Goal: Task Accomplishment & Management: Manage account settings

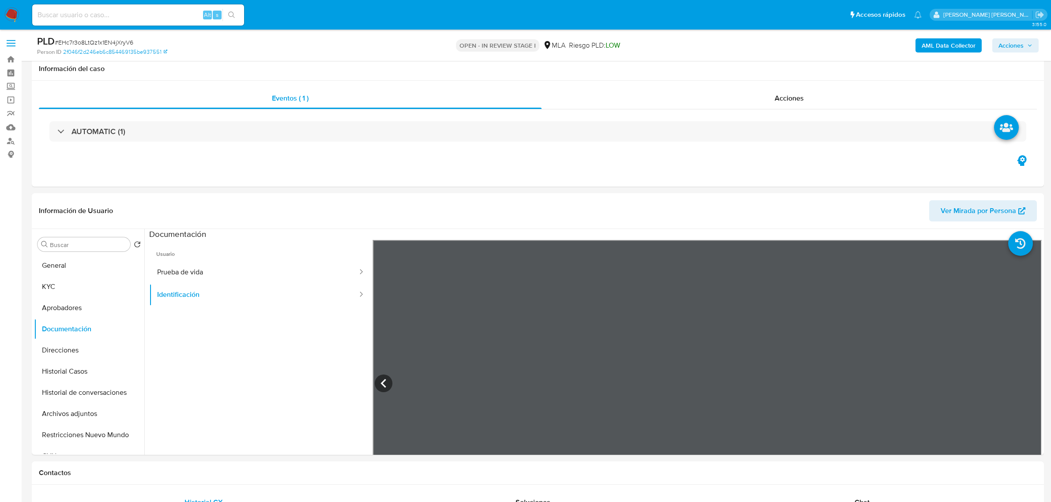
select select "10"
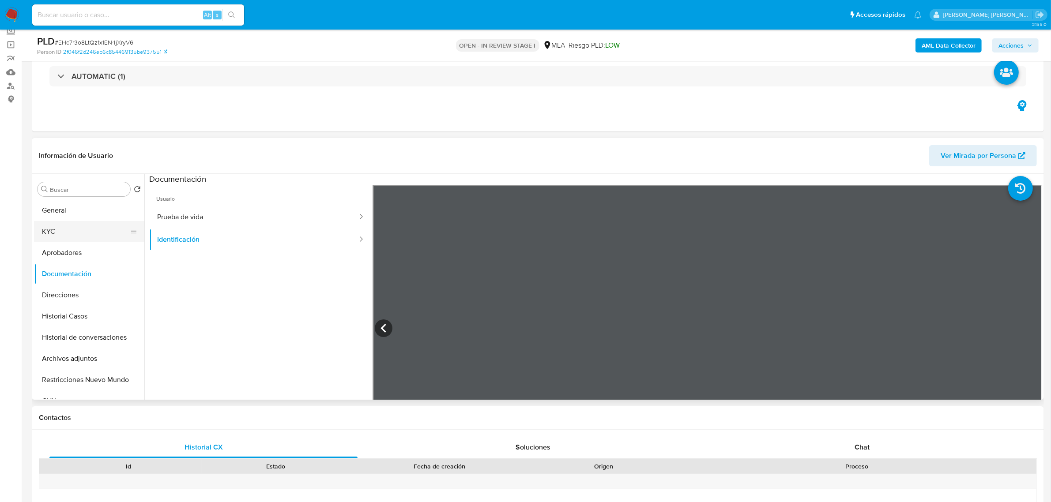
click at [54, 232] on button "KYC" at bounding box center [85, 231] width 103 height 21
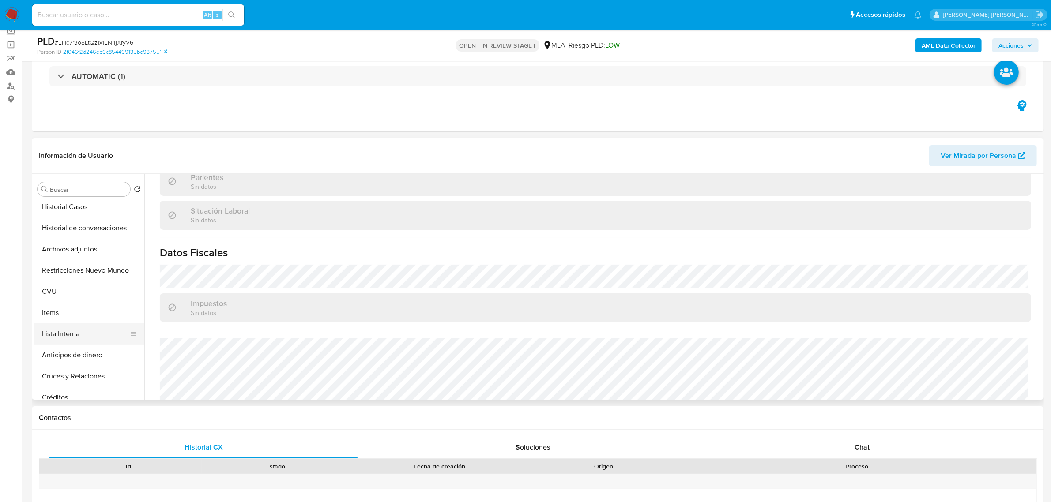
scroll to position [110, 0]
click at [65, 290] on button "CVU" at bounding box center [85, 290] width 103 height 21
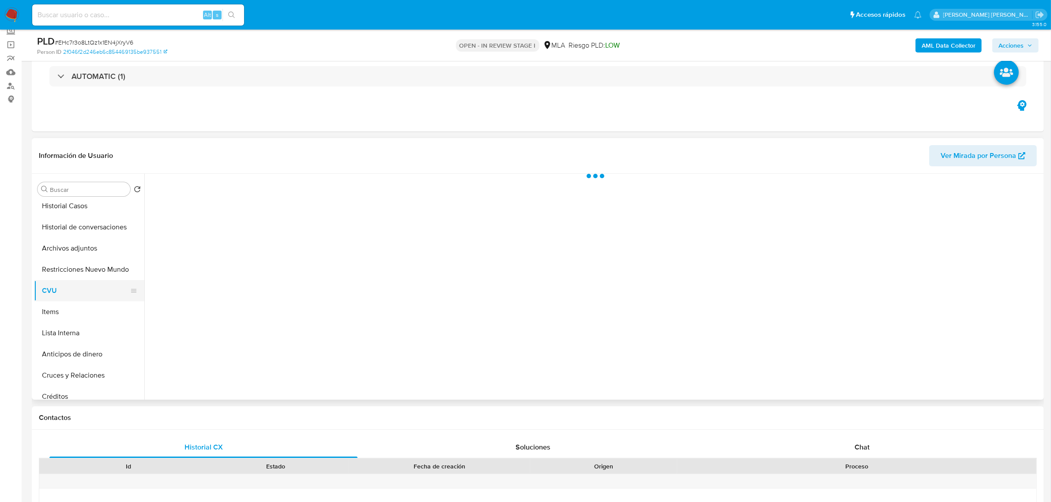
scroll to position [0, 0]
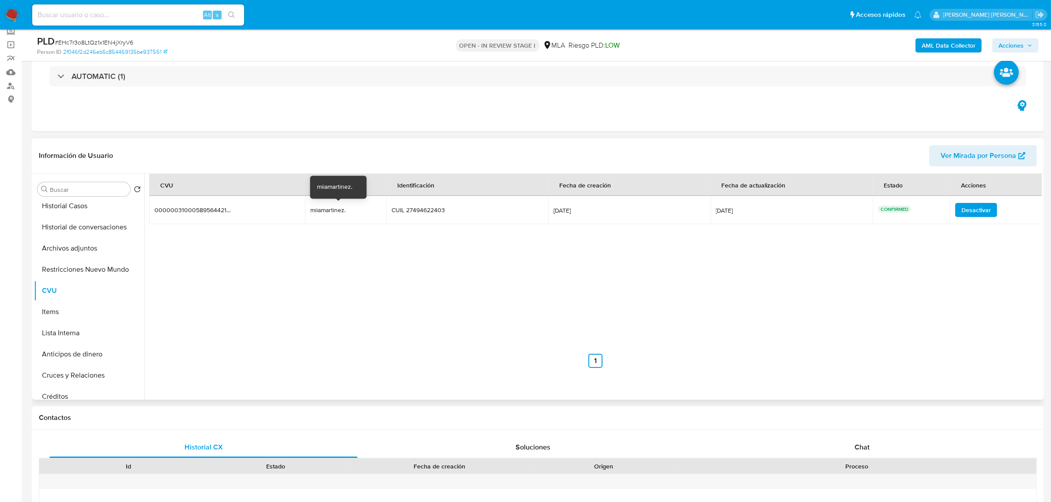
click at [325, 208] on div "miiamartinez." at bounding box center [338, 210] width 56 height 8
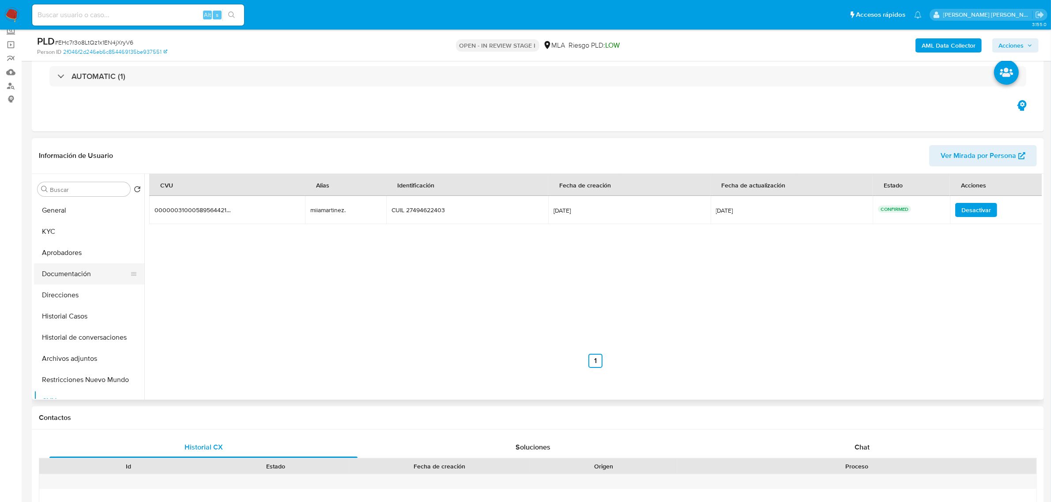
click at [75, 276] on button "Documentación" at bounding box center [85, 273] width 103 height 21
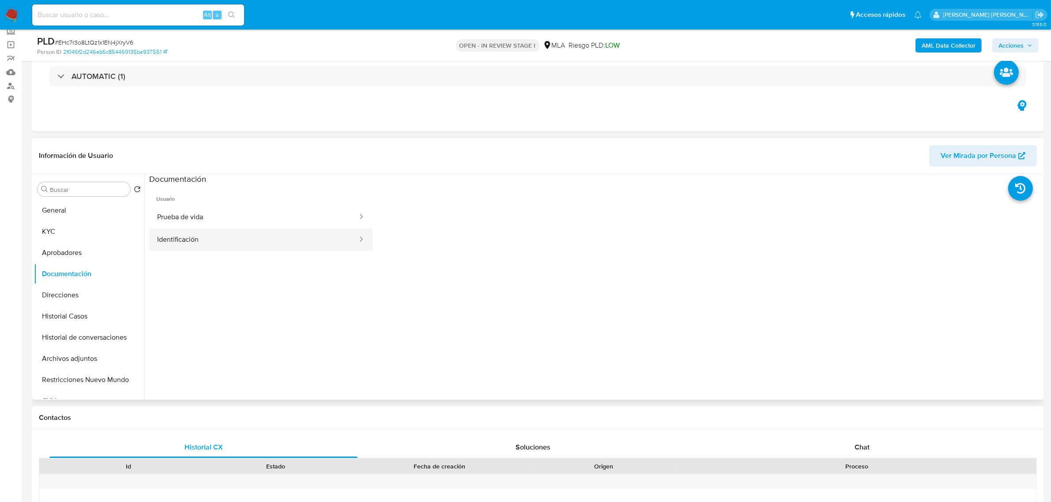
click at [221, 242] on button "Identificación" at bounding box center [253, 240] width 209 height 23
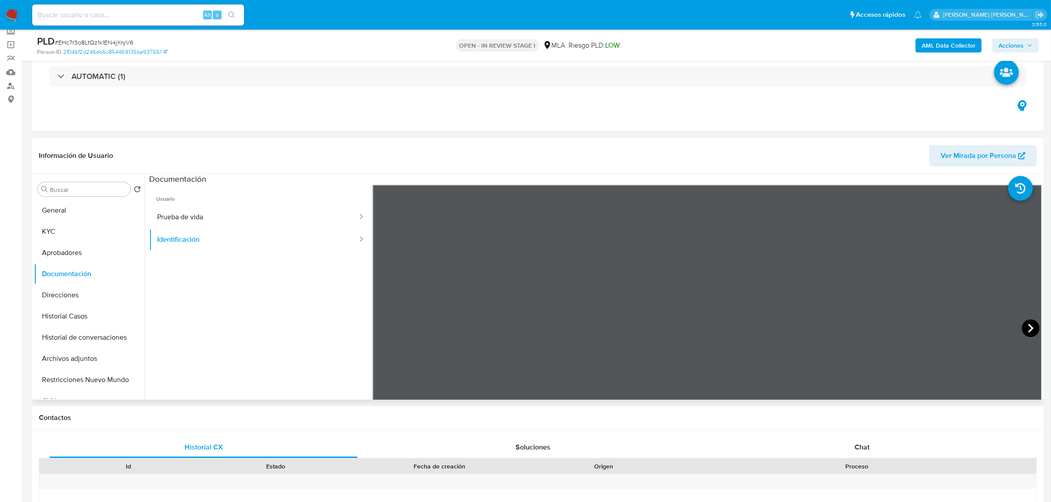
click at [1019, 328] on div at bounding box center [706, 329] width 669 height 289
click at [1022, 328] on icon at bounding box center [1030, 328] width 18 height 18
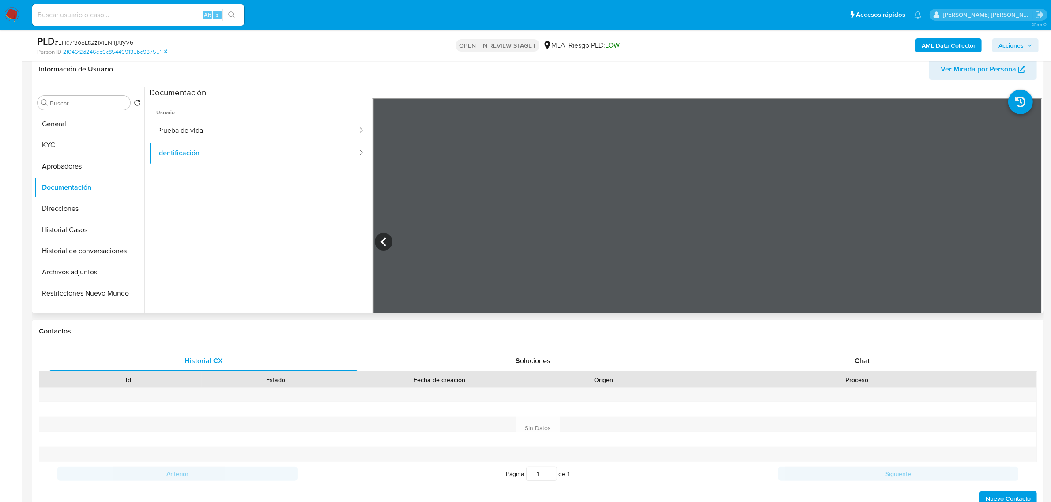
scroll to position [276, 0]
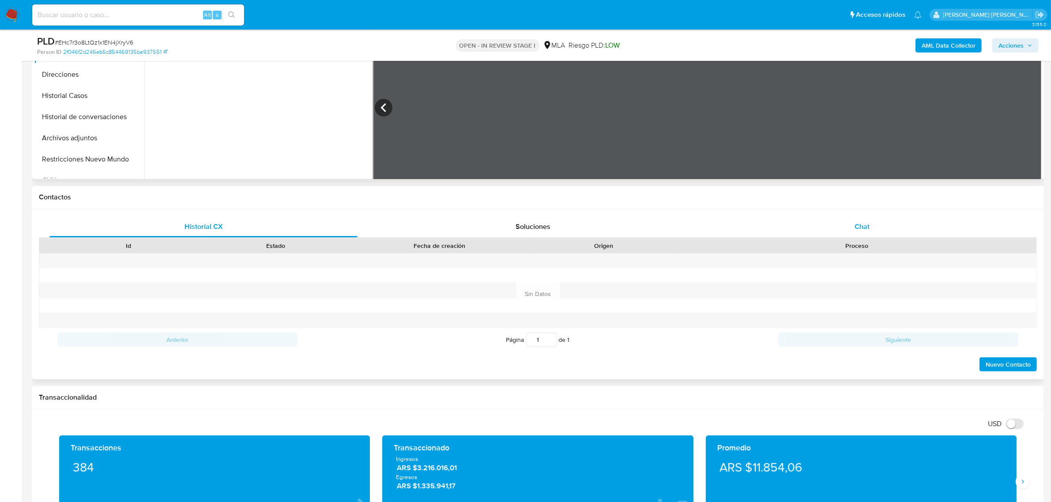
click at [859, 228] on span "Chat" at bounding box center [861, 226] width 15 height 10
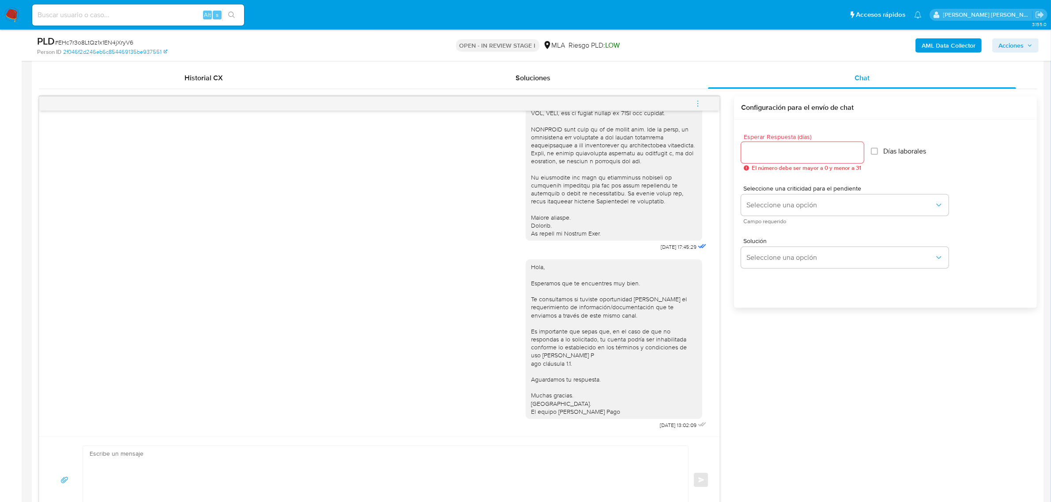
scroll to position [441, 0]
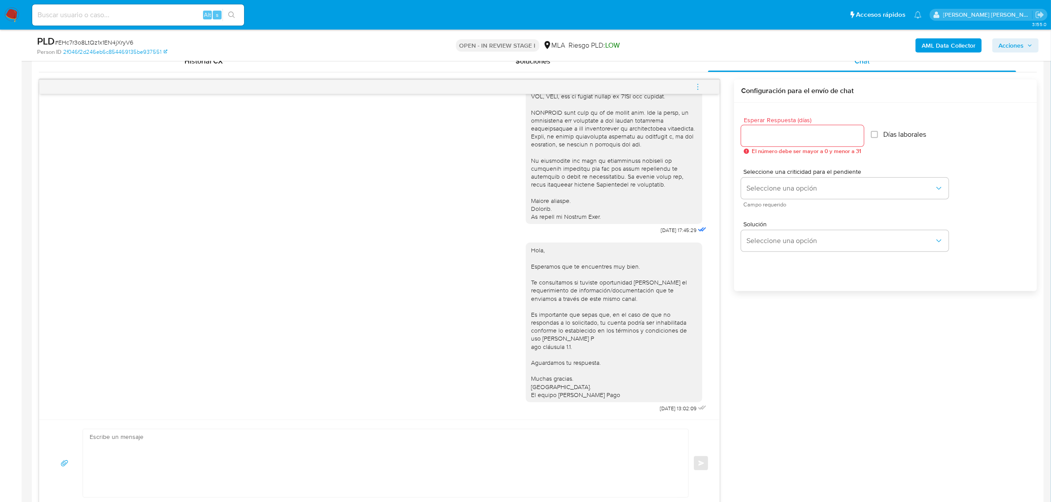
click at [698, 86] on icon "menu-action" at bounding box center [698, 87] width 8 height 8
click at [635, 63] on li "Cerrar conversación" at bounding box center [638, 71] width 90 height 16
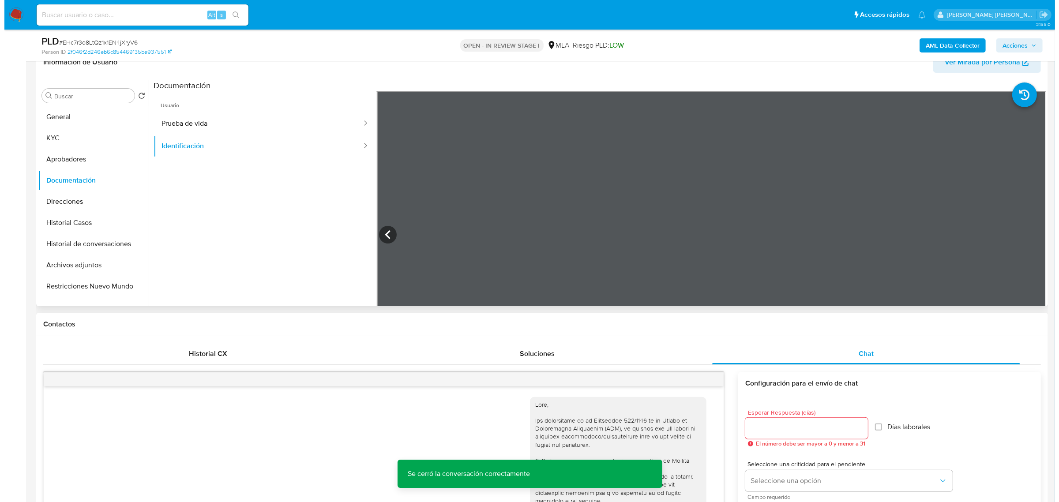
scroll to position [55, 0]
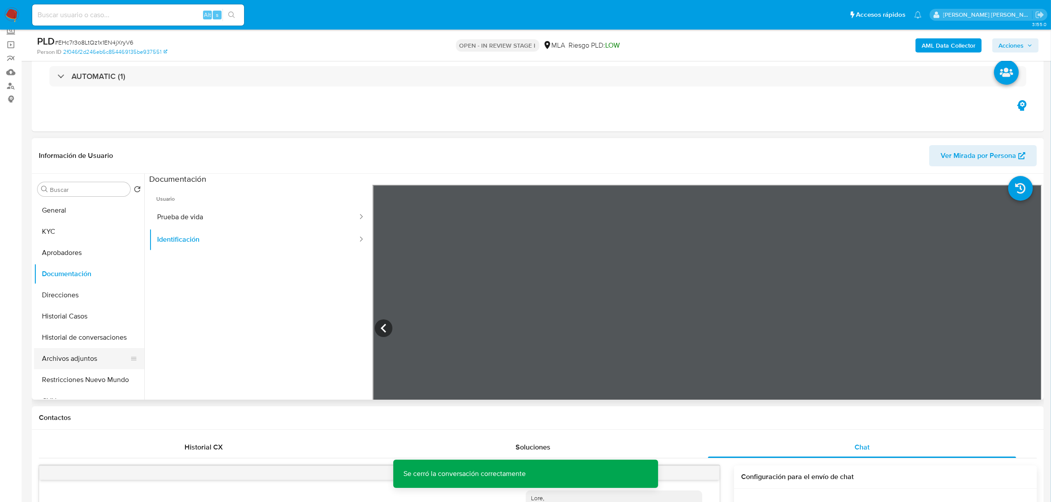
click at [58, 356] on button "Archivos adjuntos" at bounding box center [85, 358] width 103 height 21
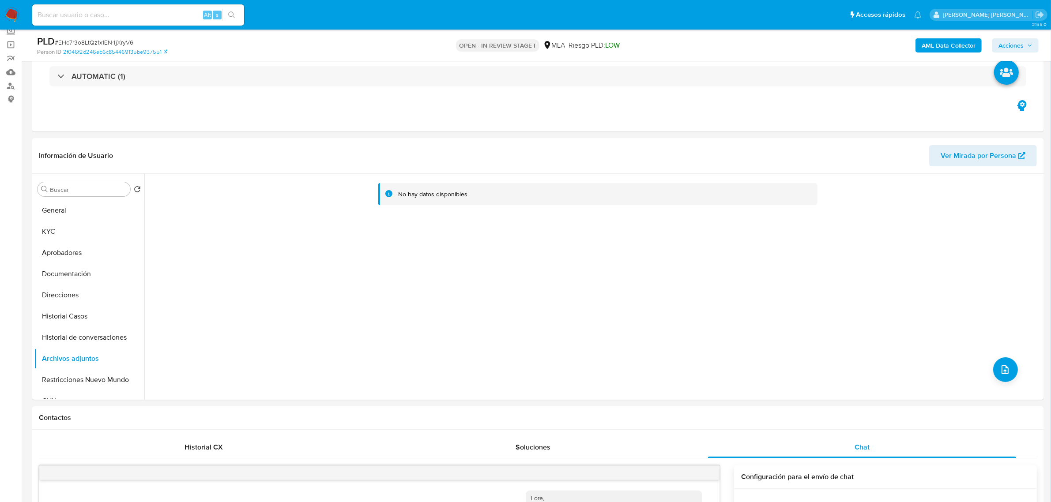
click at [929, 43] on b "AML Data Collector" at bounding box center [948, 45] width 54 height 14
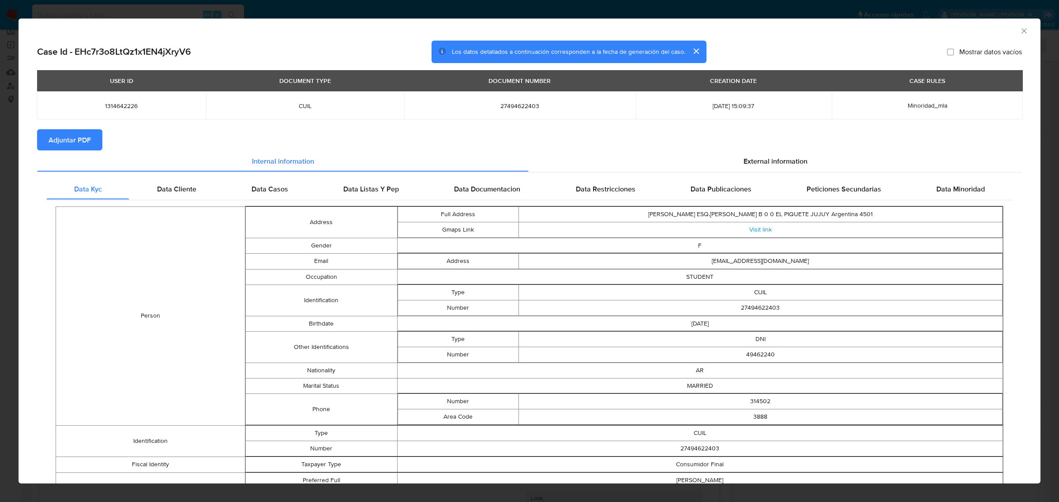
click at [76, 135] on span "Adjuntar PDF" at bounding box center [70, 139] width 42 height 19
click at [1020, 30] on icon "Cerrar ventana" at bounding box center [1024, 30] width 9 height 9
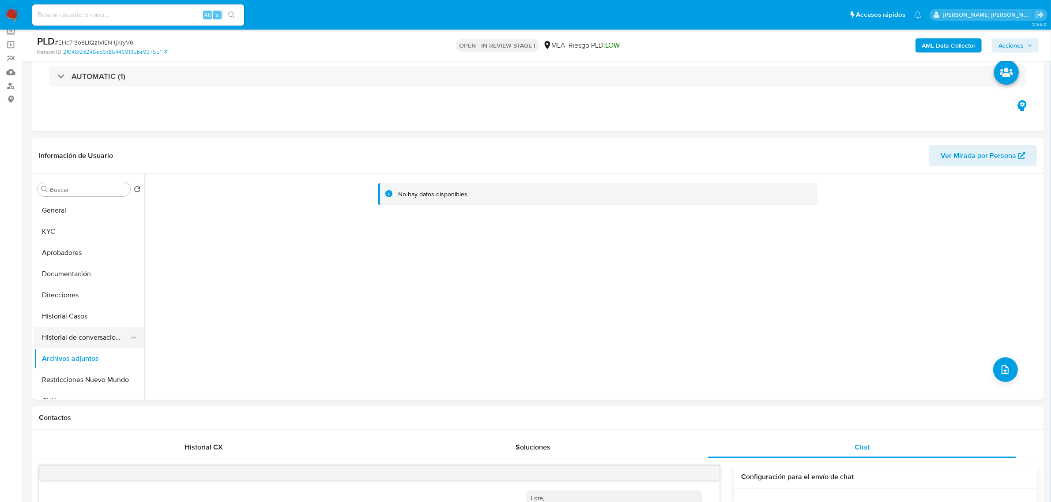
click at [56, 330] on button "Historial de conversaciones" at bounding box center [85, 337] width 103 height 21
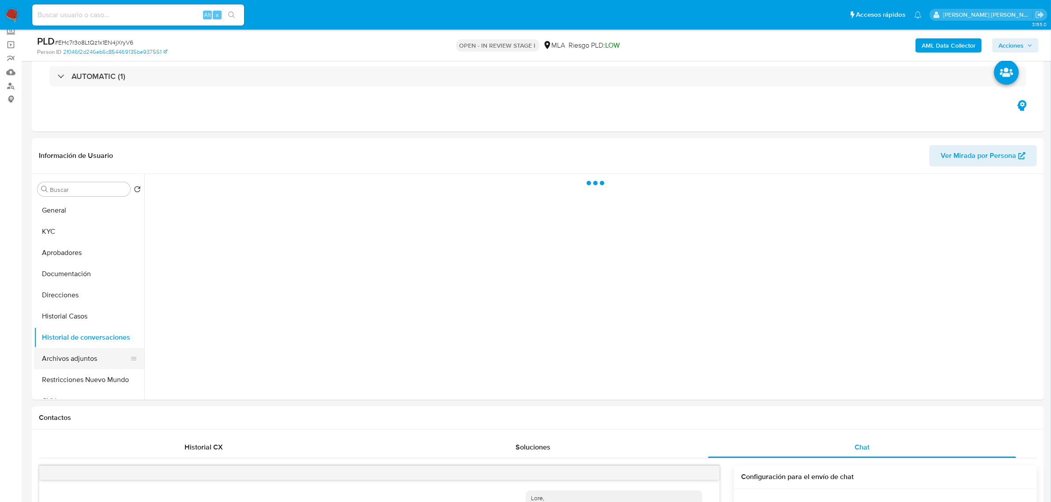
click at [58, 353] on button "Archivos adjuntos" at bounding box center [85, 358] width 103 height 21
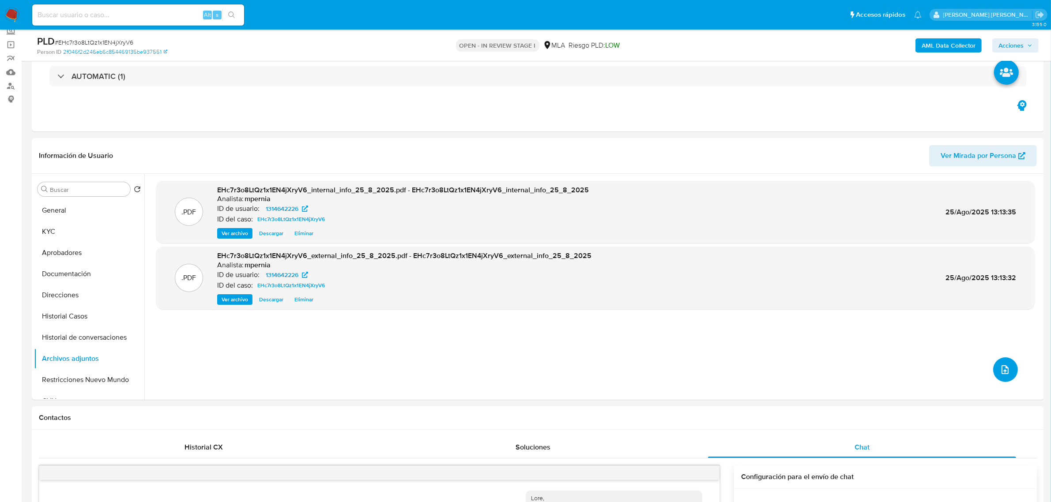
click at [999, 369] on icon "upload-file" at bounding box center [1004, 369] width 11 height 11
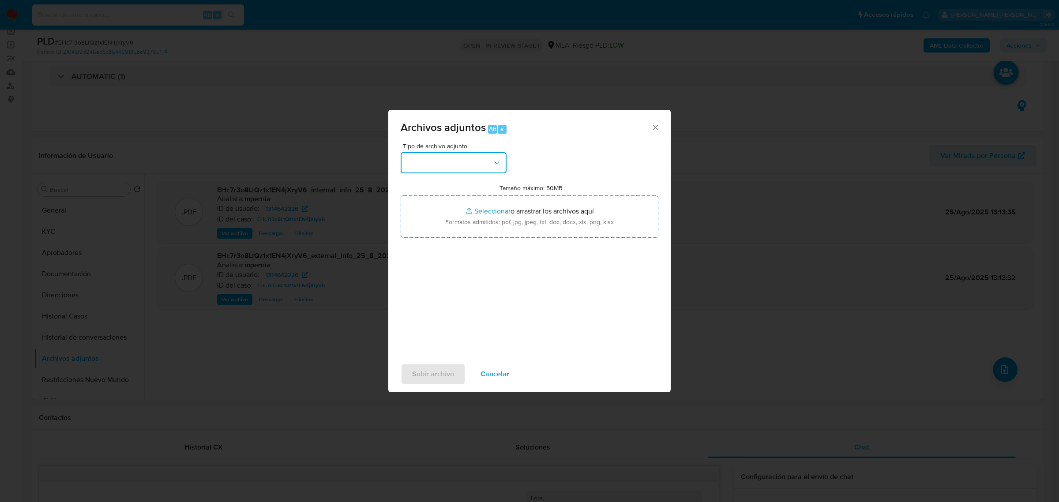
click at [484, 160] on button "button" at bounding box center [454, 162] width 106 height 21
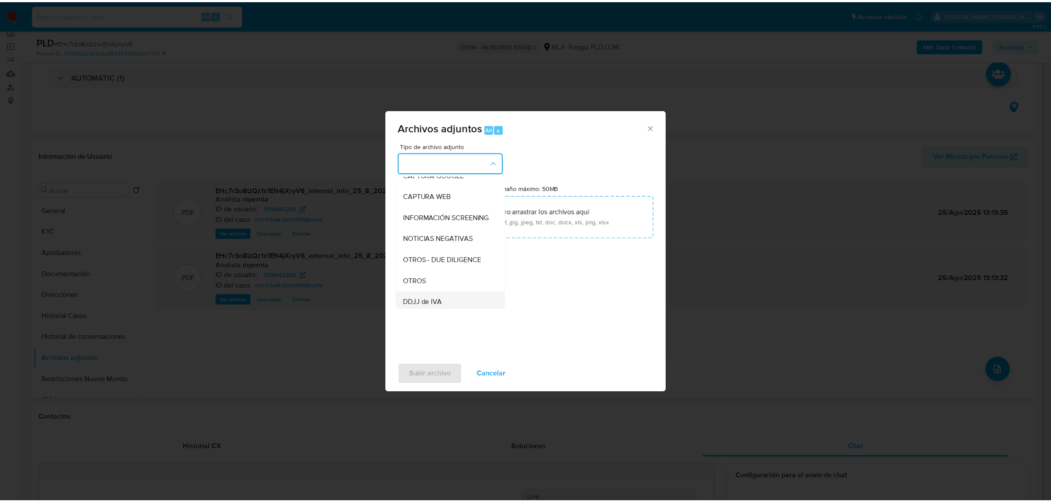
scroll to position [110, 0]
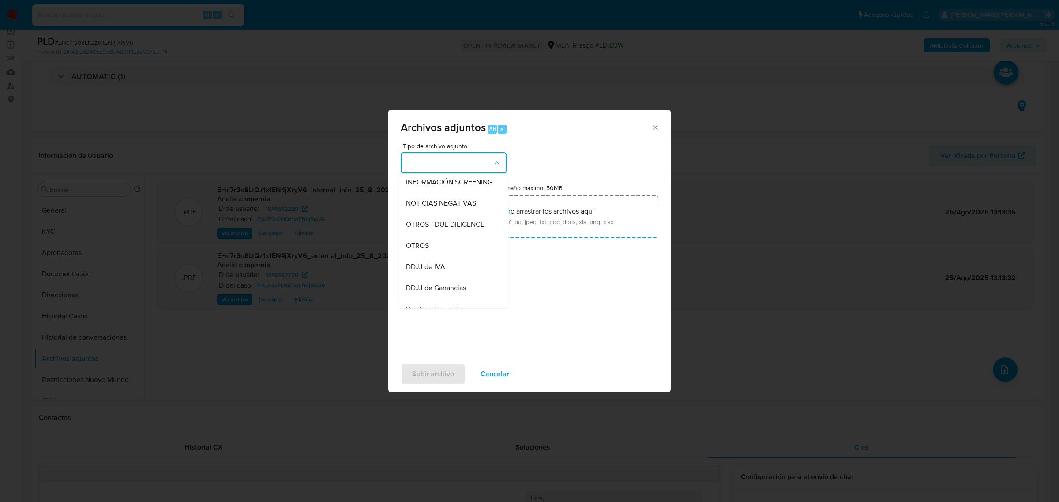
drag, startPoint x: 420, startPoint y: 253, endPoint x: 417, endPoint y: 269, distance: 16.7
click at [420, 250] on span "OTROS" at bounding box center [417, 245] width 23 height 9
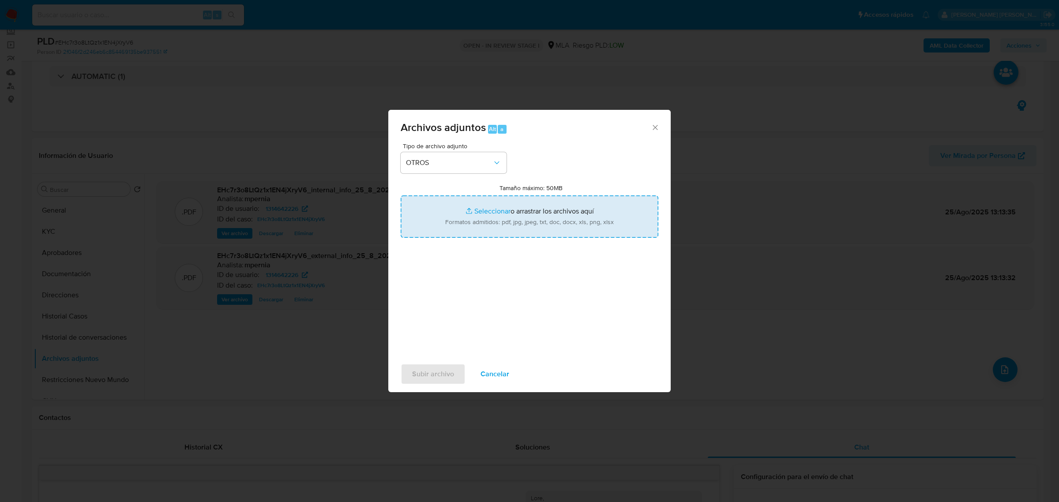
type input "C:\fakepath\Movimientos-Aladdin-1314642226.xlsx"
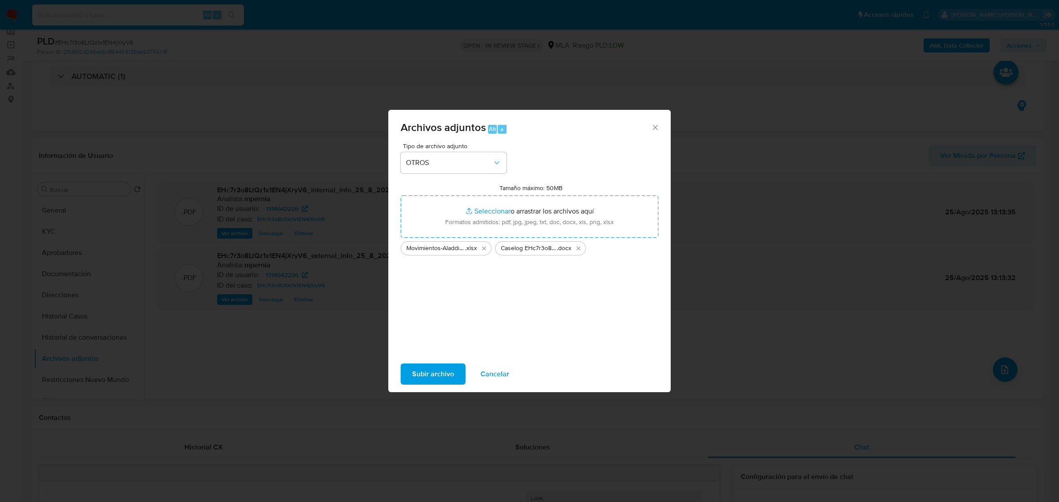
click at [448, 372] on span "Subir archivo" at bounding box center [433, 373] width 42 height 19
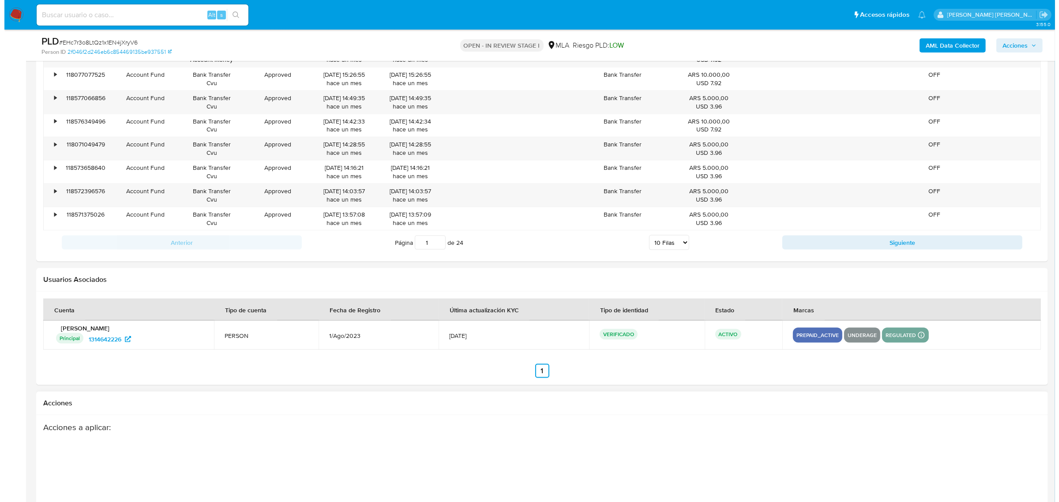
scroll to position [1554, 0]
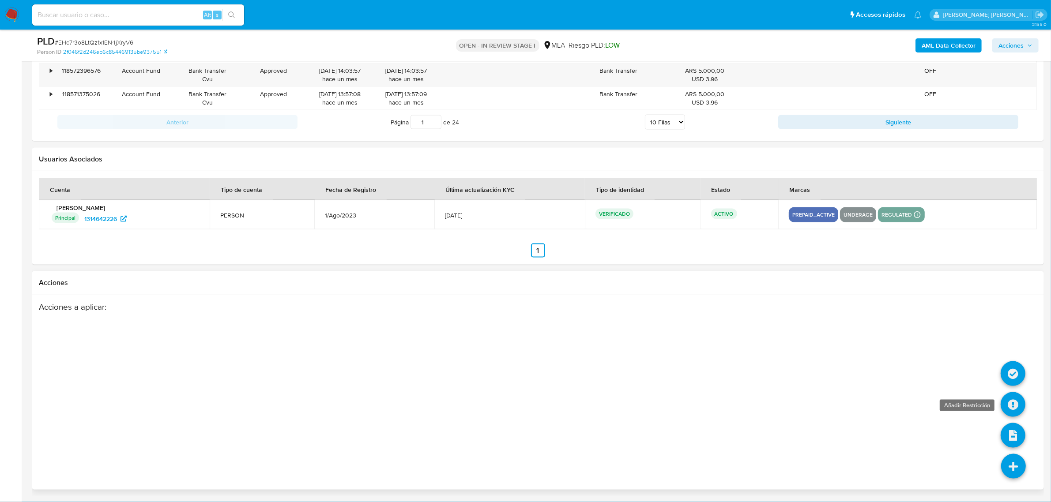
click at [1012, 409] on icon at bounding box center [1012, 404] width 25 height 25
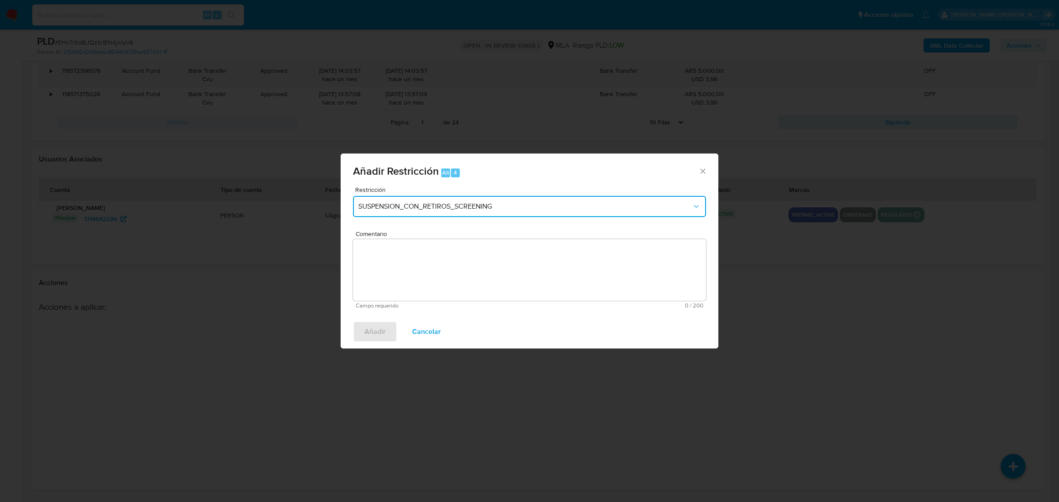
click at [543, 212] on button "SUSPENSION_CON_RETIROS_SCREENING" at bounding box center [529, 206] width 353 height 21
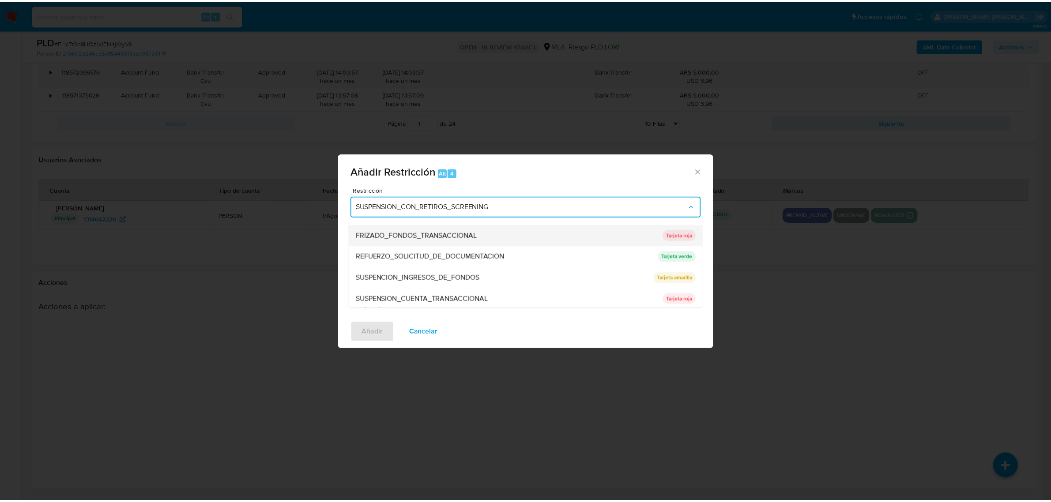
scroll to position [165, 0]
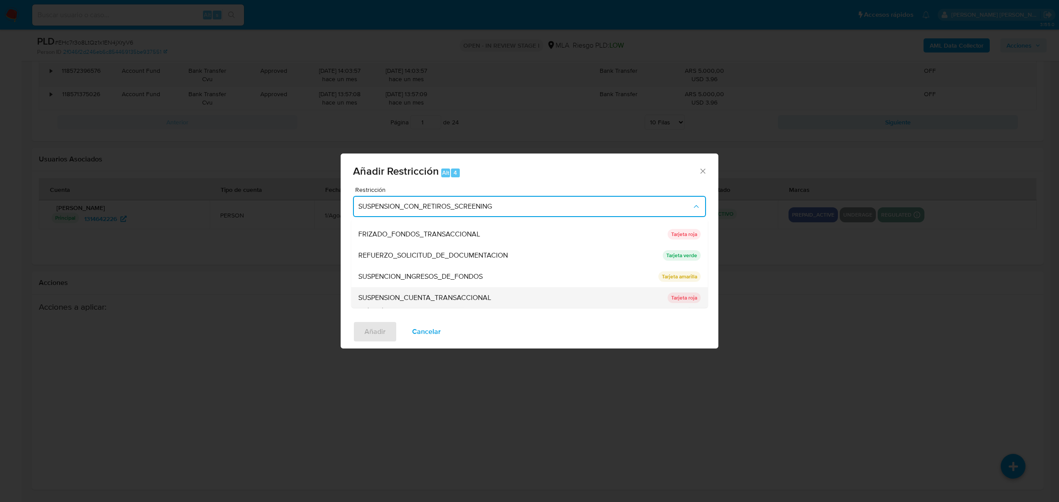
click at [464, 296] on span "SUSPENSION_CUENTA_TRANSACCIONAL" at bounding box center [424, 297] width 133 height 9
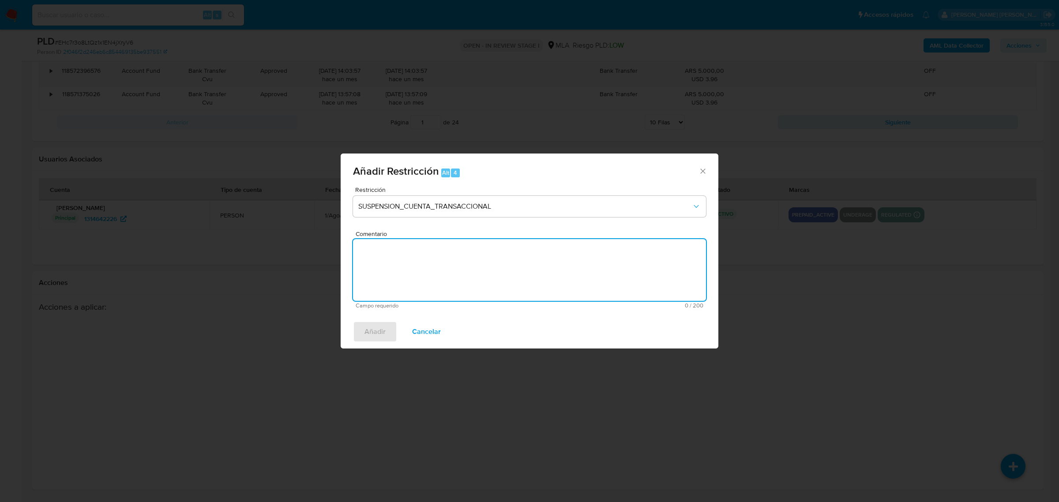
click at [460, 284] on textarea "Comentario" at bounding box center [529, 270] width 353 height 62
type textarea "AML"
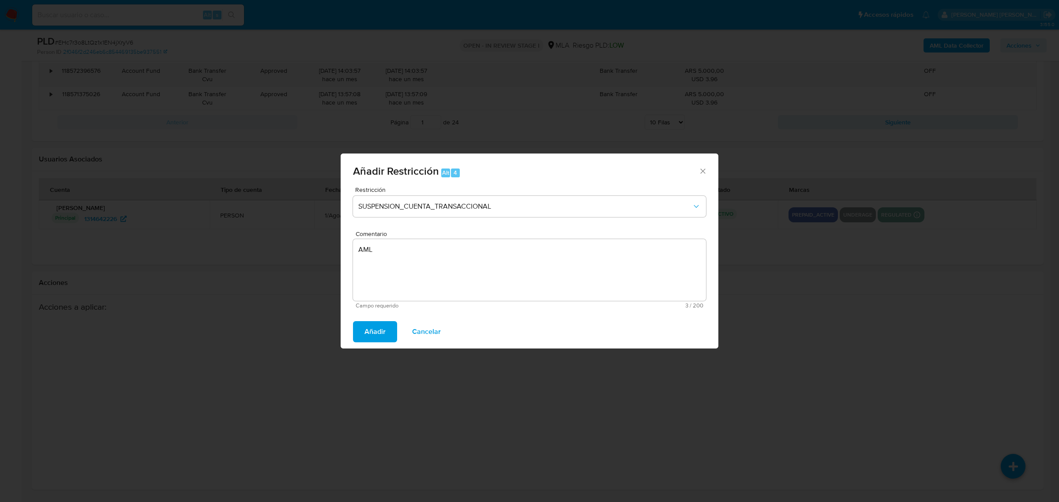
click at [375, 337] on span "Añadir" at bounding box center [374, 331] width 21 height 19
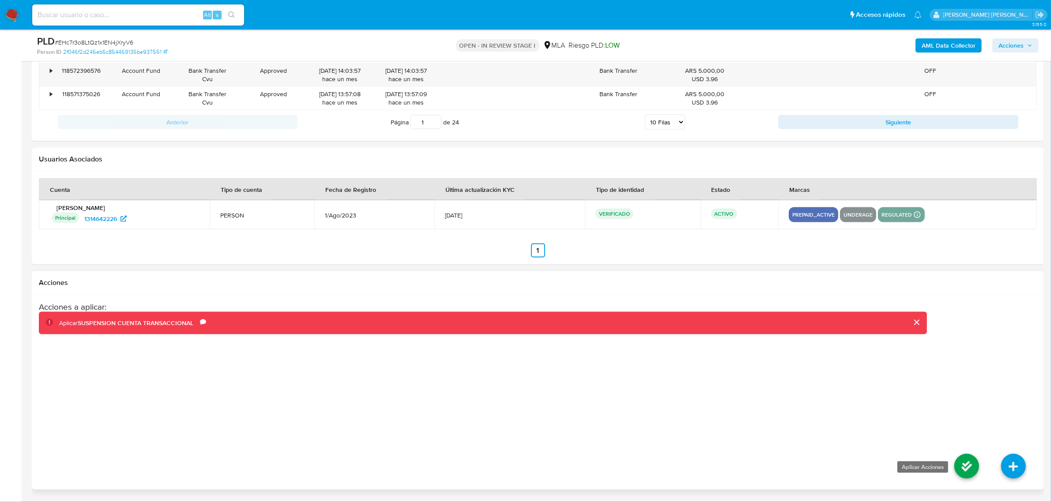
click at [962, 466] on icon at bounding box center [966, 466] width 25 height 25
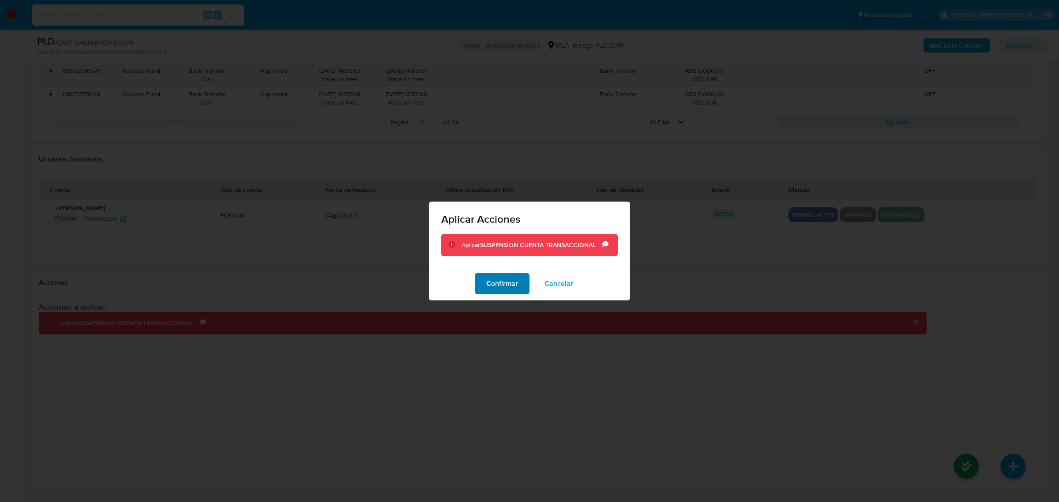
click at [485, 281] on button "Confirmar" at bounding box center [502, 283] width 55 height 21
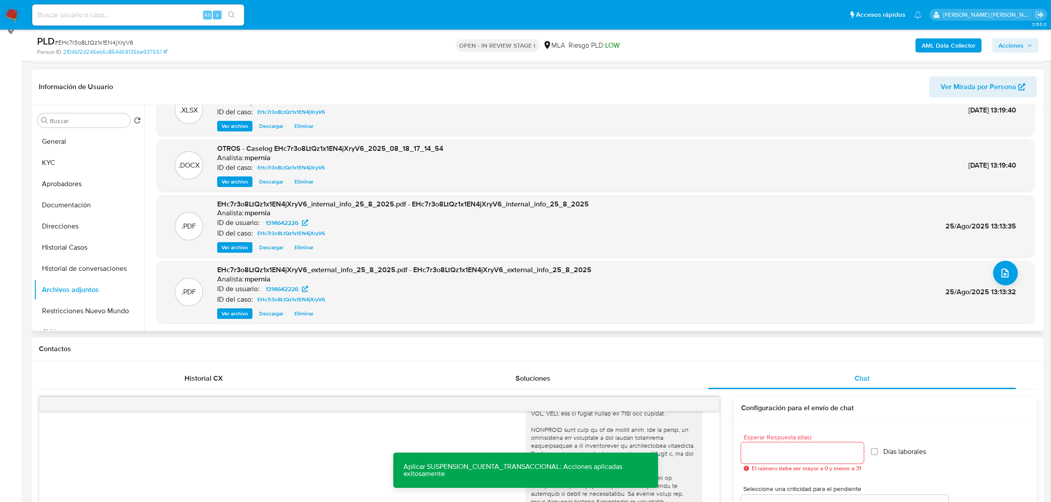
scroll to position [120, 0]
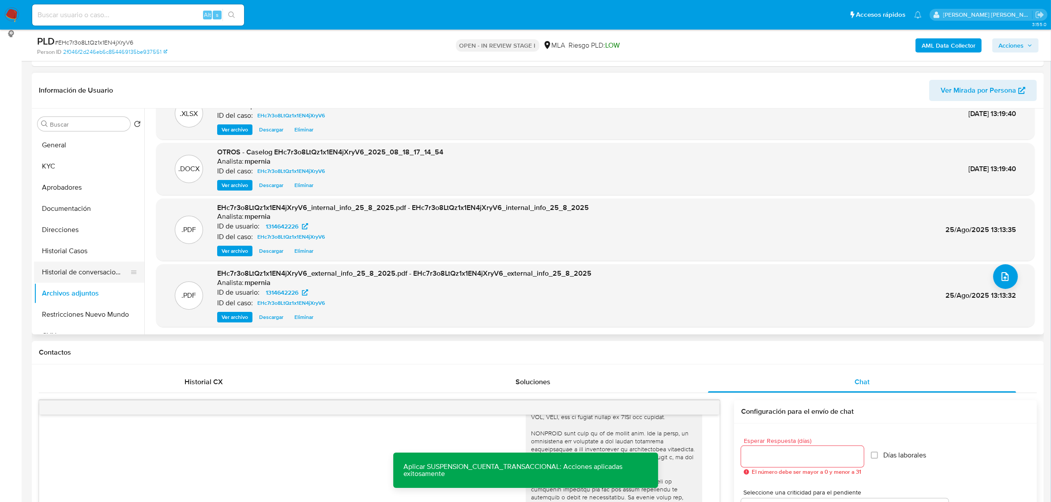
click at [71, 267] on button "Historial de conversaciones" at bounding box center [85, 272] width 103 height 21
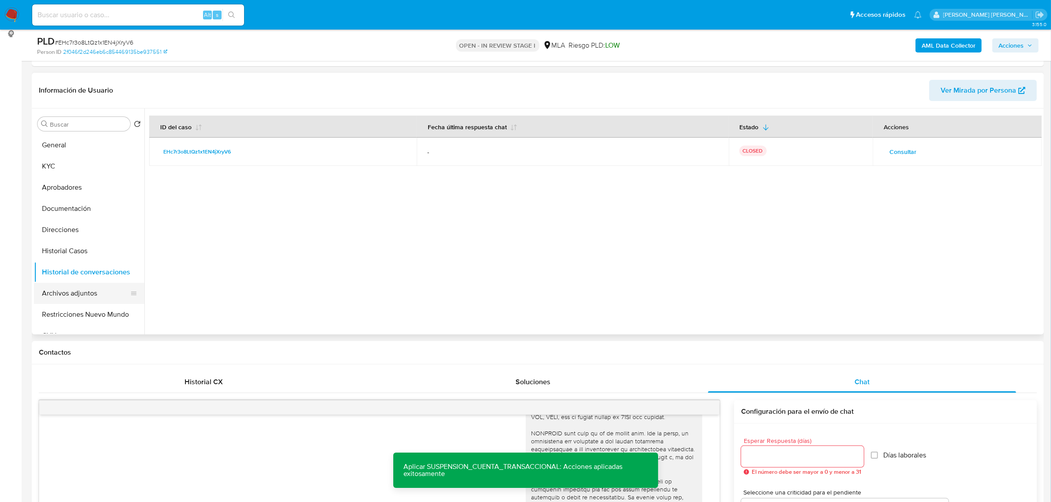
click at [76, 292] on button "Archivos adjuntos" at bounding box center [85, 293] width 103 height 21
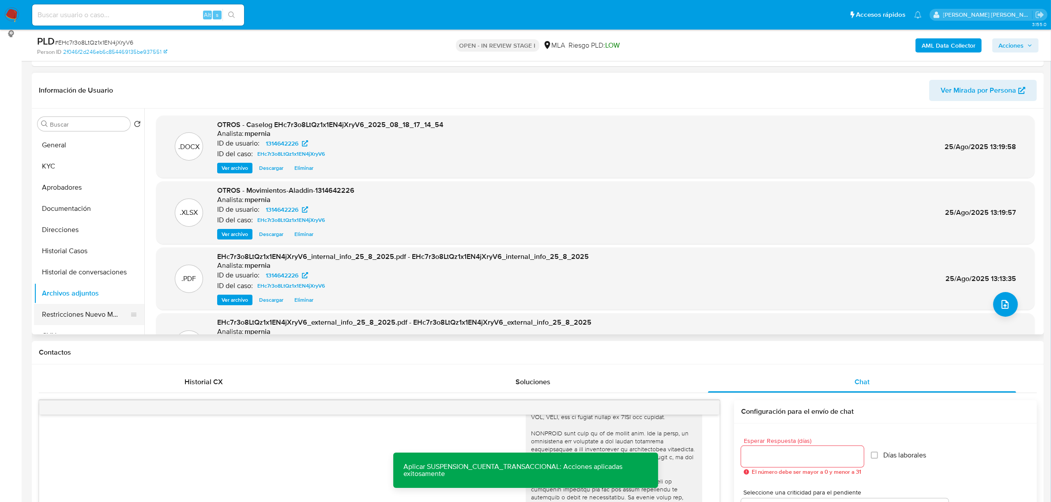
click at [83, 319] on button "Restricciones Nuevo Mundo" at bounding box center [85, 314] width 103 height 21
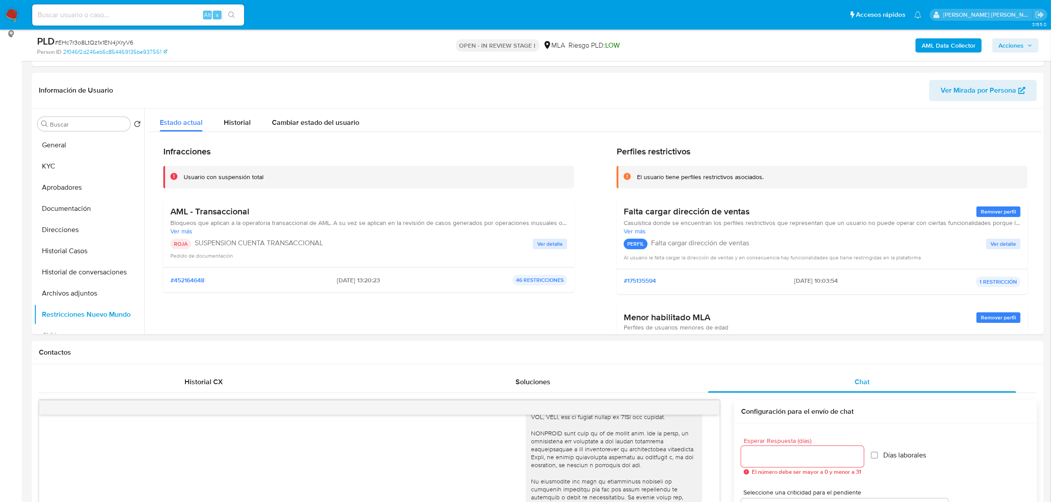
click at [1013, 43] on span "Acciones" at bounding box center [1010, 45] width 25 height 14
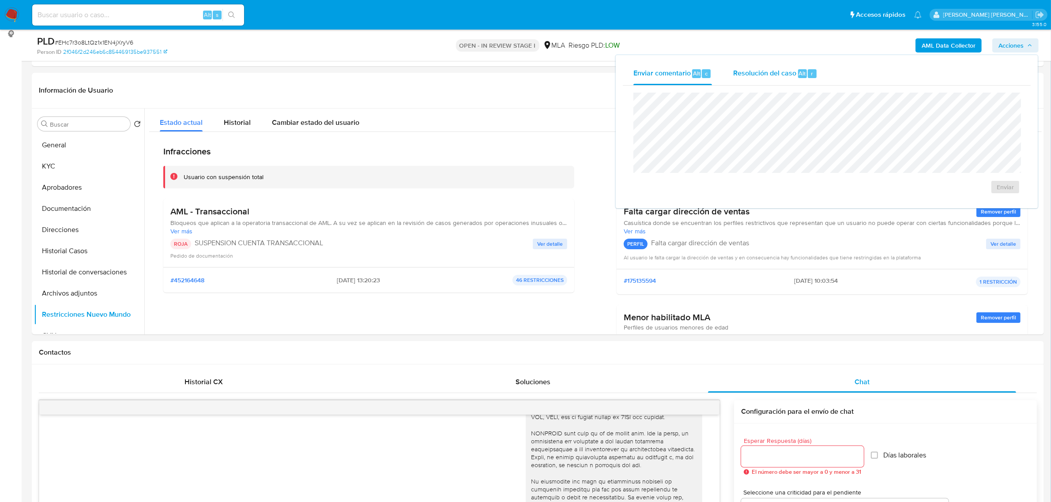
click at [764, 74] on span "Resolución del caso" at bounding box center [764, 73] width 63 height 10
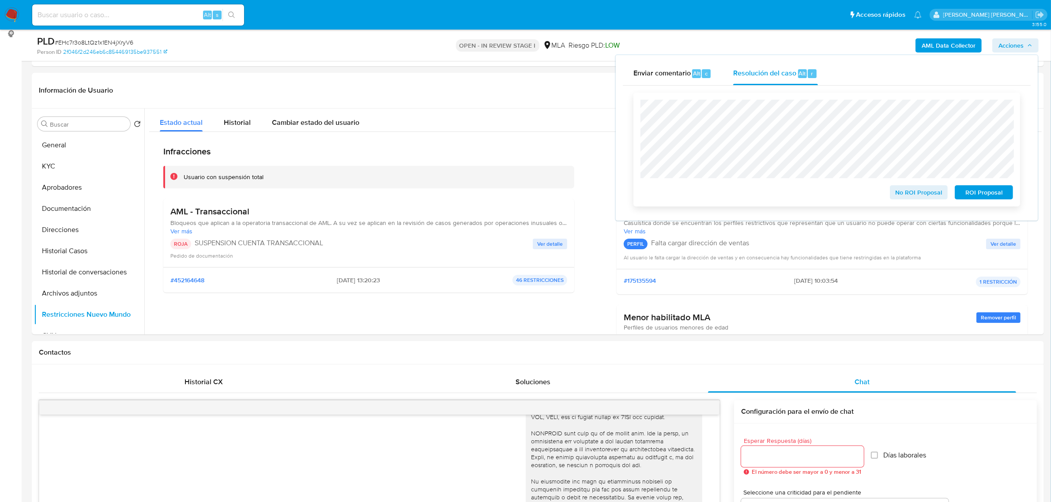
click at [981, 193] on span "ROI Proposal" at bounding box center [984, 192] width 46 height 12
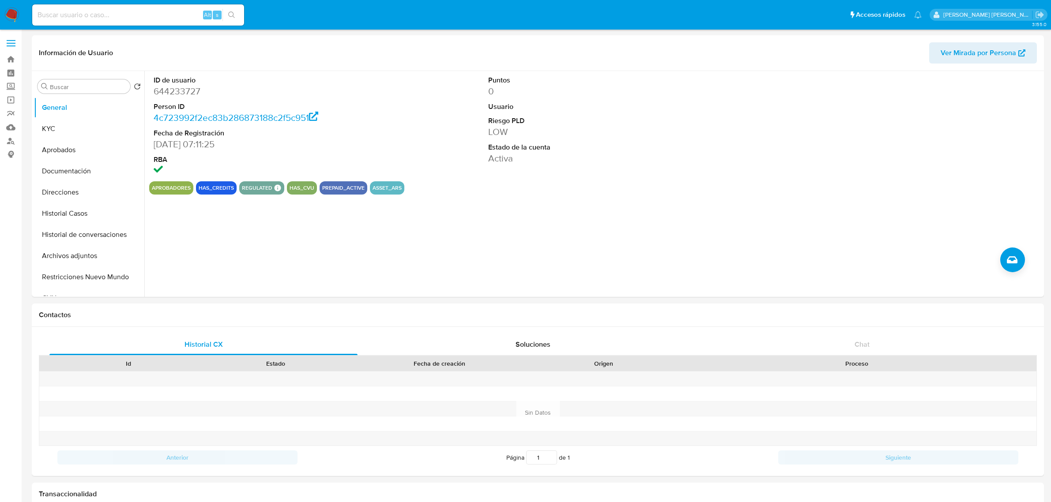
select select "10"
click at [55, 127] on button "KYC" at bounding box center [85, 128] width 103 height 21
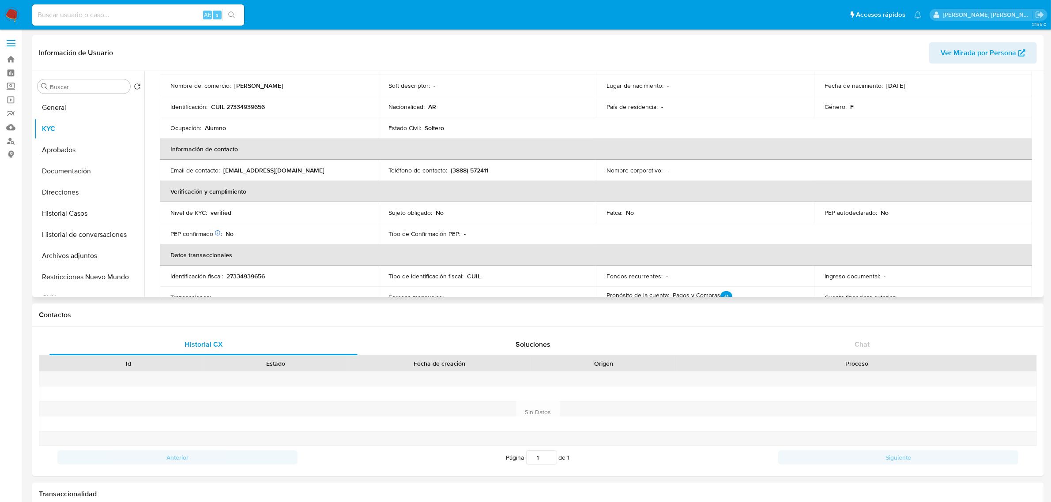
scroll to position [71, 0]
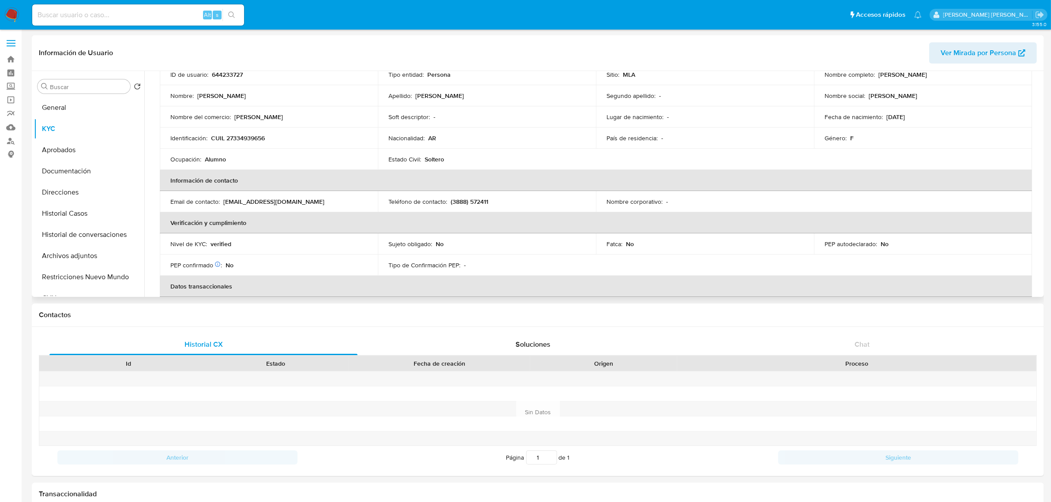
click at [242, 134] on p "CUIL 27334939656" at bounding box center [238, 138] width 54 height 8
copy p "27334939656"
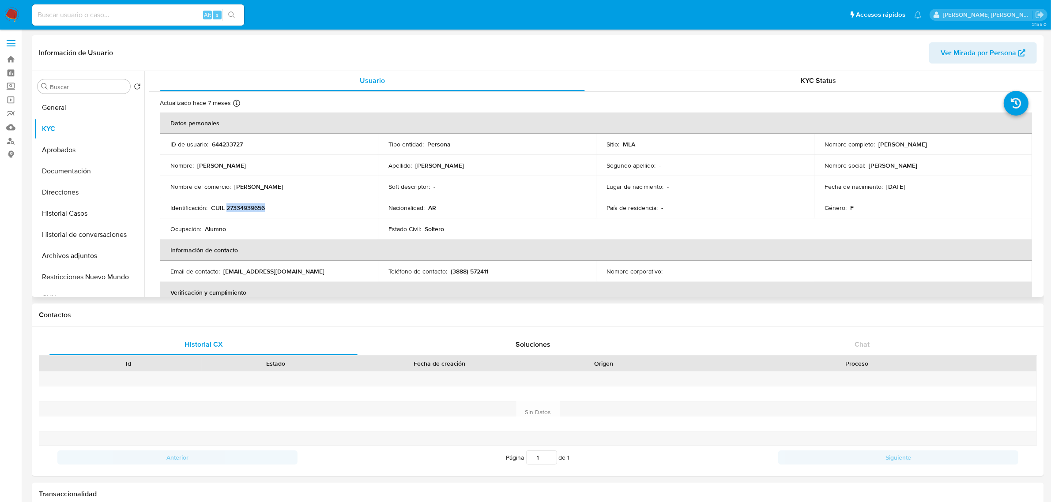
scroll to position [0, 0]
click at [878, 148] on p "Silvana Carolina Cano" at bounding box center [902, 145] width 49 height 8
drag, startPoint x: 876, startPoint y: 147, endPoint x: 940, endPoint y: 146, distance: 63.5
click at [940, 146] on div "Nombre completo : Silvana Carolina Cano" at bounding box center [922, 145] width 197 height 8
copy p "[PERSON_NAME]"
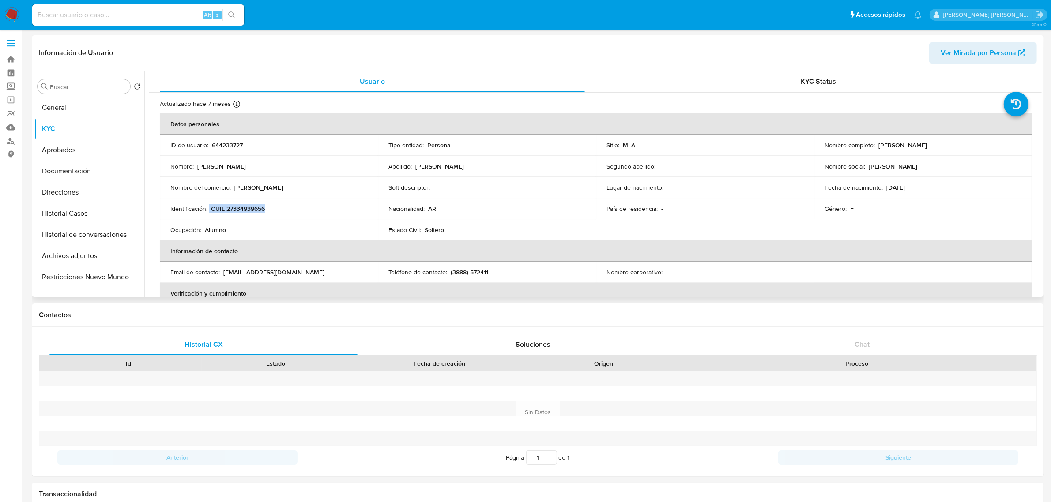
drag, startPoint x: 210, startPoint y: 208, endPoint x: 270, endPoint y: 210, distance: 60.0
click at [270, 210] on div "Identificación : CUIL 27334939656" at bounding box center [268, 209] width 197 height 8
copy div "CUIL 27334939656"
click at [83, 132] on button "KYC" at bounding box center [85, 128] width 103 height 21
click at [68, 157] on button "Aprobados" at bounding box center [85, 149] width 103 height 21
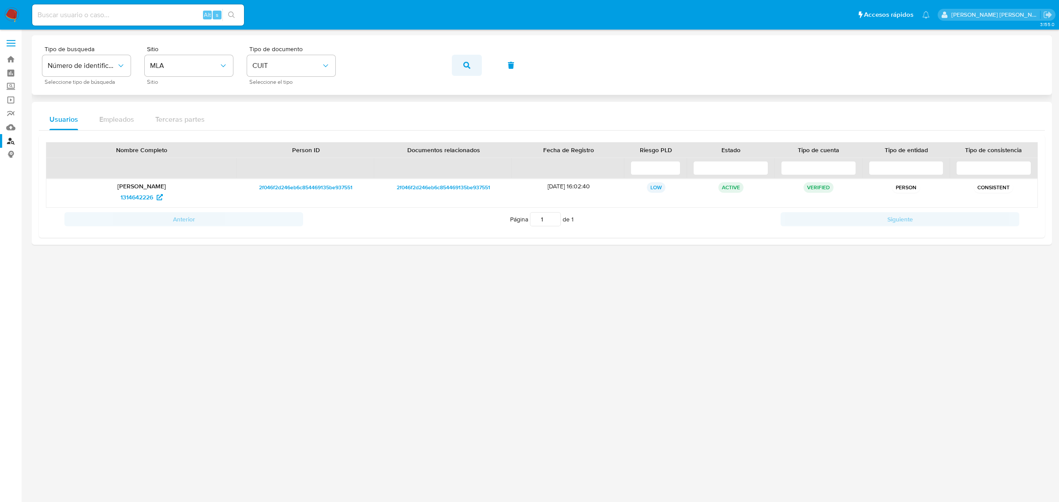
click at [466, 65] on icon "button" at bounding box center [466, 65] width 7 height 7
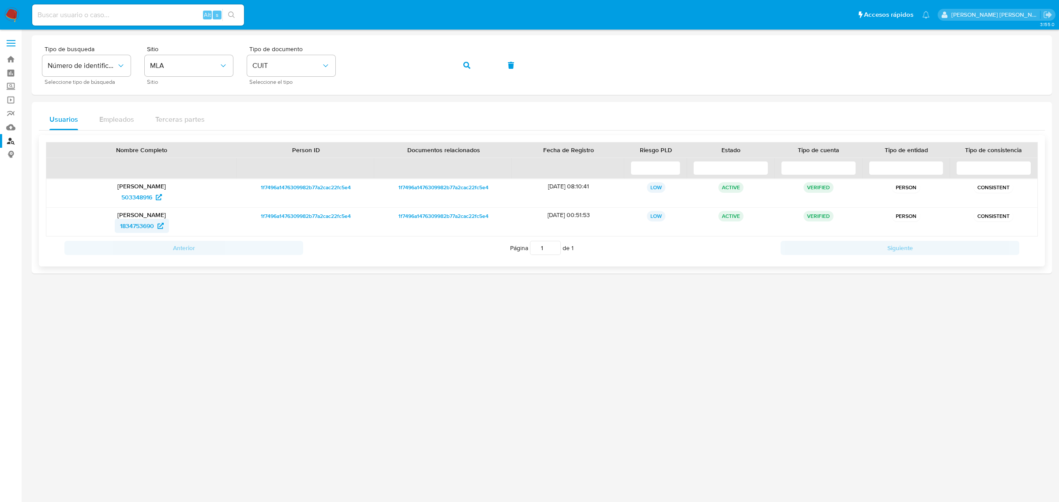
click at [141, 225] on span "1834753690" at bounding box center [137, 226] width 34 height 14
click at [468, 64] on icon "button" at bounding box center [466, 65] width 7 height 7
click at [135, 226] on span "1118424462" at bounding box center [136, 226] width 31 height 14
click at [467, 64] on icon "button" at bounding box center [466, 65] width 7 height 7
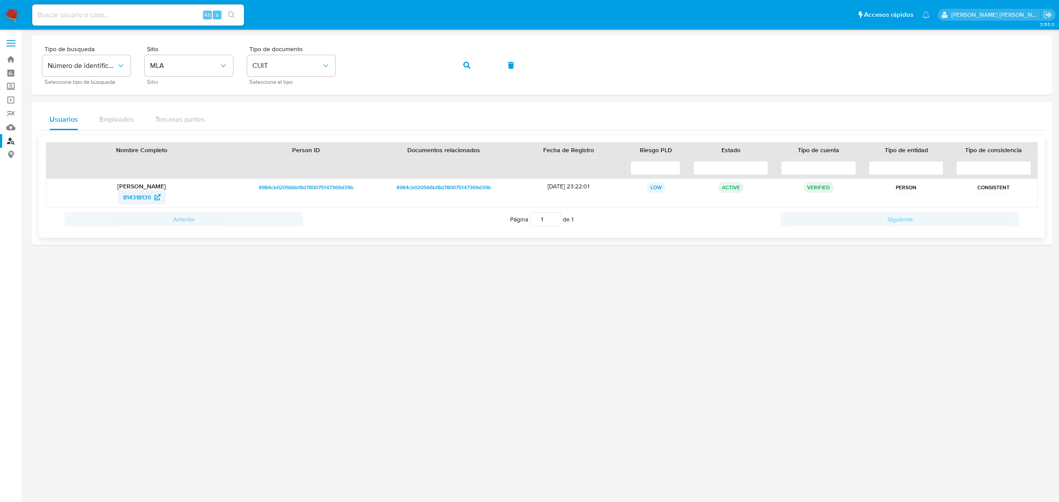
click at [133, 199] on span "814318139" at bounding box center [137, 197] width 28 height 14
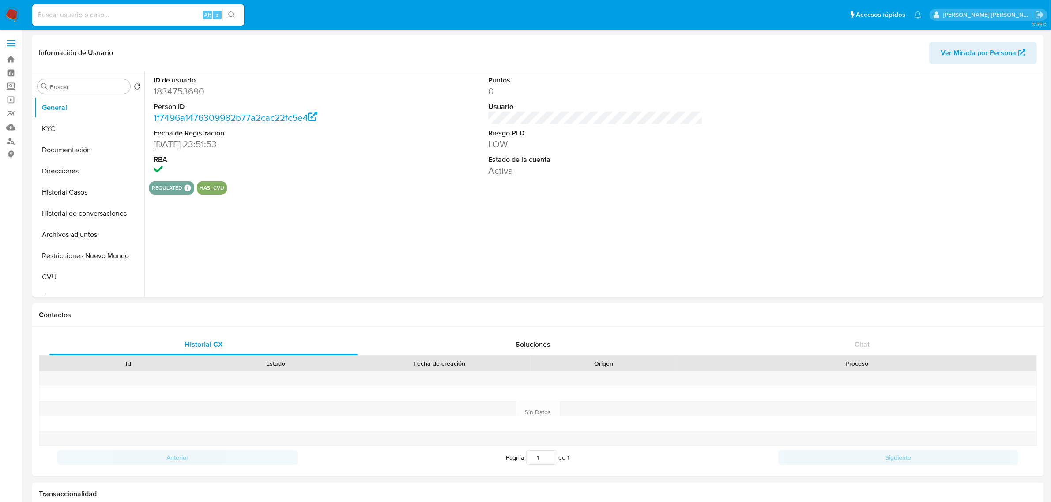
select select "10"
click at [87, 193] on button "Historial Casos" at bounding box center [85, 192] width 103 height 21
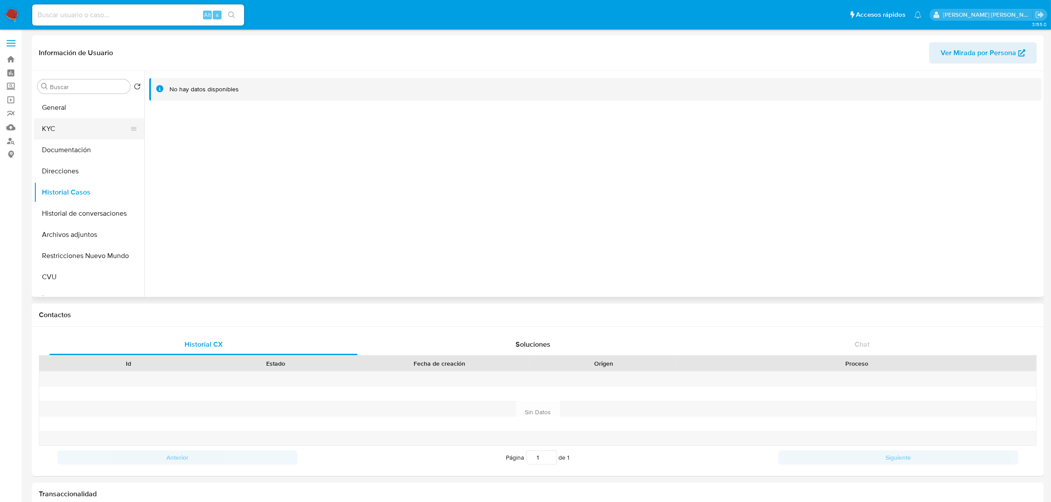
click at [64, 138] on button "KYC" at bounding box center [85, 128] width 103 height 21
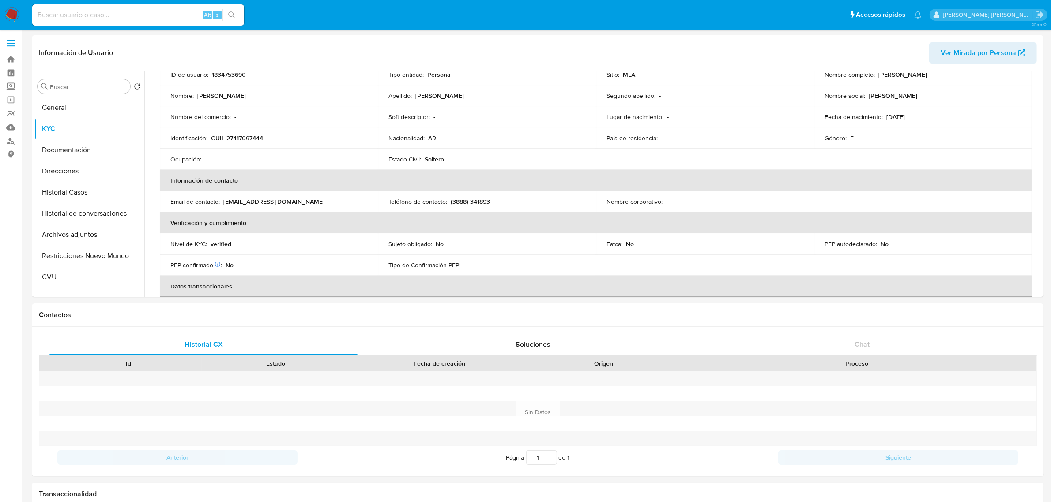
scroll to position [15, 0]
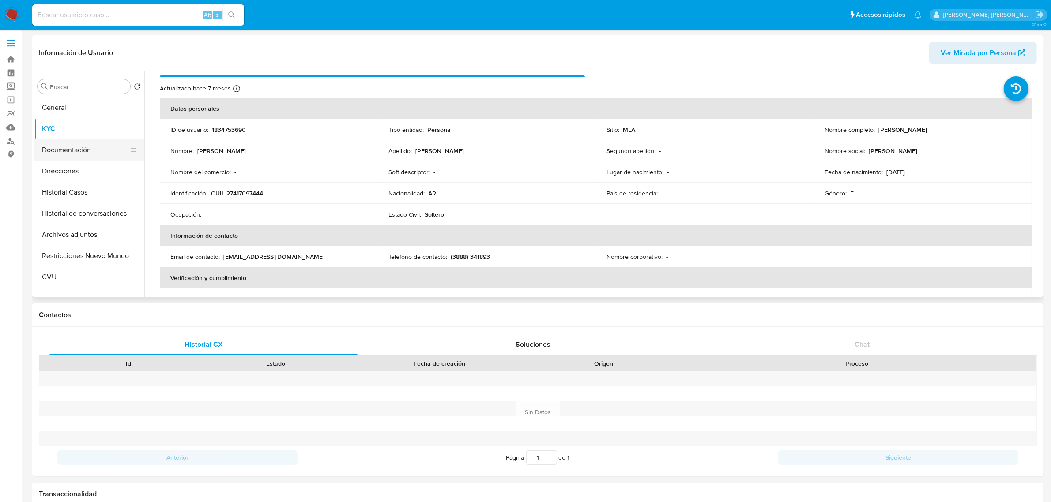
click at [68, 148] on button "Documentación" at bounding box center [85, 149] width 103 height 21
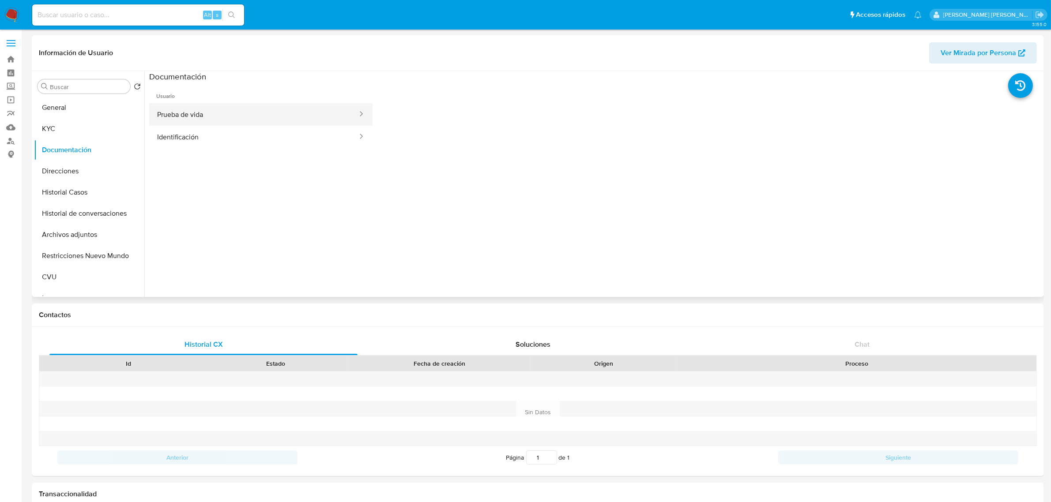
click at [195, 124] on button "Prueba de vida" at bounding box center [253, 114] width 209 height 23
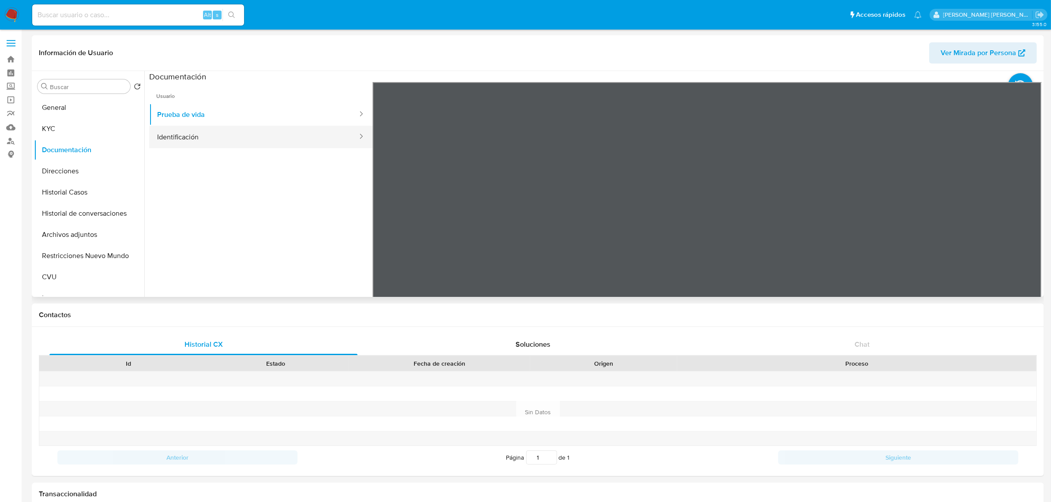
click at [211, 144] on button "Identificación" at bounding box center [253, 137] width 209 height 23
click at [1022, 224] on icon at bounding box center [1030, 226] width 18 height 18
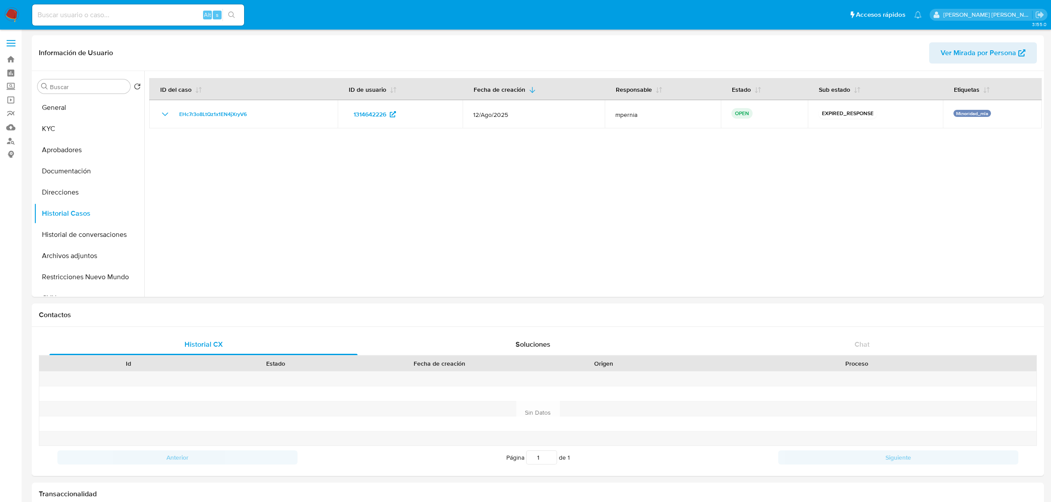
select select "10"
drag, startPoint x: 60, startPoint y: 197, endPoint x: 56, endPoint y: 215, distance: 18.7
click at [60, 197] on button "Direcciones" at bounding box center [89, 192] width 110 height 21
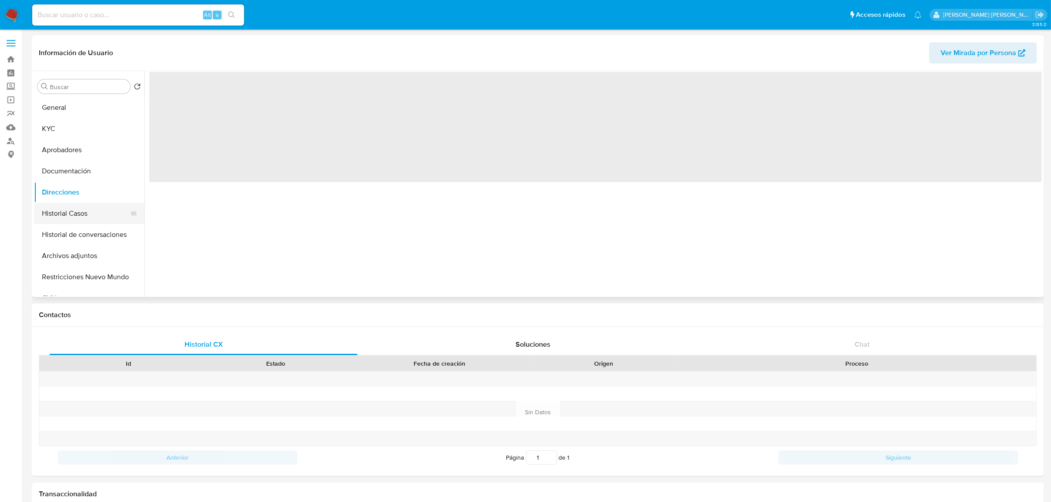
click at [56, 215] on button "Historial Casos" at bounding box center [85, 213] width 103 height 21
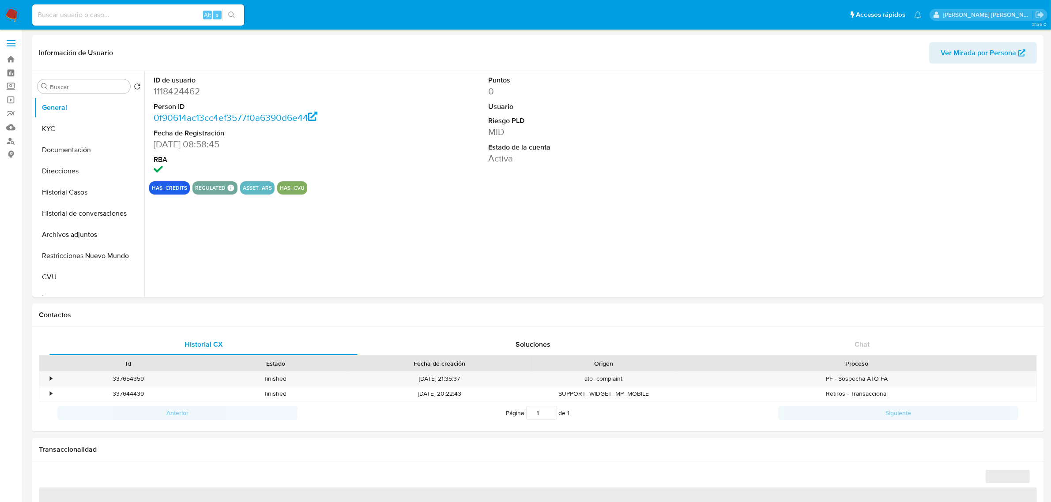
select select "10"
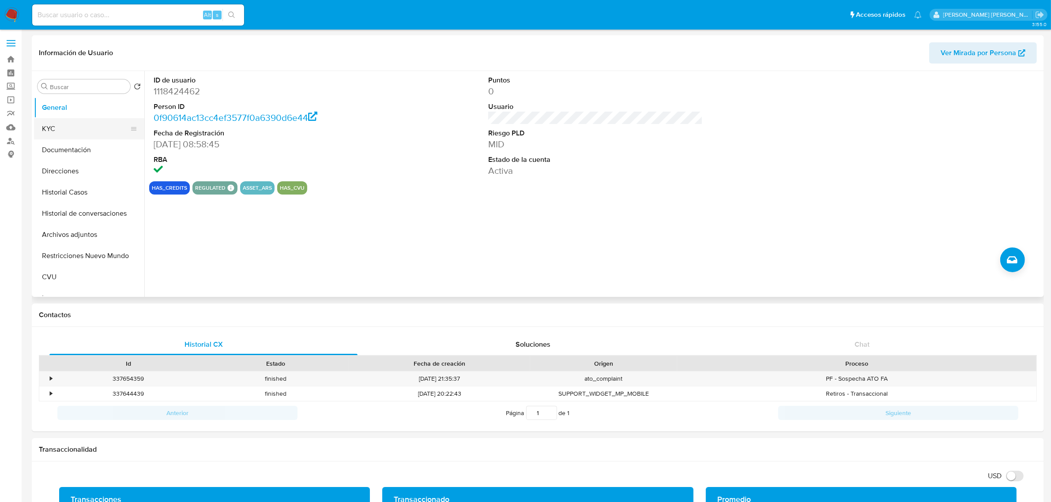
click at [96, 122] on button "KYC" at bounding box center [85, 128] width 103 height 21
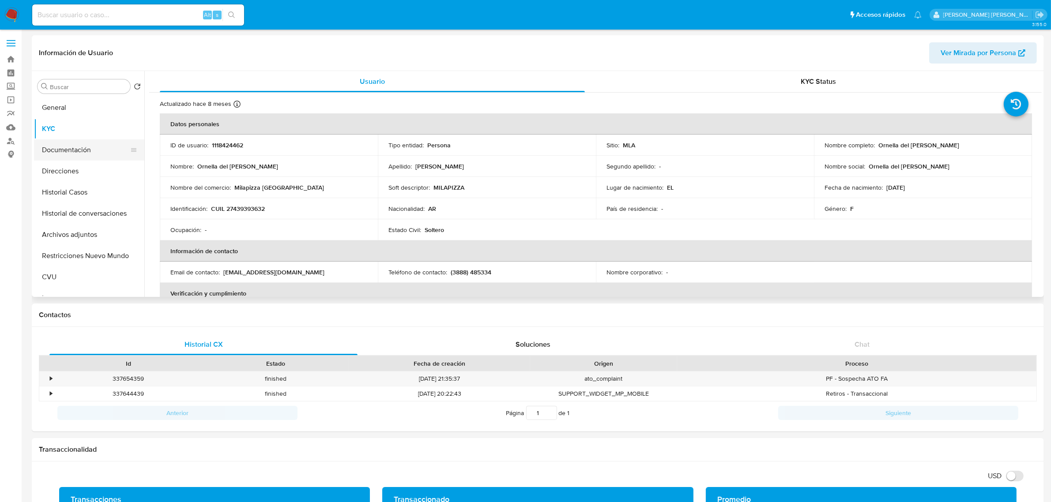
click at [62, 155] on button "Documentación" at bounding box center [85, 149] width 103 height 21
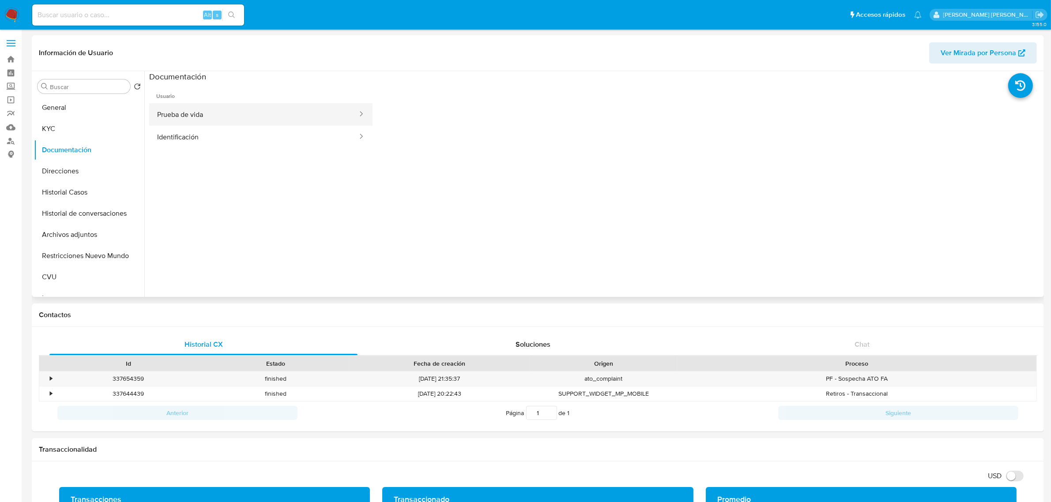
click at [195, 124] on button "Prueba de vida" at bounding box center [253, 114] width 209 height 23
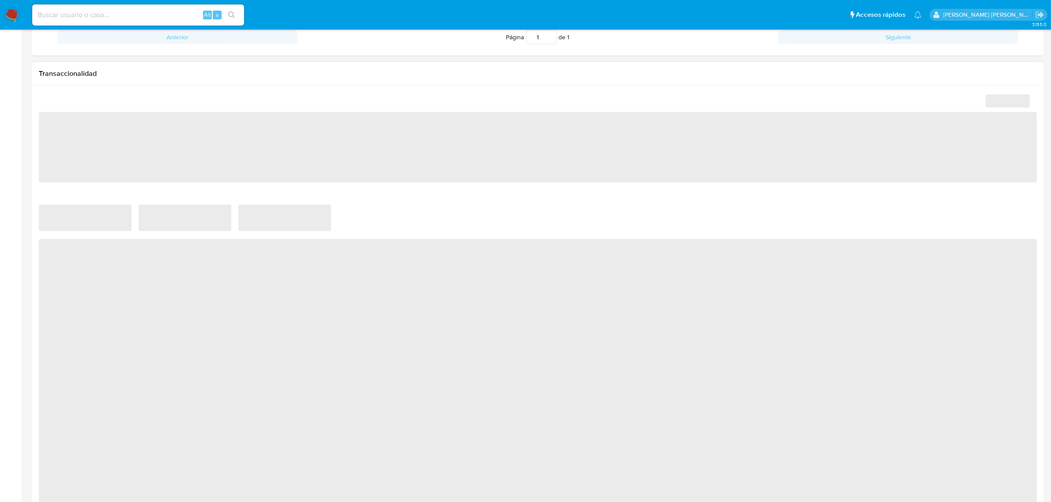
scroll to position [523, 0]
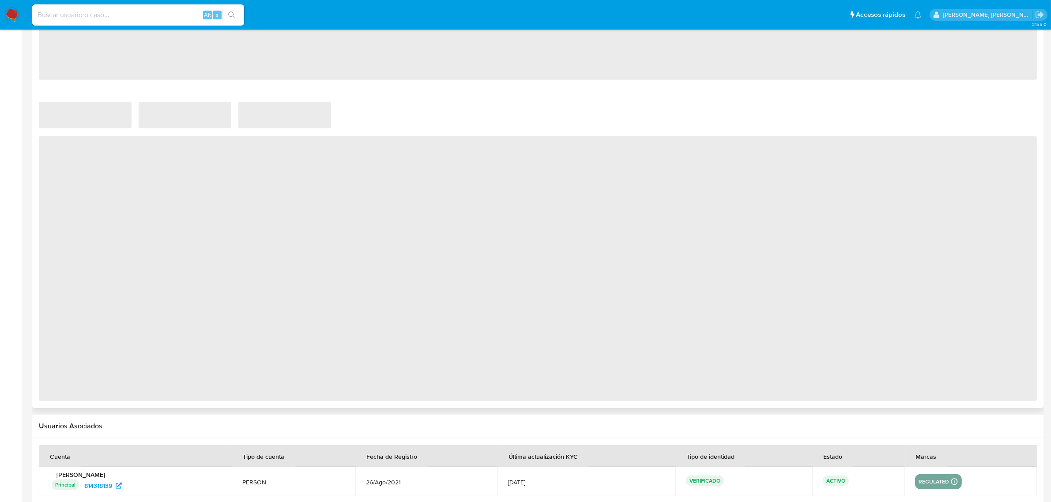
select select "10"
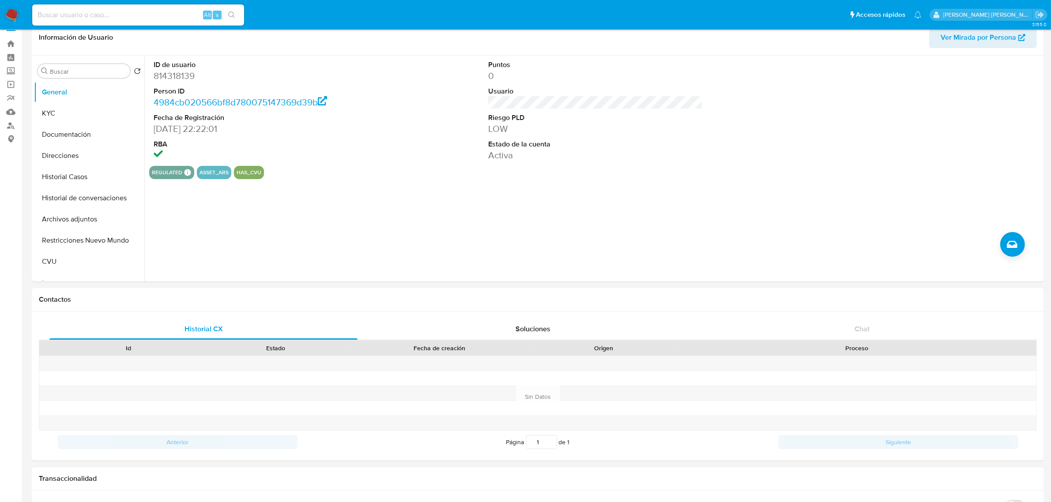
scroll to position [0, 0]
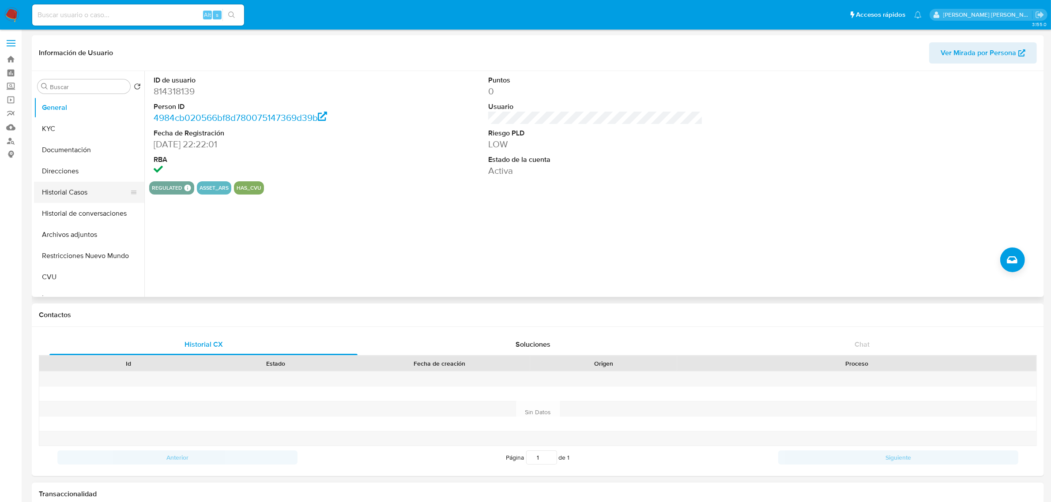
click at [100, 199] on button "Historial Casos" at bounding box center [85, 192] width 103 height 21
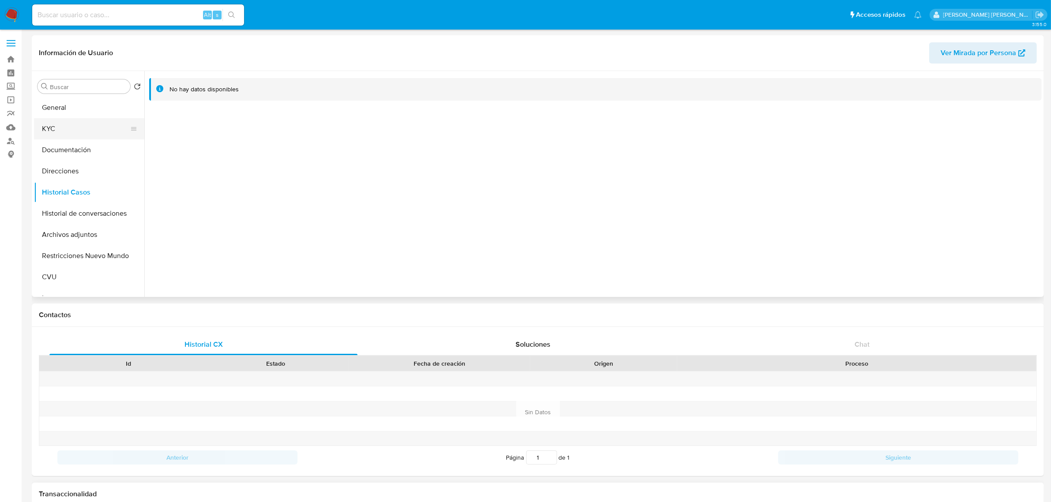
click at [58, 130] on button "KYC" at bounding box center [85, 128] width 103 height 21
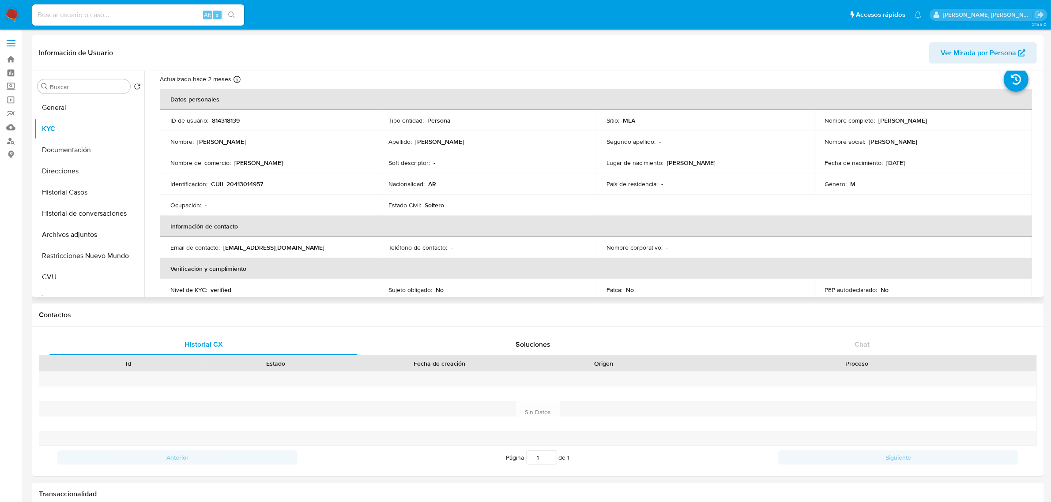
scroll to position [15, 0]
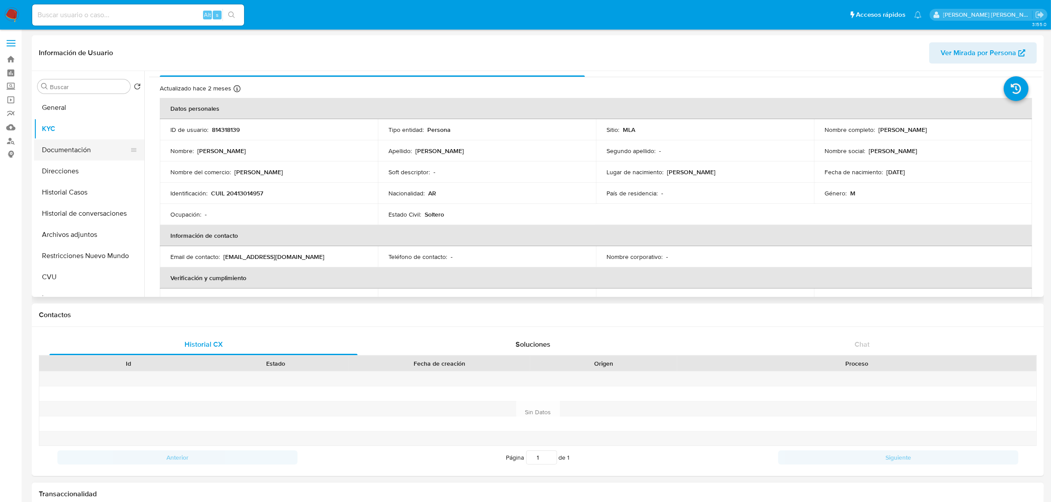
click at [64, 150] on button "Documentación" at bounding box center [85, 149] width 103 height 21
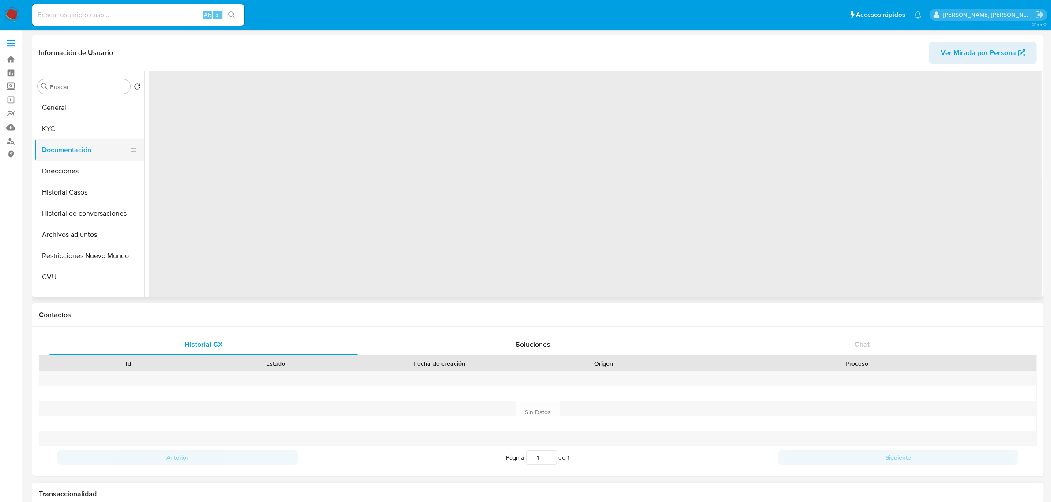
scroll to position [0, 0]
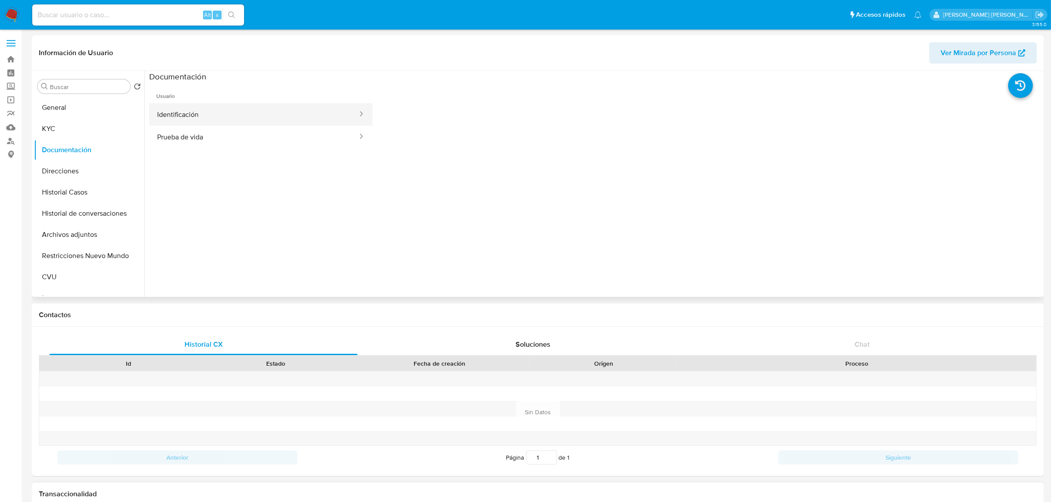
click at [204, 105] on button "Identificación" at bounding box center [253, 114] width 209 height 23
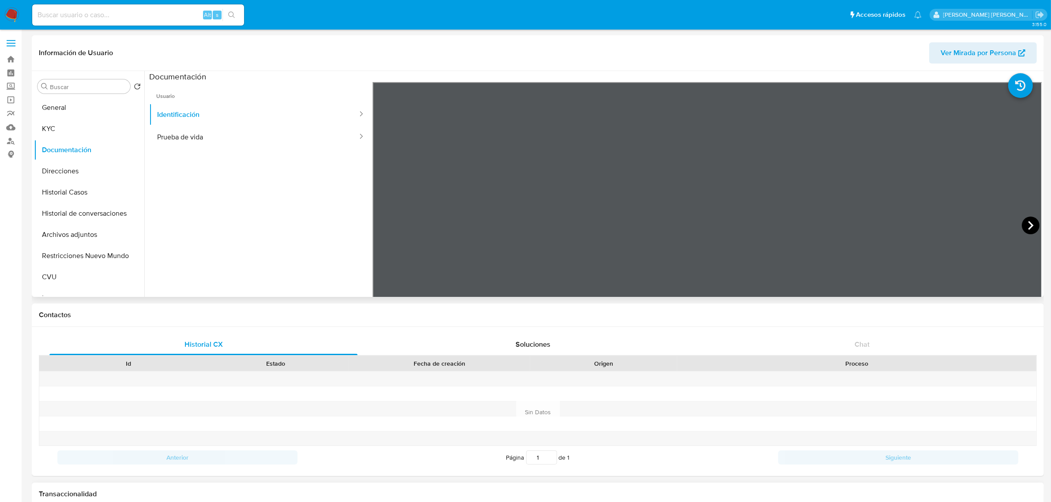
click at [1031, 227] on icon at bounding box center [1030, 226] width 18 height 18
click at [255, 133] on button "Prueba de vida" at bounding box center [253, 137] width 209 height 23
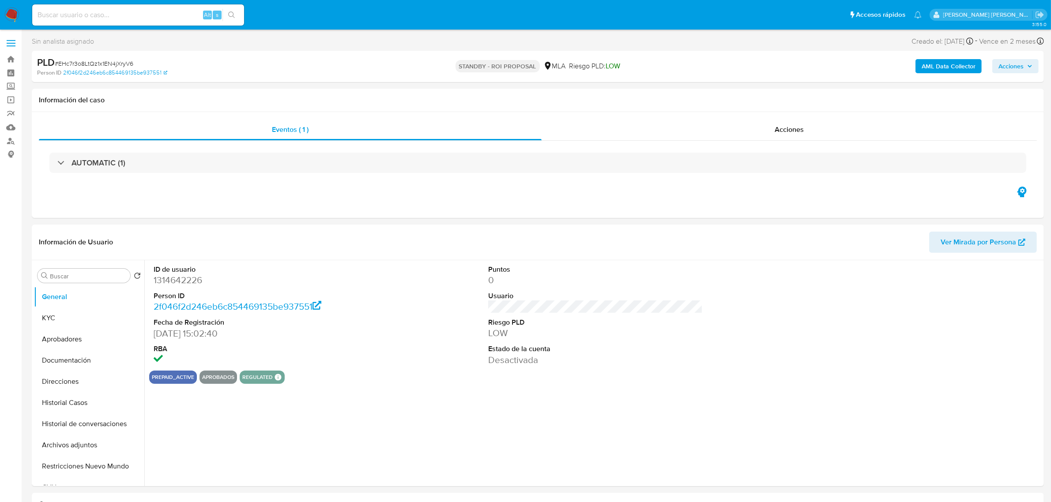
select select "10"
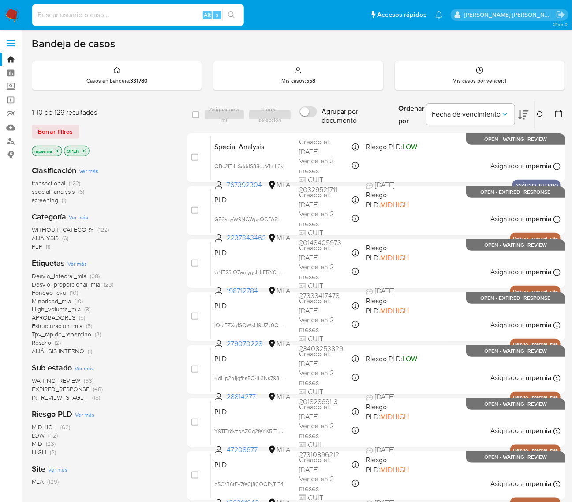
click at [96, 14] on input at bounding box center [138, 14] width 212 height 11
paste input "754424533"
type input "754424533"
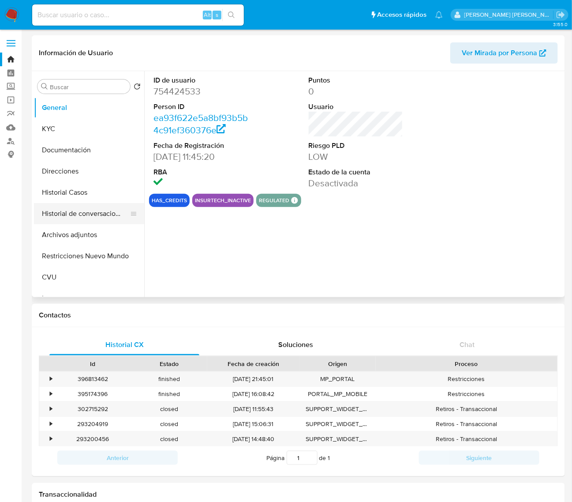
select select "10"
click at [53, 127] on button "KYC" at bounding box center [85, 128] width 103 height 21
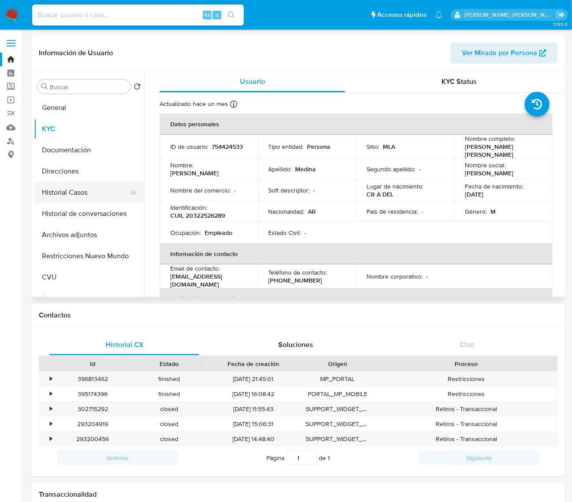
click at [43, 193] on button "Historial Casos" at bounding box center [85, 192] width 103 height 21
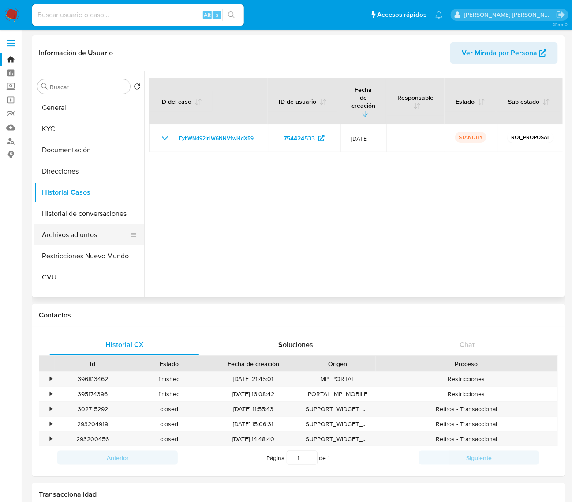
click at [78, 230] on button "Archivos adjuntos" at bounding box center [85, 234] width 103 height 21
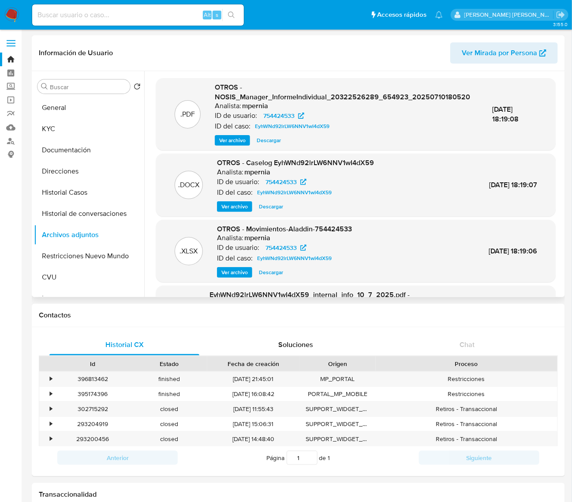
click at [228, 208] on span "Ver archivo" at bounding box center [234, 206] width 26 height 9
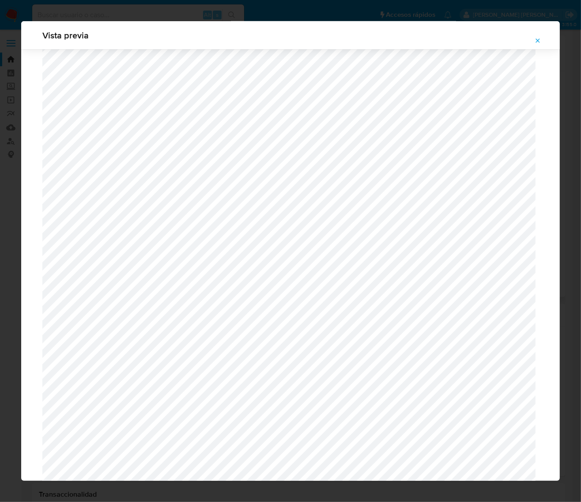
scroll to position [589, 0]
click at [537, 42] on icon "Attachment preview" at bounding box center [537, 40] width 7 height 7
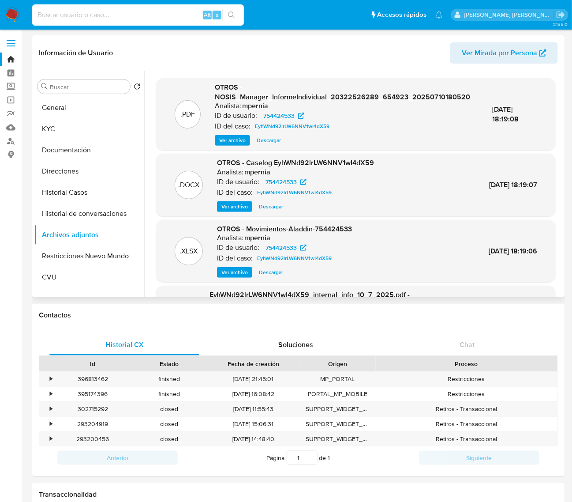
click at [54, 19] on input at bounding box center [138, 14] width 212 height 11
paste input "1682891115"
type input "1682891115"
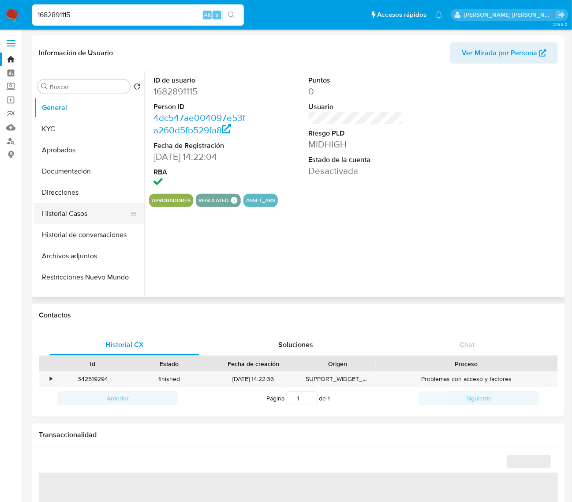
select select "10"
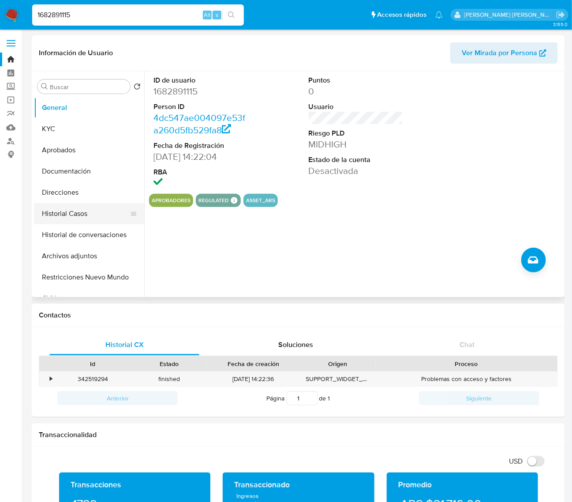
click at [63, 215] on button "Historial Casos" at bounding box center [85, 213] width 103 height 21
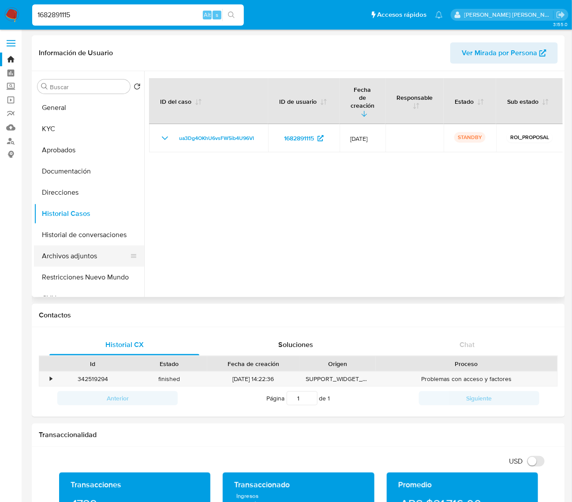
click at [73, 256] on button "Archivos adjuntos" at bounding box center [85, 255] width 103 height 21
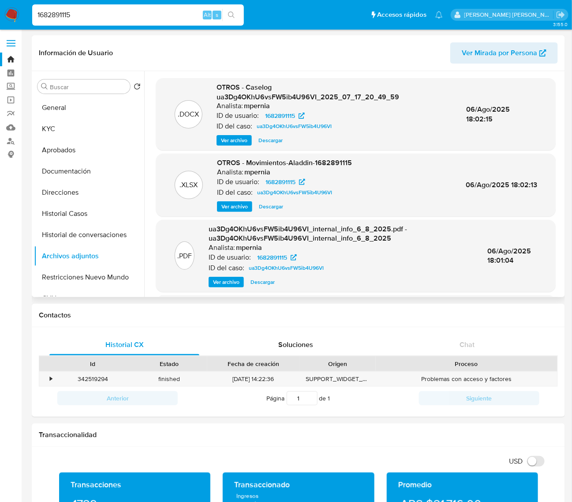
click at [237, 139] on span "Ver archivo" at bounding box center [234, 140] width 26 height 9
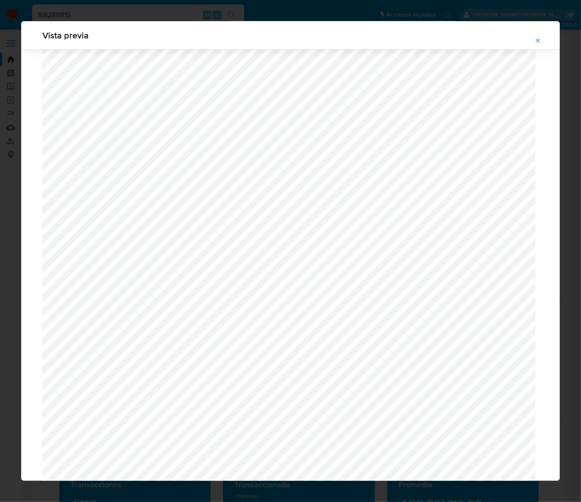
scroll to position [865, 0]
click at [540, 44] on span "Attachment preview" at bounding box center [537, 40] width 7 height 12
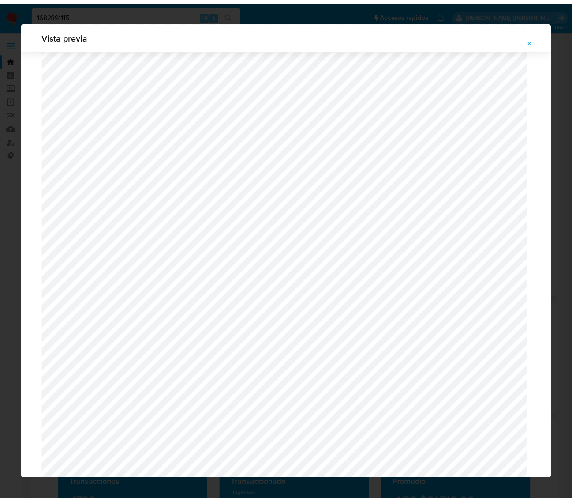
scroll to position [0, 0]
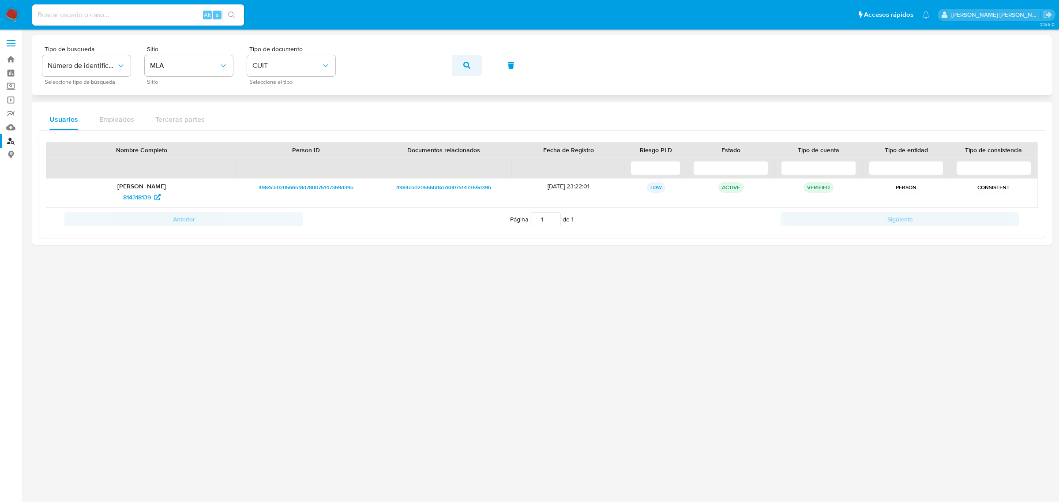
click at [469, 65] on icon "button" at bounding box center [466, 65] width 7 height 7
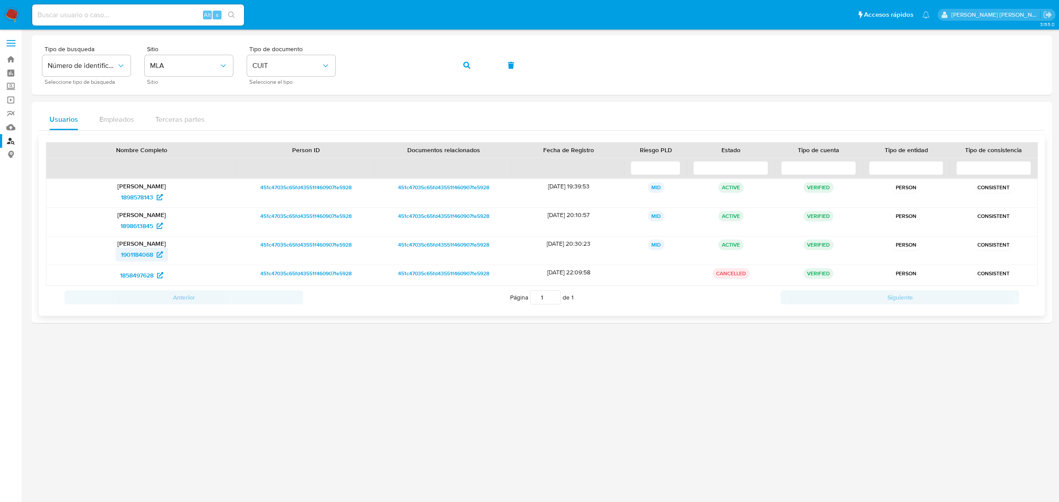
click at [135, 257] on span "1901184068" at bounding box center [137, 255] width 32 height 14
click at [472, 67] on button "button" at bounding box center [467, 65] width 30 height 21
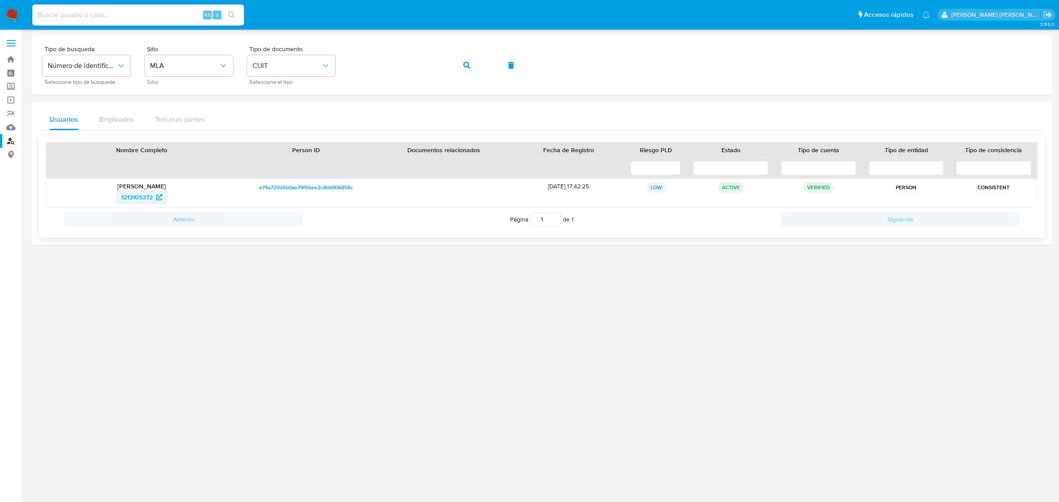
click at [134, 196] on span "1213105372" at bounding box center [136, 197] width 31 height 14
click at [470, 69] on span "button" at bounding box center [466, 65] width 7 height 19
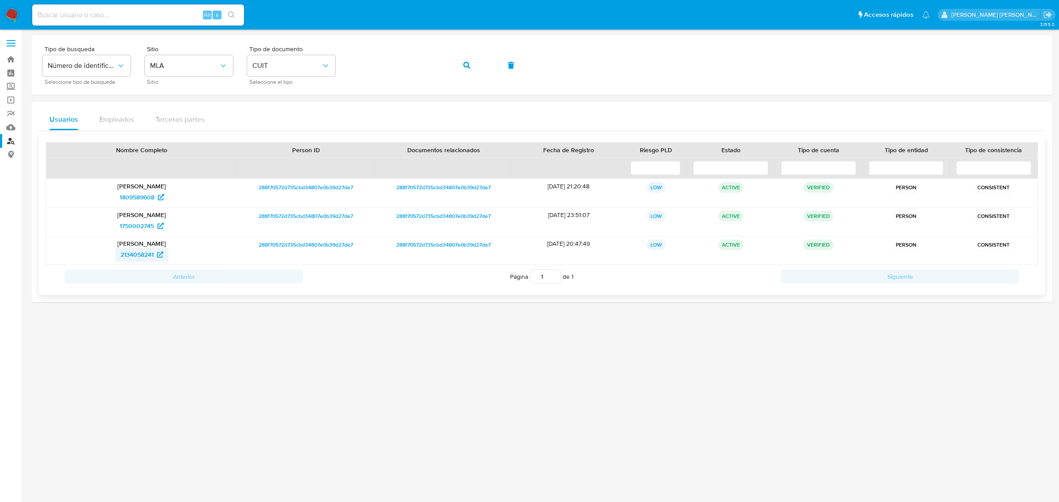
click at [138, 259] on span "2134058241" at bounding box center [136, 255] width 33 height 14
click at [469, 64] on icon "button" at bounding box center [466, 65] width 7 height 7
click at [142, 257] on span "1977164006" at bounding box center [136, 255] width 33 height 14
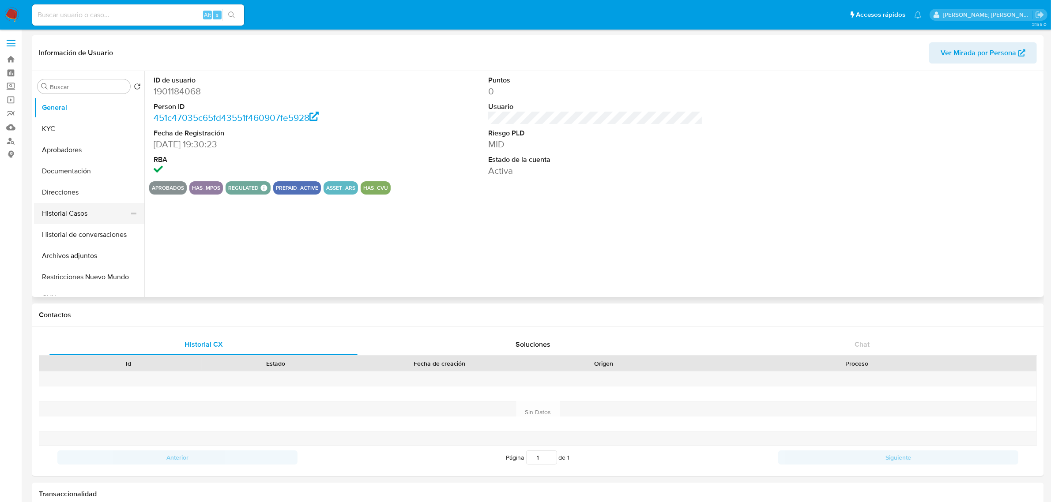
select select "10"
click at [74, 210] on button "Historial Casos" at bounding box center [85, 213] width 103 height 21
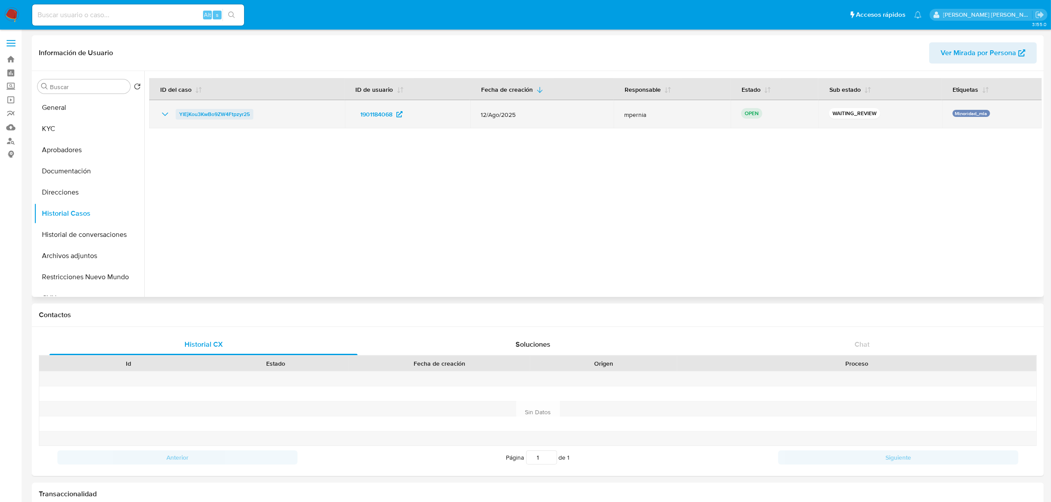
drag, startPoint x: 256, startPoint y: 110, endPoint x: 179, endPoint y: 116, distance: 77.0
click at [179, 116] on div "YIEjKou3KwBo9ZW4Ftpzyr25" at bounding box center [247, 114] width 174 height 11
click at [229, 117] on span "YIEjKou3KwBo9ZW4Ftpzyr25" at bounding box center [214, 114] width 71 height 11
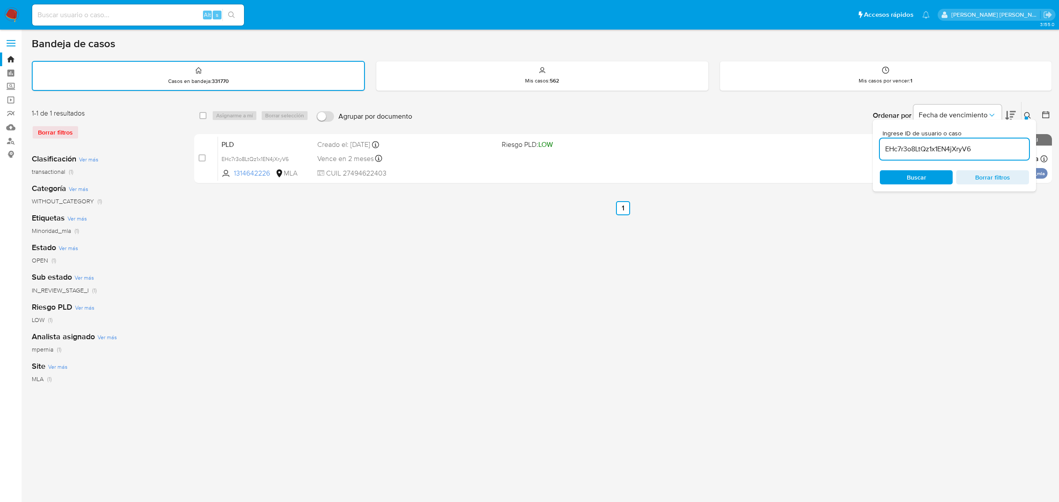
click at [923, 149] on input "EHc7r3o8LtQz1x1EN4jXryV6" at bounding box center [954, 148] width 149 height 11
paste input "YIEjKou3KwBo9ZW4Ftpzyr25"
type input "YIEjKou3KwBo9ZW4Ftpzyr25"
click at [206, 116] on input "checkbox" at bounding box center [202, 115] width 7 height 7
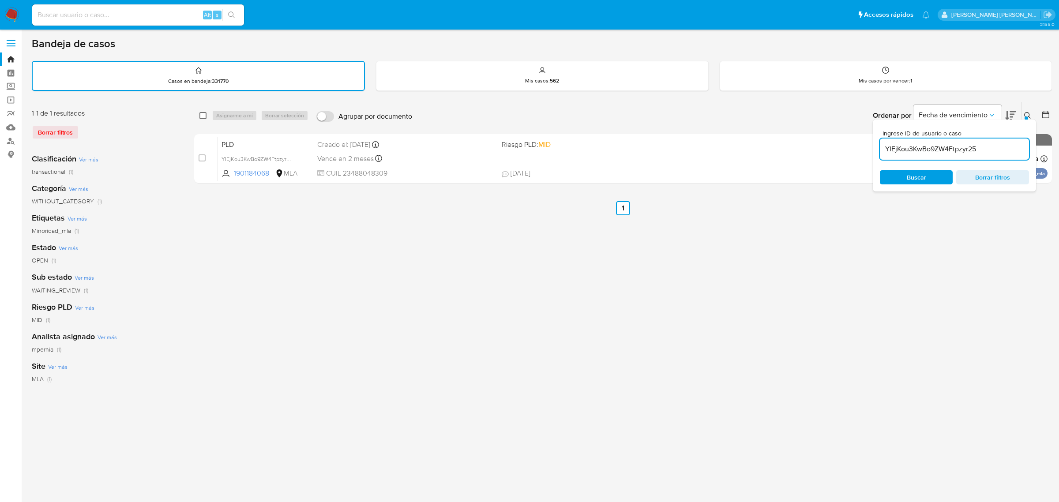
checkbox input "true"
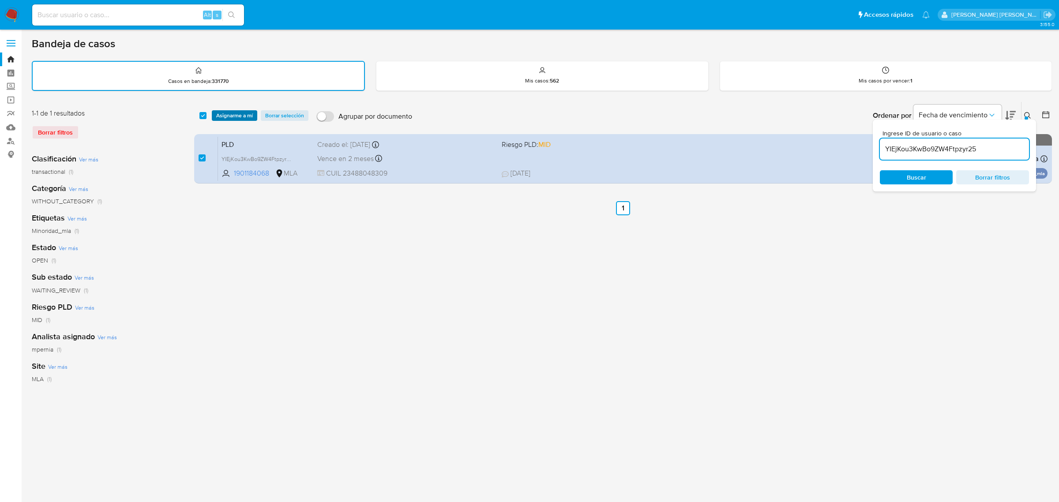
click at [216, 115] on span "Asignarme a mí" at bounding box center [234, 115] width 37 height 9
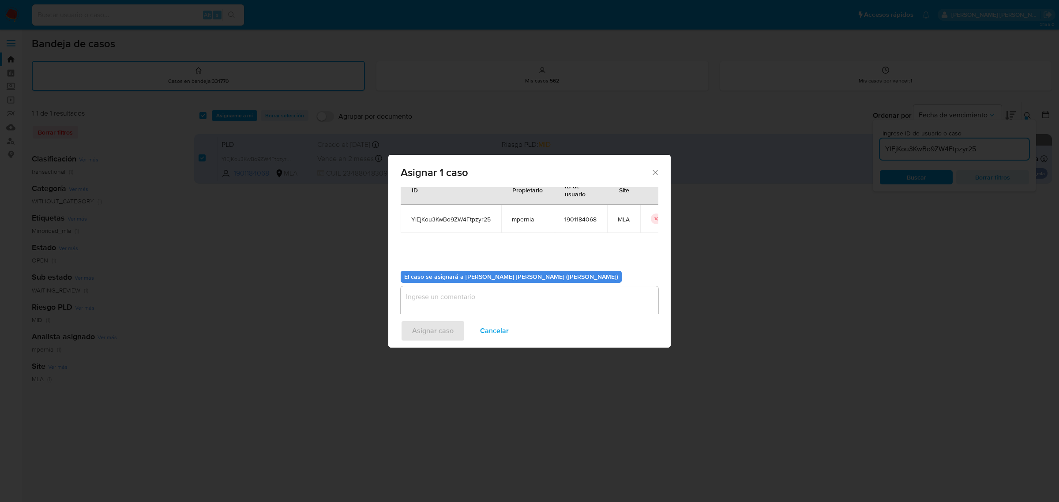
scroll to position [45, 0]
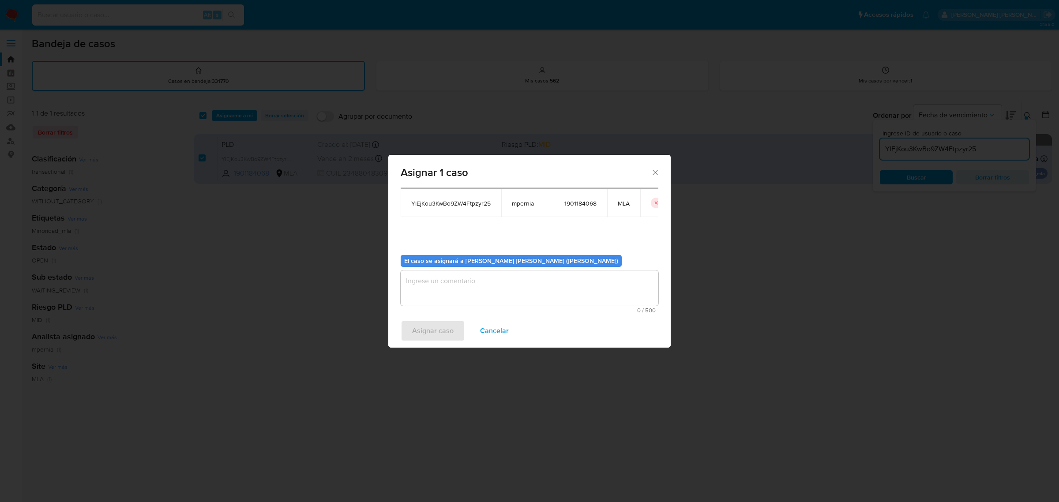
drag, startPoint x: 433, startPoint y: 280, endPoint x: 425, endPoint y: 276, distance: 9.1
click at [427, 278] on textarea "assign-modal" at bounding box center [530, 287] width 258 height 35
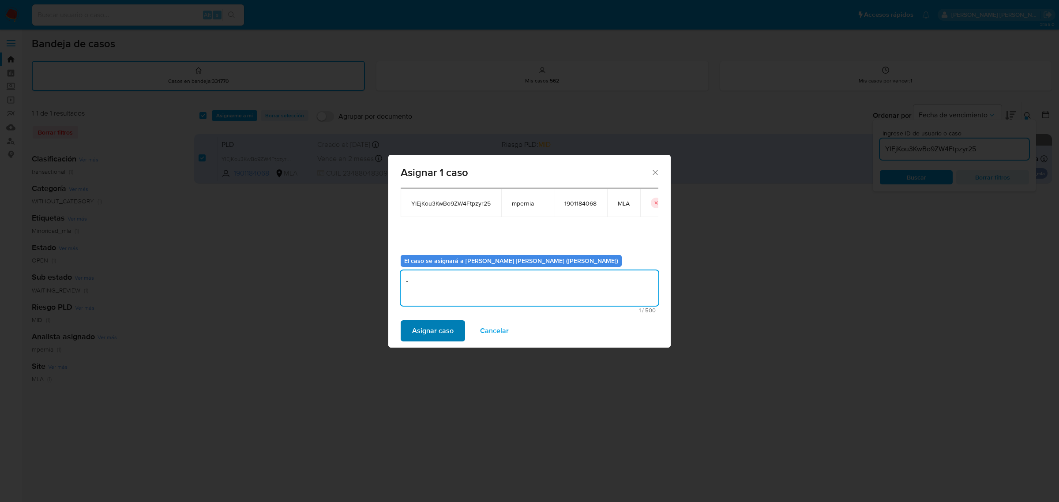
type textarea "-"
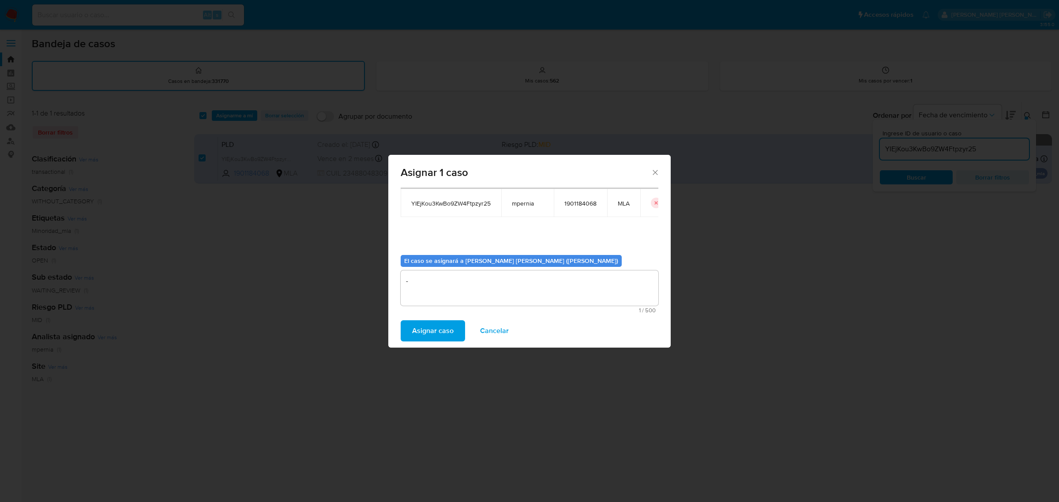
click at [446, 329] on span "Asignar caso" at bounding box center [432, 330] width 41 height 19
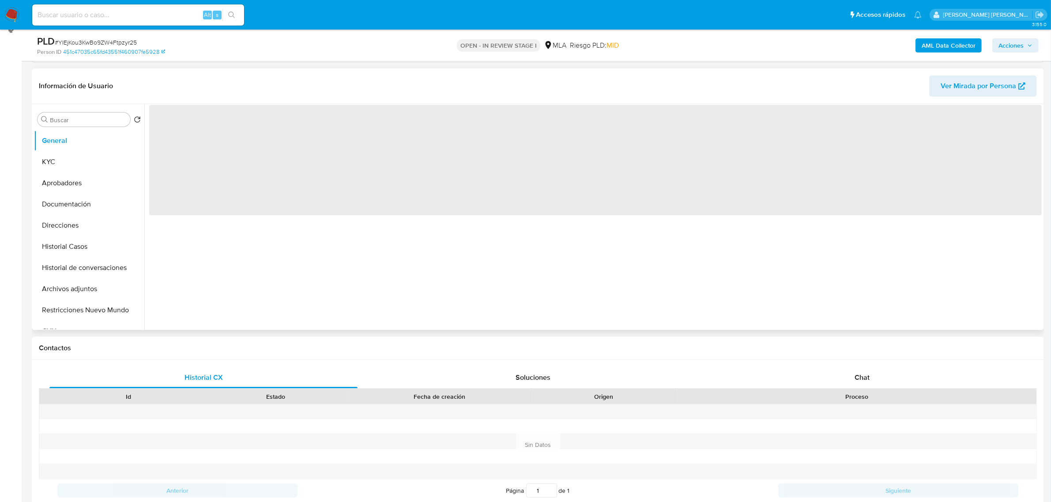
scroll to position [165, 0]
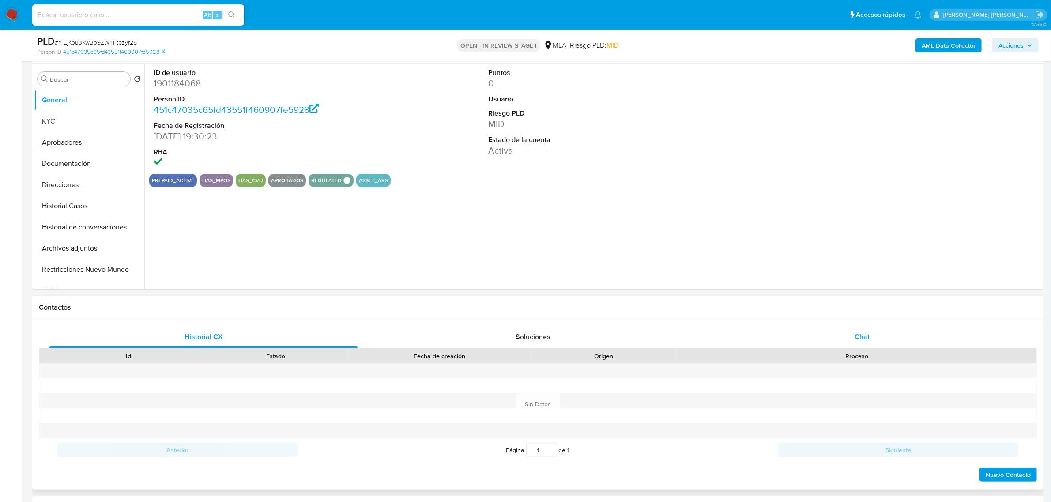
click at [863, 341] on span "Chat" at bounding box center [861, 337] width 15 height 10
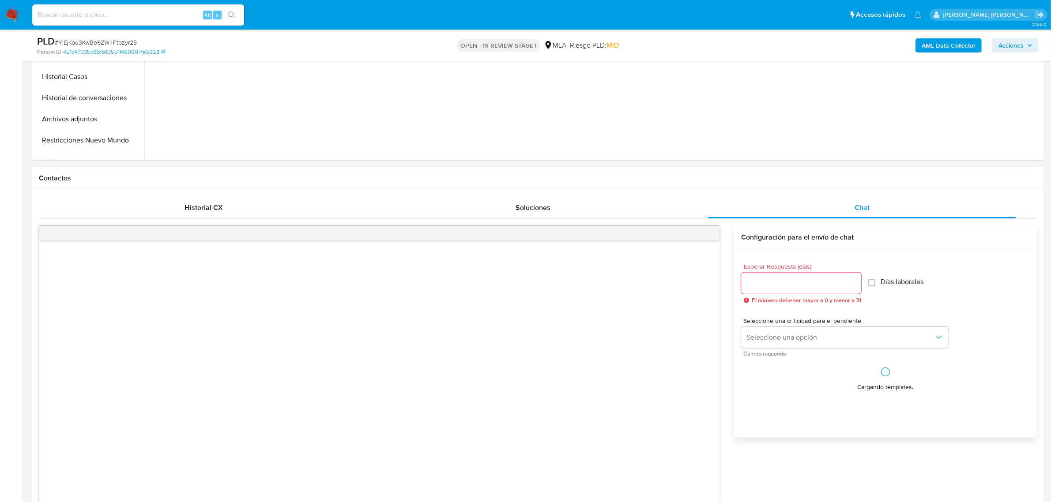
select select "10"
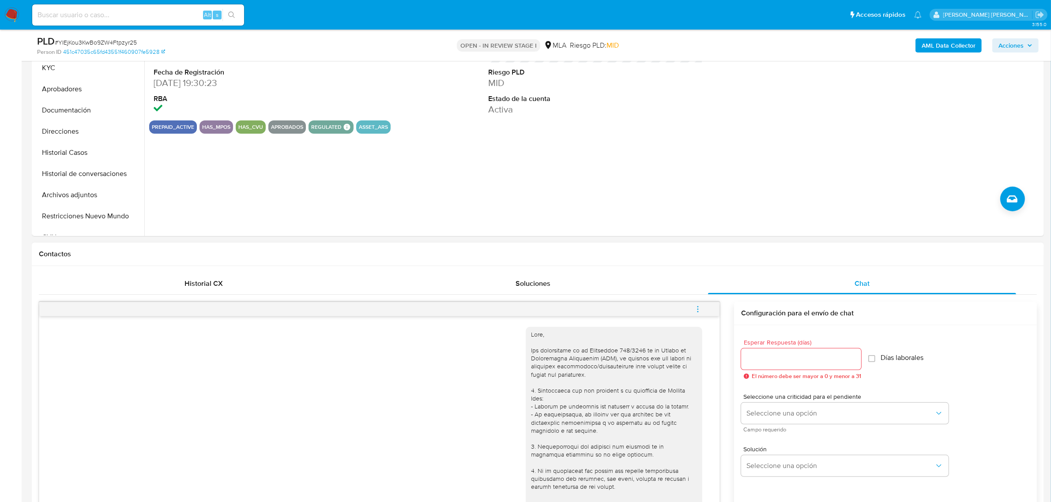
scroll to position [0, 0]
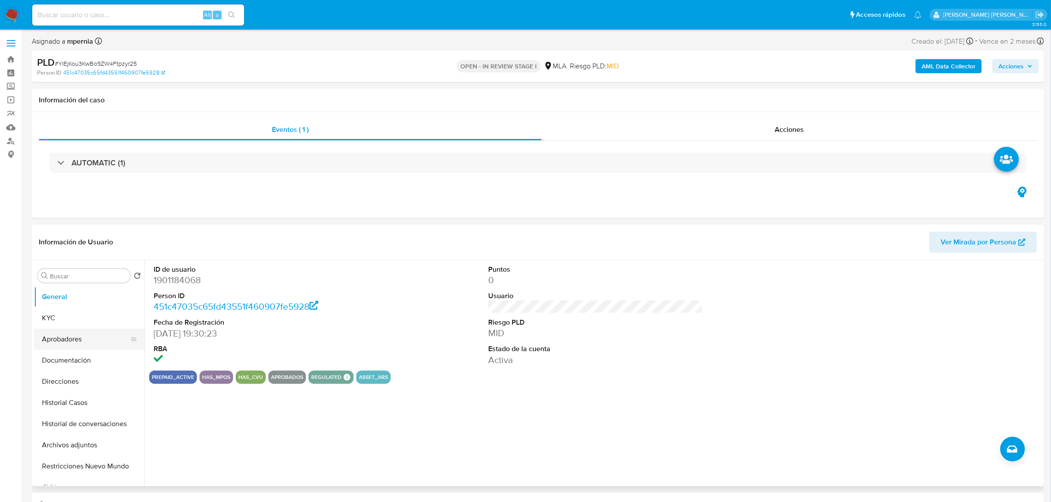
click at [53, 339] on button "Aprobadores" at bounding box center [85, 339] width 103 height 21
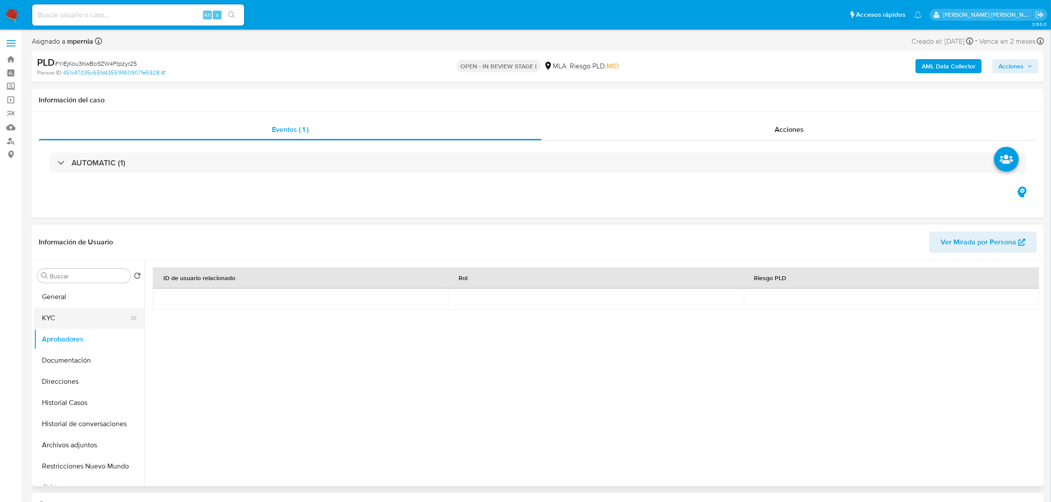
click at [60, 310] on button "KYC" at bounding box center [85, 318] width 103 height 21
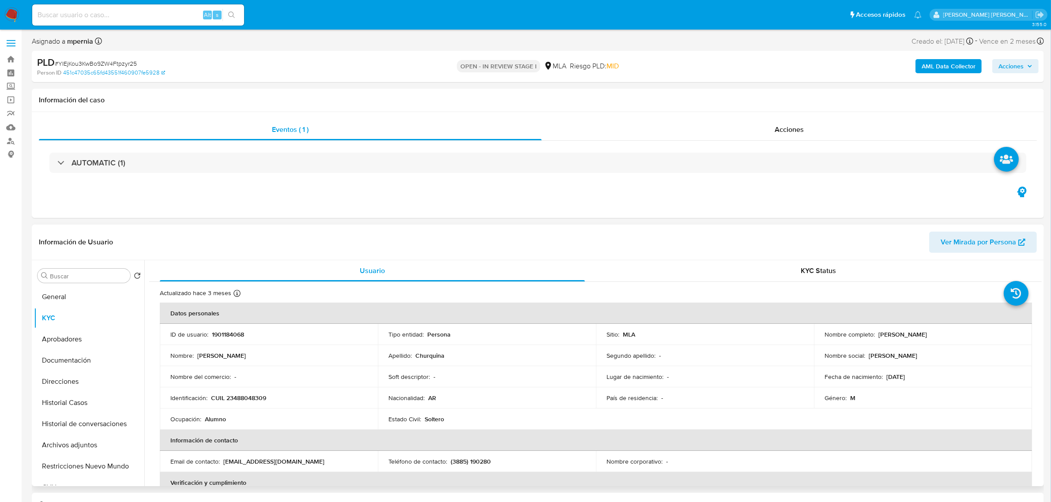
drag, startPoint x: 874, startPoint y: 334, endPoint x: 947, endPoint y: 336, distance: 73.3
click at [954, 336] on div "Nombre completo : David Fernando Churquina" at bounding box center [922, 334] width 197 height 8
click at [74, 360] on button "Documentación" at bounding box center [85, 360] width 103 height 21
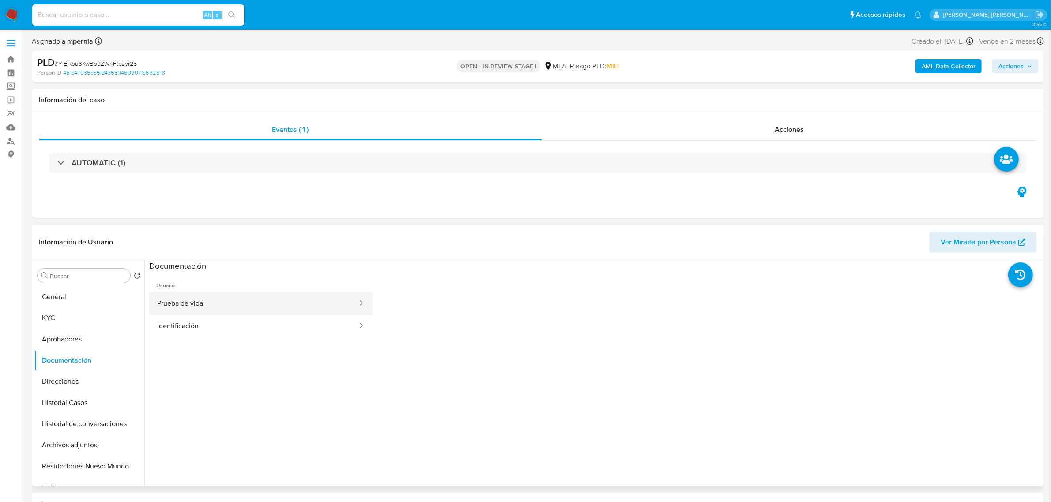
click at [203, 304] on button "Prueba de vida" at bounding box center [253, 304] width 209 height 23
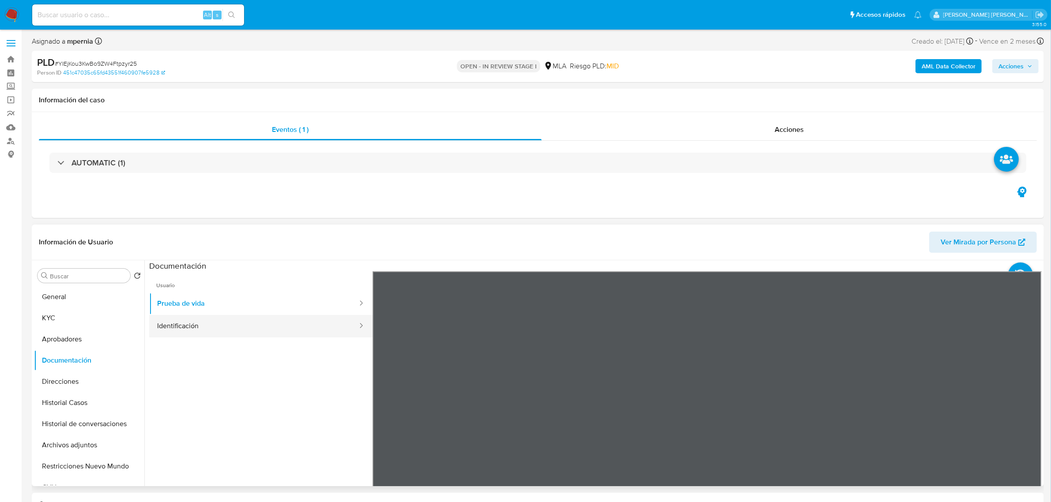
click at [191, 331] on button "Identificación" at bounding box center [253, 326] width 209 height 23
click at [1028, 417] on icon at bounding box center [1030, 414] width 5 height 9
click at [60, 318] on button "KYC" at bounding box center [85, 318] width 103 height 21
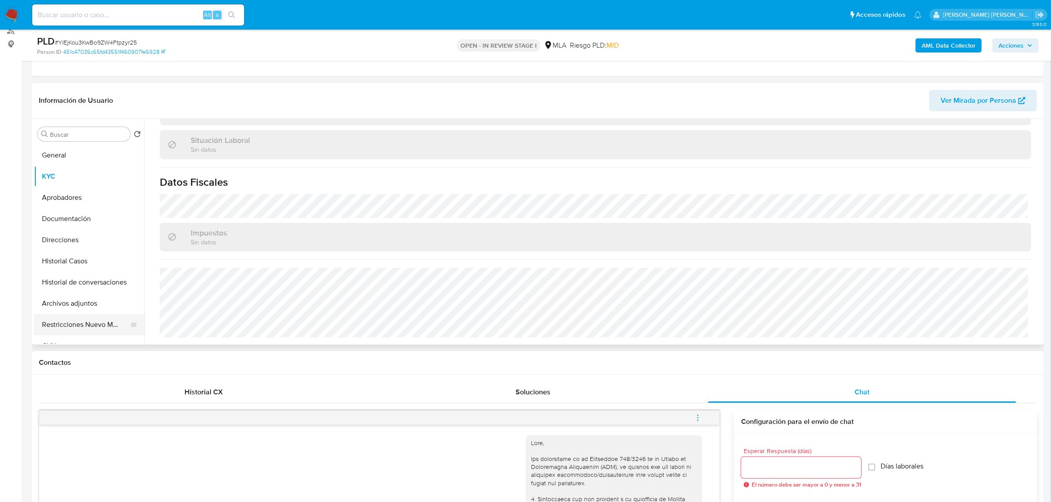
scroll to position [55, 0]
click at [59, 288] on button "CVU" at bounding box center [85, 290] width 103 height 21
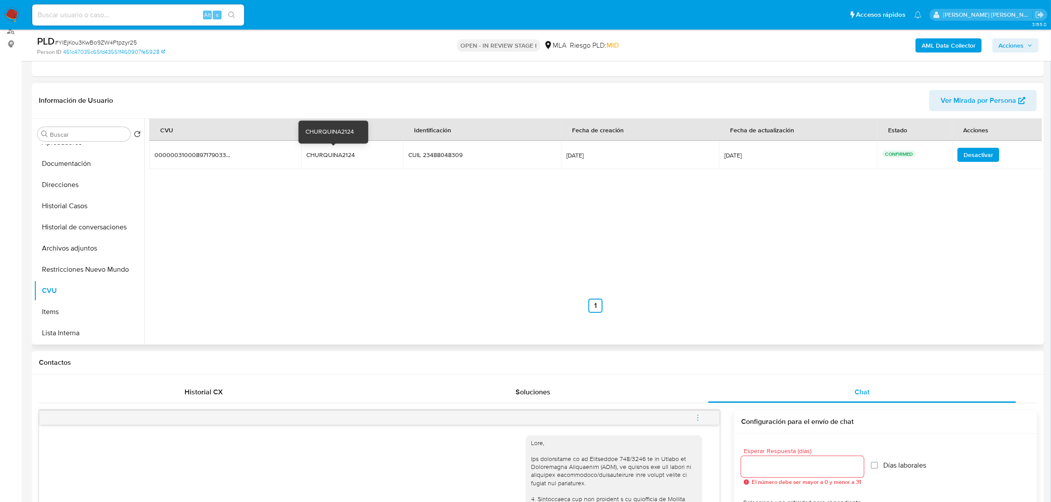
click at [320, 157] on div "CHURQUINA2124" at bounding box center [334, 155] width 56 height 8
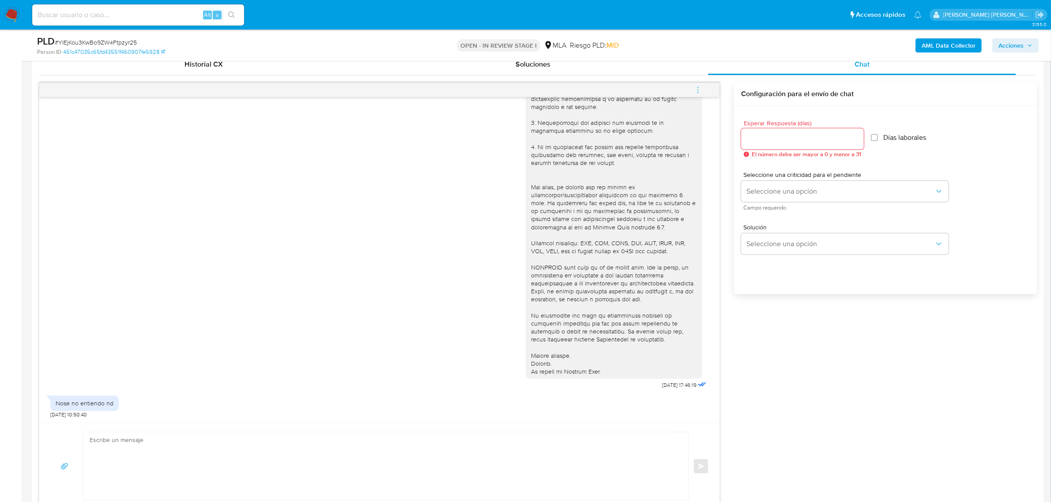
scroll to position [441, 0]
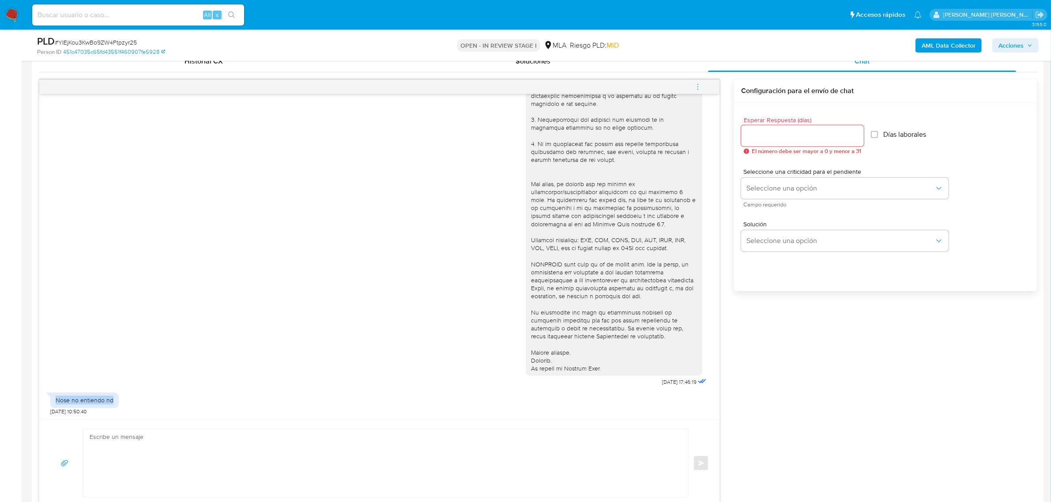
drag, startPoint x: 53, startPoint y: 402, endPoint x: 115, endPoint y: 398, distance: 61.4
click at [115, 398] on div "Nose no entiendo nd" at bounding box center [84, 400] width 68 height 15
copy div "Nose no entiendo nd"
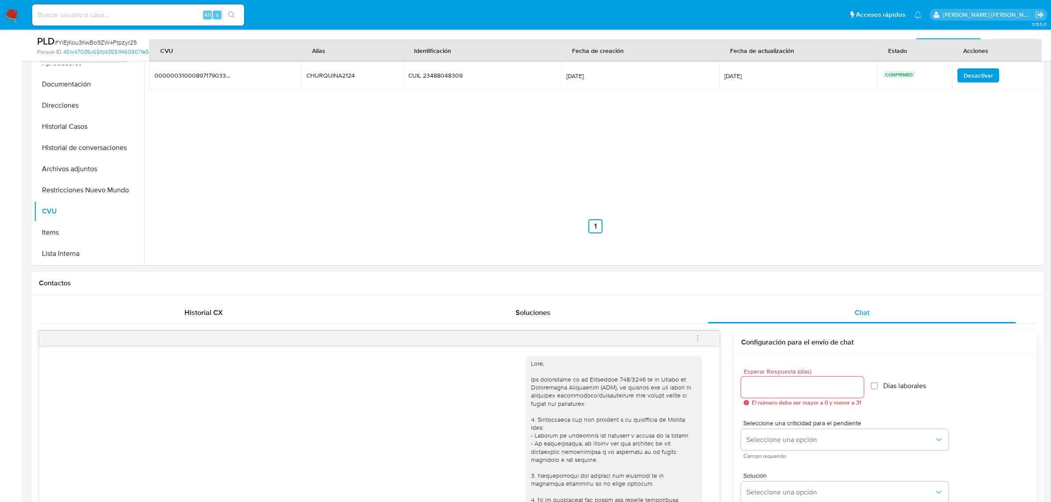
scroll to position [165, 0]
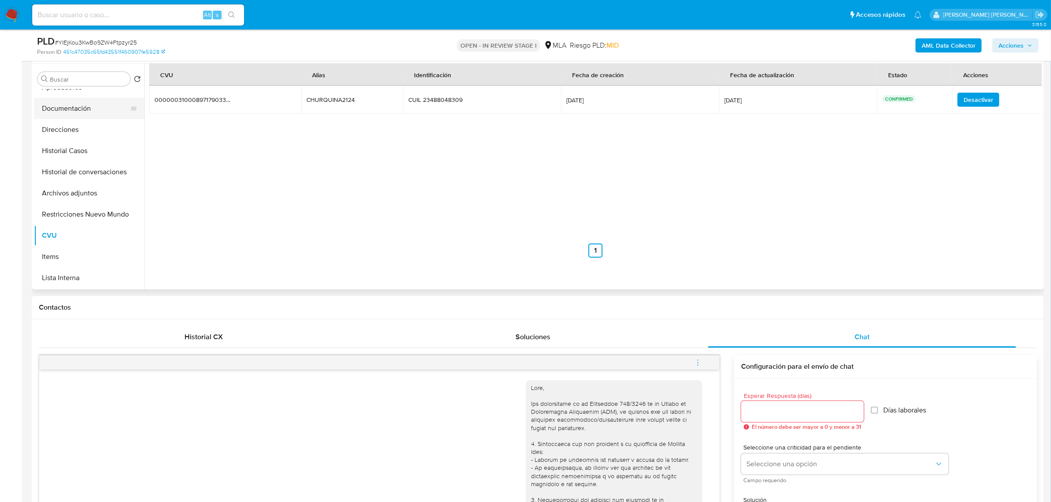
click at [68, 115] on button "Documentación" at bounding box center [85, 108] width 103 height 21
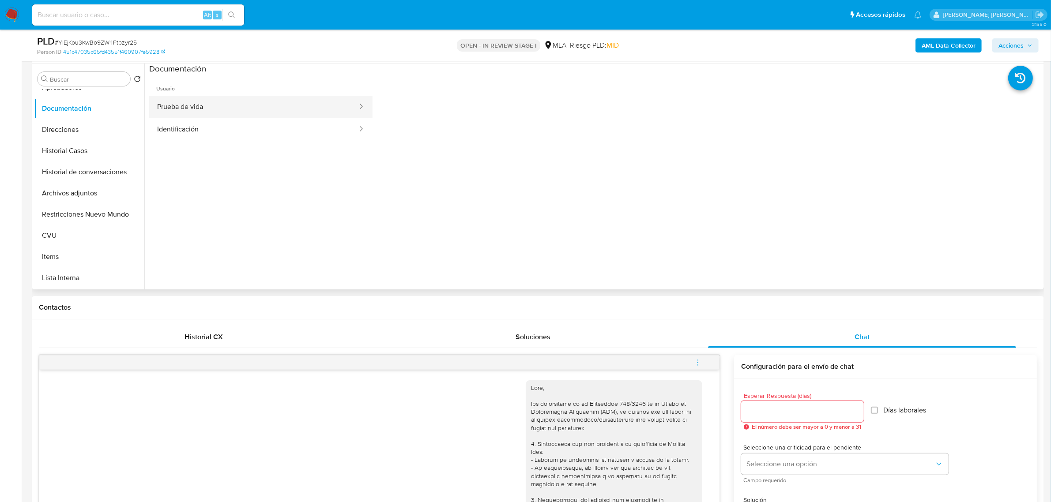
click at [208, 103] on button "Prueba de vida" at bounding box center [253, 107] width 209 height 23
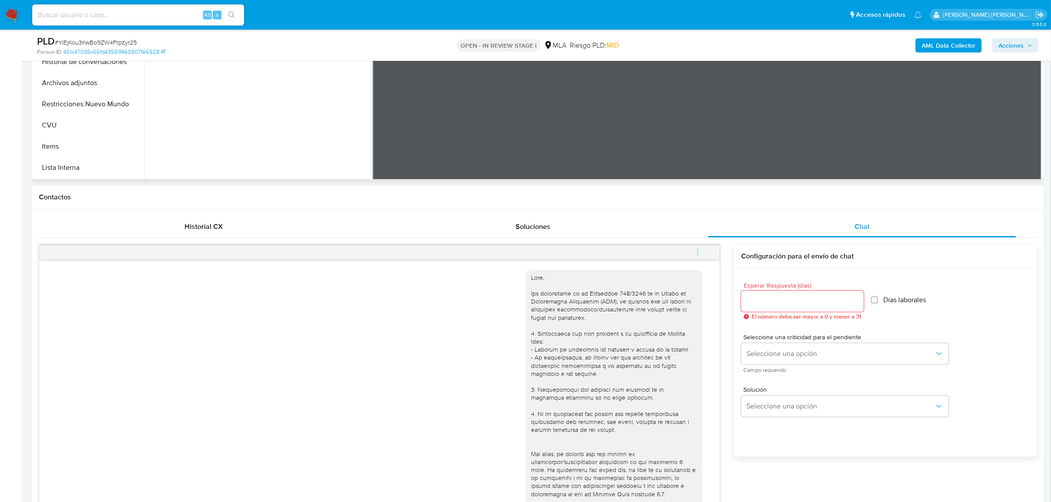
scroll to position [55, 0]
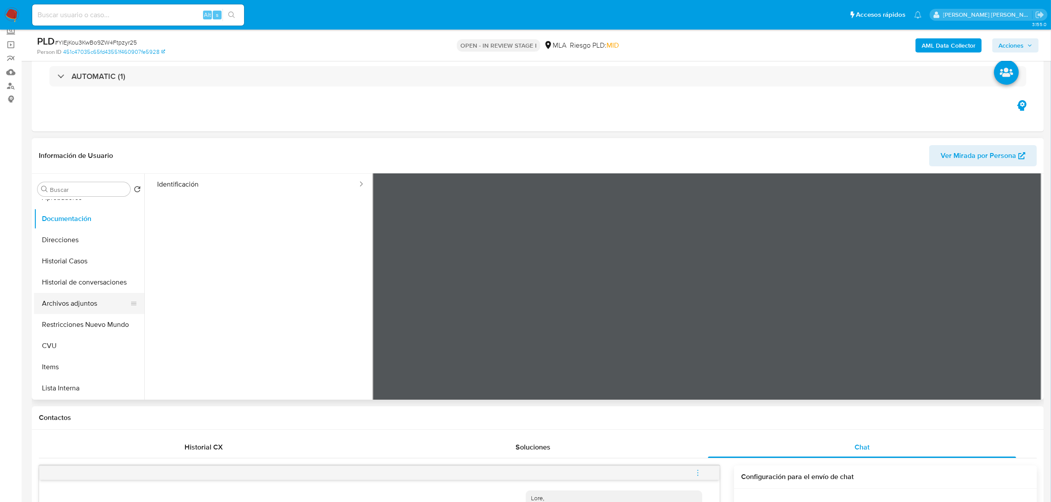
click at [62, 306] on button "Archivos adjuntos" at bounding box center [85, 303] width 103 height 21
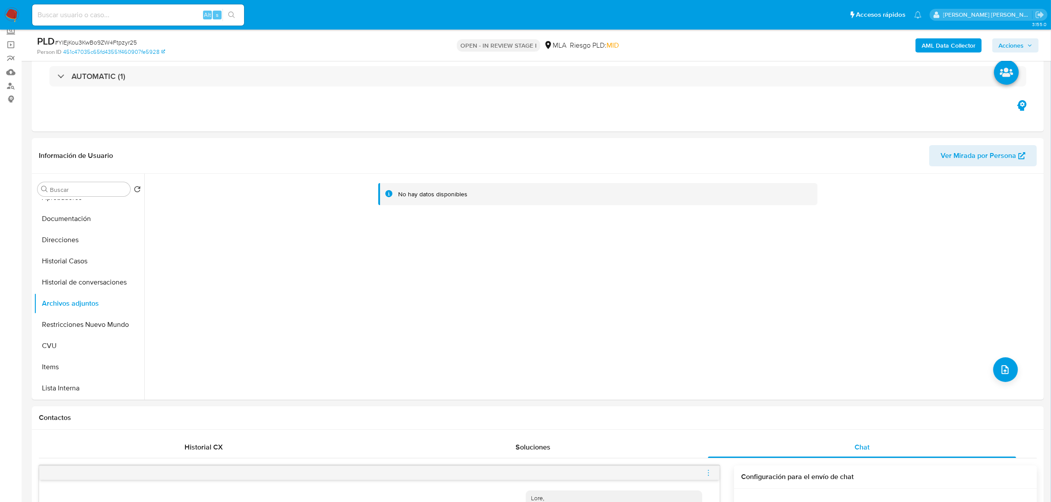
click at [936, 41] on b "AML Data Collector" at bounding box center [948, 45] width 54 height 14
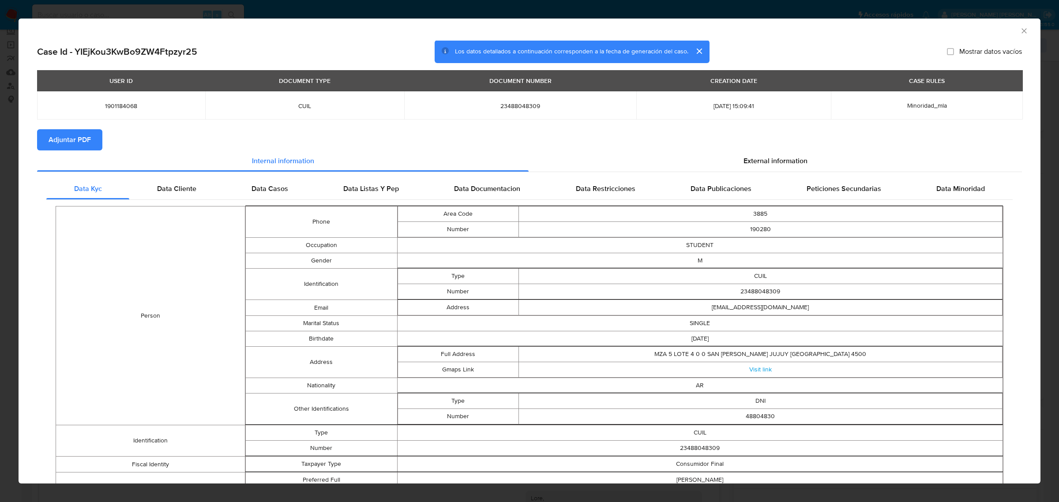
click at [74, 144] on span "Adjuntar PDF" at bounding box center [70, 139] width 42 height 19
click at [1020, 29] on icon "Cerrar ventana" at bounding box center [1024, 30] width 9 height 9
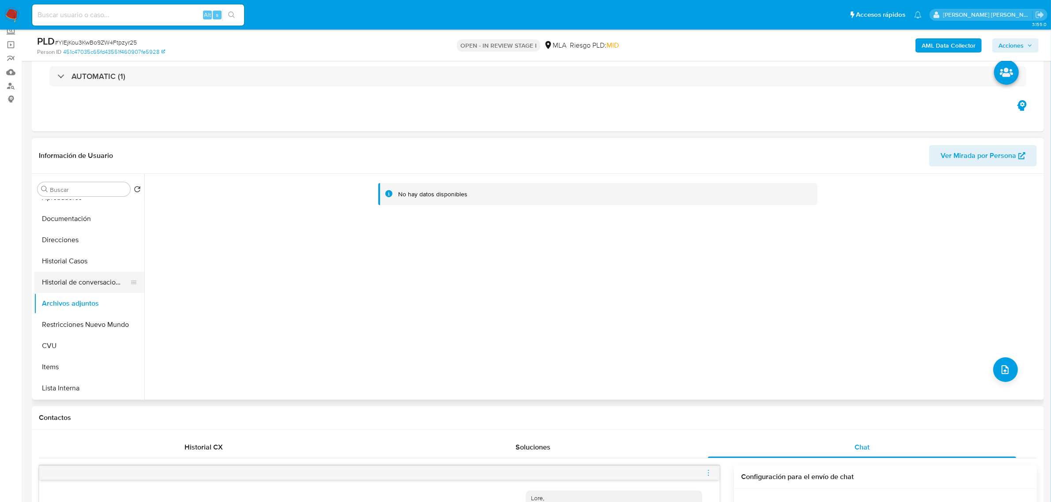
click at [74, 290] on button "Historial de conversaciones" at bounding box center [85, 282] width 103 height 21
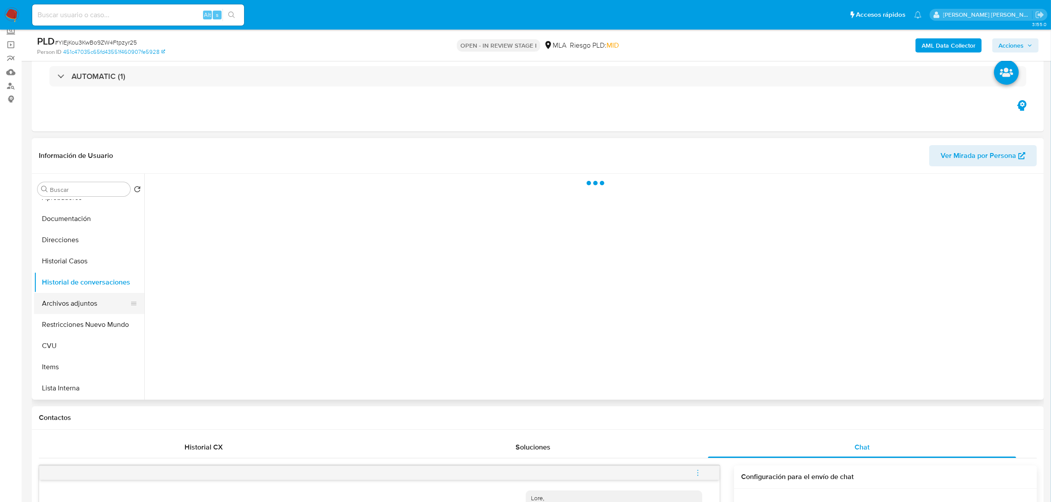
click at [71, 300] on button "Archivos adjuntos" at bounding box center [85, 303] width 103 height 21
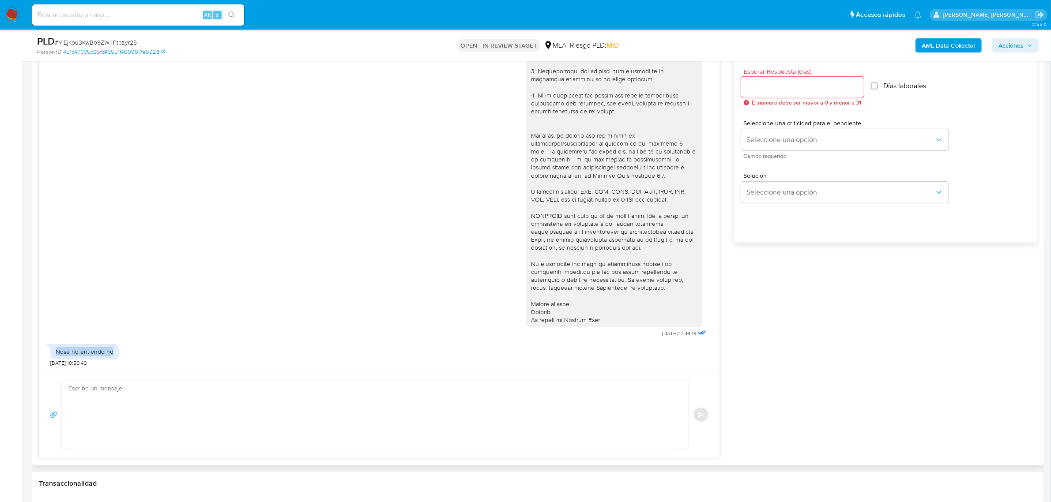
scroll to position [496, 0]
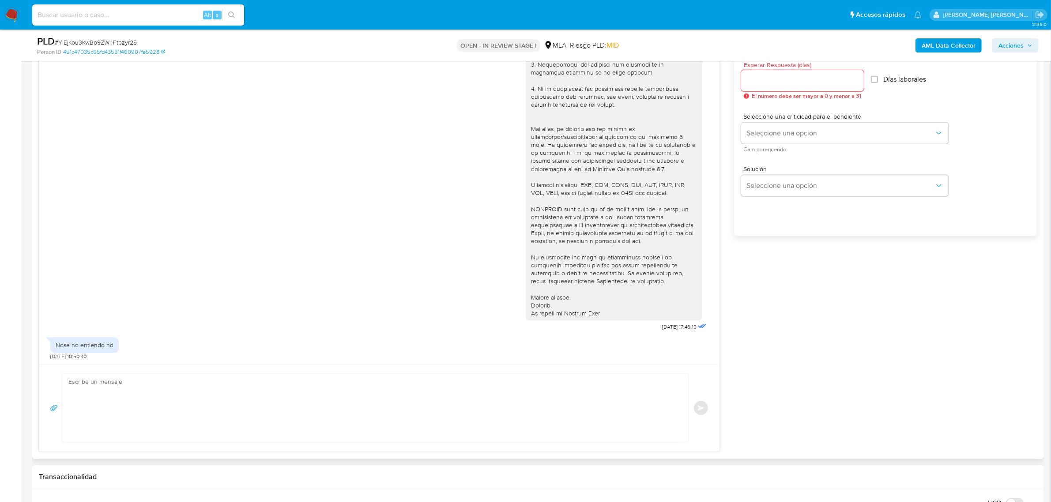
click at [131, 404] on textarea at bounding box center [372, 408] width 608 height 68
paste textarea "Hola Sol Maria del Mar, Te informamos que decidimos suspender tu cuenta de acue…"
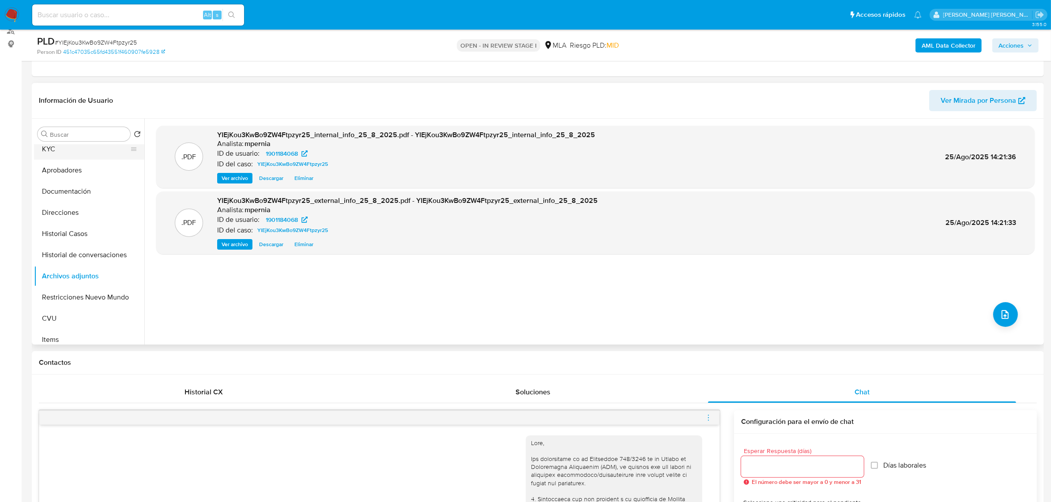
scroll to position [0, 0]
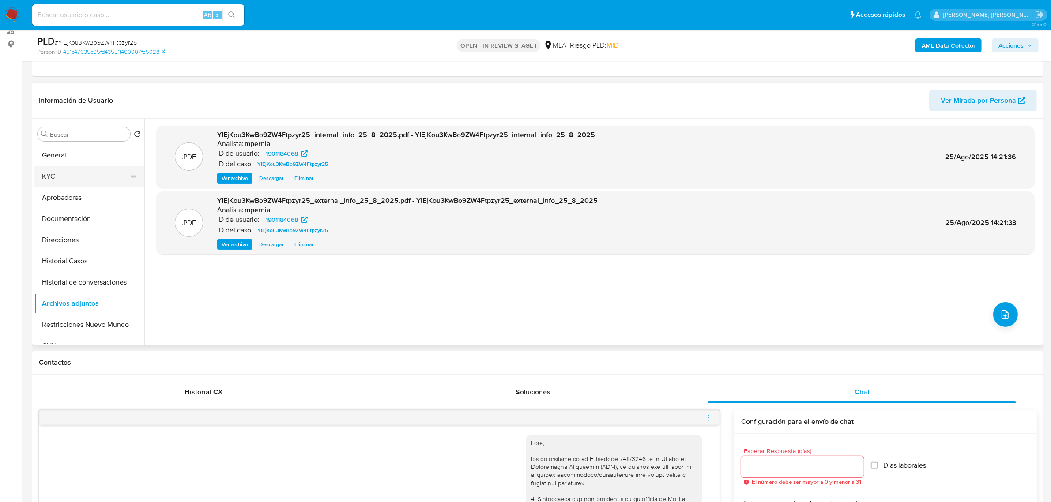
click at [58, 175] on button "KYC" at bounding box center [85, 176] width 103 height 21
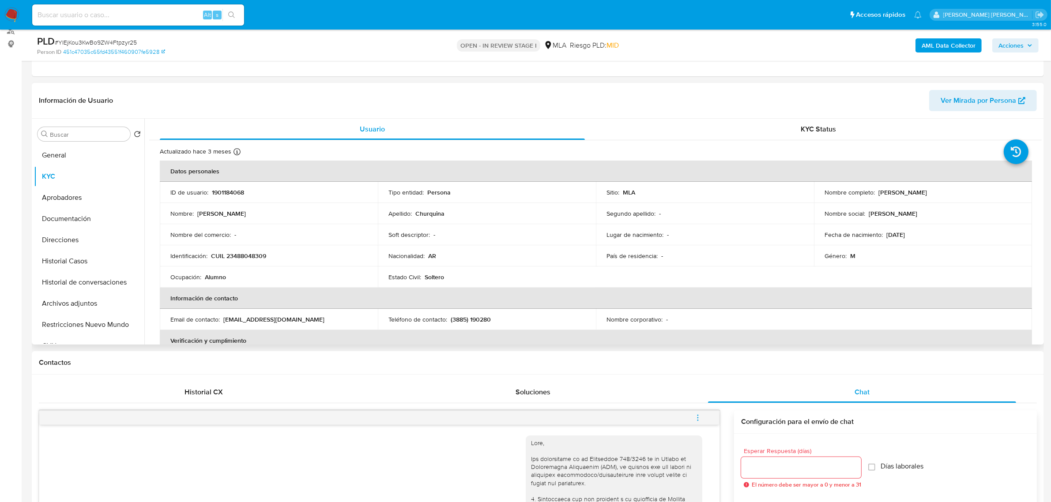
drag, startPoint x: 875, startPoint y: 191, endPoint x: 918, endPoint y: 193, distance: 42.9
click at [918, 193] on div "Nombre completo : David Fernando Churquina" at bounding box center [922, 192] width 197 height 8
copy p "David Fernando"
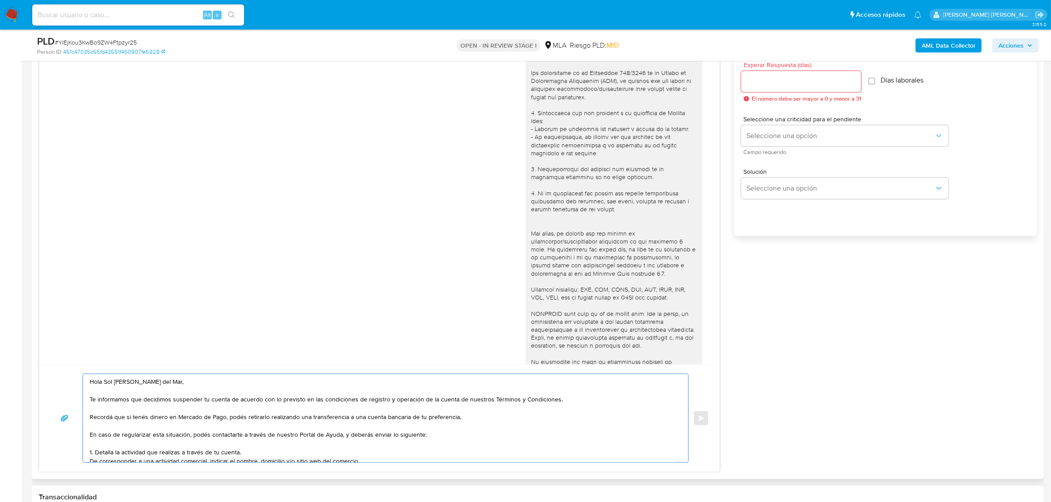
paste textarea "David Fernando"
drag, startPoint x: 151, startPoint y: 383, endPoint x: 105, endPoint y: 382, distance: 46.8
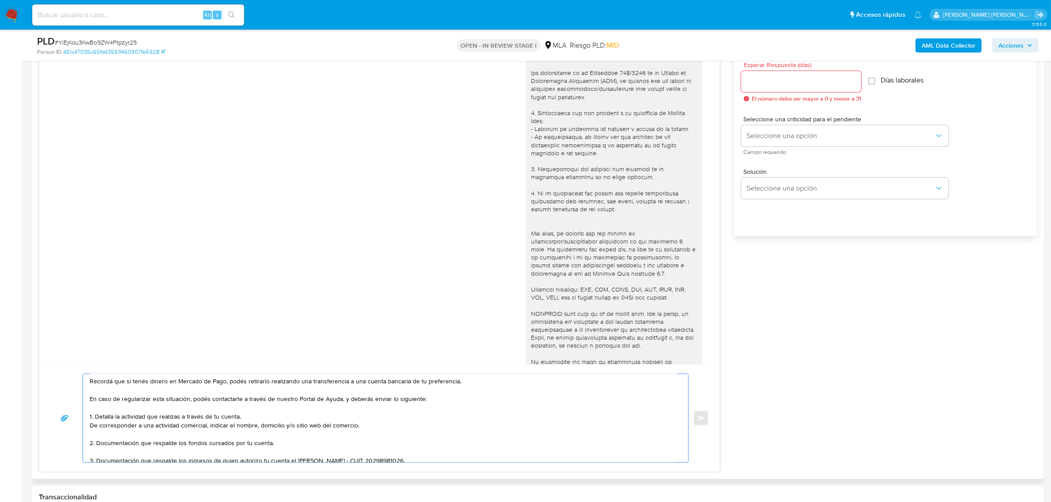
scroll to position [55, 0]
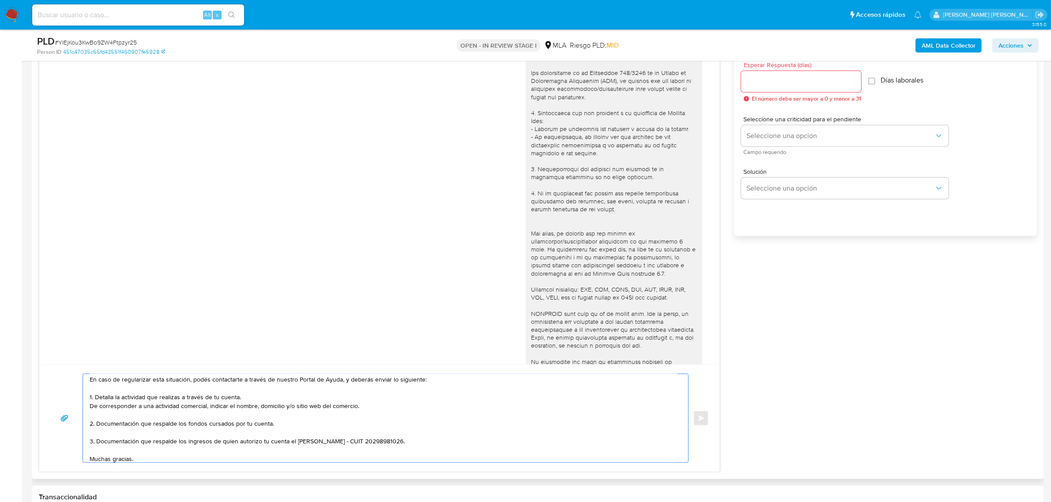
drag, startPoint x: 288, startPoint y: 442, endPoint x: 418, endPoint y: 440, distance: 129.7
click at [418, 440] on textarea "Hola David Fernando, esperamos te encuentres bien. Te informamos que decidimos …" at bounding box center [383, 418] width 587 height 88
paste textarea "Carina Magdalena Duran CUIT 27297356297"
click at [288, 442] on textarea "Hola David Fernando, esperamos te encuentres bien. Te informamos que decidimos …" at bounding box center [383, 418] width 587 height 88
drag, startPoint x: 236, startPoint y: 443, endPoint x: 434, endPoint y: 442, distance: 197.2
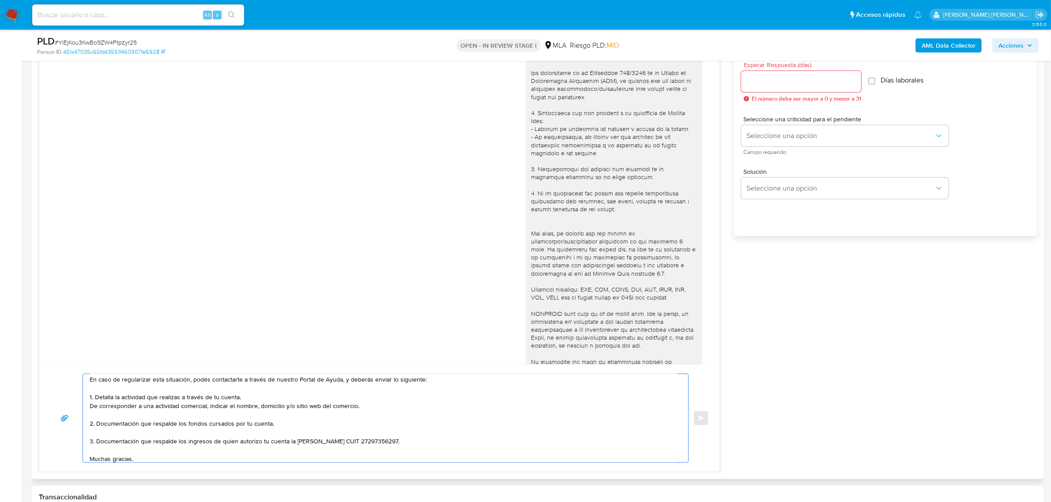
click at [434, 442] on textarea "Hola David Fernando, esperamos te encuentres bien. Te informamos que decidimos …" at bounding box center [383, 418] width 587 height 88
click at [236, 441] on textarea "Hola David Fernando, esperamos te encuentres bien. Te informamos que decidimos …" at bounding box center [383, 418] width 587 height 88
click at [109, 444] on textarea "Hola David Fernando, esperamos te encuentres bien. Te informamos que decidimos …" at bounding box center [383, 418] width 587 height 88
click at [175, 450] on textarea "Hola David Fernando, esperamos te encuentres bien. Te informamos que decidimos …" at bounding box center [383, 418] width 587 height 88
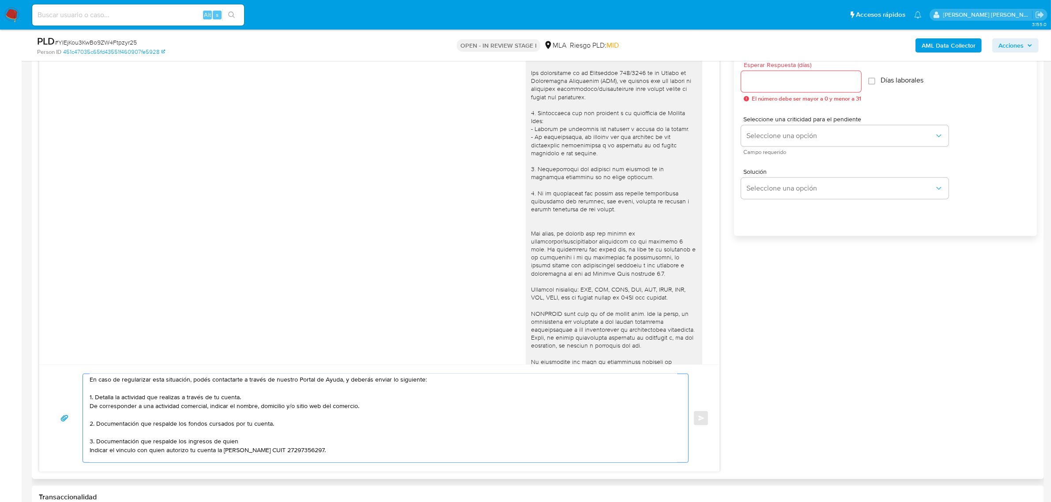
drag, startPoint x: 237, startPoint y: 444, endPoint x: 96, endPoint y: 443, distance: 140.8
click at [96, 443] on textarea "Hola David Fernando, esperamos te encuentres bien. Te informamos que decidimos …" at bounding box center [383, 418] width 587 height 88
click at [90, 449] on textarea "Hola David Fernando, esperamos te encuentres bien. Te informamos que decidimos …" at bounding box center [383, 418] width 587 height 88
click at [100, 456] on textarea "[PERSON_NAME], esperamos te encuentres bien. Te informamos que decidimos suspen…" at bounding box center [383, 418] width 587 height 88
click at [95, 452] on textarea "[PERSON_NAME], esperamos te encuentres bien. Te informamos que decidimos suspen…" at bounding box center [383, 418] width 587 height 88
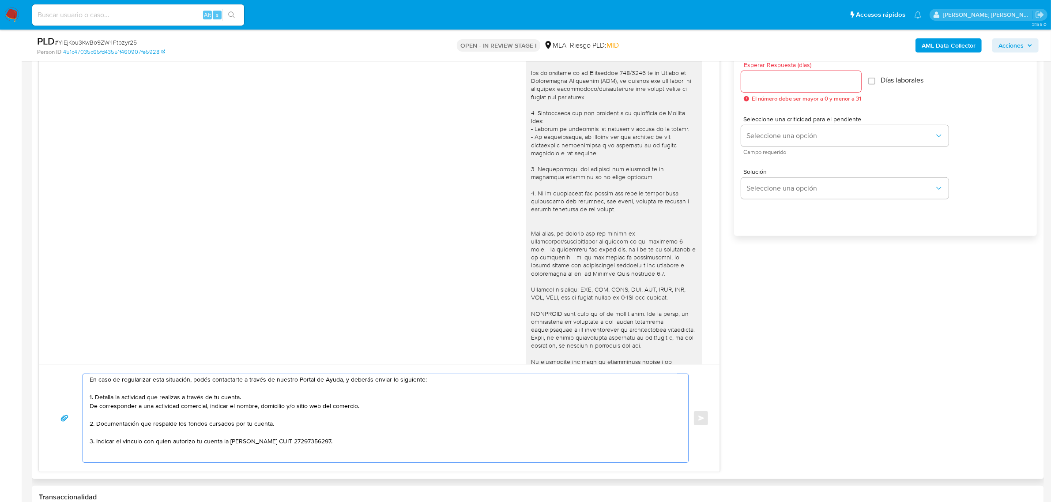
scroll to position [56, 0]
type textarea "[PERSON_NAME], esperamos te encuentres bien. Te informamos que decidimos suspen…"
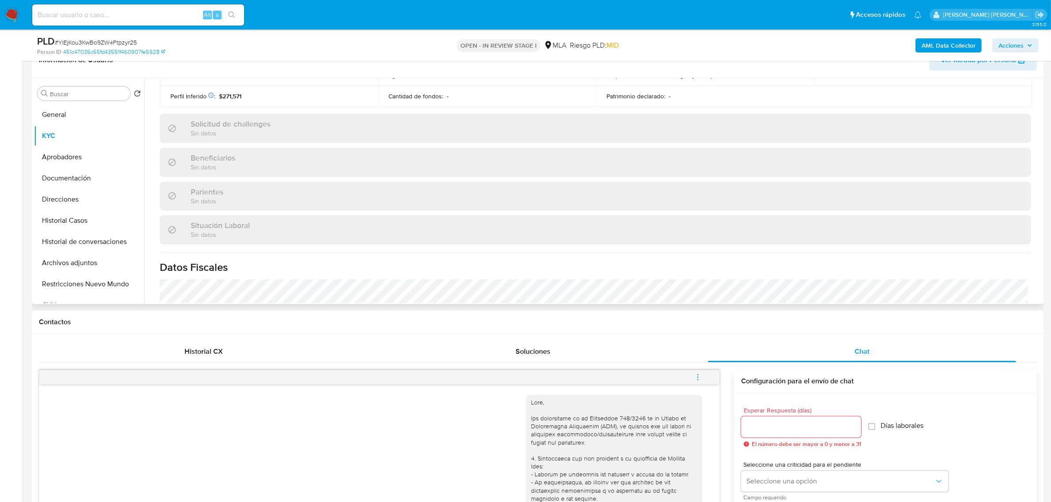
scroll to position [55, 0]
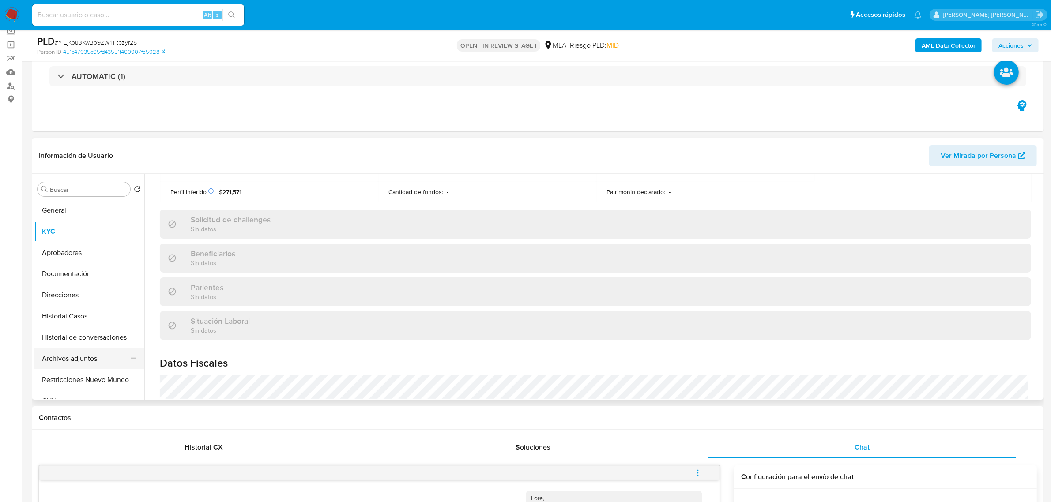
click at [100, 358] on button "Archivos adjuntos" at bounding box center [85, 358] width 103 height 21
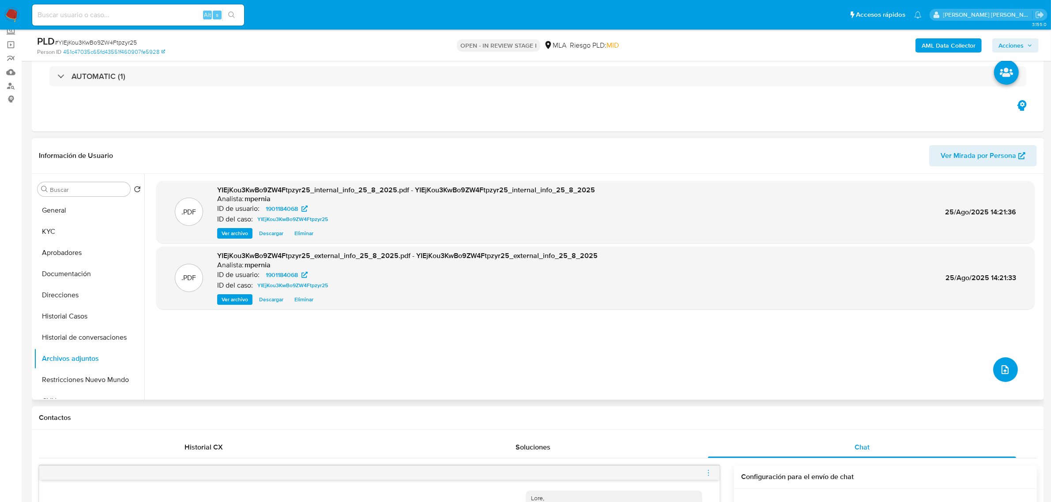
click at [1001, 372] on icon "upload-file" at bounding box center [1004, 369] width 7 height 9
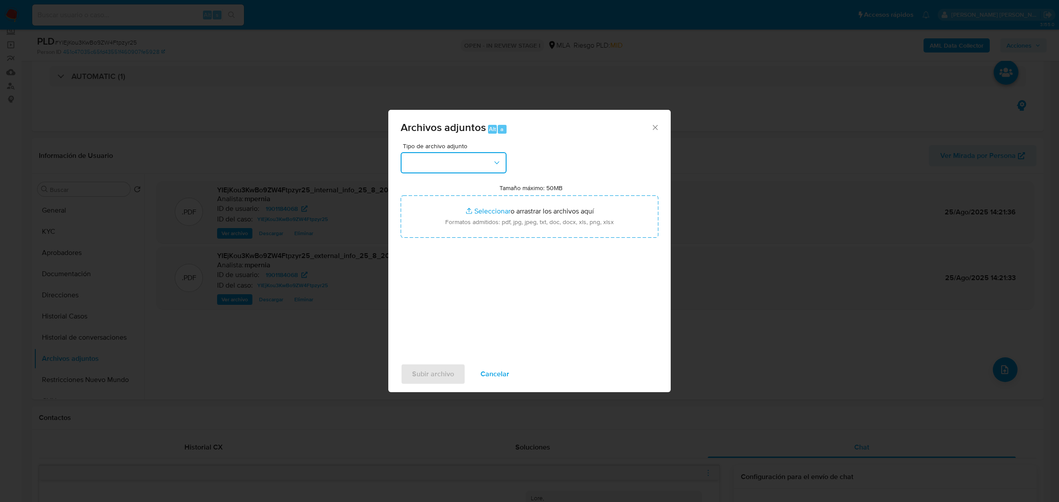
click at [429, 170] on button "button" at bounding box center [454, 162] width 106 height 21
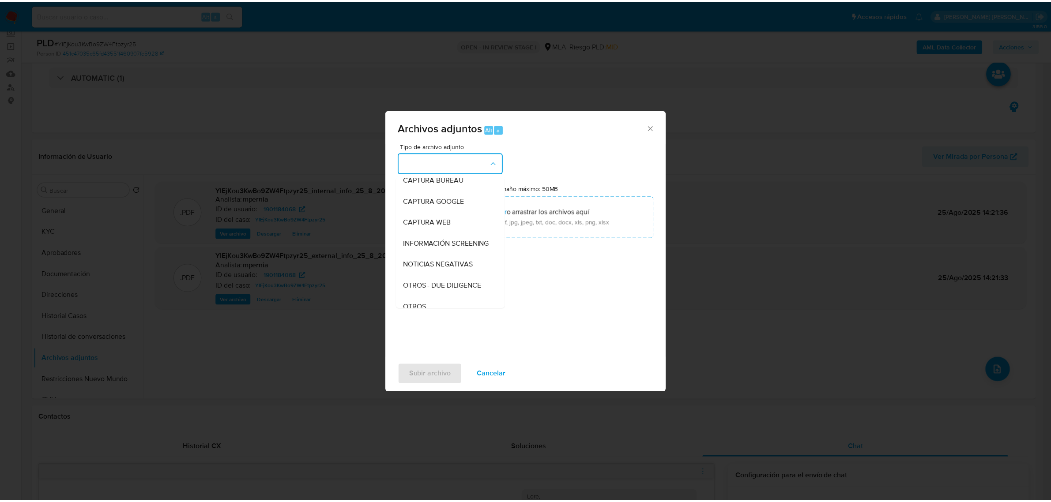
scroll to position [110, 0]
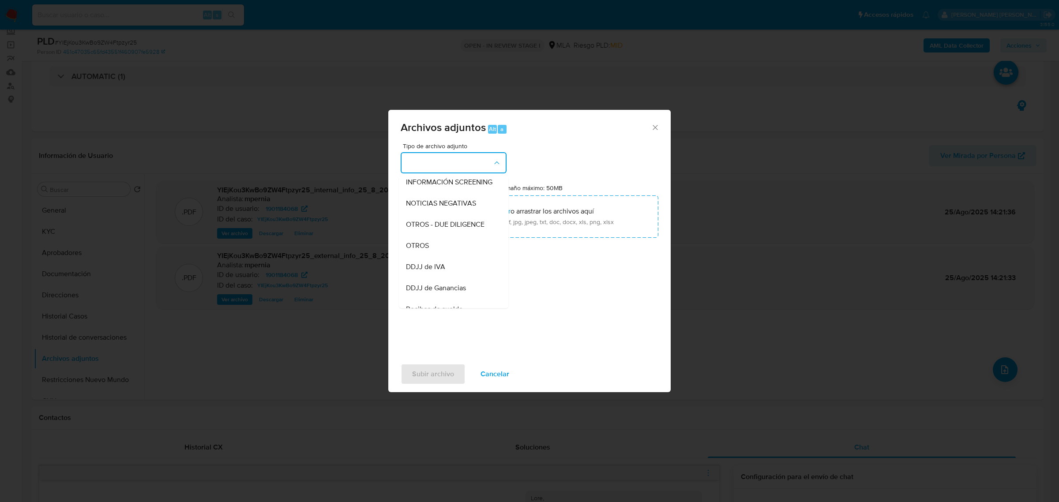
click at [428, 250] on span "OTROS" at bounding box center [417, 245] width 23 height 9
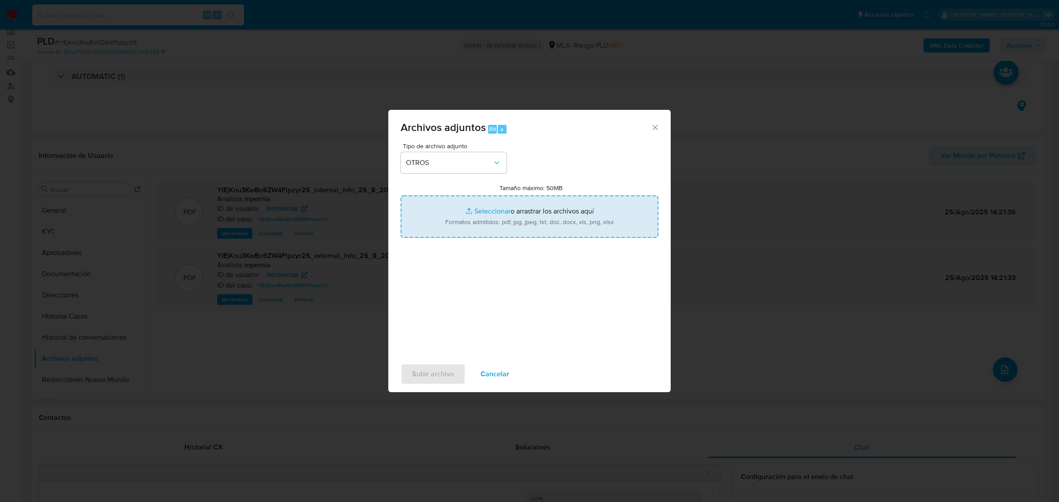
type input "C:\fakepath\Movimientos-Aladdin-1901184068.xlsx"
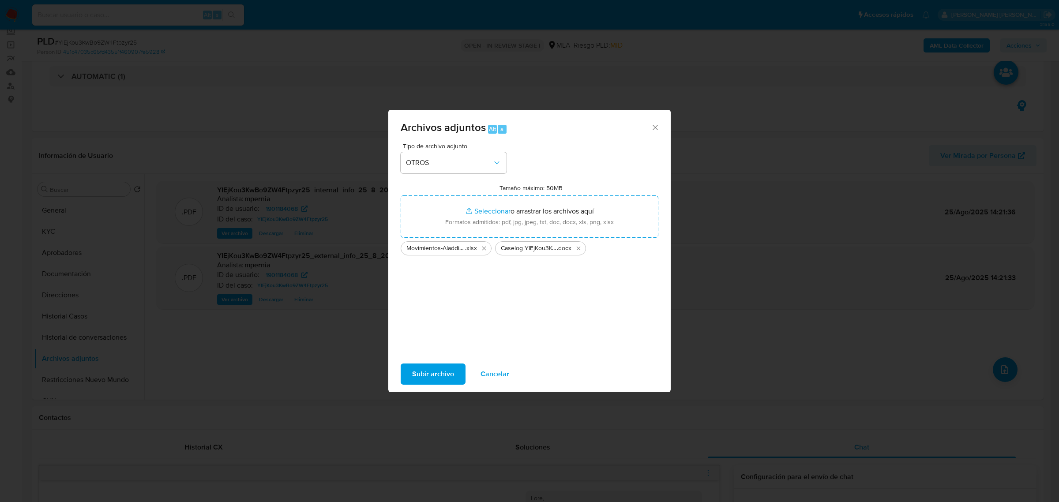
click at [446, 373] on span "Subir archivo" at bounding box center [433, 373] width 42 height 19
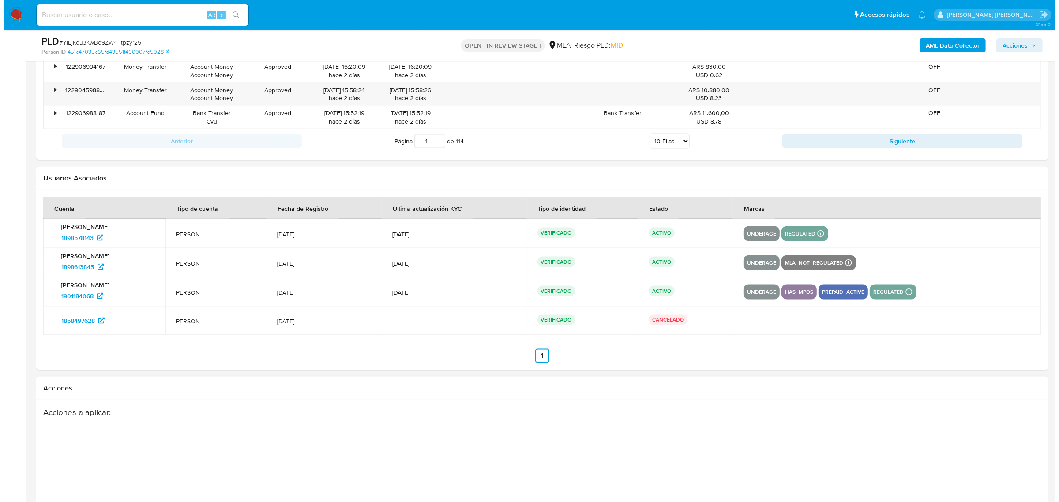
scroll to position [1661, 0]
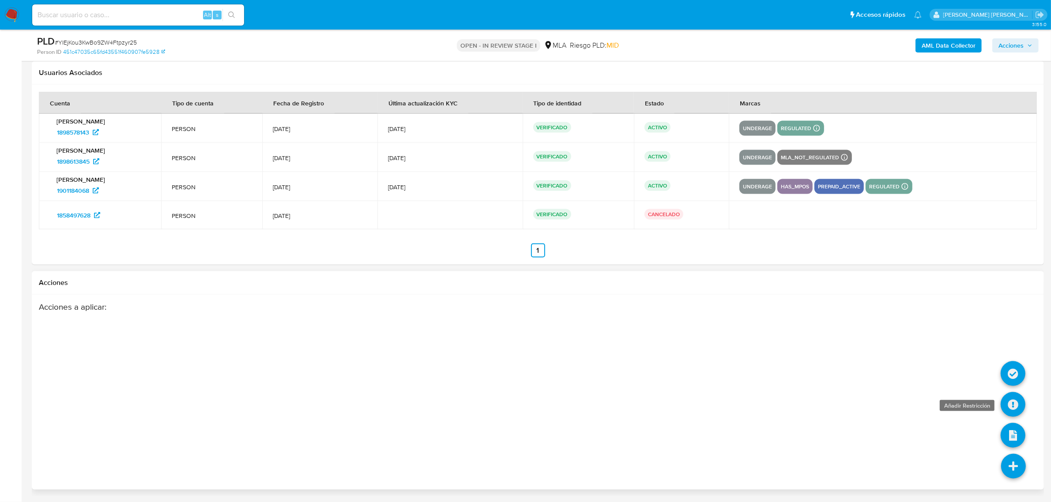
click at [1014, 400] on icon at bounding box center [1012, 404] width 25 height 25
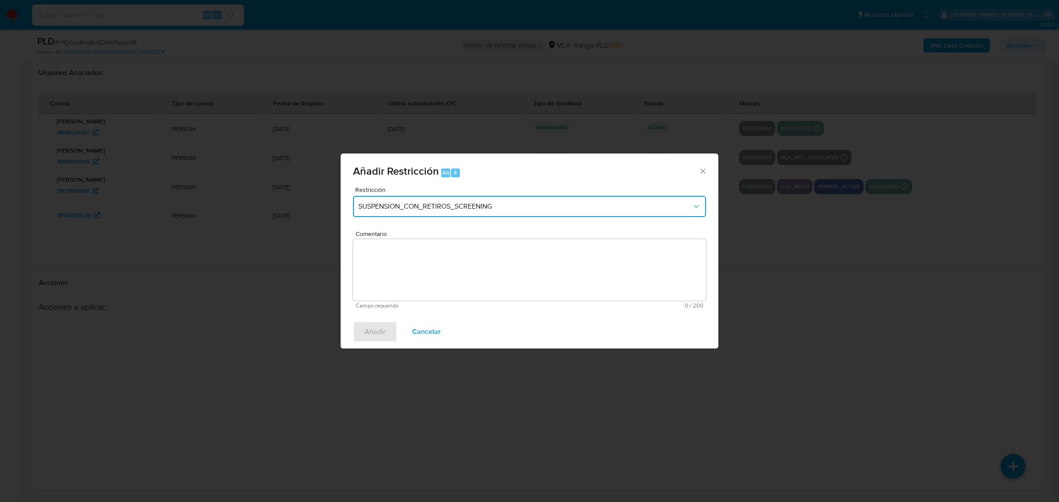
click at [445, 206] on span "SUSPENSION_CON_RETIROS_SCREENING" at bounding box center [525, 206] width 334 height 9
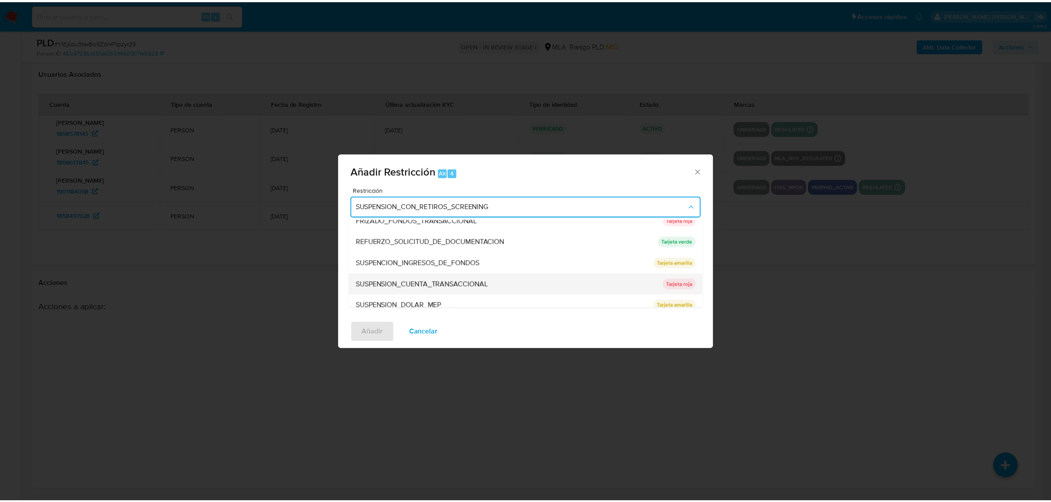
scroll to position [187, 0]
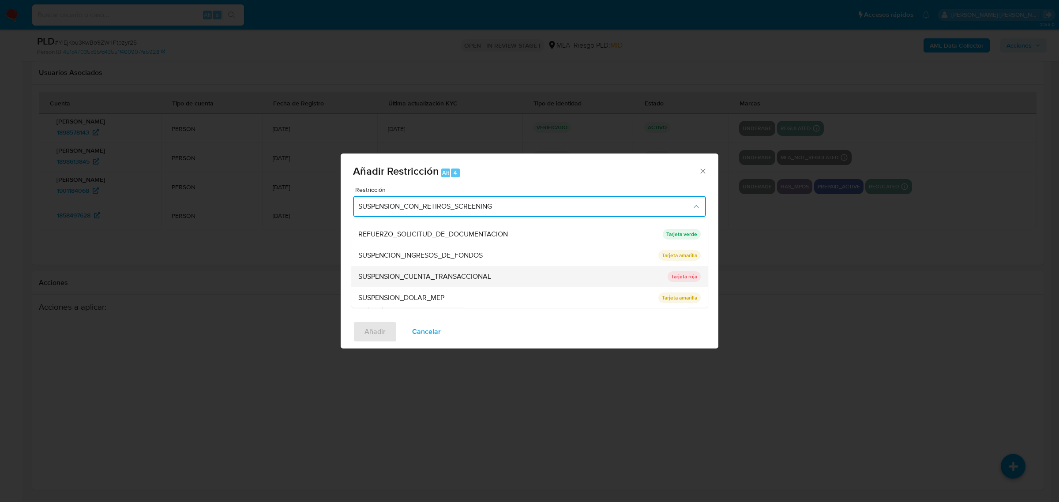
click at [425, 278] on span "SUSPENSION_CUENTA_TRANSACCIONAL" at bounding box center [424, 276] width 133 height 9
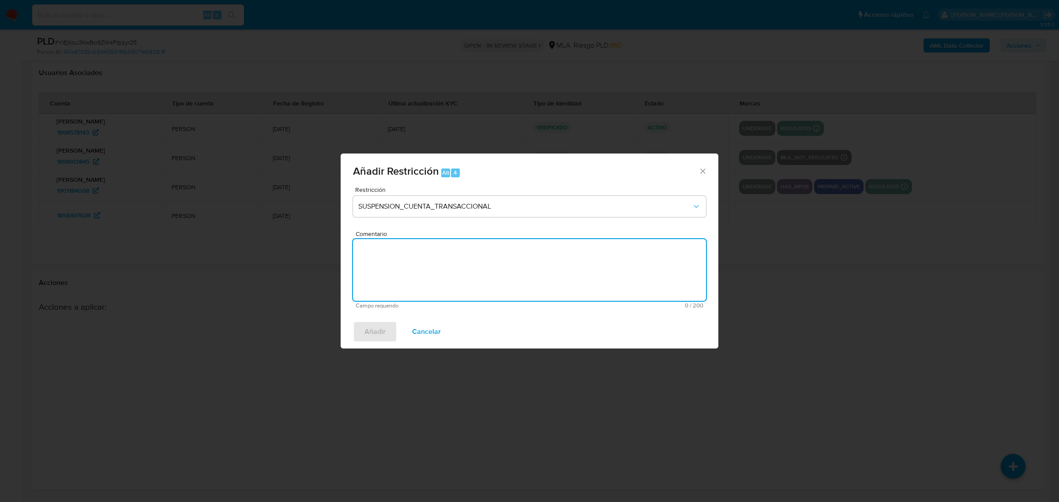
click at [425, 278] on textarea "Comentario" at bounding box center [529, 270] width 353 height 62
type textarea "AML"
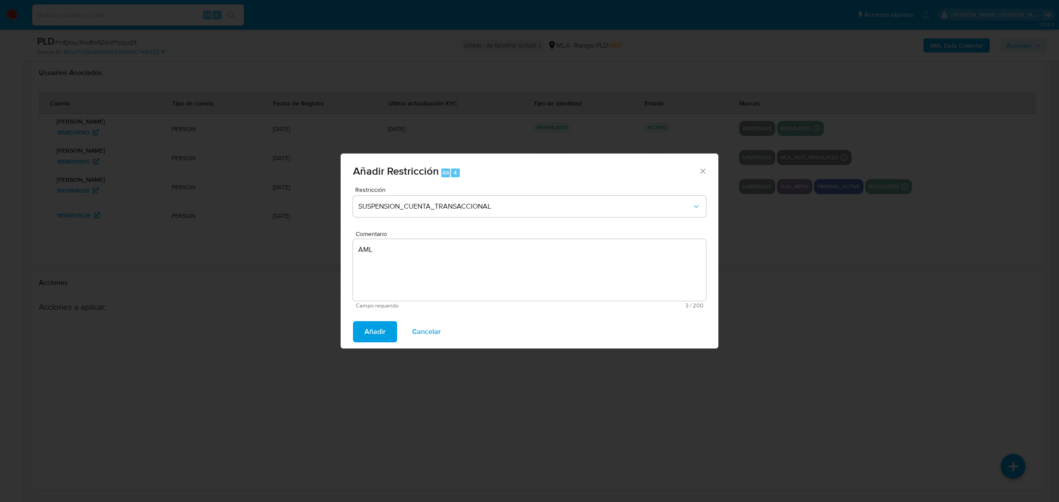
click at [380, 324] on span "Añadir" at bounding box center [374, 331] width 21 height 19
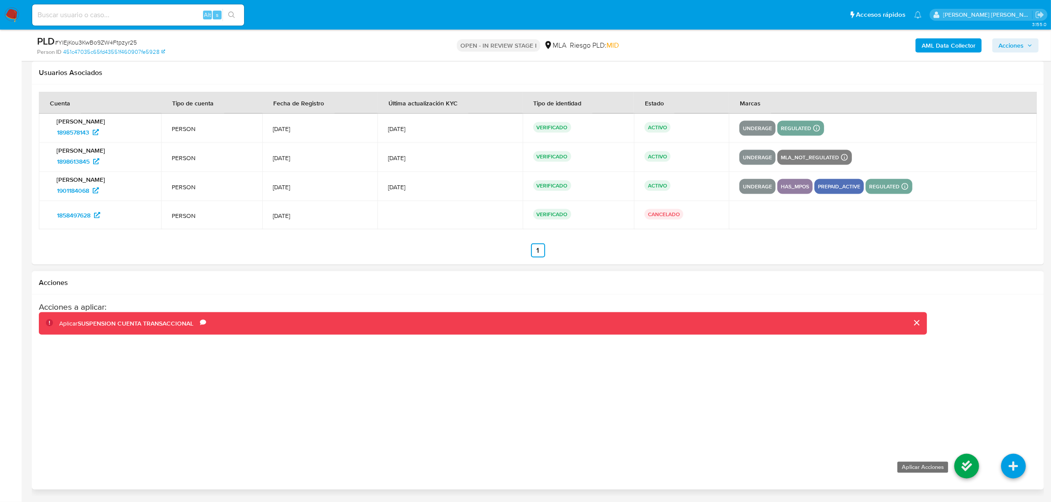
click at [958, 462] on icon at bounding box center [966, 466] width 25 height 25
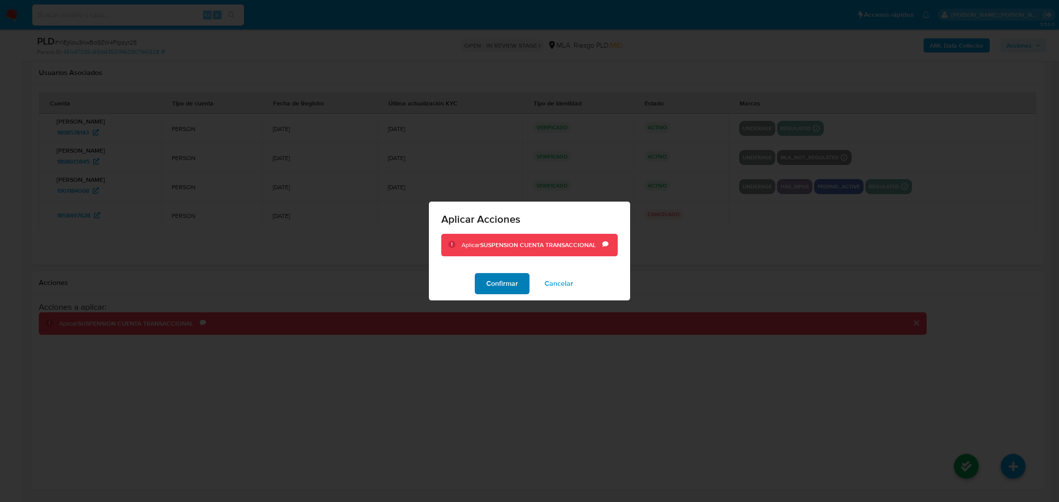
click at [486, 281] on button "Confirmar" at bounding box center [502, 283] width 55 height 21
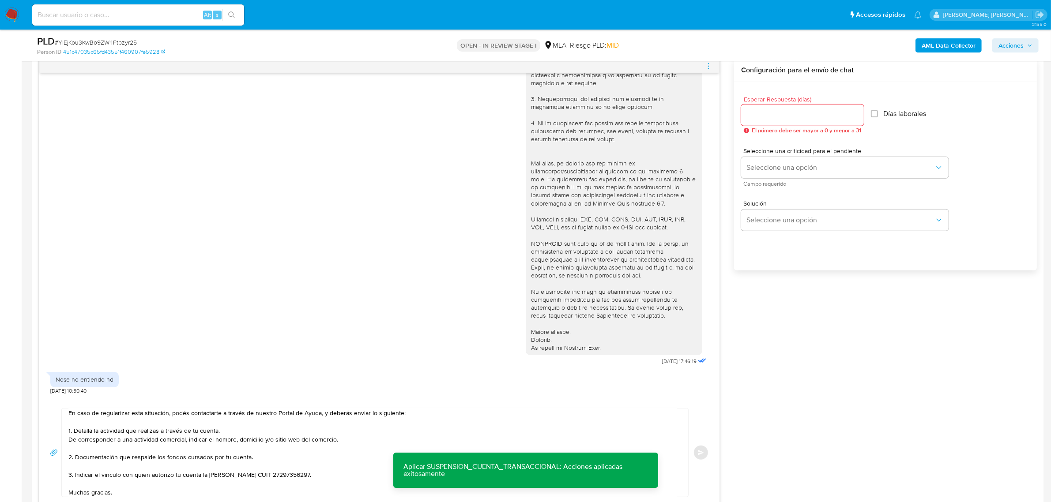
scroll to position [393, 0]
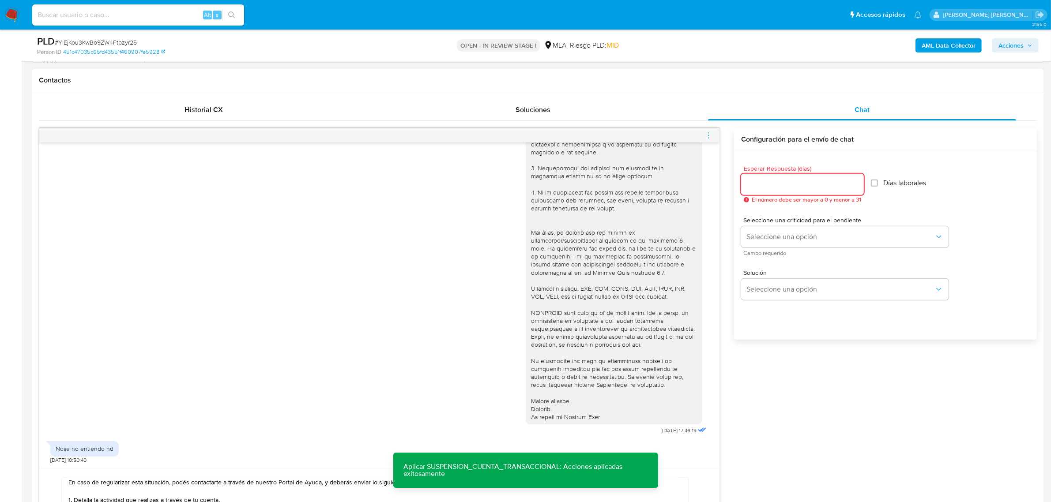
click at [786, 186] on input "Esperar Respuesta (días)" at bounding box center [802, 184] width 123 height 11
type input "1"
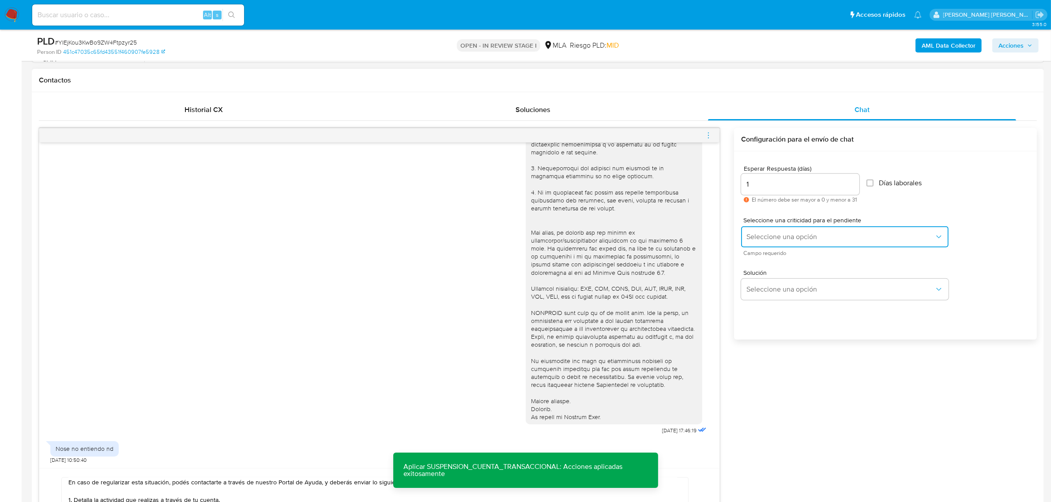
click at [782, 234] on span "Seleccione una opción" at bounding box center [840, 237] width 188 height 9
drag, startPoint x: 764, startPoint y: 258, endPoint x: 759, endPoint y: 266, distance: 8.9
click at [763, 258] on div "HIGH" at bounding box center [841, 256] width 188 height 18
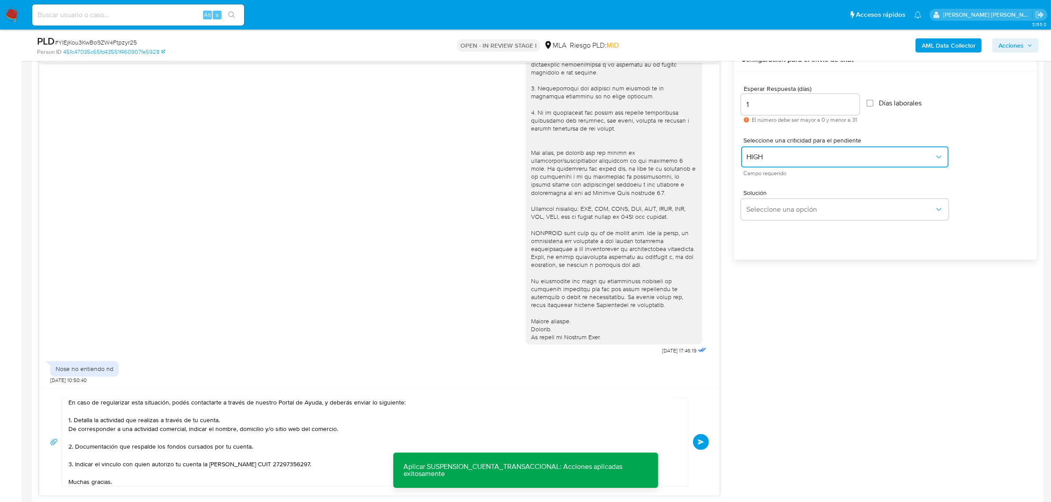
scroll to position [558, 0]
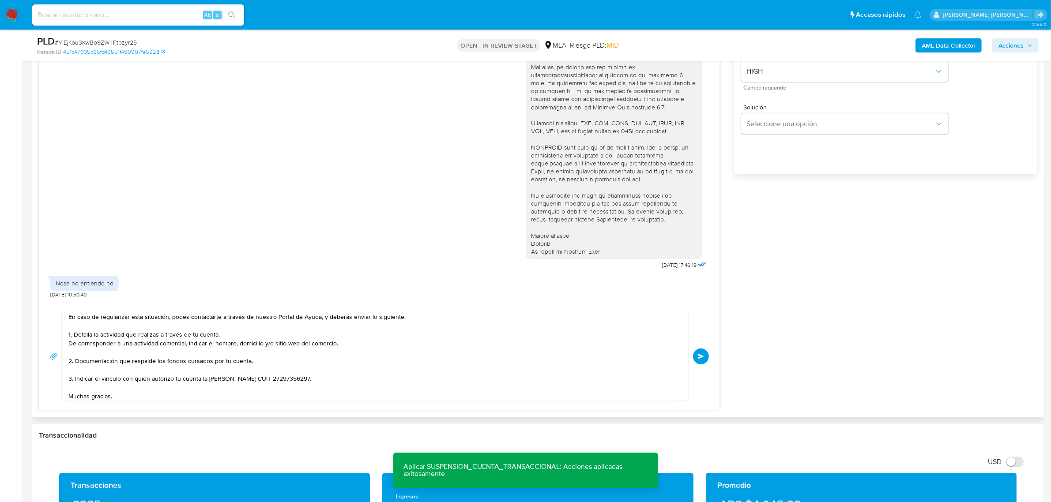
click at [698, 360] on button "Enviar" at bounding box center [701, 357] width 16 height 16
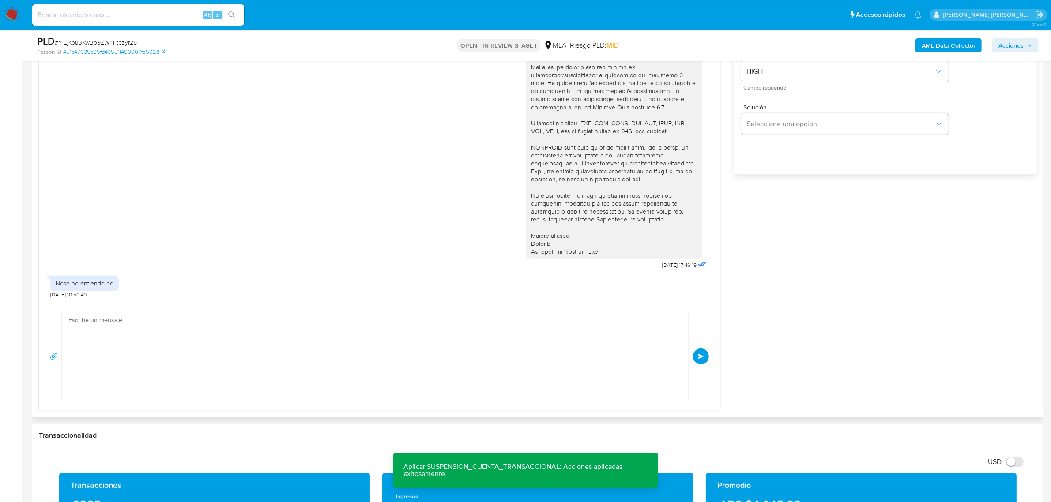
scroll to position [0, 0]
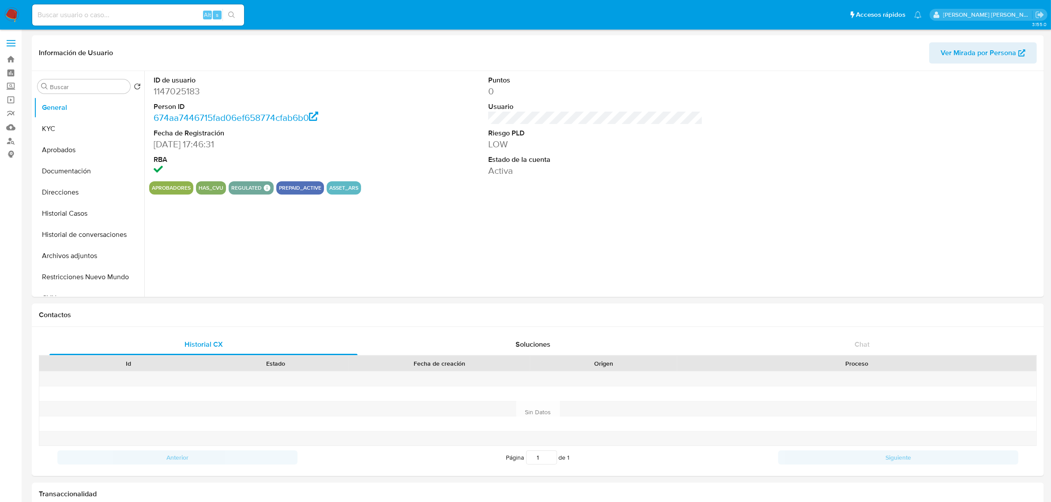
select select "10"
click at [50, 132] on button "KYC" at bounding box center [85, 128] width 103 height 21
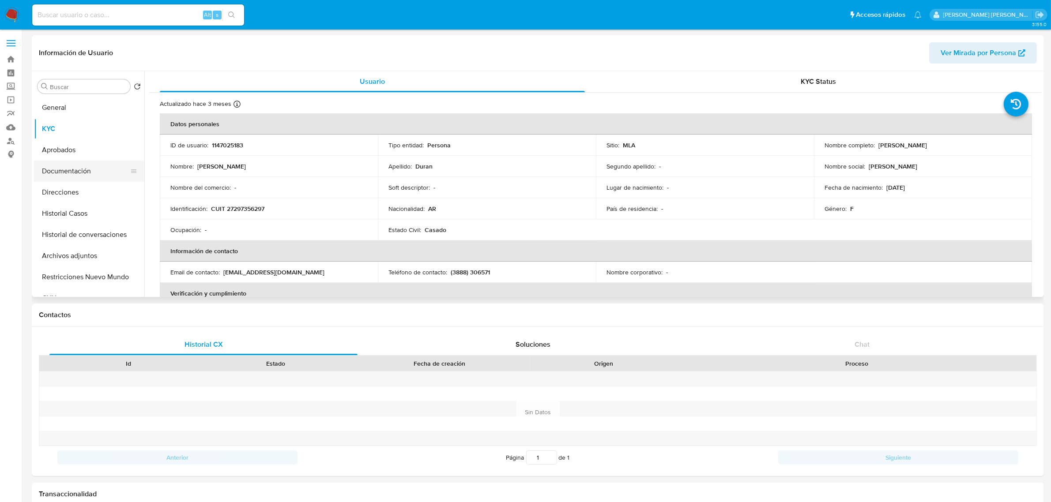
click at [65, 171] on button "Documentación" at bounding box center [85, 171] width 103 height 21
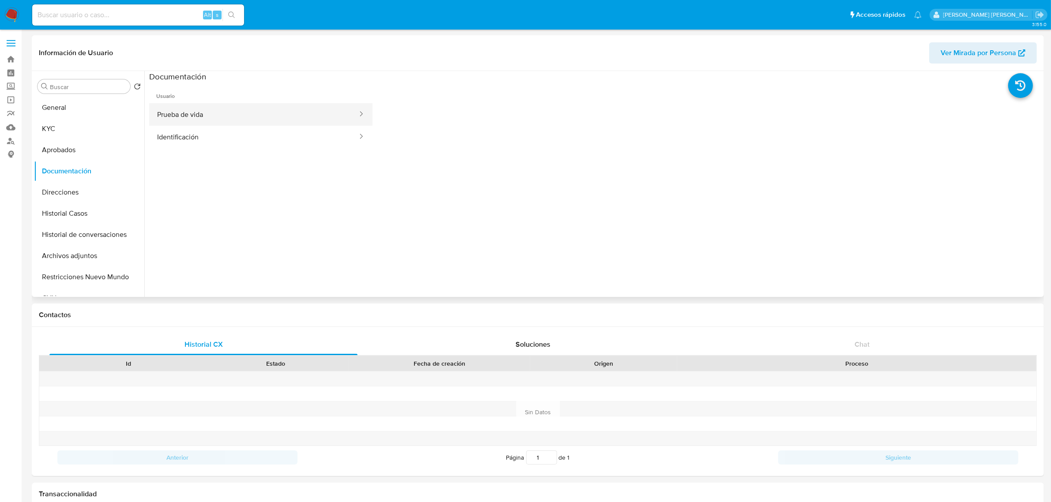
click at [204, 114] on button "Prueba de vida" at bounding box center [253, 114] width 209 height 23
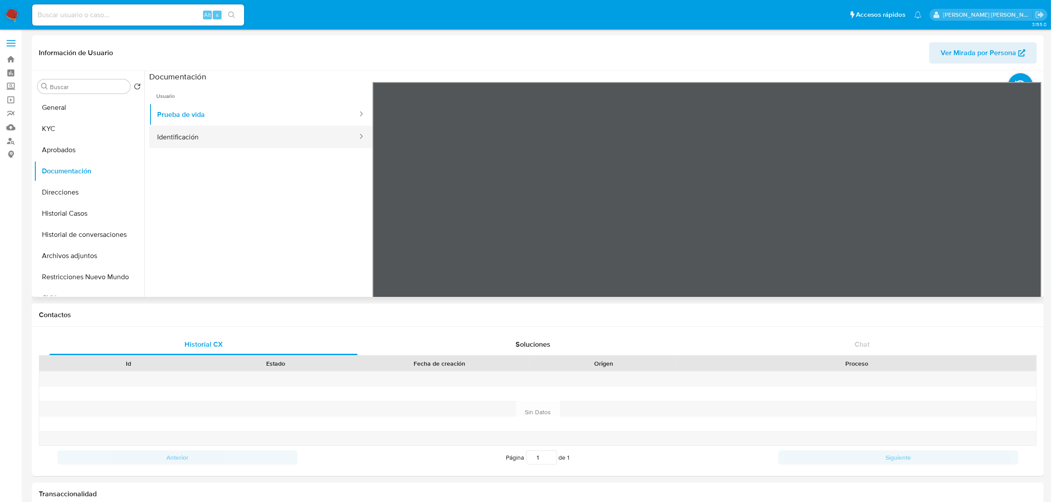
drag, startPoint x: 218, startPoint y: 134, endPoint x: 358, endPoint y: 135, distance: 139.9
click at [218, 135] on button "Identificación" at bounding box center [253, 137] width 209 height 23
click at [1013, 231] on div at bounding box center [706, 226] width 669 height 289
click at [59, 126] on button "KYC" at bounding box center [85, 128] width 103 height 21
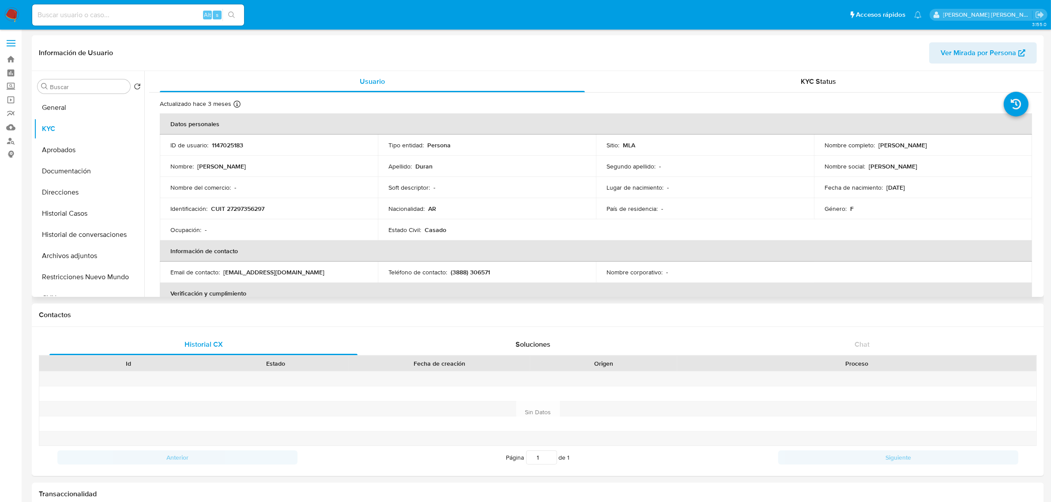
click at [234, 210] on p "CUIT 27297356297" at bounding box center [237, 209] width 53 height 8
copy p "27297356297"
click at [238, 205] on p "CUIT 27297356297" at bounding box center [237, 209] width 53 height 8
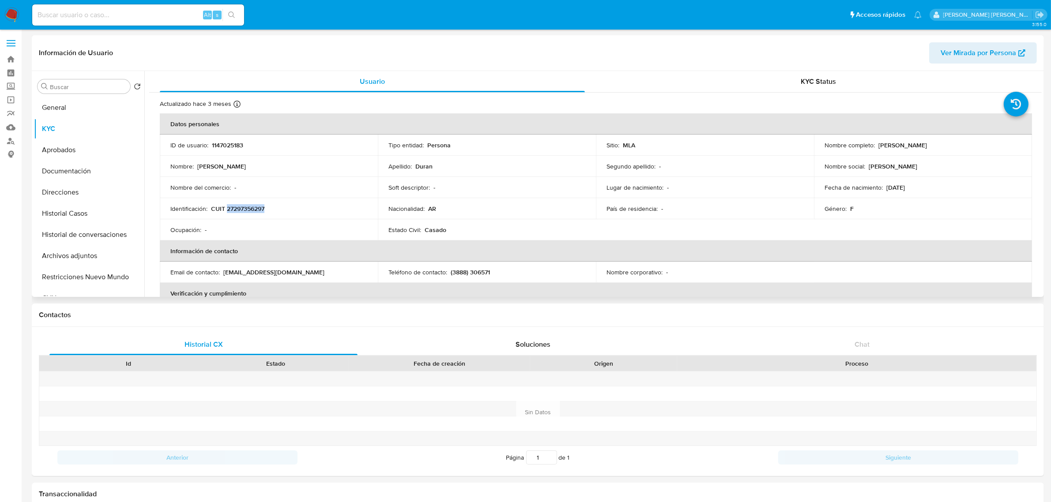
drag, startPoint x: 875, startPoint y: 144, endPoint x: 946, endPoint y: 146, distance: 70.6
click at [946, 146] on div "Nombre completo : Carina Magdalena Duran" at bounding box center [922, 145] width 197 height 8
copy p "Carina Magdalena Duran"
drag, startPoint x: 210, startPoint y: 206, endPoint x: 276, endPoint y: 206, distance: 65.7
click at [276, 206] on div "Identificación : CUIT 27297356297" at bounding box center [268, 209] width 197 height 8
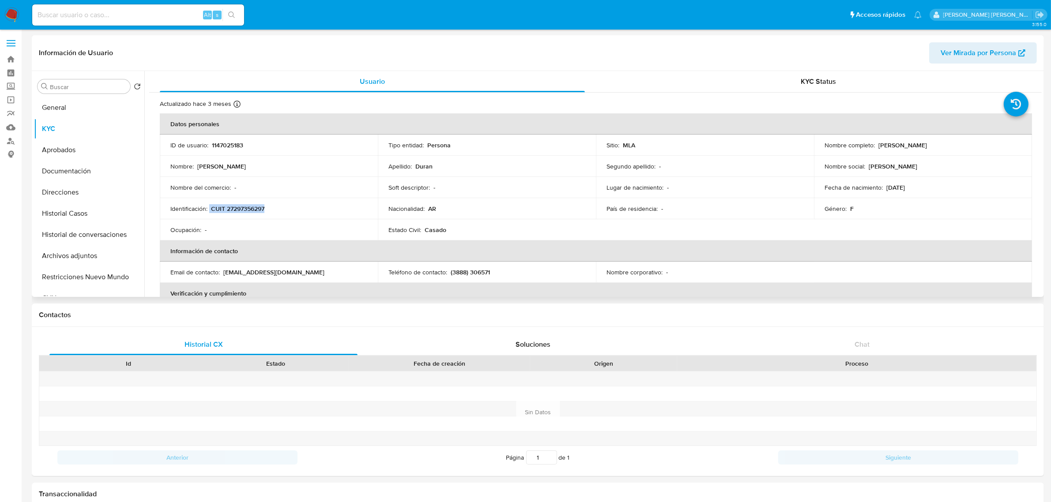
copy div "CUIT 27297356297"
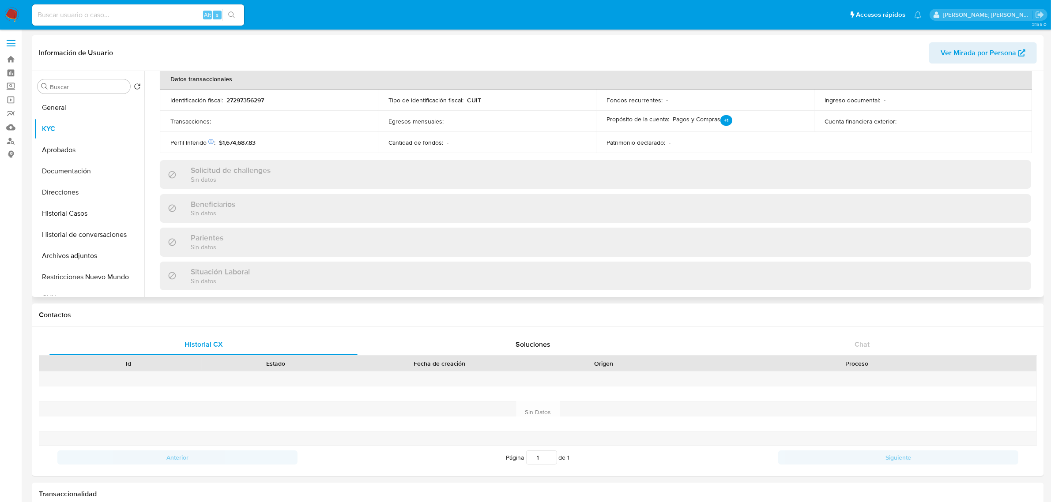
scroll to position [441, 0]
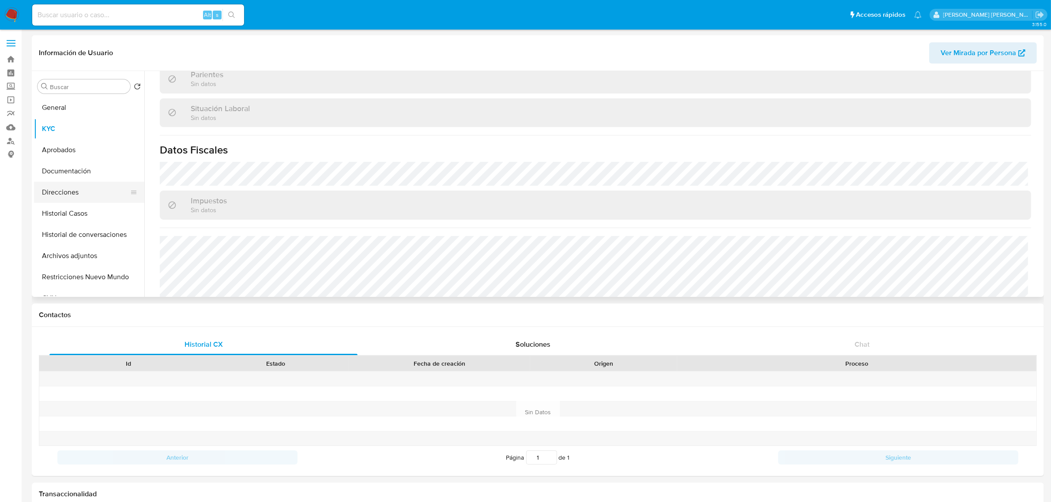
click at [70, 192] on button "Direcciones" at bounding box center [85, 192] width 103 height 21
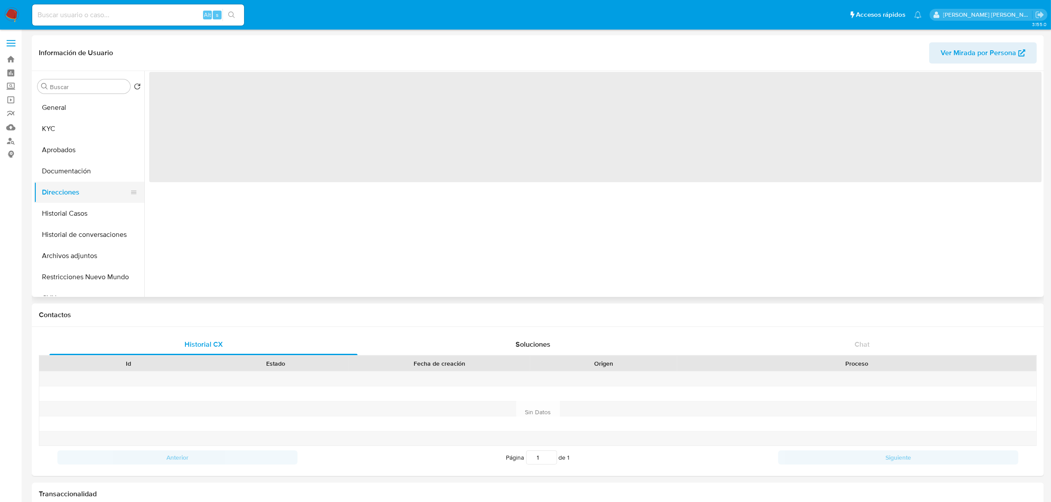
scroll to position [0, 0]
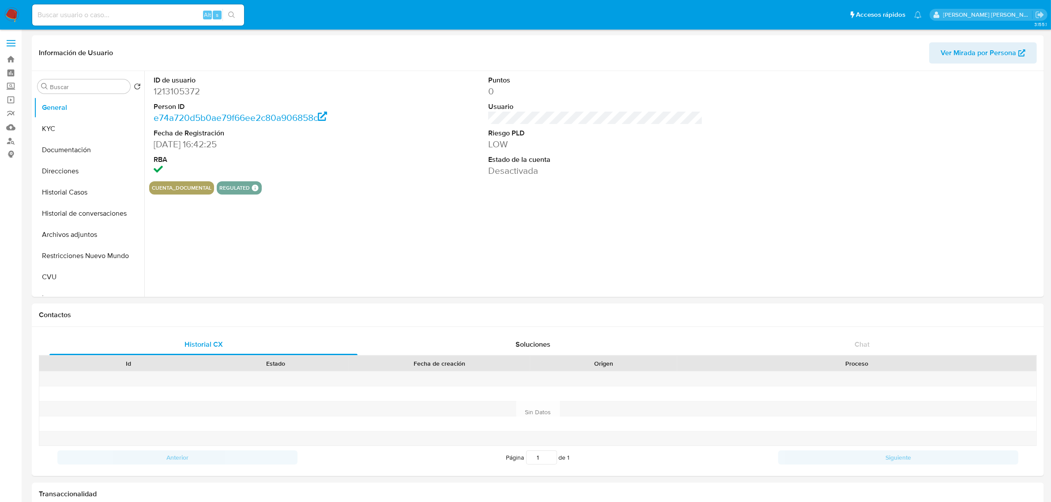
select select "10"
click at [47, 120] on button "KYC" at bounding box center [85, 128] width 103 height 21
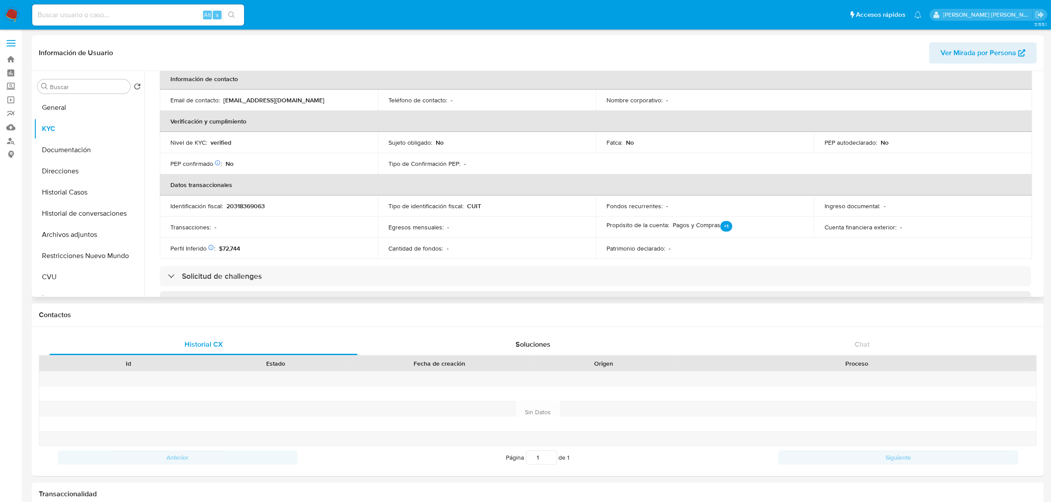
scroll to position [62, 0]
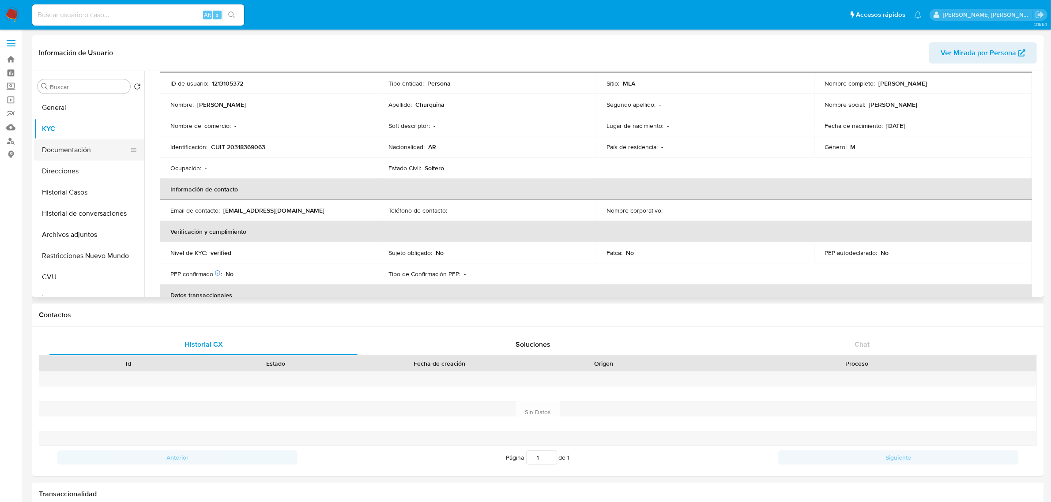
click at [52, 150] on button "Documentación" at bounding box center [85, 149] width 103 height 21
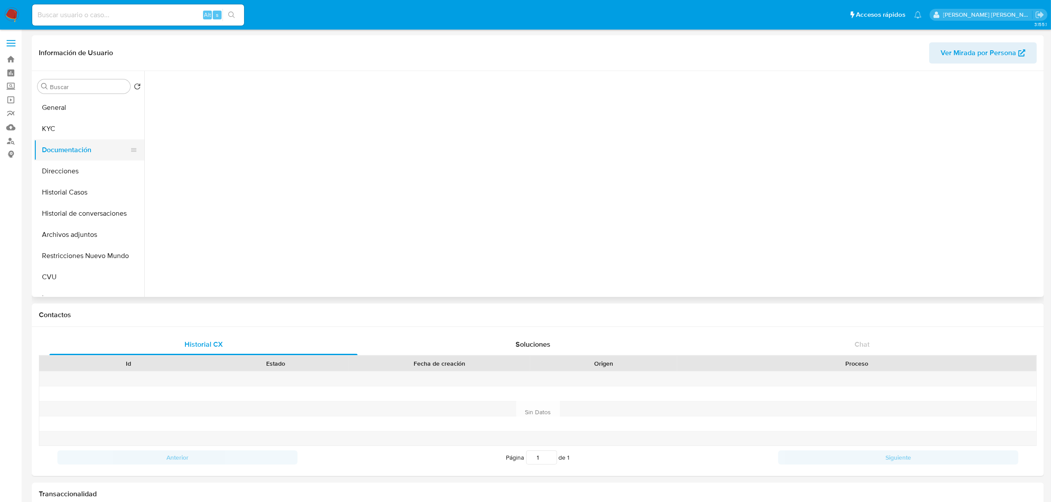
scroll to position [0, 0]
click at [222, 120] on button "Identificación" at bounding box center [253, 114] width 209 height 23
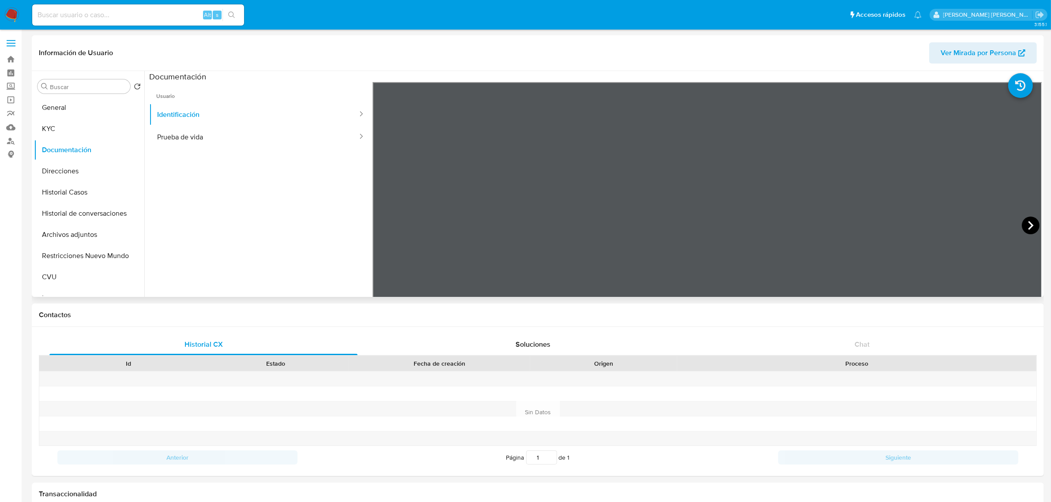
click at [1034, 221] on icon at bounding box center [1030, 226] width 18 height 18
click at [195, 135] on button "Prueba de vida" at bounding box center [253, 137] width 209 height 23
click at [67, 263] on button "Restricciones Nuevo Mundo" at bounding box center [85, 255] width 103 height 21
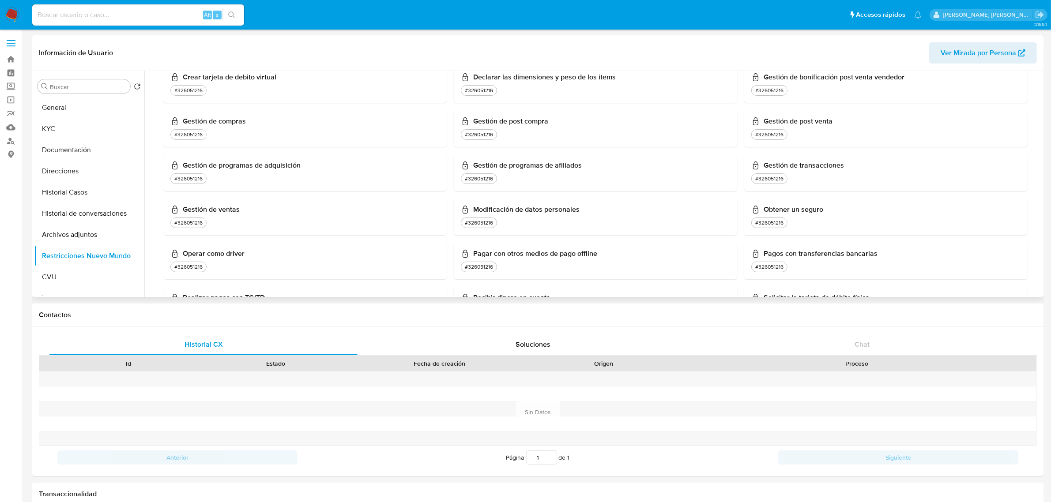
scroll to position [386, 0]
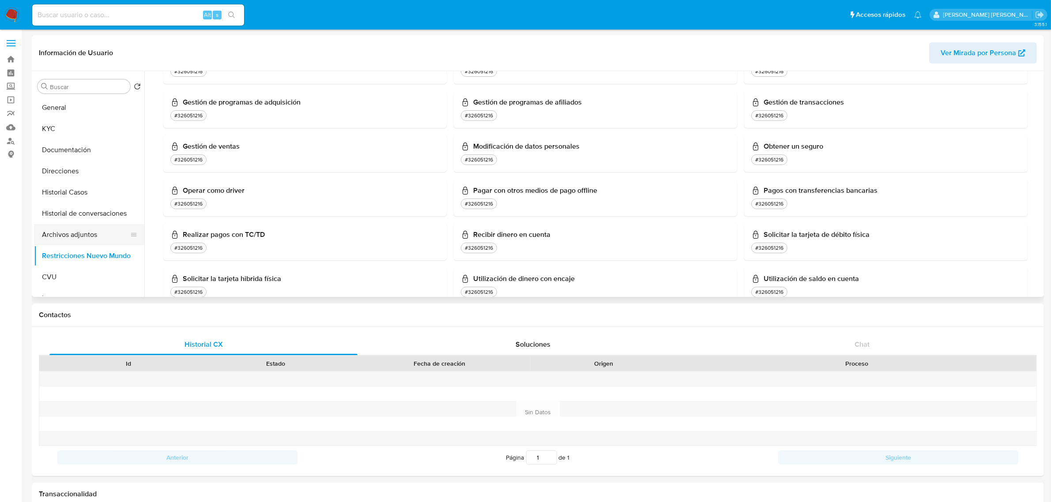
click at [67, 238] on button "Archivos adjuntos" at bounding box center [85, 234] width 103 height 21
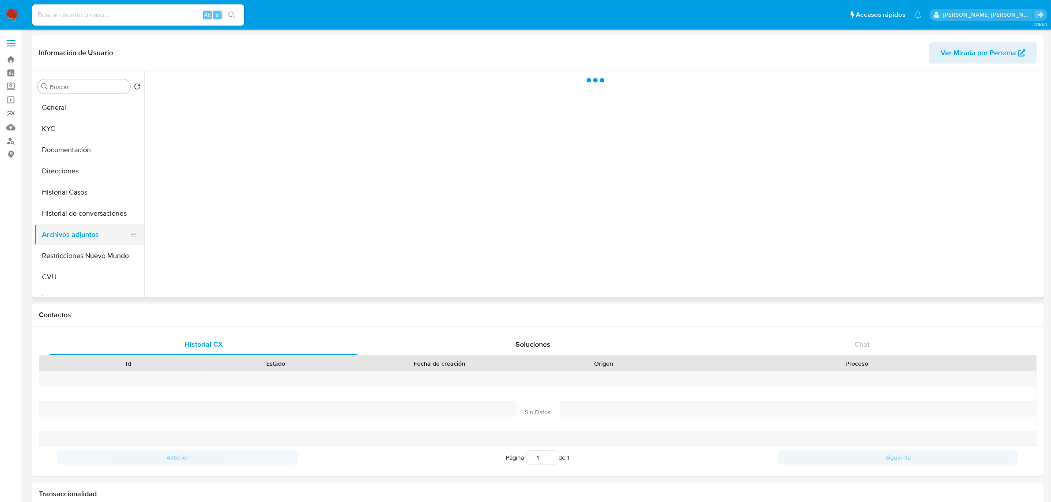
scroll to position [0, 0]
click at [65, 198] on button "Historial Casos" at bounding box center [85, 192] width 103 height 21
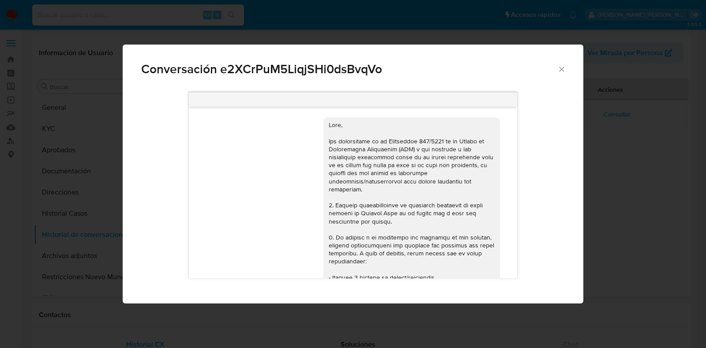
select select "10"
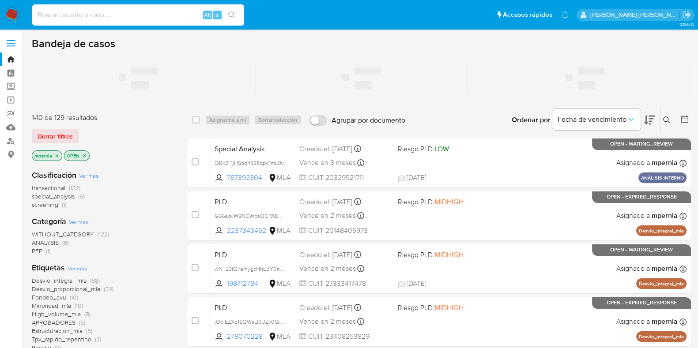
click at [94, 17] on input at bounding box center [138, 14] width 212 height 11
paste input "g87KJJZp91cq516yCUnZFcMN"
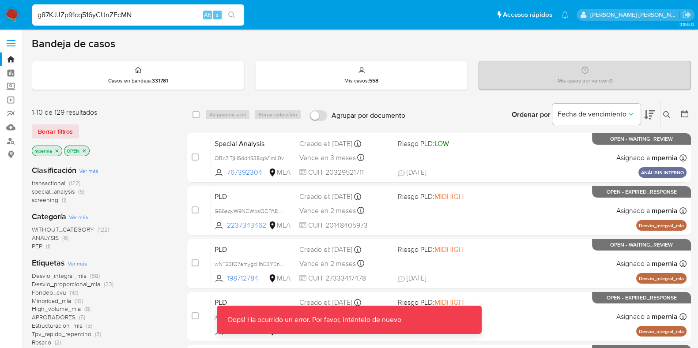
click at [40, 16] on input "g87KJJZp91cq516yCUnZFcMN" at bounding box center [138, 14] width 212 height 11
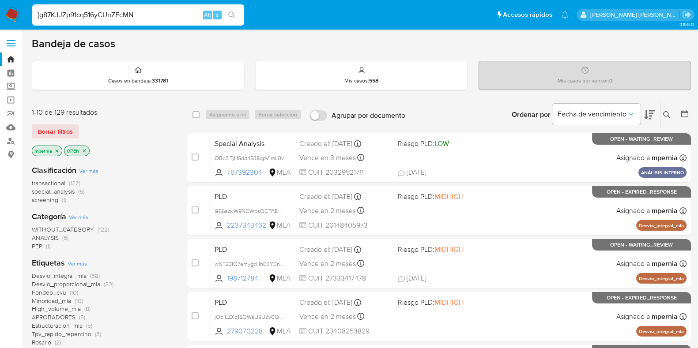
type input "}g87KJJZp91cq516yCUnZFcMN"
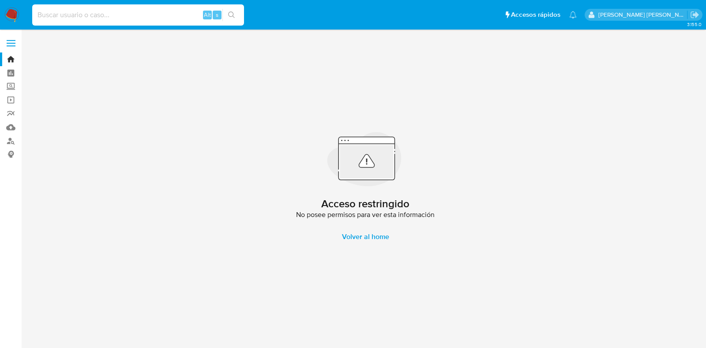
click at [40, 16] on input at bounding box center [138, 14] width 212 height 11
paste input "g87KJJZp91cq516yCUnZFcMN"
click at [40, 16] on input "g87KJJZp91cq516yCUnZFcMN" at bounding box center [138, 14] width 212 height 11
type input "g87KJJZp91cq516yCUnZFcMN"
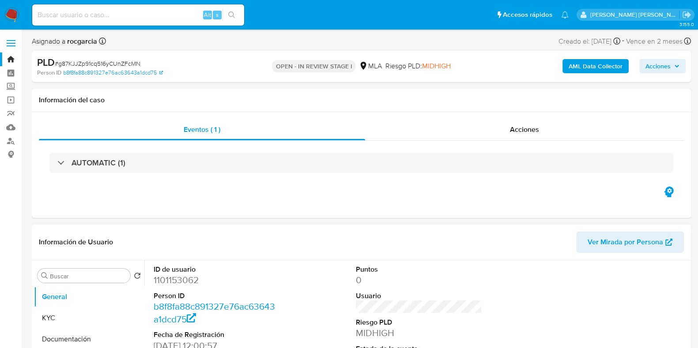
select select "10"
click at [55, 191] on div "Eventos ( 1 ) Acciones AUTOMATIC (1)" at bounding box center [361, 165] width 659 height 106
click at [161, 17] on input at bounding box center [138, 14] width 212 height 11
paste input "csagEKqQz0hcHVRCrLphNRdN"
type input "csagEKqQz0hcHVRCrLphNRdN"
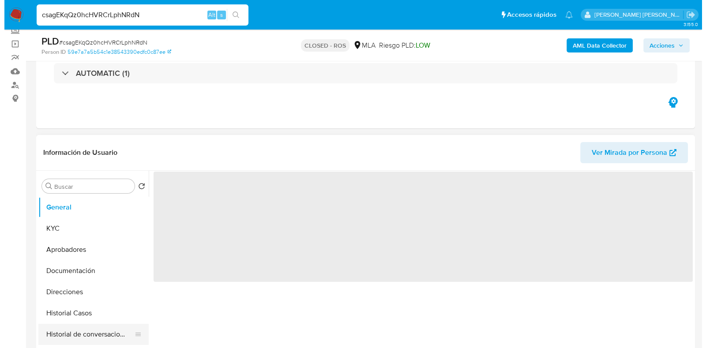
scroll to position [110, 0]
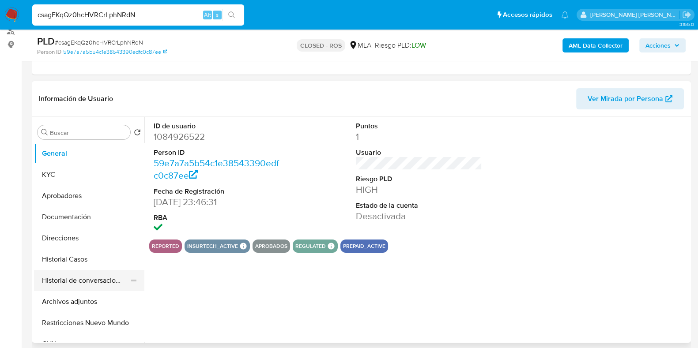
select select "10"
click at [73, 277] on button "Historial de conversaciones" at bounding box center [85, 280] width 103 height 21
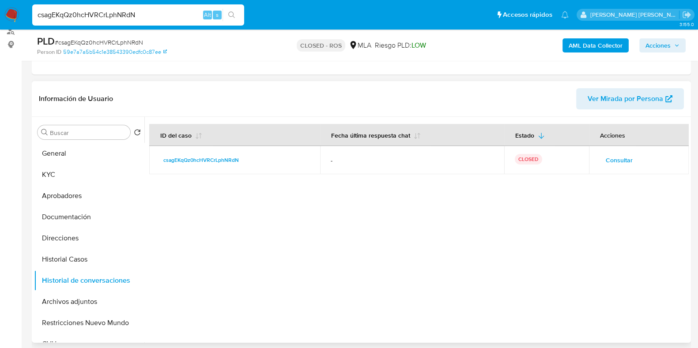
click at [612, 161] on span "Consultar" at bounding box center [618, 160] width 27 height 12
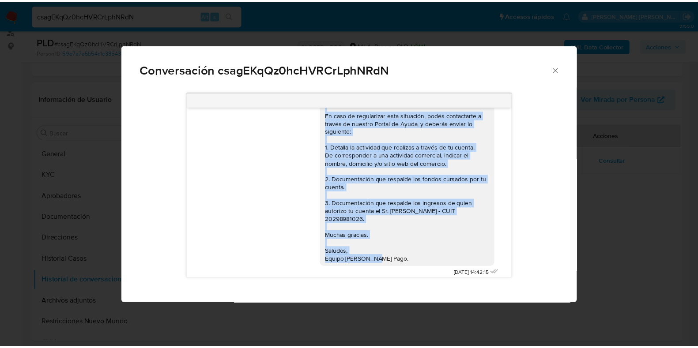
scroll to position [525, 0]
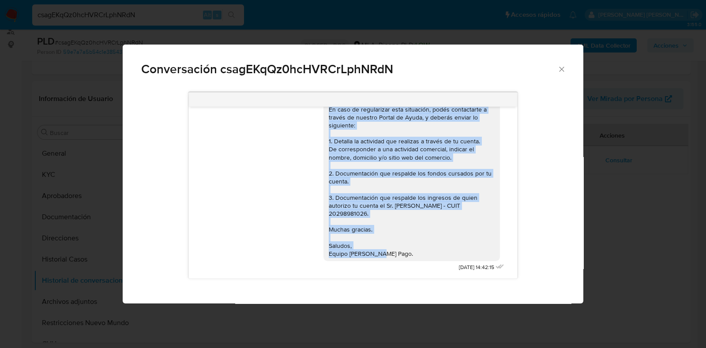
drag, startPoint x: 321, startPoint y: 140, endPoint x: 404, endPoint y: 257, distance: 144.0
click at [404, 257] on div "Hola Sol Maria del Mar, Te informamos que decidimos suspender tu cuenta de acue…" at bounding box center [412, 146] width 166 height 225
copy div "Hola Sol Maria del Mar, Te informamos que decidimos suspender tu cuenta de acue…"
drag, startPoint x: 559, startPoint y: 68, endPoint x: 688, endPoint y: 103, distance: 133.2
click at [559, 68] on icon "Cerrar" at bounding box center [561, 69] width 9 height 9
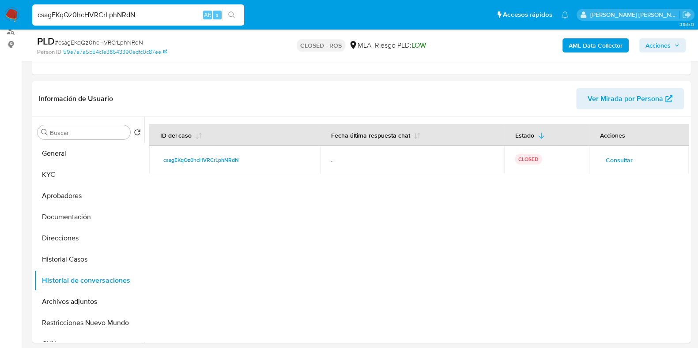
click at [79, 13] on input "csagEKqQz0hcHVRCrLphNRdN" at bounding box center [138, 14] width 212 height 11
paste input "YIEjKou3KwBo9ZW4Ftpzyr25"
type input "YIEjKou3KwBo9ZW4Ftpzyr25"
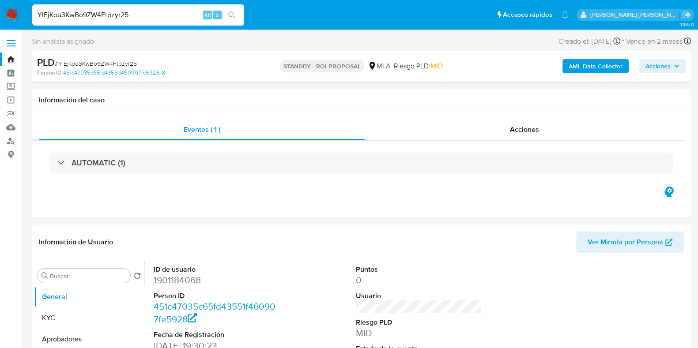
select select "10"
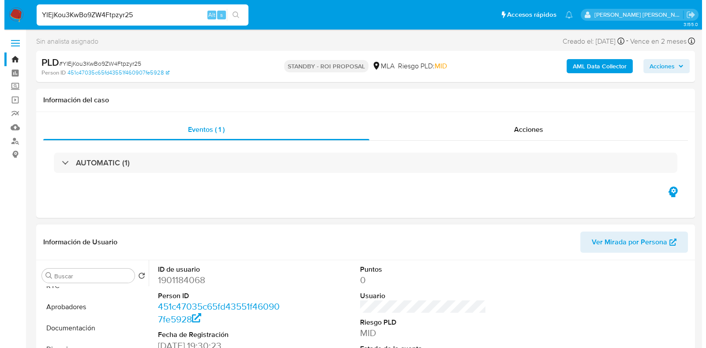
scroll to position [110, 0]
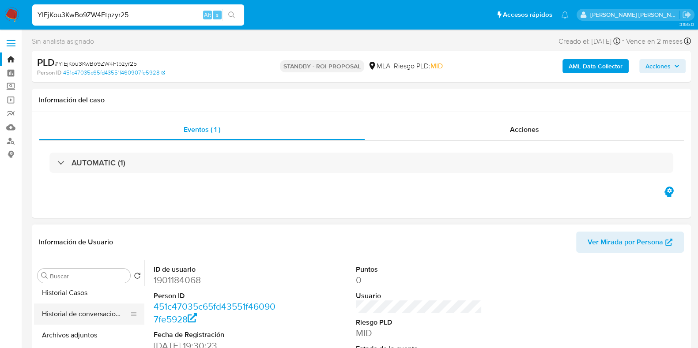
click at [99, 313] on button "Historial de conversaciones" at bounding box center [85, 314] width 103 height 21
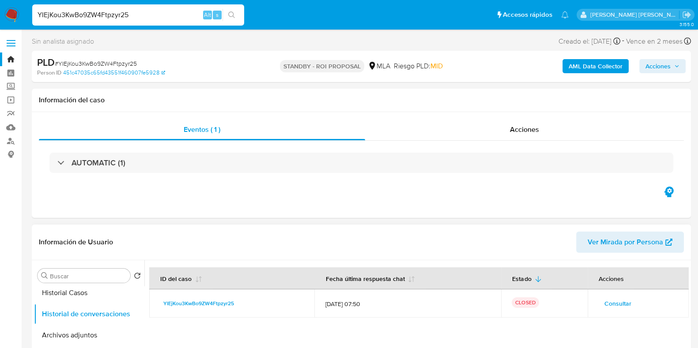
click at [623, 305] on span "Consultar" at bounding box center [617, 303] width 27 height 12
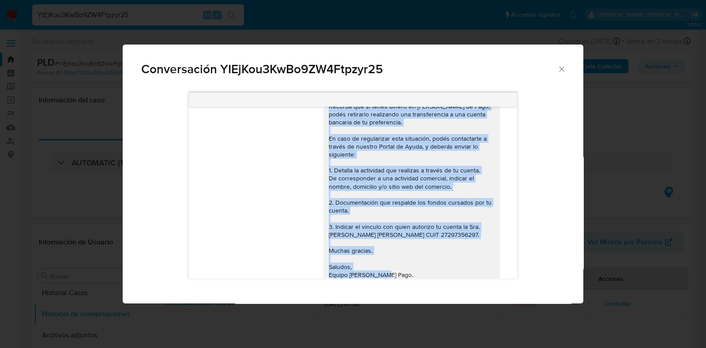
scroll to position [517, 0]
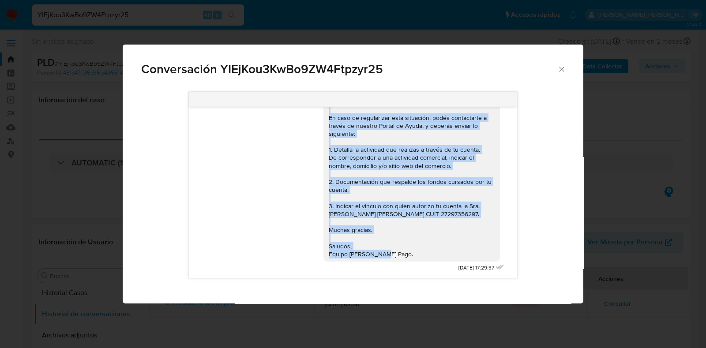
drag, startPoint x: 319, startPoint y: 146, endPoint x: 391, endPoint y: 257, distance: 132.1
click at [391, 257] on div "Hola David Fernando, esperamos te encuentres bien. Te informamos que decidimos …" at bounding box center [411, 146] width 176 height 232
copy div "Hola David Fernando, esperamos te encuentres bien. Te informamos que decidimos …"
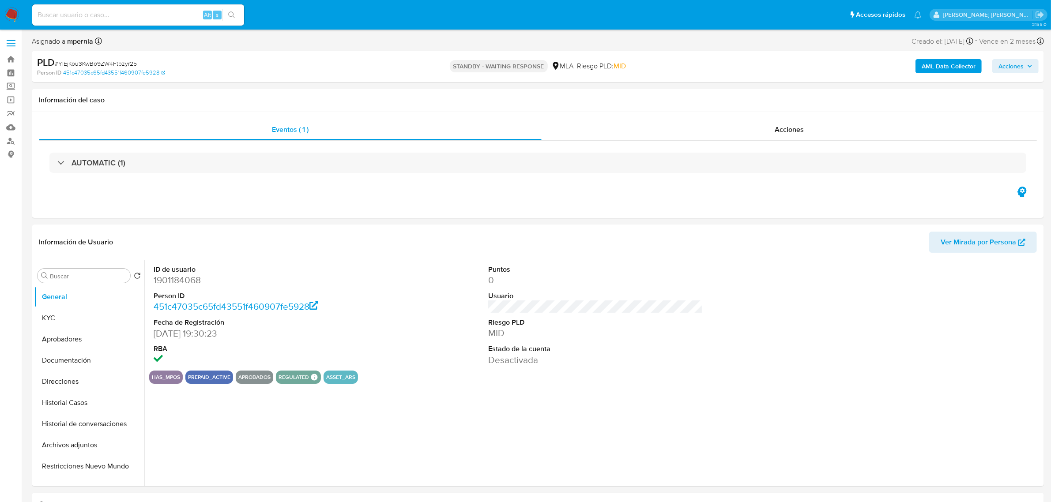
select select "10"
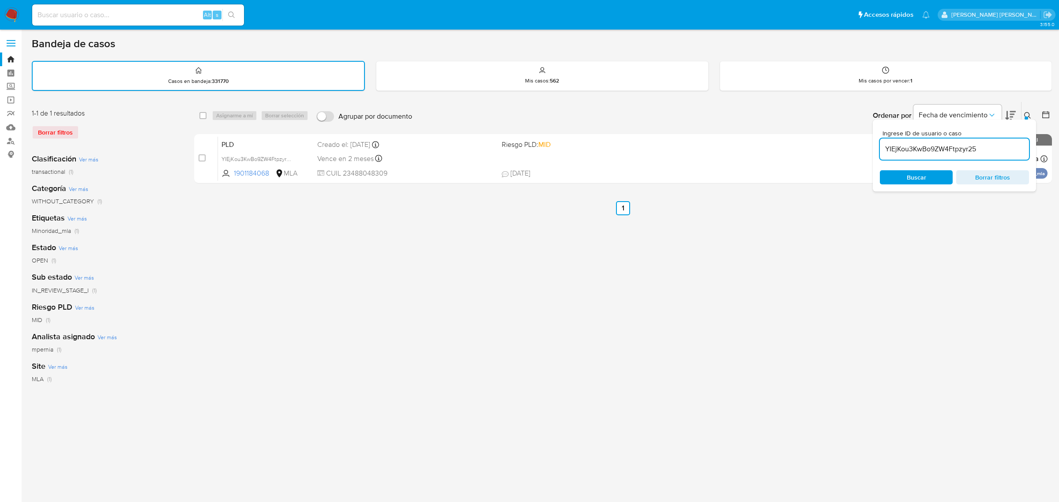
click at [203, 118] on div "select-all-cases-checkbox" at bounding box center [202, 115] width 7 height 9
click at [204, 112] on input "checkbox" at bounding box center [202, 115] width 7 height 7
checkbox input "true"
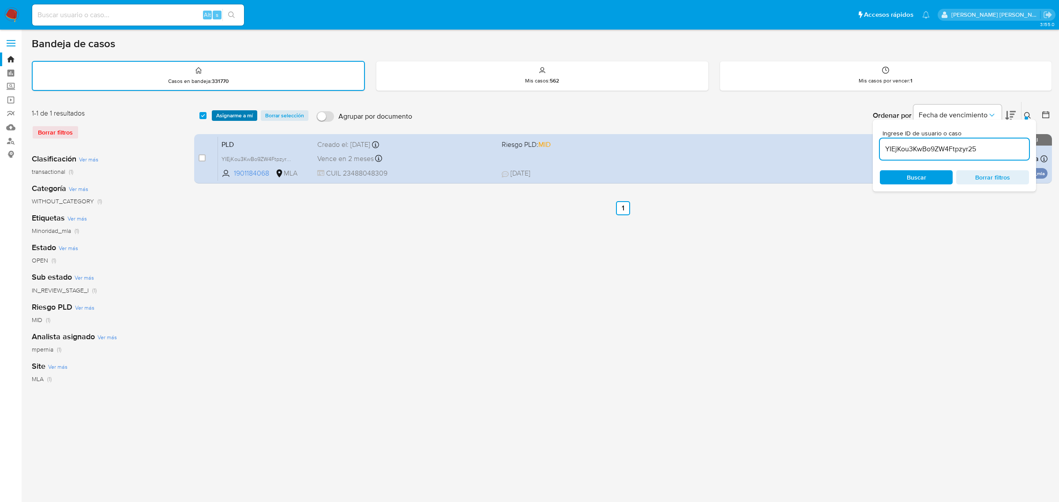
click at [215, 113] on button "Asignarme a mí" at bounding box center [234, 115] width 45 height 11
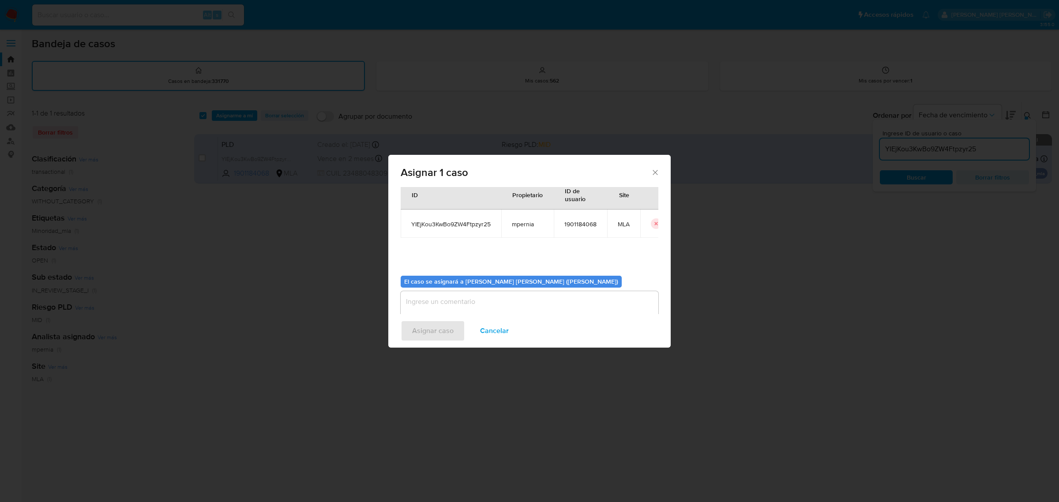
scroll to position [45, 0]
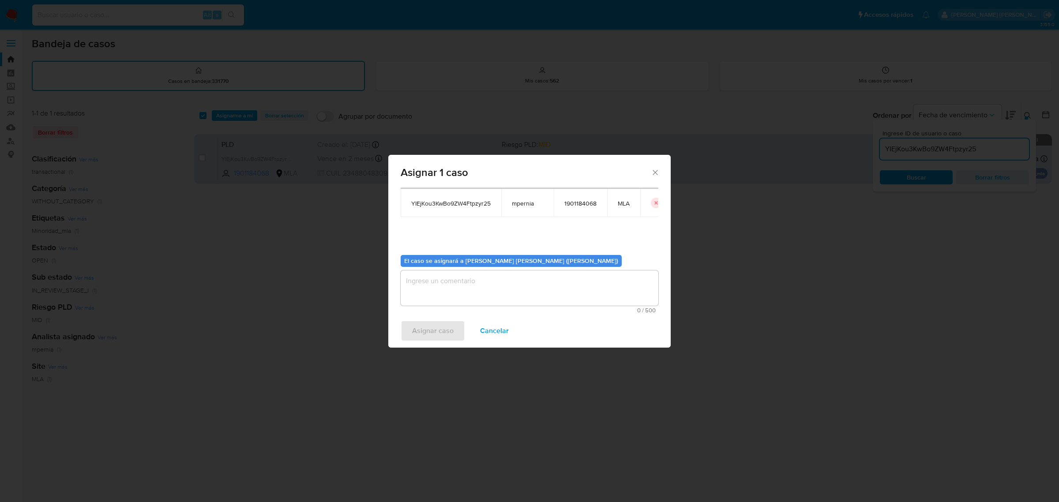
click at [442, 289] on textarea "assign-modal" at bounding box center [530, 287] width 258 height 35
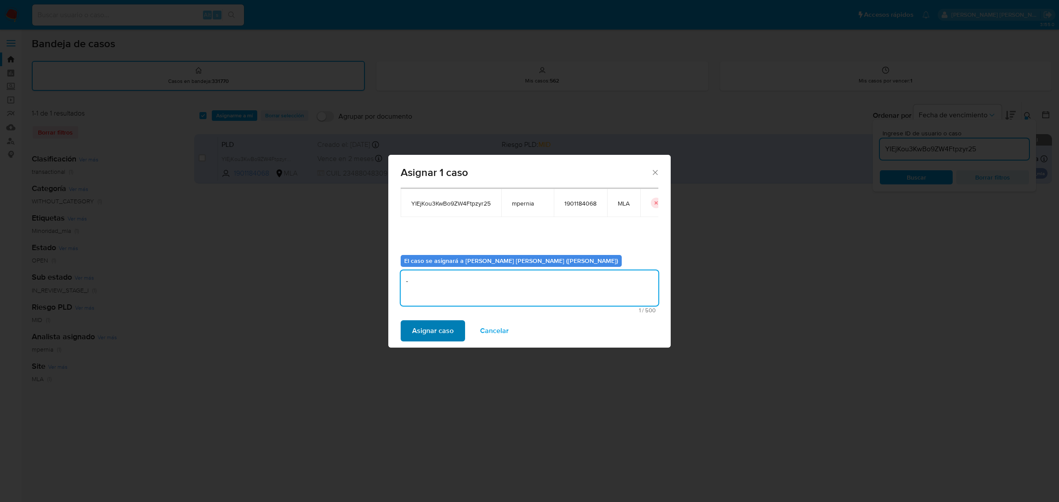
type textarea "-"
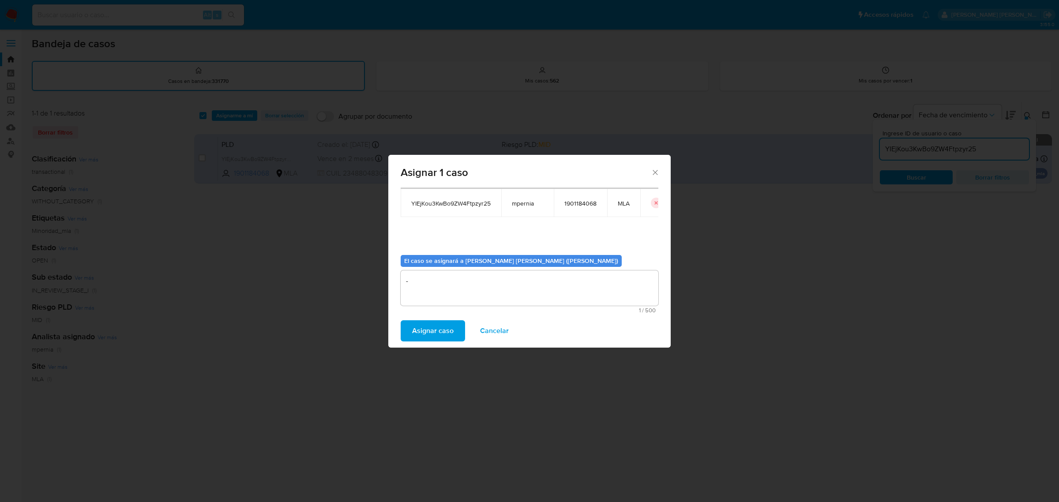
click at [431, 336] on span "Asignar caso" at bounding box center [432, 330] width 41 height 19
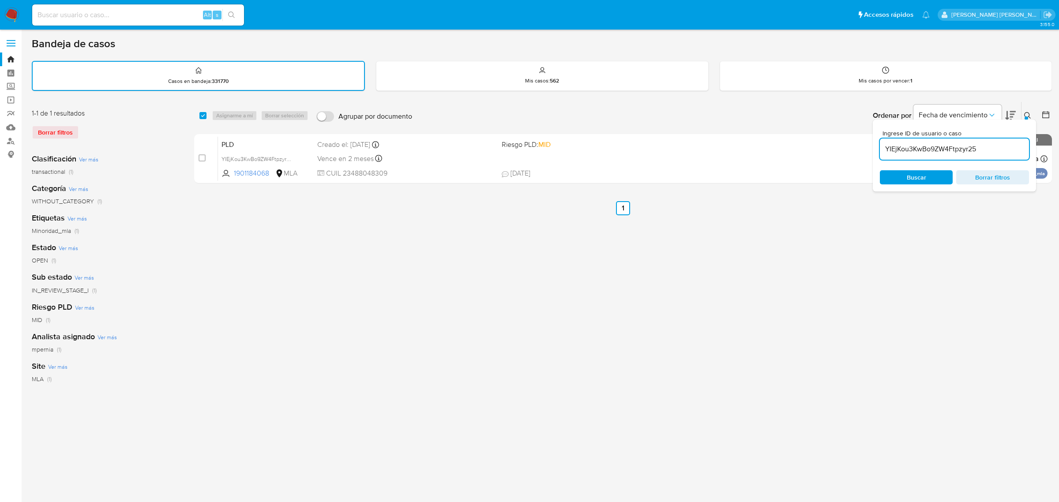
click at [938, 146] on input "YIEjKou3KwBo9ZW4Ftpzyr25" at bounding box center [954, 148] width 149 height 11
paste input "KriPNPH2G5gZHV4pxrEwPOJU"
type input "KriPNPH2G5gZHV4pxrEwPOJU"
click at [201, 113] on input "checkbox" at bounding box center [202, 115] width 7 height 7
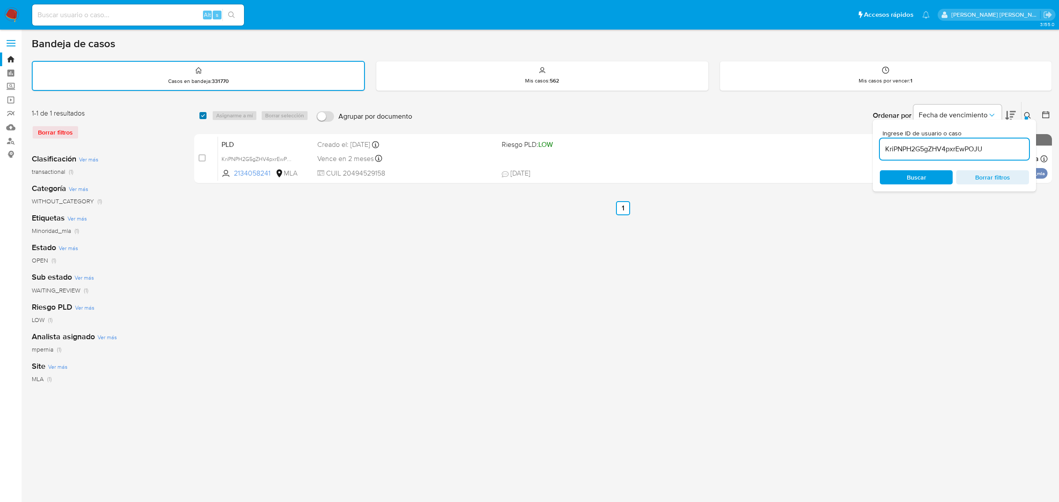
checkbox input "true"
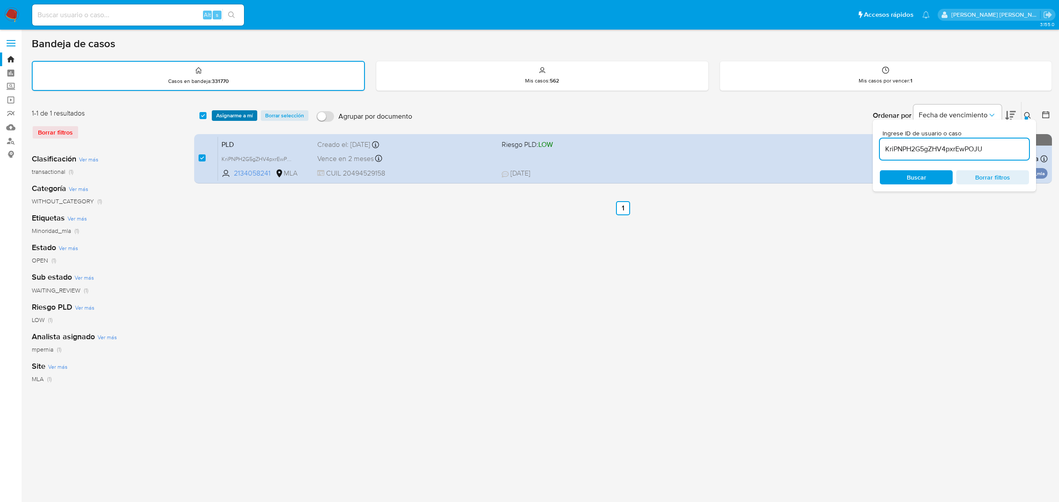
click at [232, 111] on span "Asignarme a mí" at bounding box center [234, 115] width 37 height 9
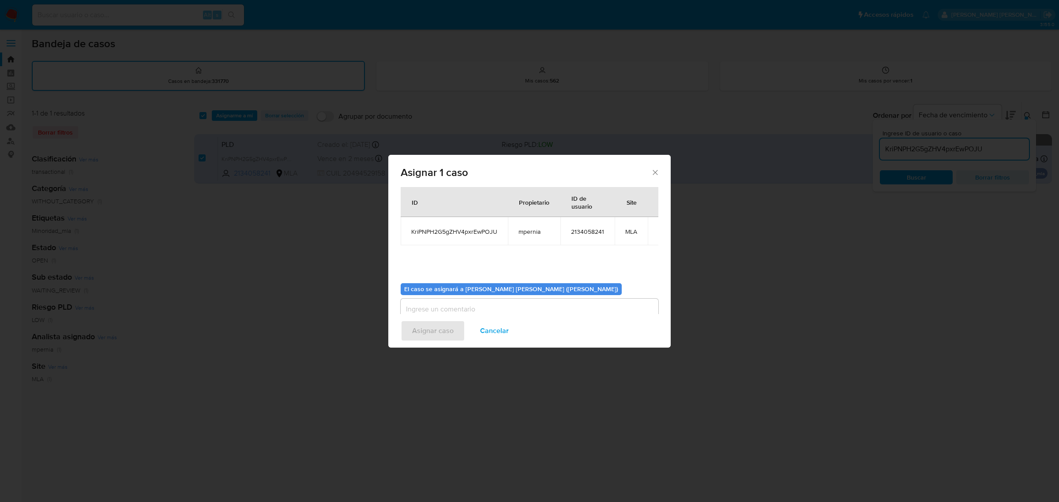
scroll to position [45, 0]
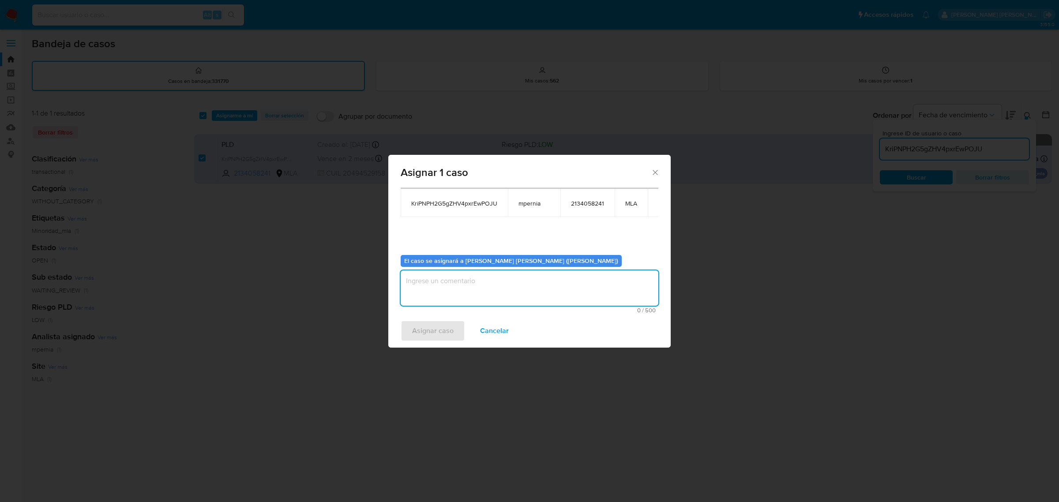
click at [460, 283] on textarea "assign-modal" at bounding box center [530, 287] width 258 height 35
type textarea "-"
click at [447, 327] on span "Asignar caso" at bounding box center [432, 330] width 41 height 19
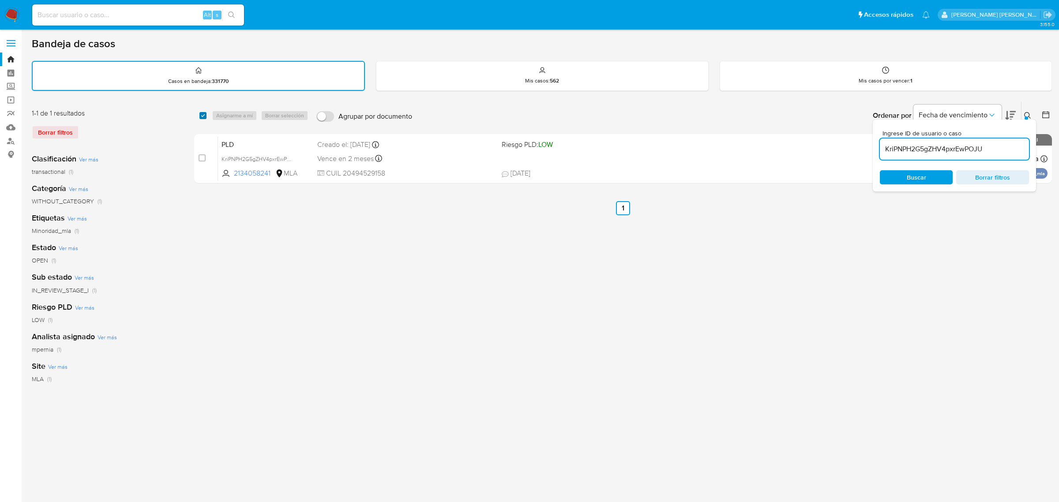
click at [203, 115] on input "checkbox" at bounding box center [202, 115] width 7 height 7
checkbox input "true"
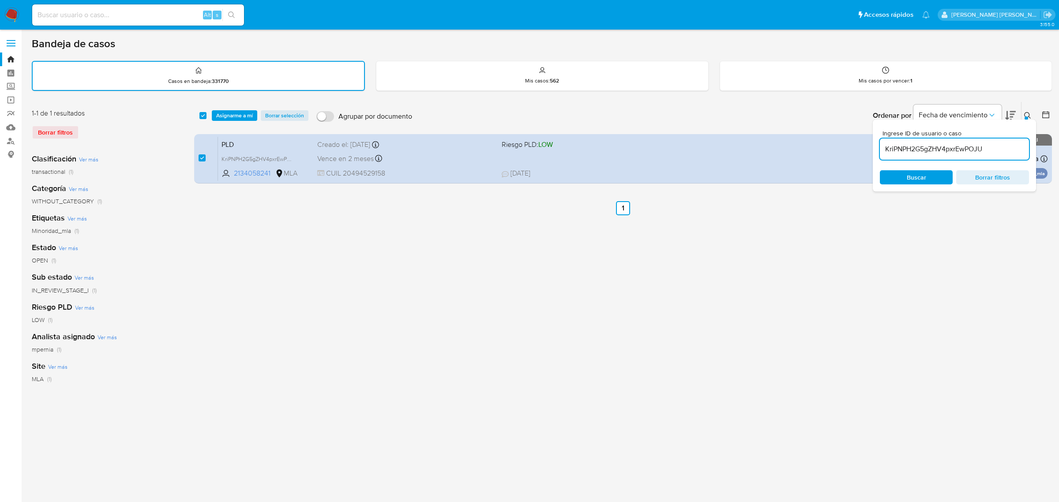
click at [228, 120] on div "select-all-cases-checkbox Asignarme a mí Borrar selección Agrupar por documento…" at bounding box center [623, 115] width 858 height 27
click at [234, 116] on span "Asignarme a mí" at bounding box center [234, 115] width 37 height 9
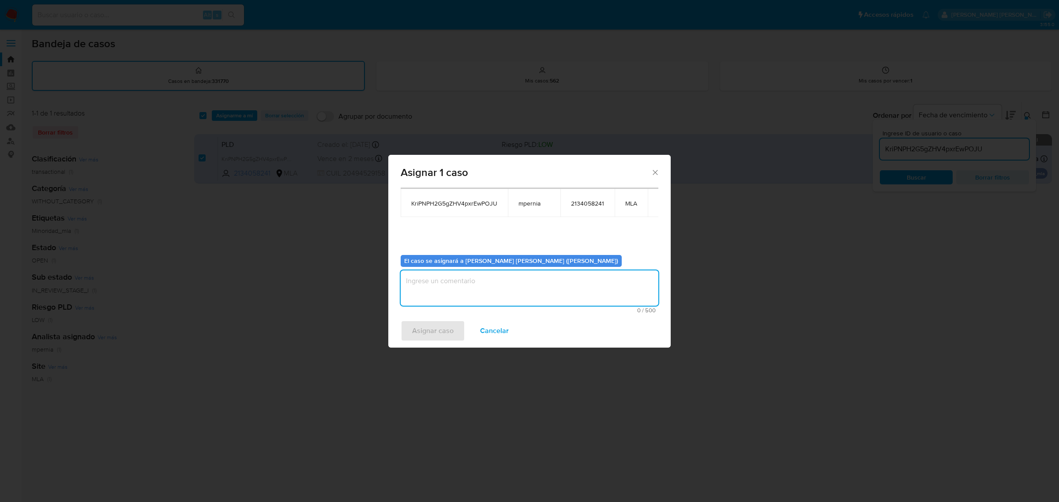
click at [465, 291] on textarea "assign-modal" at bounding box center [530, 287] width 258 height 35
type textarea "-"
click at [427, 331] on span "Asignar caso" at bounding box center [432, 330] width 41 height 19
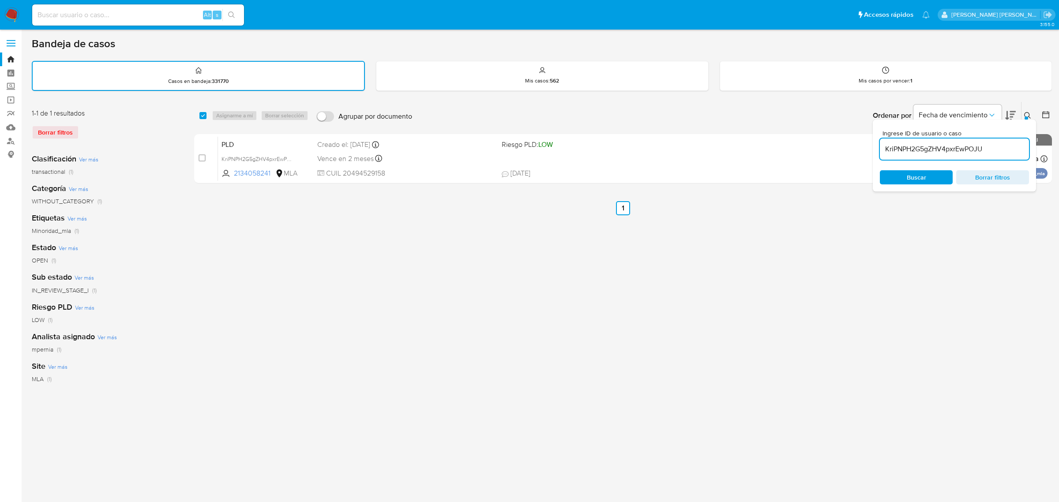
click at [934, 146] on input "KriPNPH2G5gZHV4pxrEwPOJU" at bounding box center [954, 148] width 149 height 11
paste input "XdJ0sALL0UYnoS5mPe7IzgEv"
type input "XdJ0sALL0UYnoS5mPe7IzgEv"
drag, startPoint x: 202, startPoint y: 114, endPoint x: 226, endPoint y: 115, distance: 24.3
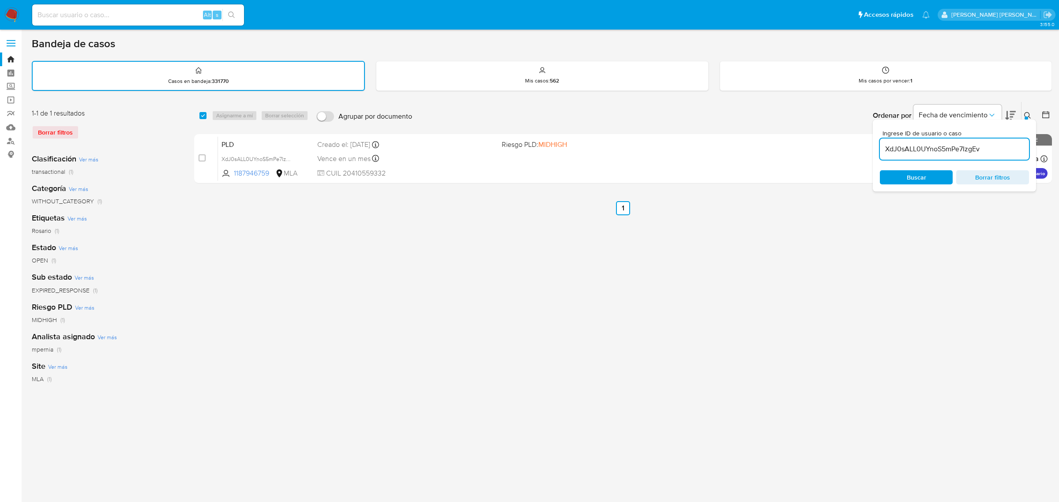
click at [203, 114] on input "checkbox" at bounding box center [202, 115] width 7 height 7
checkbox input "true"
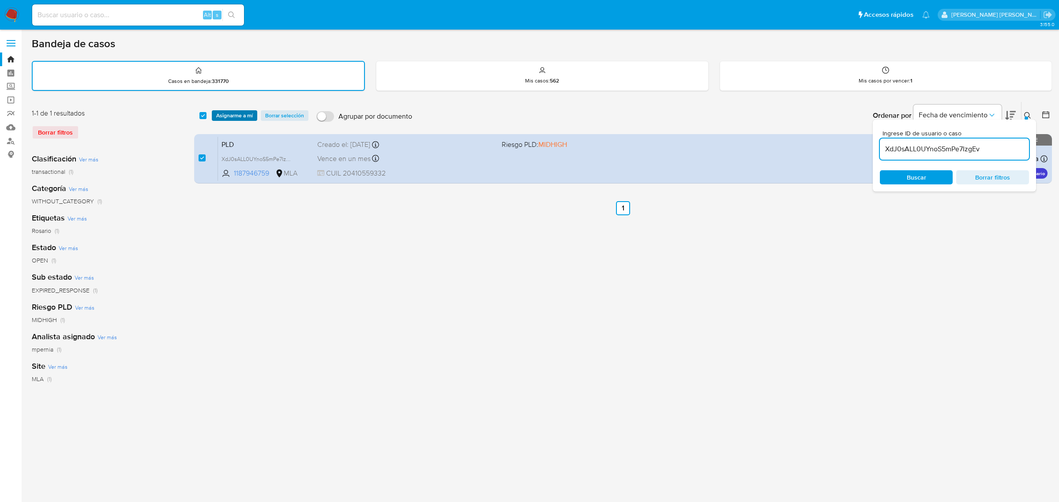
click at [227, 114] on span "Asignarme a mí" at bounding box center [234, 115] width 37 height 9
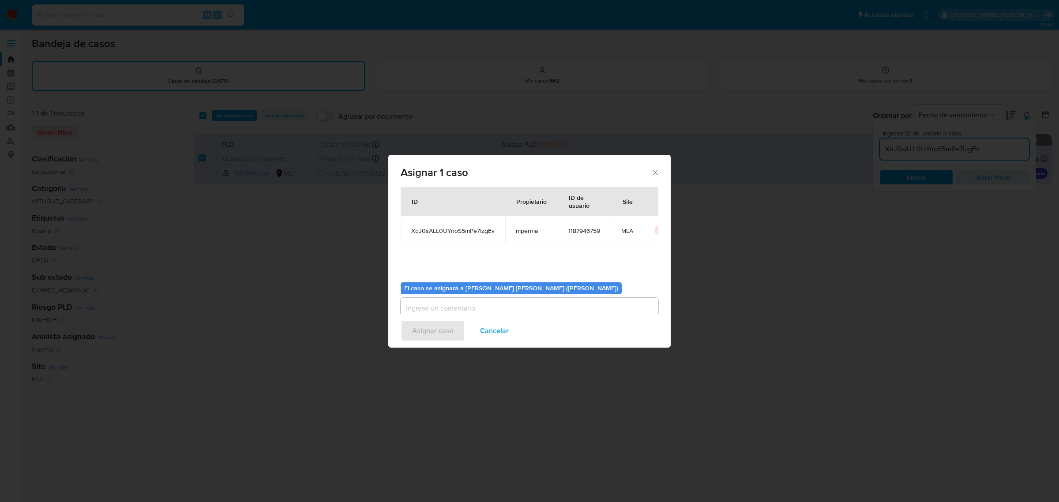
scroll to position [45, 0]
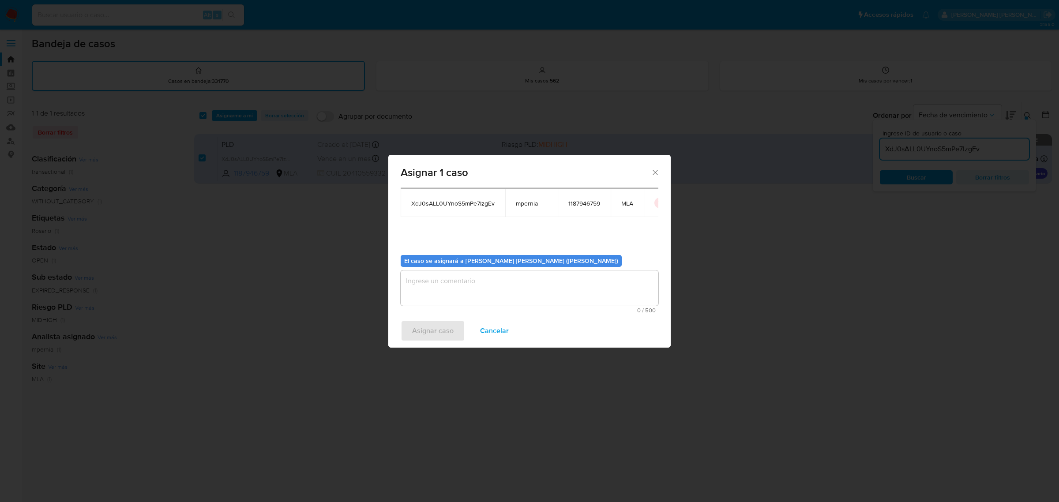
drag, startPoint x: 460, startPoint y: 289, endPoint x: 477, endPoint y: 285, distance: 17.2
click at [460, 289] on textarea "assign-modal" at bounding box center [530, 287] width 258 height 35
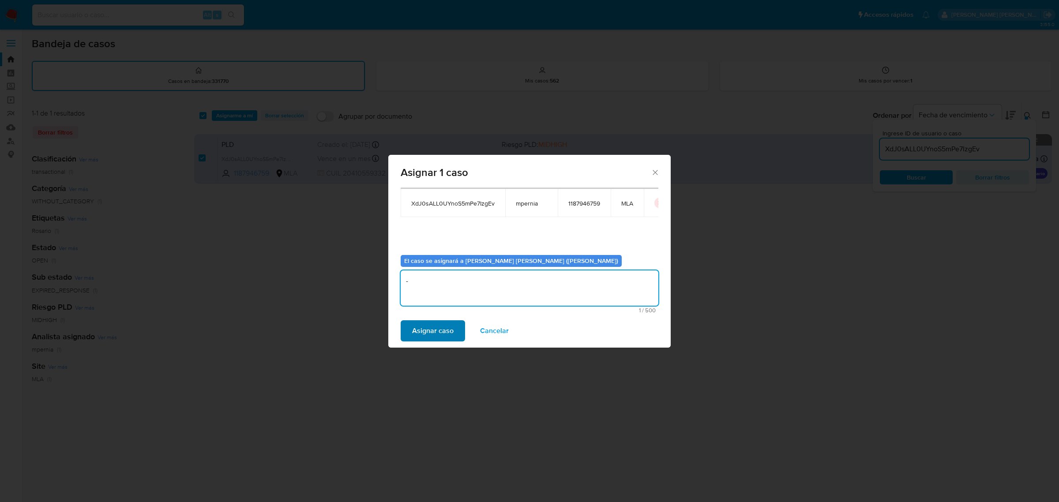
type textarea "-"
click at [441, 332] on span "Asignar caso" at bounding box center [432, 330] width 41 height 19
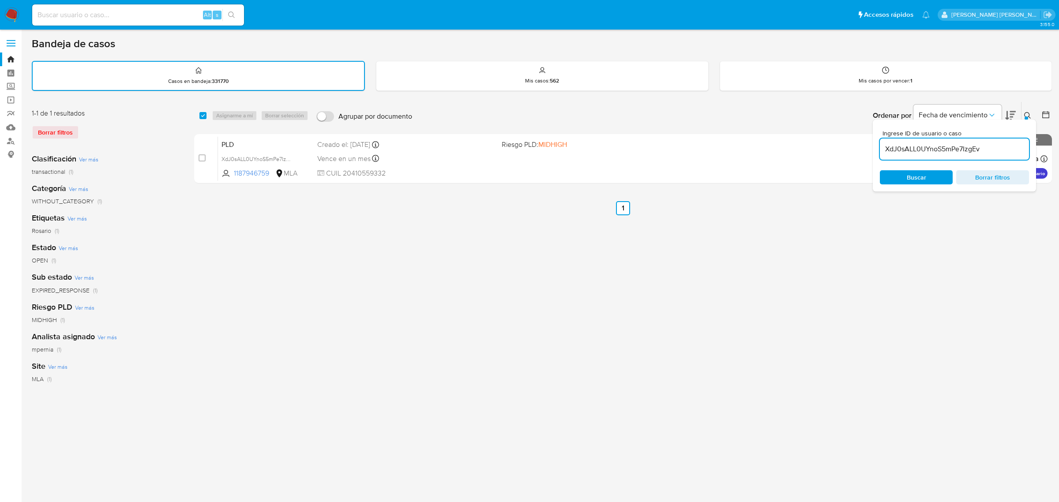
click at [934, 153] on input "XdJ0sALL0UYnoS5mPe7IzgEv" at bounding box center [954, 148] width 149 height 11
paste input "0WSrmuTEOjRQeOLFlL15Z2rq"
click at [934, 153] on input "XdJ0sALL0UYnoS5mPe7IzgEv" at bounding box center [954, 148] width 149 height 11
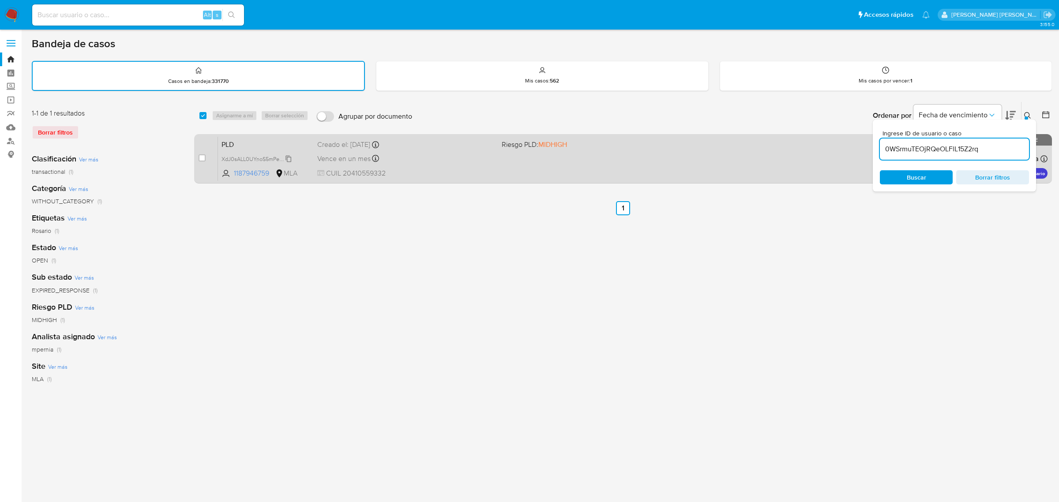
type input "0WSrmuTEOjRQeOLFlL15Z2rq"
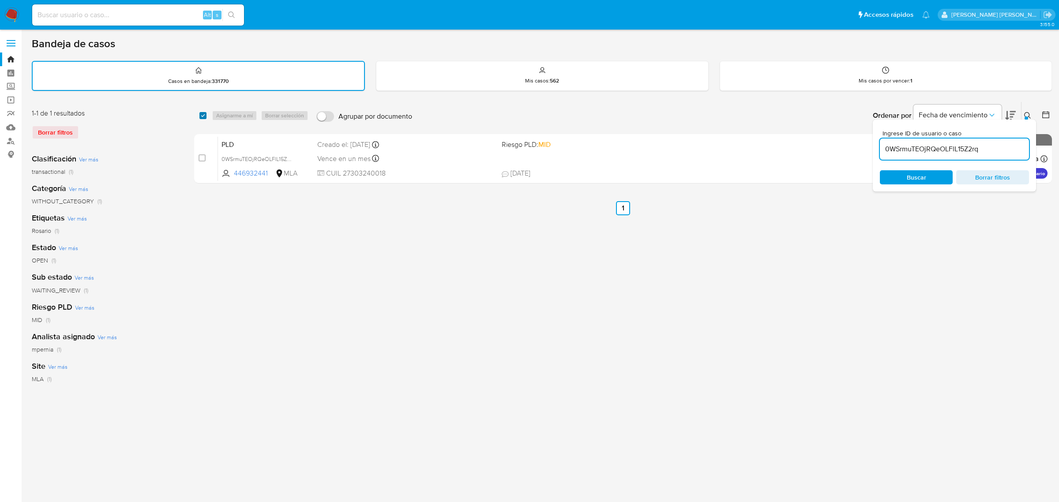
click at [204, 113] on input "checkbox" at bounding box center [202, 115] width 7 height 7
checkbox input "true"
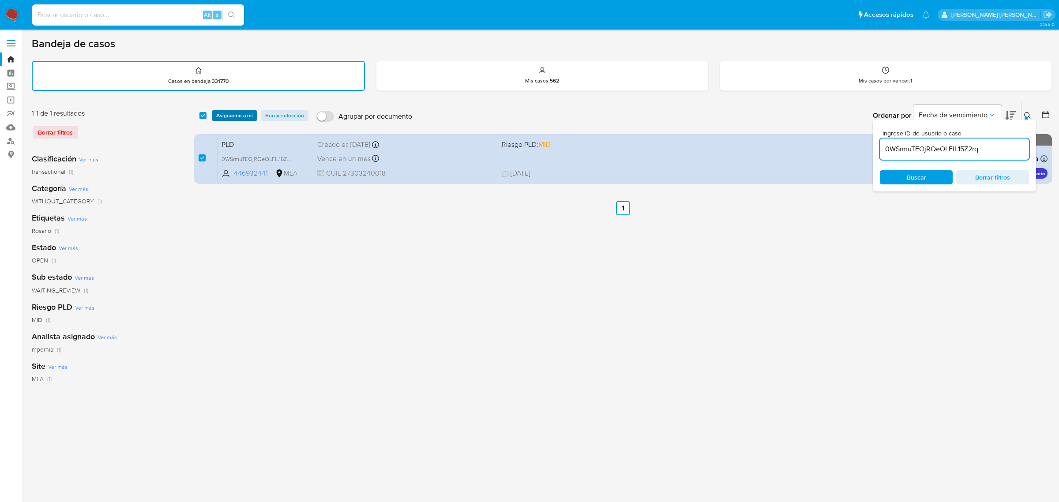
click at [216, 113] on span "Asignarme a mí" at bounding box center [234, 115] width 37 height 9
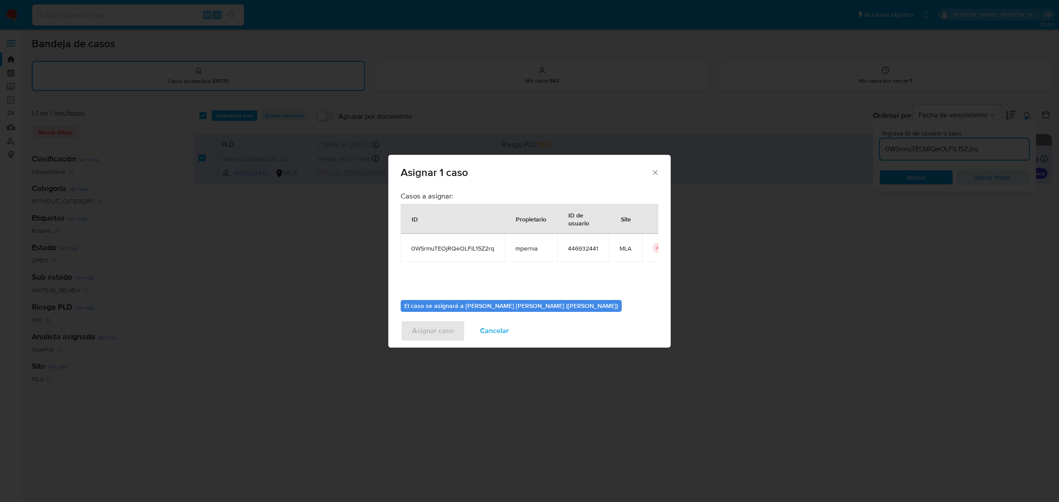
scroll to position [45, 0]
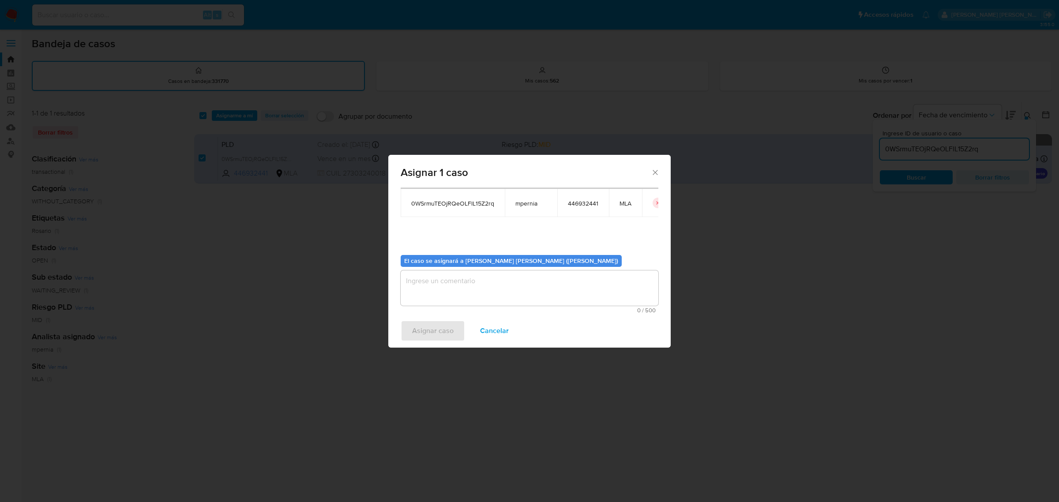
click at [444, 277] on textarea "assign-modal" at bounding box center [530, 287] width 258 height 35
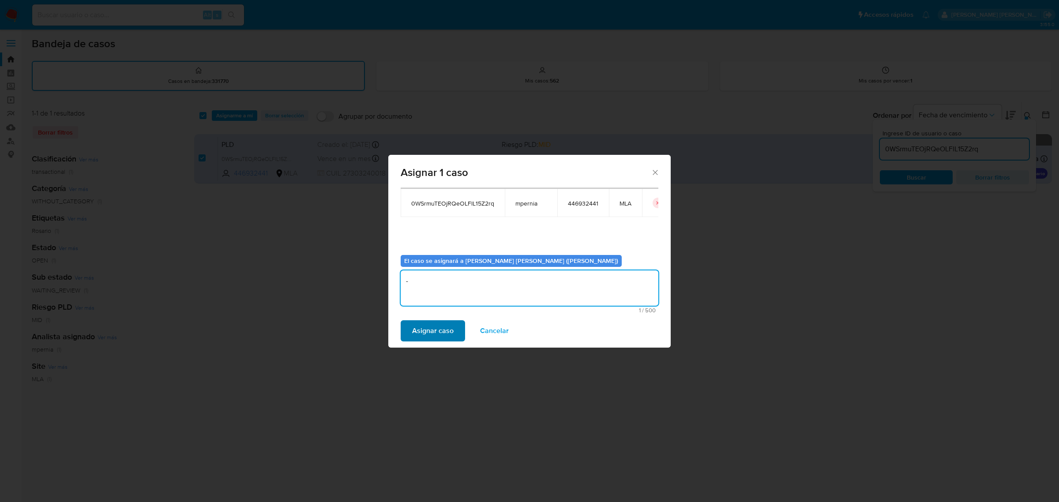
type textarea "-"
click at [438, 331] on span "Asignar caso" at bounding box center [432, 330] width 41 height 19
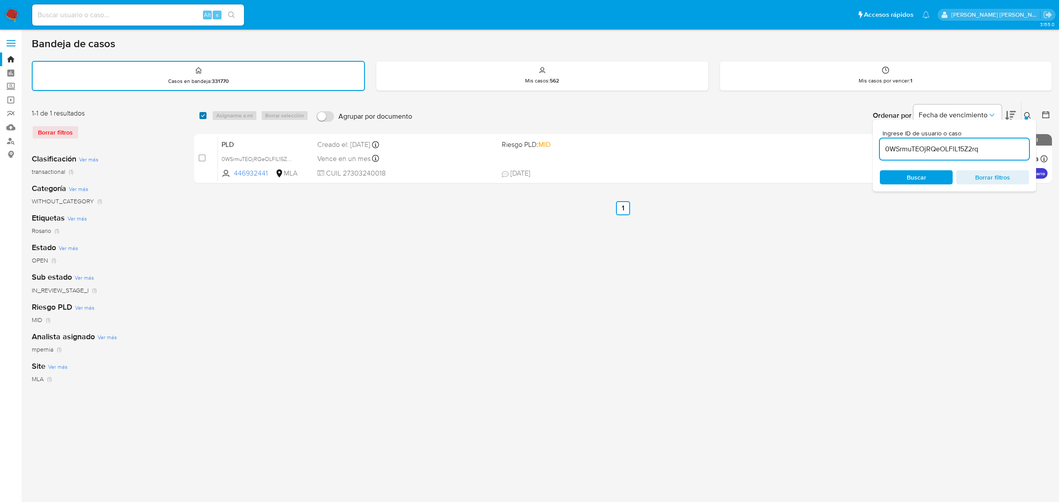
click at [203, 115] on input "checkbox" at bounding box center [202, 115] width 7 height 7
checkbox input "true"
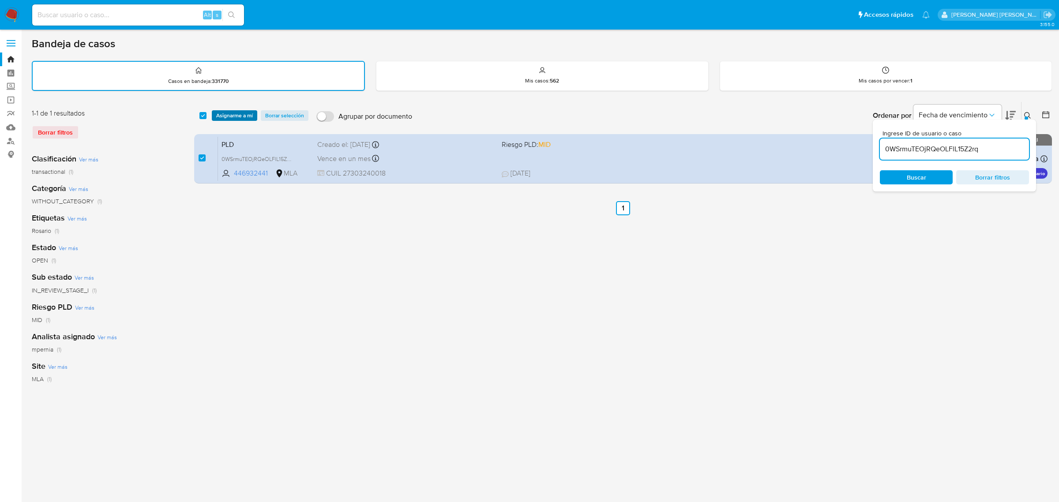
click at [232, 111] on span "Asignarme a mí" at bounding box center [234, 115] width 37 height 9
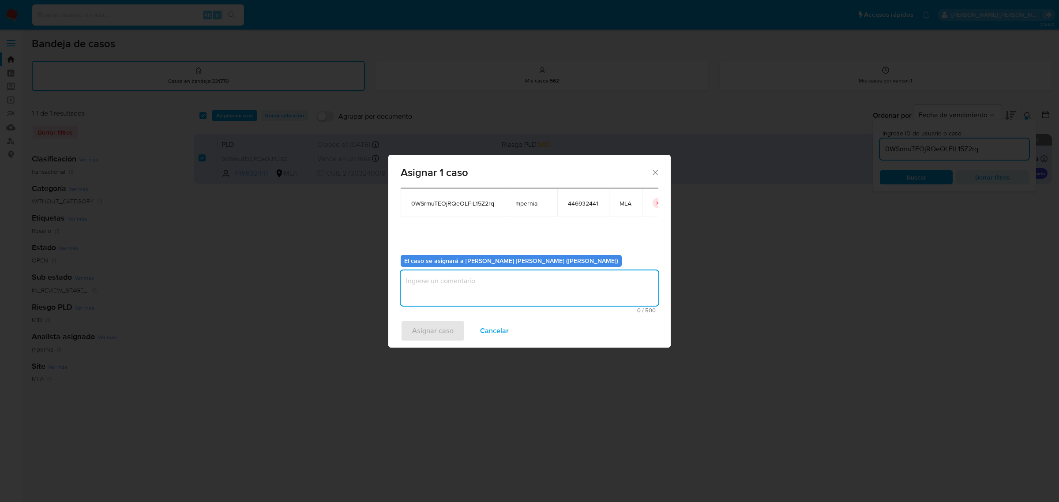
click at [495, 289] on textarea "assign-modal" at bounding box center [530, 287] width 258 height 35
type textarea "-"
click at [415, 329] on span "Asignar caso" at bounding box center [432, 330] width 41 height 19
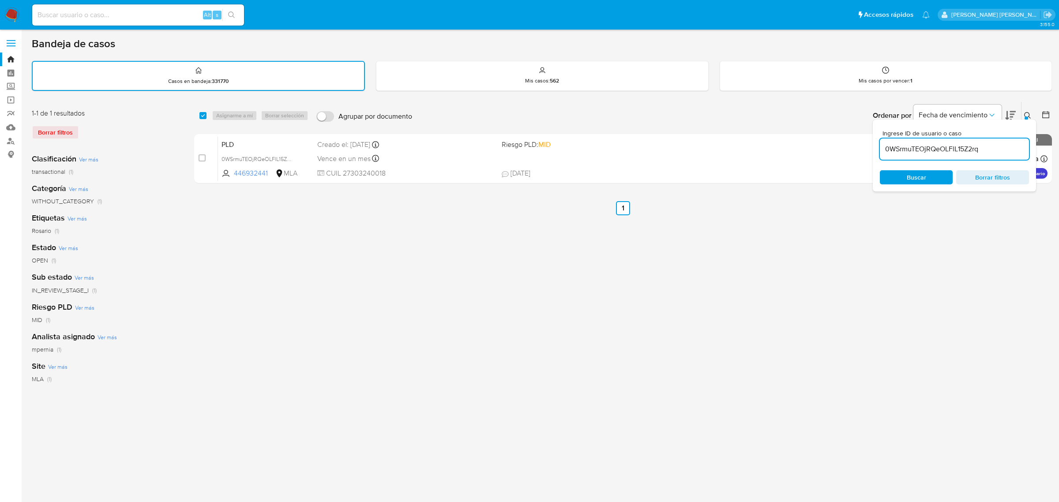
click at [895, 143] on input "0WSrmuTEOjRQeOLFlL15Z2rq" at bounding box center [954, 148] width 149 height 11
paste input "J7ImGQfc0YJRd0opu7UrrSOB"
type input "J7ImGQfc0YJRd0opu7UrrSOB"
click at [201, 110] on div "select-all-cases-checkbox" at bounding box center [204, 115] width 11 height 11
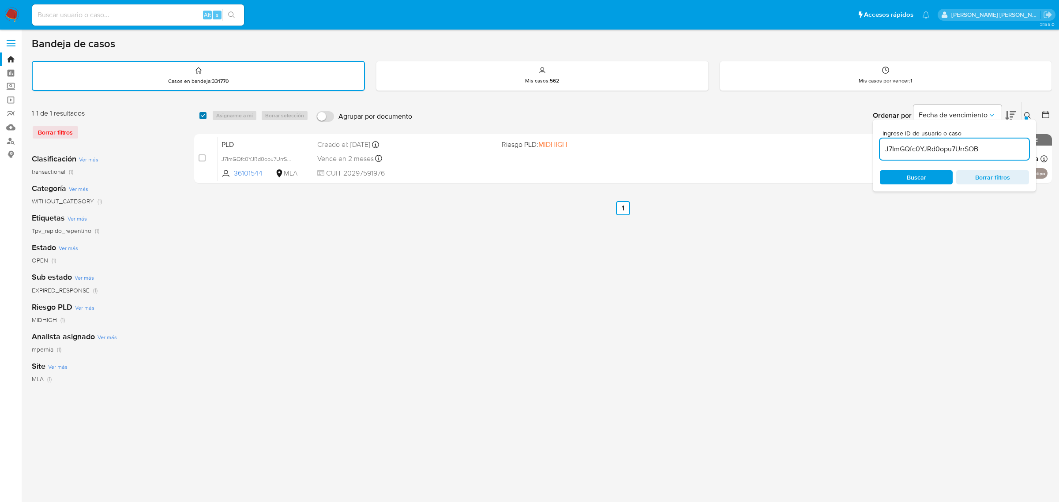
click at [201, 114] on input "checkbox" at bounding box center [202, 115] width 7 height 7
checkbox input "true"
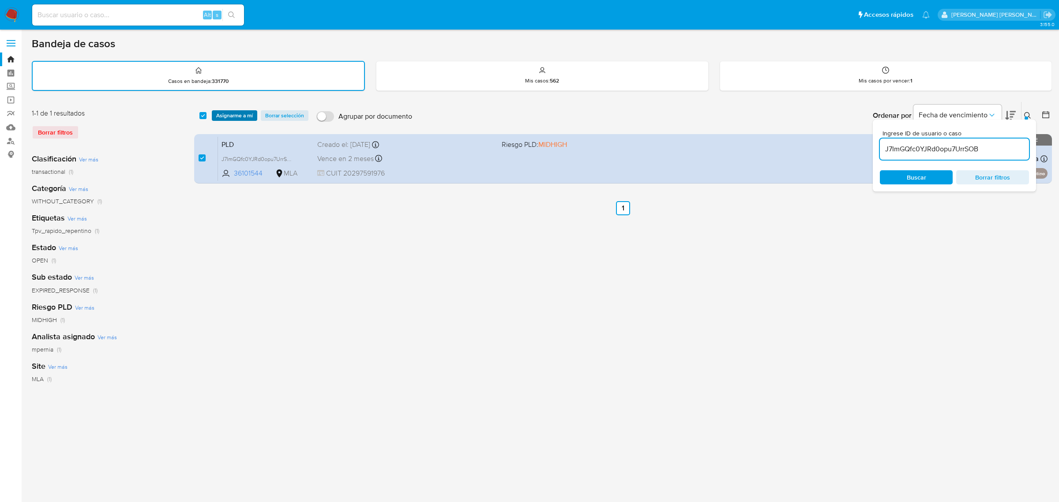
click at [235, 115] on span "Asignarme a mí" at bounding box center [234, 115] width 37 height 9
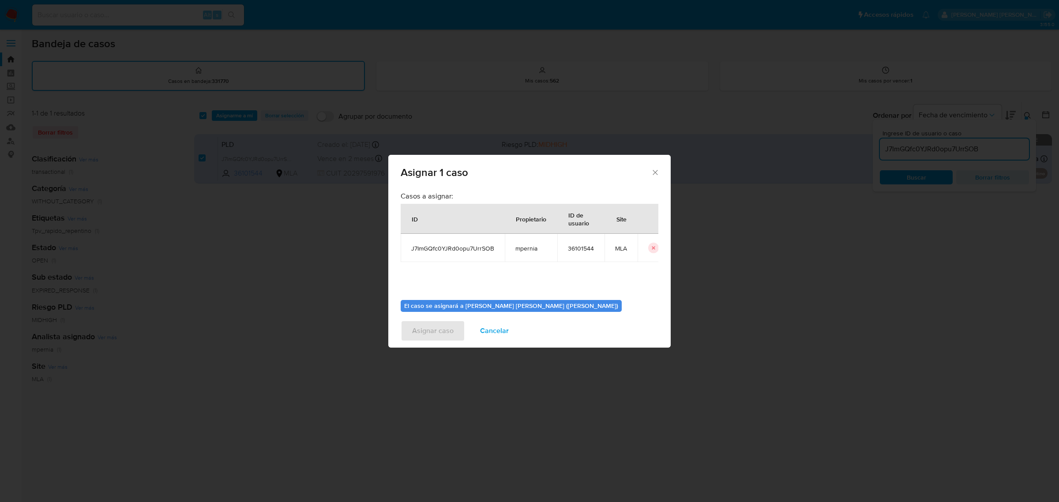
scroll to position [45, 0]
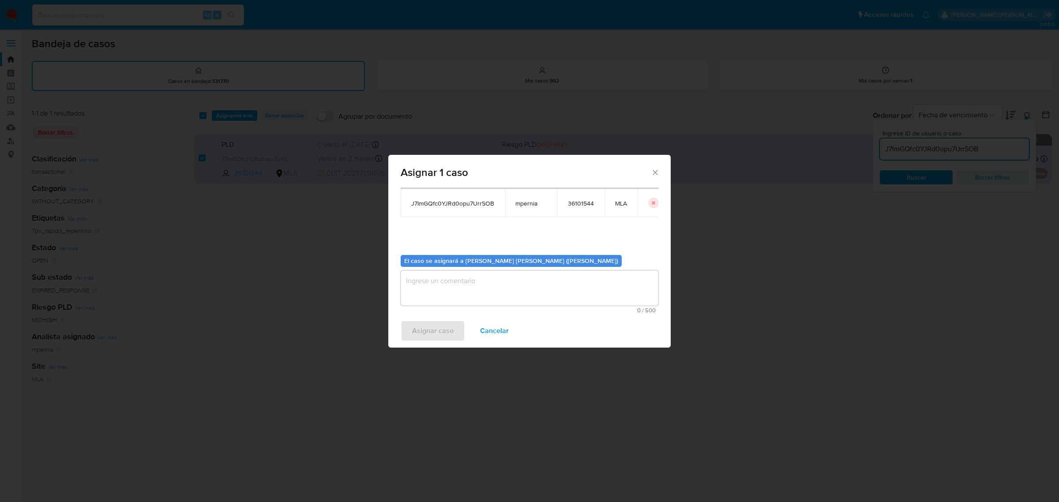
click at [438, 281] on textarea "assign-modal" at bounding box center [530, 287] width 258 height 35
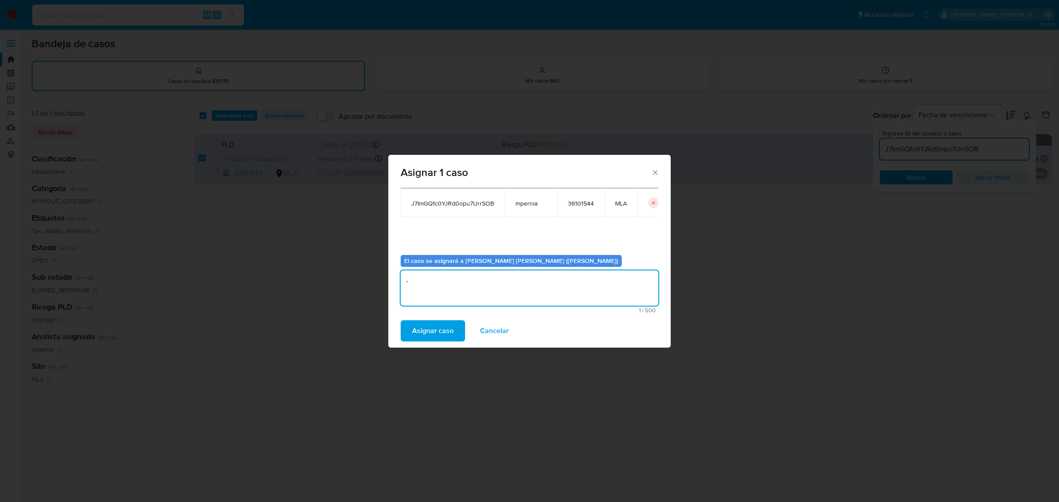
type textarea "-"
click at [432, 342] on div "Asignar caso Cancelar" at bounding box center [529, 331] width 282 height 34
drag, startPoint x: 429, startPoint y: 331, endPoint x: 470, endPoint y: 362, distance: 51.4
click at [429, 332] on span "Asignar caso" at bounding box center [432, 330] width 41 height 19
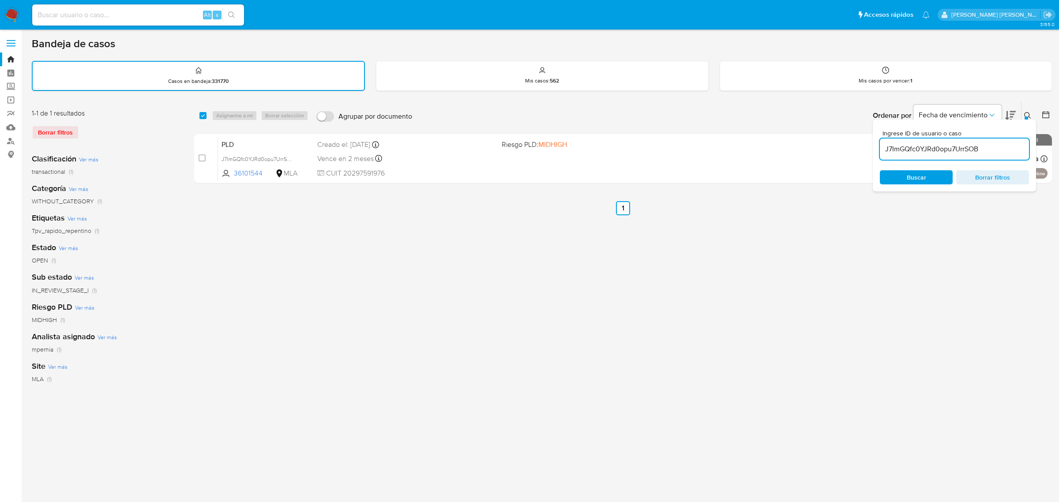
click at [907, 156] on div "J7ImGQfc0YJRd0opu7UrrSOB" at bounding box center [954, 149] width 149 height 21
click at [907, 155] on div "J7ImGQfc0YJRd0opu7UrrSOB" at bounding box center [954, 149] width 149 height 21
click at [907, 150] on input "J7ImGQfc0YJRd0opu7UrrSOB" at bounding box center [954, 148] width 149 height 11
click at [907, 149] on input "J7ImGQfc0YJRd0opu7UrrSOB" at bounding box center [954, 148] width 149 height 11
paste input "w6hf26KWrTof3CSdG5vRDknz"
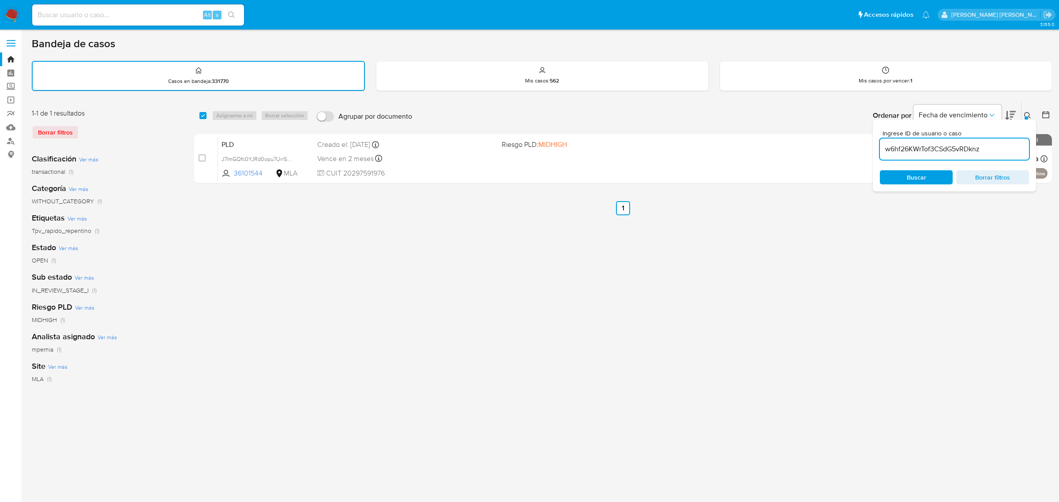
type input "w6hf26KWrTof3CSdG5vRDknz"
click at [204, 115] on input "checkbox" at bounding box center [202, 115] width 7 height 7
checkbox input "true"
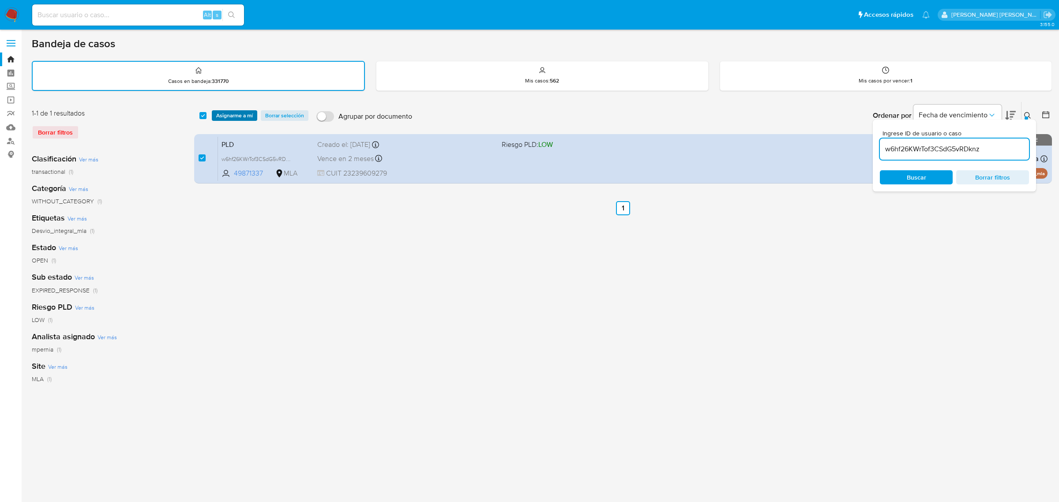
click at [218, 117] on span "Asignarme a mí" at bounding box center [234, 115] width 37 height 9
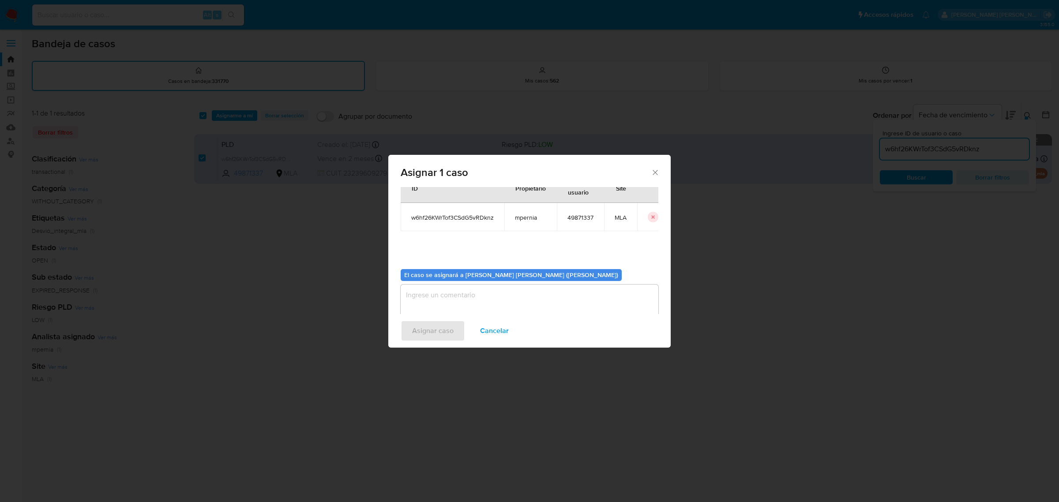
scroll to position [45, 0]
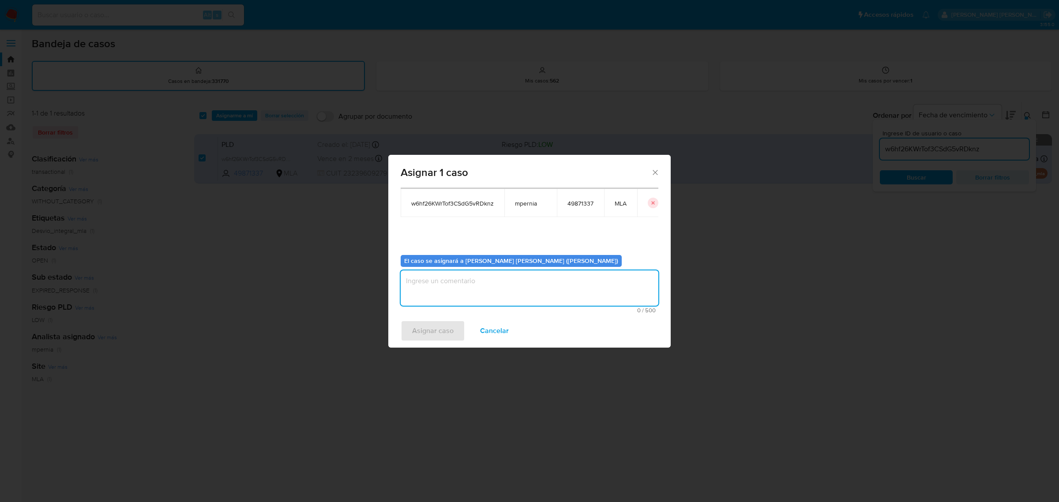
click at [486, 280] on textarea "assign-modal" at bounding box center [530, 287] width 258 height 35
type textarea "-"
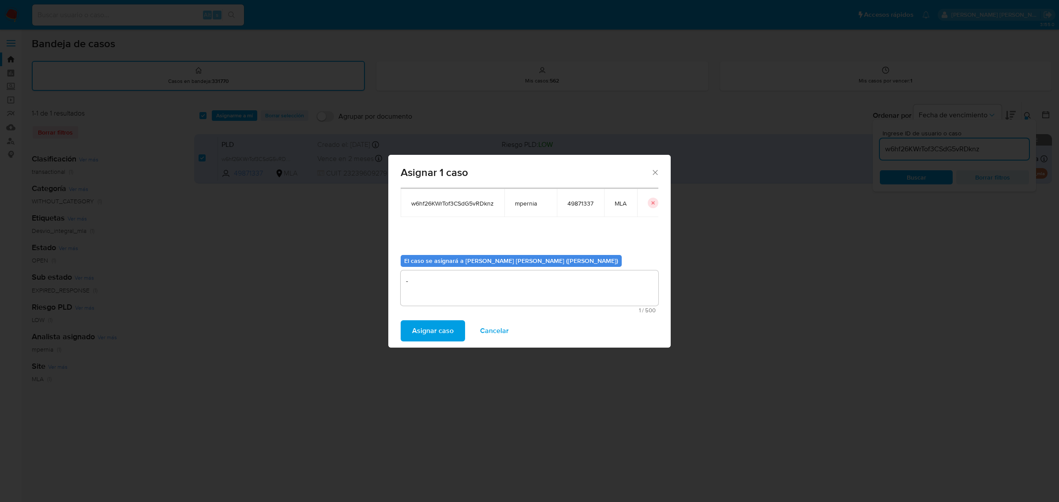
click at [432, 331] on span "Asignar caso" at bounding box center [432, 330] width 41 height 19
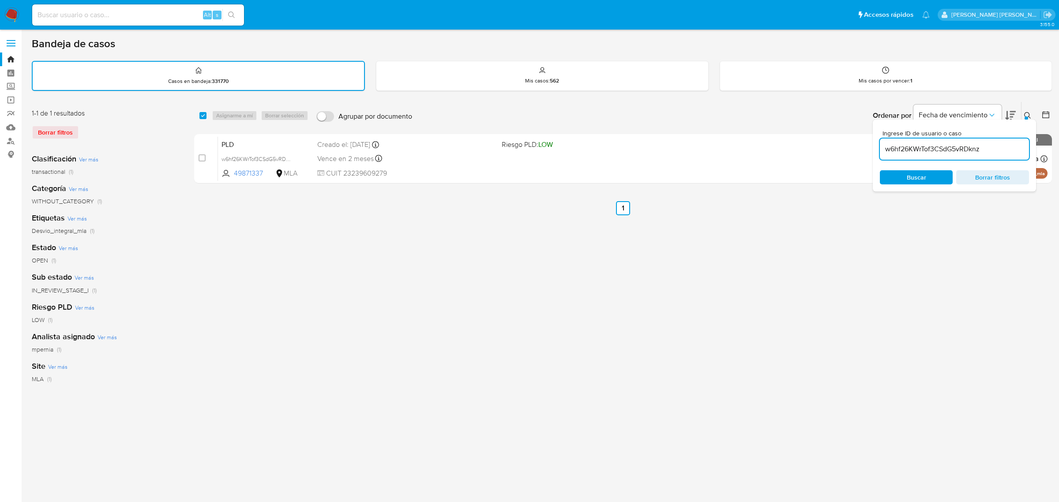
click at [897, 148] on input "w6hf26KWrTof3CSdG5vRDknz" at bounding box center [954, 148] width 149 height 11
paste input "Shlbfv4d0K72KL8nkJjIgkxC"
type input "Shlbfv4d0K72KL8nkJjIgkxC"
click at [202, 112] on input "checkbox" at bounding box center [202, 115] width 7 height 7
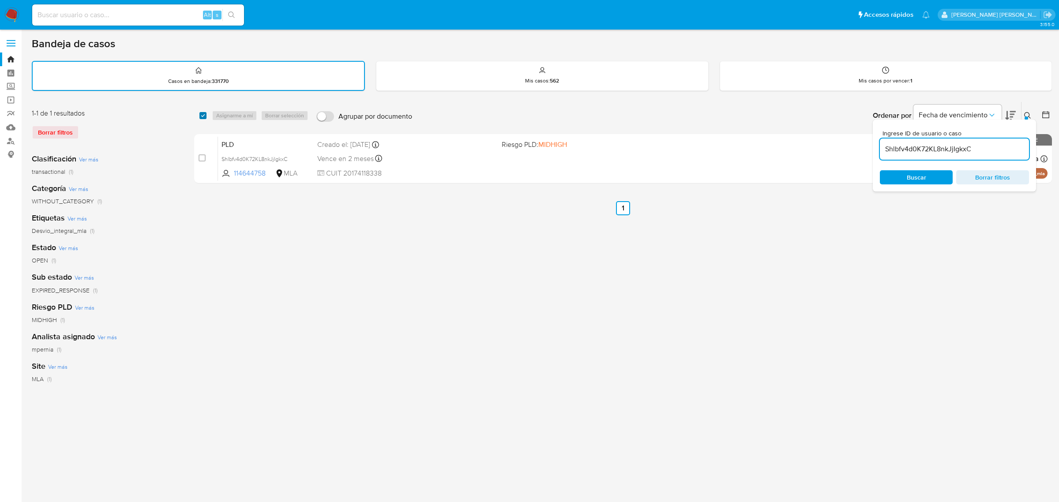
checkbox input "true"
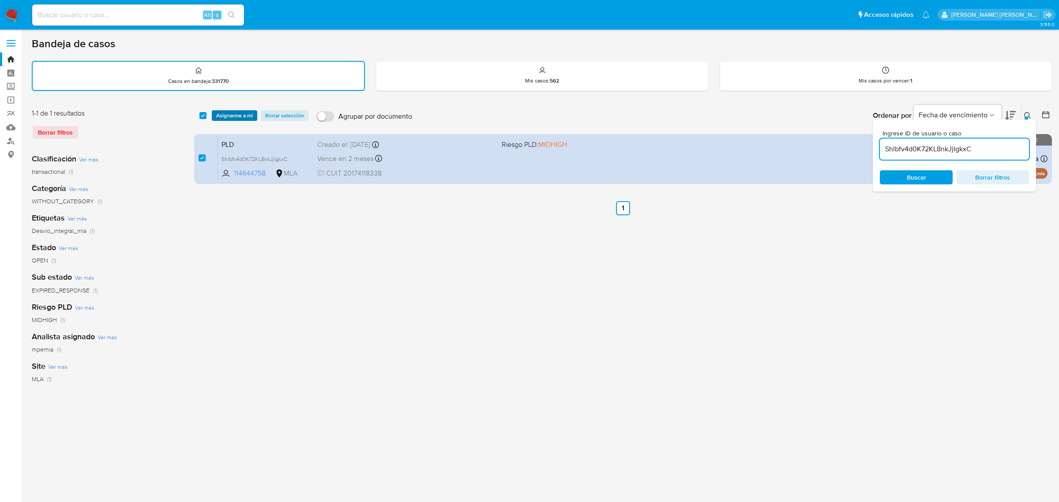
click at [227, 116] on span "Asignarme a mí" at bounding box center [234, 115] width 37 height 9
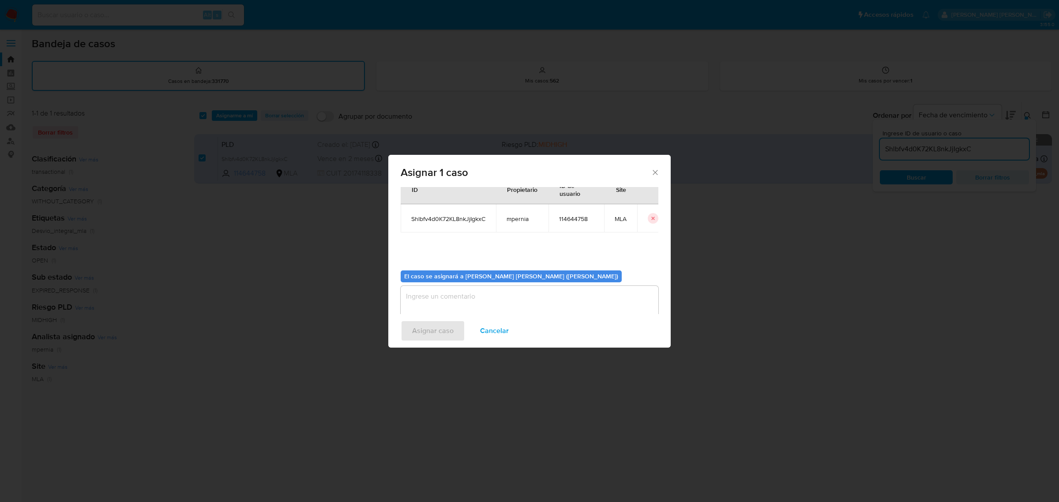
scroll to position [45, 0]
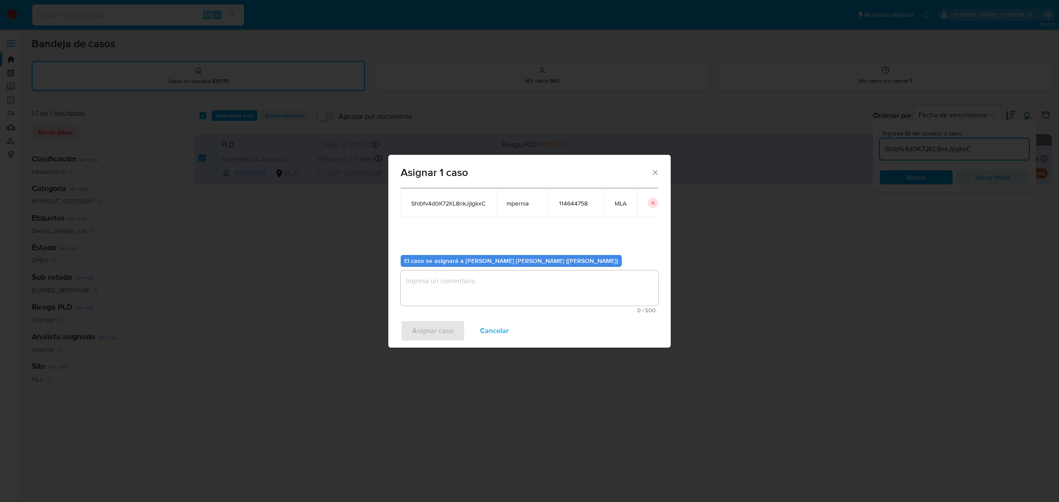
click at [491, 286] on textarea "assign-modal" at bounding box center [530, 287] width 258 height 35
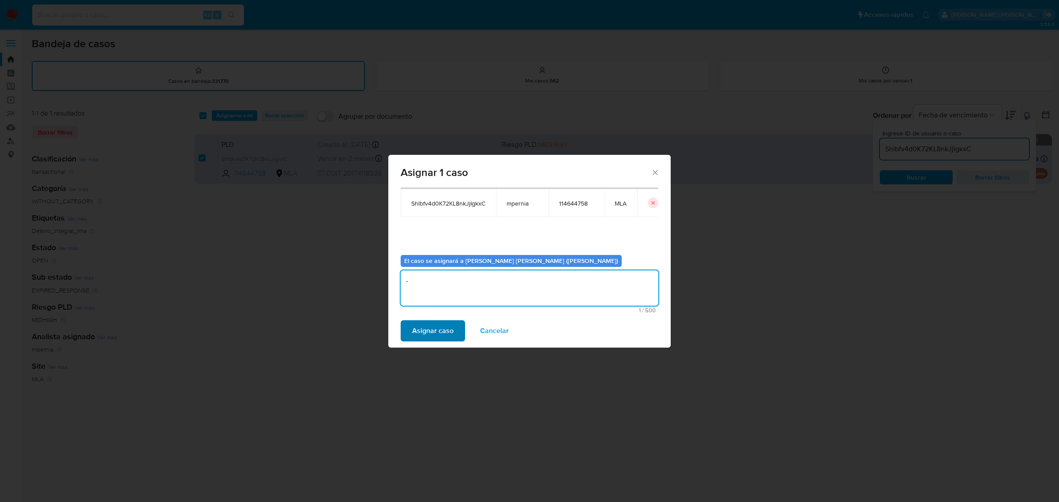
type textarea "-"
click at [438, 323] on span "Asignar caso" at bounding box center [432, 330] width 41 height 19
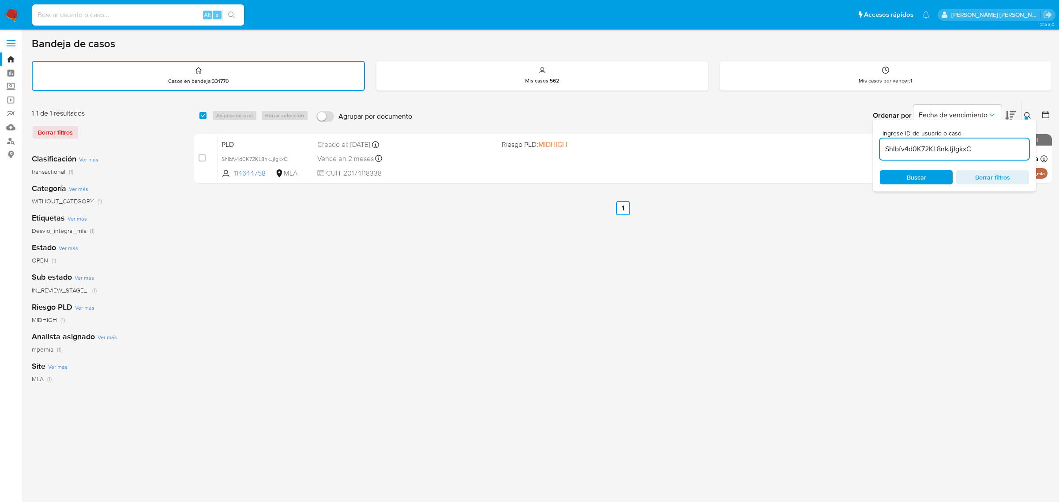
click at [939, 147] on input "Shlbfv4d0K72KL8nkJjIgkxC" at bounding box center [954, 148] width 149 height 11
click at [939, 146] on input "Shlbfv4d0K72KL8nkJjIgkxC" at bounding box center [954, 148] width 149 height 11
paste input "toM8HavF7nfqgCSPiAFqPiQR"
type input "toM8HavF7nfqgCSPiAFqPiQR"
click at [205, 115] on input "checkbox" at bounding box center [202, 115] width 7 height 7
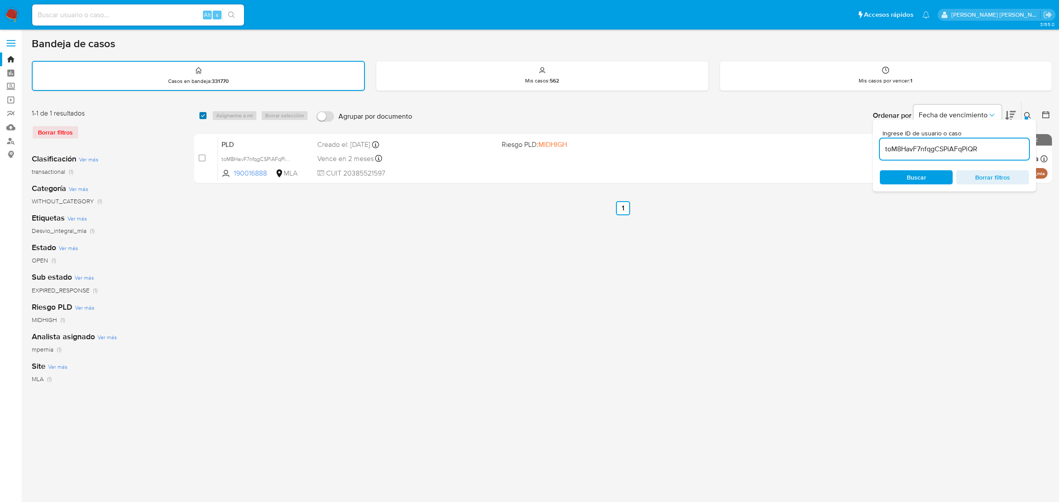
checkbox input "true"
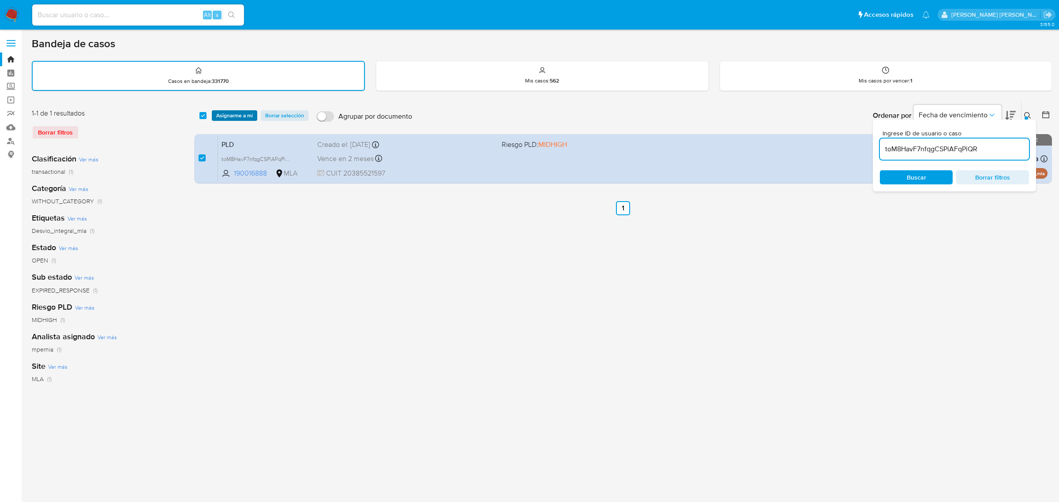
drag, startPoint x: 215, startPoint y: 116, endPoint x: 219, endPoint y: 120, distance: 5.7
click at [215, 117] on button "Asignarme a mí" at bounding box center [234, 115] width 45 height 11
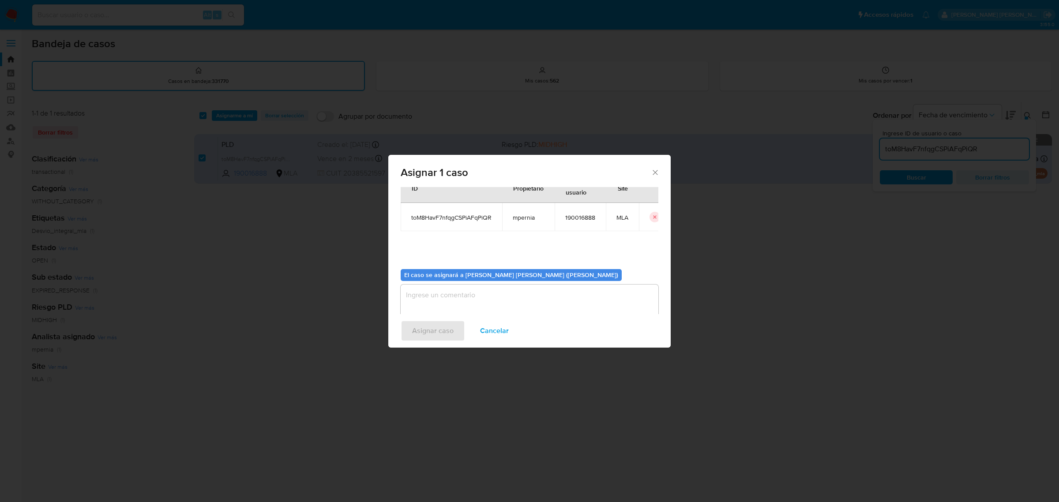
scroll to position [45, 0]
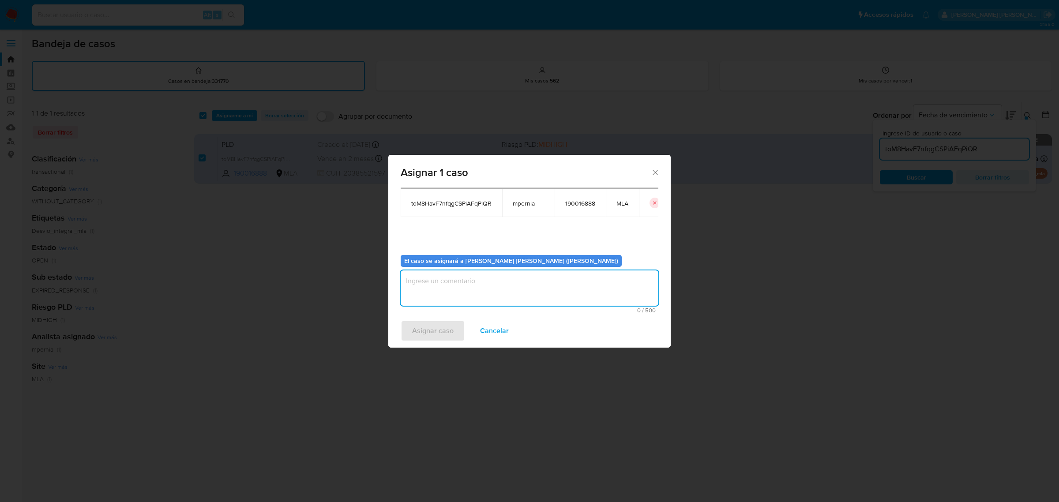
click at [483, 303] on textarea "assign-modal" at bounding box center [530, 287] width 258 height 35
type textarea "-"
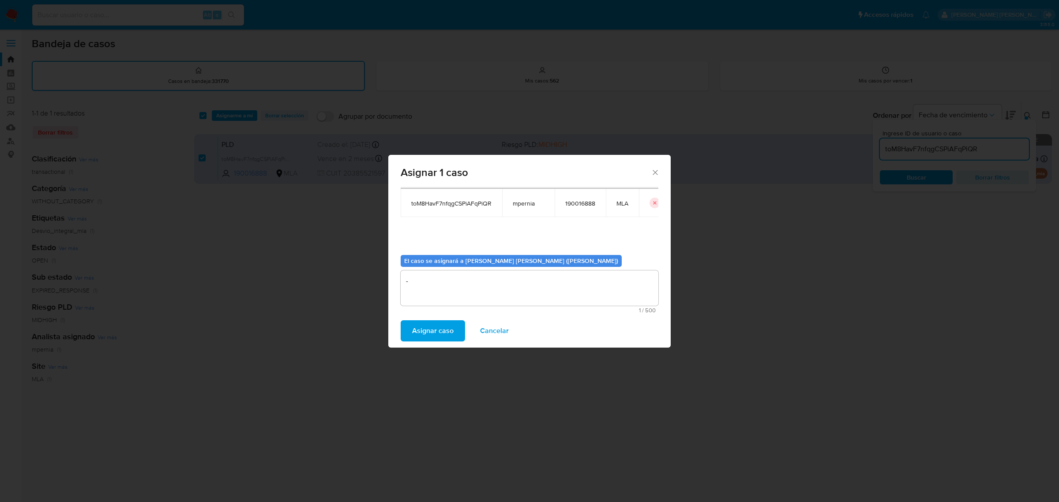
click at [424, 332] on span "Asignar caso" at bounding box center [432, 330] width 41 height 19
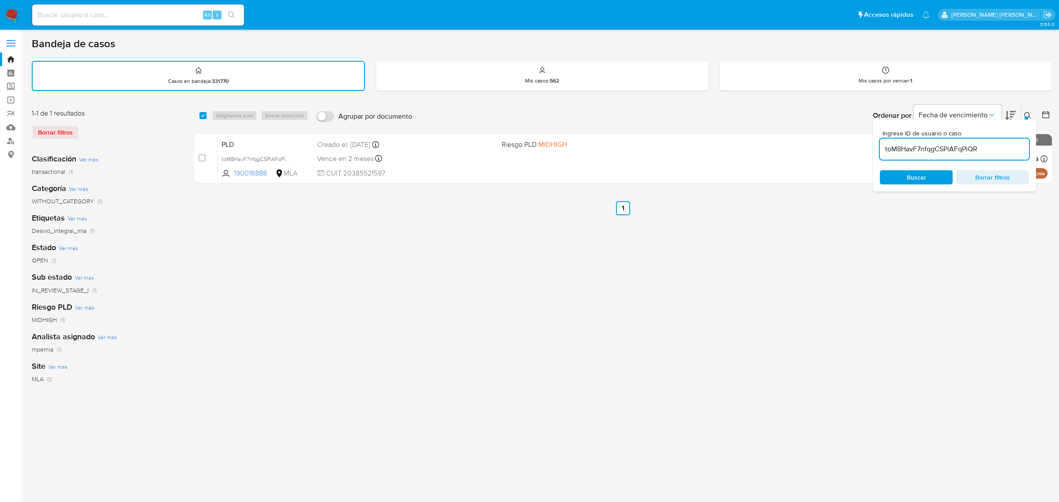
click at [923, 143] on input "toM8HavF7nfqgCSPiAFqPiQR" at bounding box center [954, 148] width 149 height 11
paste input "PS8uh3QqHMaKr9717m2ZjEmW"
type input "PS8uh3QqHMaKr9717m2ZjEmW"
click at [205, 112] on input "checkbox" at bounding box center [202, 115] width 7 height 7
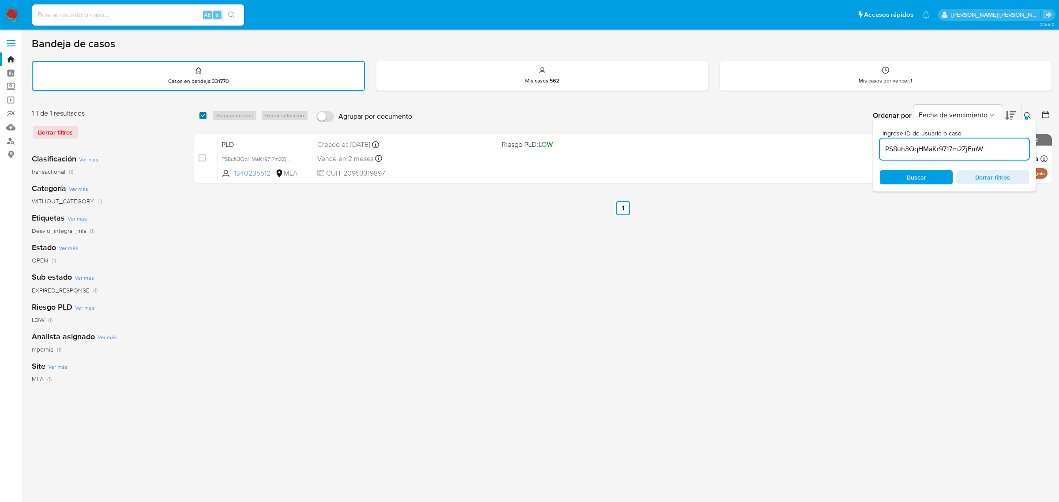
checkbox input "true"
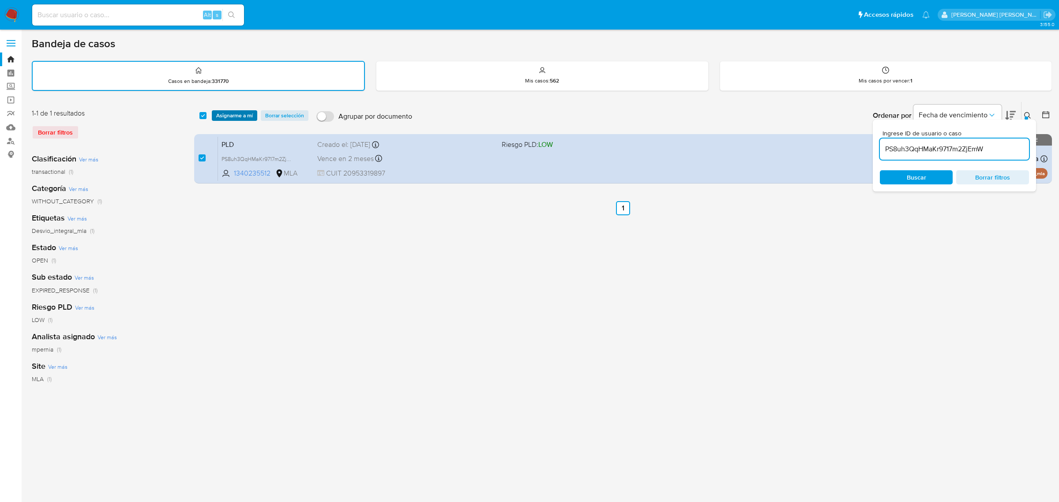
click at [220, 113] on span "Asignarme a mí" at bounding box center [234, 115] width 37 height 9
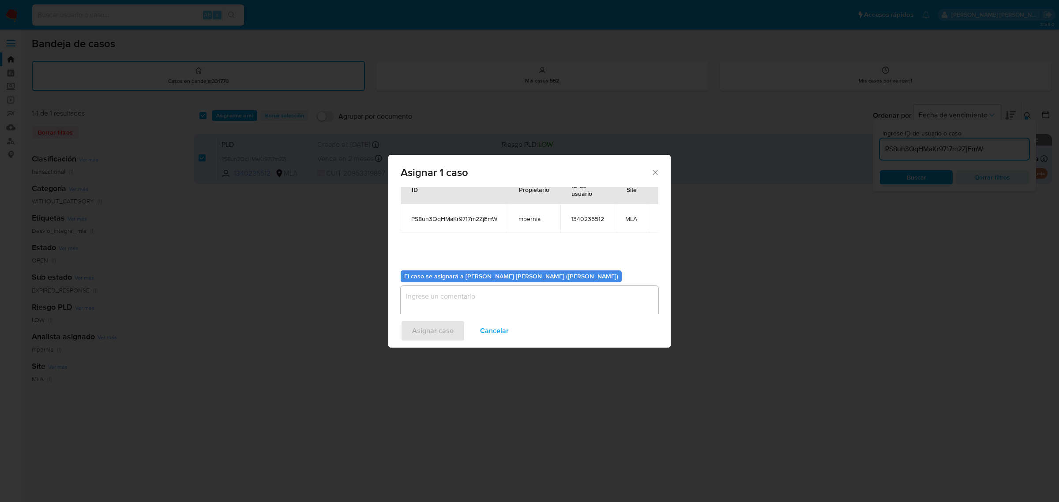
scroll to position [45, 0]
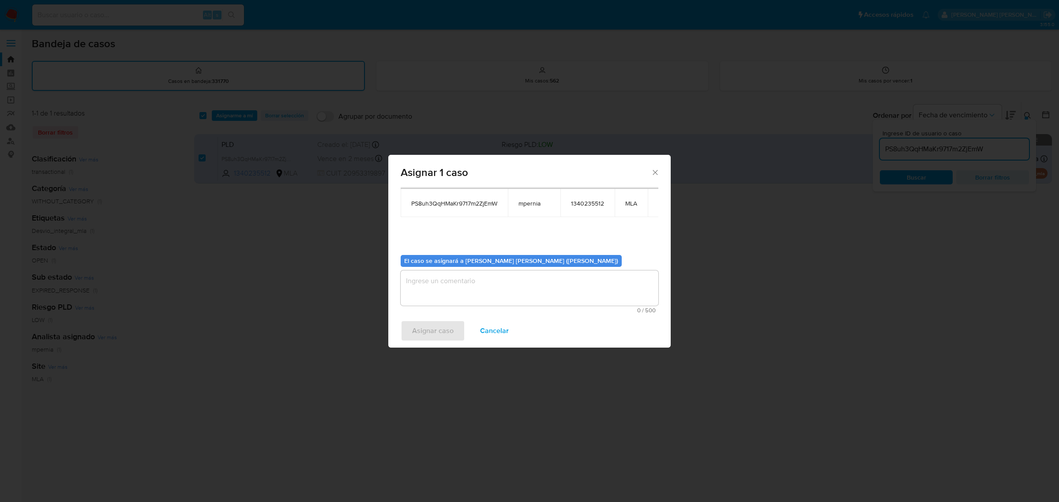
drag, startPoint x: 465, startPoint y: 284, endPoint x: 451, endPoint y: 266, distance: 22.1
click at [464, 284] on textarea "assign-modal" at bounding box center [530, 287] width 258 height 35
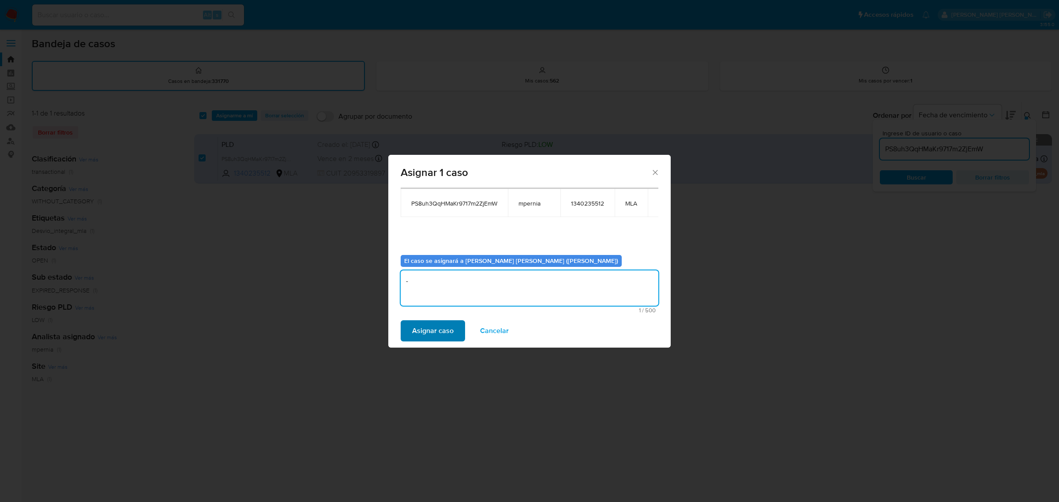
type textarea "-"
click at [439, 329] on span "Asignar caso" at bounding box center [432, 330] width 41 height 19
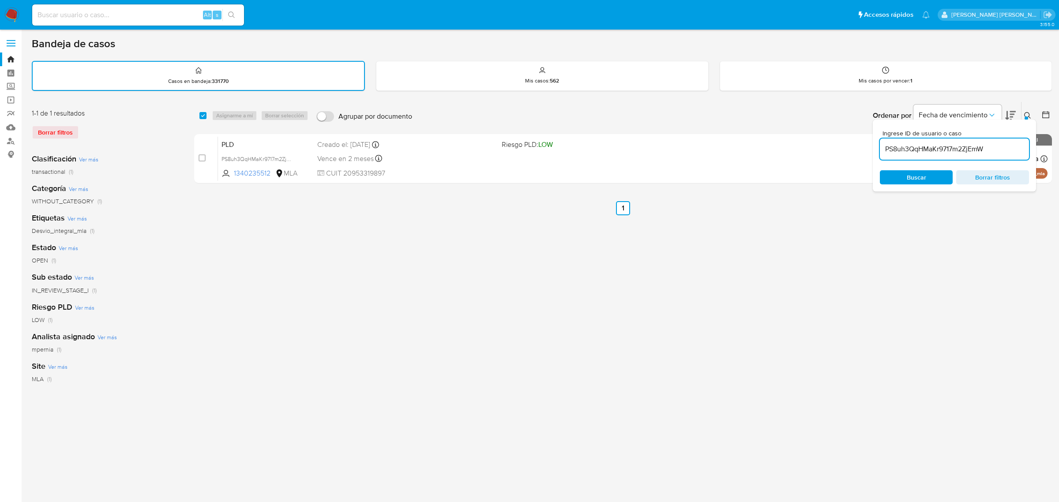
click at [901, 150] on input "PS8uh3QqHMaKr9717m2ZjEmW" at bounding box center [954, 148] width 149 height 11
paste input "iEXTfVH45UoDumPfsNM2bYra"
click at [901, 150] on input "PS8uh3QqHMaKr9717m2ZjEmW" at bounding box center [954, 148] width 149 height 11
type input "iEXTfVH45UoDumPfsNM2bYra"
click at [201, 113] on input "checkbox" at bounding box center [202, 115] width 7 height 7
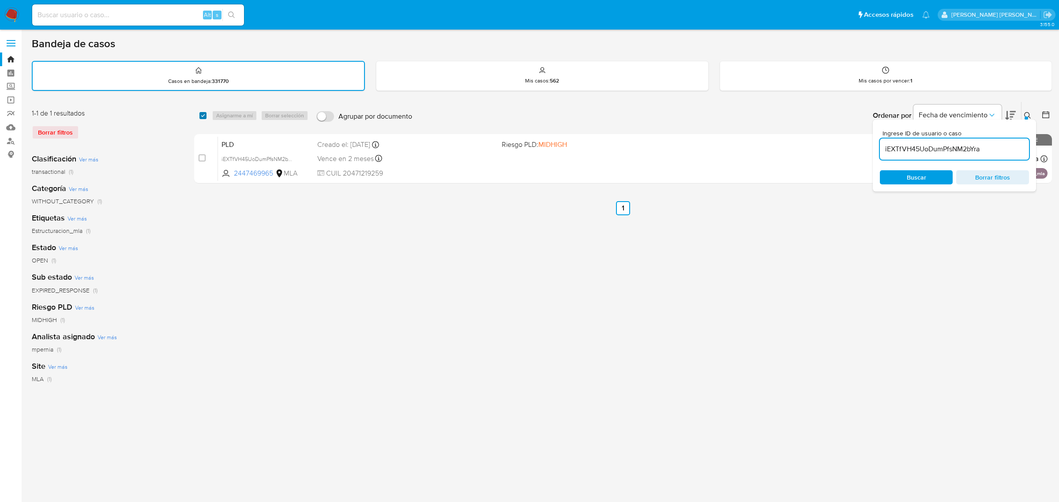
checkbox input "true"
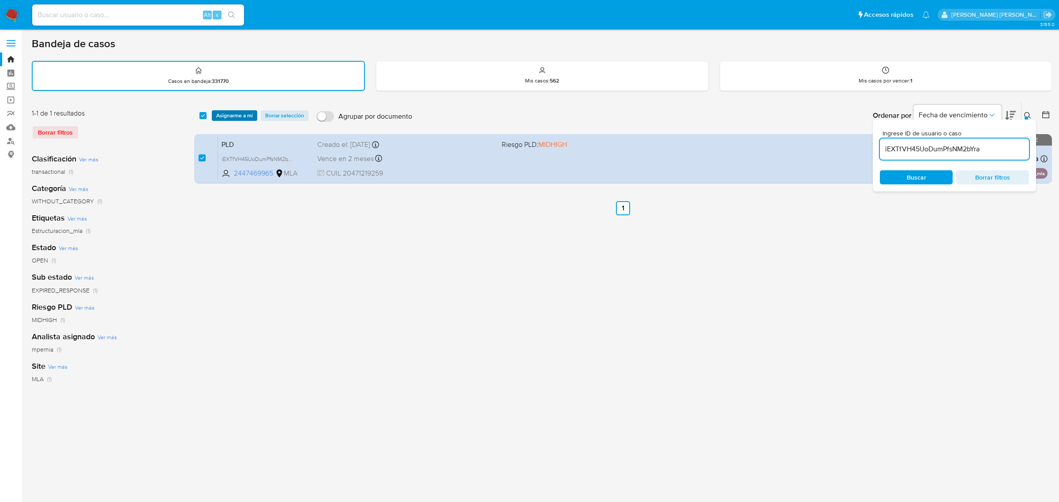
click at [226, 115] on span "Asignarme a mí" at bounding box center [234, 115] width 37 height 9
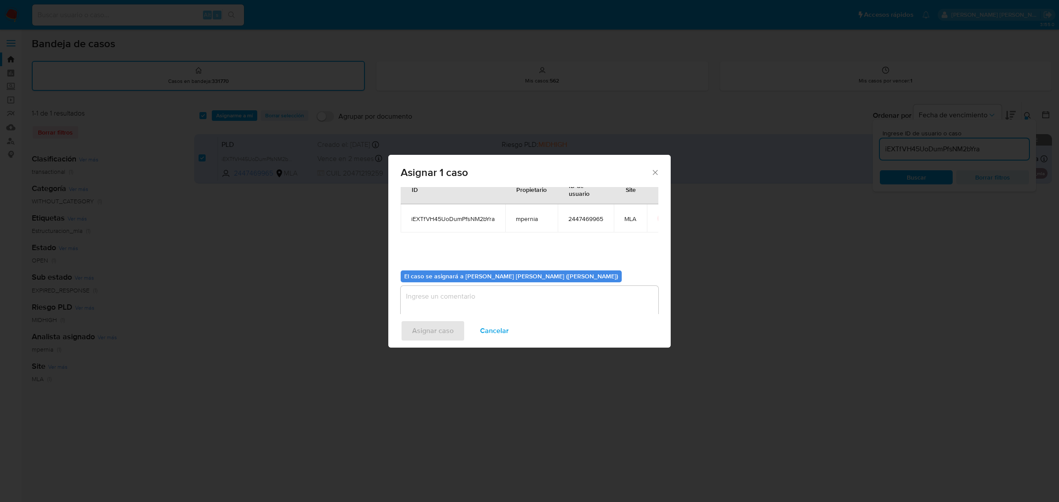
scroll to position [45, 0]
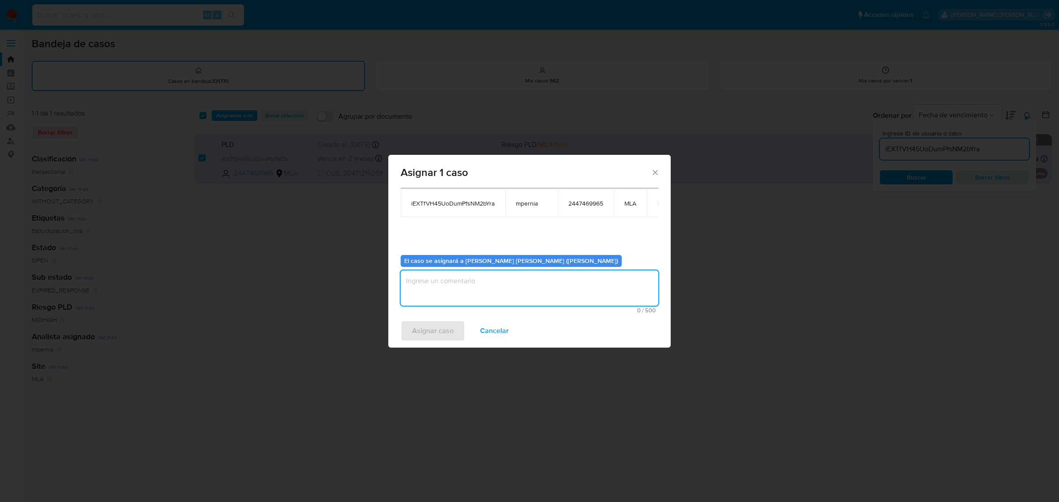
drag, startPoint x: 433, startPoint y: 296, endPoint x: 432, endPoint y: 287, distance: 8.9
click at [432, 294] on textarea "assign-modal" at bounding box center [530, 287] width 258 height 35
type textarea "-"
click at [432, 328] on span "Asignar caso" at bounding box center [432, 330] width 41 height 19
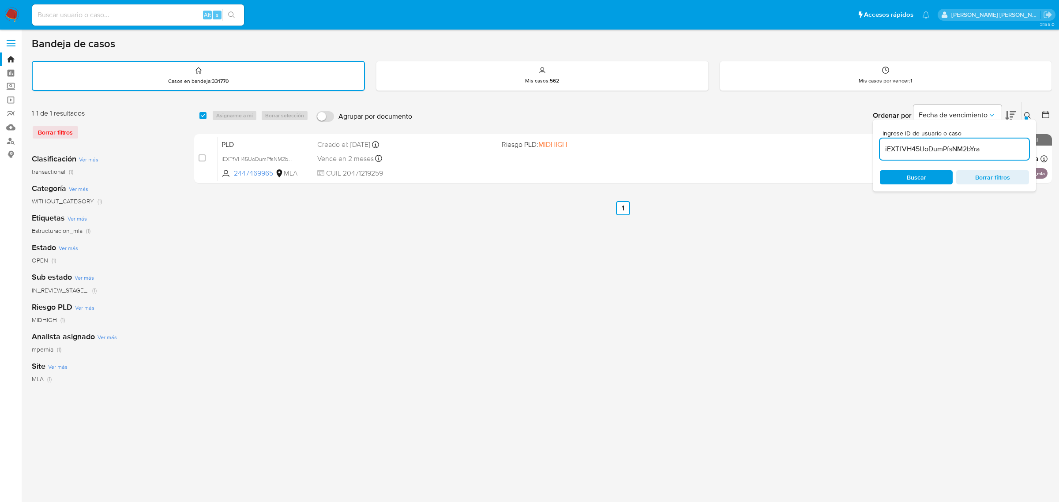
click at [908, 152] on input "iEXTfVH45UoDumPfsNM2bYra" at bounding box center [954, 148] width 149 height 11
paste input "414408790"
type input "414408790"
click at [201, 114] on input "checkbox" at bounding box center [202, 115] width 7 height 7
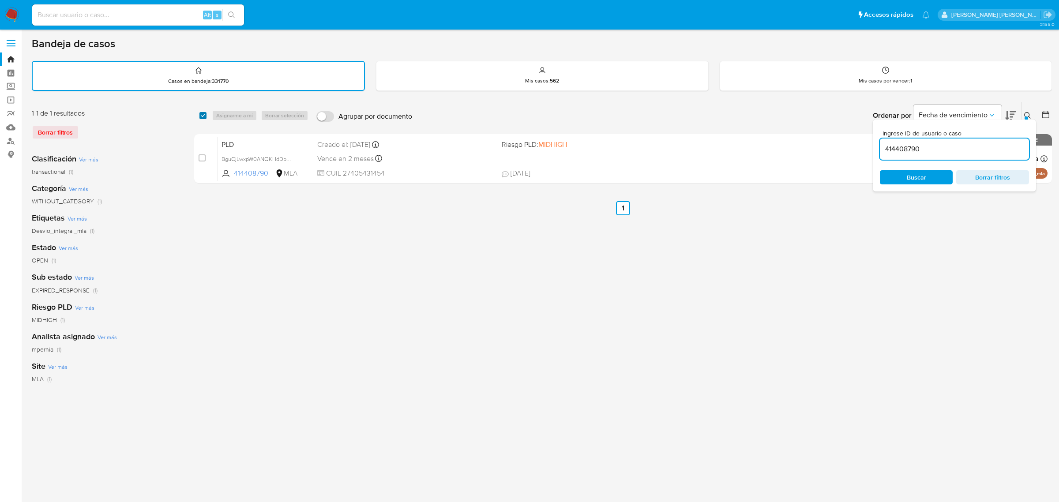
checkbox input "true"
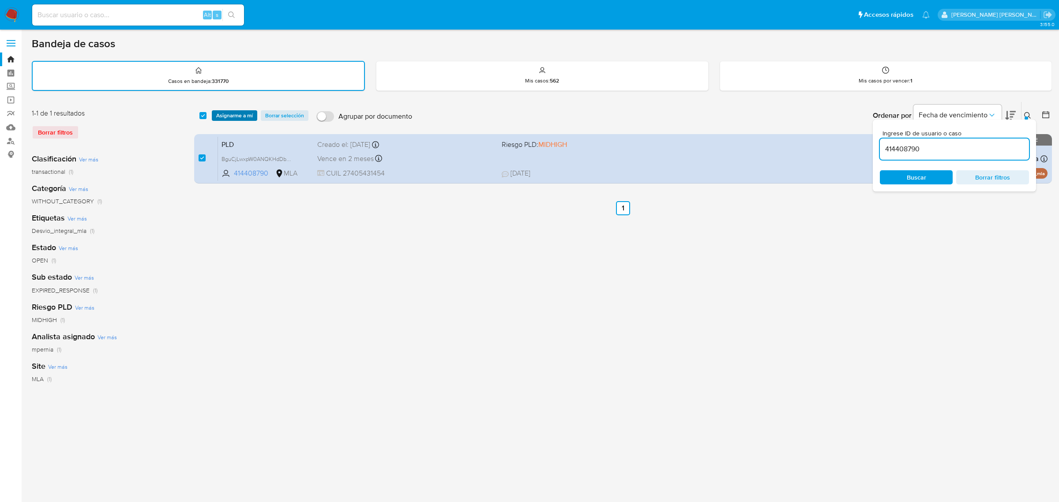
click at [231, 113] on span "Asignarme a mí" at bounding box center [234, 115] width 37 height 9
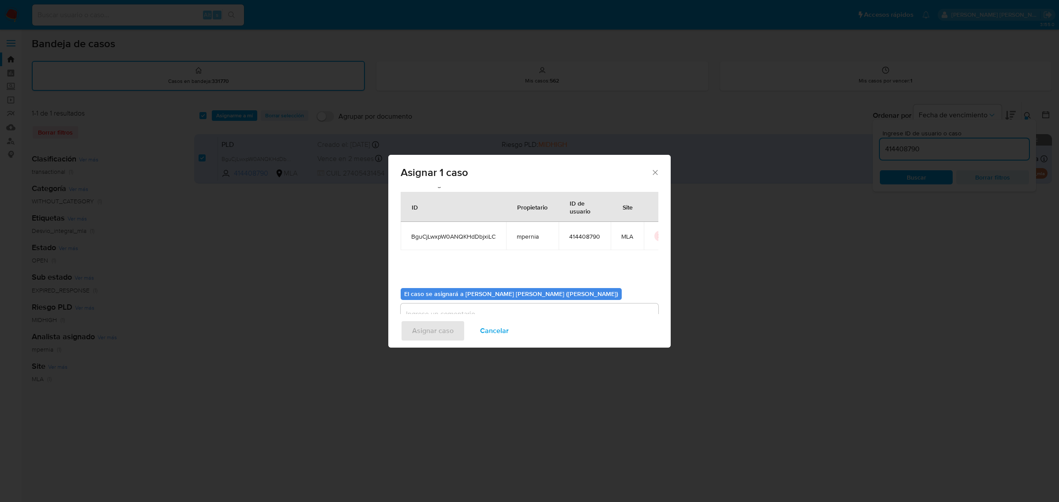
scroll to position [45, 0]
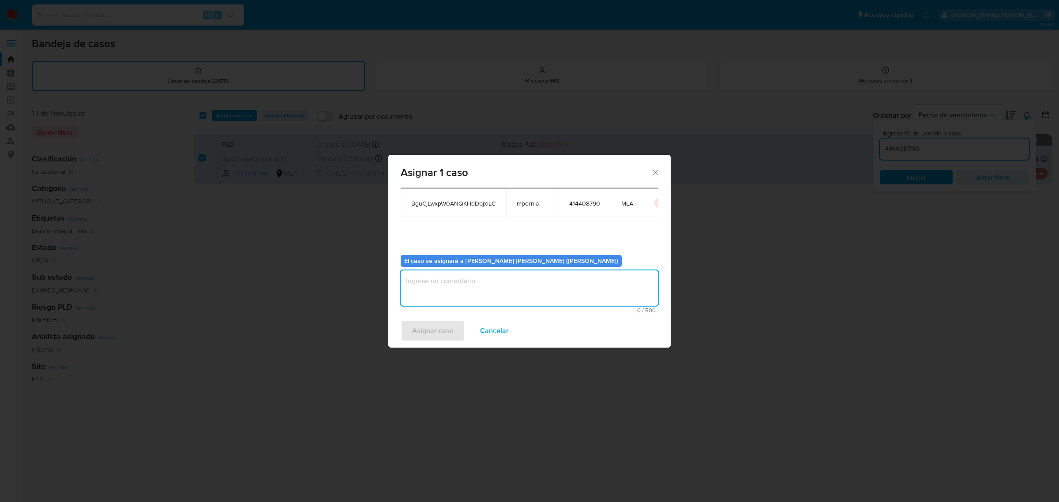
drag, startPoint x: 458, startPoint y: 285, endPoint x: 450, endPoint y: 275, distance: 12.0
click at [451, 279] on textarea "assign-modal" at bounding box center [530, 287] width 258 height 35
type textarea "-"
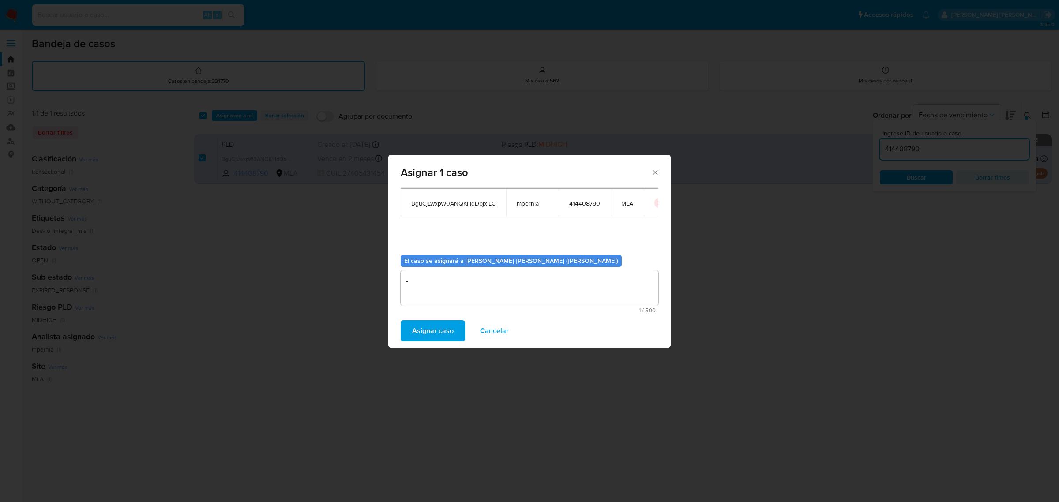
click at [445, 334] on span "Asignar caso" at bounding box center [432, 330] width 41 height 19
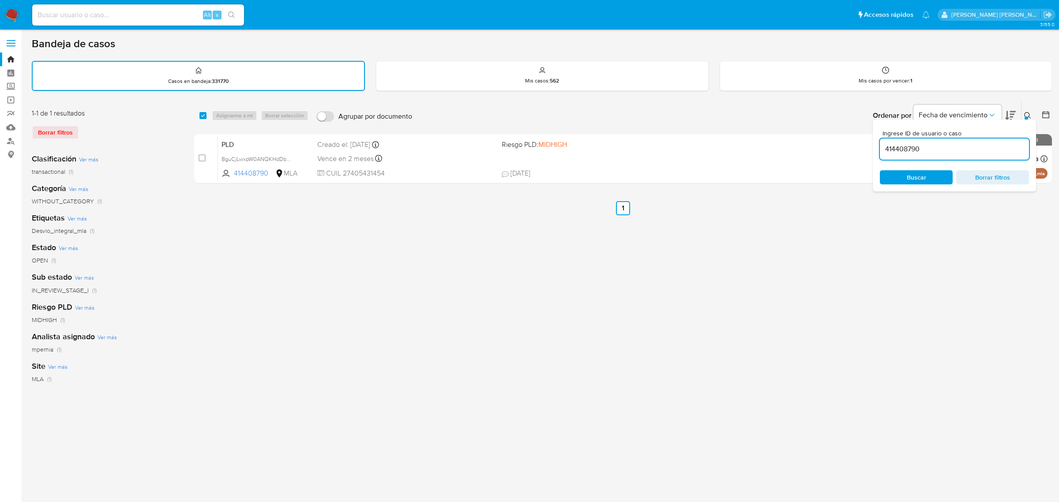
click at [905, 154] on div "414408790" at bounding box center [954, 149] width 149 height 21
click at [901, 145] on input "414408790" at bounding box center [954, 148] width 149 height 11
paste input "lxeYuuUGHI8dgGbQCmtqmlJI"
type input "lxeYuuUGHI8dgGbQCmtqmlJI"
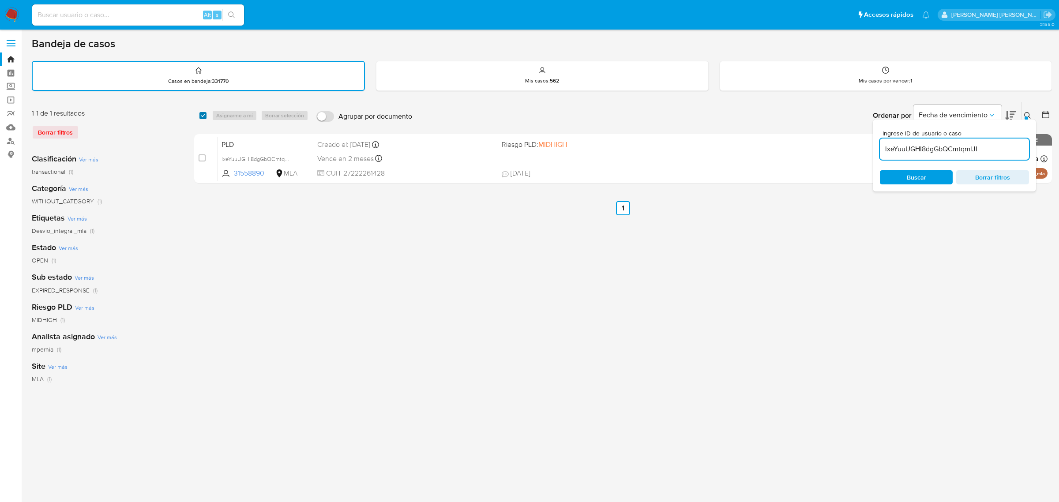
click at [202, 115] on input "checkbox" at bounding box center [202, 115] width 7 height 7
checkbox input "true"
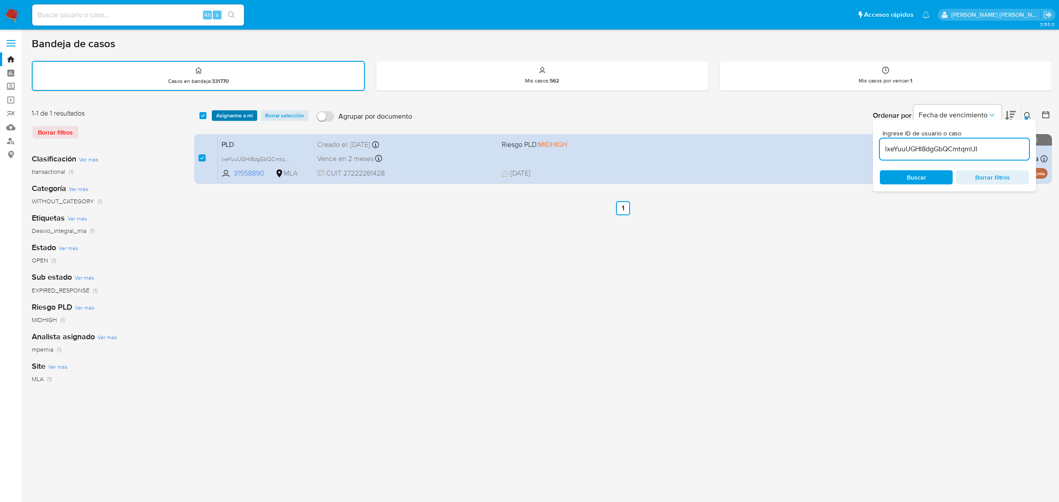
click at [217, 114] on span "Asignarme a mí" at bounding box center [234, 115] width 37 height 9
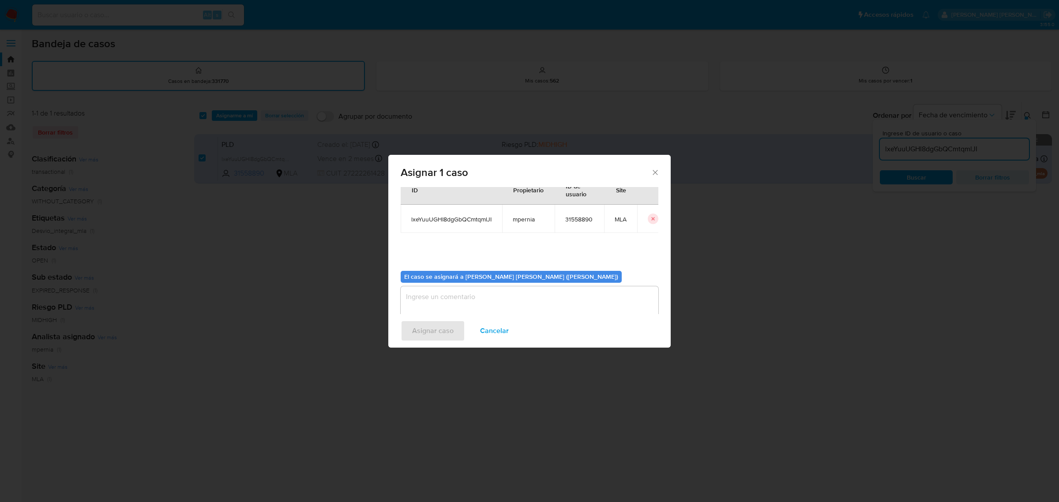
scroll to position [45, 0]
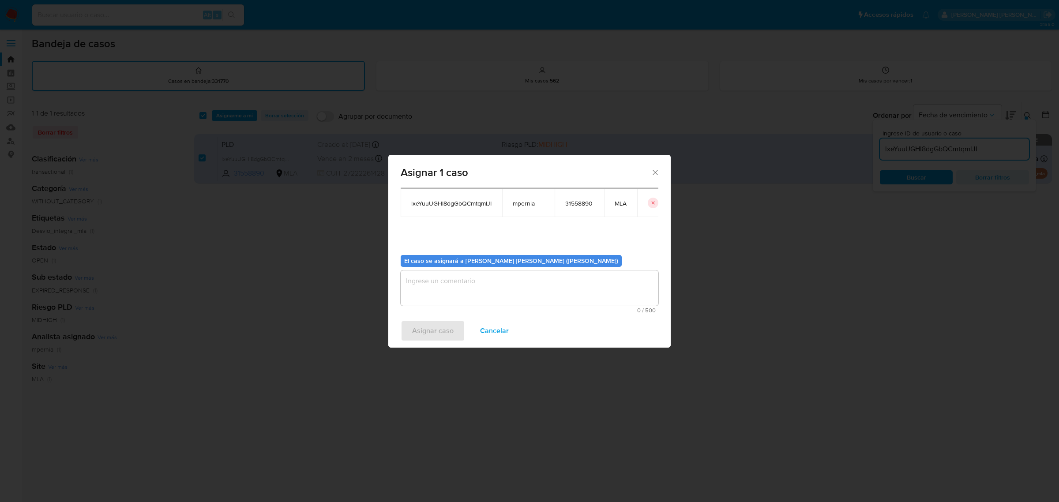
click at [449, 300] on textarea "assign-modal" at bounding box center [530, 287] width 258 height 35
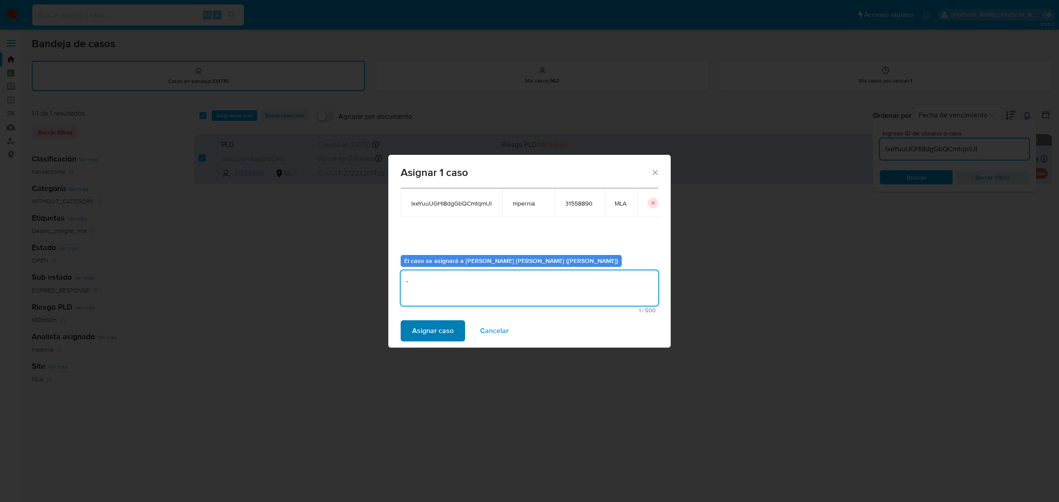
type textarea "-"
click at [432, 323] on span "Asignar caso" at bounding box center [432, 330] width 41 height 19
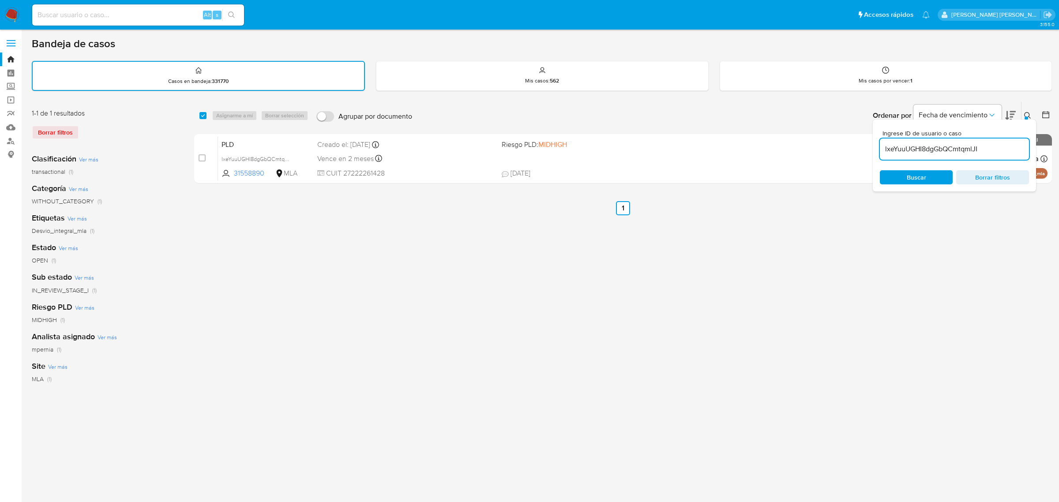
click at [899, 148] on input "lxeYuuUGHI8dgGbQCmtqmlJI" at bounding box center [954, 148] width 149 height 11
paste input "ZpzvdonPviz0U5xuOwrZvwXn"
click at [899, 148] on input "lxeYuuUGHI8dgGbQCmtqmlJI" at bounding box center [954, 148] width 149 height 11
type input "ZpzvdonPviz0U5xuOwrZvwXn"
click at [200, 115] on input "checkbox" at bounding box center [202, 115] width 7 height 7
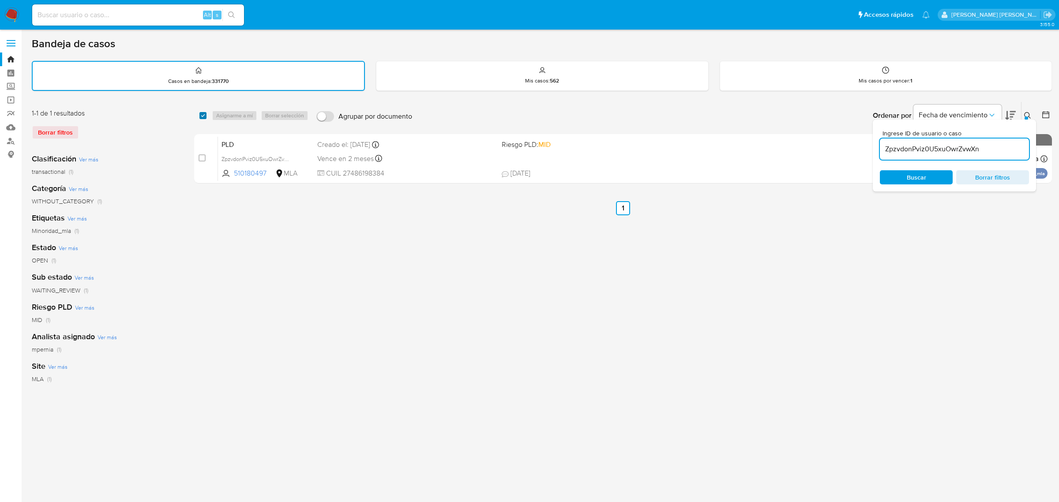
checkbox input "true"
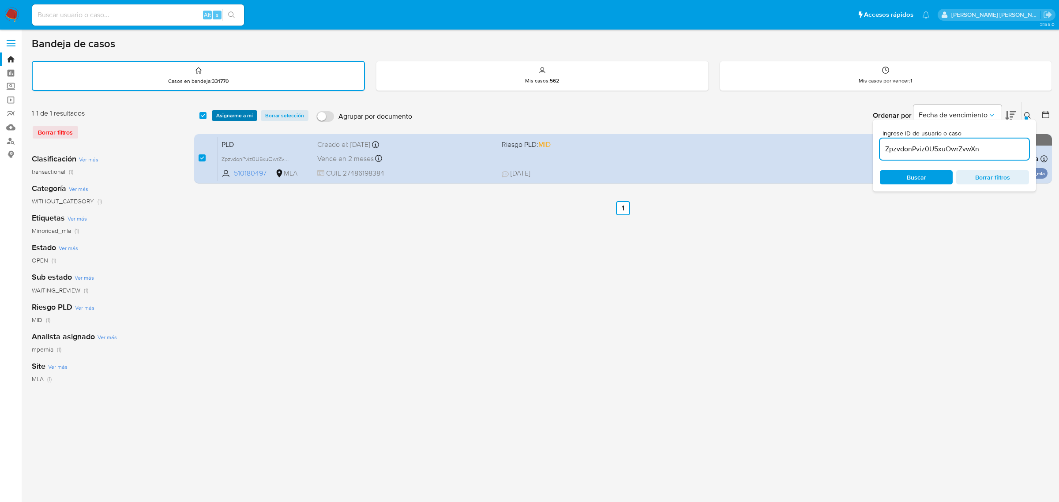
click at [219, 118] on span "Asignarme a mí" at bounding box center [234, 115] width 37 height 9
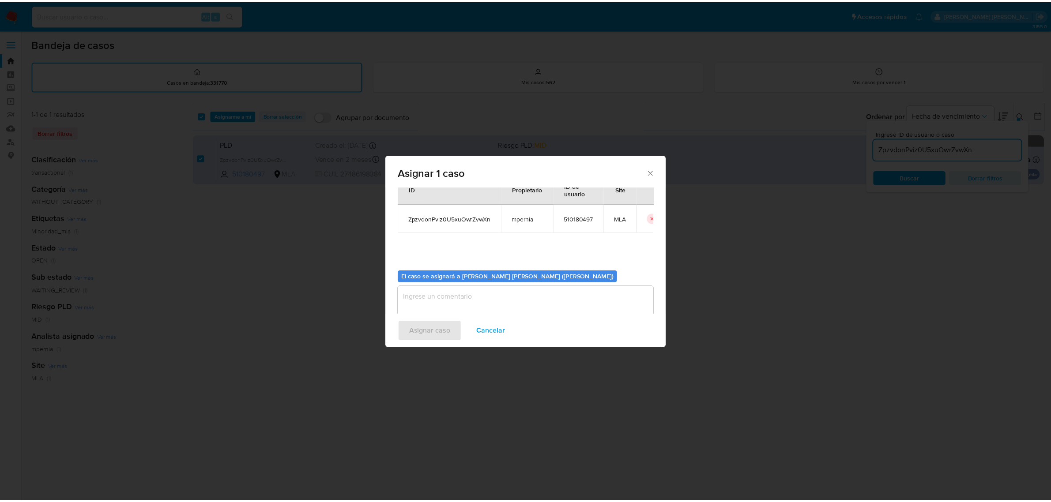
scroll to position [45, 0]
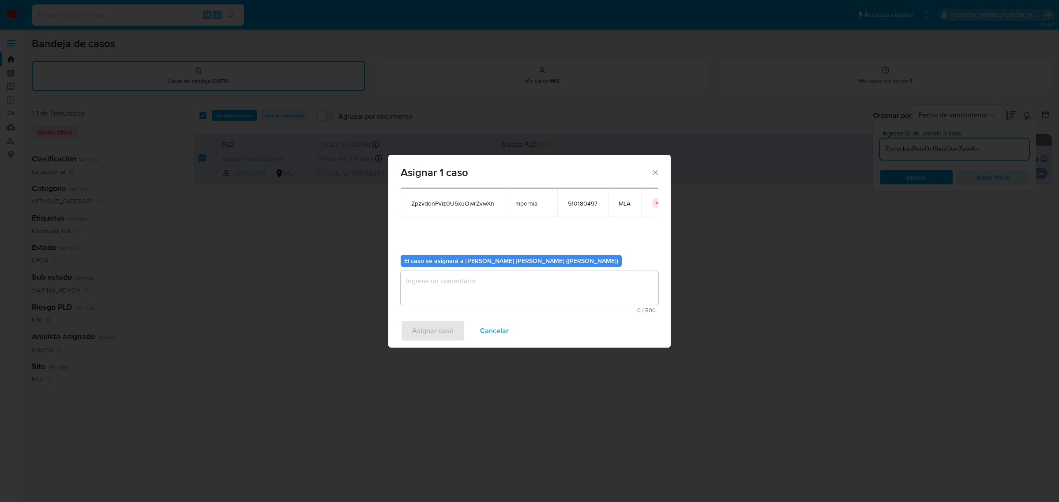
click at [425, 272] on textarea "assign-modal" at bounding box center [530, 287] width 258 height 35
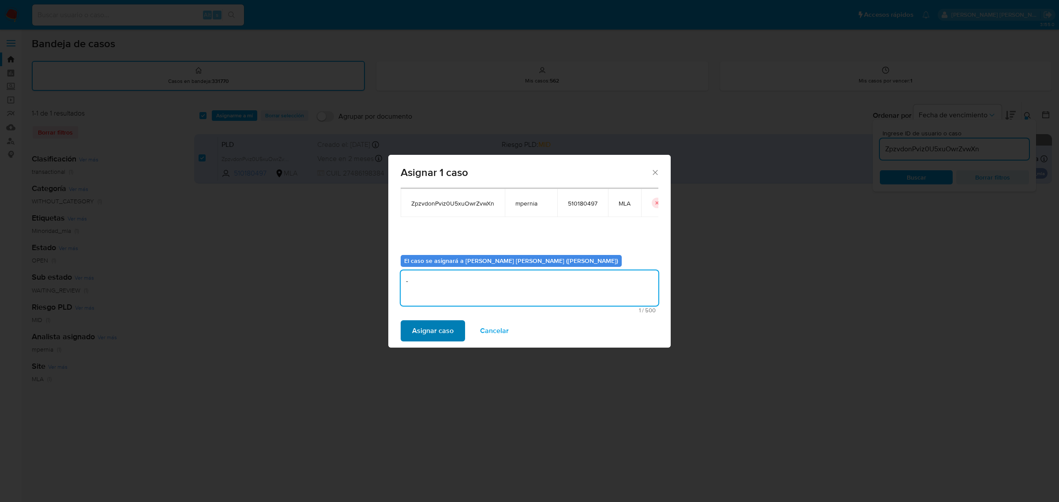
type textarea "-"
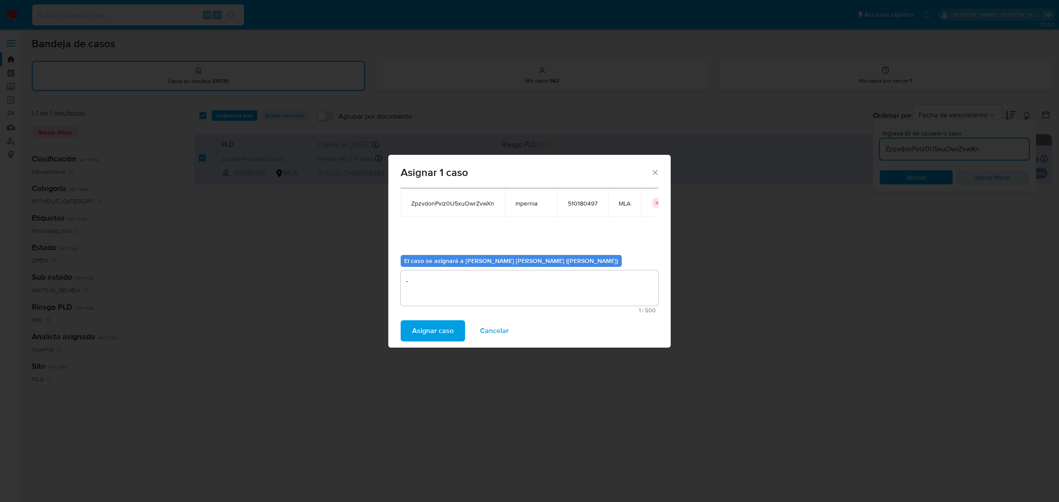
click at [428, 330] on span "Asignar caso" at bounding box center [432, 330] width 41 height 19
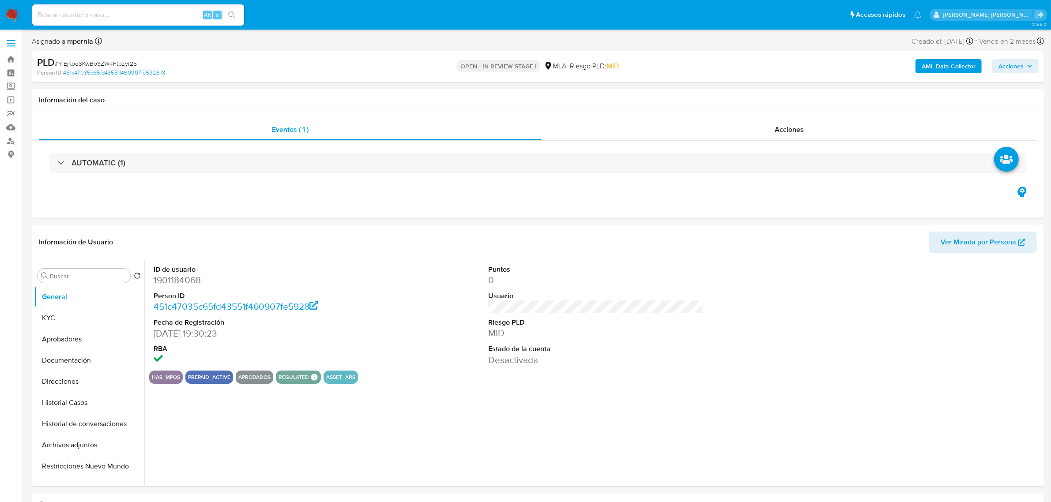
select select "10"
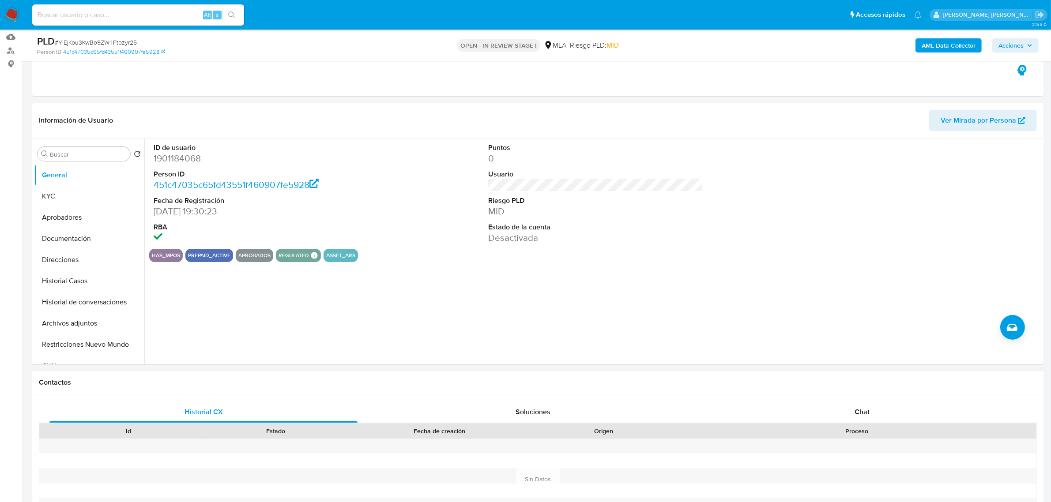
scroll to position [221, 0]
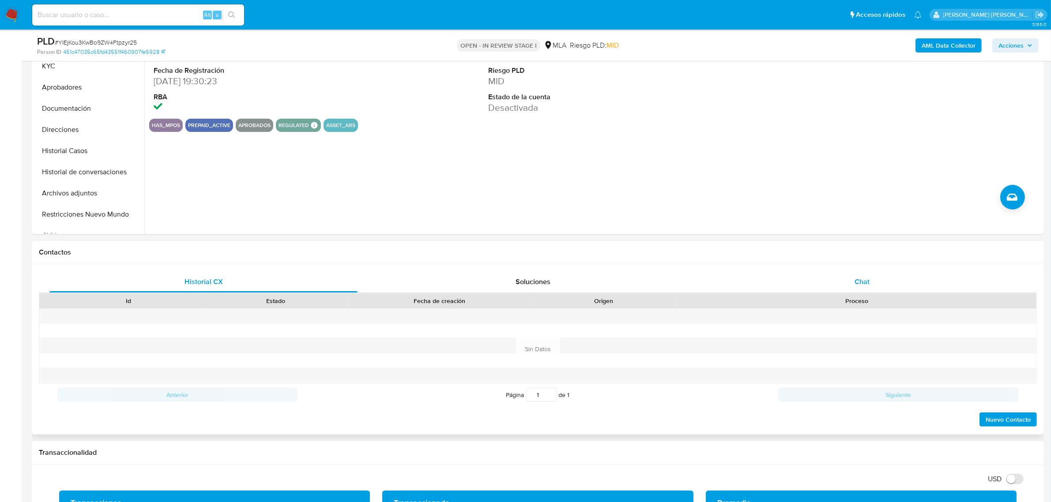
click at [876, 285] on div "Chat" at bounding box center [862, 281] width 308 height 21
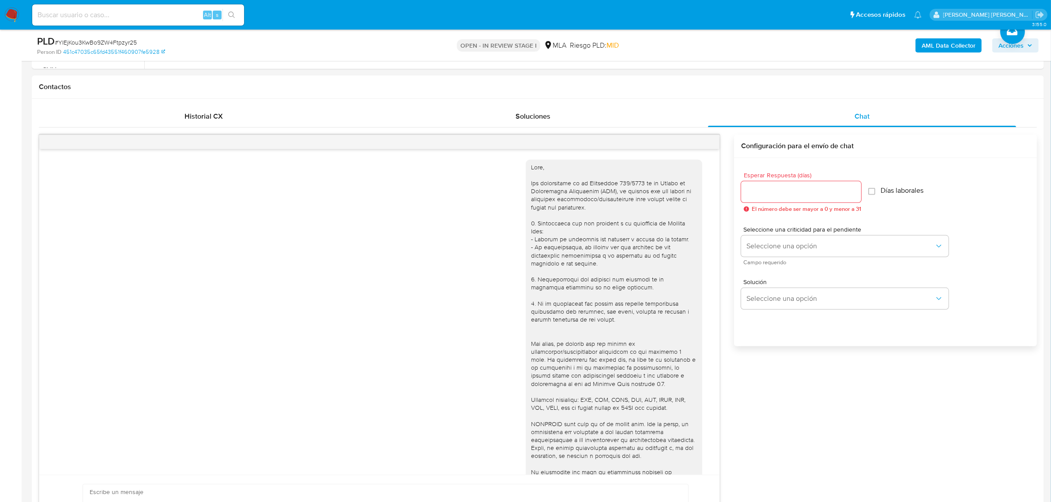
scroll to position [364, 0]
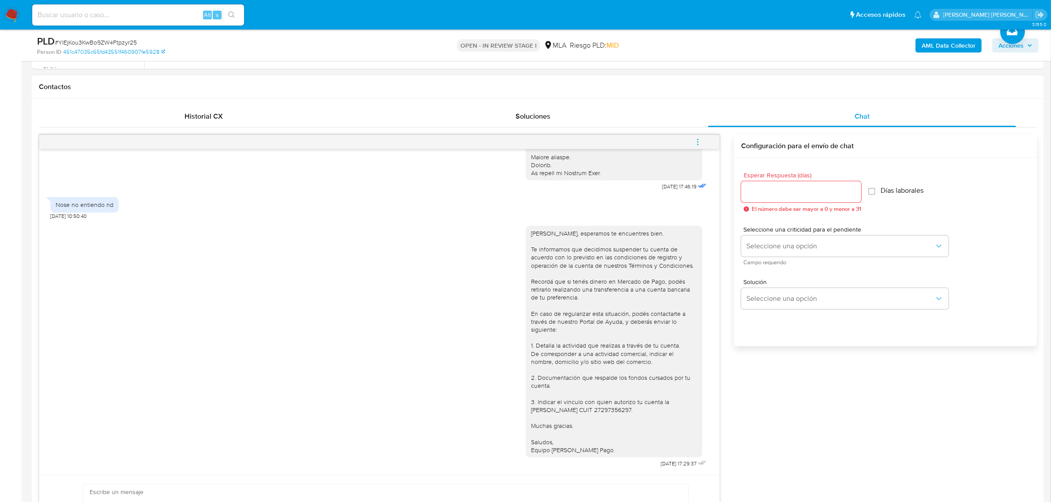
click at [695, 142] on icon "menu-action" at bounding box center [698, 142] width 8 height 8
click at [656, 128] on li "Cerrar conversación" at bounding box center [638, 126] width 90 height 16
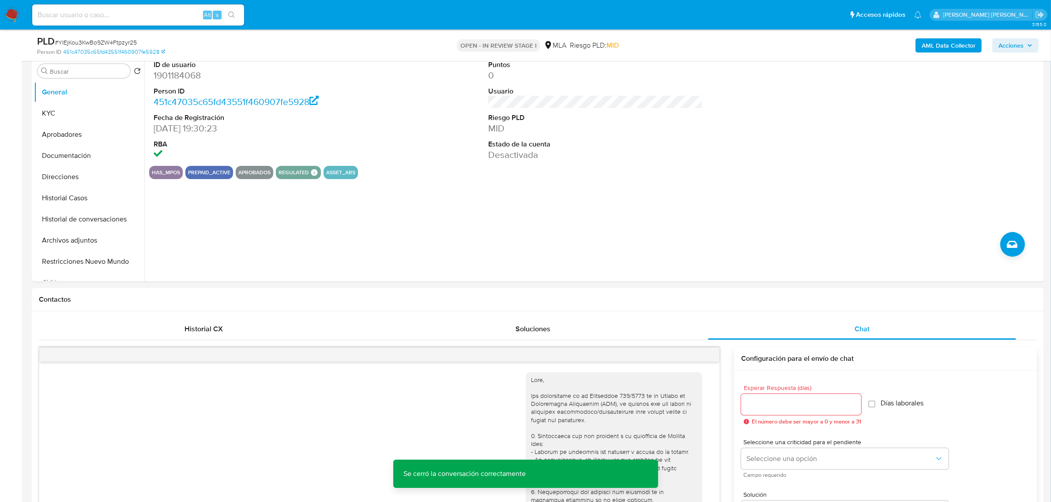
scroll to position [165, 0]
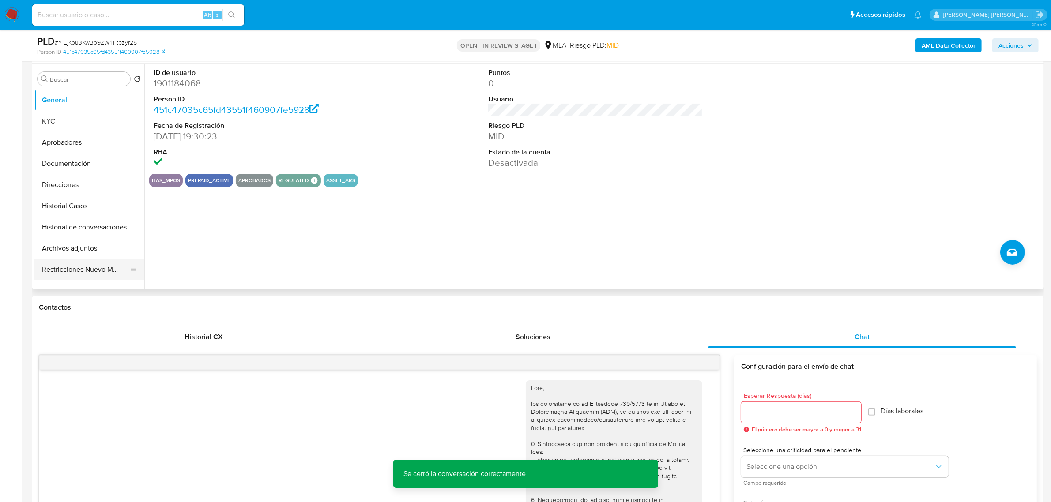
click at [73, 268] on button "Restricciones Nuevo Mundo" at bounding box center [85, 269] width 103 height 21
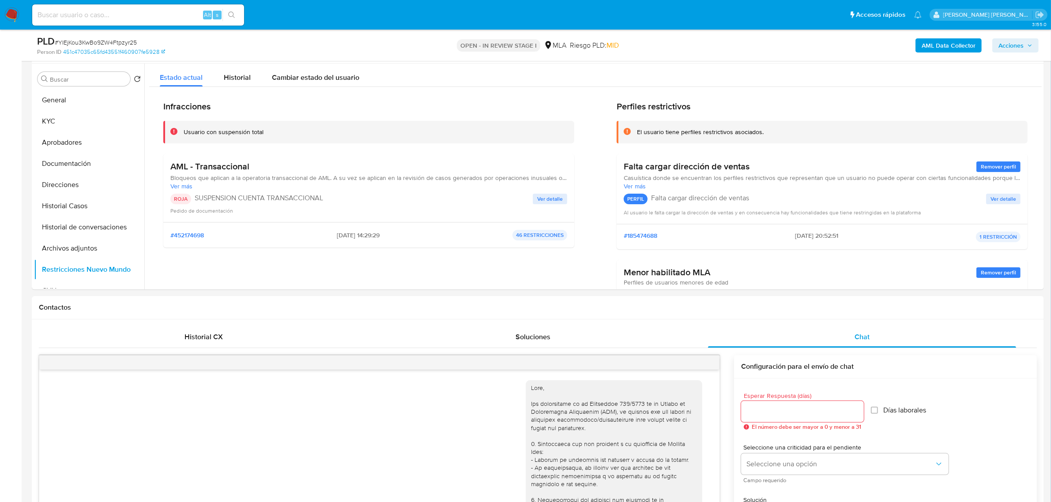
click at [1035, 45] on button "Acciones" at bounding box center [1015, 45] width 46 height 14
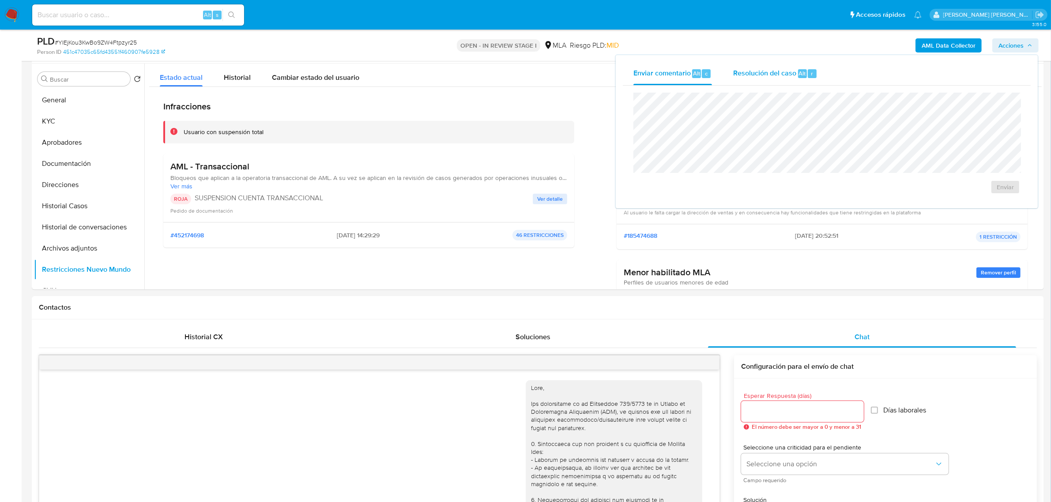
click at [788, 74] on span "Resolución del caso" at bounding box center [764, 73] width 63 height 10
click at [969, 191] on span "ROI Proposal" at bounding box center [984, 192] width 46 height 12
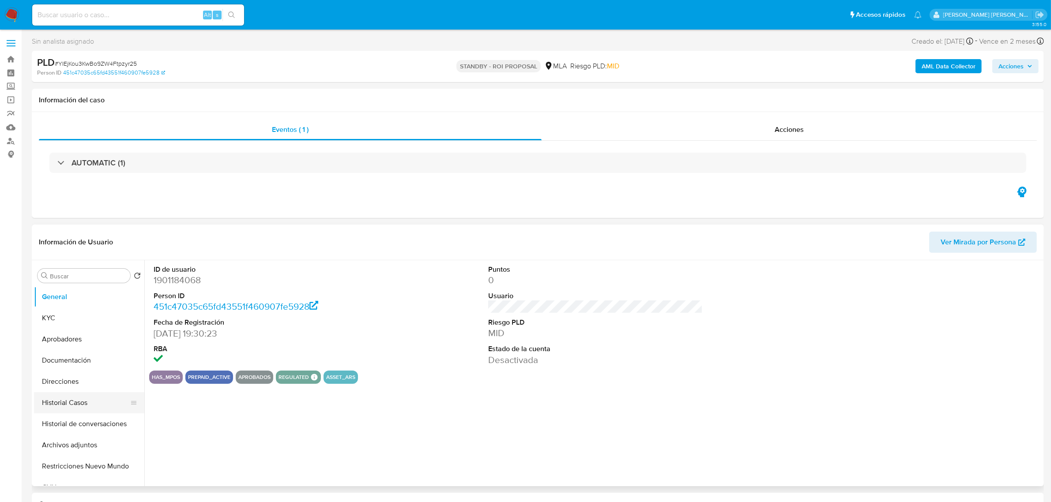
select select "10"
click at [58, 399] on button "Historial Casos" at bounding box center [85, 402] width 103 height 21
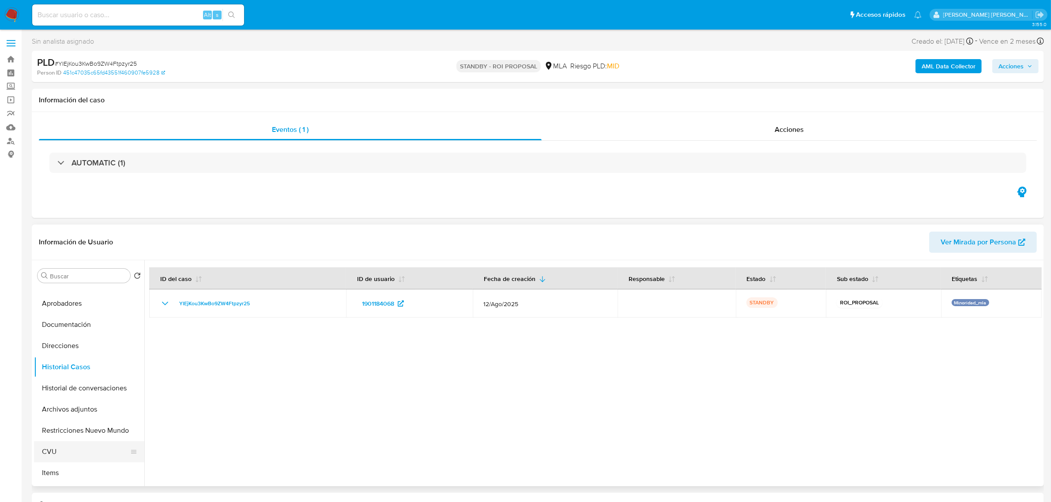
scroll to position [55, 0]
click at [69, 375] on button "Historial de conversaciones" at bounding box center [85, 368] width 103 height 21
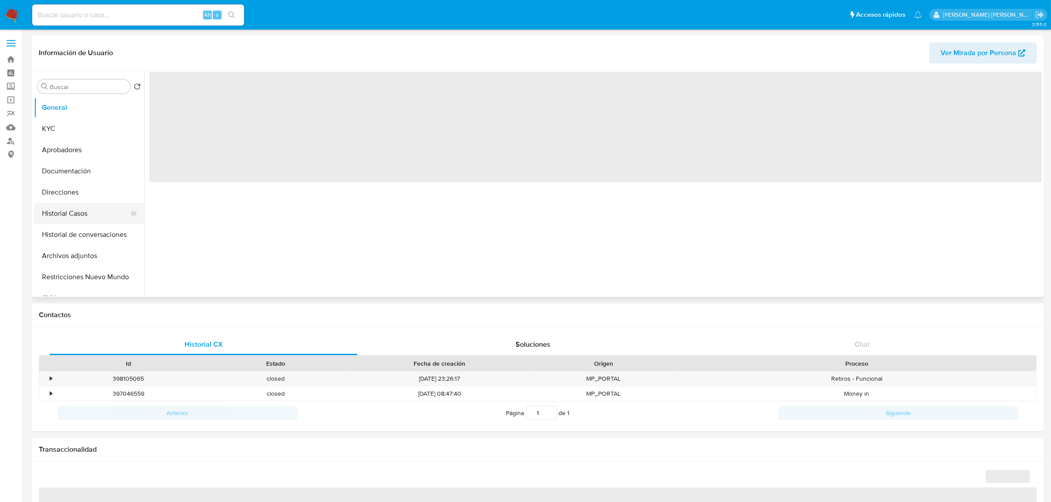
click at [71, 209] on button "Historial Casos" at bounding box center [85, 213] width 103 height 21
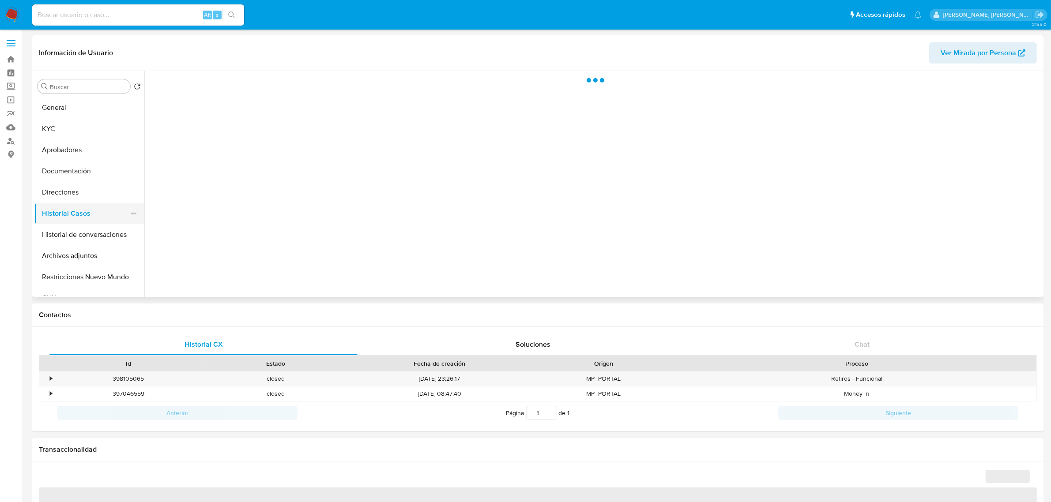
select select "10"
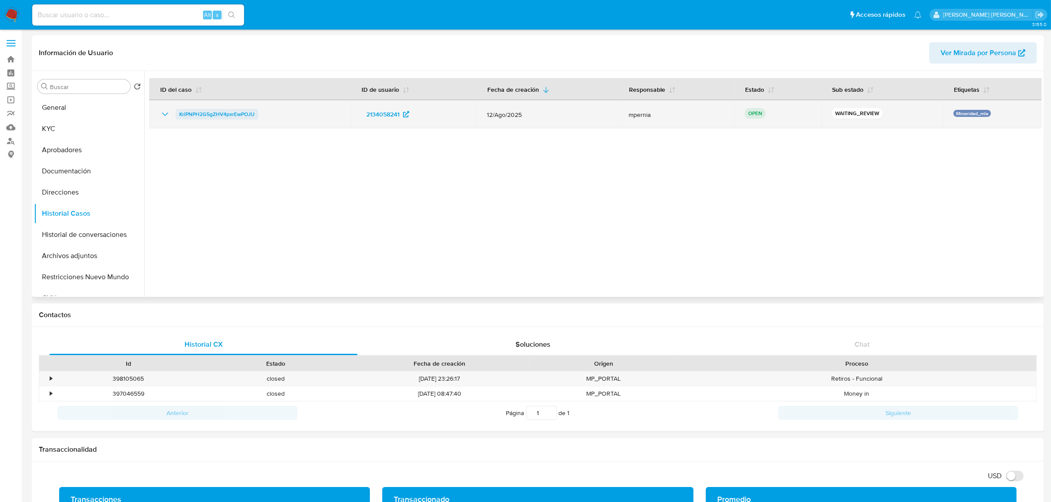
click at [225, 116] on span "KriPNPH2G5gZHV4pxrEwPOJU" at bounding box center [216, 114] width 75 height 11
drag, startPoint x: 271, startPoint y: 115, endPoint x: 175, endPoint y: 112, distance: 96.2
click at [175, 112] on div "KriPNPH2G5gZHV4pxrEwPOJU" at bounding box center [250, 114] width 180 height 11
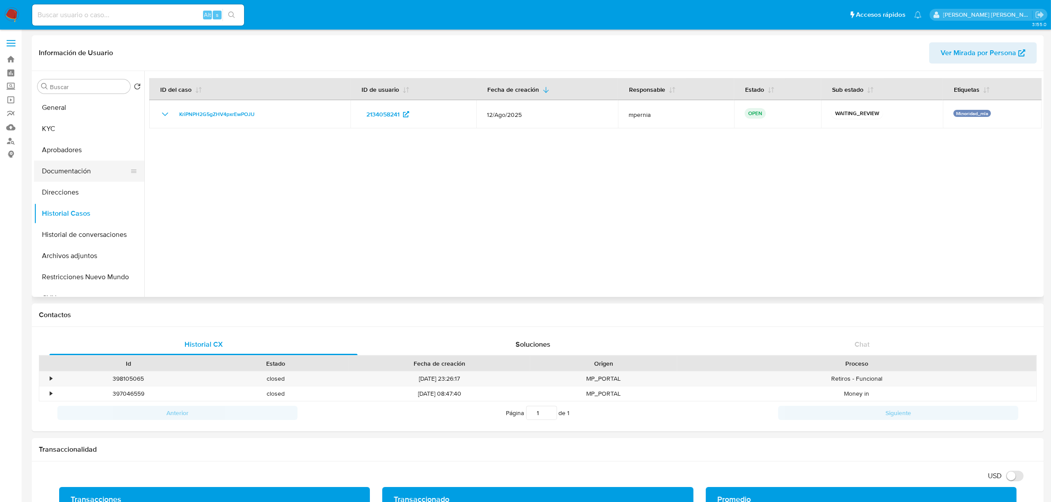
click at [83, 168] on button "Documentación" at bounding box center [85, 171] width 103 height 21
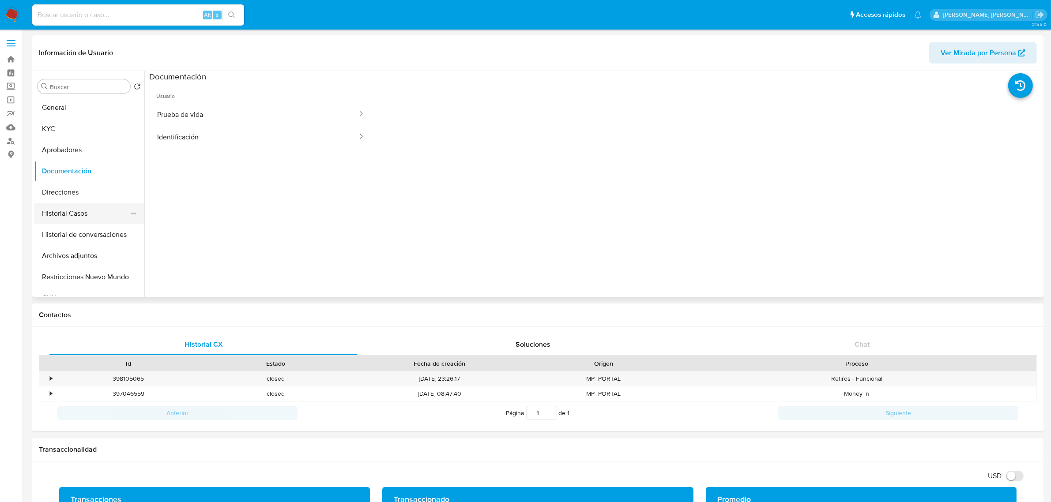
click at [63, 211] on button "Historial Casos" at bounding box center [85, 213] width 103 height 21
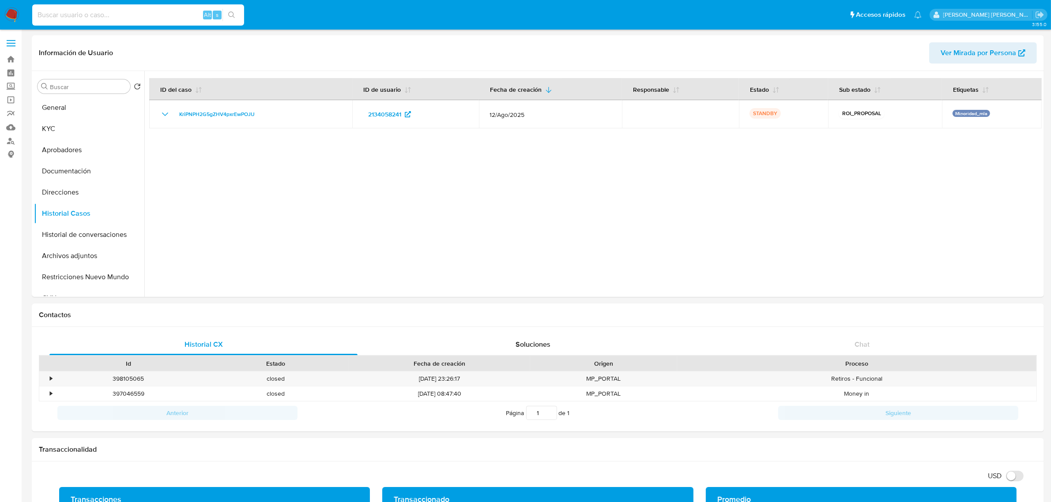
click at [135, 10] on input at bounding box center [138, 14] width 212 height 11
paste input "Tiu0uDG5iJgj4eqpKJvJ5ofm"
type input "Tiu0uDG5iJgj4eqpKJvJ5ofm"
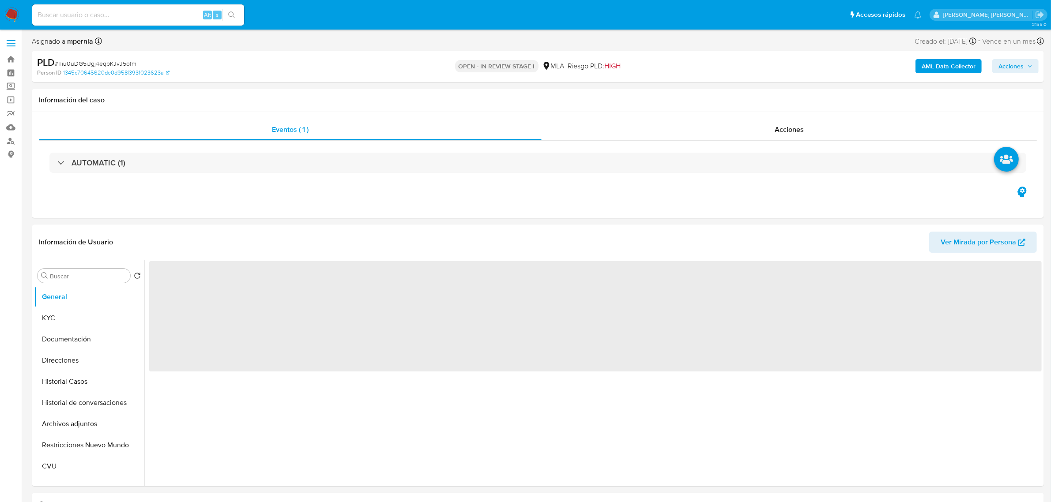
select select "10"
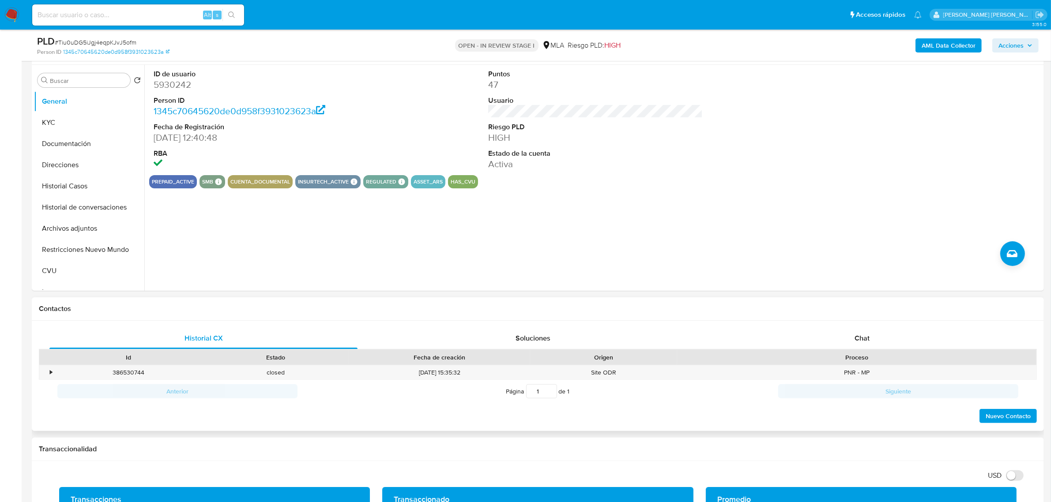
scroll to position [165, 0]
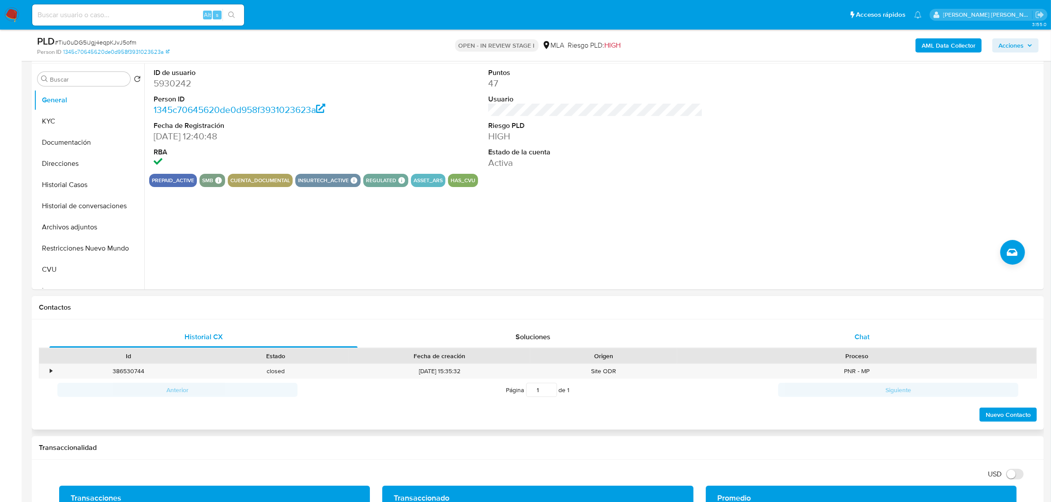
click at [870, 336] on div "Chat" at bounding box center [862, 337] width 308 height 21
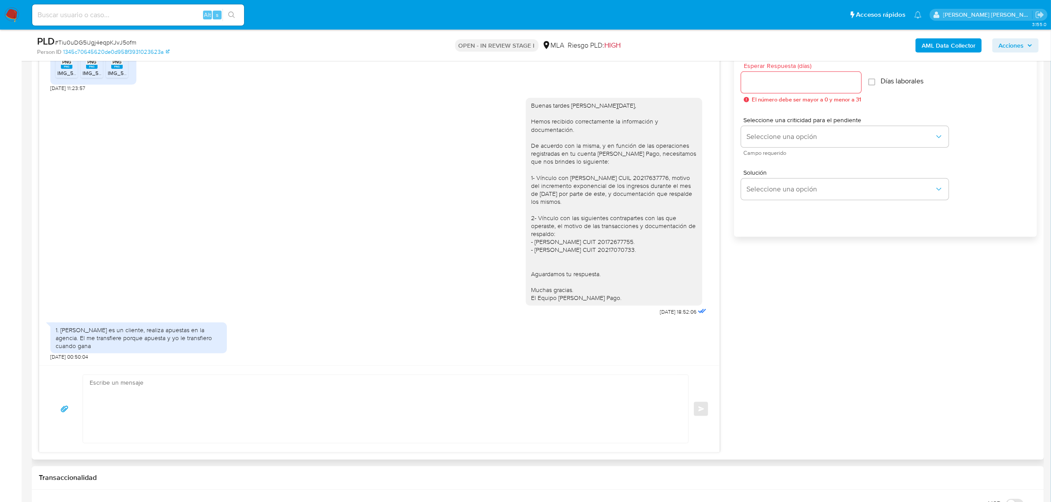
scroll to position [496, 0]
click at [146, 397] on textarea at bounding box center [383, 408] width 587 height 68
type textarea "m"
drag, startPoint x: 562, startPoint y: 105, endPoint x: 614, endPoint y: 105, distance: 52.5
click at [614, 105] on div "Buenas tardes [PERSON_NAME][DATE], Hemos recibido correctamente la información …" at bounding box center [614, 201] width 166 height 201
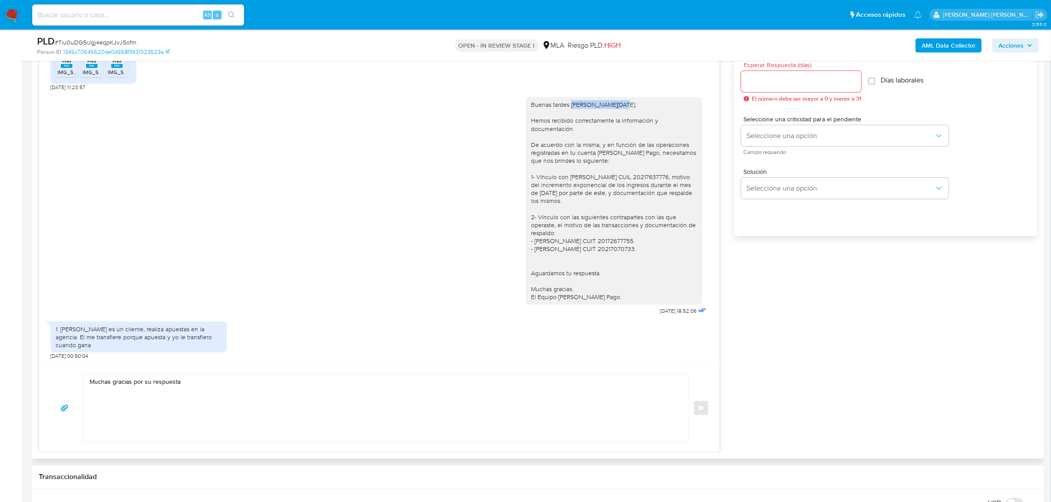
copy div "[PERSON_NAME][DATE]"
click at [90, 383] on textarea "Muchas gracias por su respuesta" at bounding box center [383, 408] width 587 height 68
paste textarea "[PERSON_NAME][DATE]"
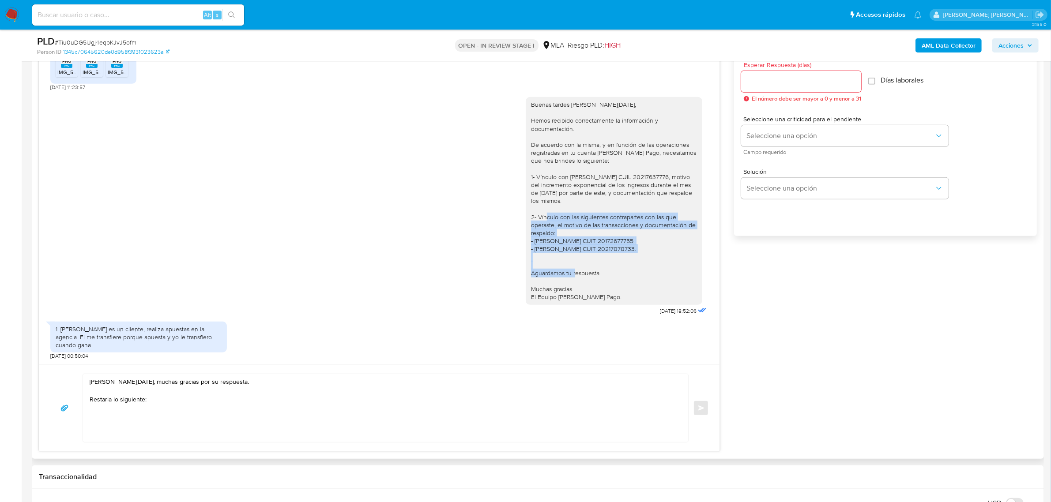
drag, startPoint x: 526, startPoint y: 217, endPoint x: 641, endPoint y: 248, distance: 118.3
click at [641, 248] on div "Buenas tardes [PERSON_NAME][DATE], Hemos recibido correctamente la información …" at bounding box center [614, 201] width 166 height 201
copy div "- Vínculo con las siguientes contrapartes con las que operaste, el motivo de la…"
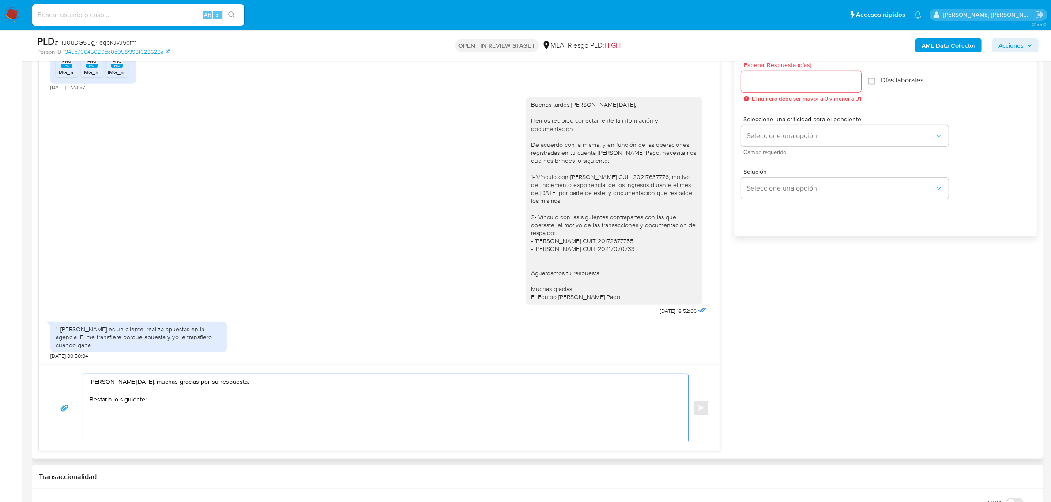
click at [109, 417] on textarea "[PERSON_NAME][DATE], muchas gracias por su respuesta. Restaria lo siguiente:" at bounding box center [383, 408] width 587 height 68
paste textarea "- Vínculo con las siguientes contrapartes con las que operaste, el motivo de la…"
drag, startPoint x: 539, startPoint y: 279, endPoint x: 603, endPoint y: 298, distance: 66.7
click at [603, 298] on div "Buenas tardes [PERSON_NAME][DATE], Hemos recibido correctamente la información …" at bounding box center [613, 201] width 176 height 208
copy div "Aguardamos tu respuesta. Muchas gracias. El Equipo [PERSON_NAME] Pago."
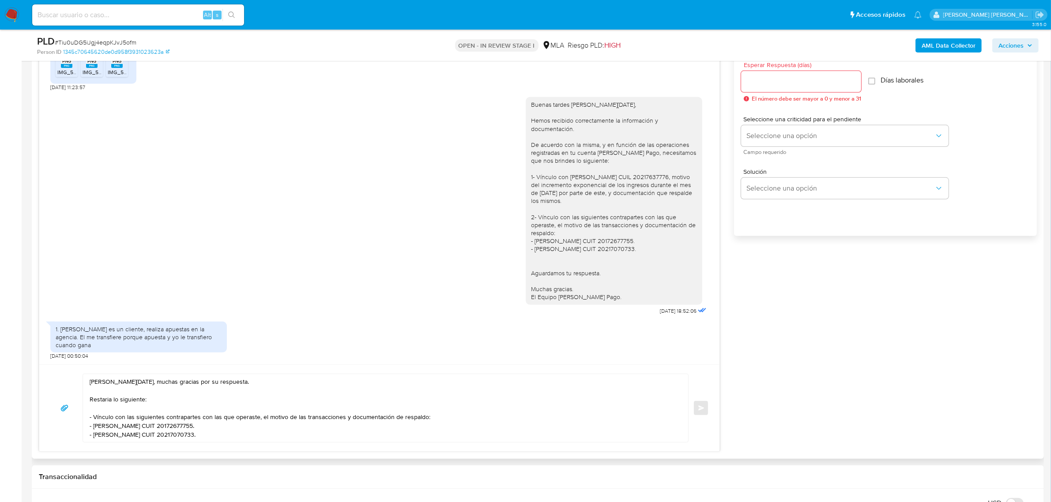
click at [259, 440] on textarea "[PERSON_NAME][DATE], muchas gracias por su respuesta. Restaria lo siguiente: - …" at bounding box center [383, 408] width 587 height 68
paste textarea "Aguardamos tu respuesta. Muchas gracias. El Equipo [PERSON_NAME] Pago."
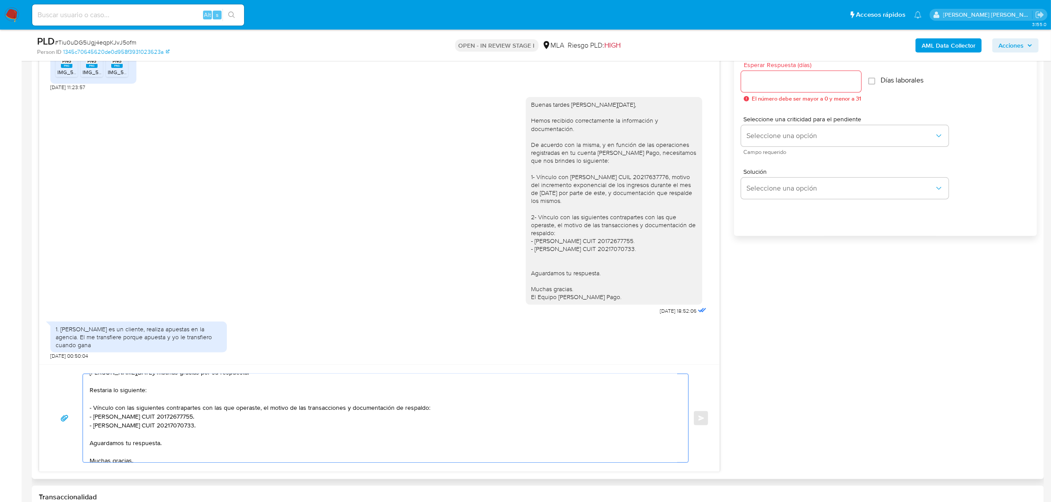
scroll to position [0, 0]
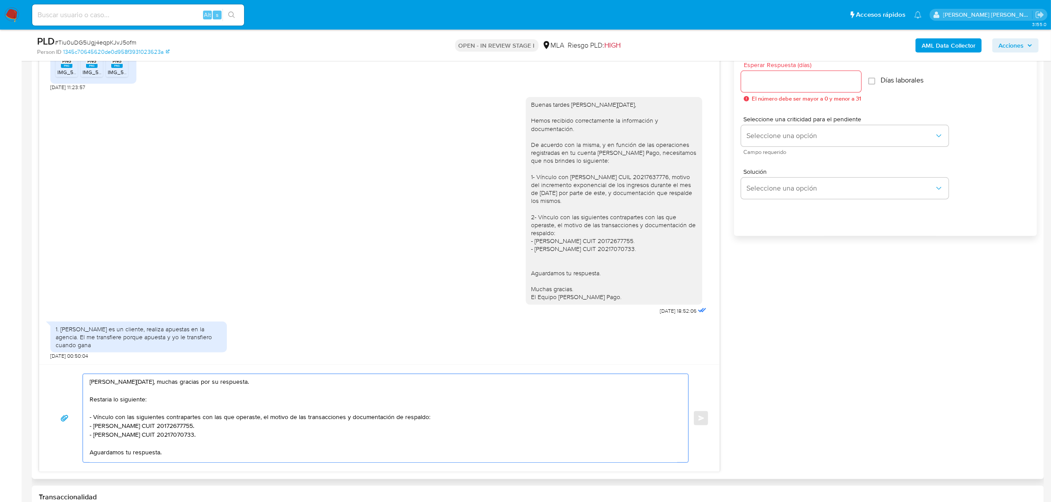
click at [105, 401] on textarea "[PERSON_NAME][DATE], muchas gracias por su respuesta. Restaria lo siguiente: - …" at bounding box center [383, 418] width 587 height 88
type textarea "[PERSON_NAME][DATE], muchas gracias por su respuesta. Restaría lo siguiente: - …"
click at [795, 85] on input "Esperar Respuesta (días)" at bounding box center [801, 81] width 120 height 11
type input "2"
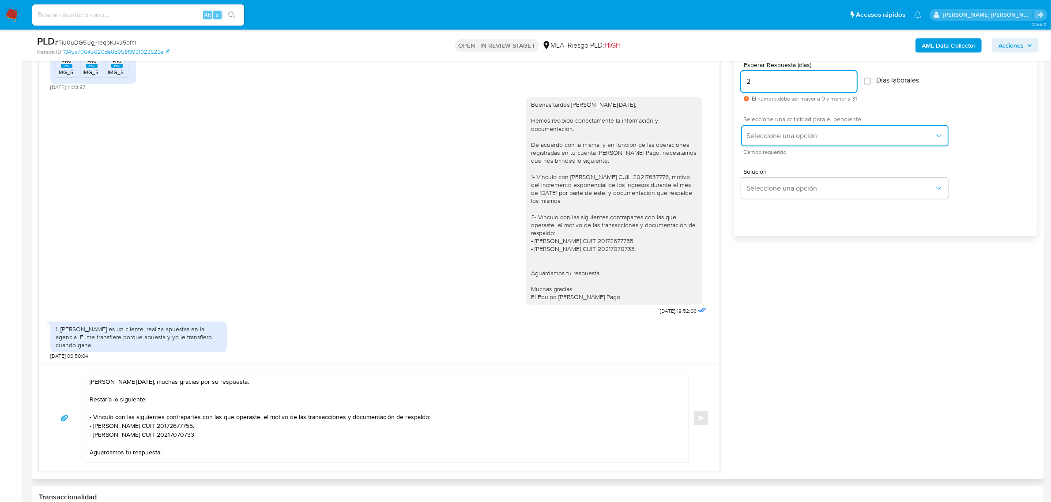
click at [762, 142] on button "Seleccione una opción" at bounding box center [844, 135] width 207 height 21
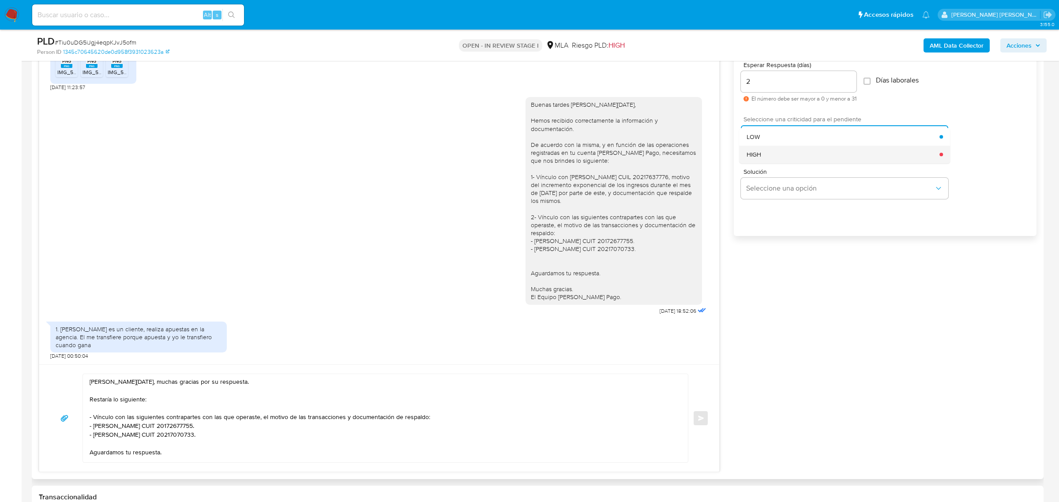
click at [762, 157] on div "HIGH" at bounding box center [843, 155] width 193 height 18
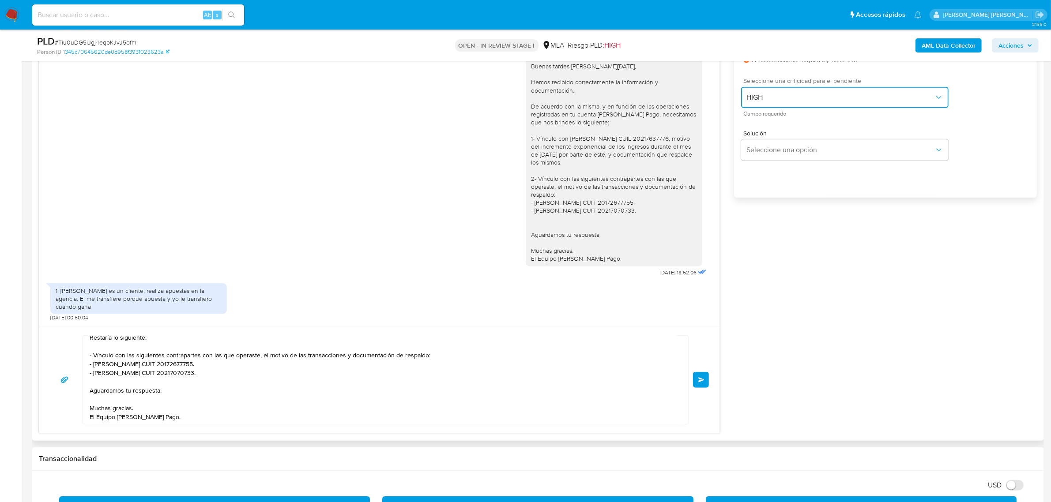
scroll to position [607, 0]
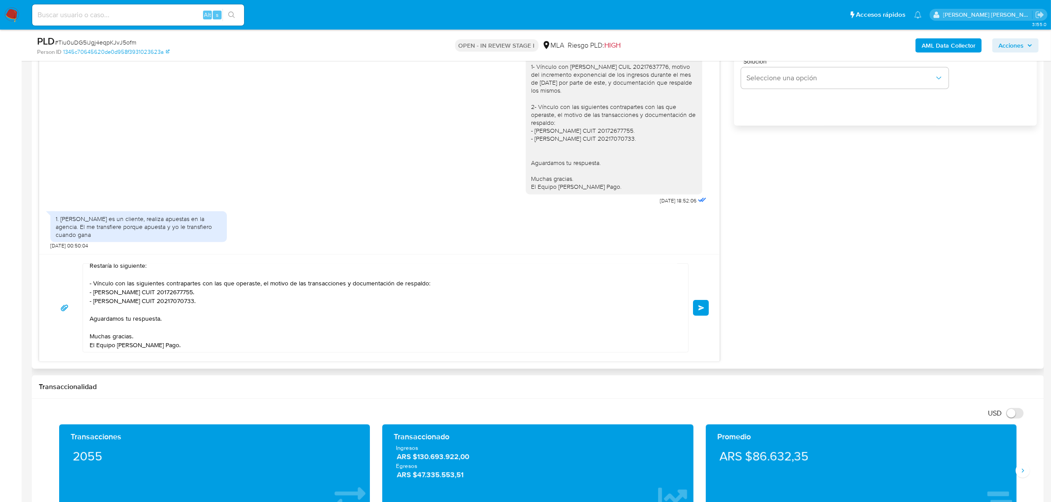
click at [699, 312] on button "Enviar" at bounding box center [701, 308] width 16 height 16
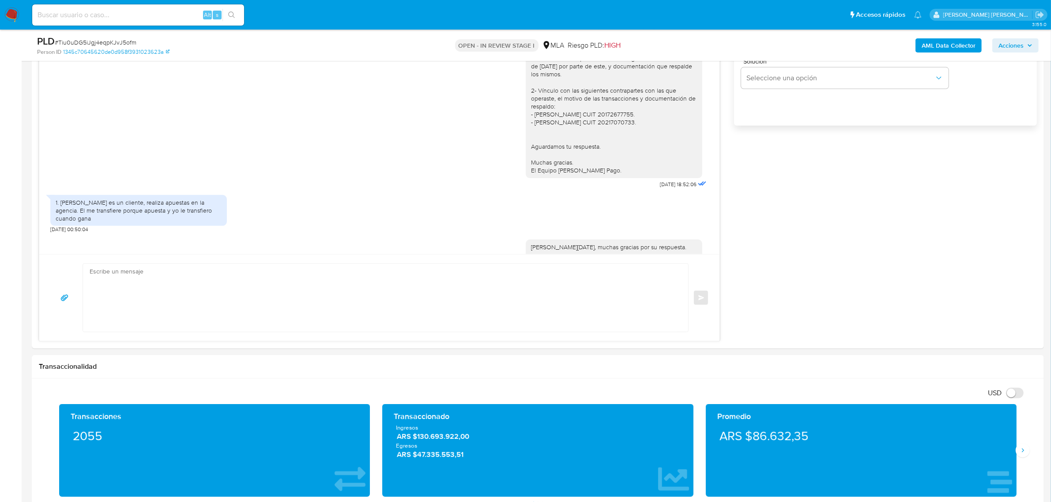
scroll to position [758, 0]
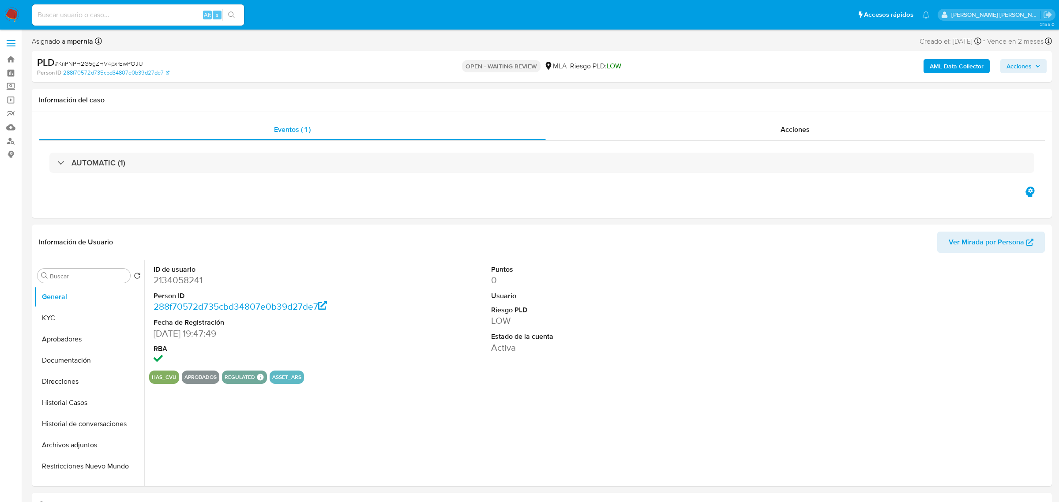
select select "10"
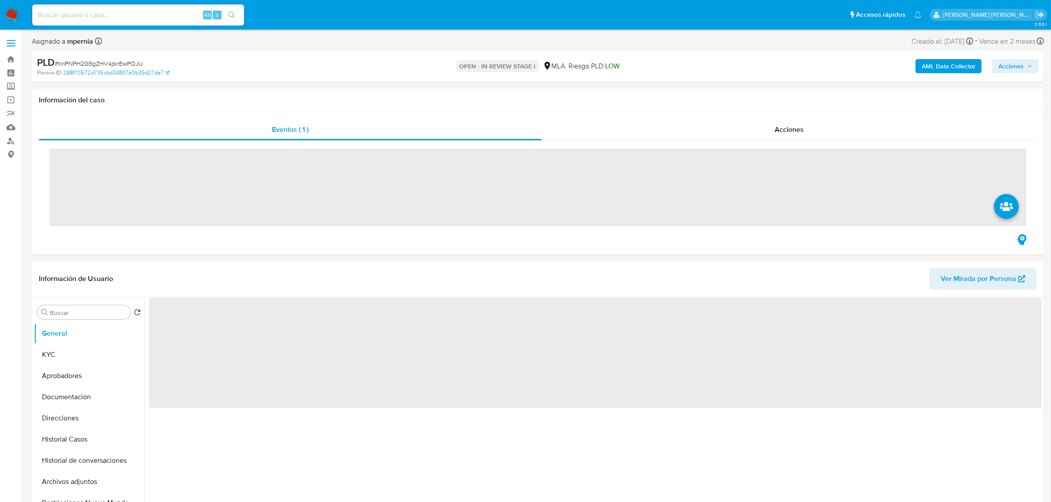
scroll to position [110, 0]
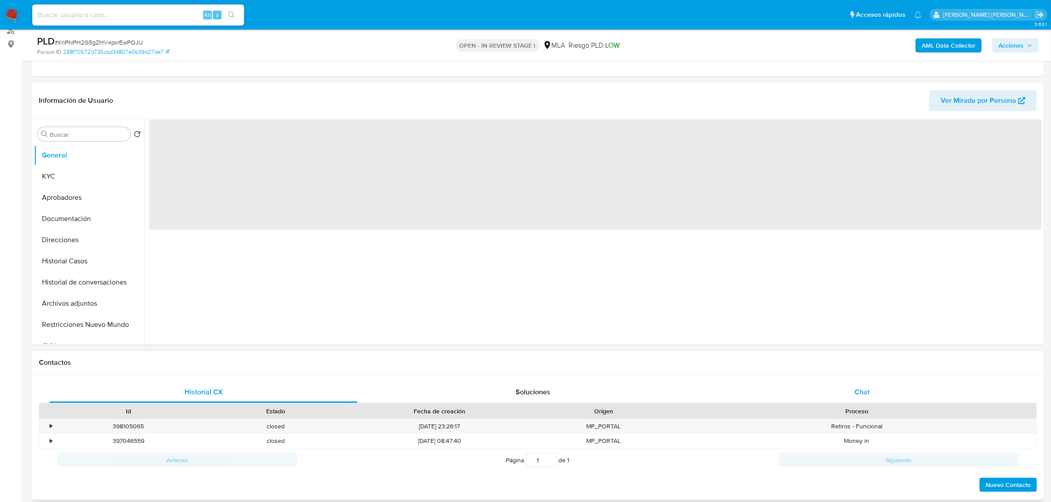
click at [867, 388] on span "Chat" at bounding box center [861, 392] width 15 height 10
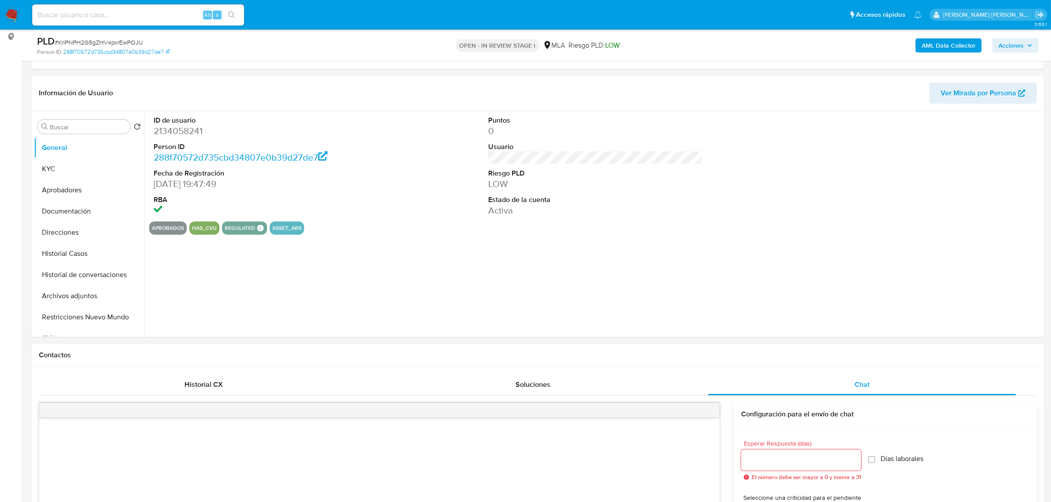
select select "10"
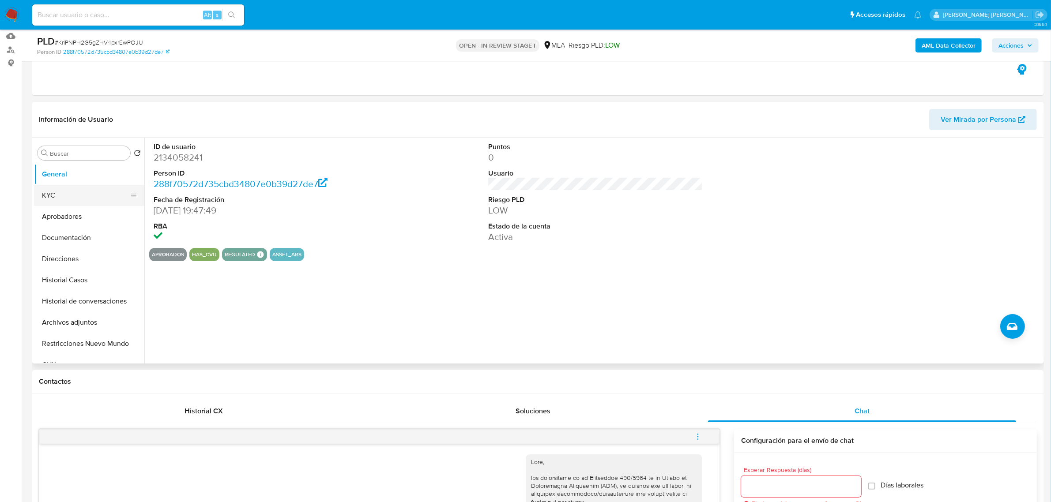
scroll to position [0, 0]
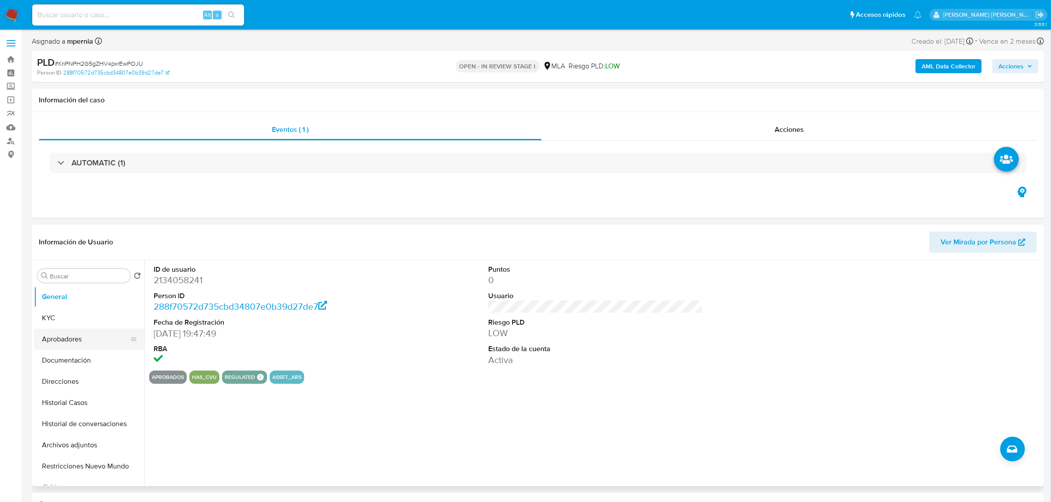
click at [73, 344] on button "Aprobadores" at bounding box center [85, 339] width 103 height 21
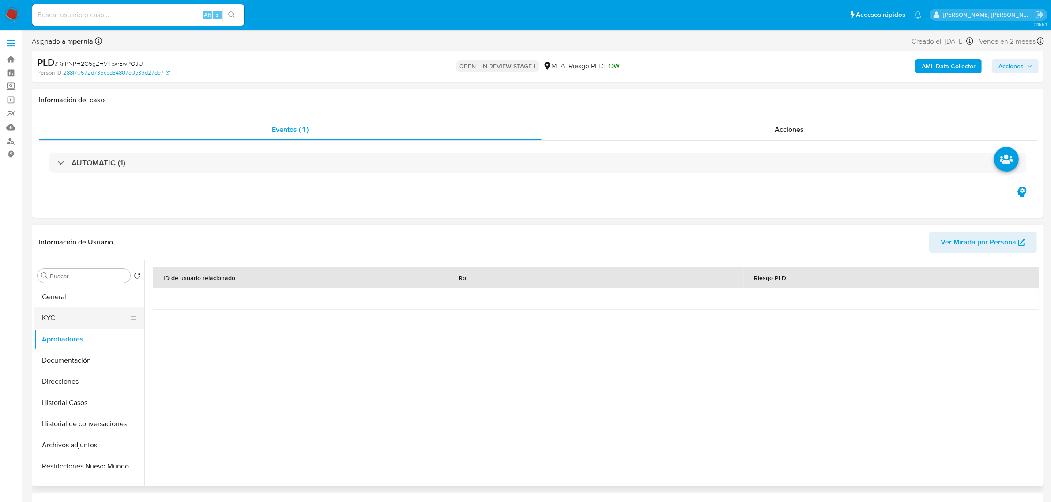
click at [60, 327] on button "KYC" at bounding box center [85, 318] width 103 height 21
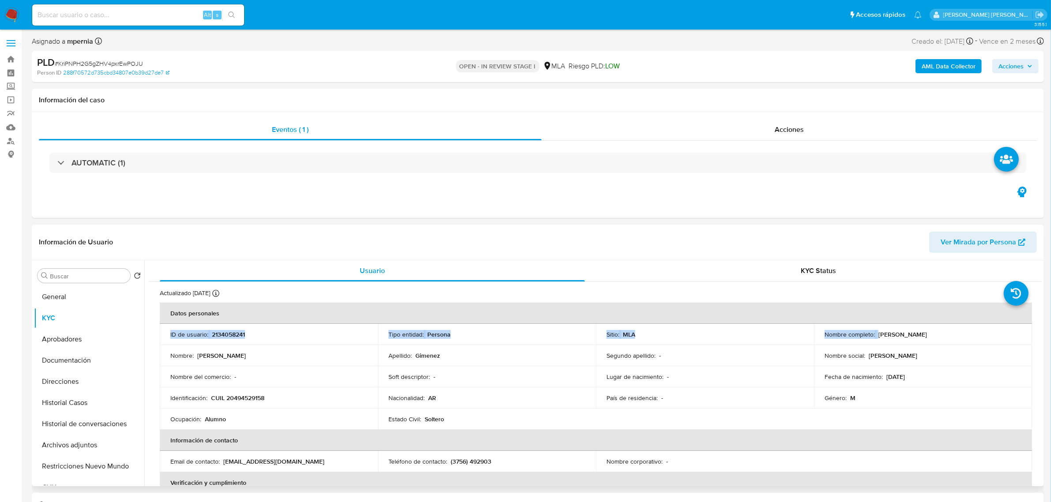
drag, startPoint x: 875, startPoint y: 264, endPoint x: 934, endPoint y: 336, distance: 93.7
click at [941, 341] on td "Nombre completo : Joaquin Joel Gimenez" at bounding box center [923, 334] width 218 height 21
click at [58, 364] on button "Documentación" at bounding box center [85, 360] width 103 height 21
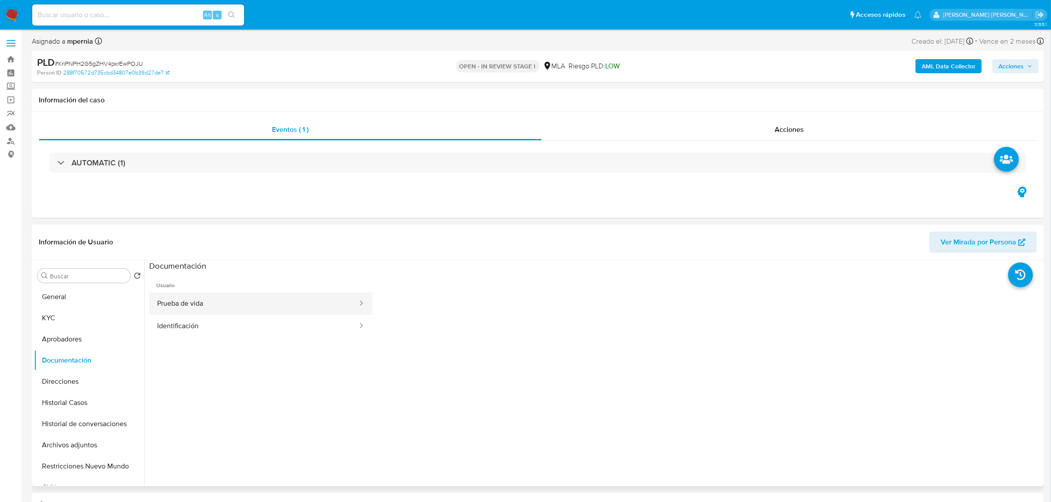
click at [192, 305] on button "Prueba de vida" at bounding box center [253, 304] width 209 height 23
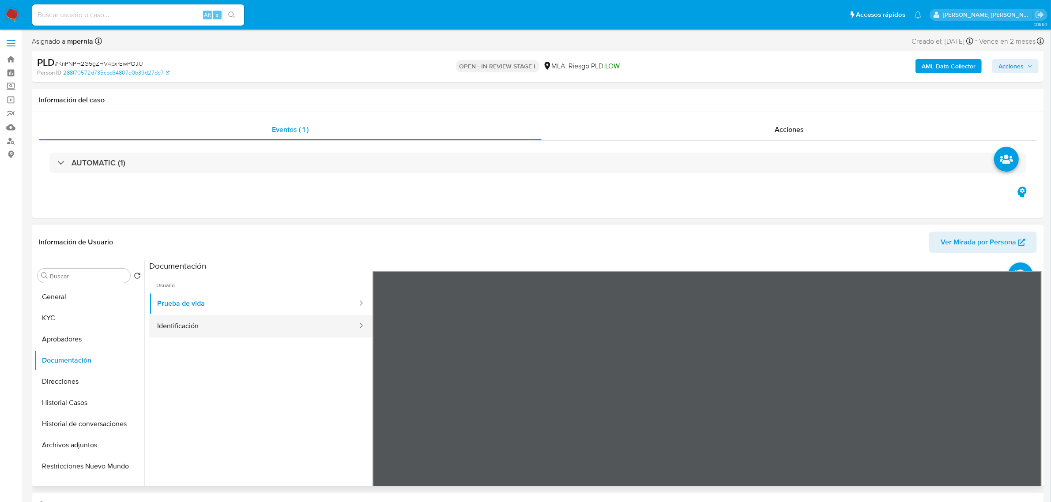
click at [216, 328] on button "Identificación" at bounding box center [253, 326] width 209 height 23
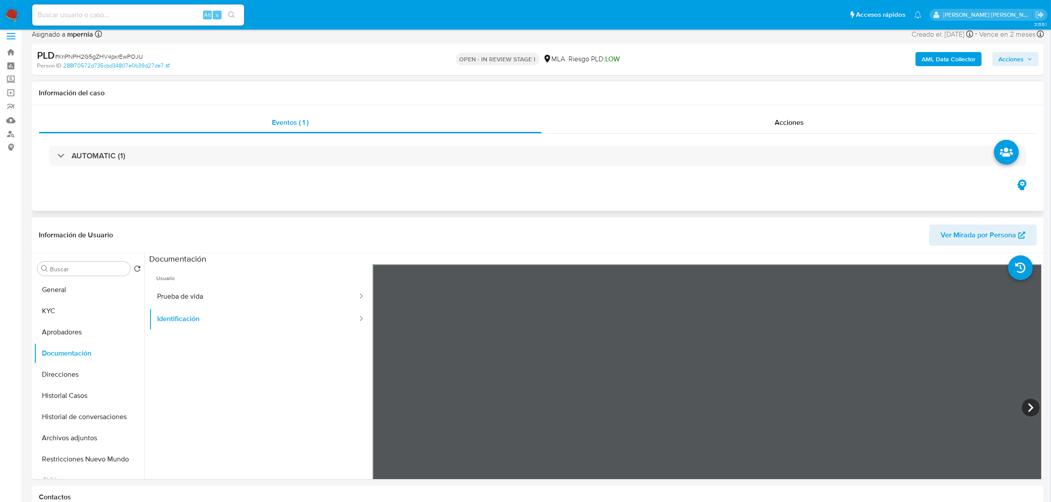
scroll to position [110, 0]
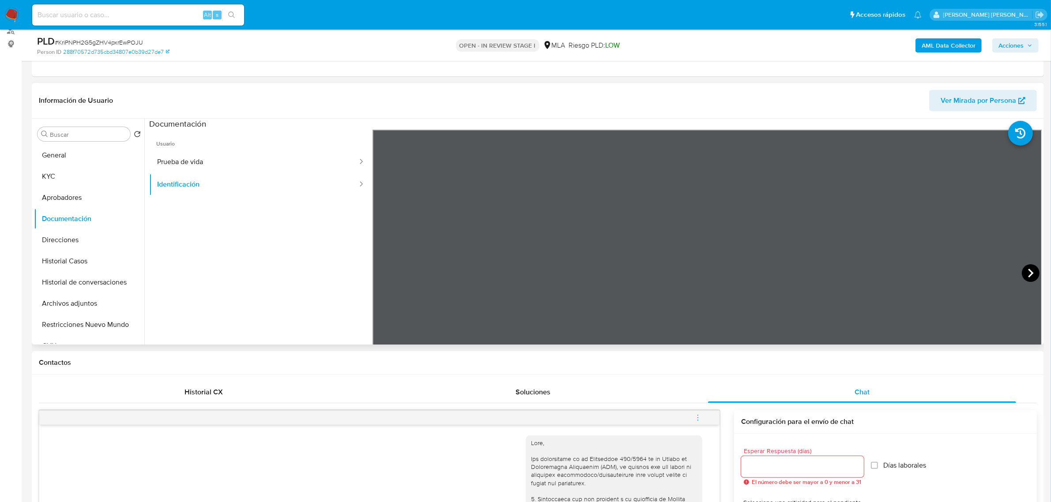
click at [1027, 269] on icon at bounding box center [1030, 273] width 18 height 18
click at [381, 270] on icon at bounding box center [384, 273] width 18 height 18
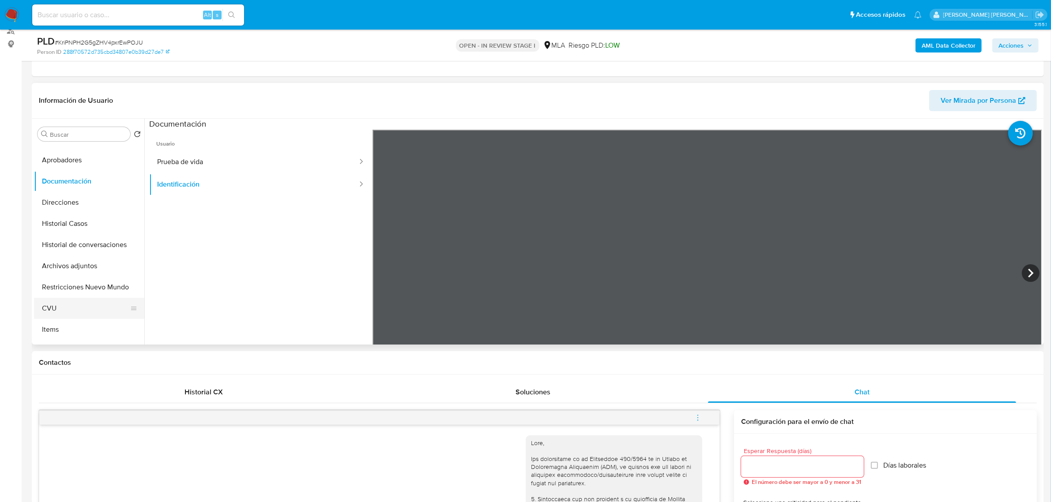
scroll to position [55, 0]
click at [57, 287] on button "CVU" at bounding box center [85, 290] width 103 height 21
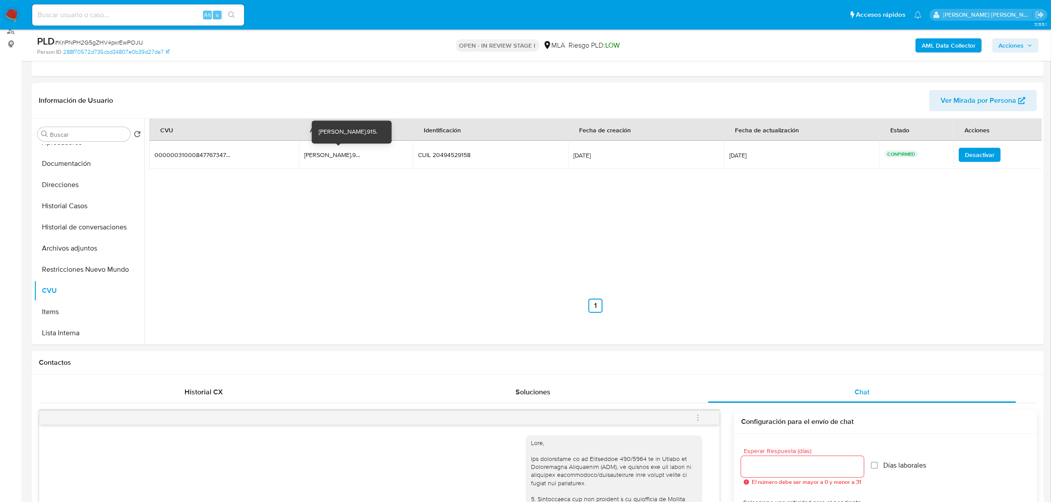
click at [326, 157] on div "joaquin.915." at bounding box center [332, 155] width 56 height 8
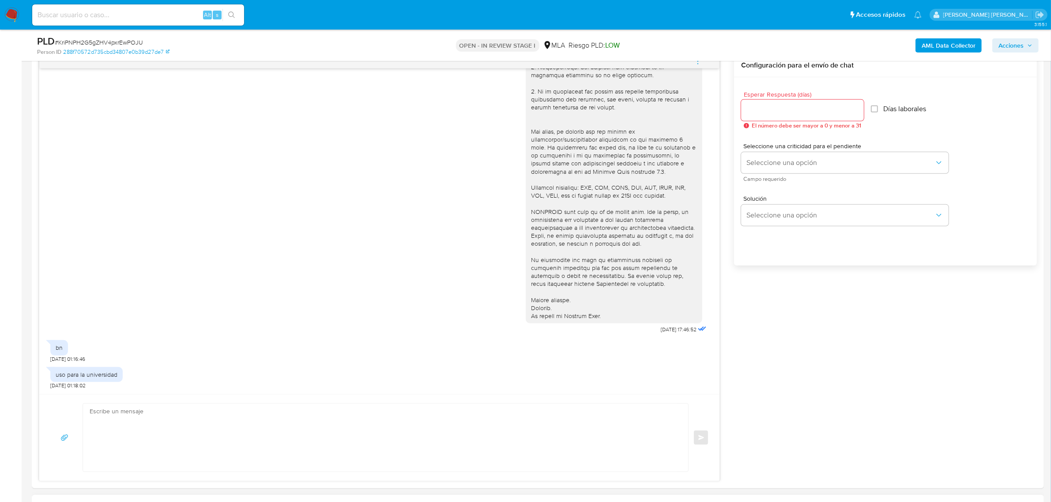
scroll to position [607, 0]
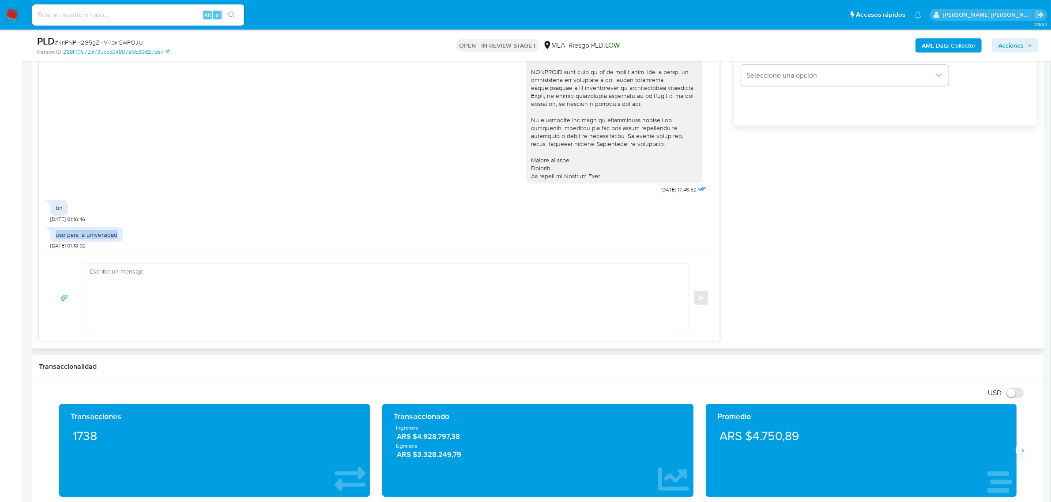
drag, startPoint x: 55, startPoint y: 235, endPoint x: 120, endPoint y: 237, distance: 64.9
click at [120, 237] on div "uso para la universidad" at bounding box center [86, 234] width 72 height 15
copy div "uso para la universidad"
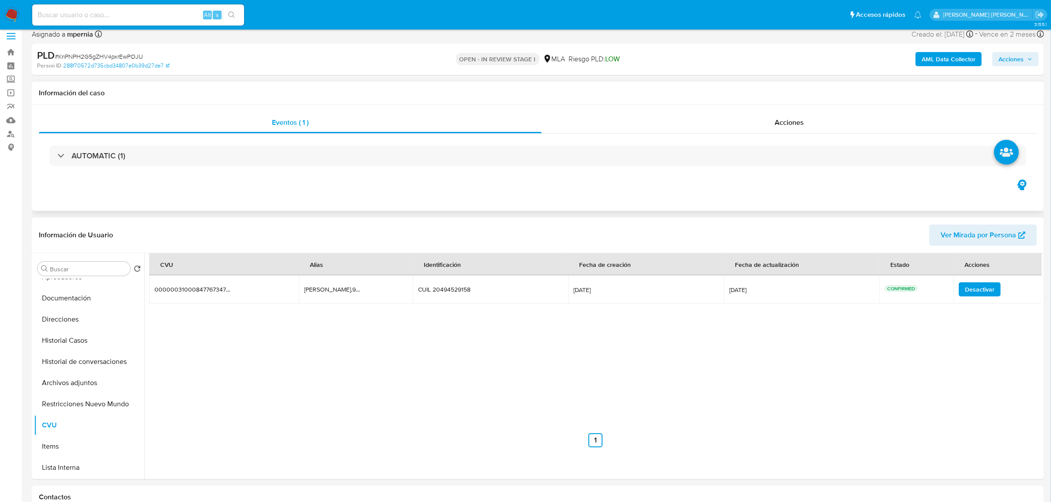
scroll to position [0, 0]
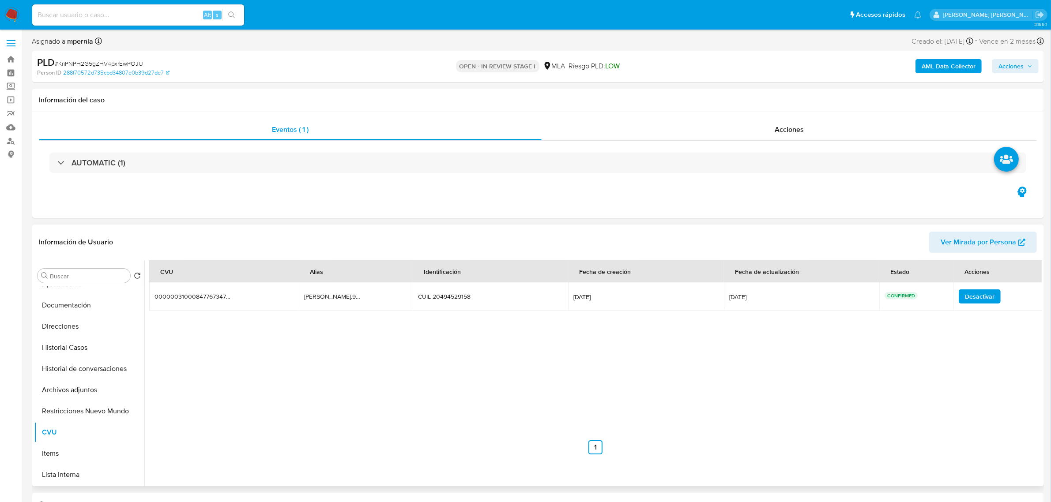
click at [958, 241] on span "Ver Mirada por Persona" at bounding box center [977, 242] width 75 height 21
click at [65, 389] on button "Archivos adjuntos" at bounding box center [85, 389] width 103 height 21
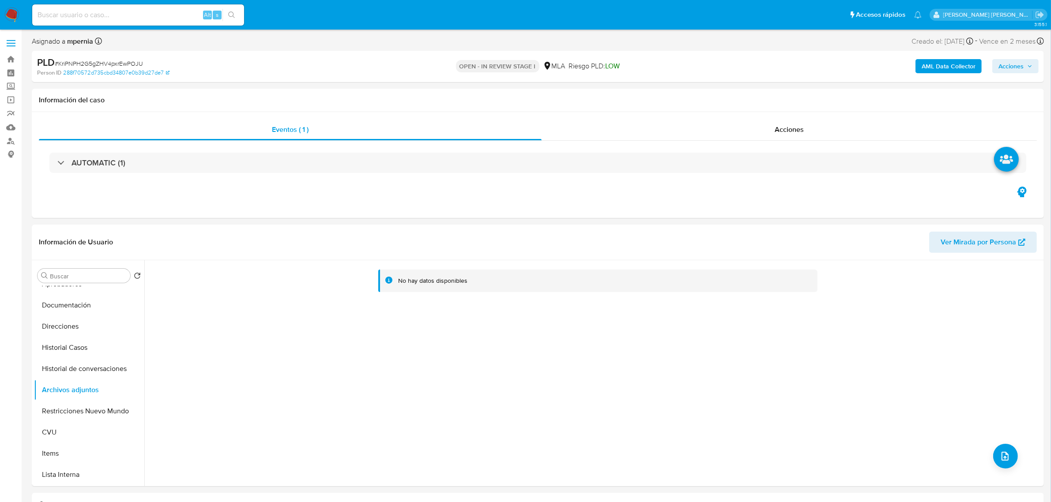
click at [945, 69] on b "AML Data Collector" at bounding box center [948, 66] width 54 height 14
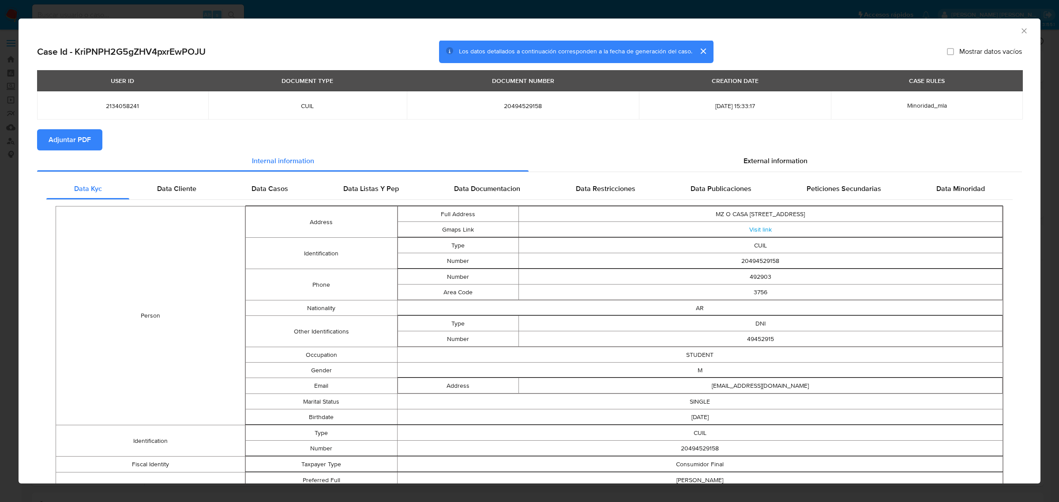
click at [87, 138] on span "Adjuntar PDF" at bounding box center [70, 139] width 42 height 19
click at [1020, 27] on icon "Cerrar ventana" at bounding box center [1024, 30] width 9 height 9
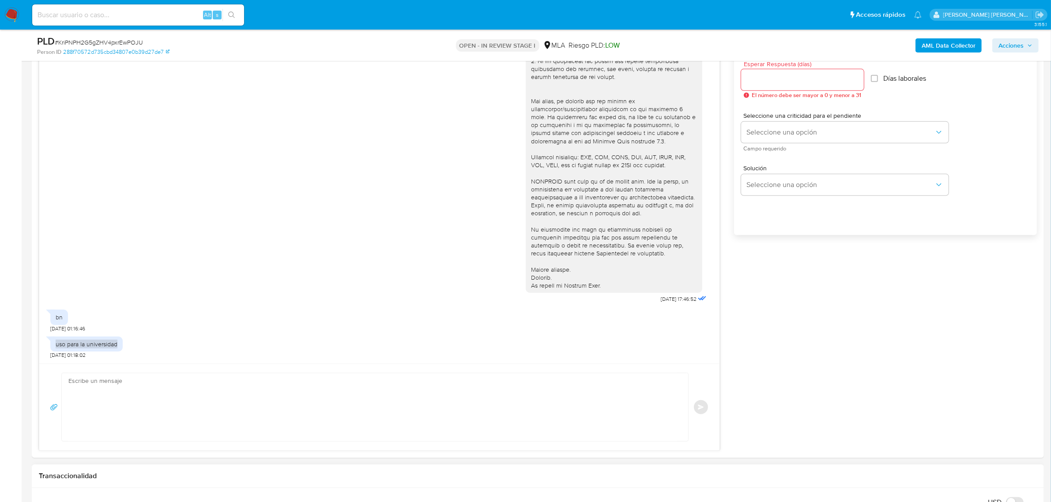
scroll to position [552, 0]
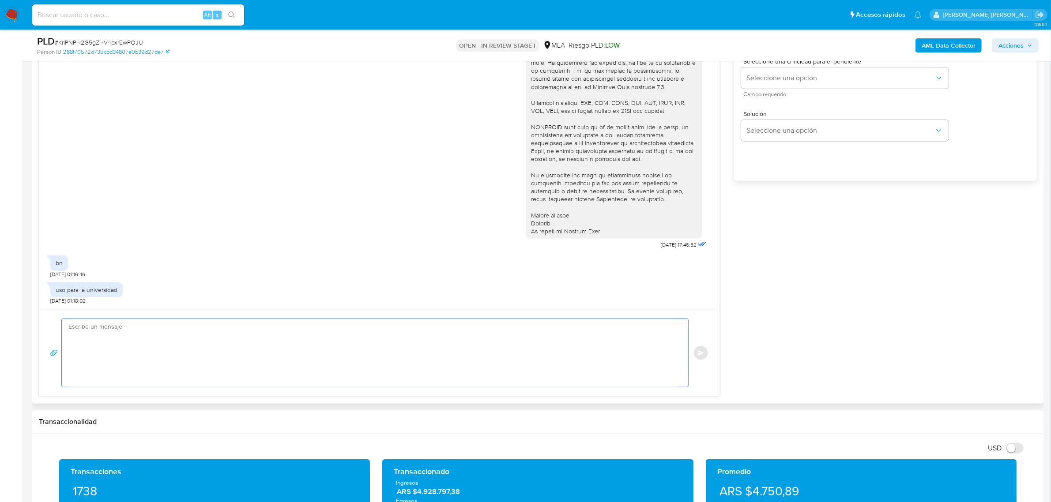
click at [131, 356] on textarea at bounding box center [372, 353] width 608 height 68
paste textarea "Hola David Fernando, esperamos te encuentres bien. Te informamos que decidimos …"
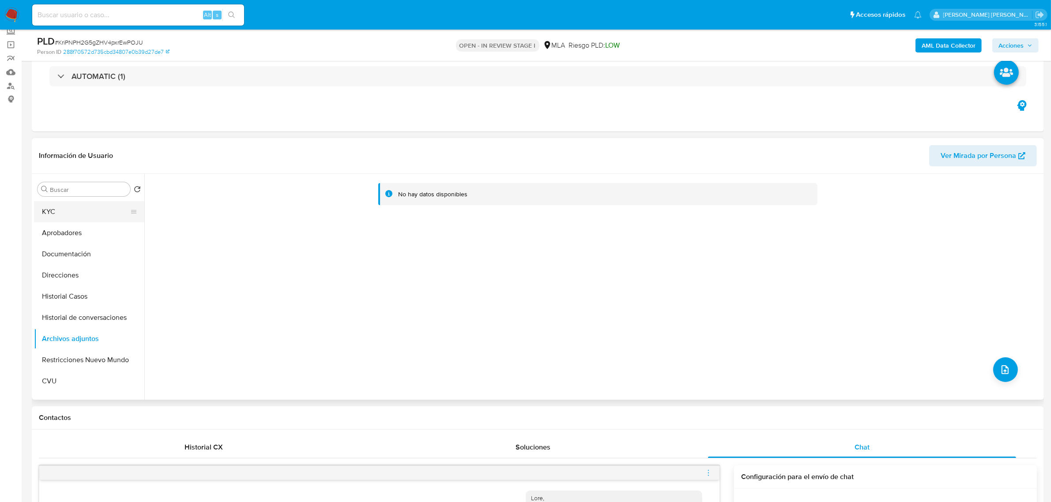
scroll to position [0, 0]
click at [60, 234] on button "KYC" at bounding box center [85, 231] width 103 height 21
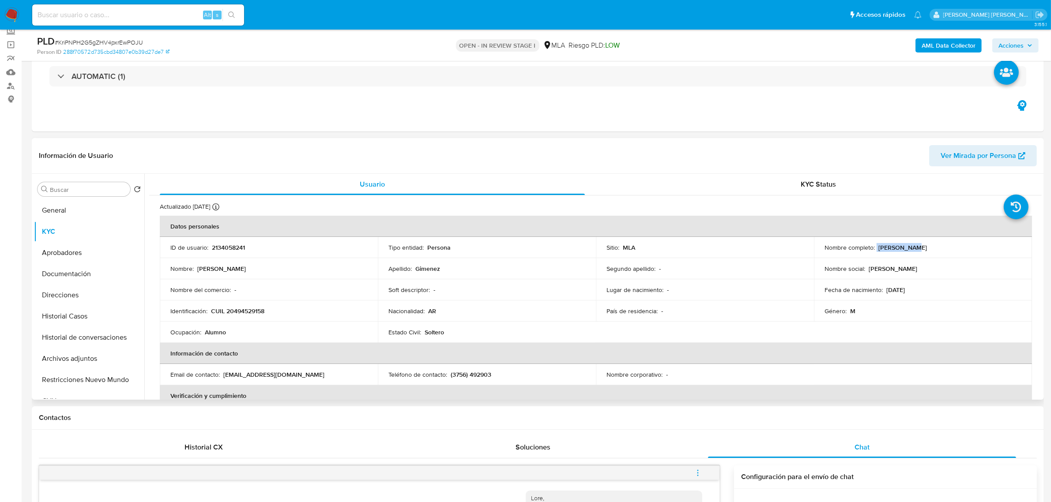
drag, startPoint x: 874, startPoint y: 249, endPoint x: 909, endPoint y: 248, distance: 35.7
click at [909, 248] on div "Nombre completo : Joaquin Joel Gimenez" at bounding box center [922, 248] width 197 height 8
copy div "Joaquin Joe"
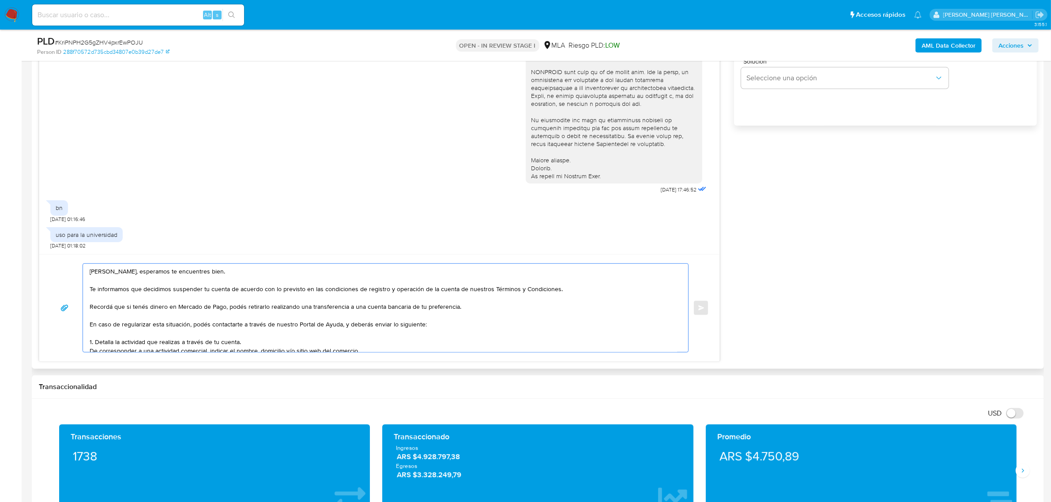
drag, startPoint x: 148, startPoint y: 272, endPoint x: 104, endPoint y: 274, distance: 43.7
click at [104, 274] on textarea "Hola David Fernando, esperamos te encuentres bien. Te informamos que decidimos …" at bounding box center [383, 308] width 587 height 88
paste textarea "Joaquin Joe"
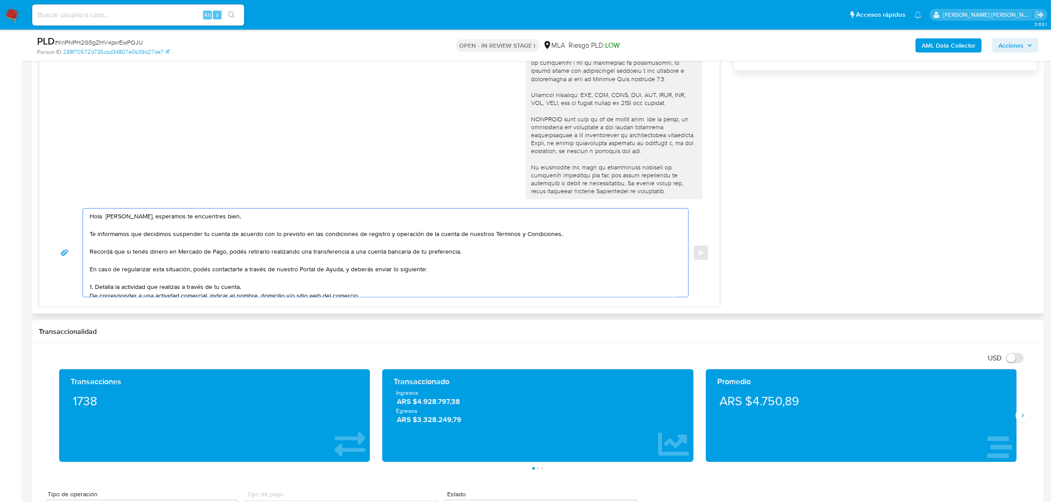
scroll to position [55, 0]
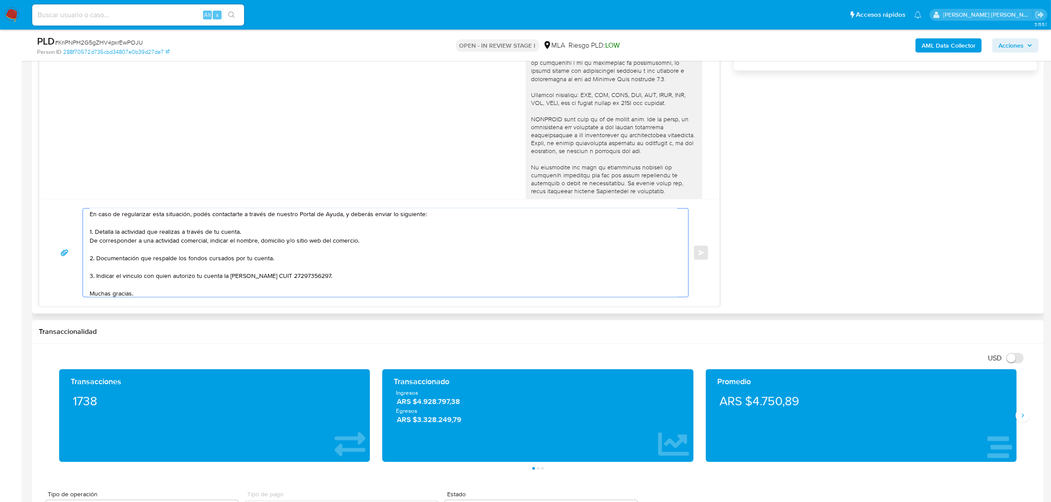
click at [360, 278] on textarea "Hola Joaquin Joel, esperamos te encuentres bien. Te informamos que decidimos su…" at bounding box center [383, 253] width 587 height 88
drag, startPoint x: 360, startPoint y: 275, endPoint x: 240, endPoint y: 275, distance: 120.0
click at [240, 275] on textarea "Hola Joaquin Joel, esperamos te encuentres bien. Te informamos que decidimos su…" at bounding box center [383, 253] width 587 height 88
paste textarea "Graciela Noemi Carballo CUIL 27274460712,"
click at [395, 281] on textarea "Hola Joaquin Joel, esperamos te encuentres bien. Te informamos que decidimos su…" at bounding box center [383, 253] width 587 height 88
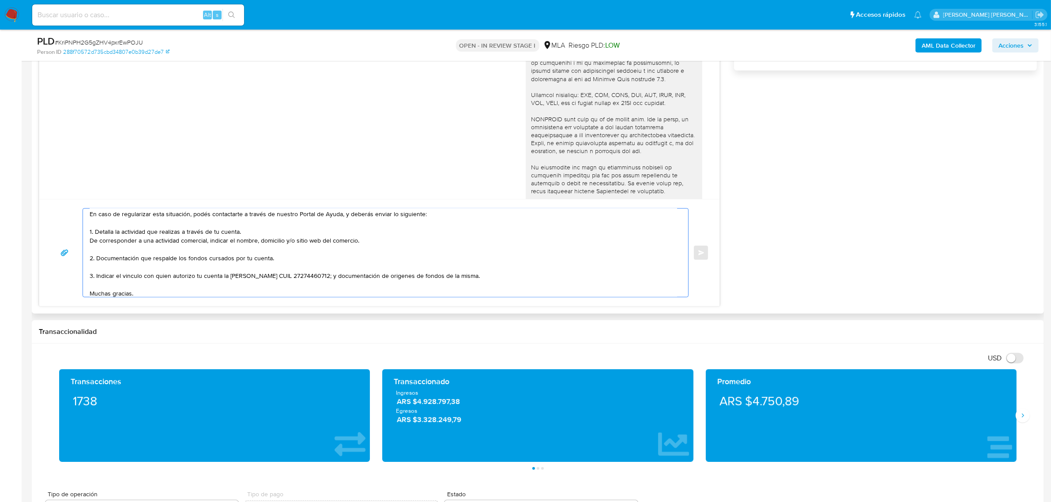
click at [431, 282] on textarea "Hola Joaquin Joel, esperamos te encuentres bien. Te informamos que decidimos su…" at bounding box center [383, 253] width 587 height 88
click at [429, 276] on textarea "Hola Joaquin Joel, esperamos te encuentres bien. Te informamos que decidimos su…" at bounding box center [383, 253] width 587 height 88
type textarea "Hola Joaquin Joel, esperamos te encuentres bien. Te informamos que decidimos su…"
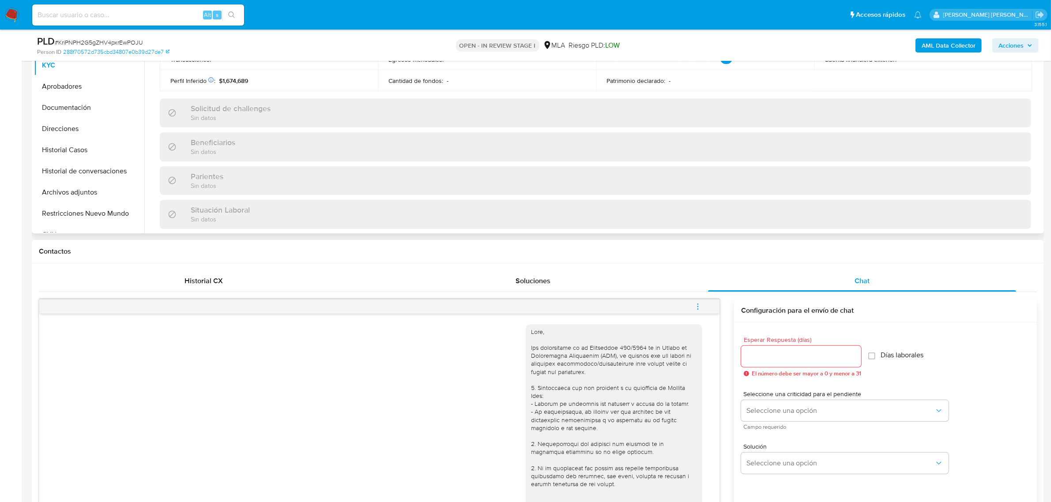
scroll to position [110, 0]
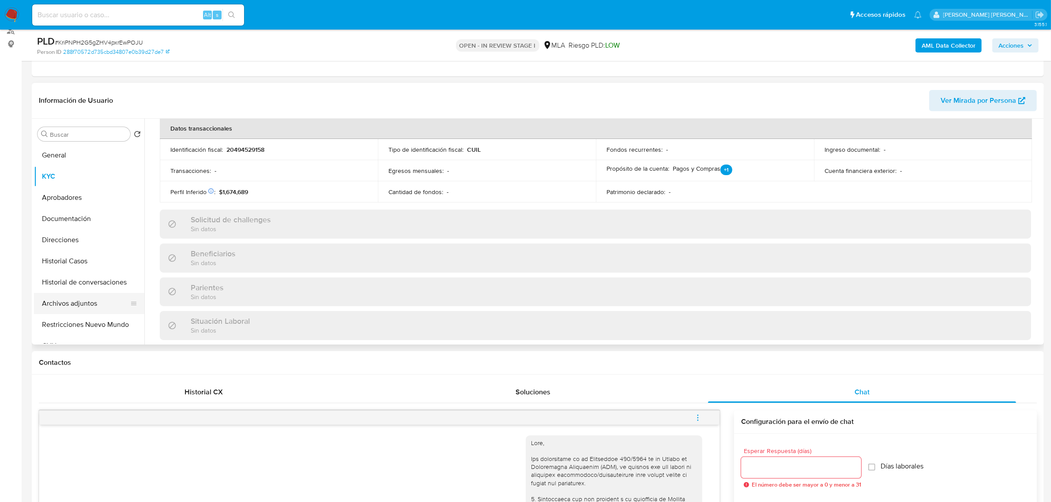
click at [65, 303] on button "Archivos adjuntos" at bounding box center [85, 303] width 103 height 21
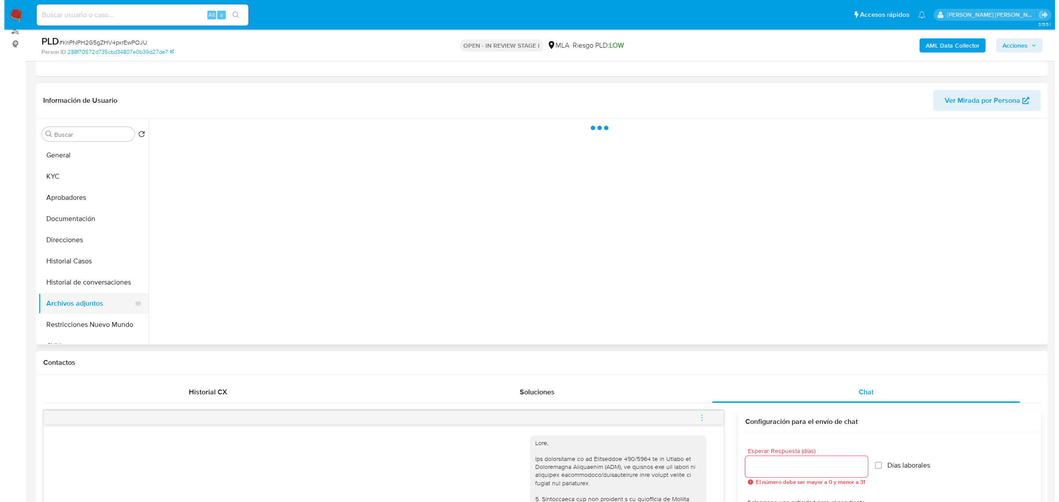
scroll to position [0, 0]
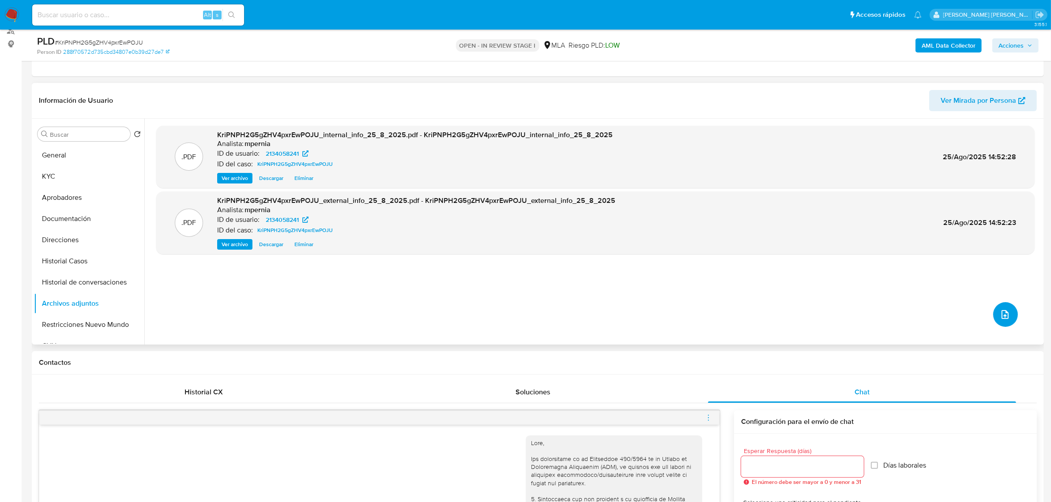
click at [993, 311] on button "upload-file" at bounding box center [1005, 314] width 25 height 25
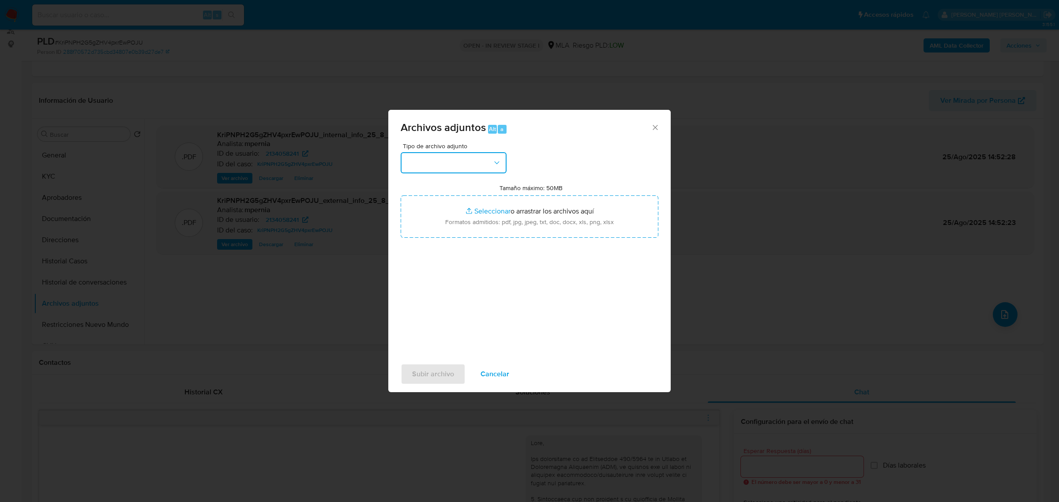
click at [493, 167] on icon "button" at bounding box center [496, 162] width 9 height 9
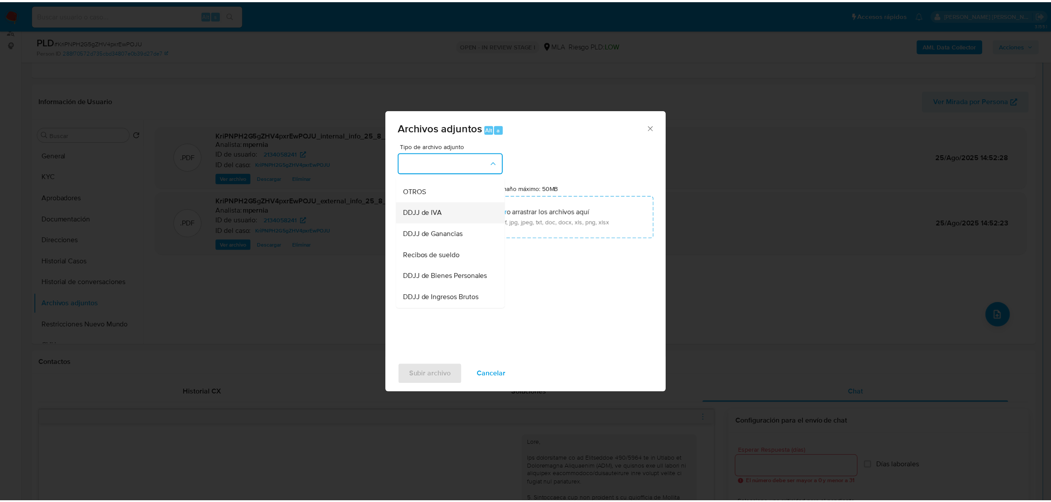
scroll to position [165, 0]
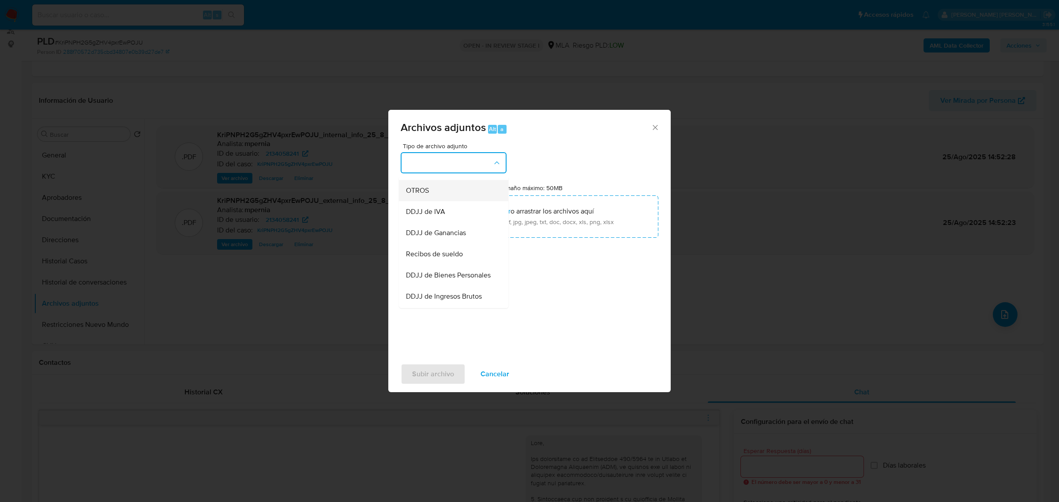
click at [437, 199] on div "OTROS" at bounding box center [451, 190] width 90 height 21
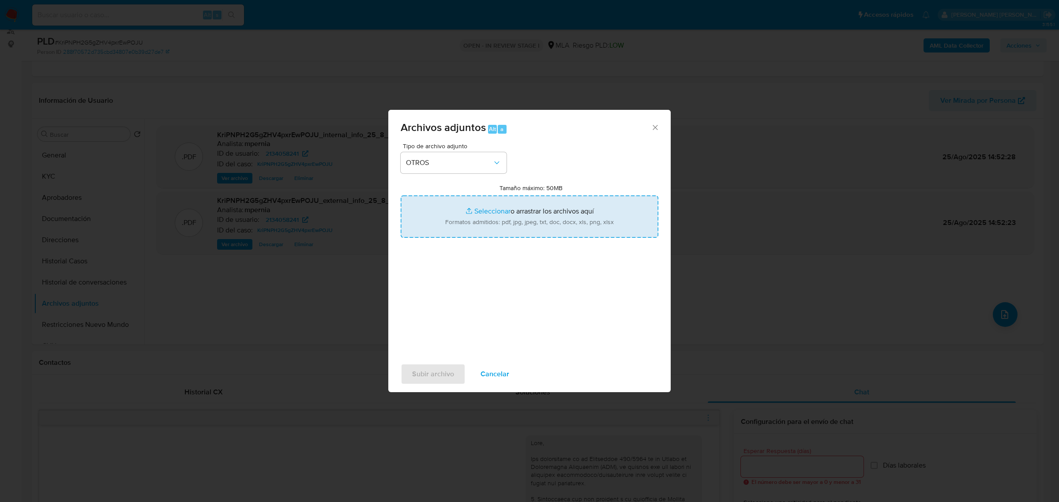
type input "C:\fakepath\Movimientos-Aladdin-2134058241.xlsx"
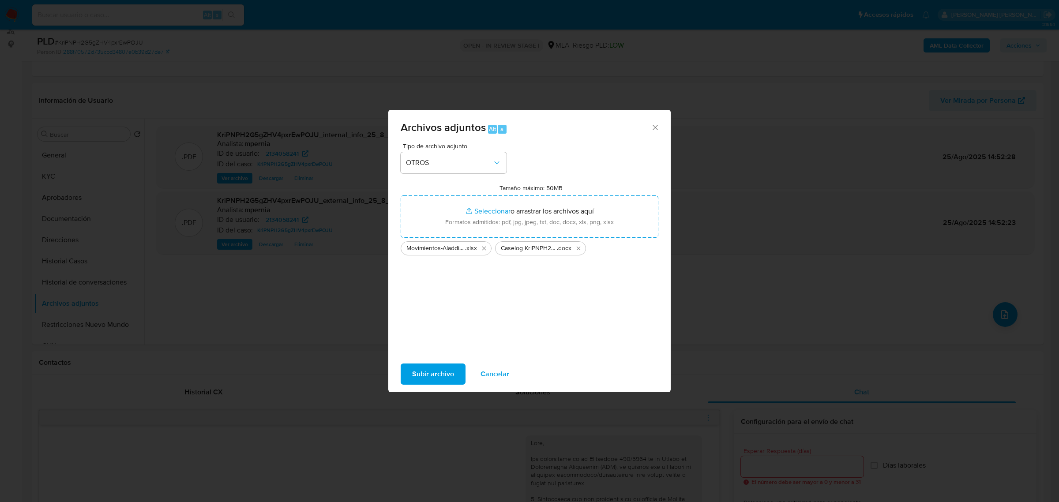
click at [433, 369] on span "Subir archivo" at bounding box center [433, 373] width 42 height 19
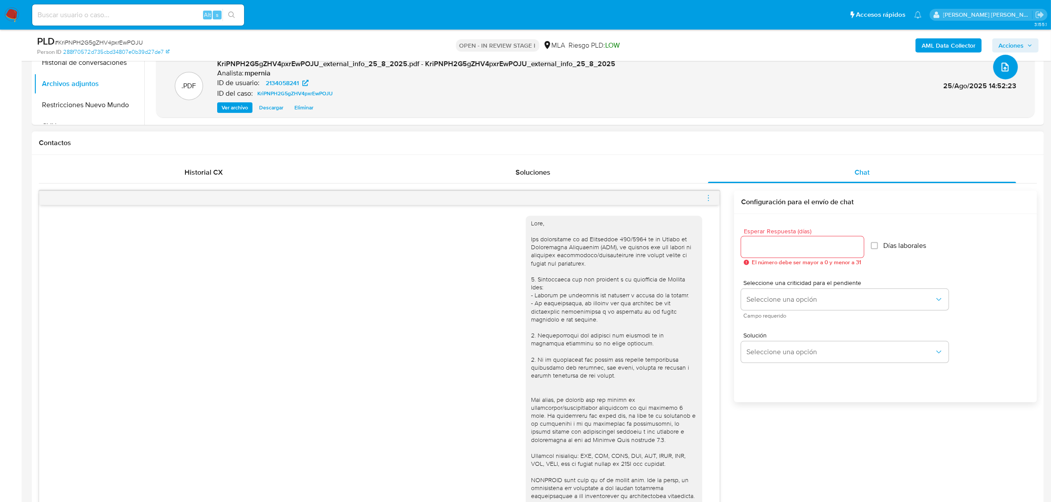
scroll to position [441, 0]
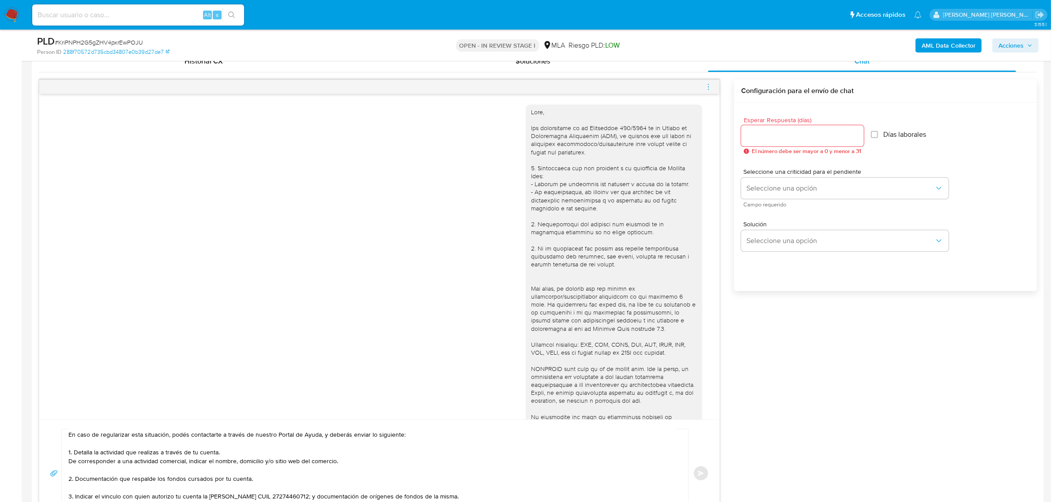
click at [773, 139] on input "Esperar Respuesta (días)" at bounding box center [802, 135] width 123 height 11
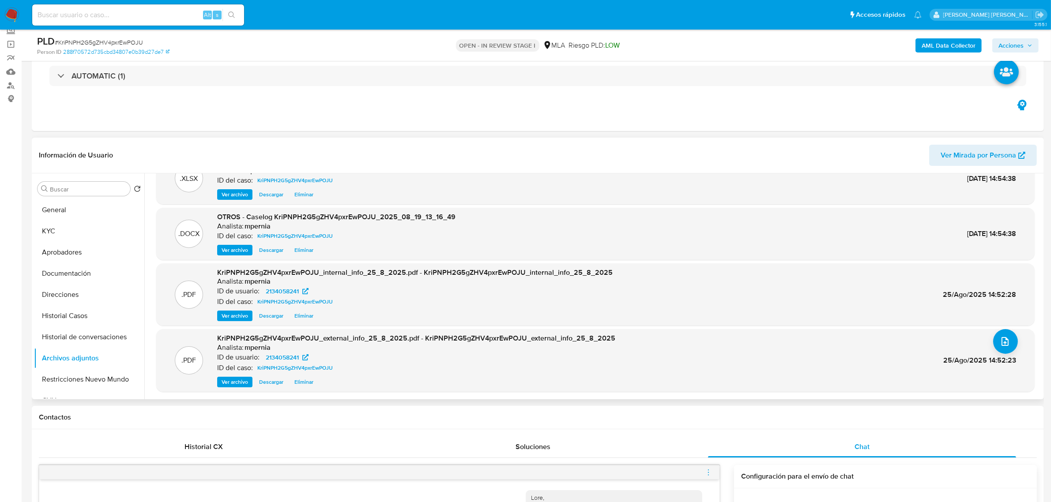
scroll to position [55, 0]
type input "1"
click at [67, 378] on button "Restricciones Nuevo Mundo" at bounding box center [85, 379] width 103 height 21
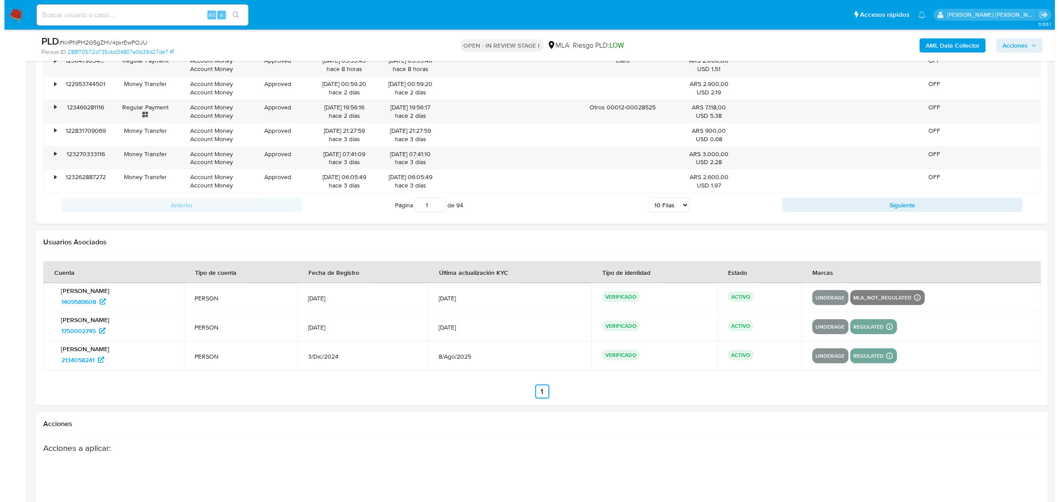
scroll to position [1633, 0]
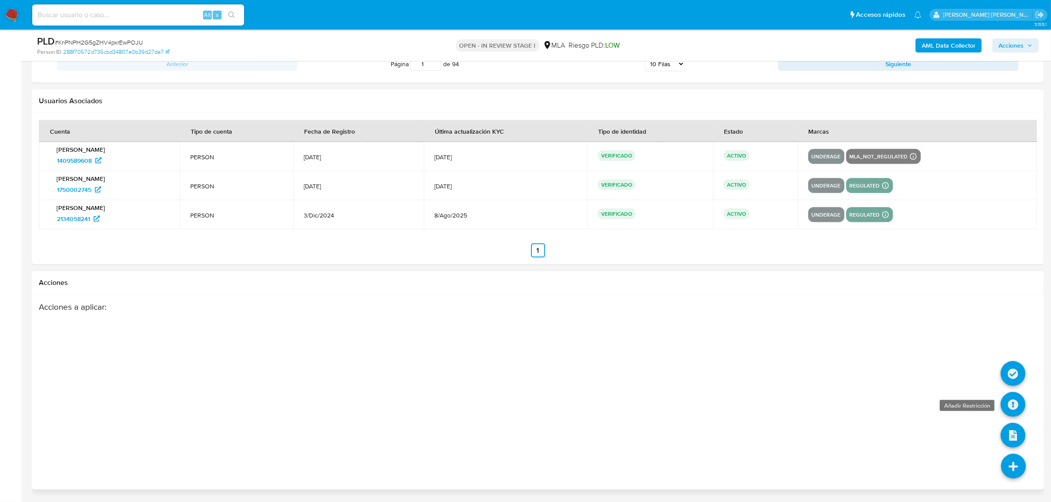
click at [1012, 400] on icon at bounding box center [1012, 404] width 25 height 25
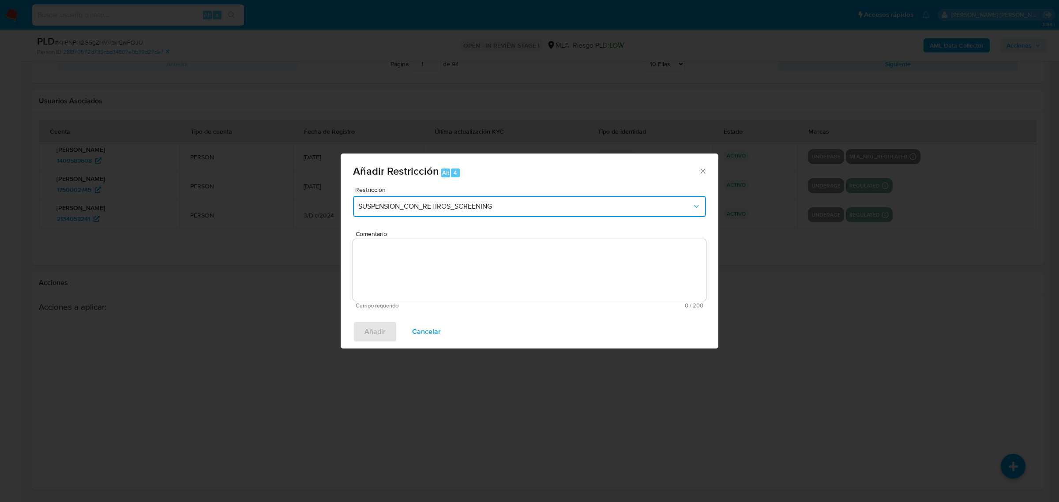
click at [495, 208] on span "SUSPENSION_CON_RETIROS_SCREENING" at bounding box center [525, 206] width 334 height 9
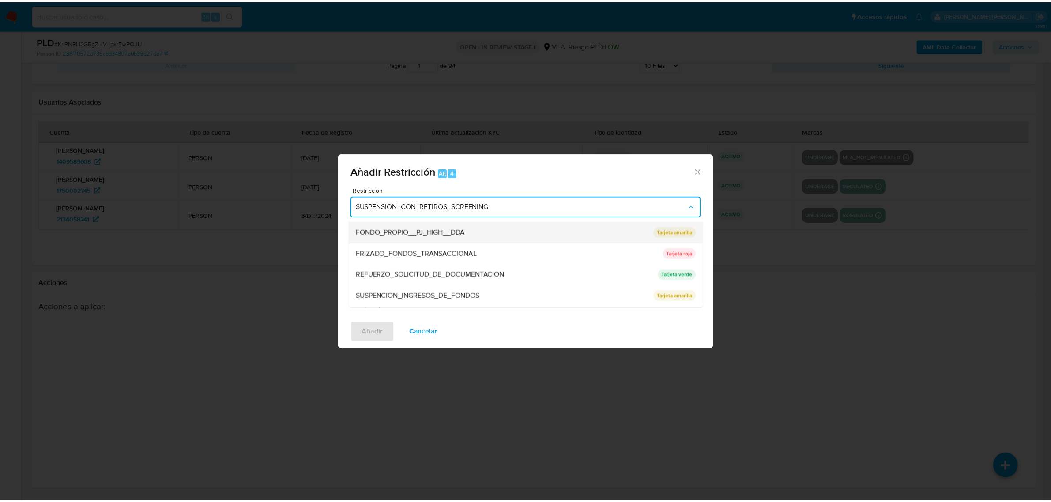
scroll to position [165, 0]
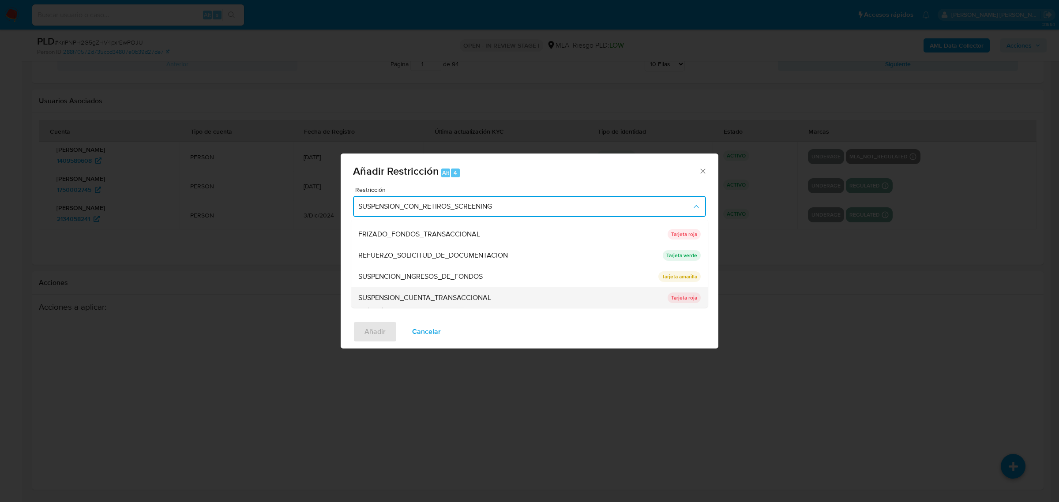
click at [459, 293] on span "SUSPENSION_CUENTA_TRANSACCIONAL" at bounding box center [424, 297] width 133 height 9
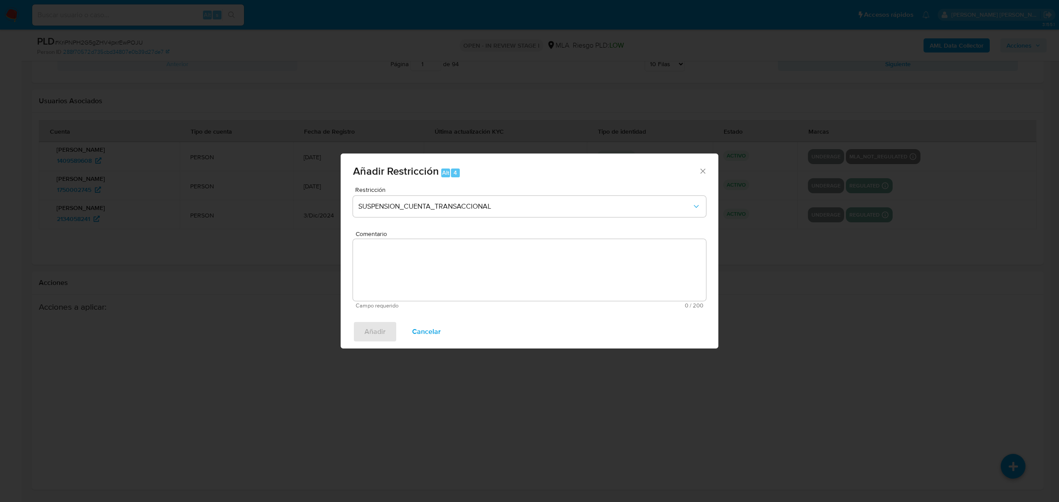
click at [459, 292] on textarea "Comentario" at bounding box center [529, 270] width 353 height 62
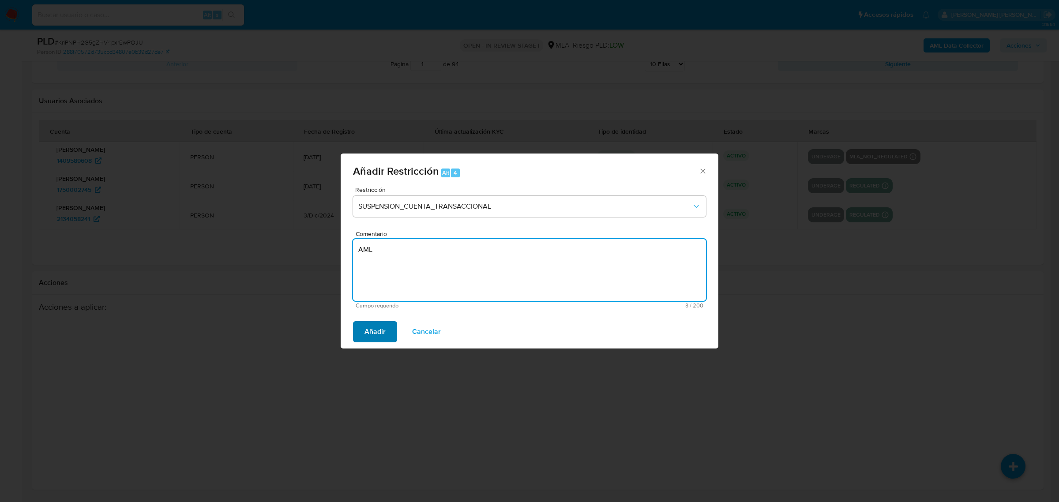
type textarea "AML"
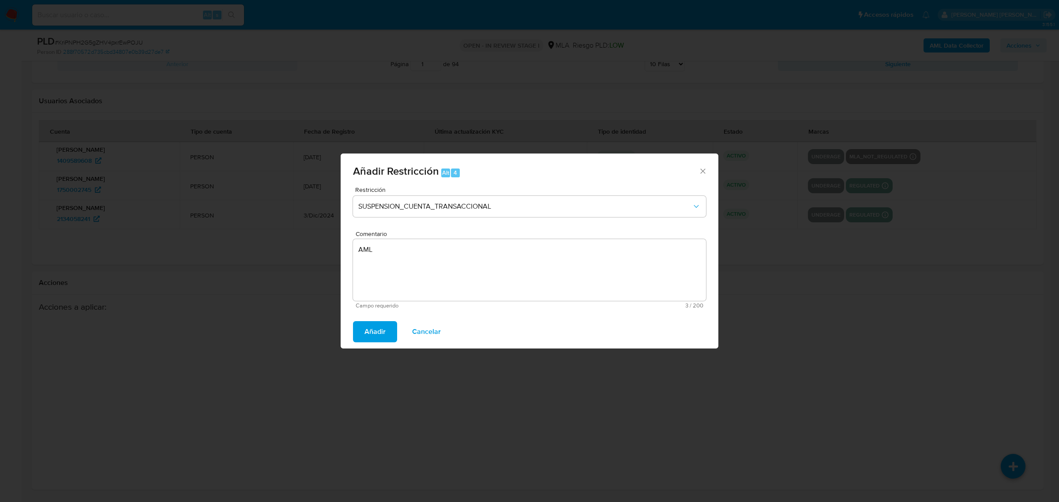
click at [384, 330] on span "Añadir" at bounding box center [374, 331] width 21 height 19
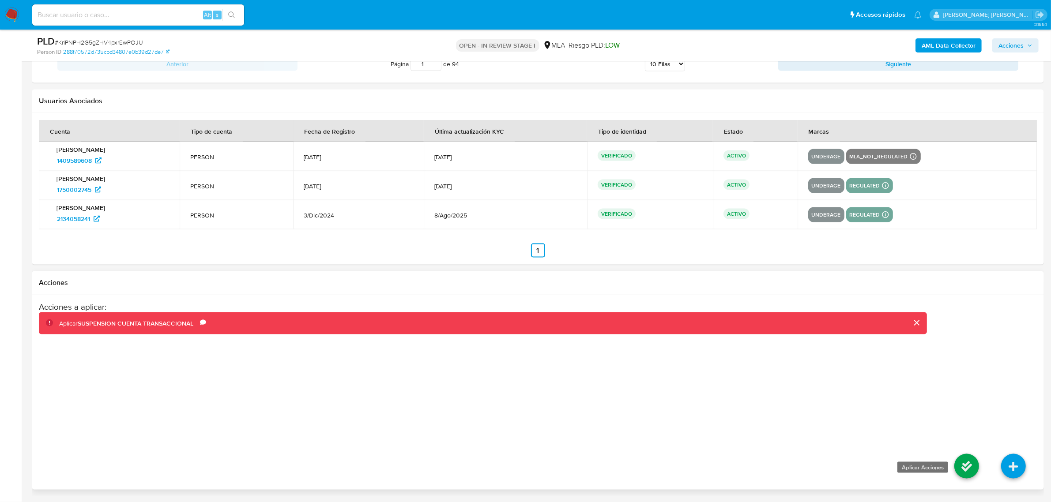
click at [963, 465] on icon at bounding box center [966, 466] width 25 height 25
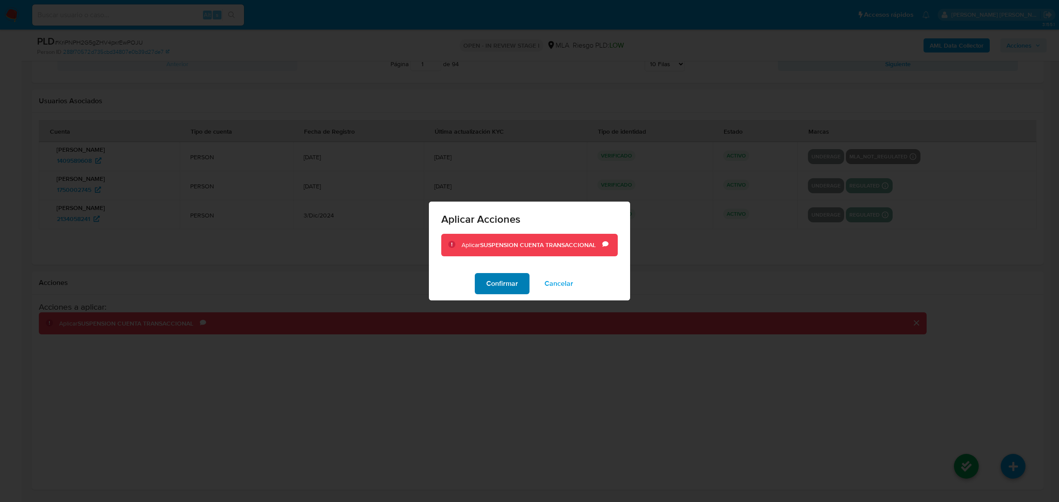
click at [504, 287] on span "Confirmar" at bounding box center [502, 283] width 32 height 19
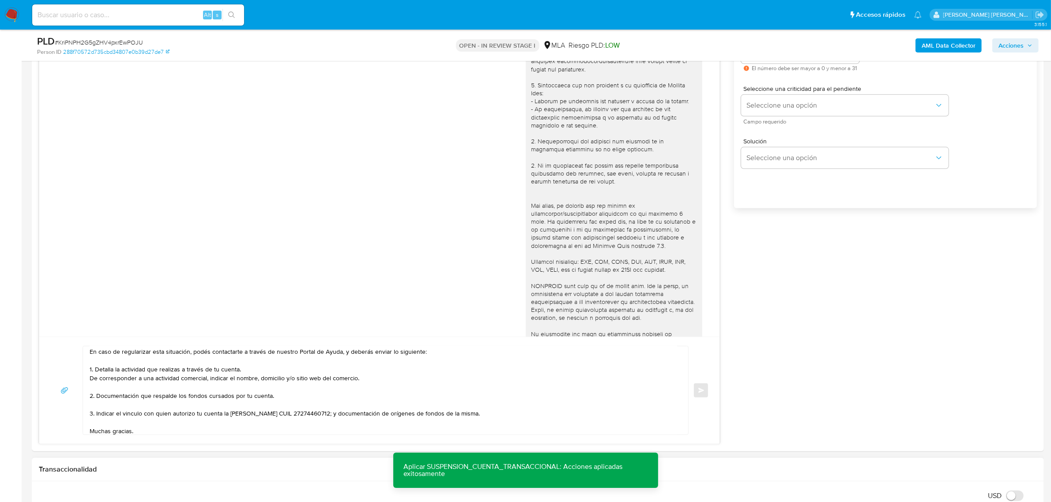
scroll to position [364, 0]
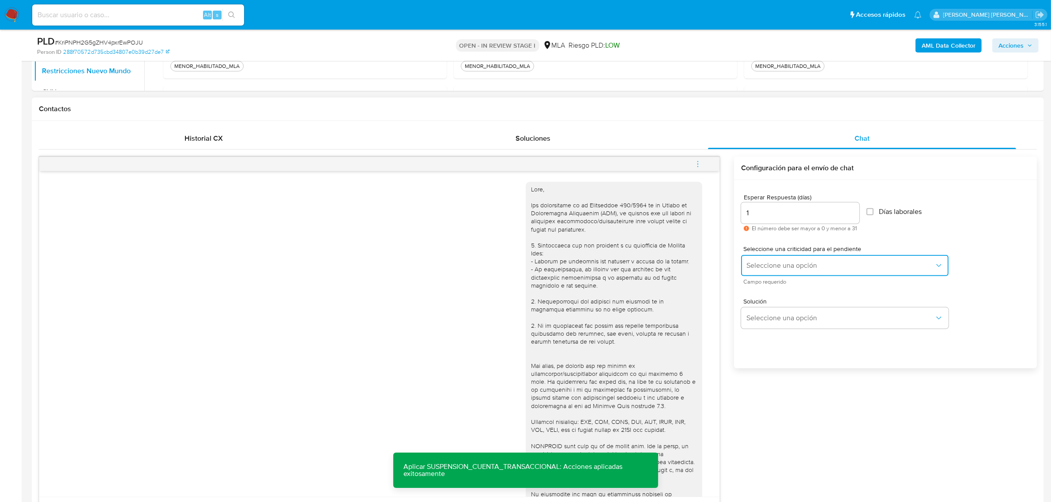
click at [791, 265] on span "Seleccione una opción" at bounding box center [840, 265] width 188 height 9
click at [771, 285] on div "HIGH" at bounding box center [841, 284] width 188 height 18
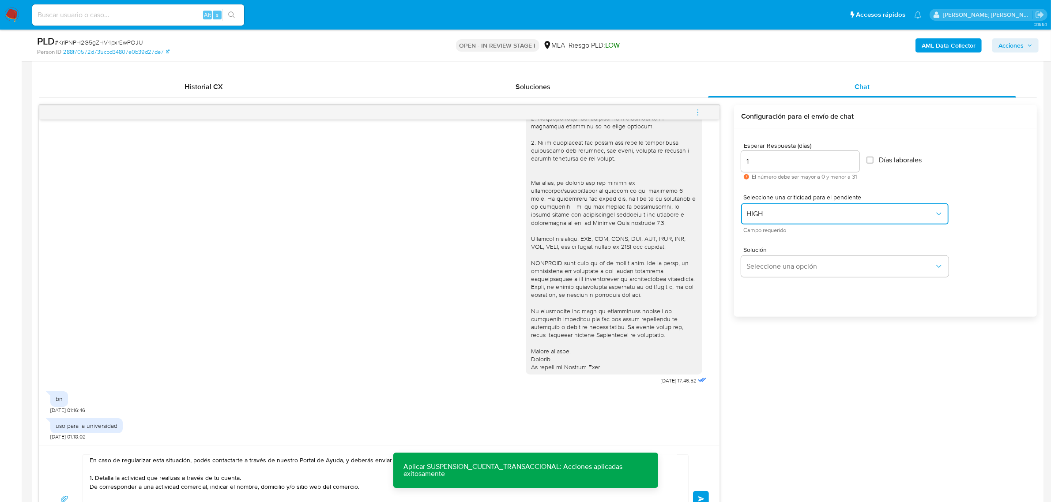
scroll to position [640, 0]
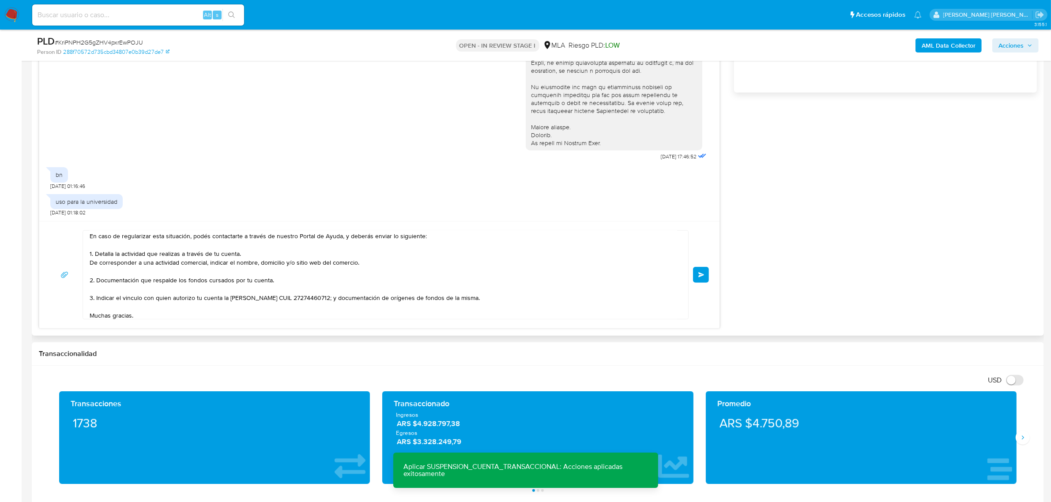
click at [701, 279] on button "Enviar" at bounding box center [701, 275] width 16 height 16
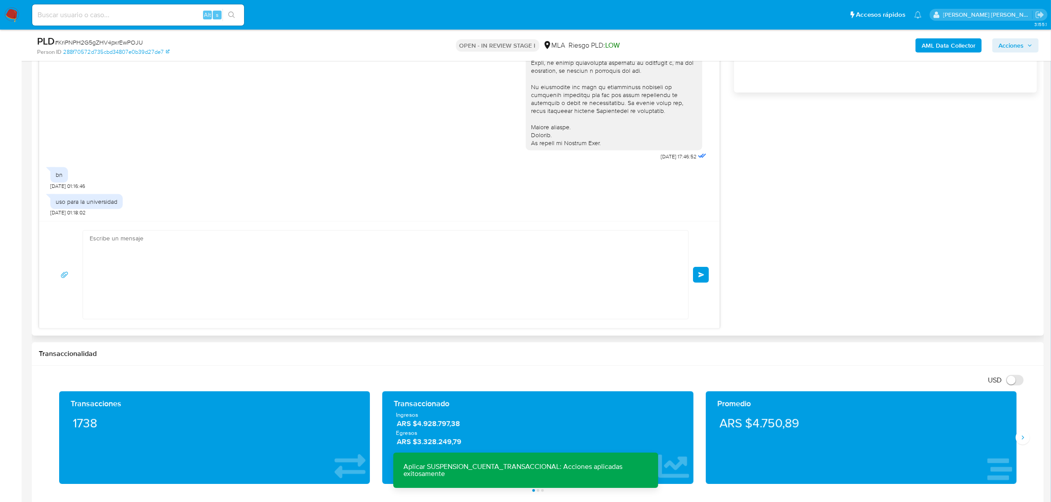
scroll to position [398, 0]
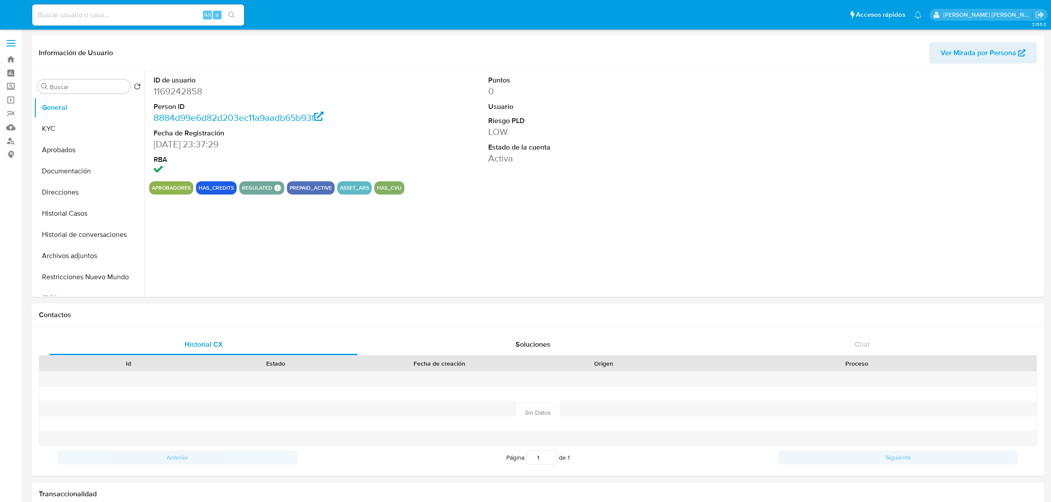
select select "10"
click at [45, 128] on button "KYC" at bounding box center [85, 128] width 103 height 21
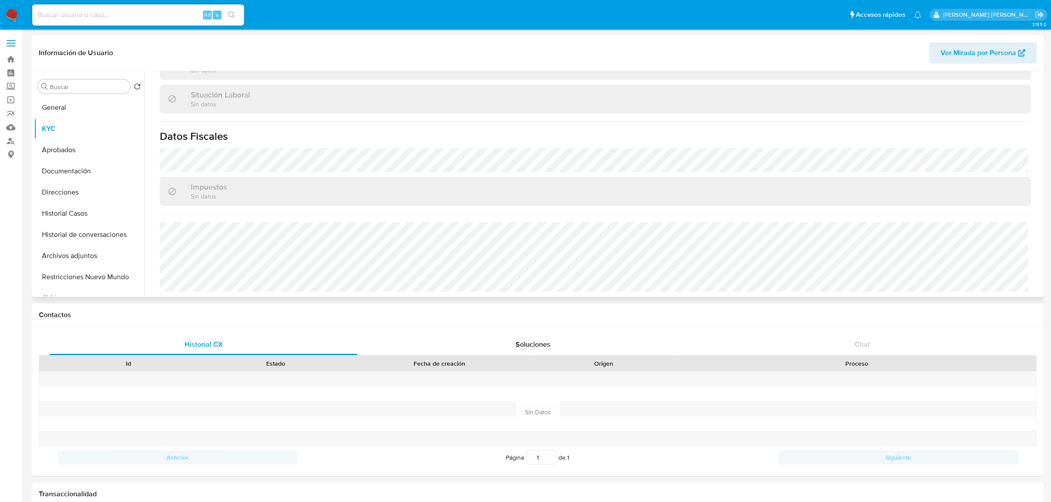
scroll to position [457, 0]
click at [60, 169] on button "Documentación" at bounding box center [85, 171] width 103 height 21
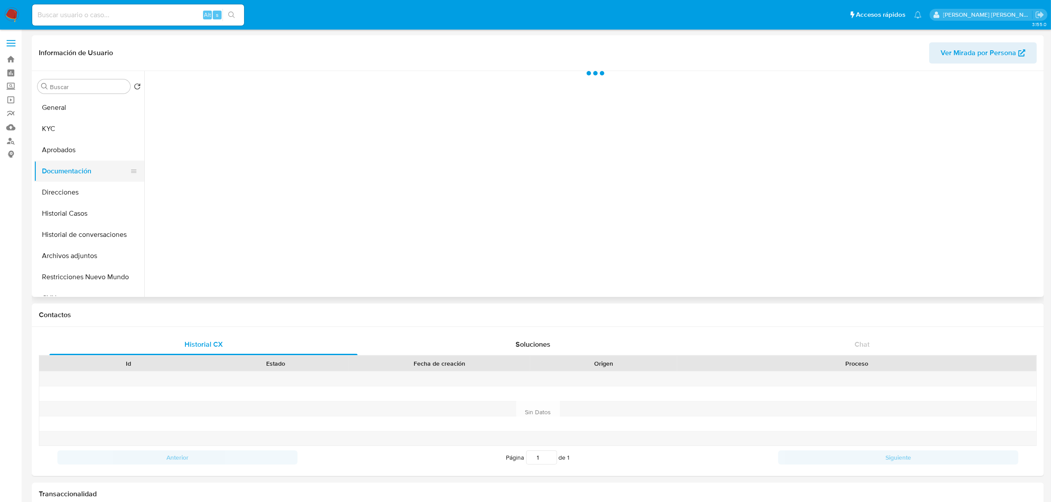
scroll to position [0, 0]
click at [202, 119] on button "Identificación" at bounding box center [253, 114] width 209 height 23
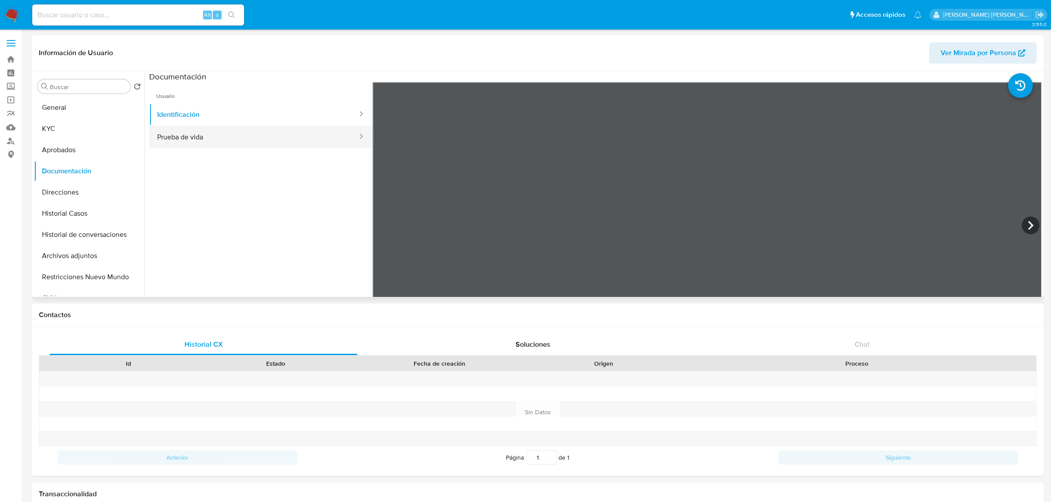
click at [211, 130] on button "Prueba de vida" at bounding box center [253, 137] width 209 height 23
click at [74, 126] on button "KYC" at bounding box center [85, 128] width 103 height 21
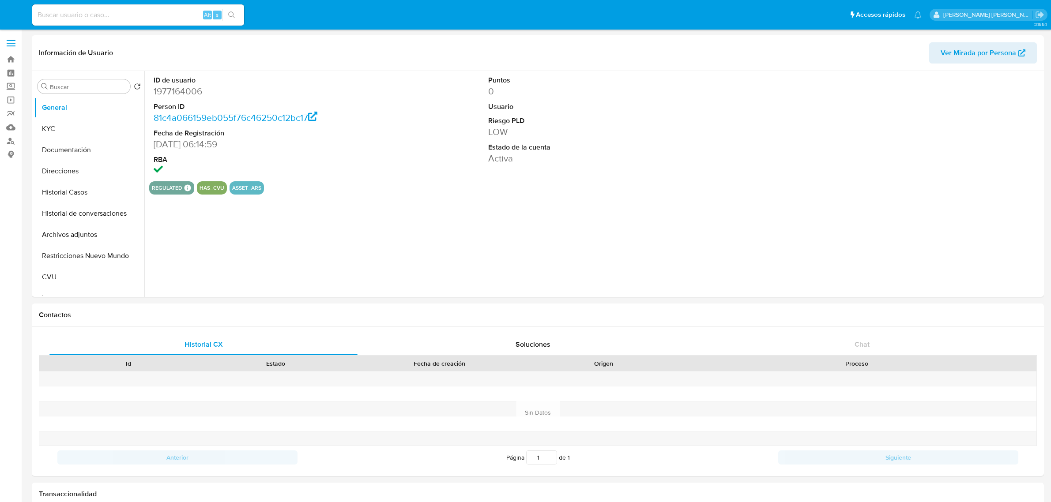
select select "10"
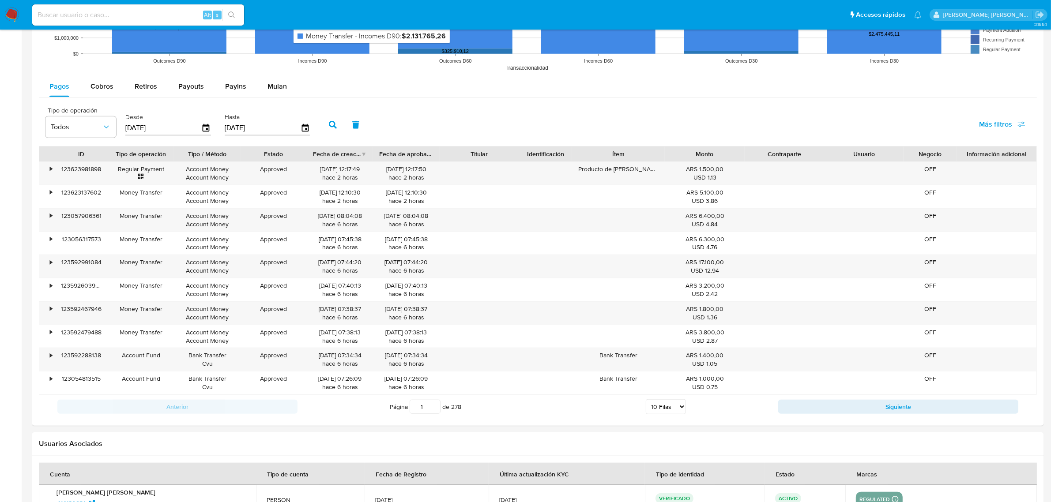
scroll to position [632, 0]
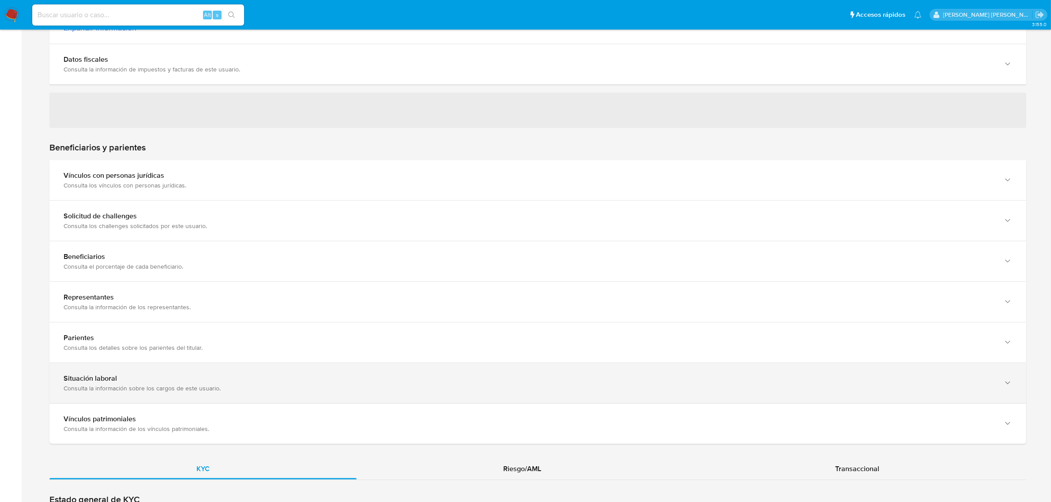
scroll to position [552, 0]
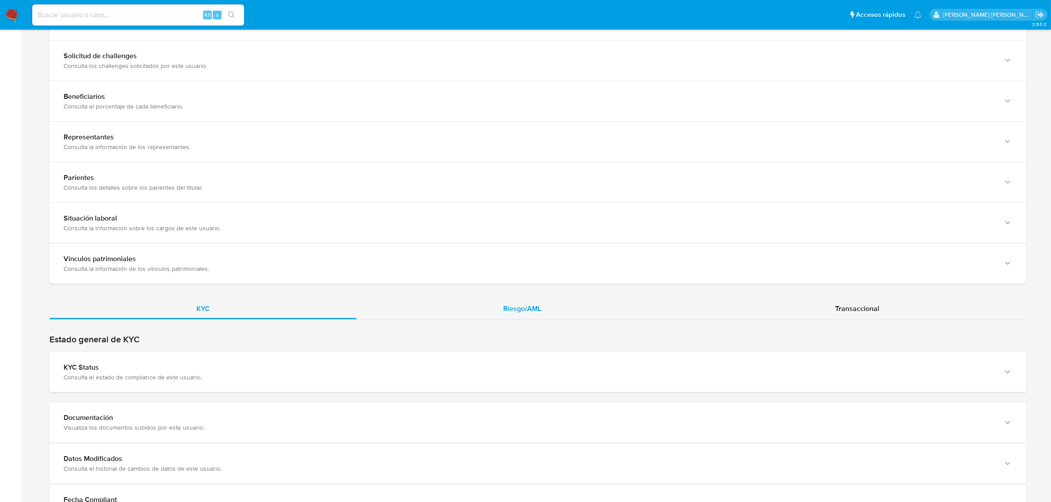
click at [519, 307] on span "Riesgo/AML" at bounding box center [522, 309] width 38 height 10
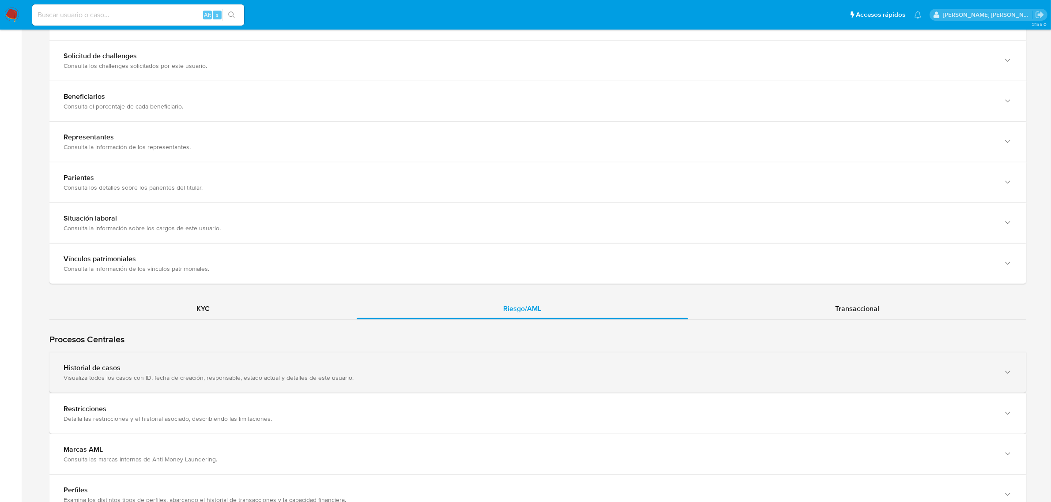
click at [289, 372] on div "Historial de casos" at bounding box center [529, 368] width 931 height 9
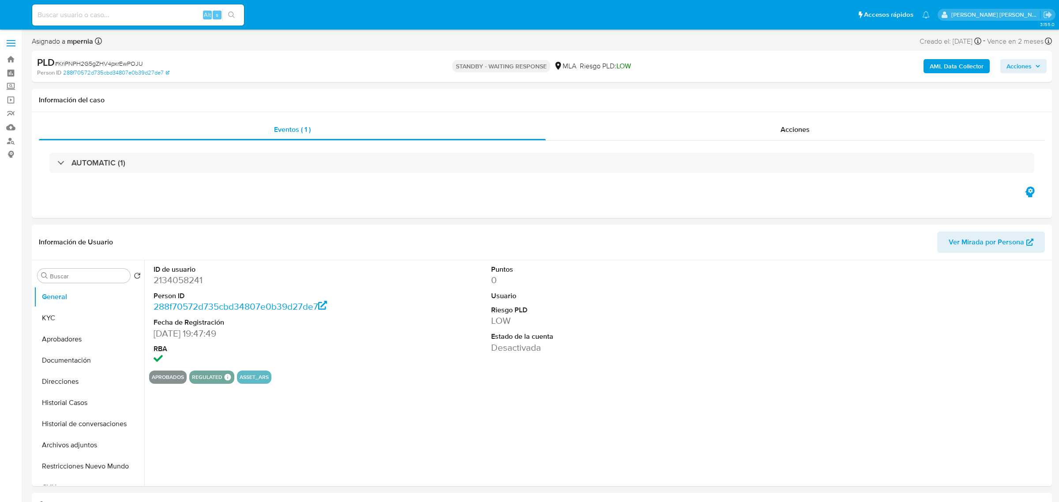
select select "10"
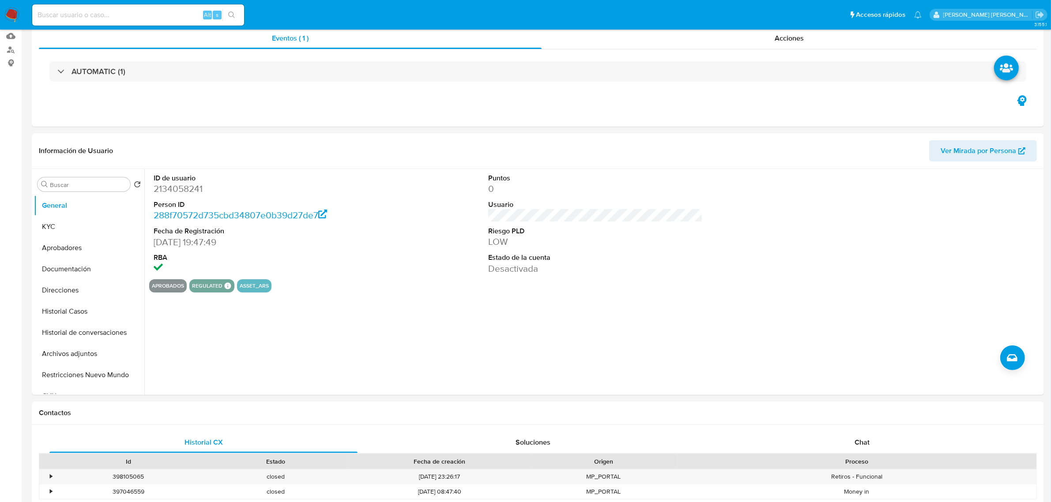
scroll to position [221, 0]
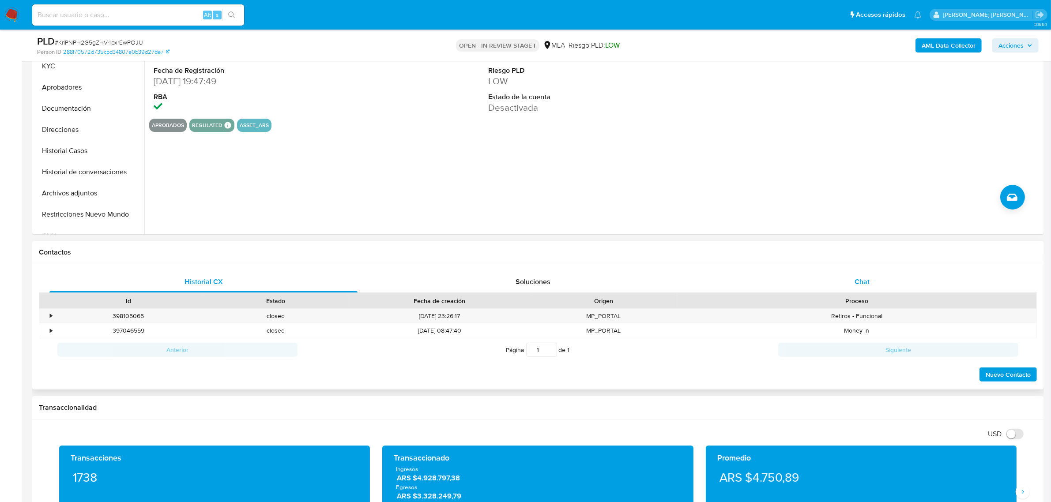
click at [855, 287] on span "Chat" at bounding box center [861, 282] width 15 height 10
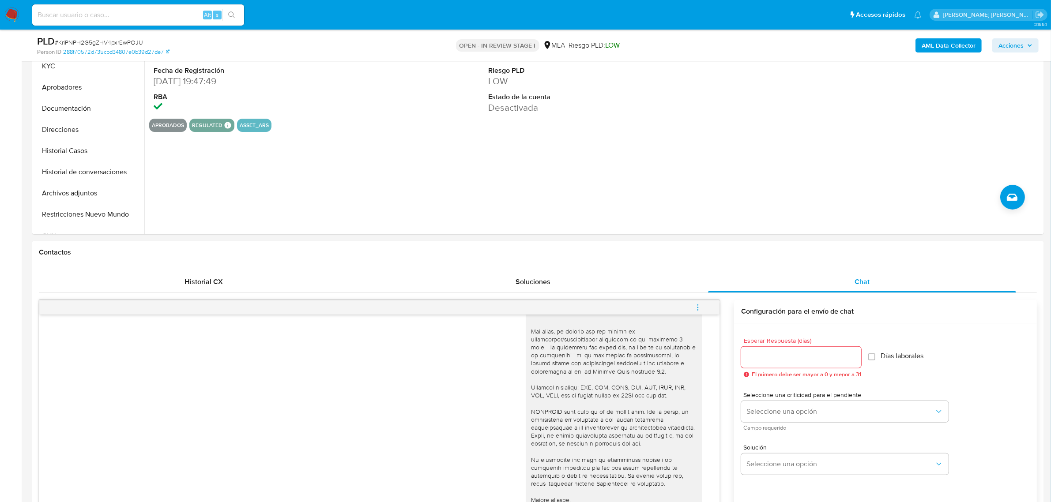
click at [696, 308] on icon "menu-action" at bounding box center [698, 308] width 8 height 8
click at [652, 286] on li "Cerrar conversación" at bounding box center [638, 291] width 90 height 16
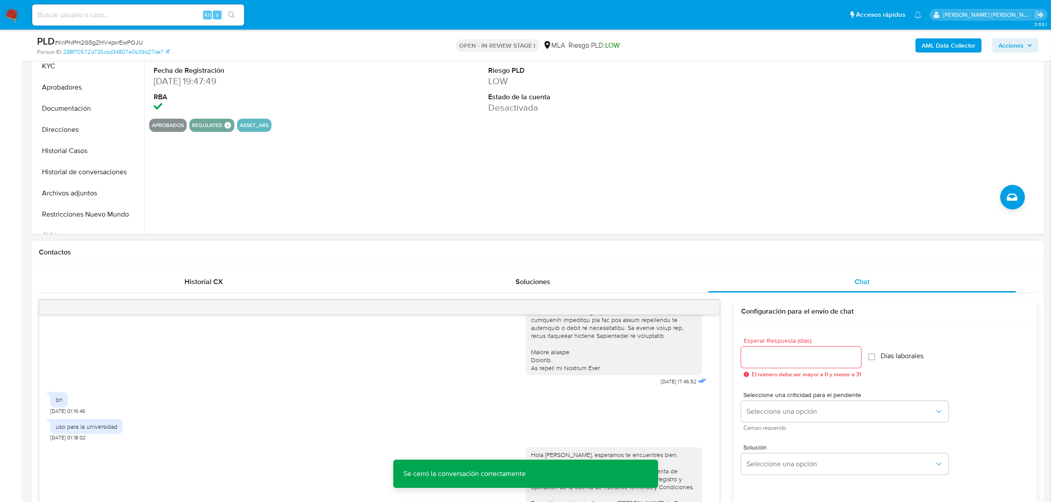
scroll to position [343, 0]
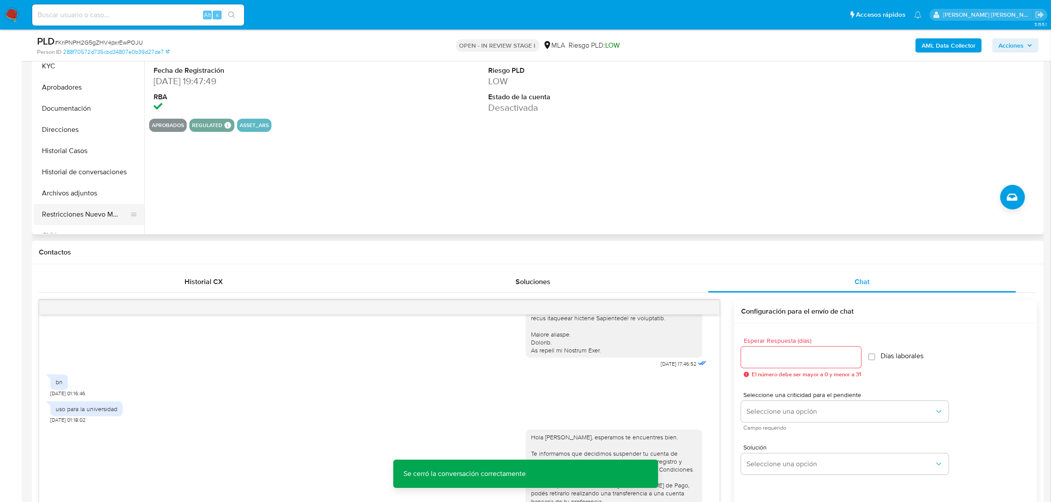
click at [66, 208] on button "Restricciones Nuevo Mundo" at bounding box center [85, 214] width 103 height 21
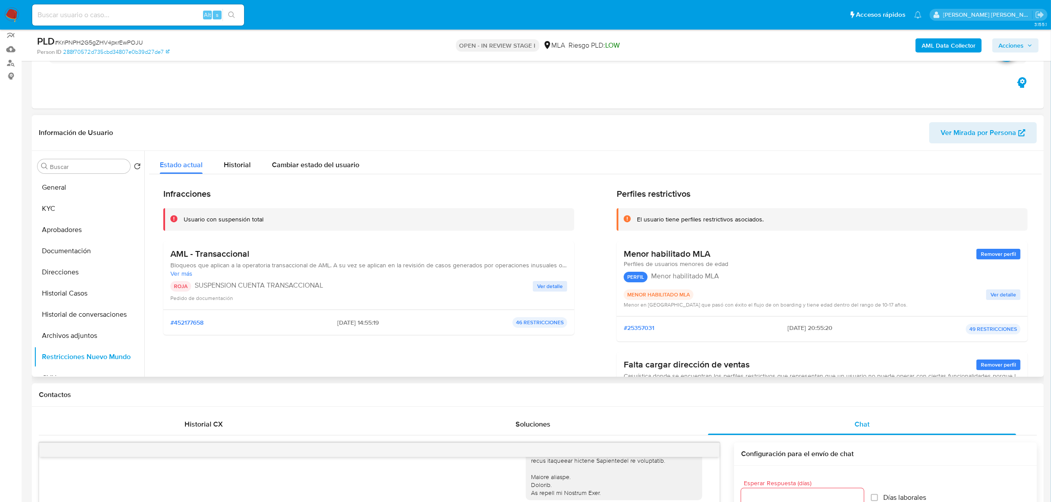
scroll to position [55, 0]
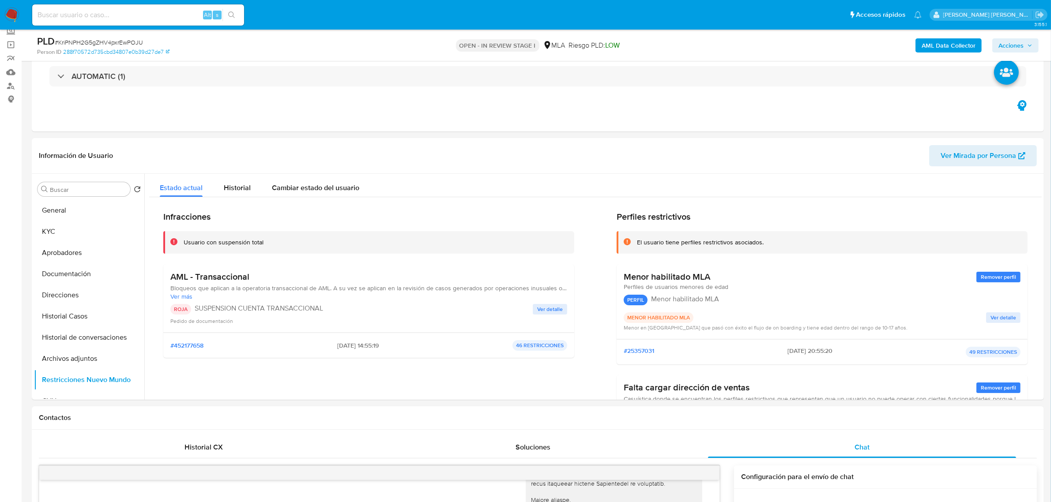
click at [1011, 45] on span "Acciones" at bounding box center [1010, 45] width 25 height 14
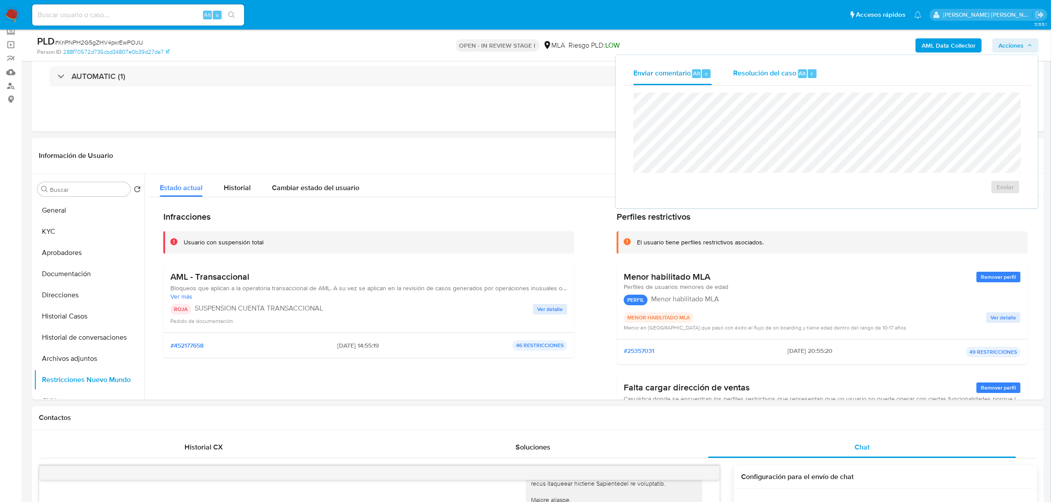
click at [776, 77] on span "Resolución del caso" at bounding box center [764, 73] width 63 height 10
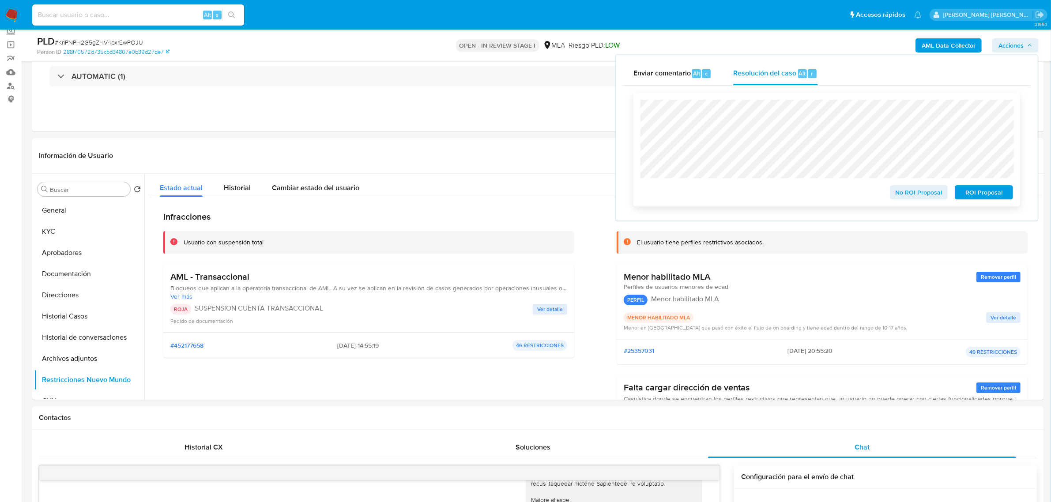
click at [990, 199] on span "ROI Proposal" at bounding box center [984, 192] width 46 height 12
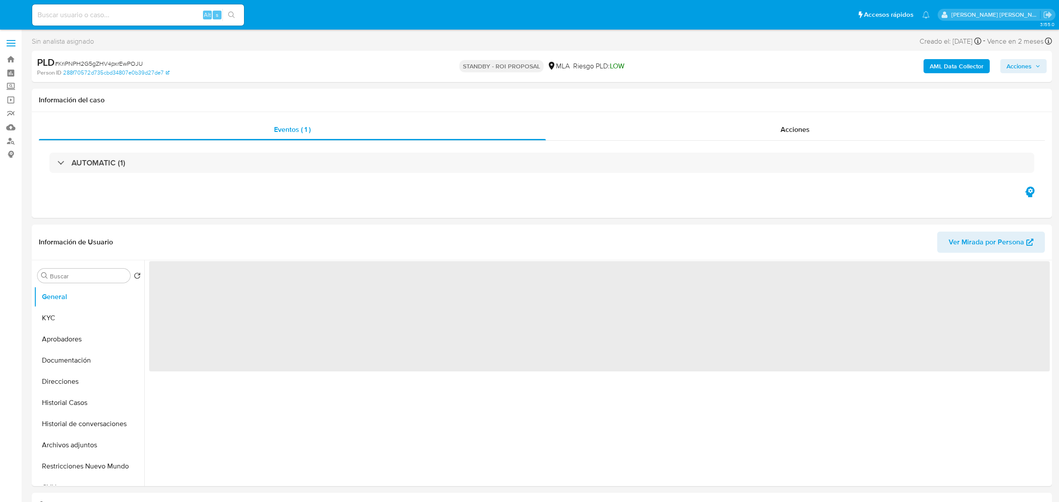
select select "10"
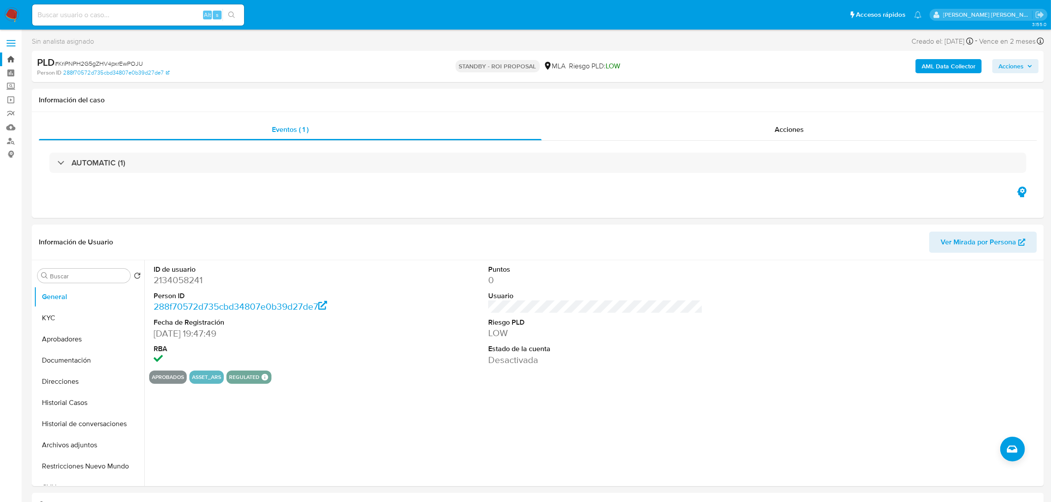
click at [9, 64] on link "Bandeja" at bounding box center [52, 60] width 105 height 14
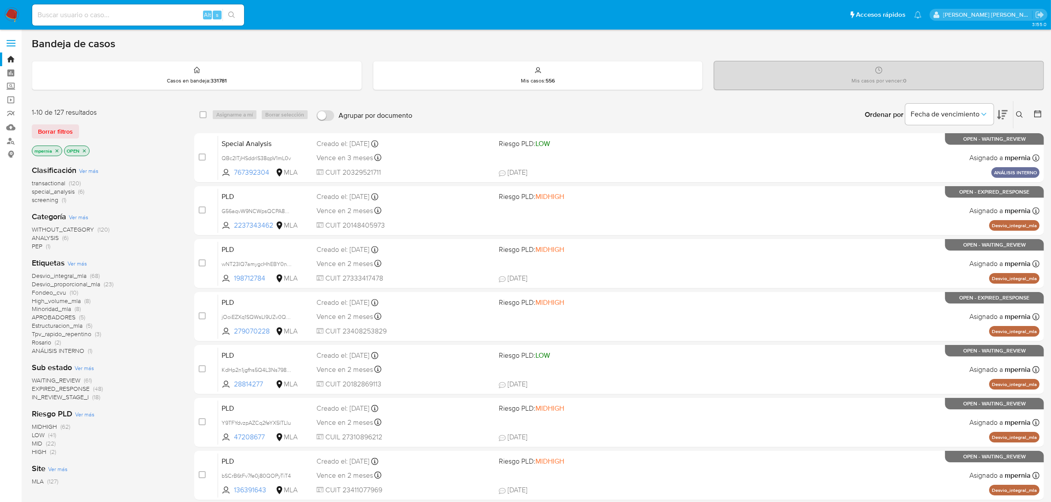
click at [54, 184] on span "transactional" at bounding box center [49, 183] width 34 height 9
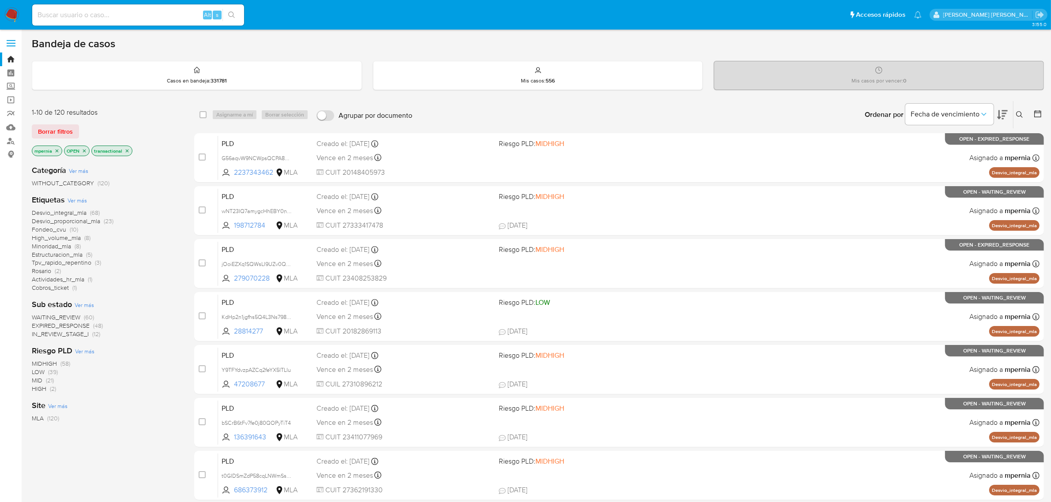
click at [56, 153] on icon "close-filter" at bounding box center [56, 150] width 5 height 5
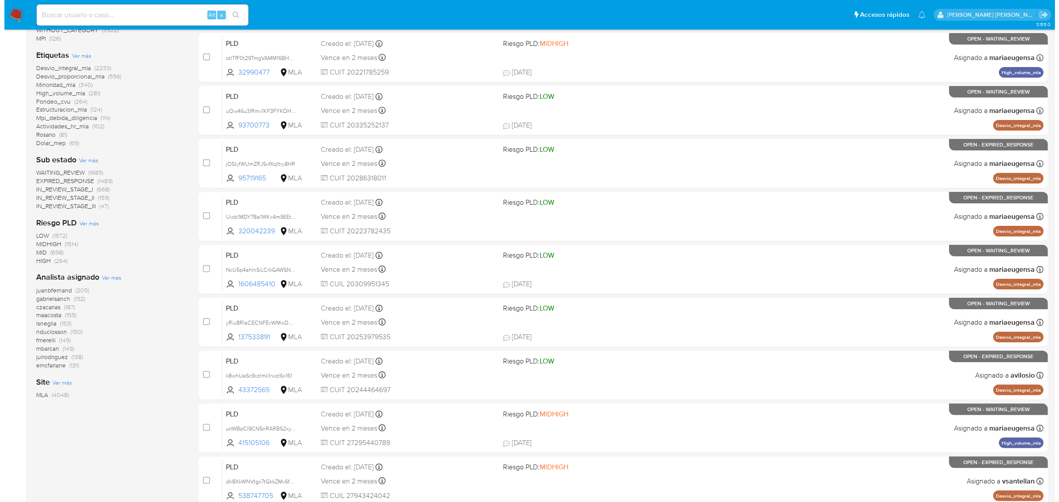
scroll to position [193, 0]
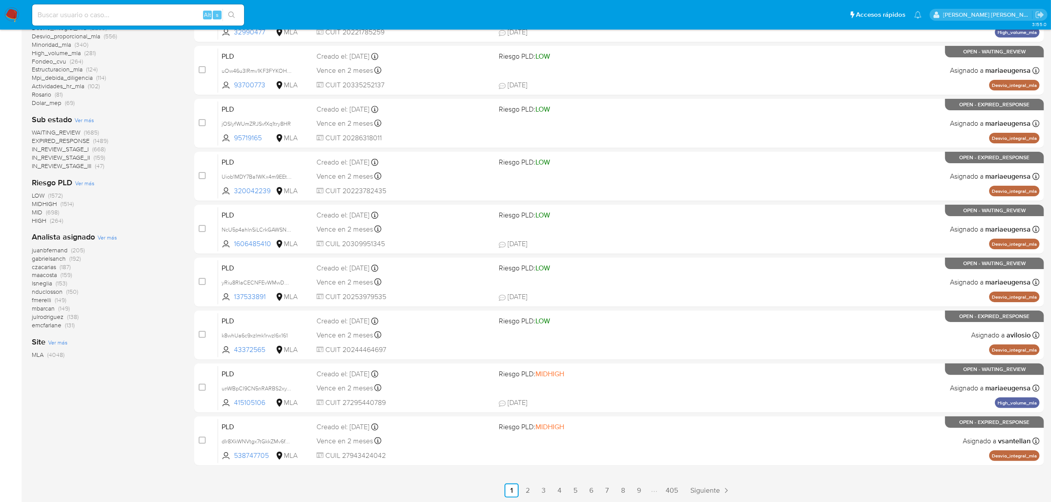
click at [107, 236] on span "Ver más" at bounding box center [107, 237] width 19 height 8
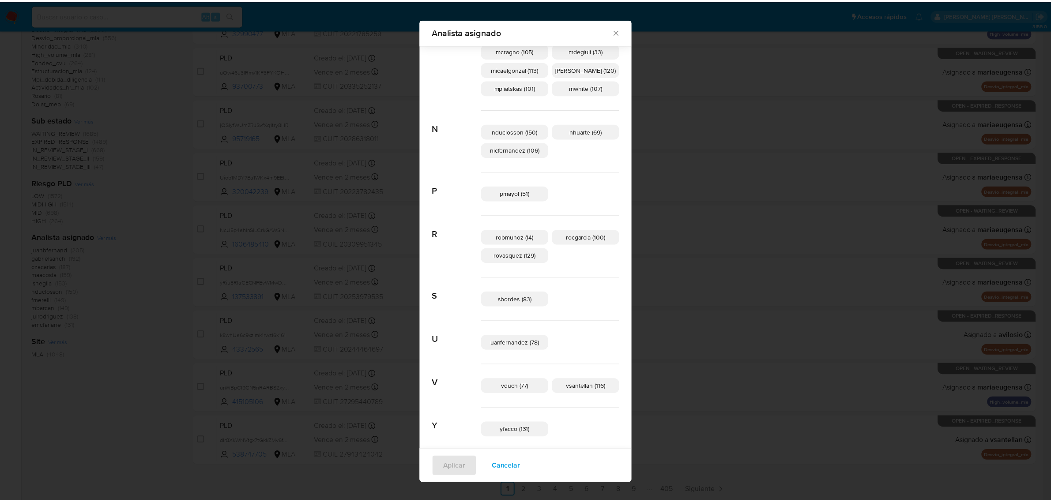
scroll to position [475, 0]
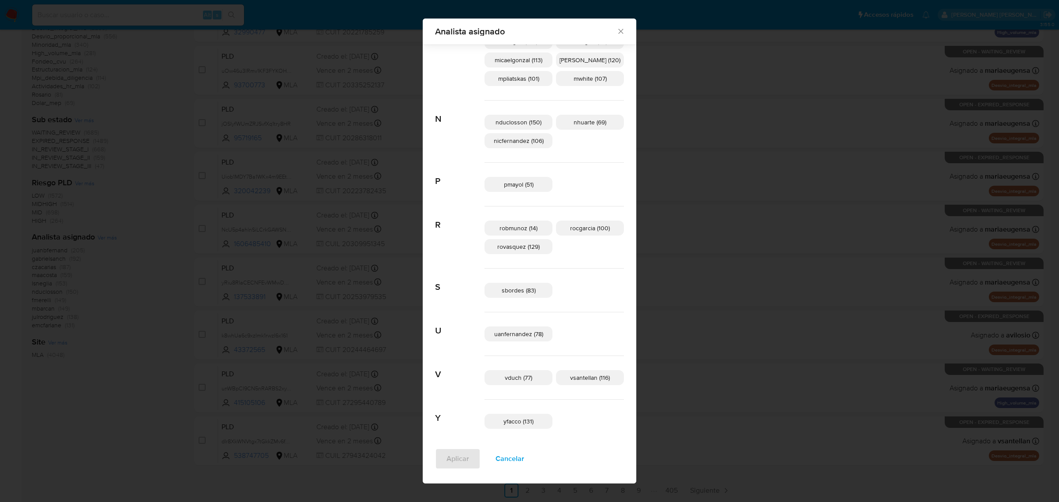
click at [616, 30] on icon "Cerrar" at bounding box center [620, 31] width 9 height 9
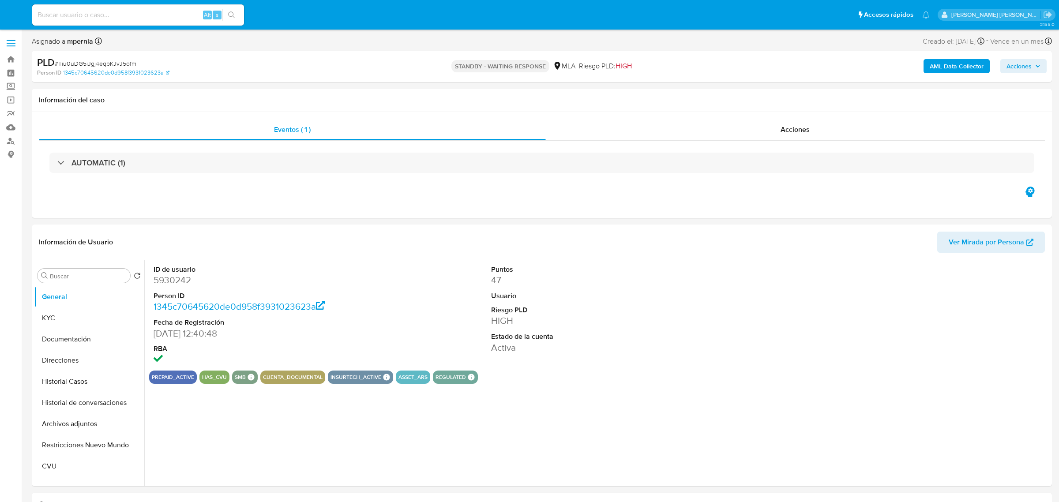
select select "10"
click at [156, 14] on input at bounding box center [138, 14] width 212 height 11
paste input "1187946759"
type input "1187946759"
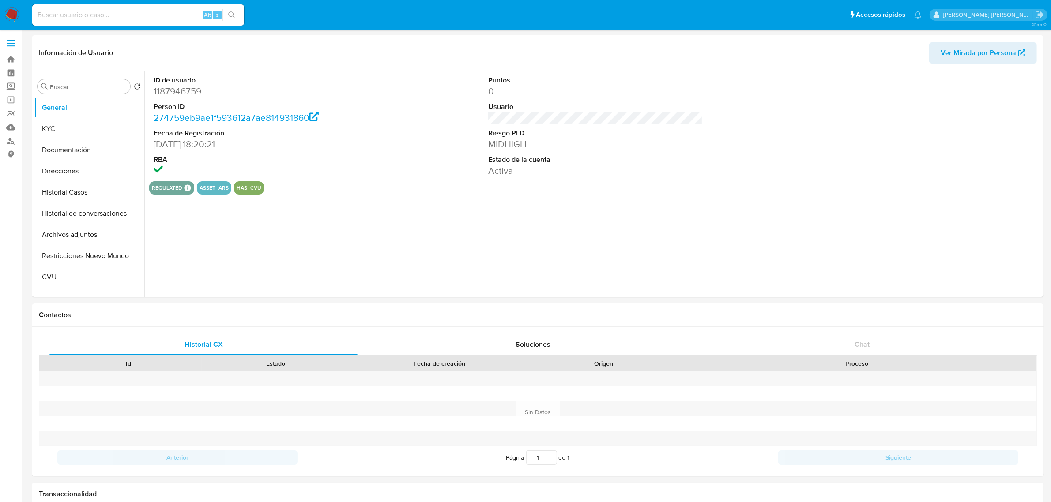
select select "10"
click at [86, 196] on button "Historial Casos" at bounding box center [85, 192] width 103 height 21
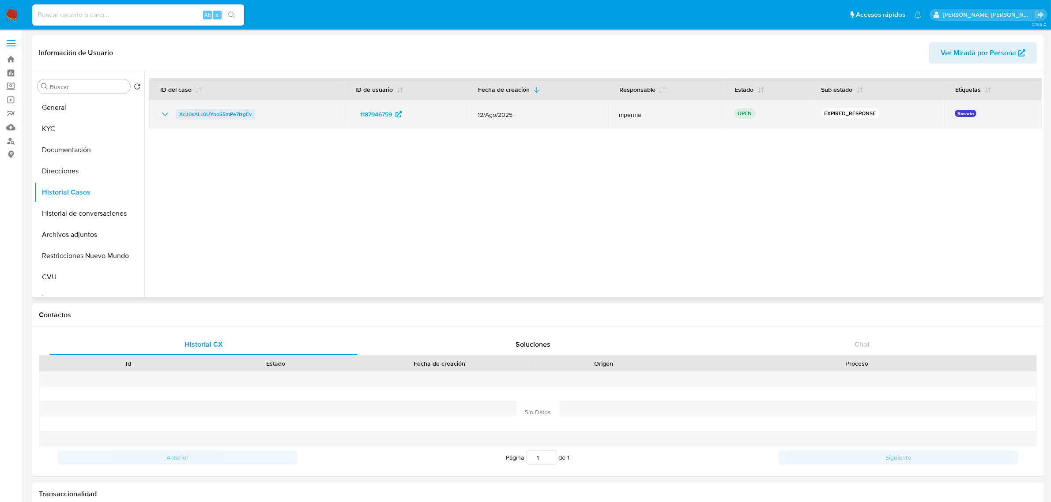
drag, startPoint x: 248, startPoint y: 107, endPoint x: 177, endPoint y: 112, distance: 70.7
click at [177, 112] on div "XdJ0sALL0UYnoS5mPe7IzgEv" at bounding box center [247, 114] width 174 height 11
click at [206, 117] on span "XdJ0sALL0UYnoS5mPe7IzgEv" at bounding box center [215, 114] width 72 height 11
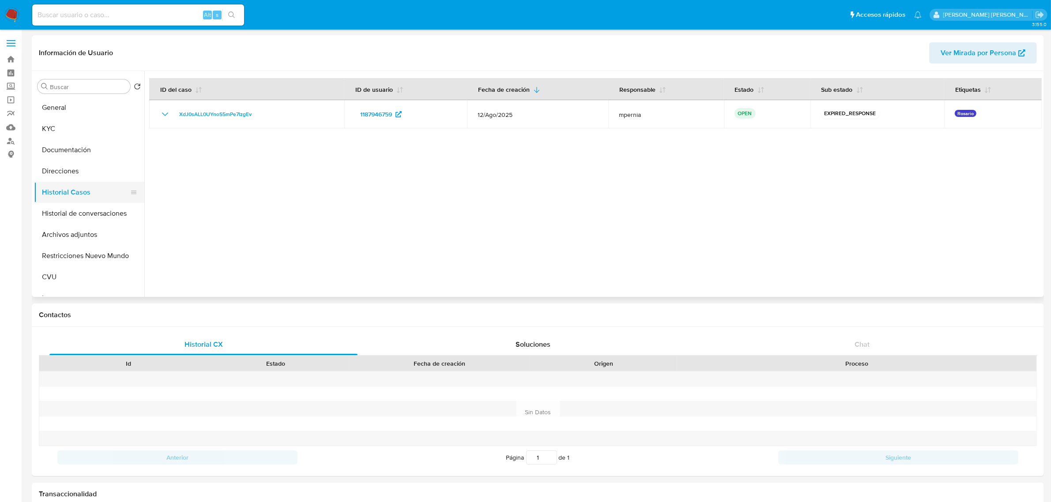
click at [79, 184] on button "Historial Casos" at bounding box center [85, 192] width 103 height 21
click at [73, 175] on button "Direcciones" at bounding box center [85, 171] width 103 height 21
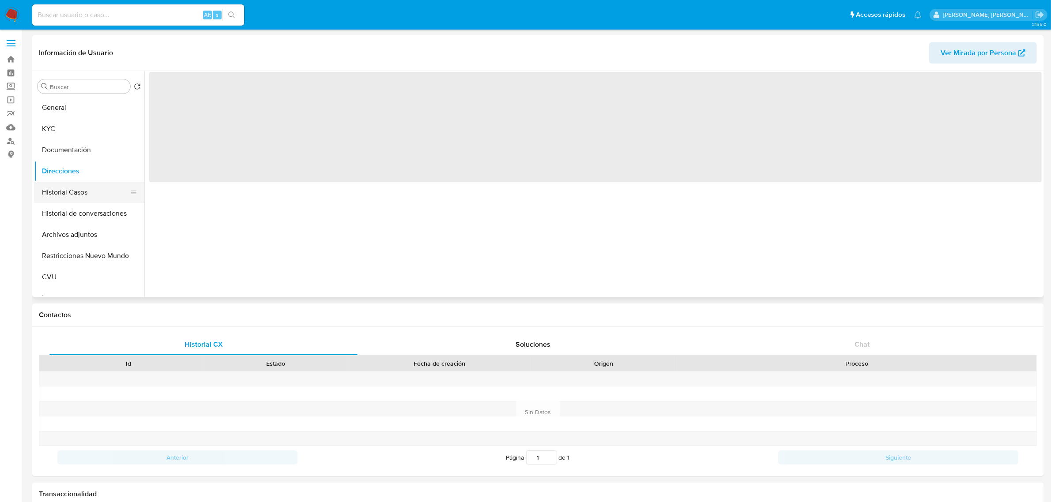
click at [71, 195] on button "Historial Casos" at bounding box center [85, 192] width 103 height 21
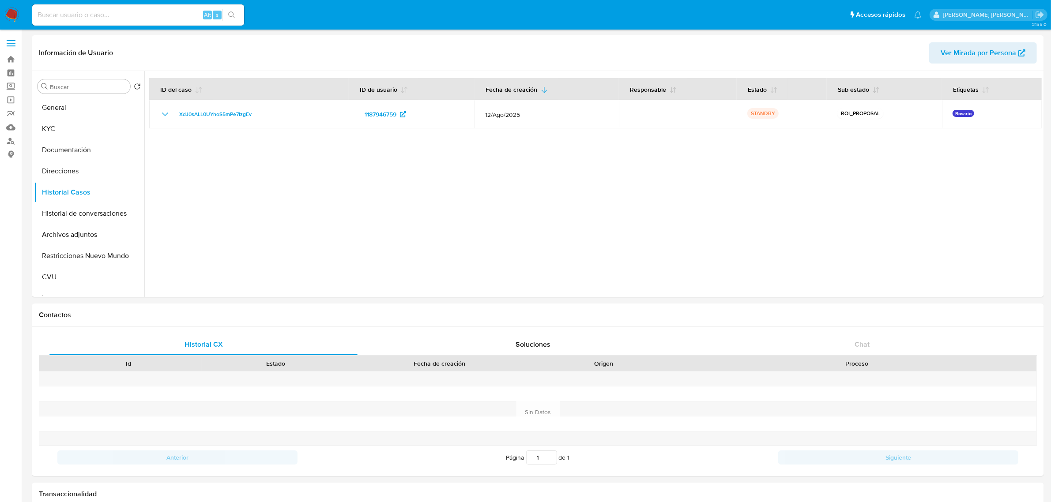
click at [180, 15] on input at bounding box center [138, 14] width 212 height 11
paste input "446932441"
type input "446932441"
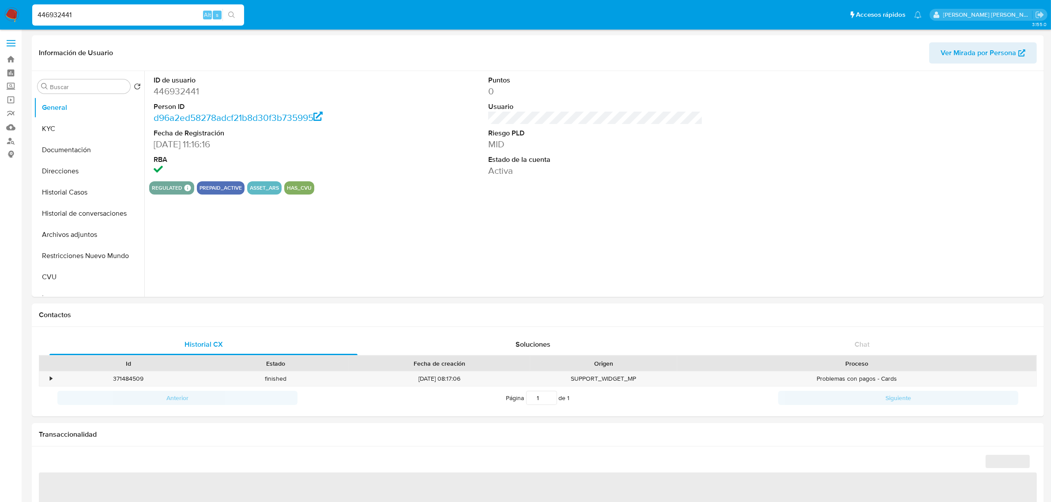
select select "10"
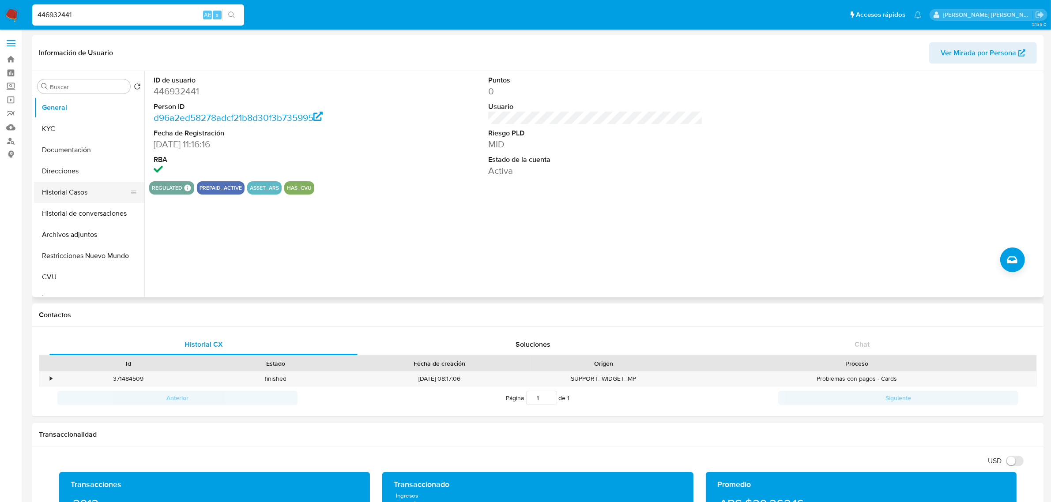
click at [54, 196] on button "Historial Casos" at bounding box center [85, 192] width 103 height 21
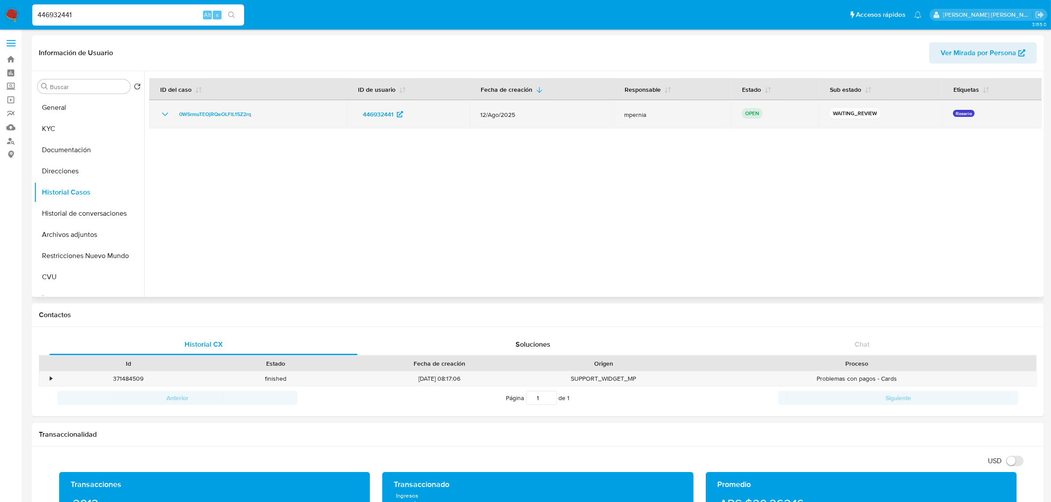
drag, startPoint x: 271, startPoint y: 115, endPoint x: 168, endPoint y: 116, distance: 103.3
click at [168, 116] on div "0WSrmuTEOjRQeOLFlL15Z2rq" at bounding box center [248, 114] width 176 height 11
click at [215, 116] on span "0WSrmuTEOjRQeOLFlL15Z2rq" at bounding box center [215, 114] width 72 height 11
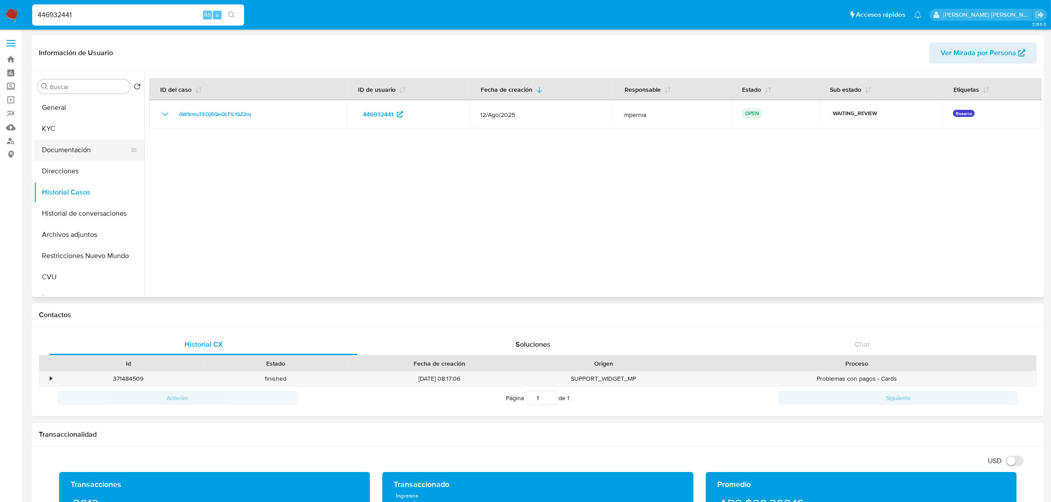
click at [76, 148] on button "Documentación" at bounding box center [85, 149] width 103 height 21
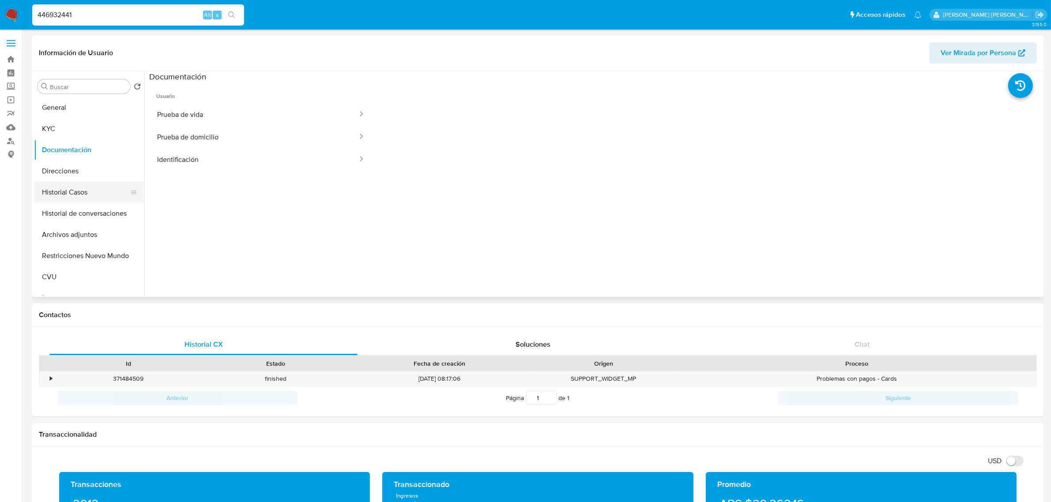
click at [53, 192] on button "Historial Casos" at bounding box center [85, 192] width 103 height 21
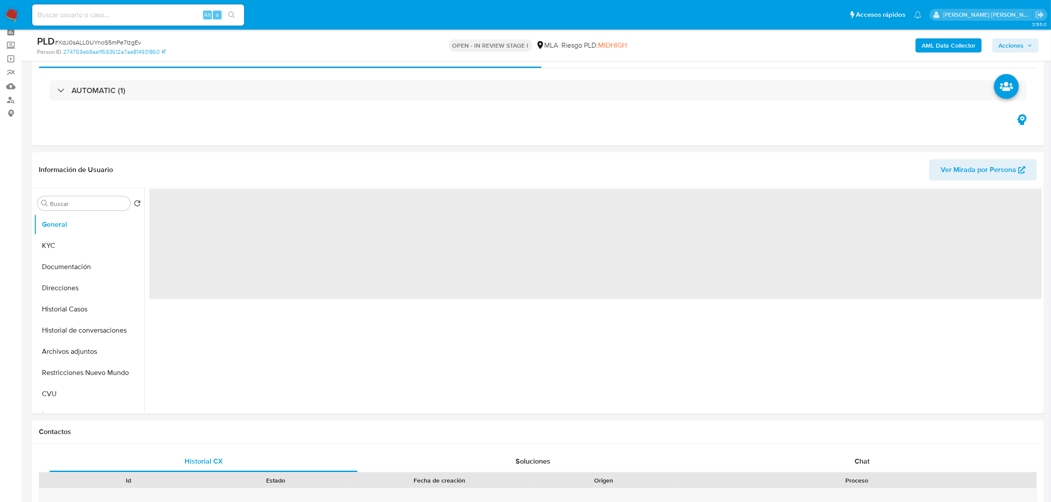
scroll to position [165, 0]
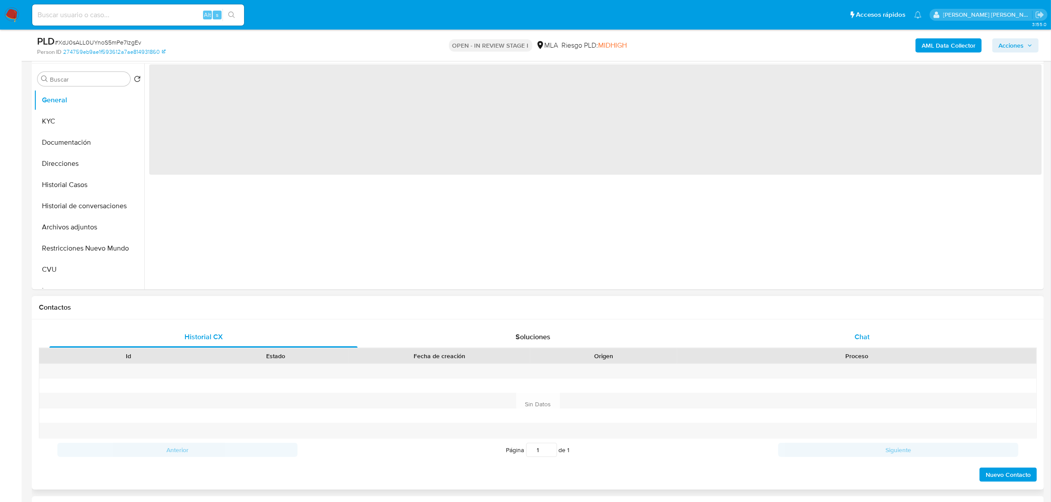
click at [856, 338] on span "Chat" at bounding box center [861, 337] width 15 height 10
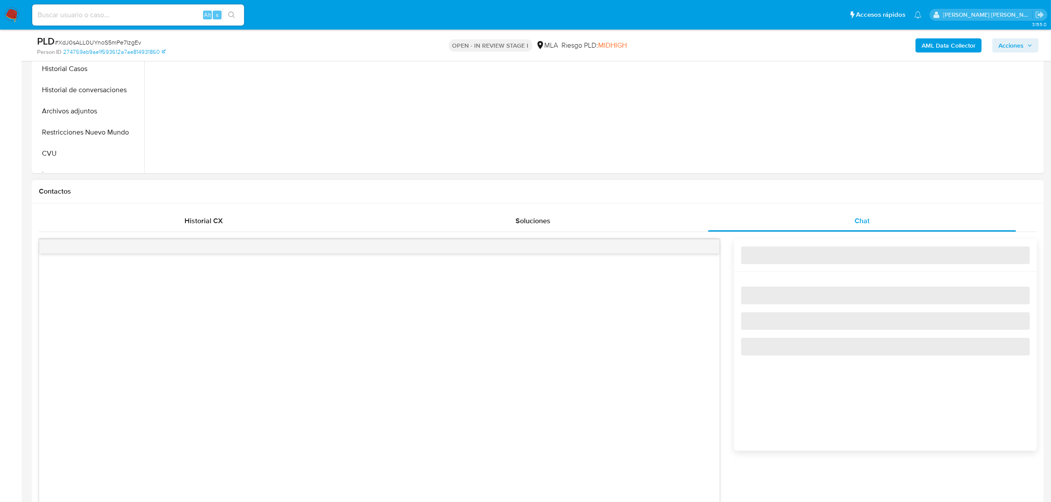
scroll to position [331, 0]
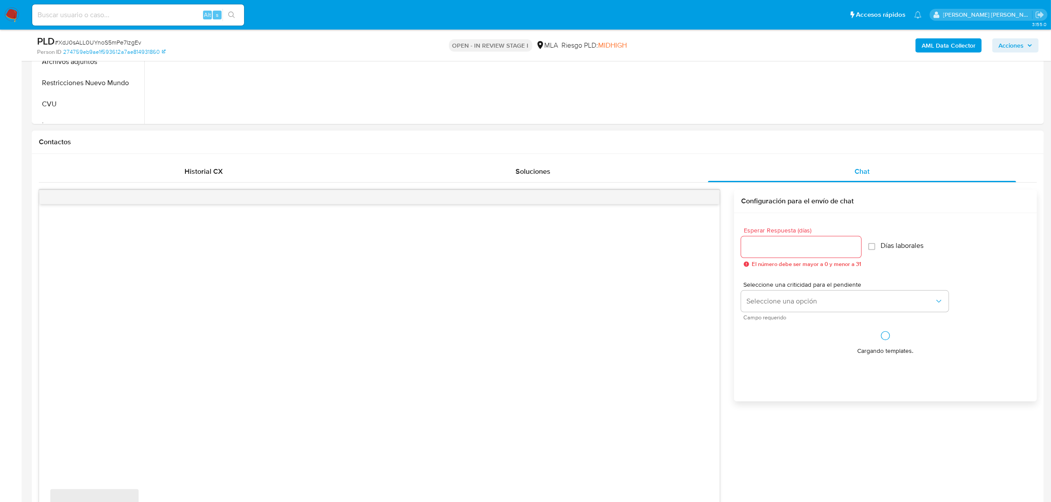
select select "10"
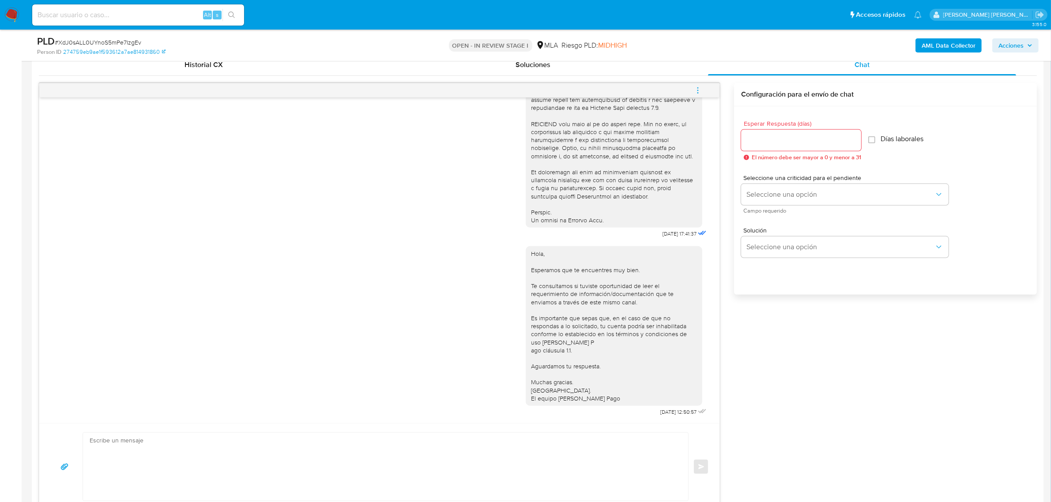
scroll to position [441, 0]
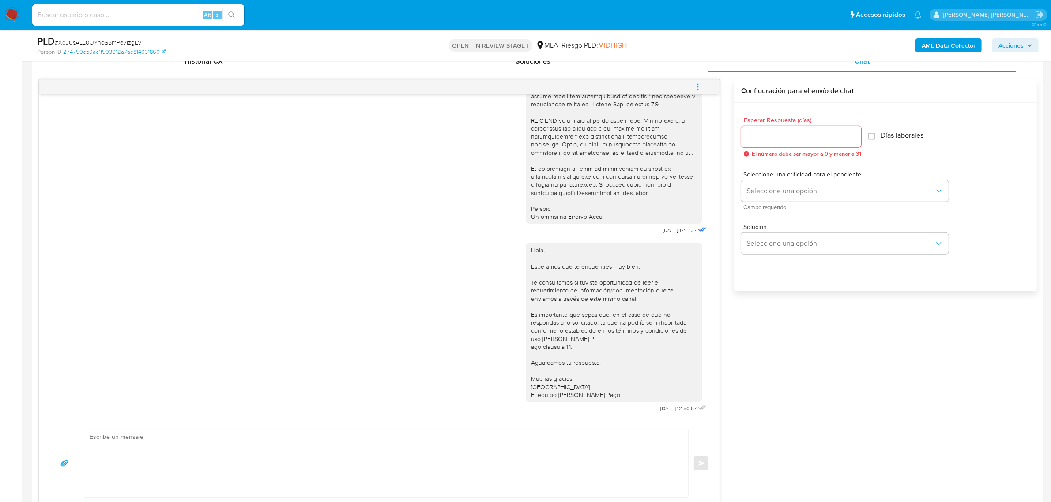
click at [696, 84] on icon "menu-action" at bounding box center [698, 87] width 8 height 8
click at [657, 71] on li "Cerrar conversación" at bounding box center [638, 71] width 90 height 16
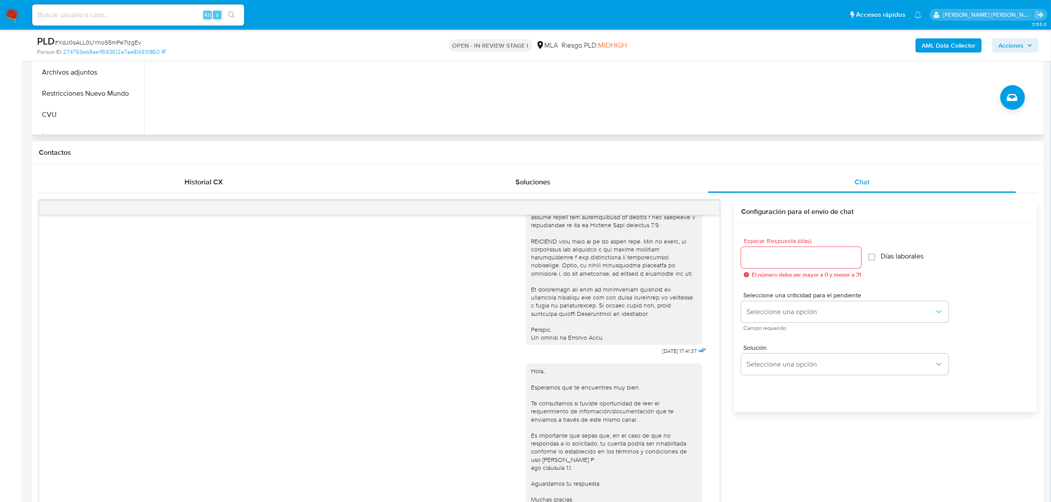
scroll to position [276, 0]
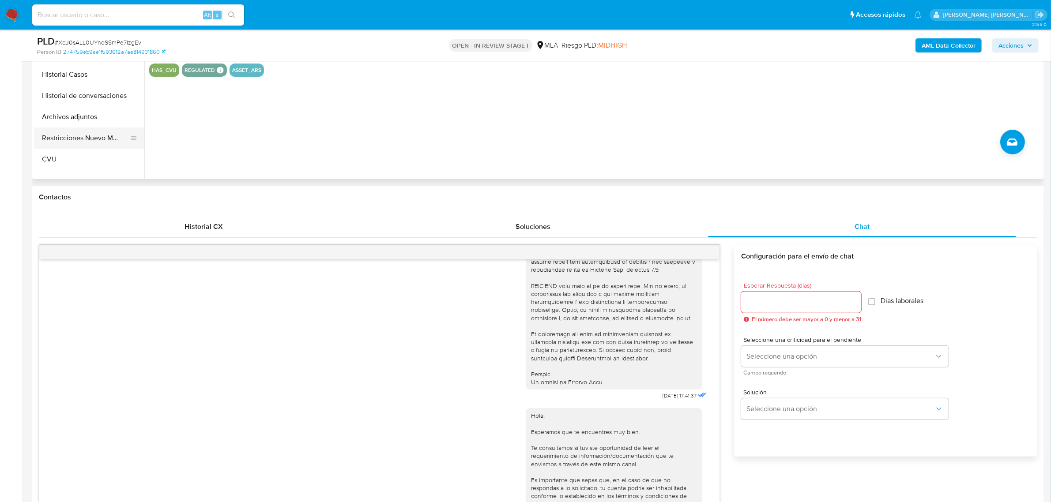
click at [79, 141] on button "Restricciones Nuevo Mundo" at bounding box center [85, 138] width 103 height 21
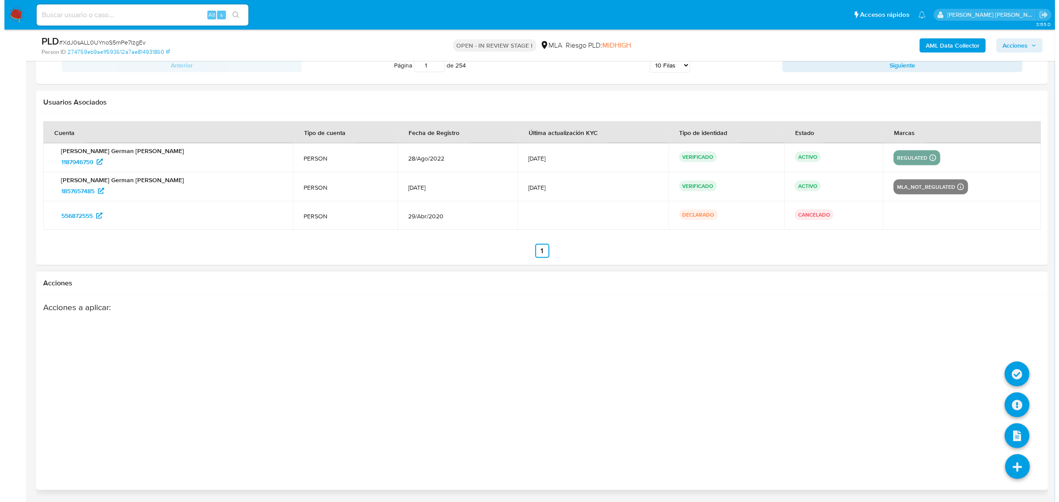
scroll to position [1612, 0]
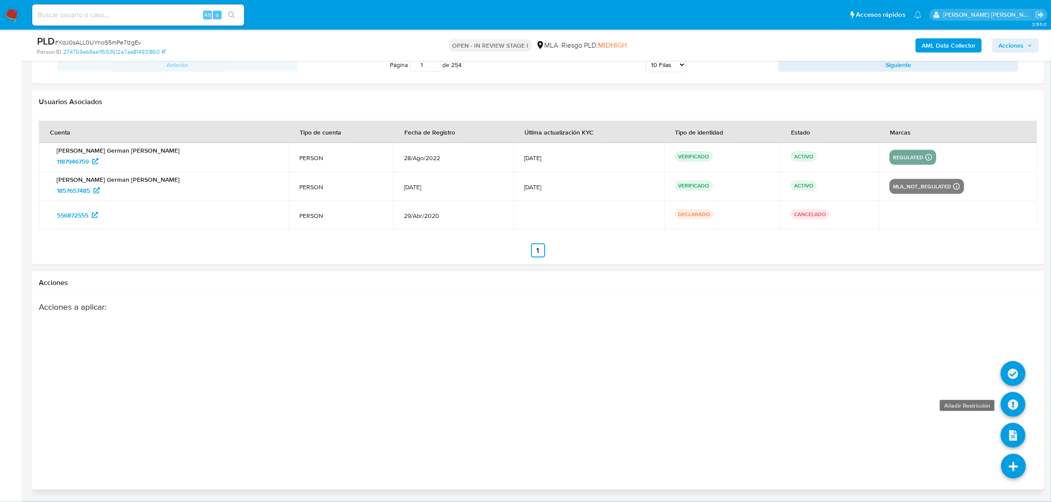
click at [1007, 398] on icon at bounding box center [1012, 404] width 25 height 25
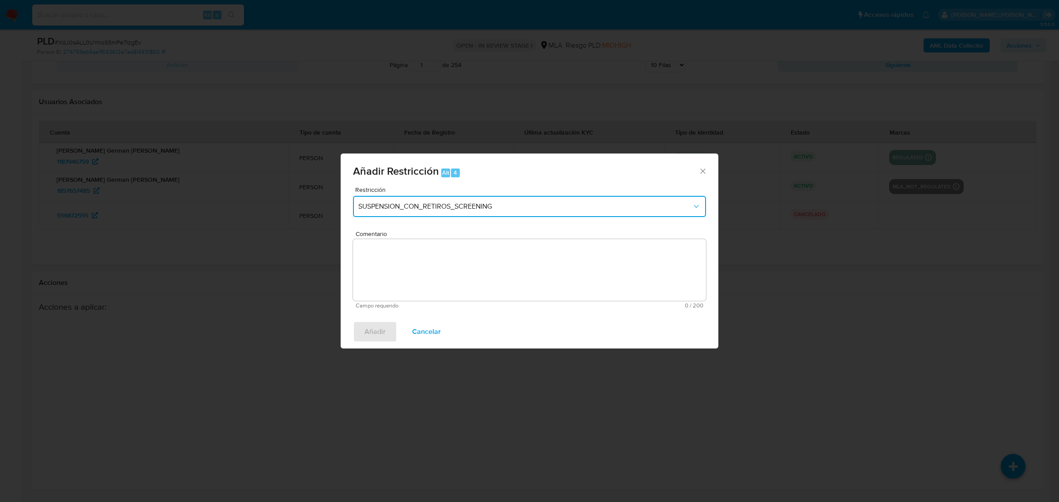
click at [412, 207] on span "SUSPENSION_CON_RETIROS_SCREENING" at bounding box center [525, 206] width 334 height 9
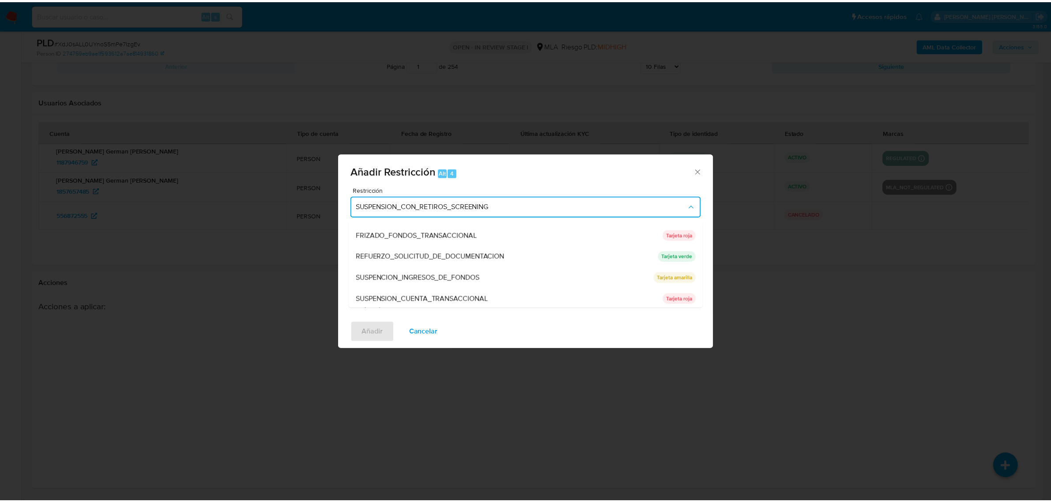
scroll to position [165, 0]
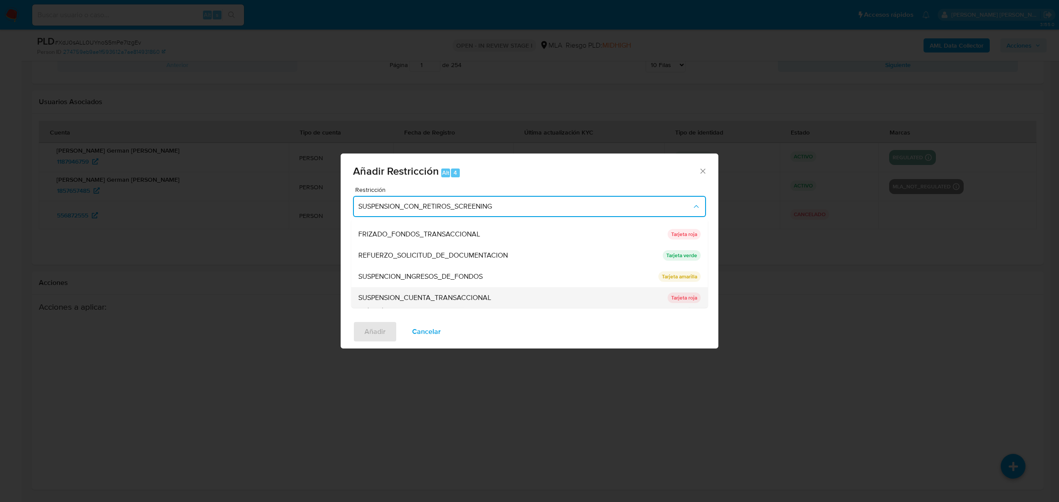
click at [398, 297] on span "SUSPENSION_CUENTA_TRANSACCIONAL" at bounding box center [424, 297] width 133 height 9
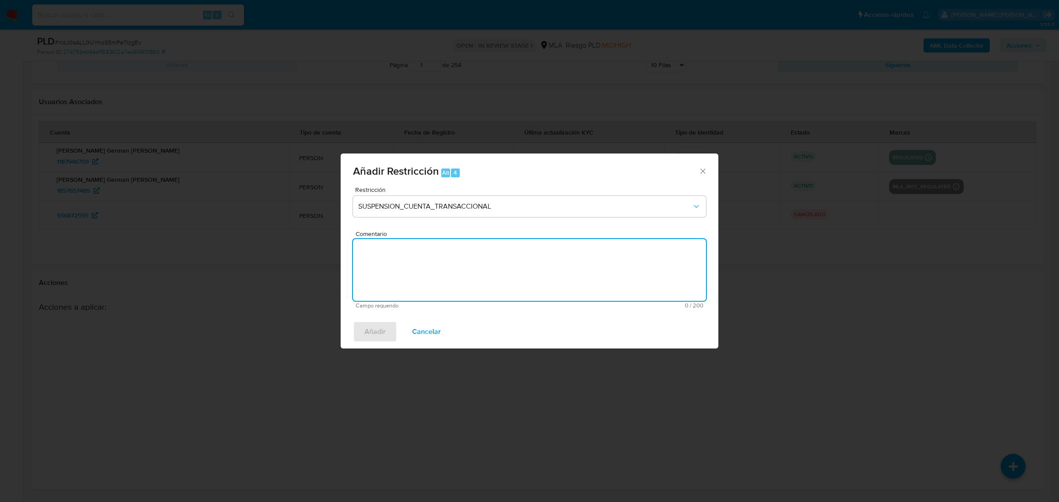
click at [393, 272] on textarea "Comentario" at bounding box center [529, 270] width 353 height 62
type textarea "AML"
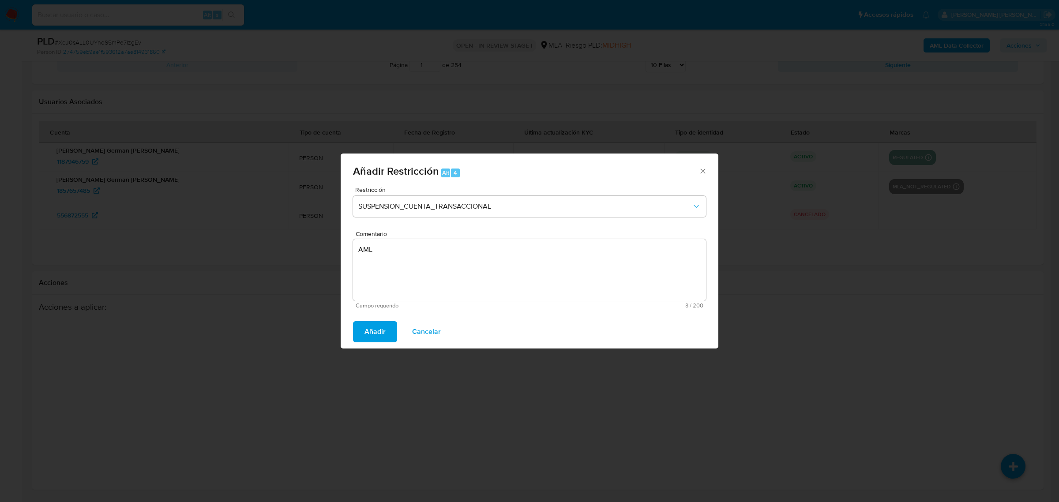
click at [376, 329] on span "Añadir" at bounding box center [374, 331] width 21 height 19
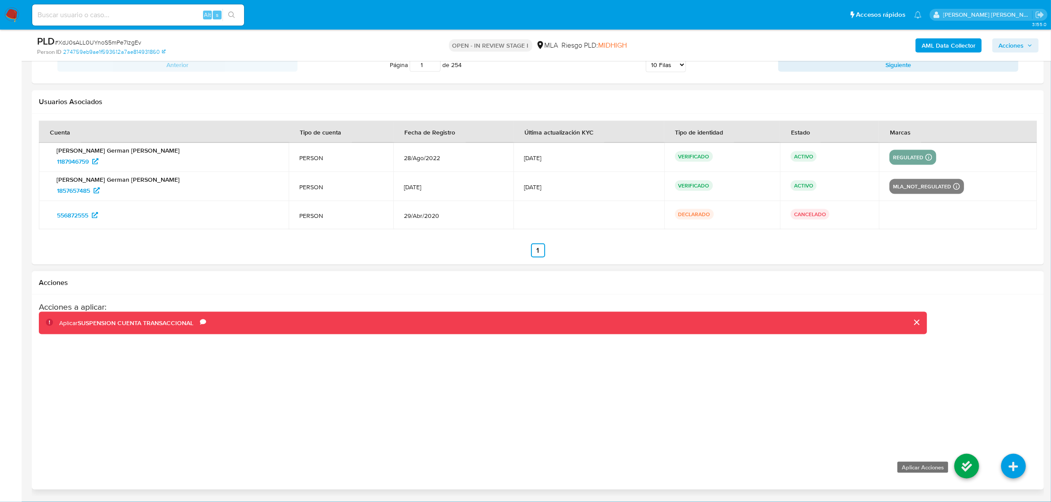
click at [958, 464] on icon at bounding box center [966, 466] width 25 height 25
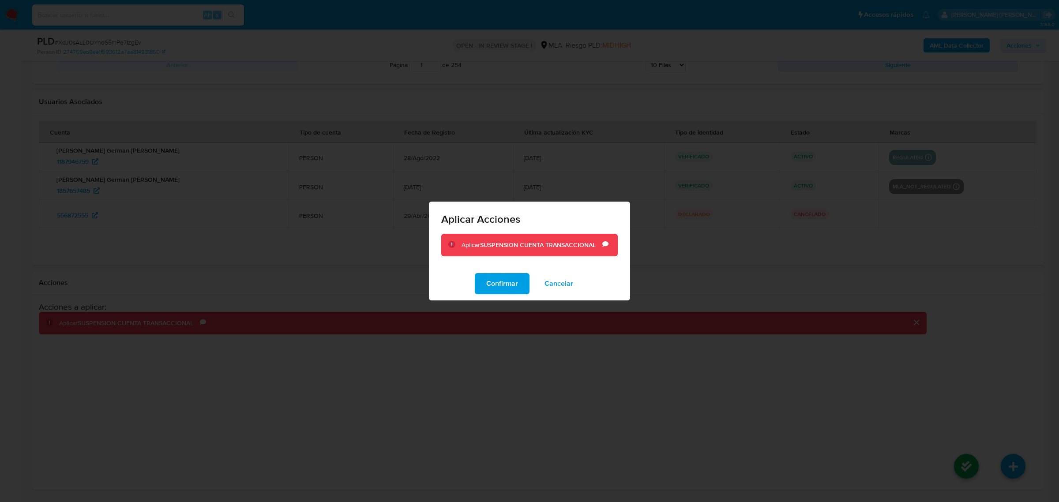
click at [507, 285] on span "Confirmar" at bounding box center [502, 283] width 32 height 19
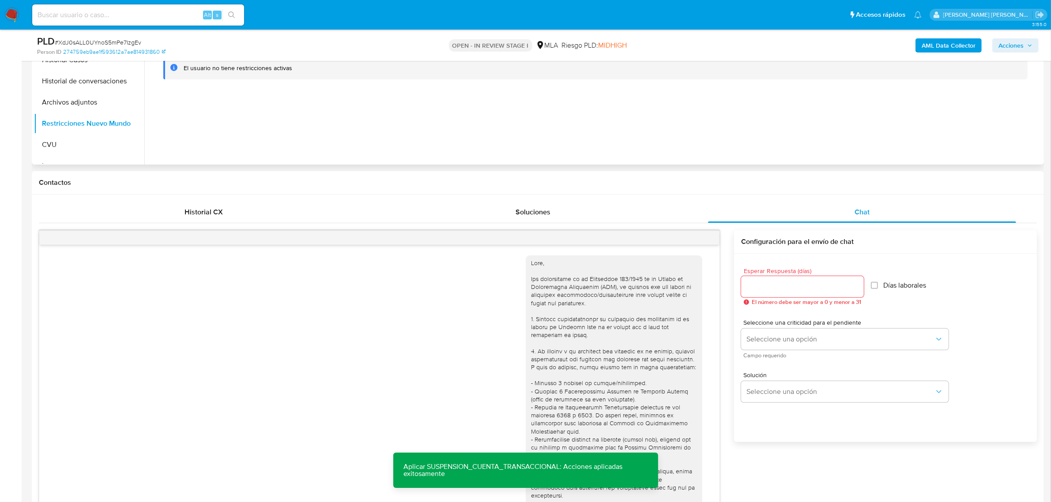
scroll to position [123, 0]
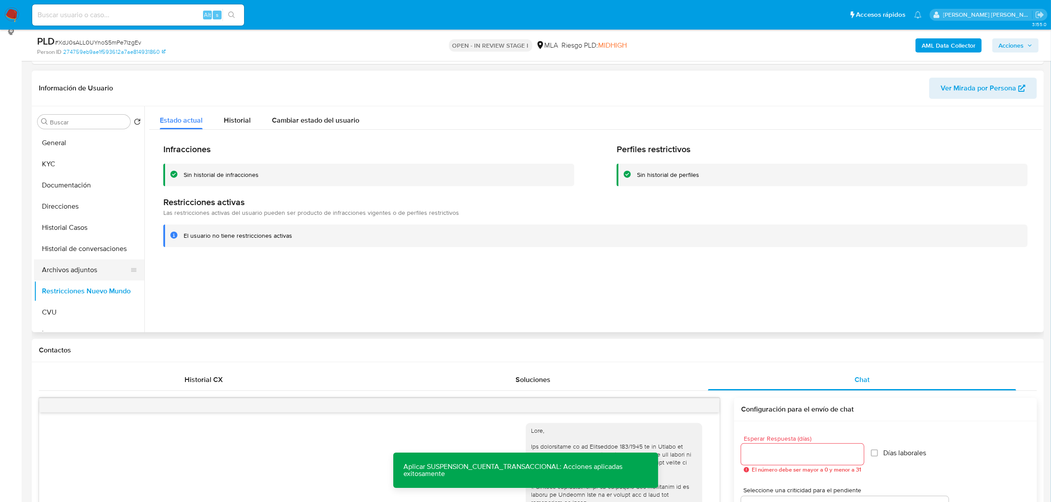
click at [50, 272] on button "Archivos adjuntos" at bounding box center [85, 269] width 103 height 21
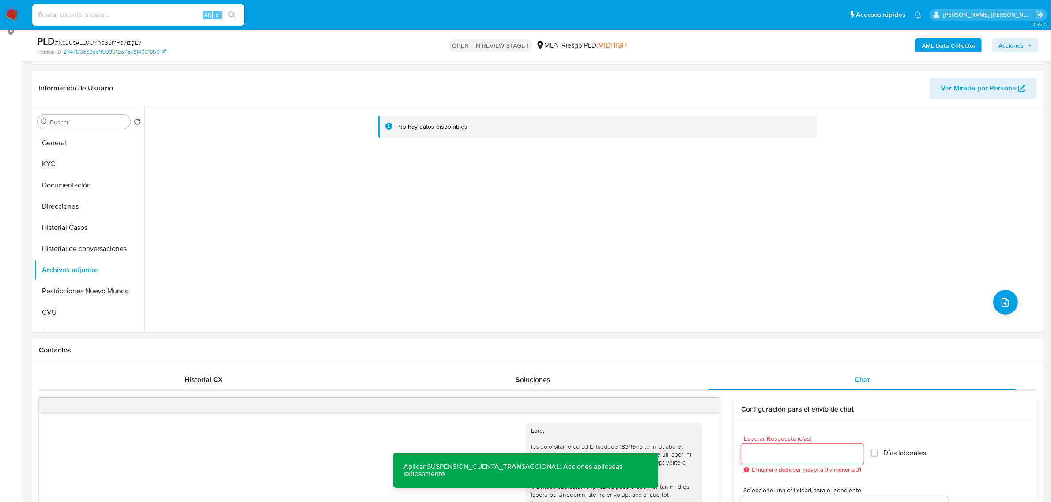
click at [940, 49] on b "AML Data Collector" at bounding box center [948, 45] width 54 height 14
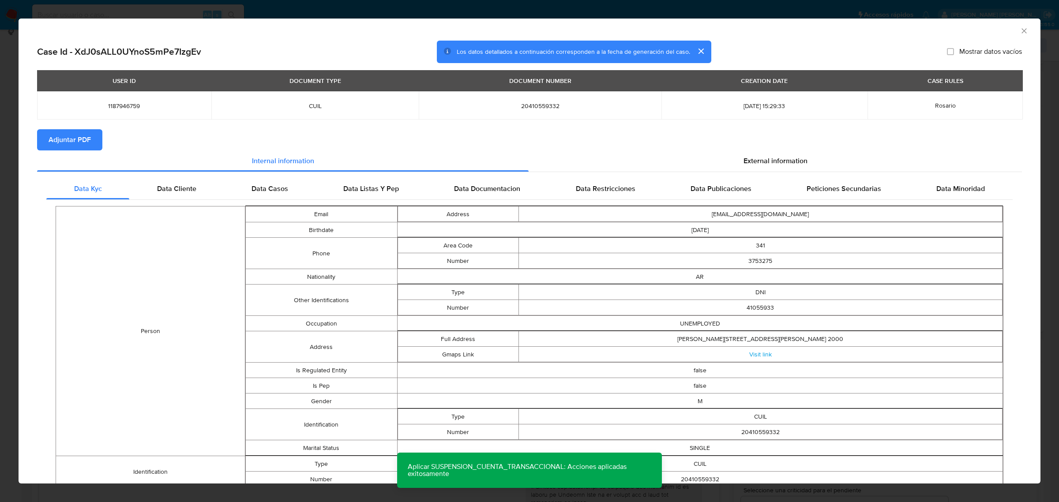
click at [74, 135] on span "Adjuntar PDF" at bounding box center [70, 139] width 42 height 19
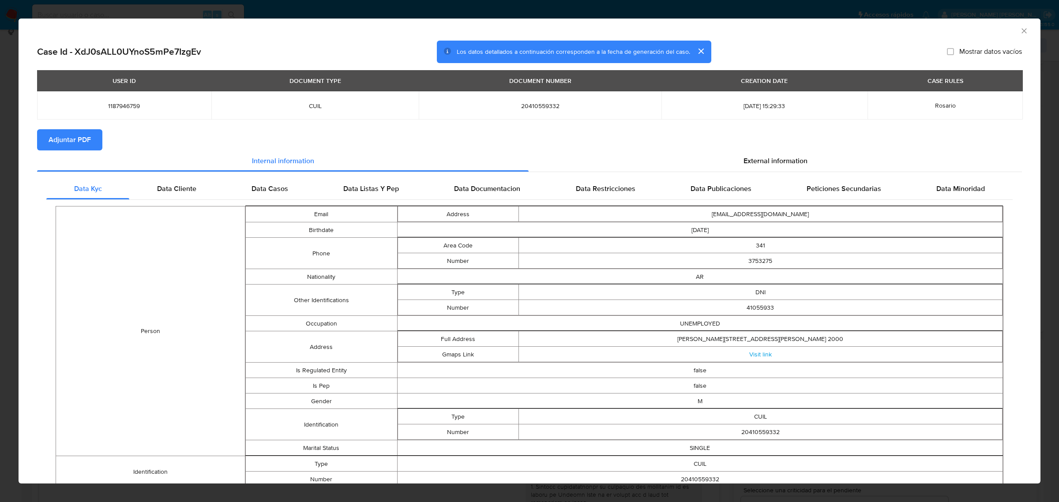
click at [1020, 30] on icon "Cerrar ventana" at bounding box center [1024, 30] width 9 height 9
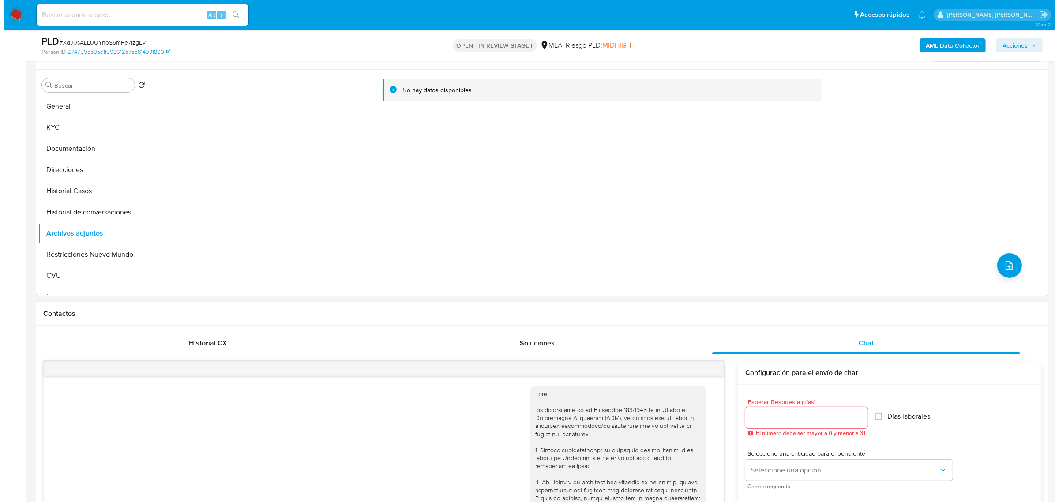
scroll to position [178, 0]
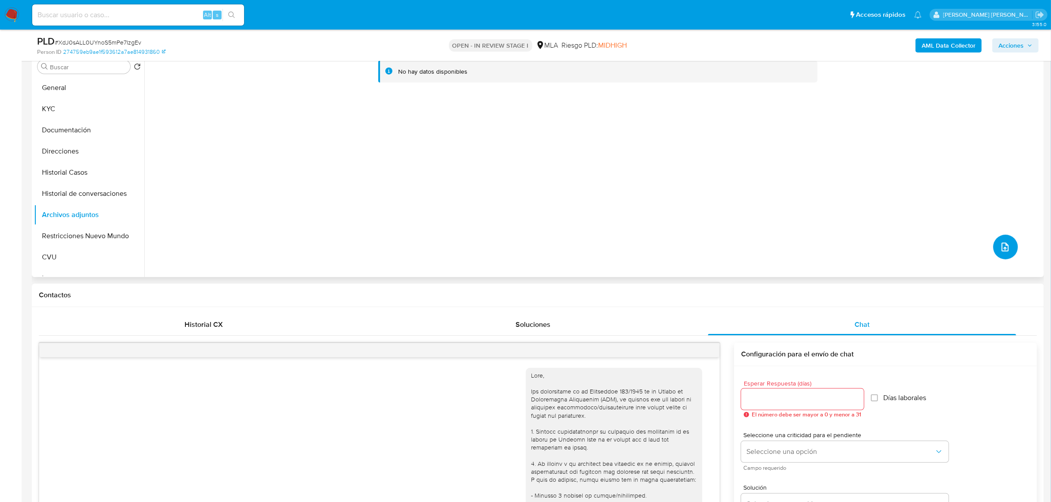
click at [1002, 248] on icon "upload-file" at bounding box center [1004, 247] width 11 height 11
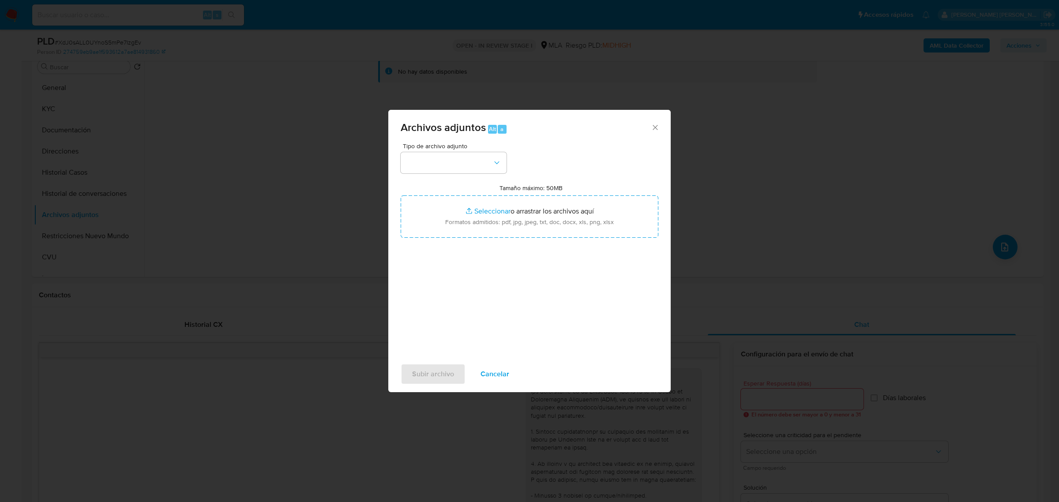
click at [455, 176] on div "Tipo de archivo adjunto Tamaño máximo: 50MB Seleccionar archivos Seleccionar o …" at bounding box center [530, 247] width 258 height 208
click at [457, 173] on button "button" at bounding box center [454, 162] width 106 height 21
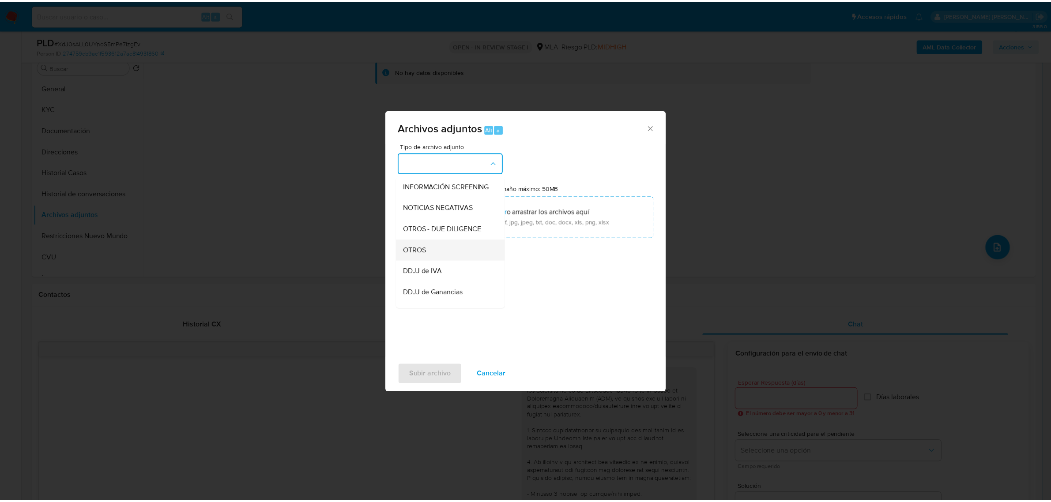
scroll to position [110, 0]
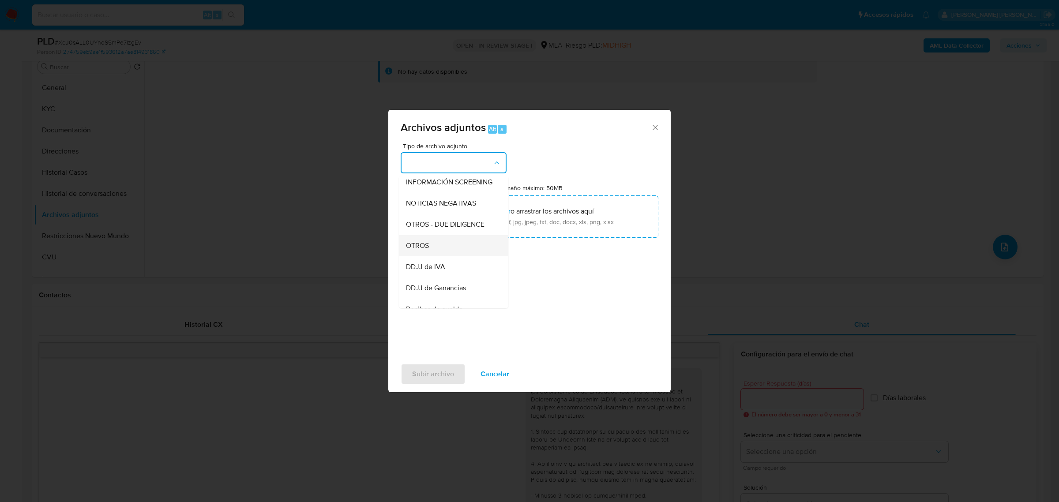
click at [443, 256] on div "OTROS" at bounding box center [451, 245] width 90 height 21
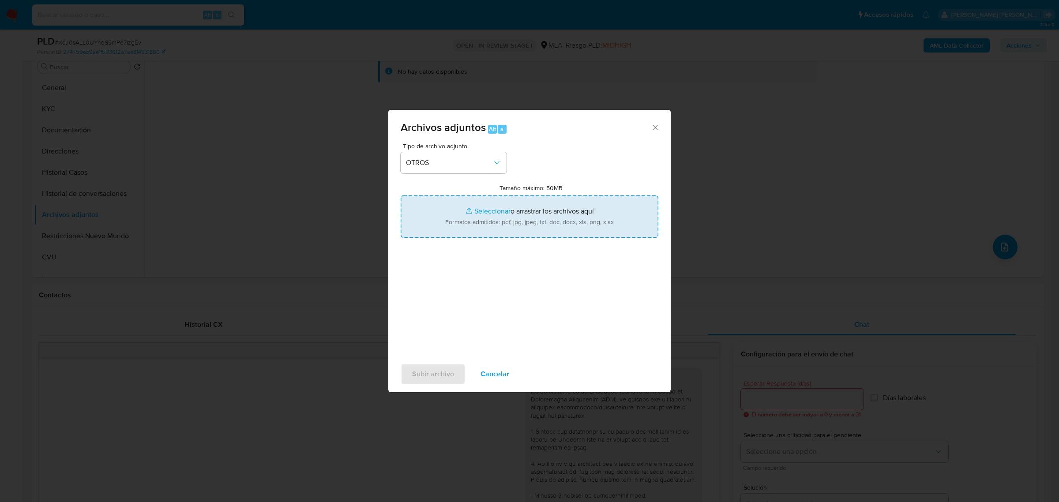
type input "C:\fakepath\Caselog XdJ0sALL0UYnoS5mPe7IzgEv_2025_08_19_20_07_51.docx"
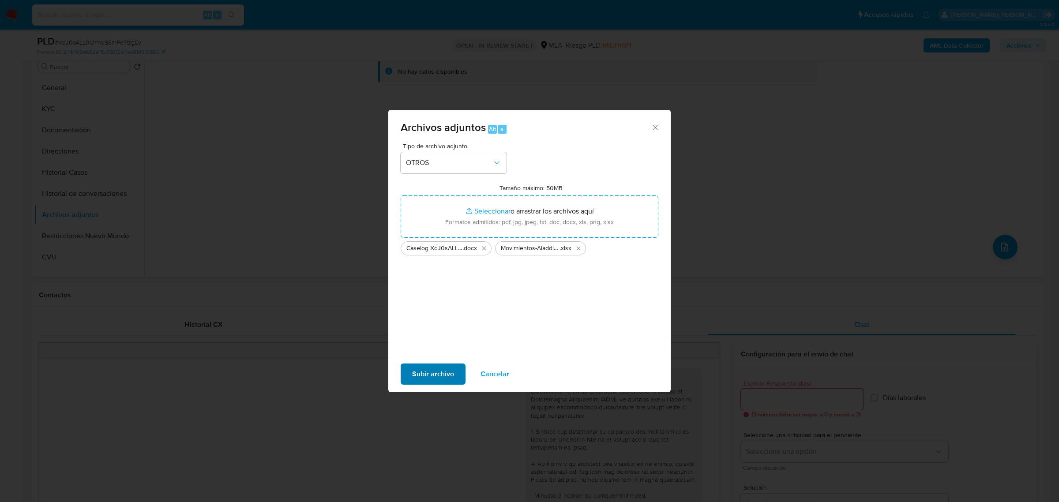
click at [435, 360] on div "Subir archivo Cancelar" at bounding box center [529, 374] width 282 height 34
click at [428, 370] on span "Subir archivo" at bounding box center [433, 373] width 42 height 19
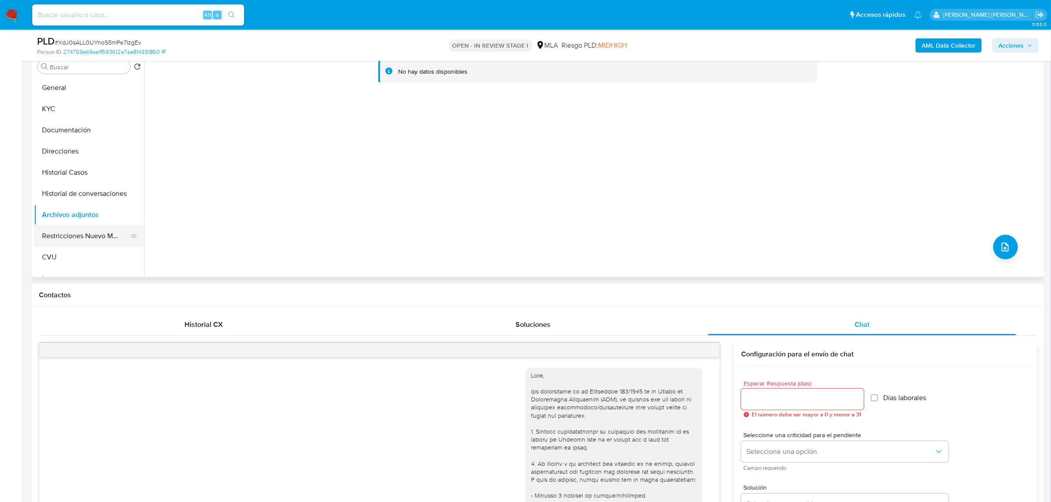
click at [68, 232] on button "Restricciones Nuevo Mundo" at bounding box center [85, 235] width 103 height 21
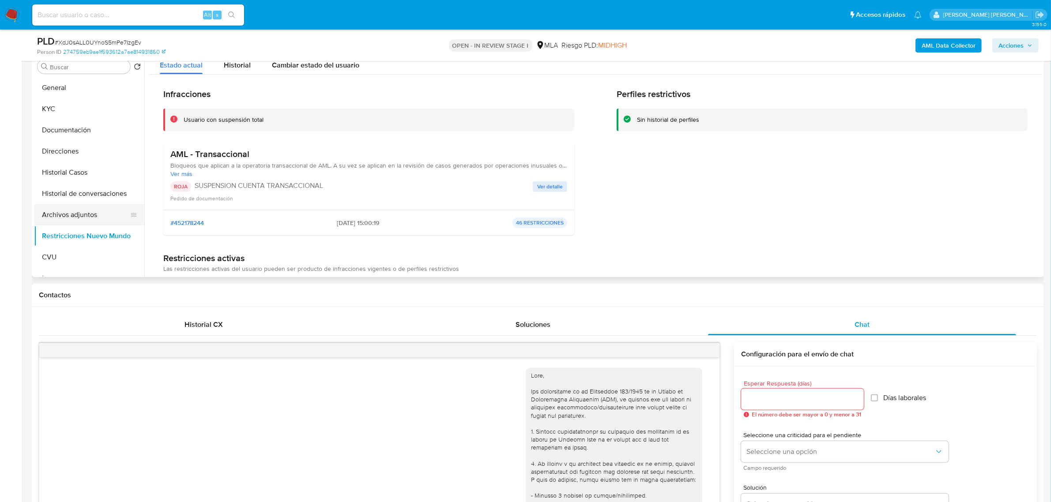
click at [69, 213] on button "Archivos adjuntos" at bounding box center [85, 214] width 103 height 21
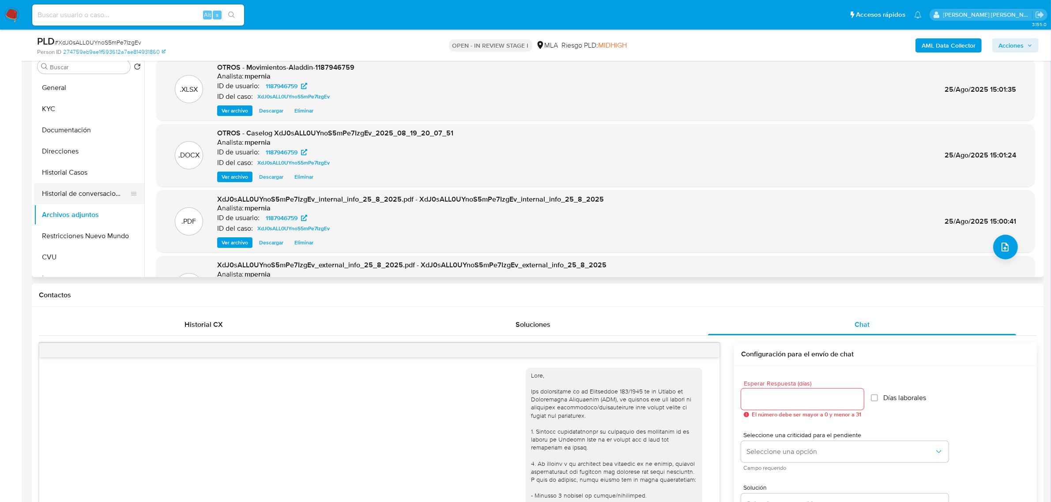
click at [94, 188] on button "Historial de conversaciones" at bounding box center [85, 193] width 103 height 21
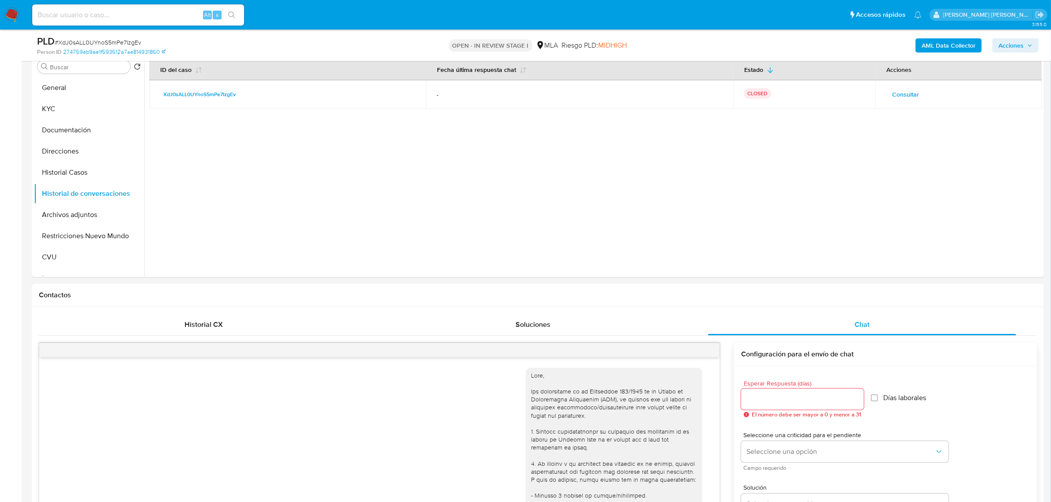
click at [1002, 42] on span "Acciones" at bounding box center [1010, 45] width 25 height 14
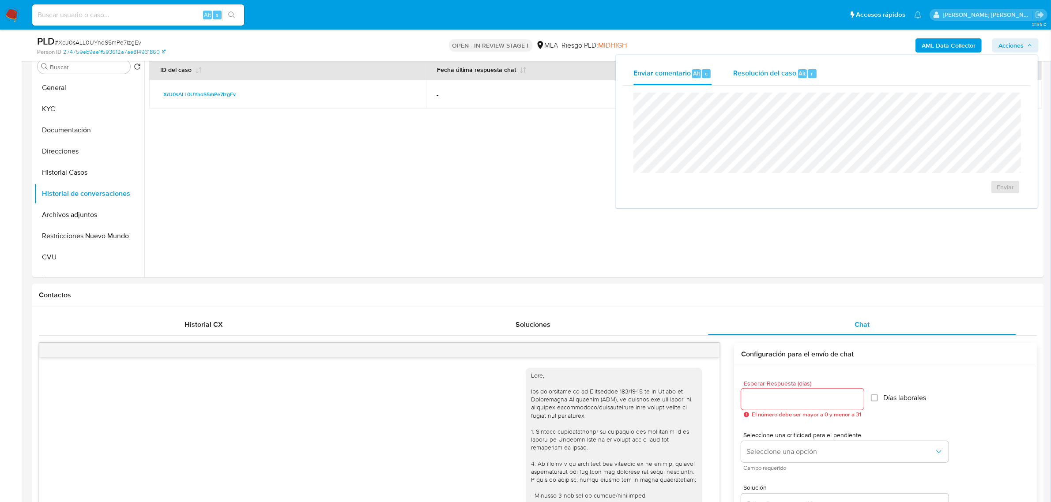
click at [784, 79] on div "Resolución del caso Alt r" at bounding box center [775, 73] width 84 height 23
click at [966, 194] on span "ROI Proposal" at bounding box center [984, 192] width 46 height 12
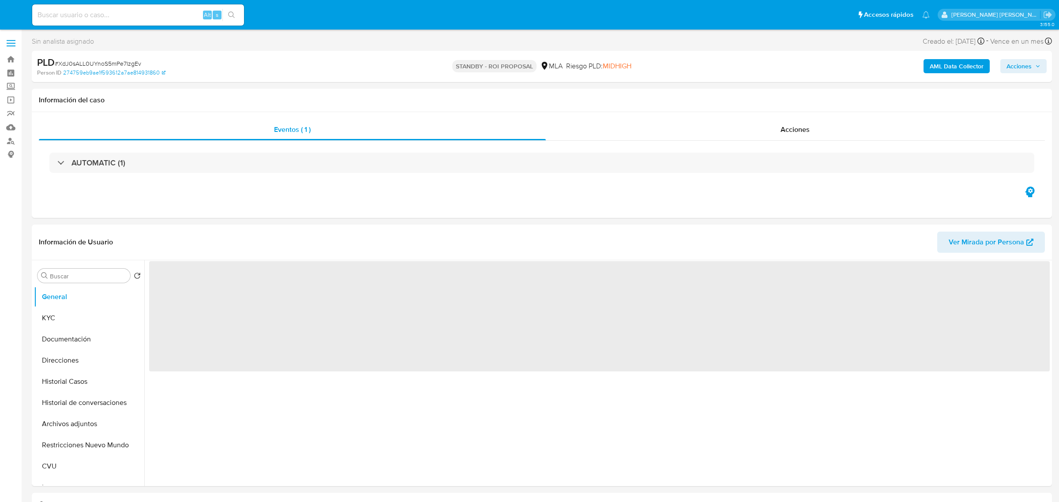
select select "10"
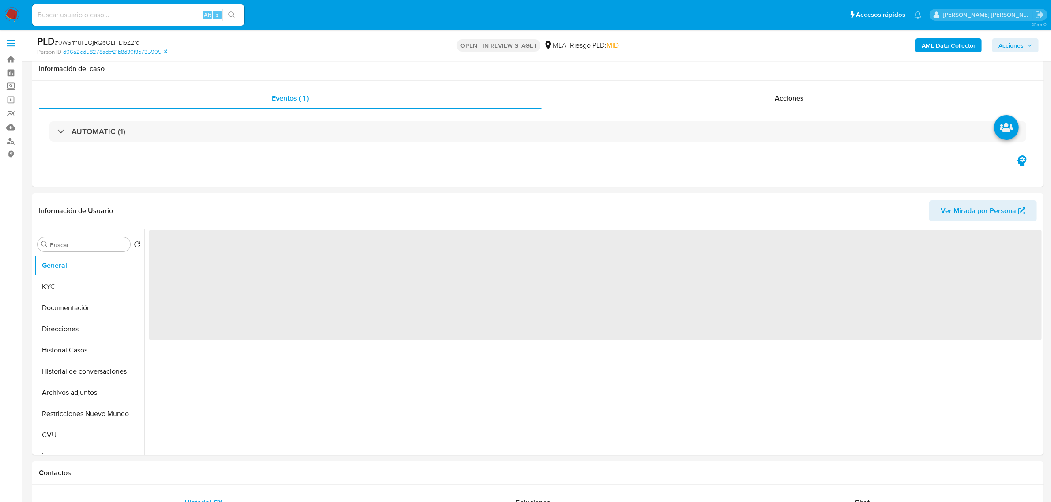
scroll to position [221, 0]
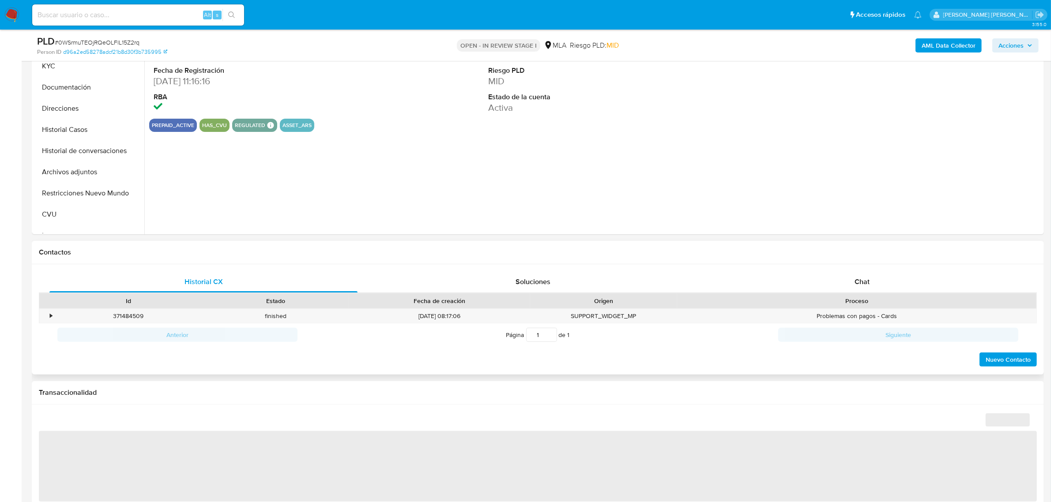
click at [863, 266] on div "Historial CX Soluciones Chat Id Estado Fecha de creación Origen Proceso • 37148…" at bounding box center [538, 319] width 1012 height 111
select select "10"
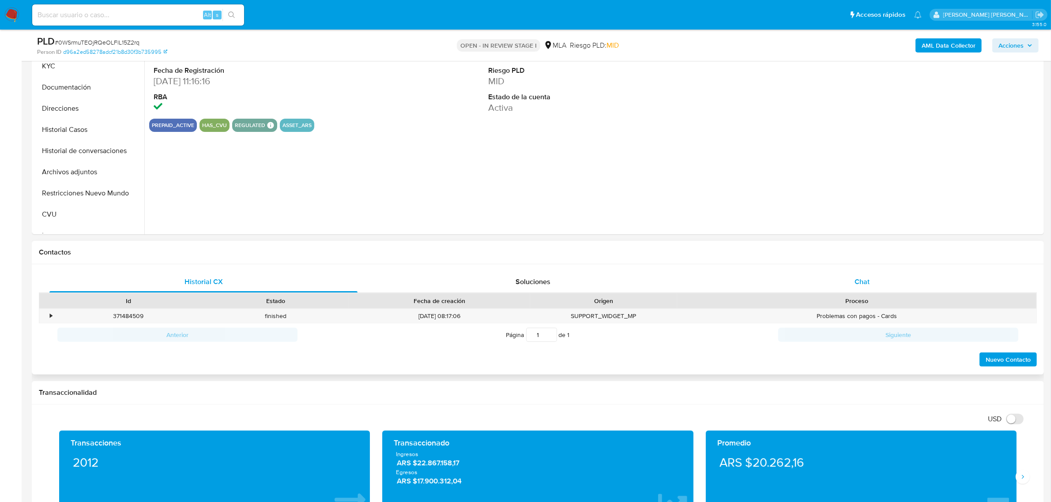
click at [867, 282] on span "Chat" at bounding box center [861, 282] width 15 height 10
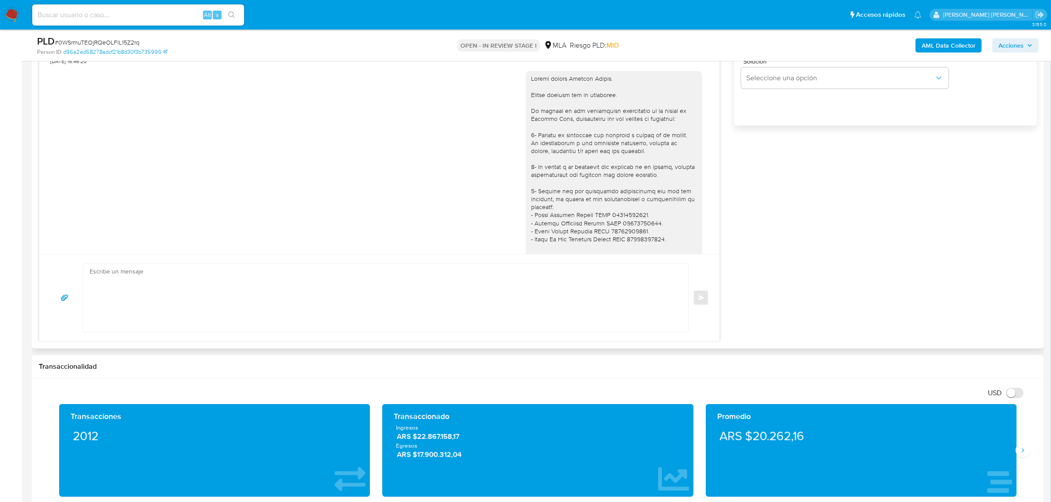
scroll to position [570, 0]
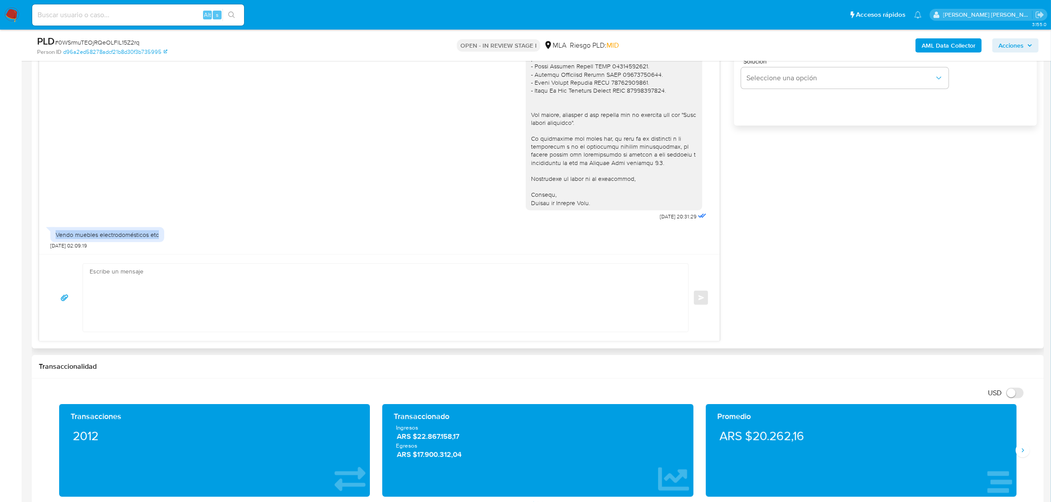
drag, startPoint x: 57, startPoint y: 236, endPoint x: 161, endPoint y: 236, distance: 104.1
click at [161, 236] on div "Vendo muebles electrodomésticos etc" at bounding box center [107, 234] width 114 height 15
copy div "Vendo muebles electrodomésticos etc"
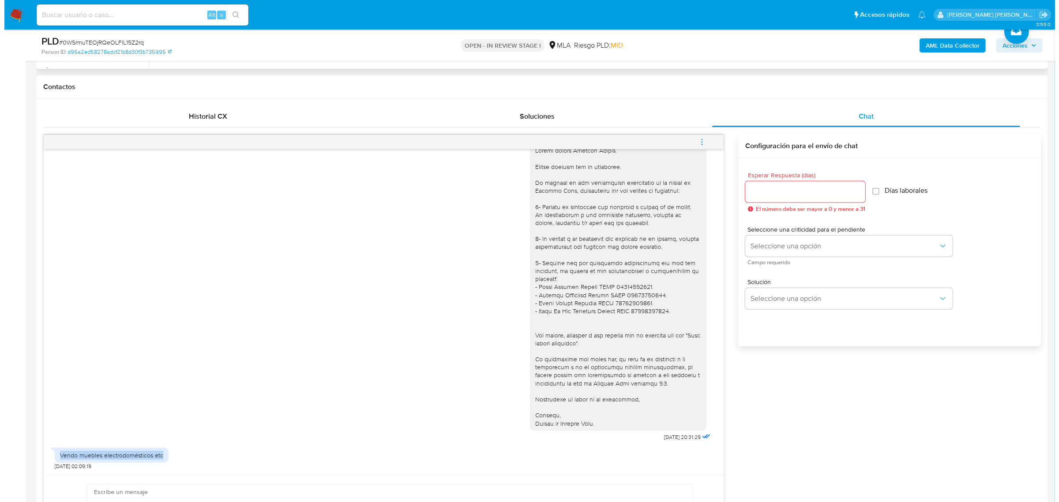
scroll to position [110, 0]
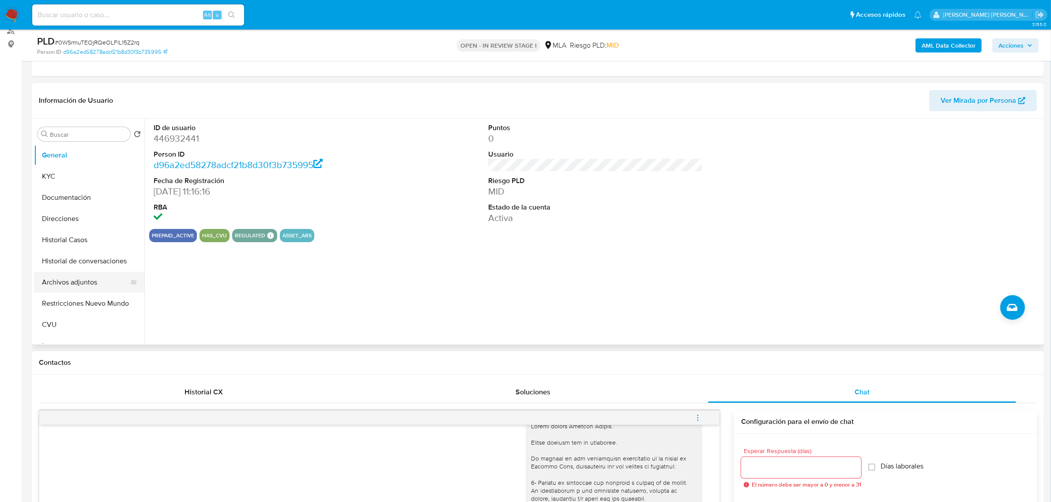
click at [91, 284] on button "Archivos adjuntos" at bounding box center [85, 282] width 103 height 21
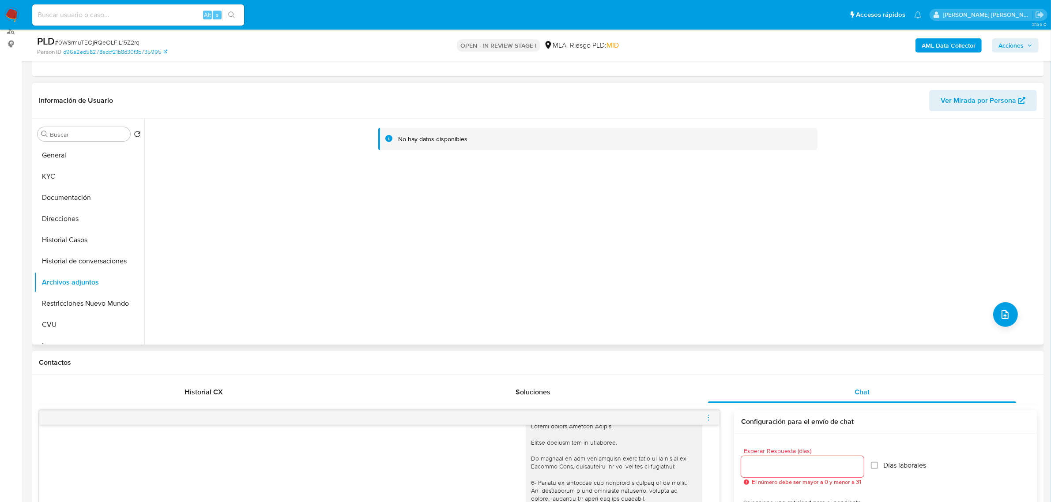
drag, startPoint x: 548, startPoint y: 272, endPoint x: 555, endPoint y: 270, distance: 7.0
click at [548, 272] on div "No hay datos disponibles" at bounding box center [592, 232] width 897 height 226
click at [945, 45] on b "AML Data Collector" at bounding box center [948, 45] width 54 height 14
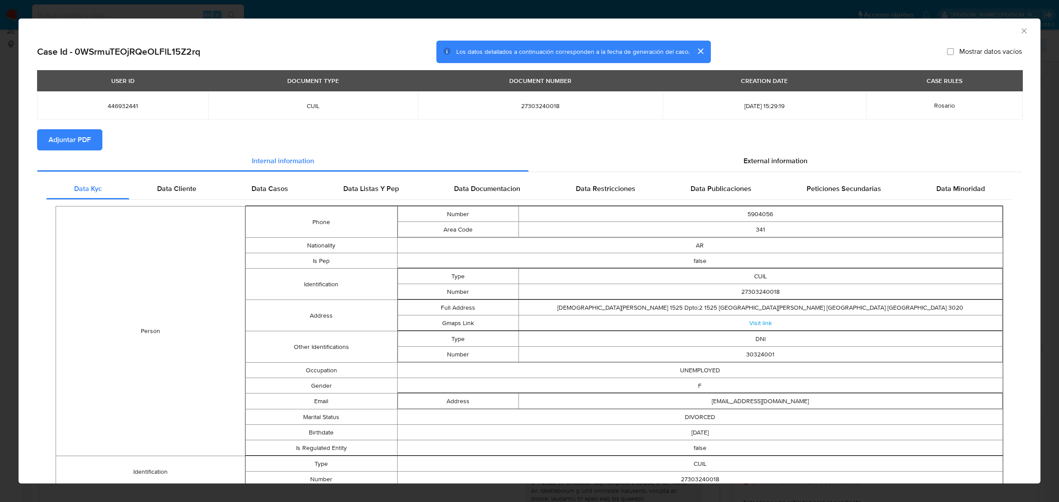
click at [76, 147] on span "Adjuntar PDF" at bounding box center [70, 139] width 42 height 19
click at [1020, 34] on icon "Cerrar ventana" at bounding box center [1024, 30] width 9 height 9
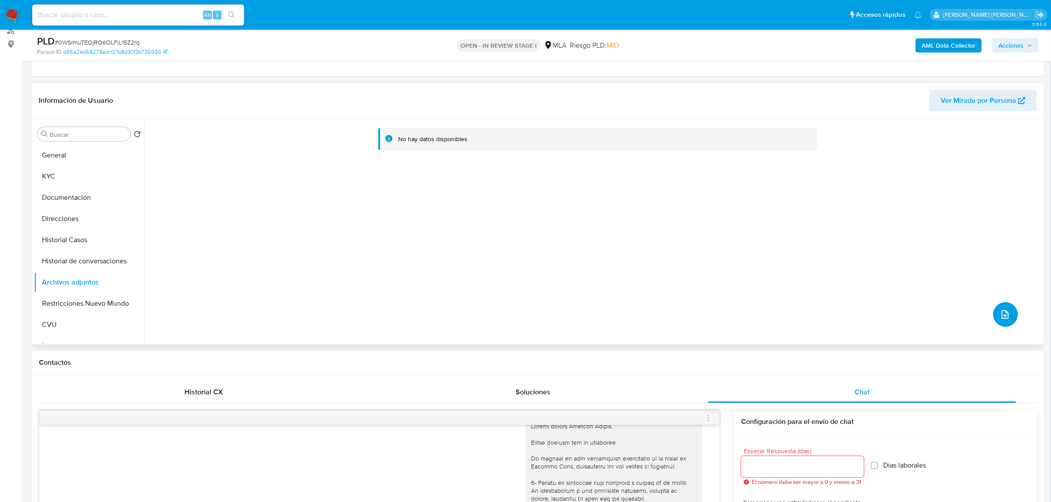
click at [993, 314] on button "upload-file" at bounding box center [1005, 314] width 25 height 25
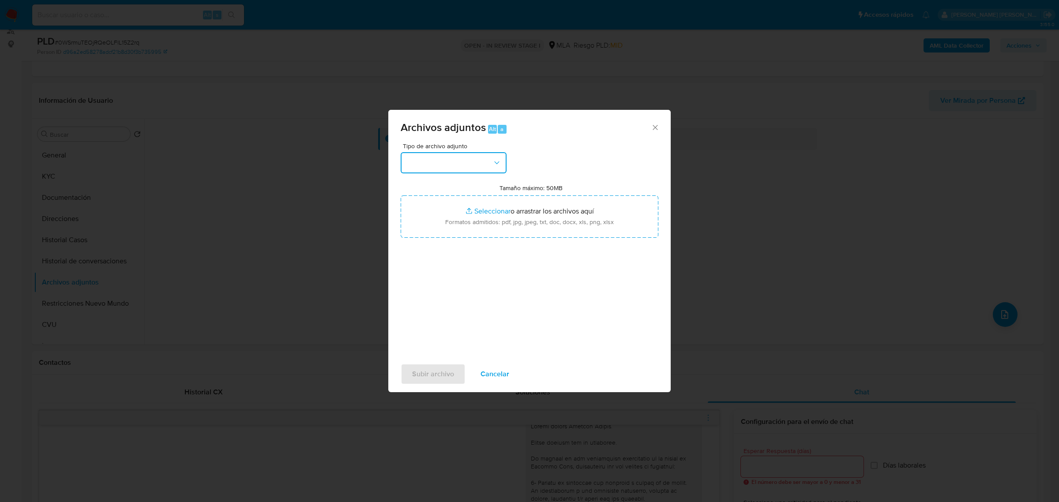
click at [466, 166] on button "button" at bounding box center [454, 162] width 106 height 21
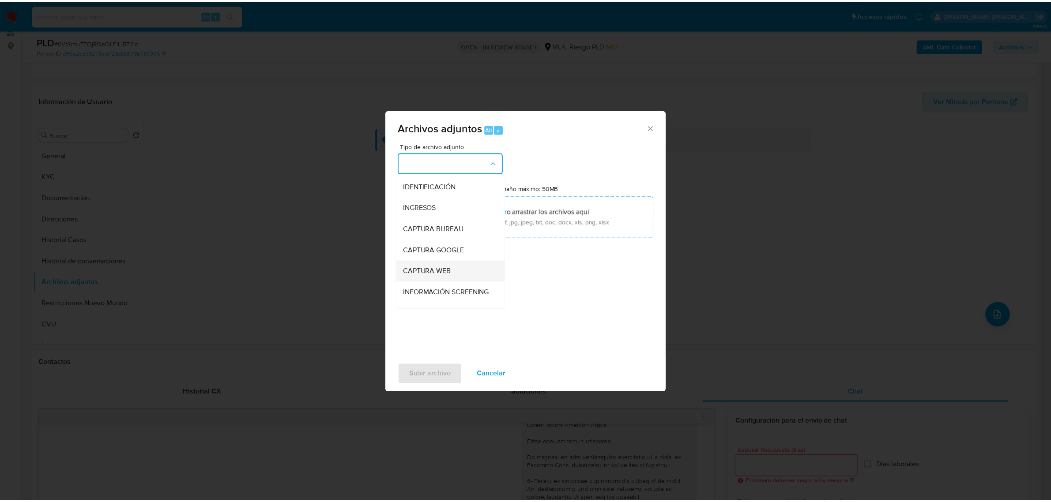
scroll to position [165, 0]
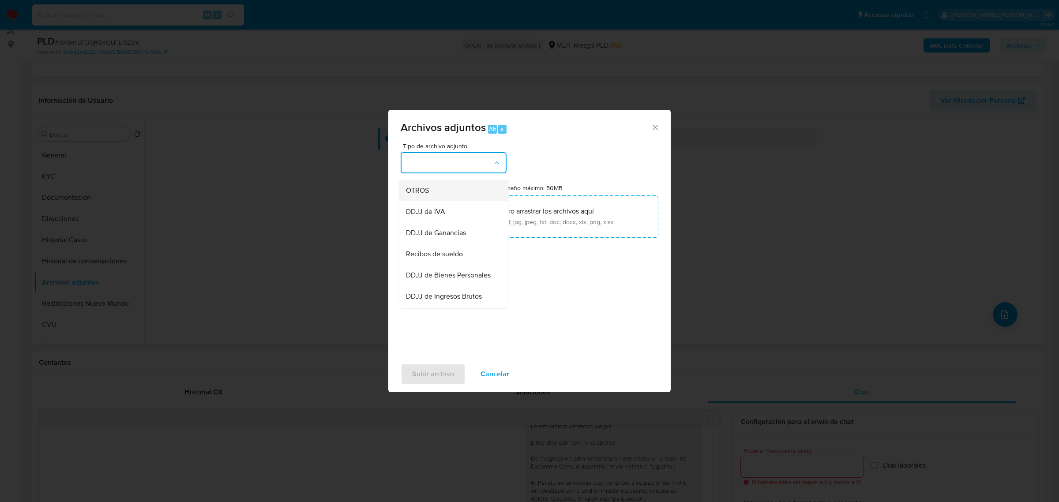
click at [432, 201] on div "OTROS" at bounding box center [451, 190] width 90 height 21
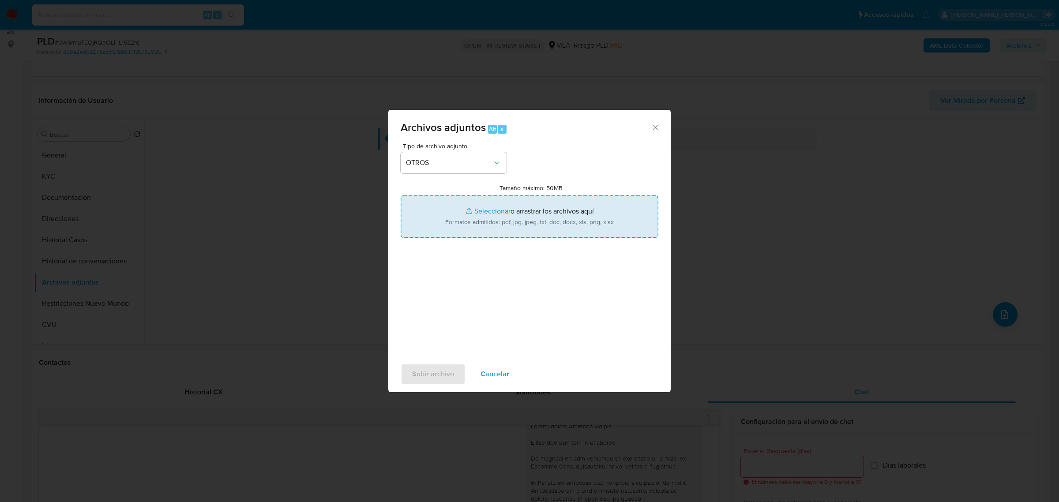
type input "C:\fakepath\Movimientos-Aladdin-446932441.xlsx"
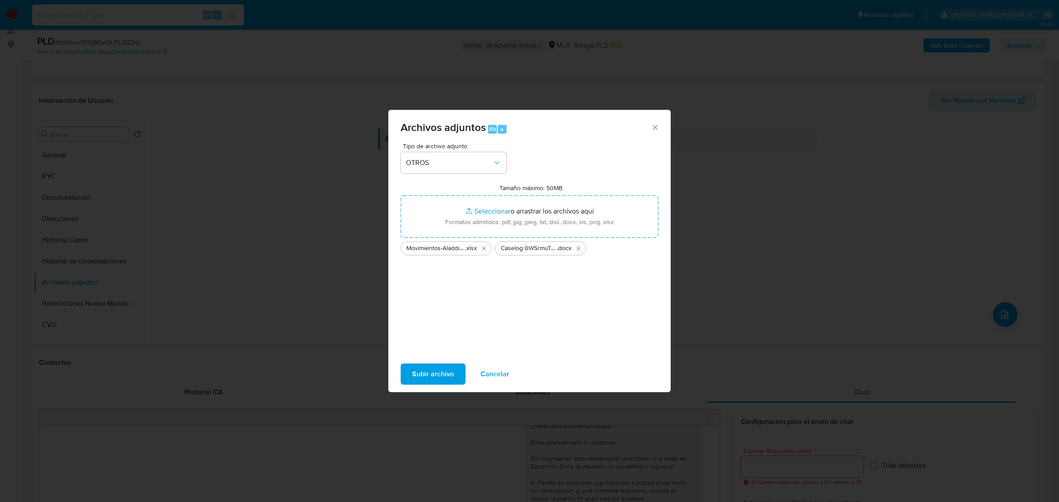
click at [424, 379] on span "Subir archivo" at bounding box center [433, 373] width 42 height 19
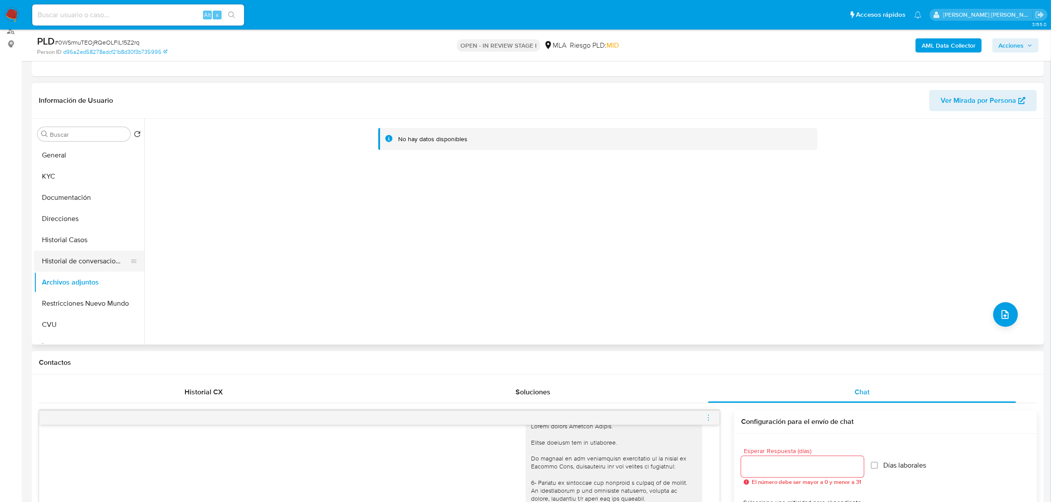
click at [45, 252] on button "Historial de conversaciones" at bounding box center [85, 261] width 103 height 21
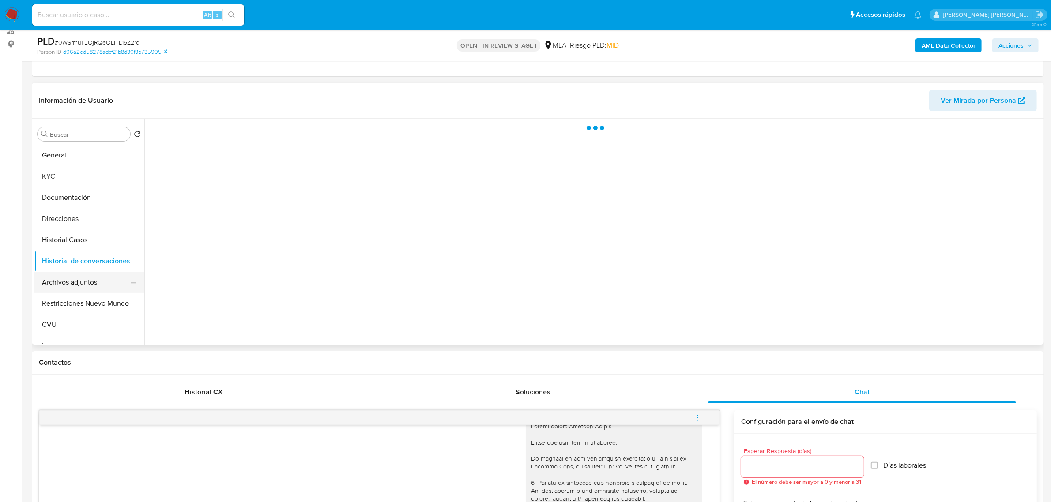
click at [75, 288] on button "Archivos adjuntos" at bounding box center [85, 282] width 103 height 21
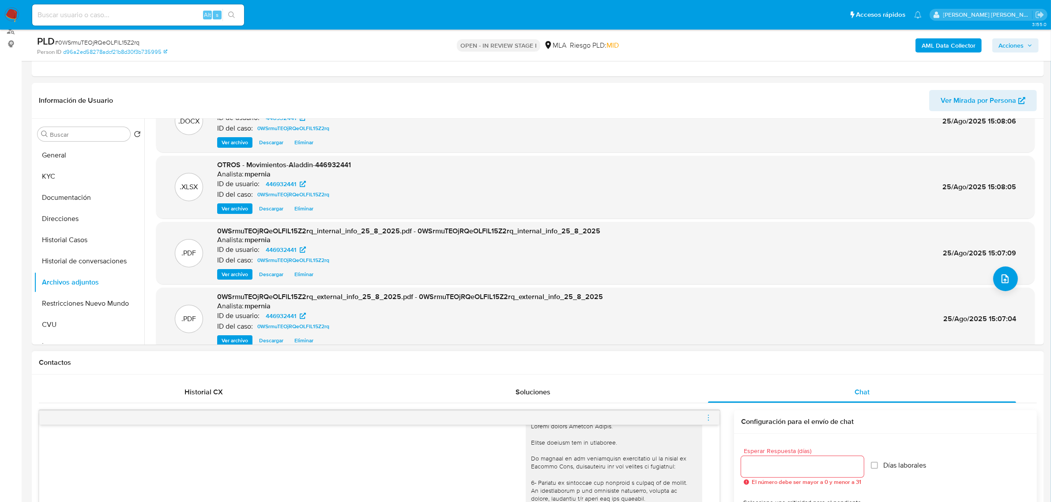
scroll to position [49, 0]
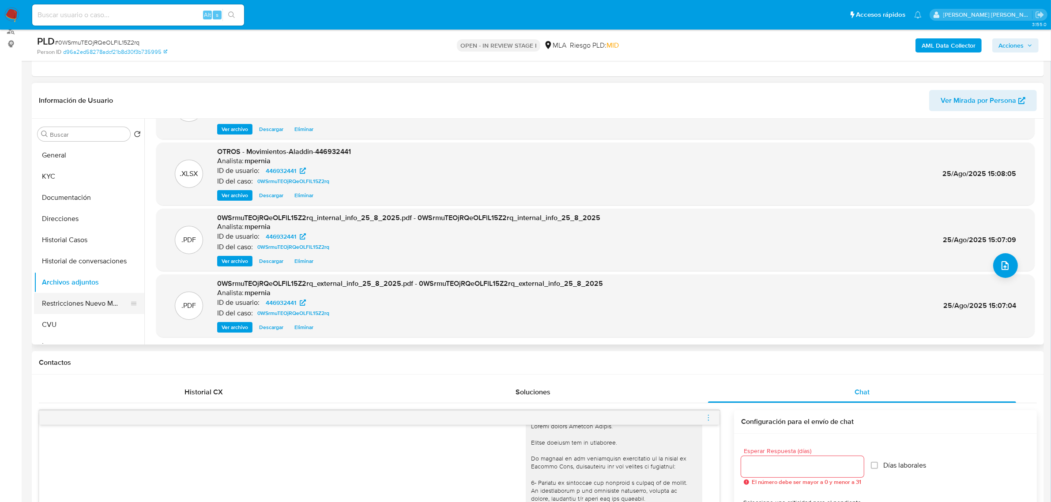
click at [79, 305] on button "Restricciones Nuevo Mundo" at bounding box center [85, 303] width 103 height 21
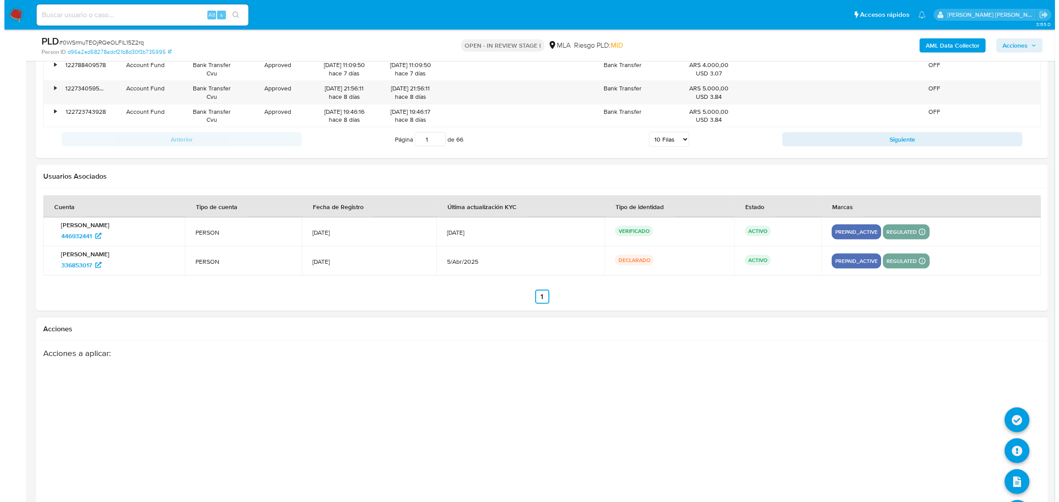
scroll to position [1591, 0]
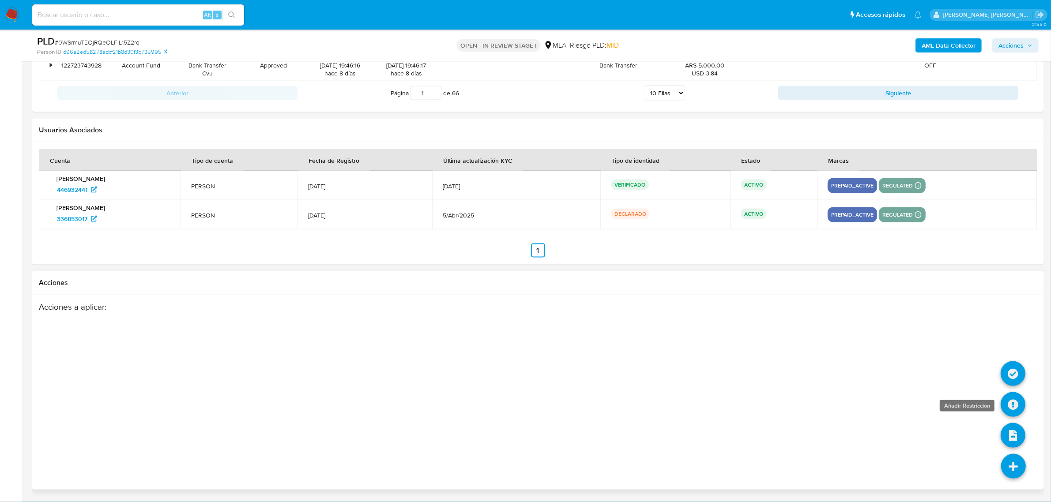
click at [1013, 404] on icon at bounding box center [1012, 404] width 25 height 25
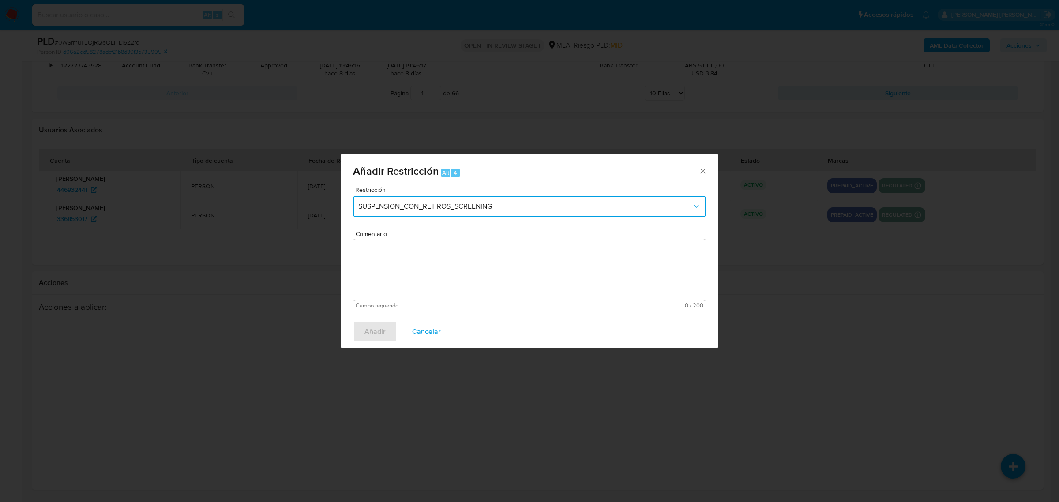
click at [460, 214] on button "SUSPENSION_CON_RETIROS_SCREENING" at bounding box center [529, 206] width 353 height 21
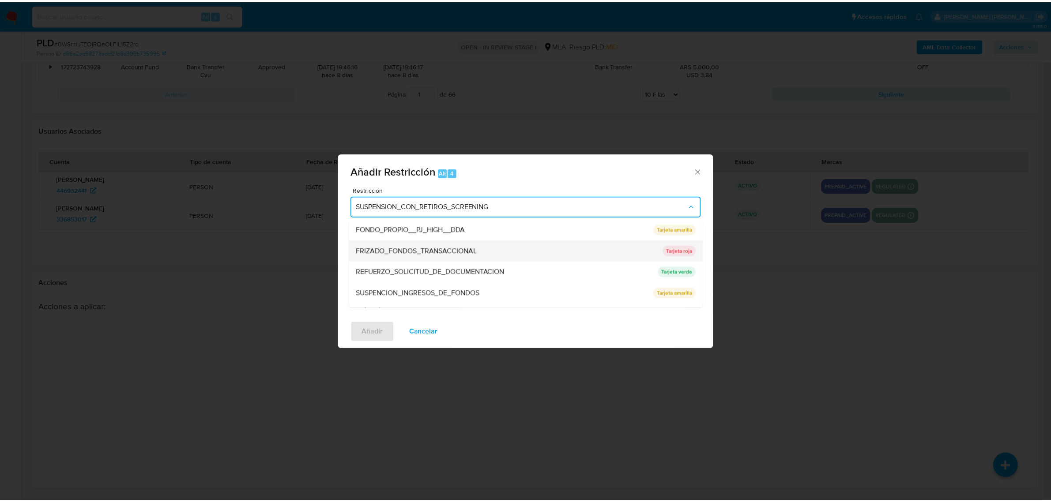
scroll to position [165, 0]
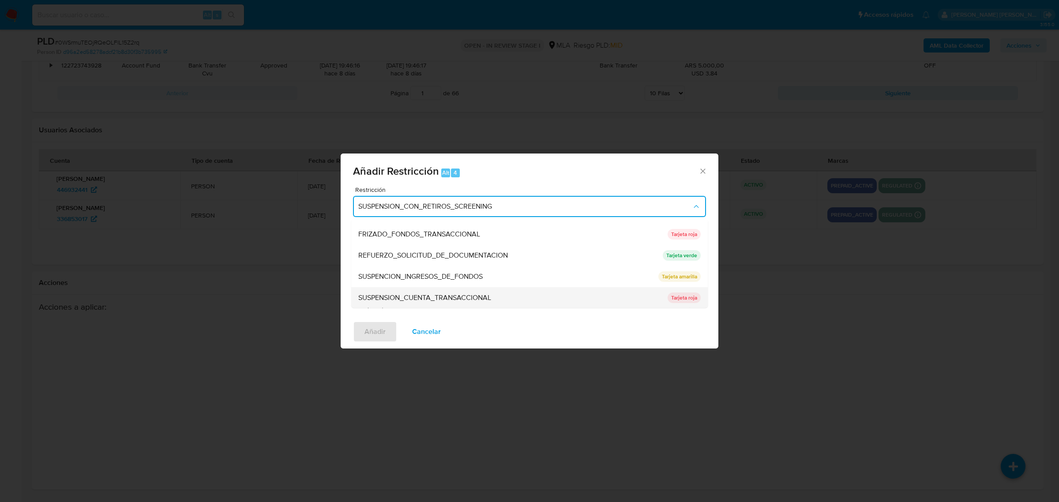
click at [423, 300] on span "SUSPENSION_CUENTA_TRANSACCIONAL" at bounding box center [424, 297] width 133 height 9
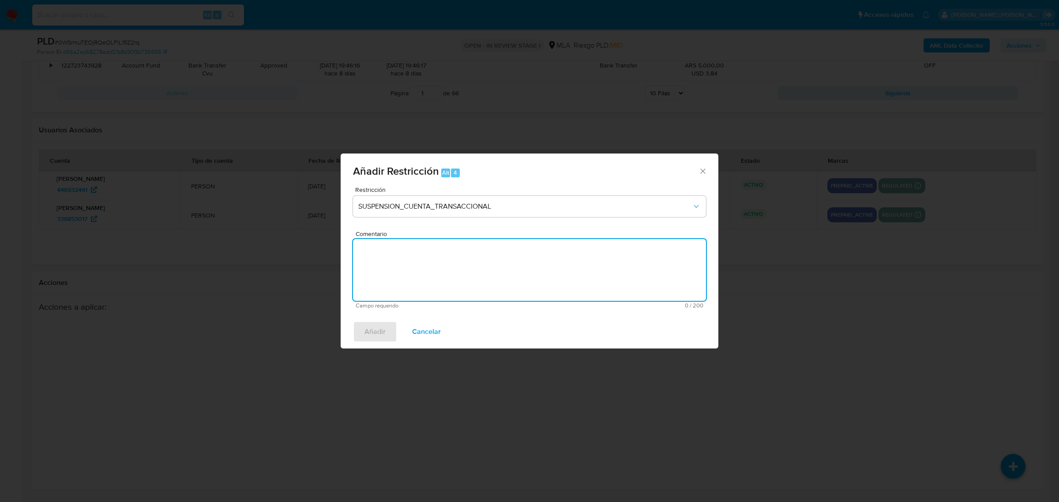
click at [423, 294] on textarea "Comentario" at bounding box center [529, 270] width 353 height 62
type textarea "AML"
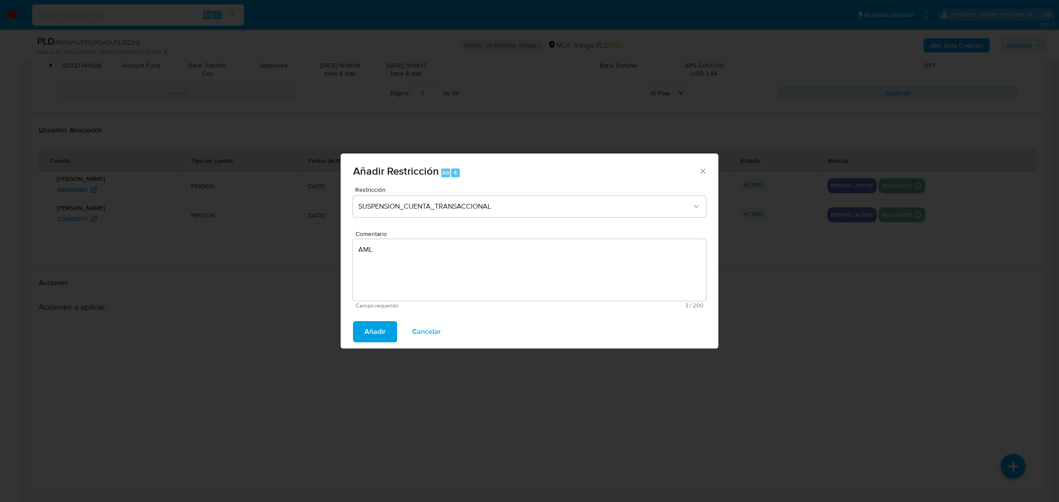
click at [373, 327] on span "Añadir" at bounding box center [374, 331] width 21 height 19
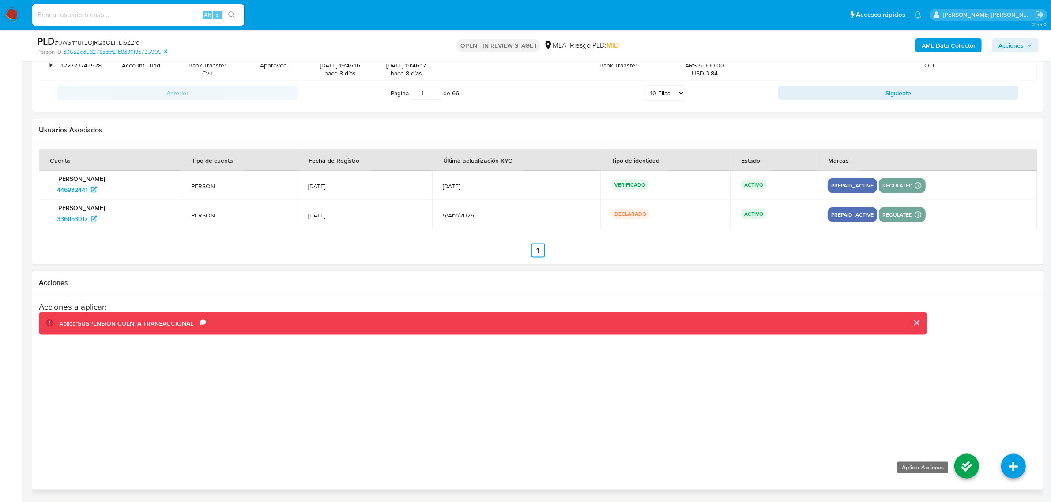
click at [965, 464] on icon at bounding box center [966, 466] width 25 height 25
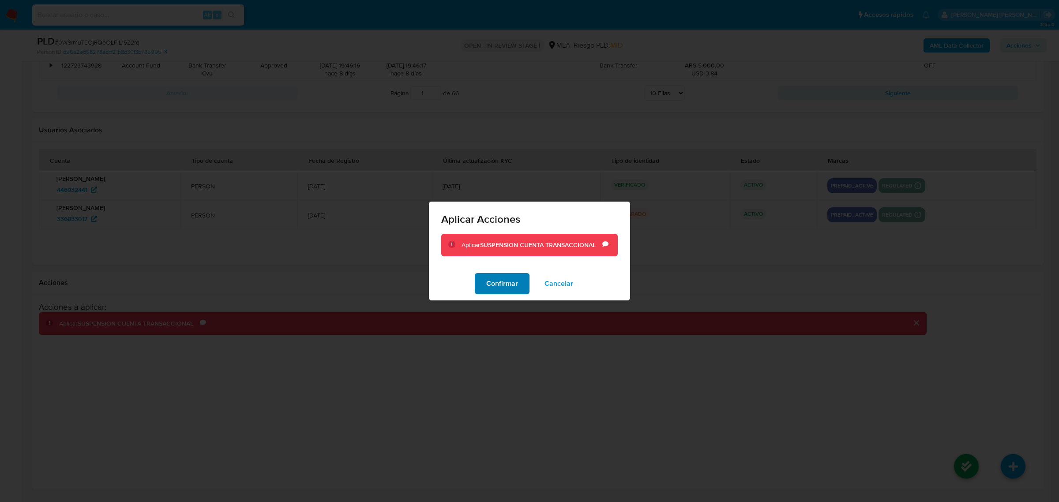
click at [507, 290] on span "Confirmar" at bounding box center [502, 283] width 32 height 19
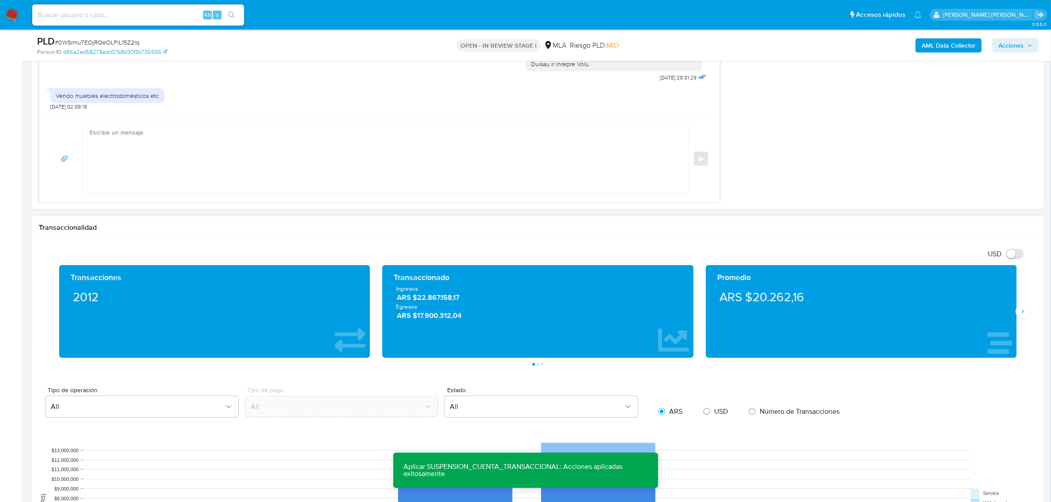
scroll to position [764, 0]
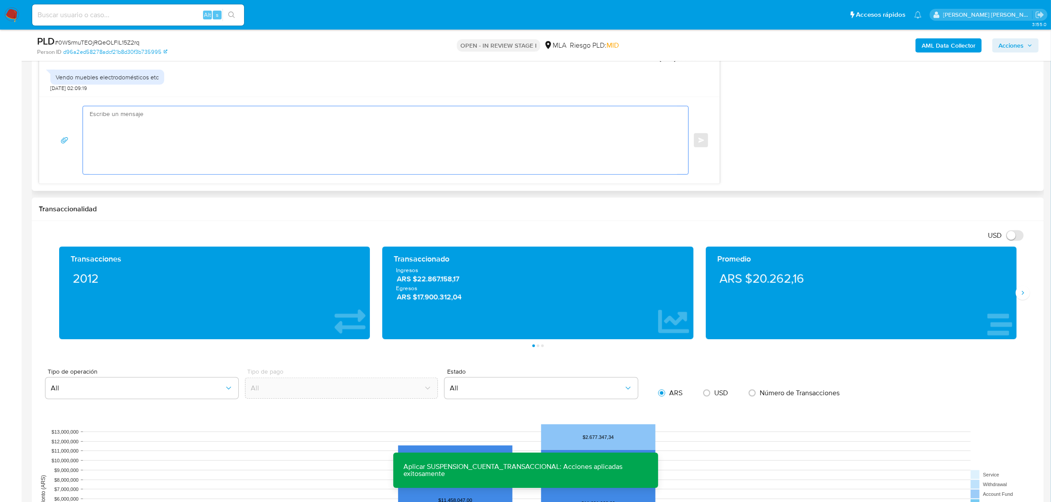
click at [130, 137] on textarea at bounding box center [383, 140] width 587 height 68
paste textarea "Hola, Muchas gracias por la respuesta. Analizamos tu caso y notamos que la info…"
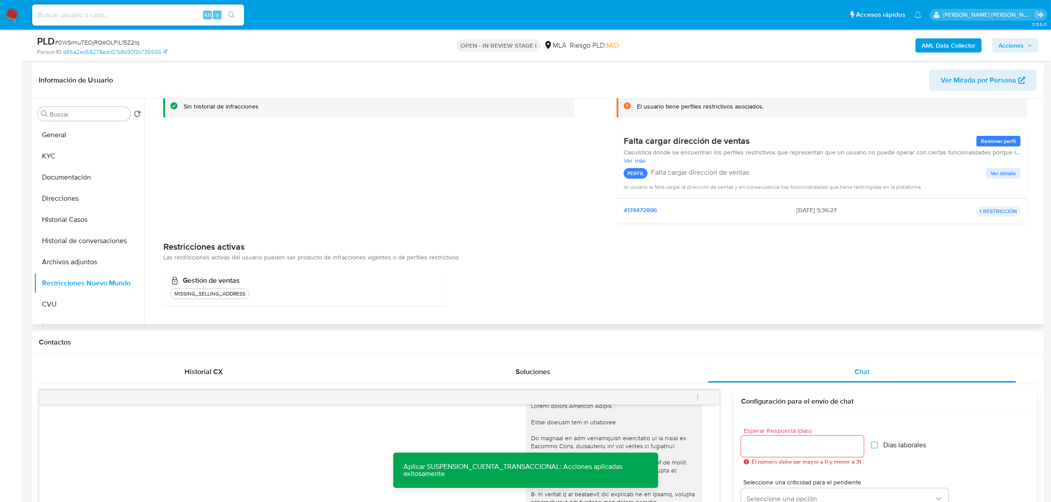
scroll to position [0, 0]
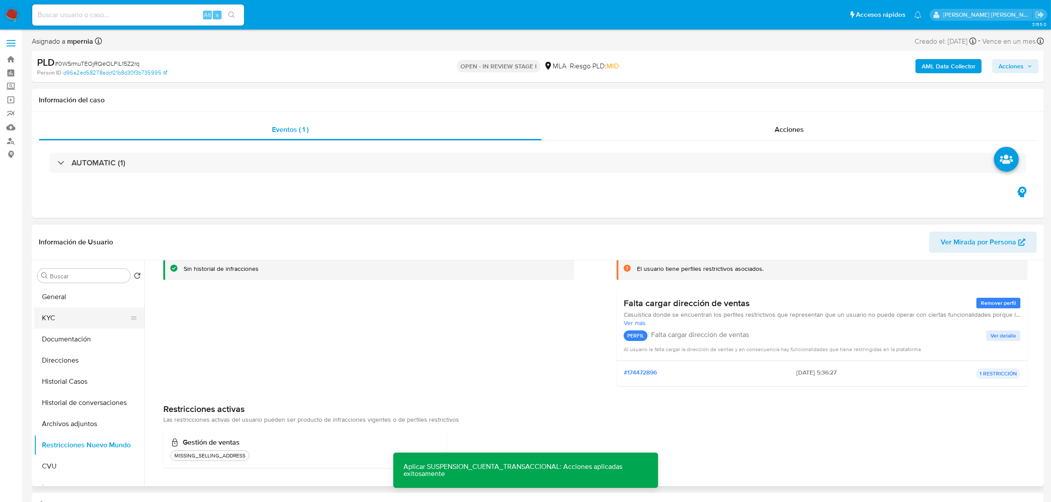
click at [63, 310] on button "KYC" at bounding box center [85, 318] width 103 height 21
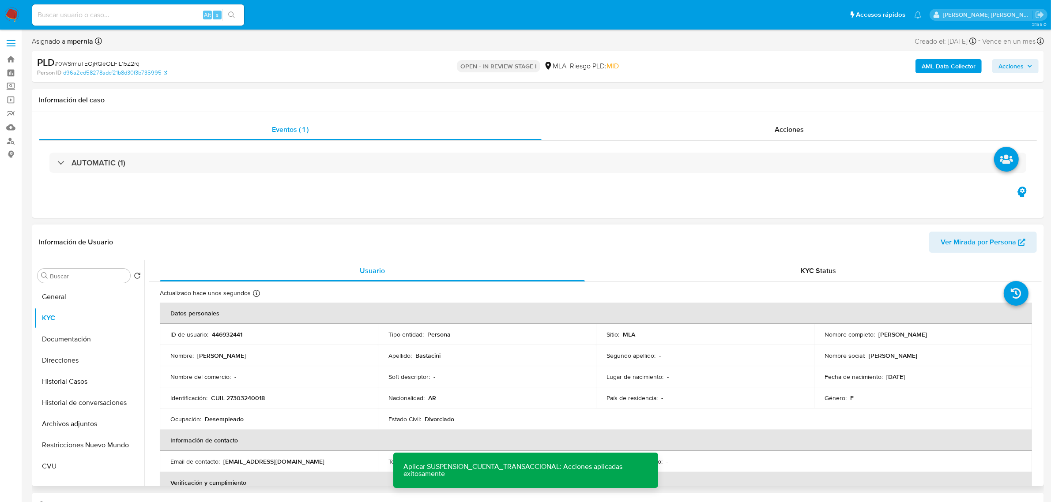
drag, startPoint x: 875, startPoint y: 333, endPoint x: 918, endPoint y: 334, distance: 43.3
click at [918, 334] on div "Nombre completo : Anabela Angela Bastacini" at bounding box center [922, 334] width 197 height 8
copy p "Anabela Angela"
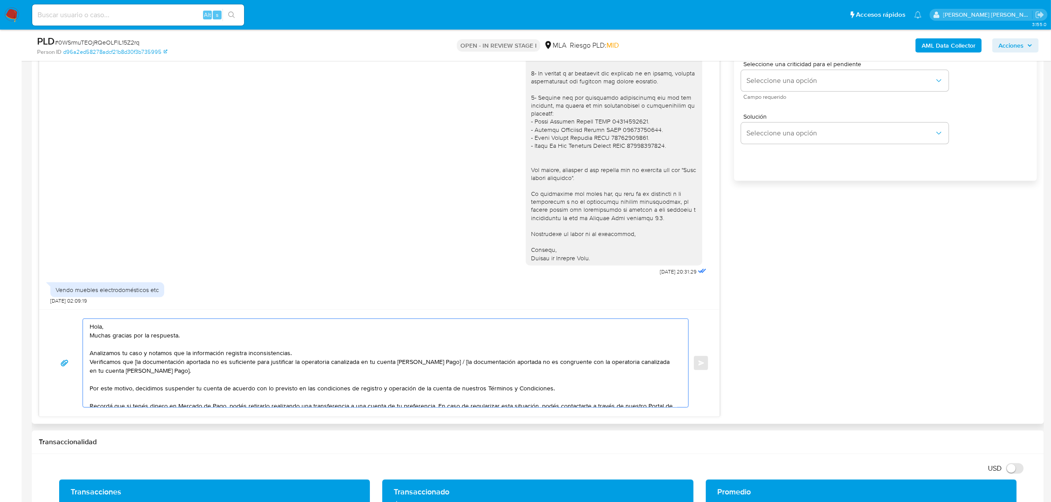
click at [108, 330] on textarea "Hola, Muchas gracias por la respuesta. Analizamos tu caso y notamos que la info…" at bounding box center [383, 363] width 587 height 88
drag, startPoint x: 115, startPoint y: 330, endPoint x: 89, endPoint y: 331, distance: 26.1
click at [89, 331] on div "Hola, Muchas gracias por la respuesta. Analizamos tu caso y notamos que la info…" at bounding box center [383, 363] width 601 height 88
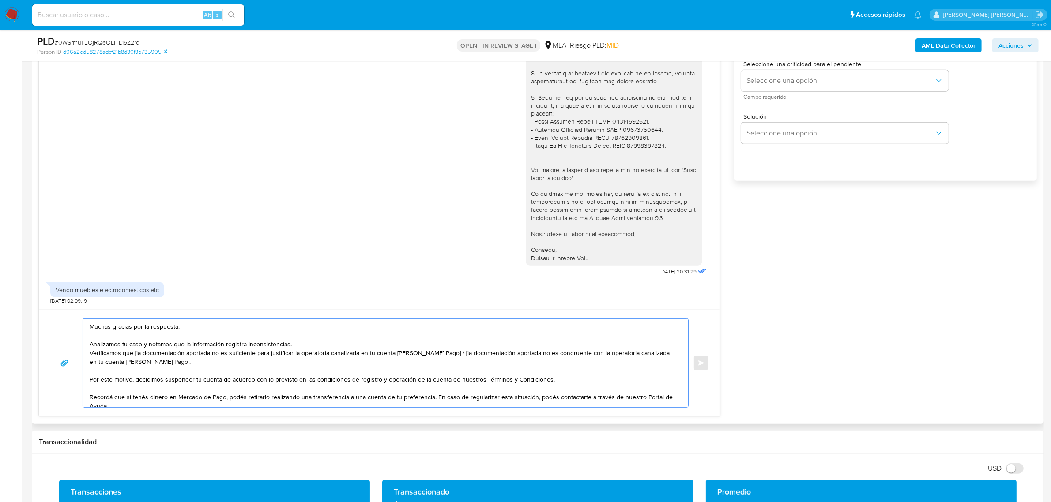
click at [90, 339] on textarea "Muchas gracias por la respuesta. Analizamos tu caso y notamos que la informació…" at bounding box center [383, 363] width 587 height 88
click at [191, 328] on textarea "Muchas gracias por la respuesta. Analizamos tu caso y notamos que la informació…" at bounding box center [383, 363] width 587 height 88
paste textarea "Anabela Angela"
click at [523, 356] on textarea "Muchas gracias por la respuesta Anabela Angela. Analizamos tu caso y notamos qu…" at bounding box center [383, 363] width 587 height 88
click at [535, 360] on textarea "Muchas gracias por la respuesta Anabela Angela. Analizamos tu caso y notamos qu…" at bounding box center [383, 363] width 587 height 88
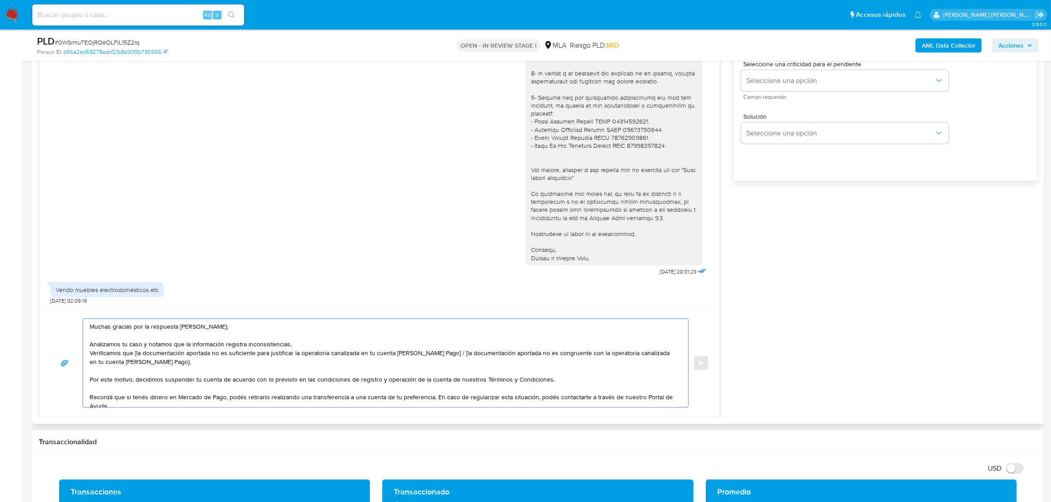
drag, startPoint x: 543, startPoint y: 356, endPoint x: 288, endPoint y: 343, distance: 254.9
click at [288, 343] on textarea "Muchas gracias por la respuesta Anabela Angela. Analizamos tu caso y notamos qu…" at bounding box center [383, 363] width 587 height 88
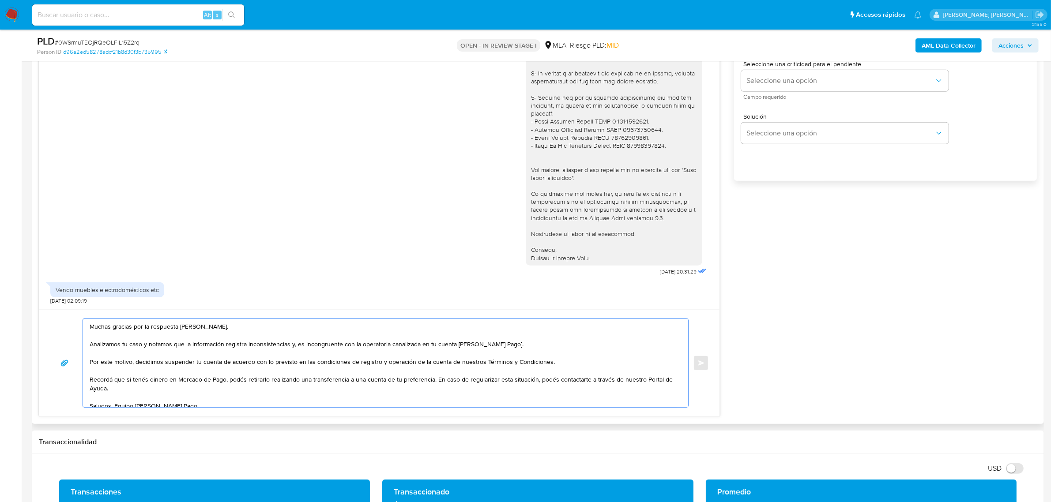
drag, startPoint x: 502, startPoint y: 345, endPoint x: 507, endPoint y: 345, distance: 4.9
click at [507, 345] on textarea "Muchas gracias por la respuesta Anabela Angela. Analizamos tu caso y notamos qu…" at bounding box center [383, 363] width 587 height 88
click at [432, 380] on textarea "Muchas gracias por la respuesta Anabela Angela. Analizamos tu caso y notamos qu…" at bounding box center [383, 363] width 587 height 88
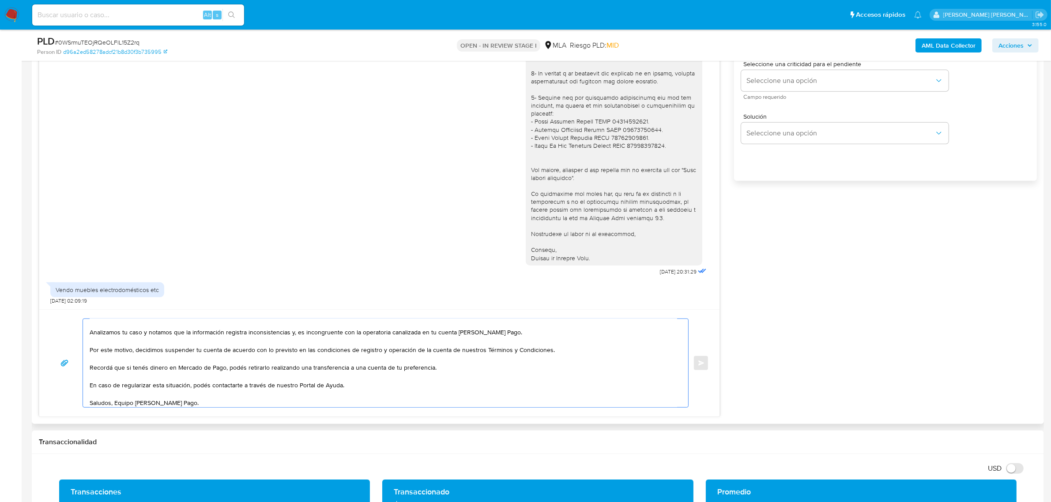
scroll to position [23, 0]
click at [115, 391] on textarea "Muchas gracias por la respuesta Anabela Angela. Analizamos tu caso y notamos qu…" at bounding box center [383, 363] width 587 height 88
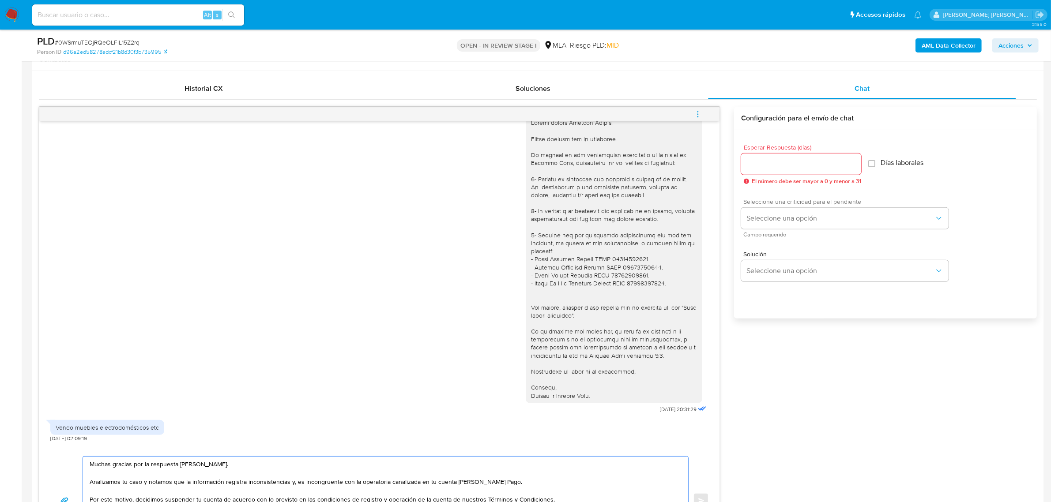
scroll to position [386, 0]
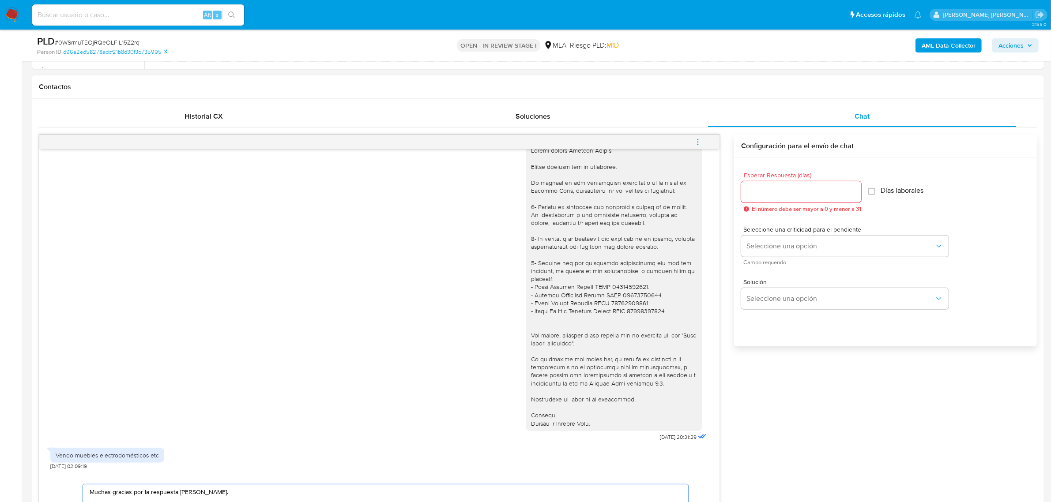
type textarea "Muchas gracias por la respuesta Anabela Angela. Analizamos tu caso y notamos qu…"
click at [784, 194] on input "Esperar Respuesta (días)" at bounding box center [801, 191] width 120 height 11
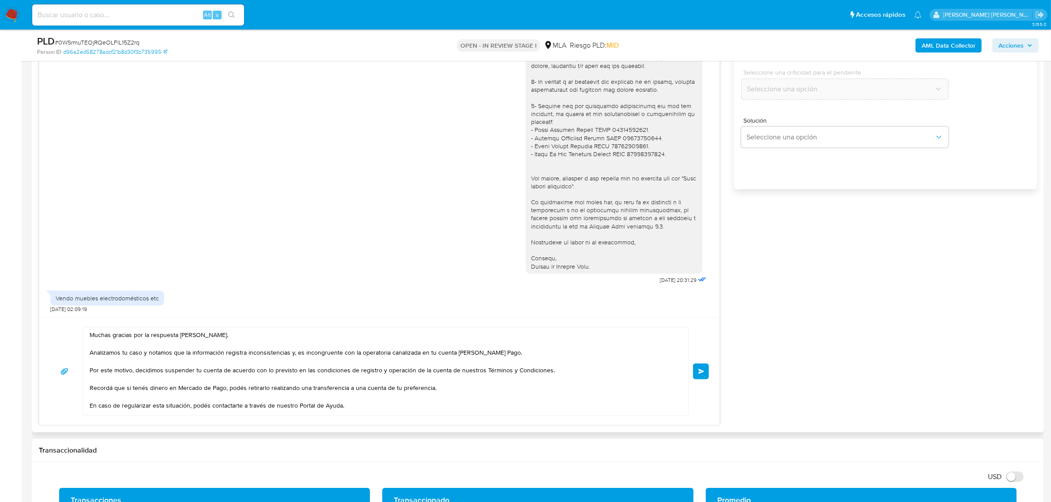
scroll to position [607, 0]
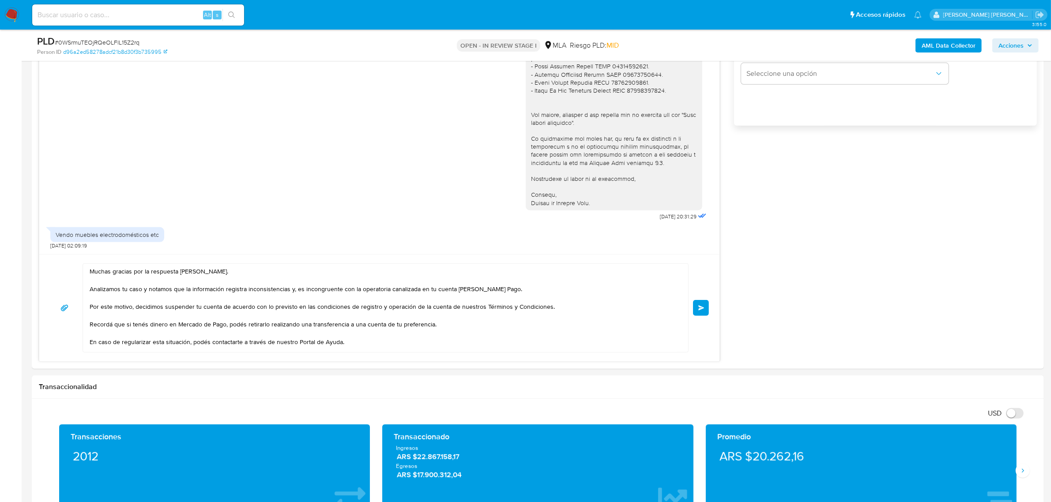
type input "0"
click at [705, 312] on button "Enviar" at bounding box center [701, 308] width 16 height 16
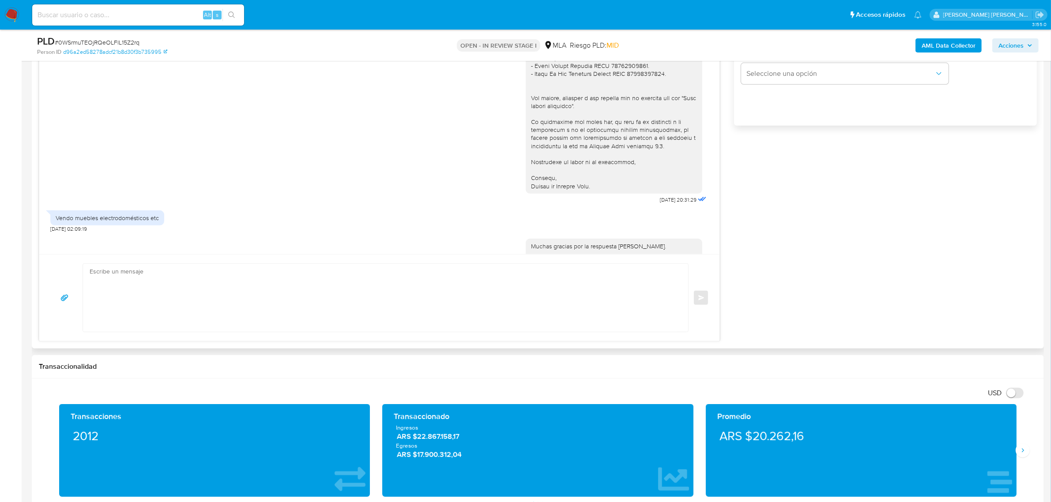
scroll to position [748, 0]
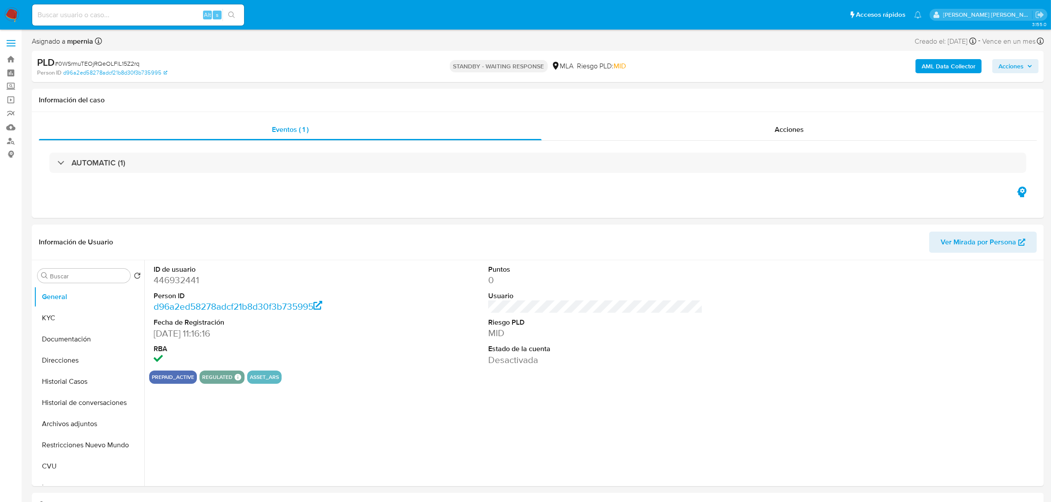
select select "10"
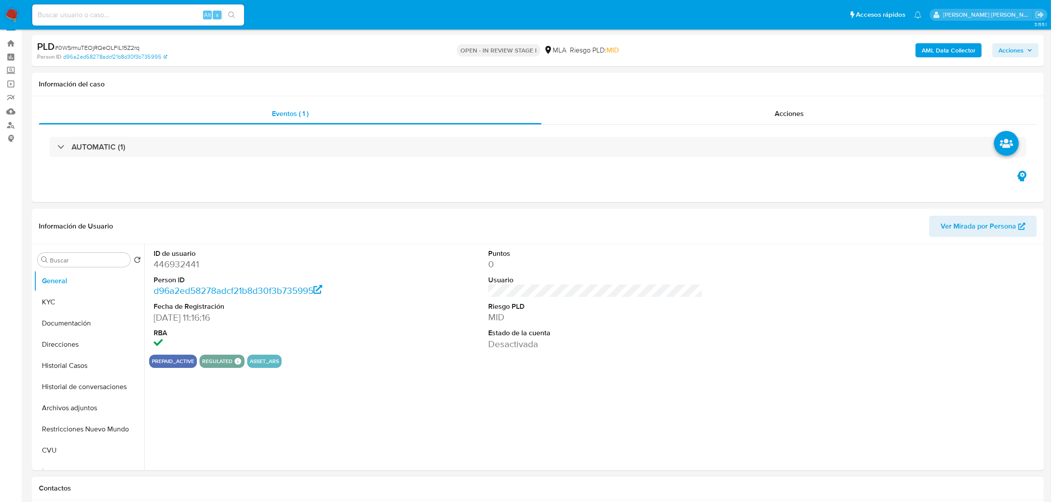
select select "10"
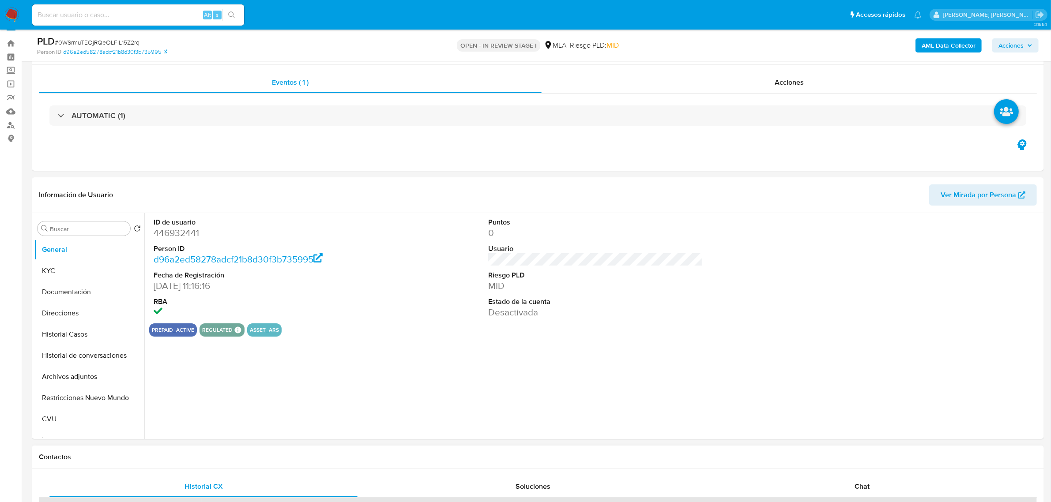
scroll to position [165, 0]
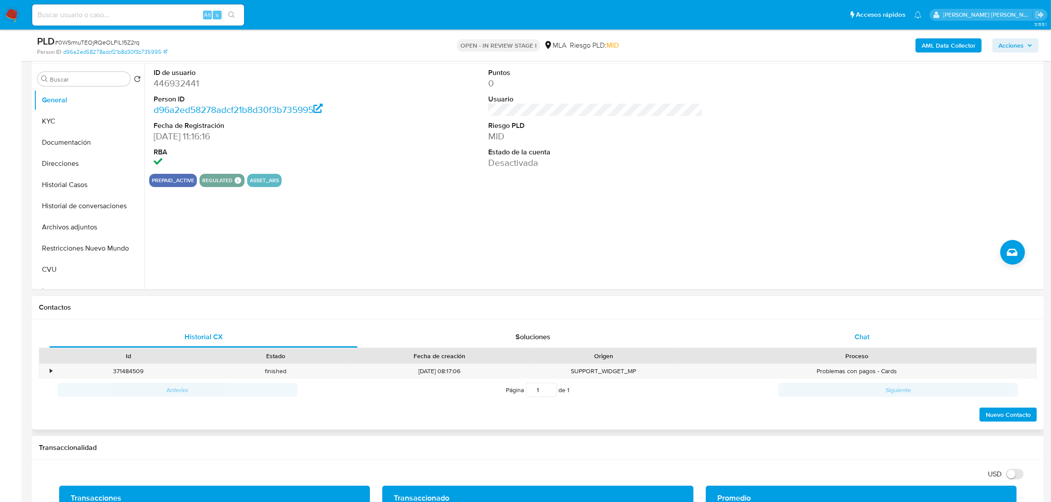
click at [867, 334] on span "Chat" at bounding box center [861, 337] width 15 height 10
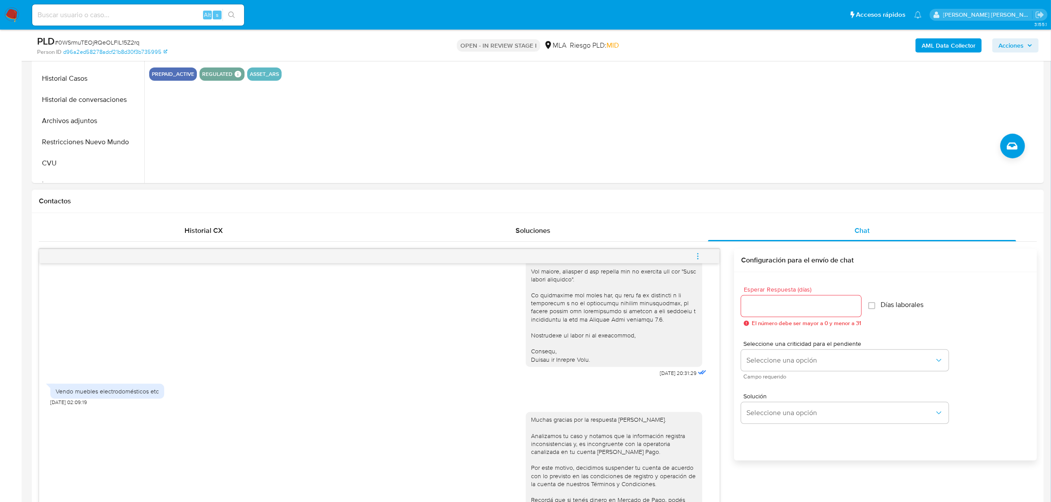
scroll to position [276, 0]
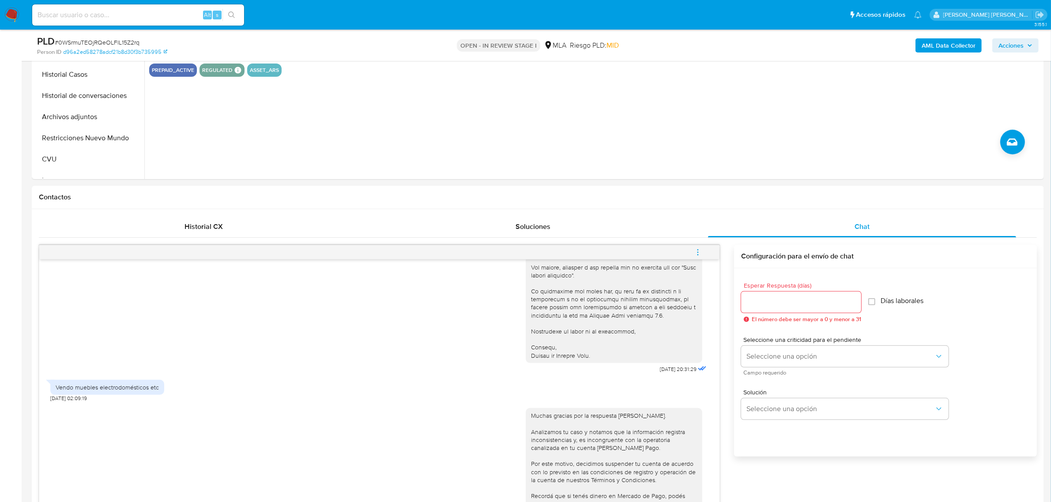
drag, startPoint x: 695, startPoint y: 250, endPoint x: 674, endPoint y: 248, distance: 20.8
click at [694, 250] on icon "menu-action" at bounding box center [698, 252] width 8 height 8
click at [645, 238] on li "Cerrar conversación" at bounding box center [638, 236] width 90 height 16
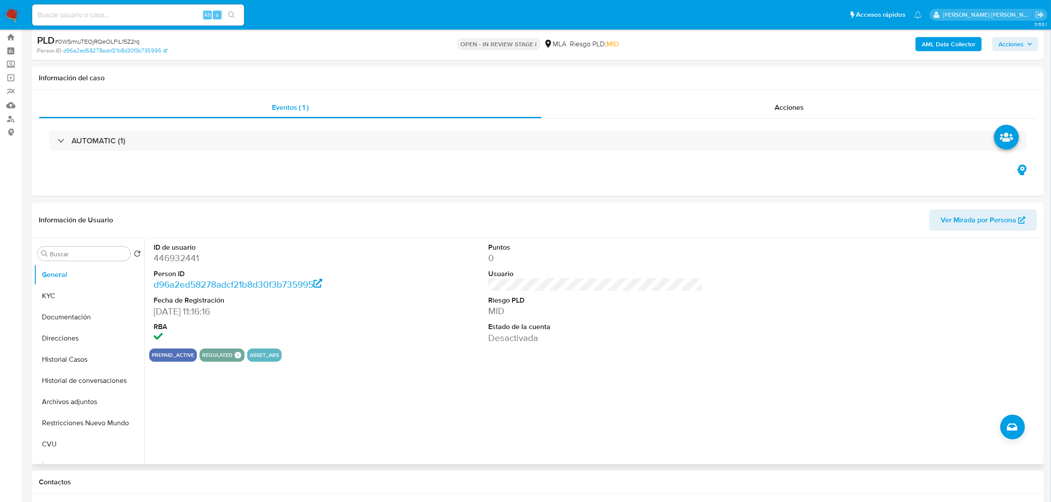
scroll to position [0, 0]
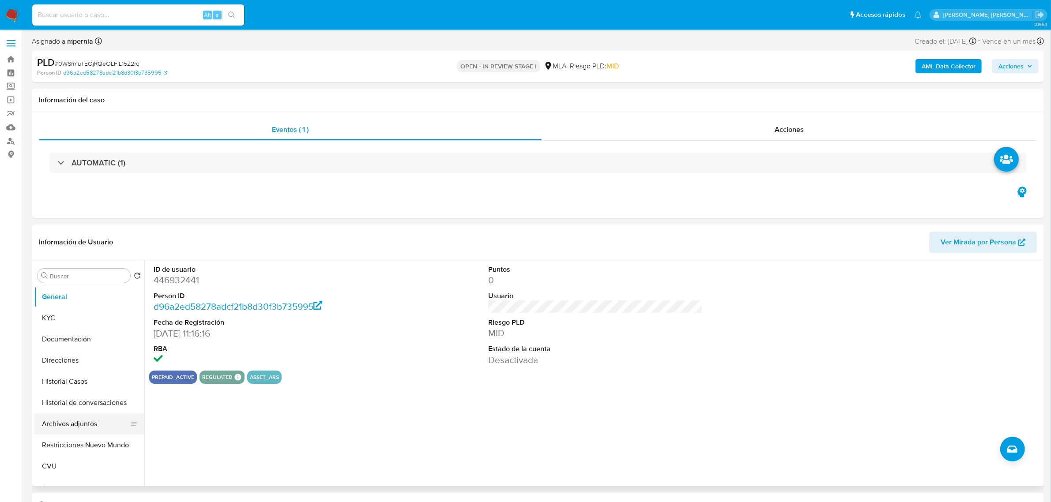
click at [64, 421] on button "Archivos adjuntos" at bounding box center [85, 423] width 103 height 21
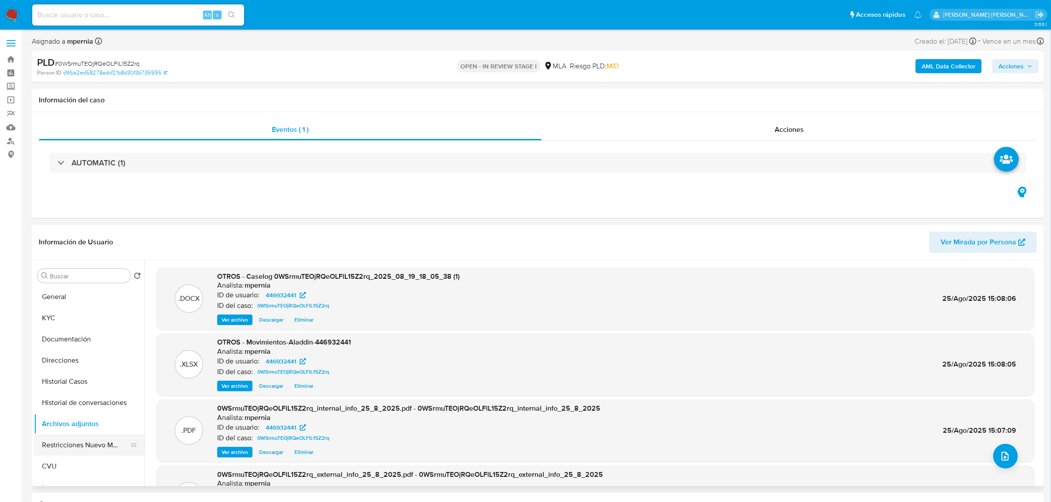
click at [65, 449] on button "Restricciones Nuevo Mundo" at bounding box center [85, 445] width 103 height 21
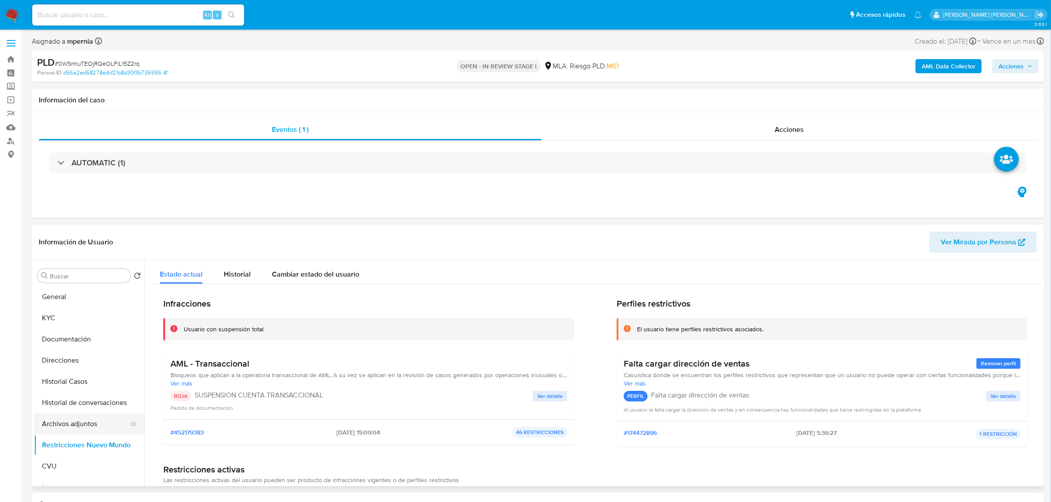
click at [68, 427] on button "Archivos adjuntos" at bounding box center [85, 423] width 103 height 21
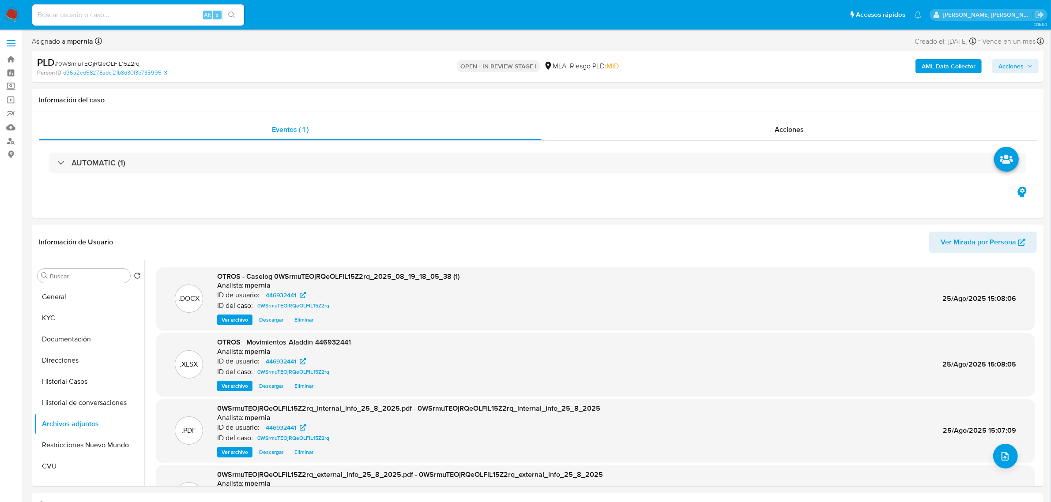
click at [1013, 66] on span "Acciones" at bounding box center [1010, 66] width 25 height 14
click at [801, 95] on span "Alt" at bounding box center [802, 94] width 7 height 8
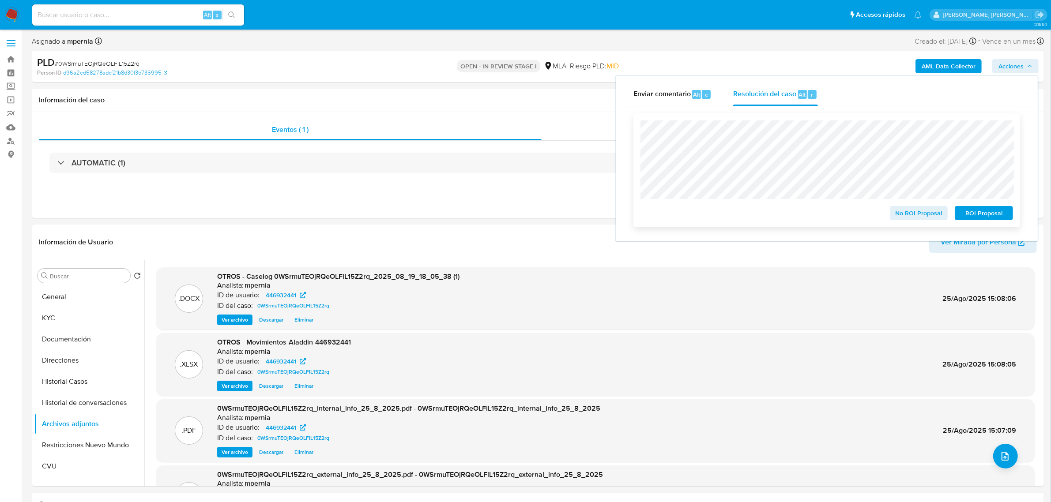
click at [975, 215] on span "ROI Proposal" at bounding box center [984, 213] width 46 height 12
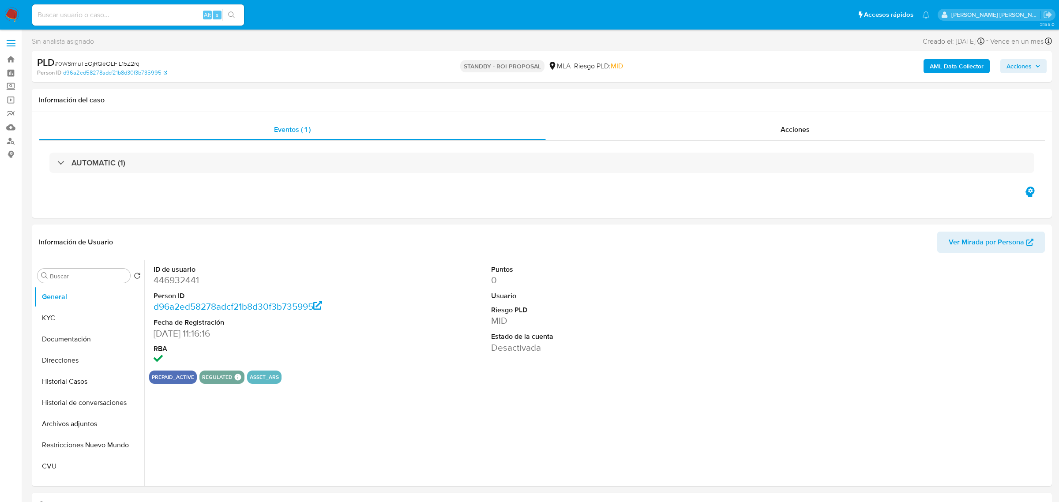
select select "10"
click at [107, 0] on nav "Pausado Ver notificaciones Alt s Accesos rápidos Presiona las siguientes teclas…" at bounding box center [525, 15] width 1051 height 30
click at [102, 14] on input at bounding box center [138, 14] width 212 height 11
paste input "36101544"
type input "36101544"
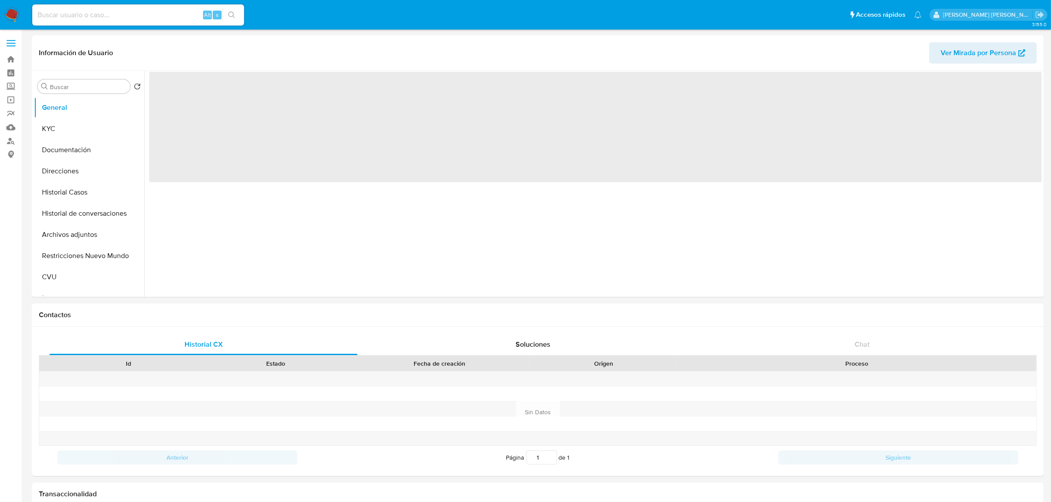
select select "10"
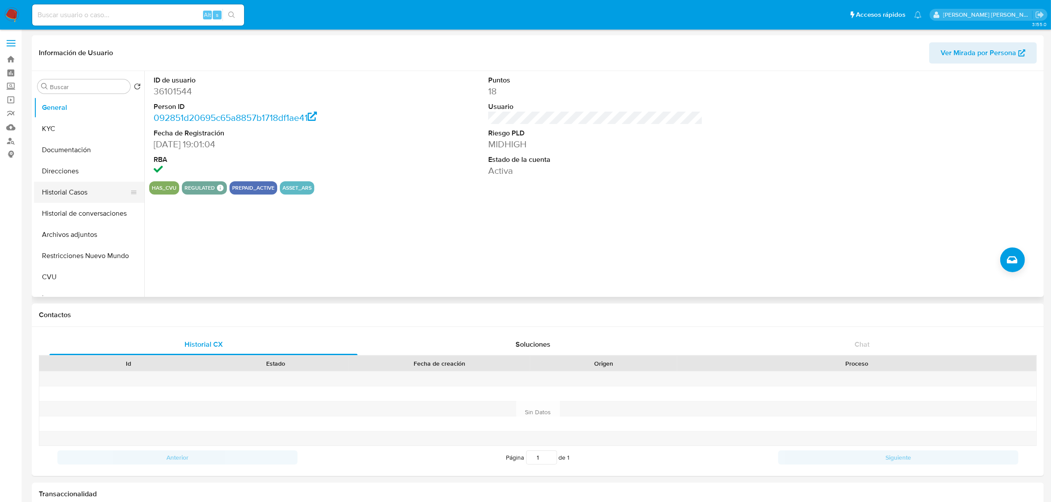
click at [62, 188] on button "Historial Casos" at bounding box center [85, 192] width 103 height 21
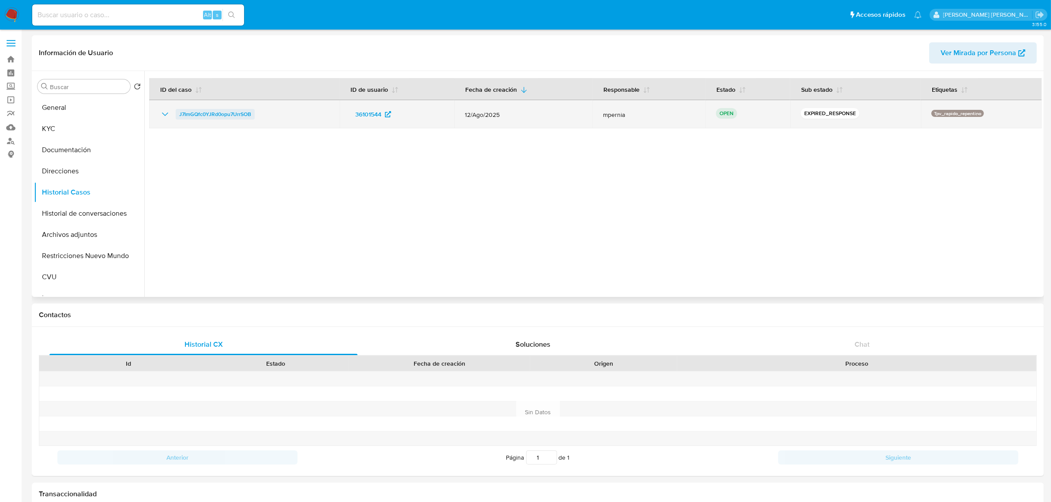
drag, startPoint x: 254, startPoint y: 117, endPoint x: 179, endPoint y: 112, distance: 75.2
click at [179, 112] on div "J7ImGQfc0YJRd0opu7UrrSOB" at bounding box center [244, 114] width 169 height 11
click at [218, 111] on span "J7ImGQfc0YJRd0opu7UrrSOB" at bounding box center [215, 114] width 72 height 11
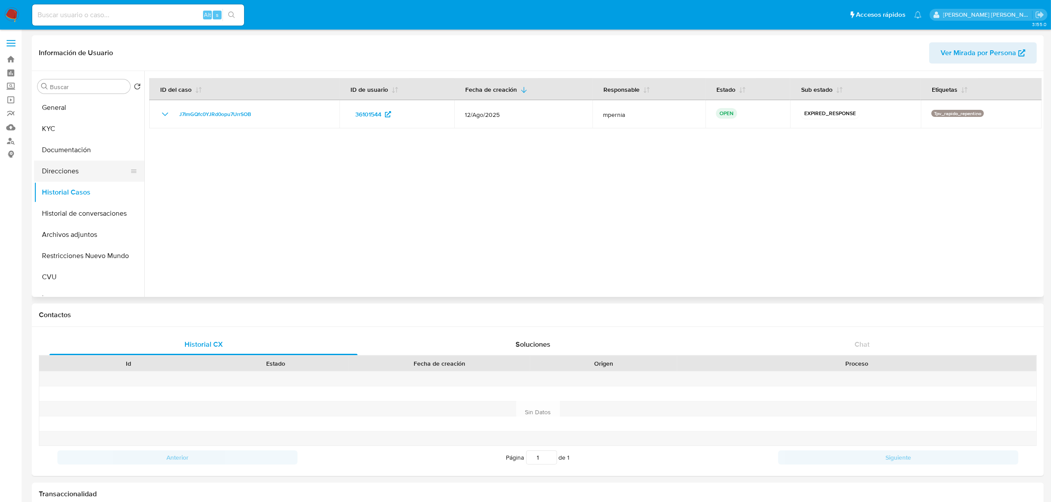
click at [69, 168] on button "Direcciones" at bounding box center [85, 171] width 103 height 21
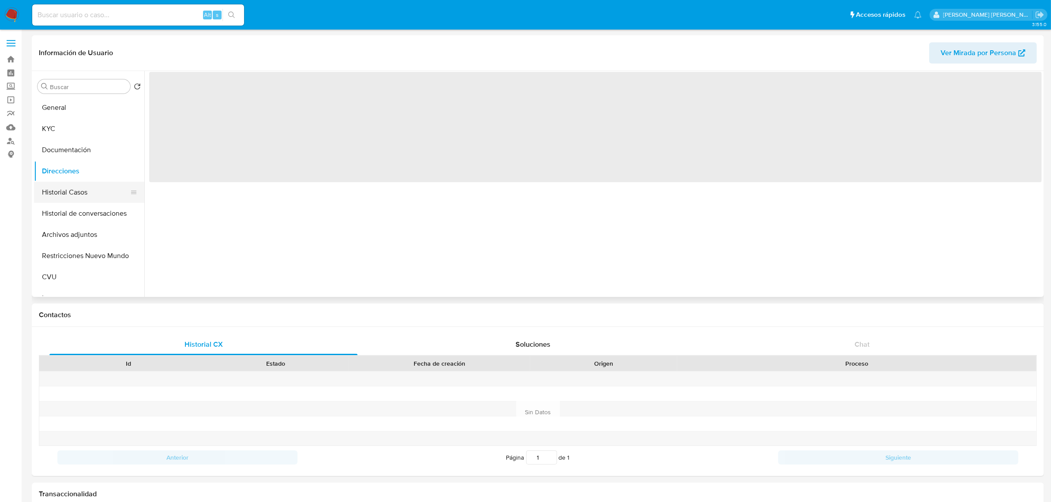
click at [63, 195] on button "Historial Casos" at bounding box center [85, 192] width 103 height 21
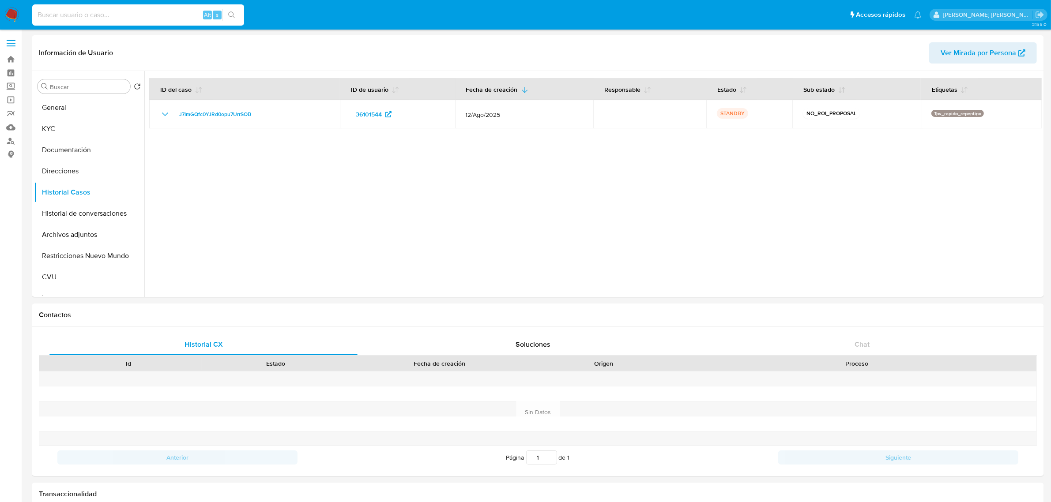
click at [162, 12] on input at bounding box center [138, 14] width 212 height 11
paste input "49871337"
type input "49871337"
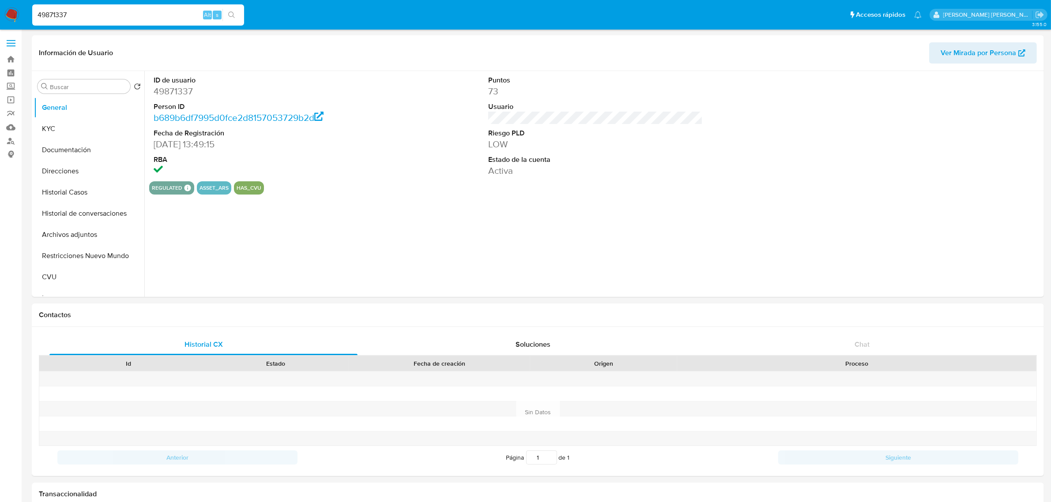
select select "10"
click at [67, 193] on button "Historial Casos" at bounding box center [85, 192] width 103 height 21
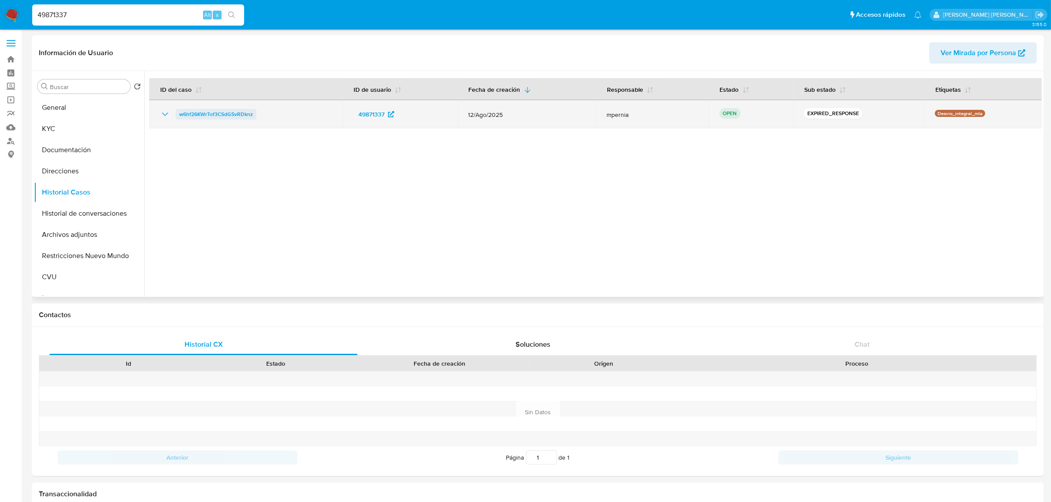
drag, startPoint x: 263, startPoint y: 118, endPoint x: 176, endPoint y: 115, distance: 86.6
click at [176, 115] on div "w6hf26KWrTof3CSdG5vRDknz" at bounding box center [246, 114] width 172 height 11
click at [247, 113] on span "w6hf26KWrTof3CSdG5vRDknz" at bounding box center [216, 114] width 74 height 11
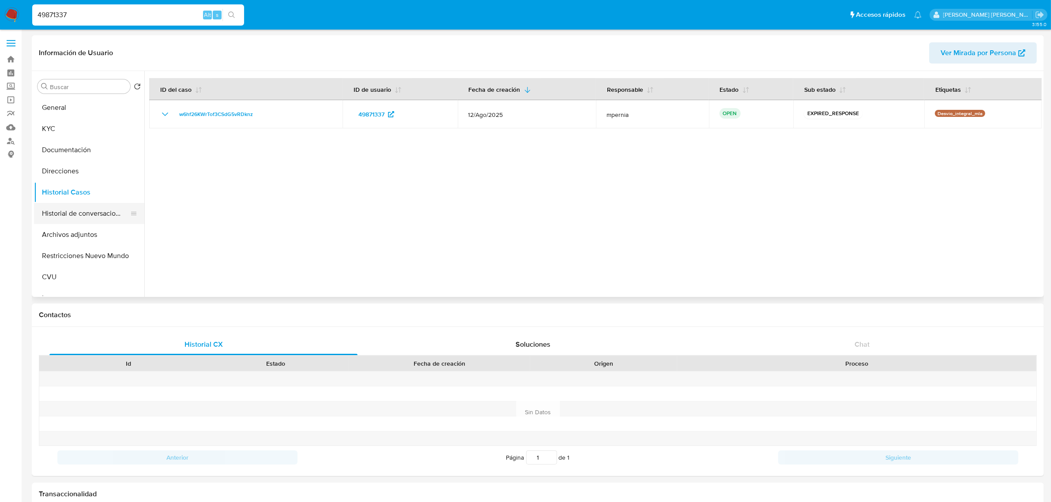
click at [67, 212] on button "Historial de conversaciones" at bounding box center [85, 213] width 103 height 21
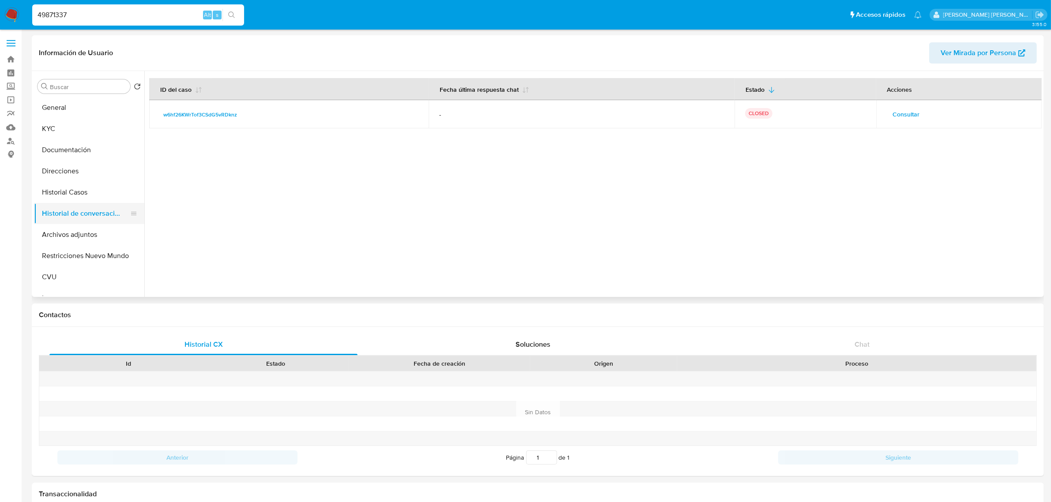
click at [75, 205] on button "Historial de conversaciones" at bounding box center [85, 213] width 103 height 21
click at [70, 188] on button "Historial Casos" at bounding box center [85, 192] width 103 height 21
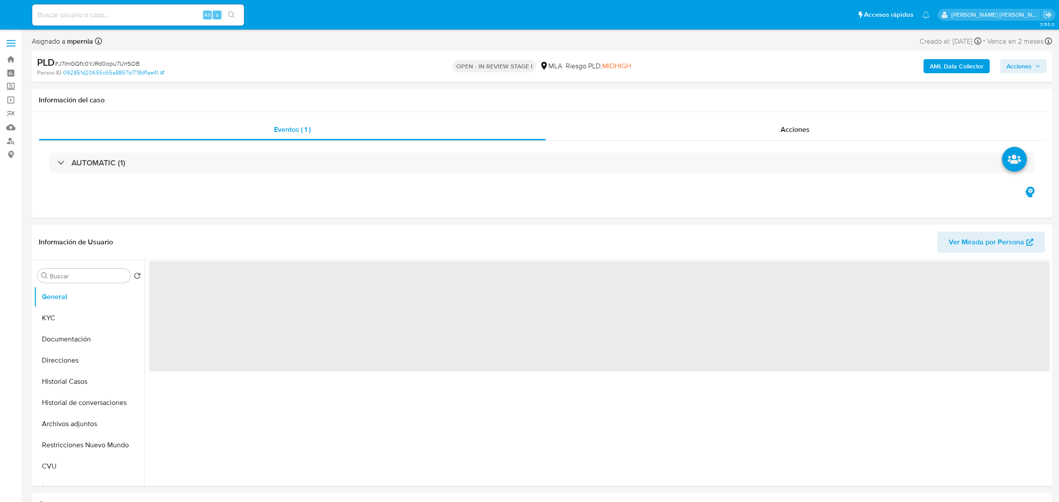
select select "10"
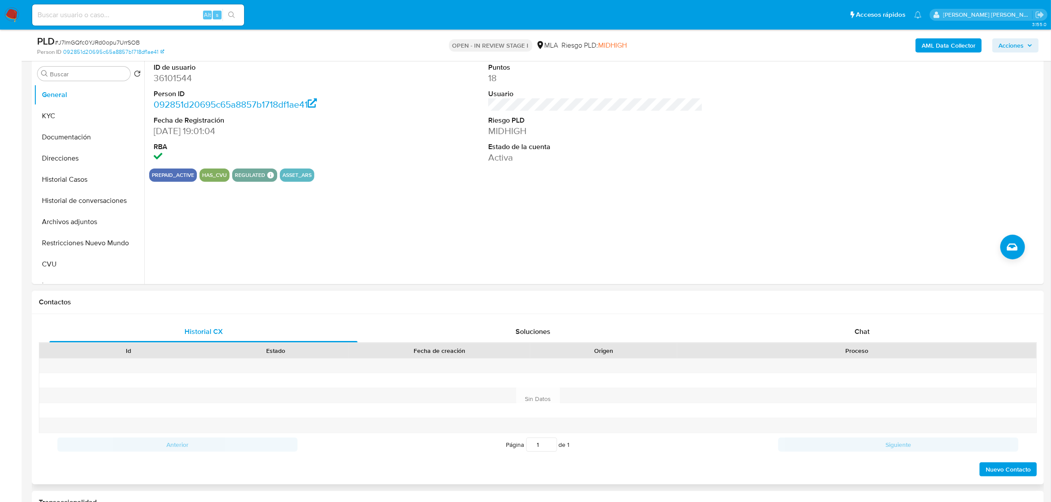
scroll to position [276, 0]
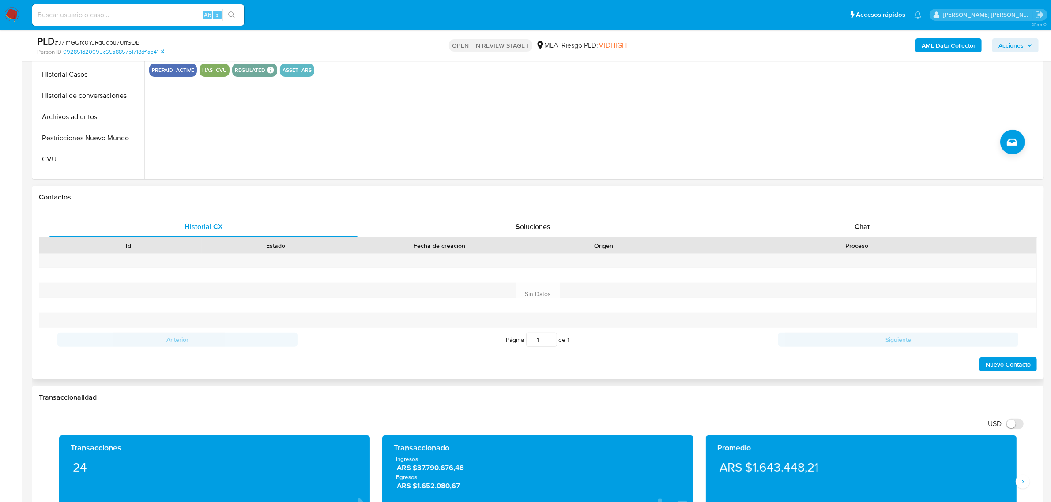
drag, startPoint x: 854, startPoint y: 230, endPoint x: 839, endPoint y: 240, distance: 17.9
click at [854, 229] on span "Chat" at bounding box center [861, 226] width 15 height 10
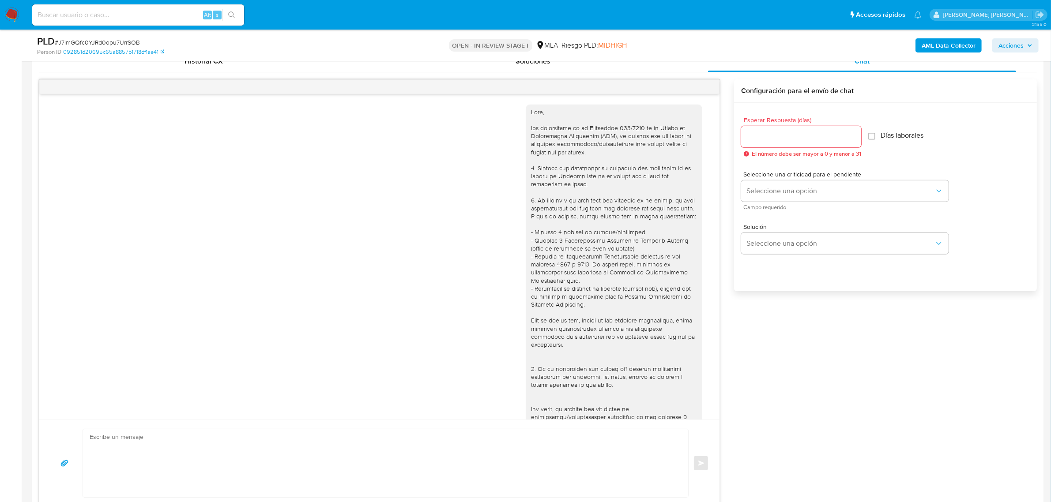
scroll to position [369, 0]
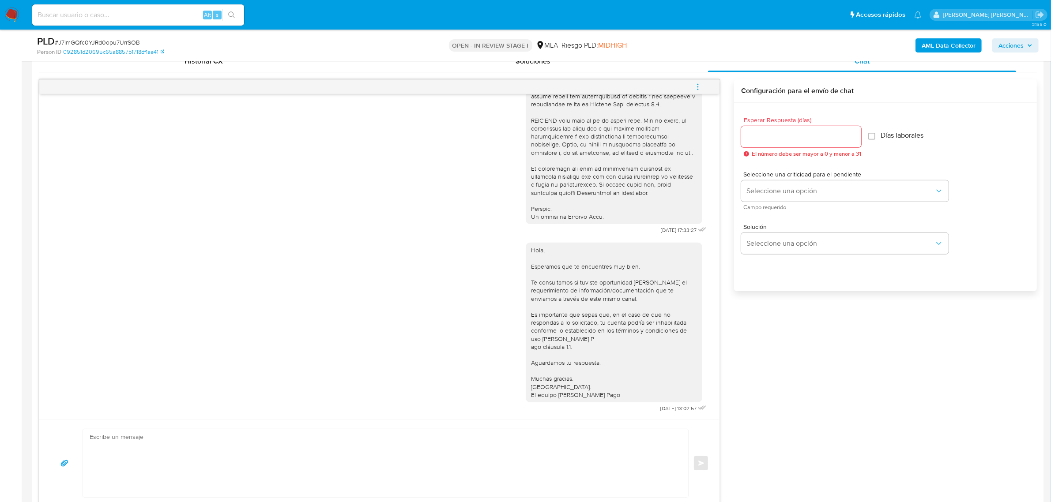
click at [702, 86] on icon "menu-action" at bounding box center [698, 87] width 8 height 8
drag, startPoint x: 651, startPoint y: 72, endPoint x: 618, endPoint y: 76, distance: 33.3
click at [650, 72] on li "Cerrar conversación" at bounding box center [638, 71] width 90 height 16
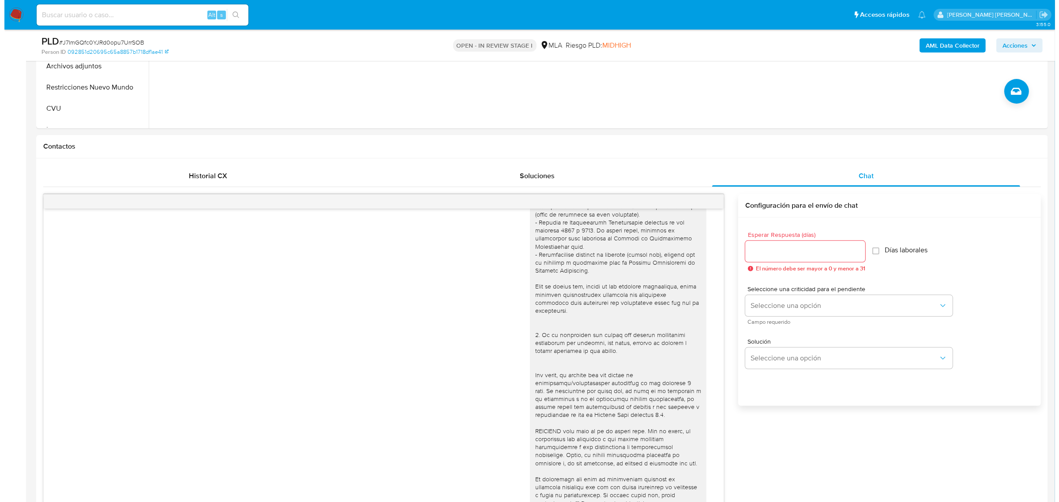
scroll to position [110, 0]
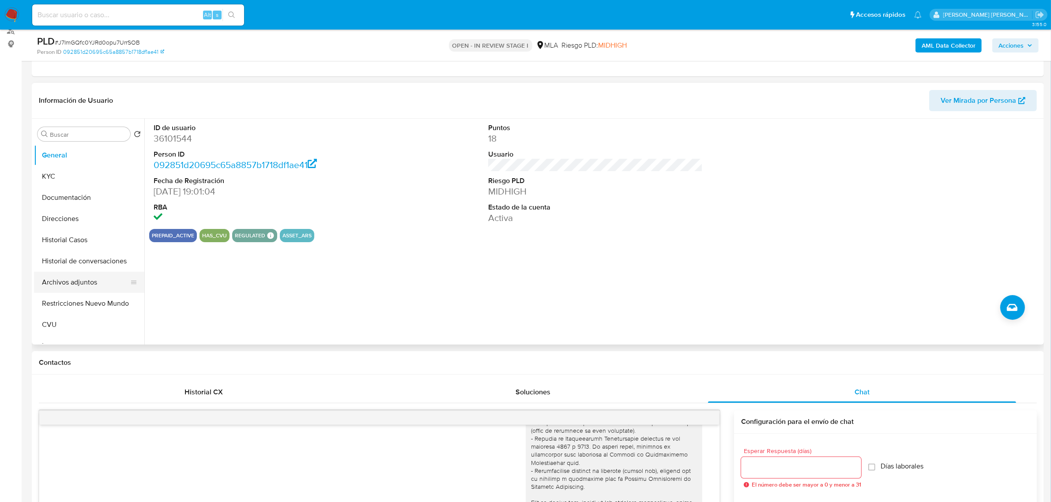
click at [49, 285] on button "Archivos adjuntos" at bounding box center [85, 282] width 103 height 21
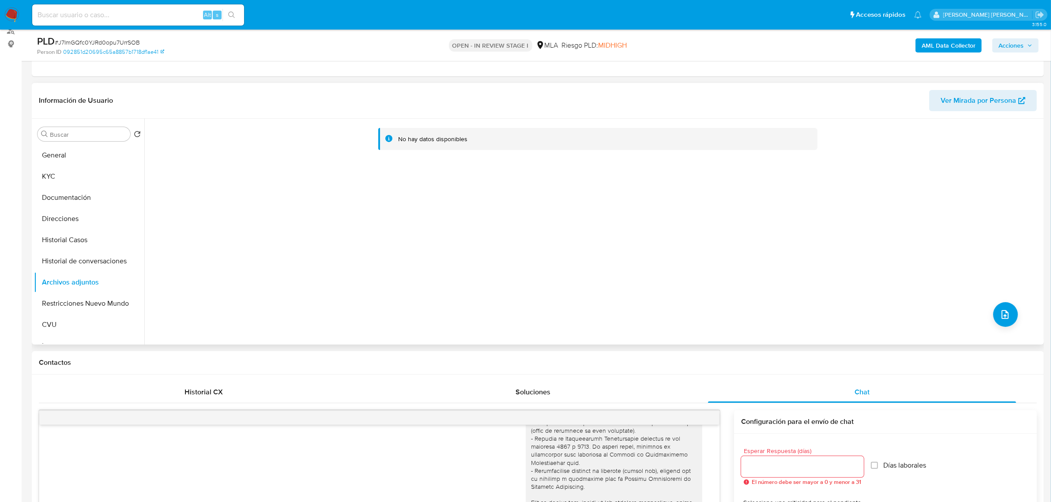
click at [664, 223] on div "No hay datos disponibles" at bounding box center [592, 232] width 897 height 226
click at [942, 45] on b "AML Data Collector" at bounding box center [948, 45] width 54 height 14
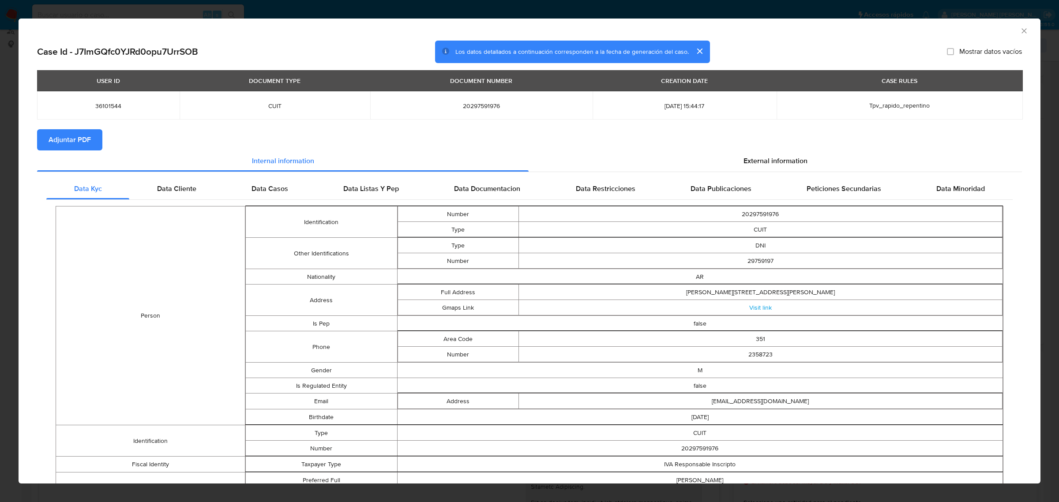
click at [86, 139] on span "Adjuntar PDF" at bounding box center [70, 139] width 42 height 19
click at [1021, 30] on icon "Cerrar ventana" at bounding box center [1023, 30] width 5 height 5
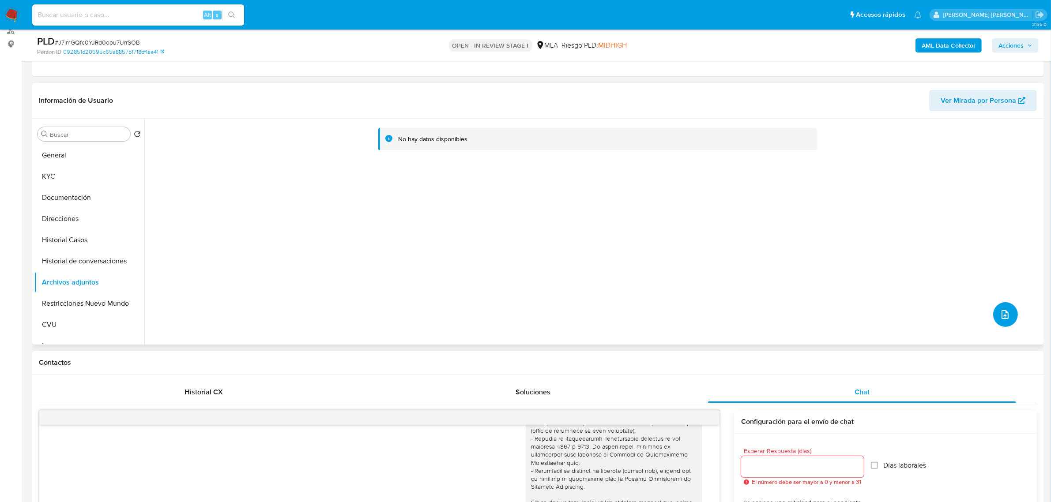
click at [999, 309] on span "upload-file" at bounding box center [1004, 314] width 11 height 11
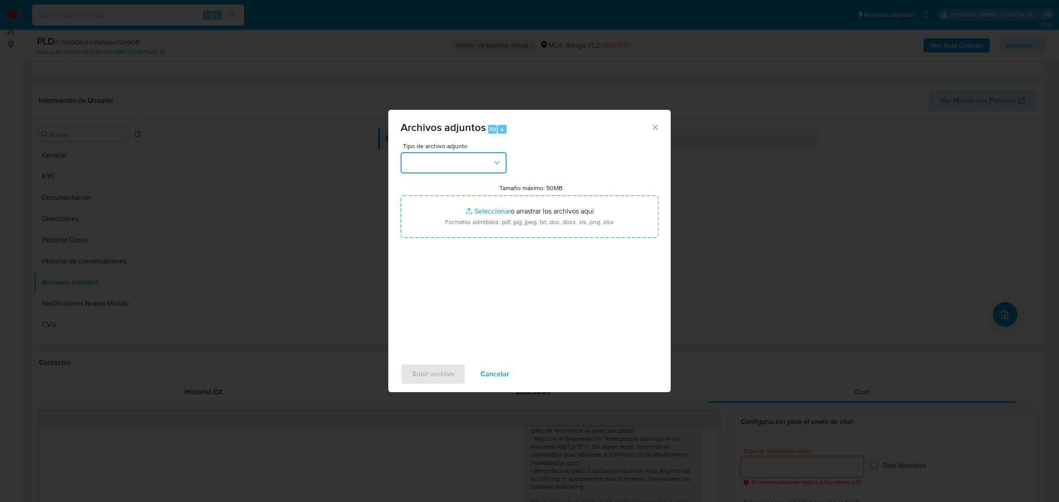
click at [477, 164] on button "button" at bounding box center [454, 162] width 106 height 21
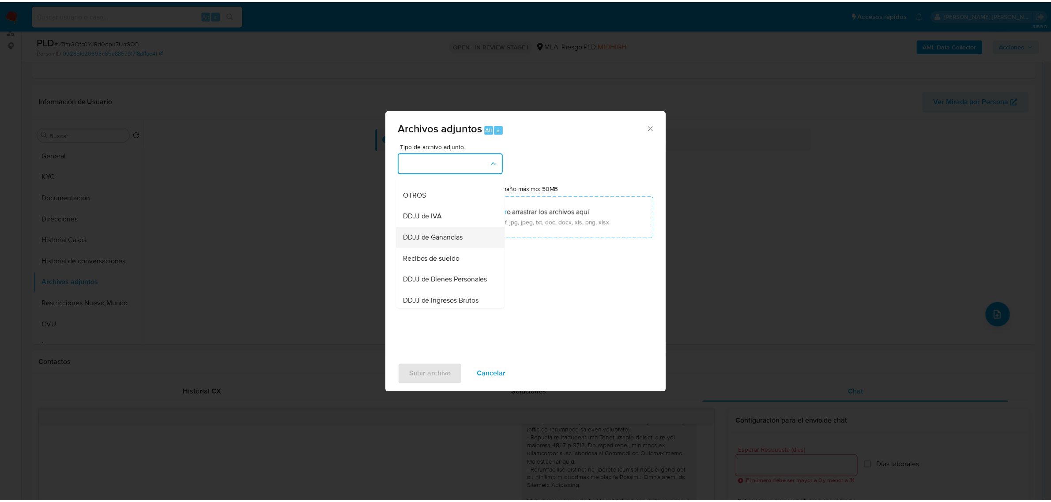
scroll to position [165, 0]
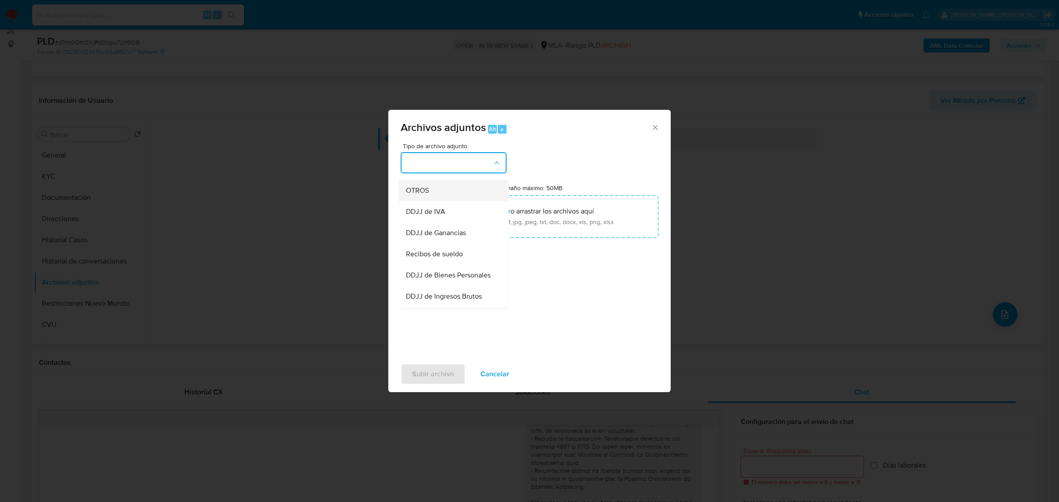
click at [413, 193] on span "OTROS" at bounding box center [417, 190] width 23 height 9
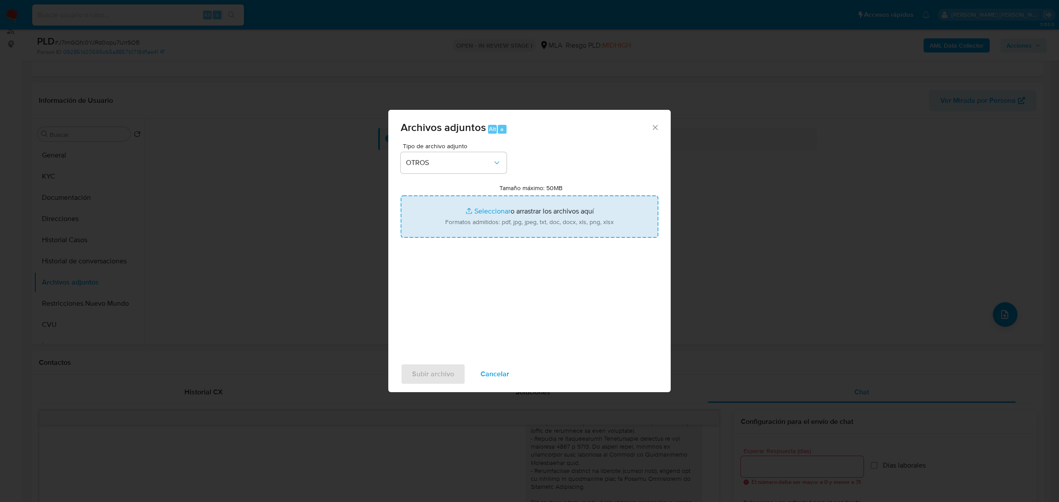
type input "C:\fakepath\Movimientos-Aladdin-36101544.xlsx"
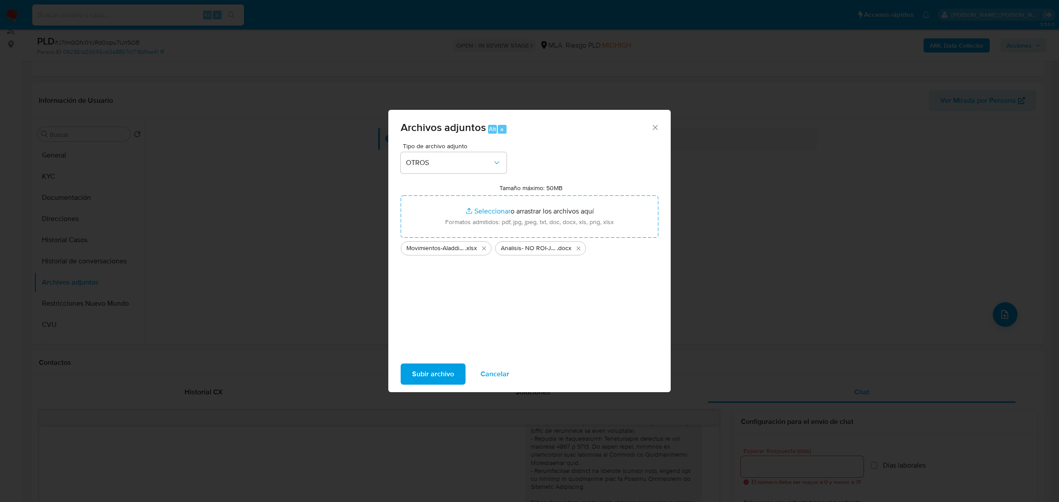
click at [419, 372] on span "Subir archivo" at bounding box center [433, 373] width 42 height 19
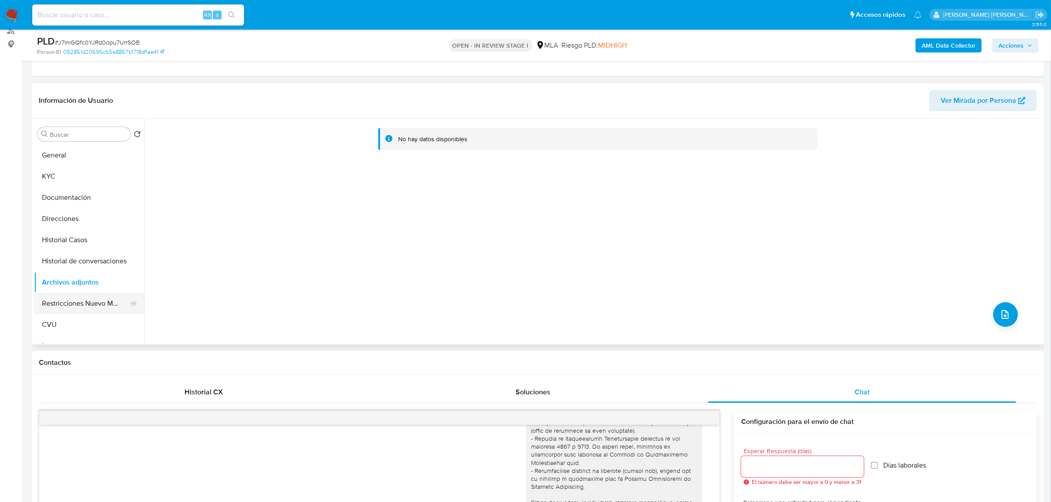
click at [79, 301] on button "Restricciones Nuevo Mundo" at bounding box center [85, 303] width 103 height 21
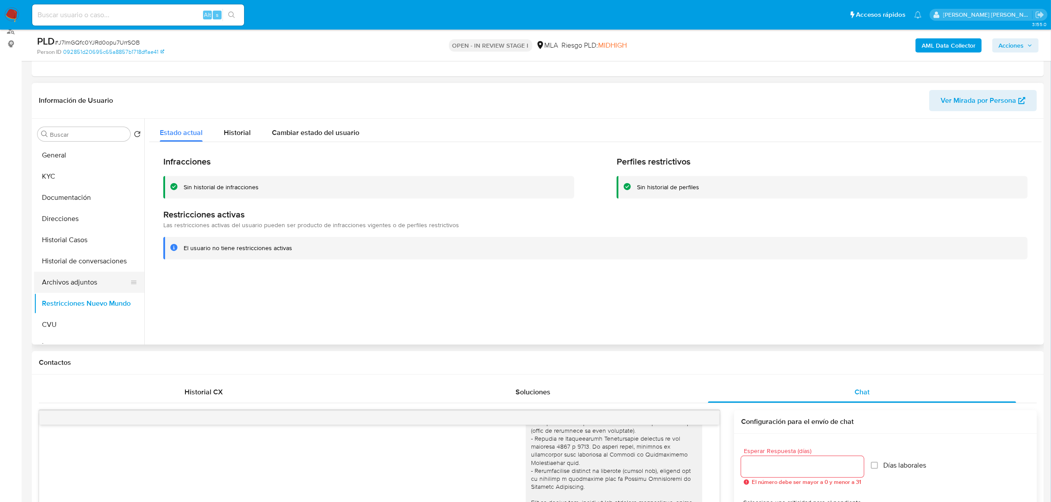
click at [79, 274] on button "Archivos adjuntos" at bounding box center [85, 282] width 103 height 21
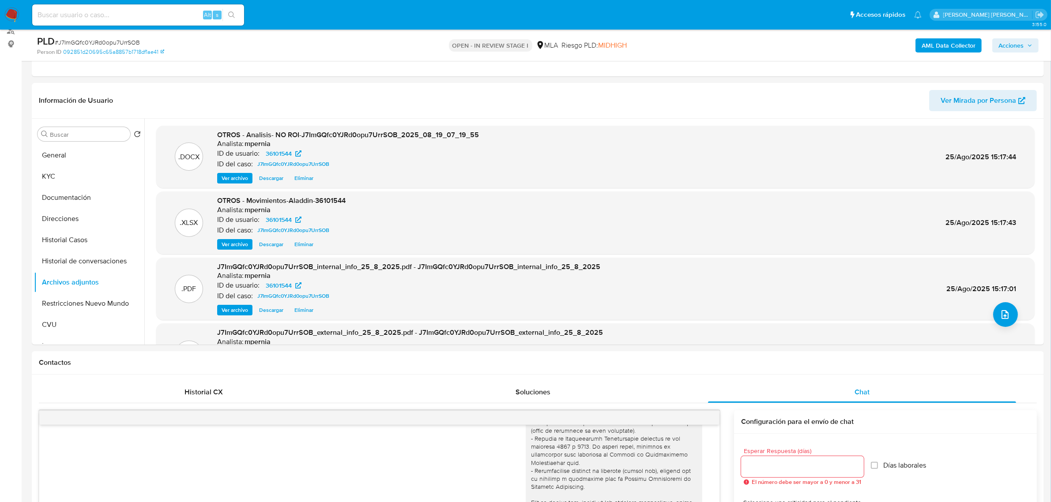
click at [1022, 49] on span "Acciones" at bounding box center [1010, 45] width 25 height 14
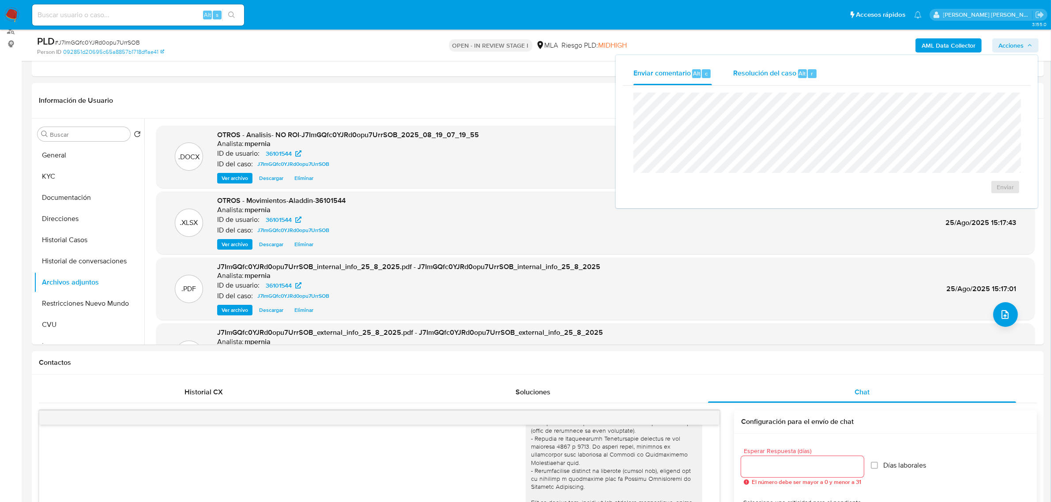
click at [790, 76] on span "Resolución del caso" at bounding box center [764, 73] width 63 height 10
click at [916, 193] on span "No ROI Proposal" at bounding box center [919, 192] width 46 height 12
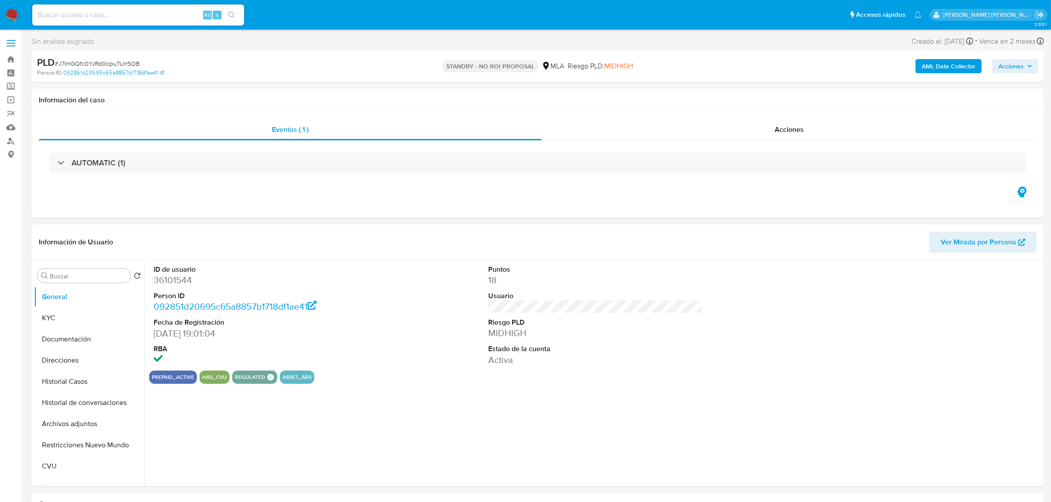
select select "10"
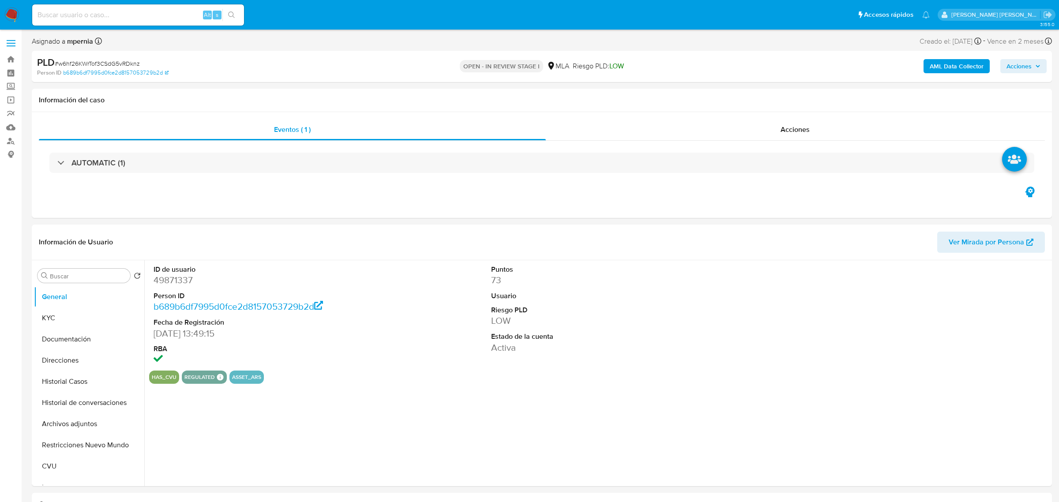
select select "10"
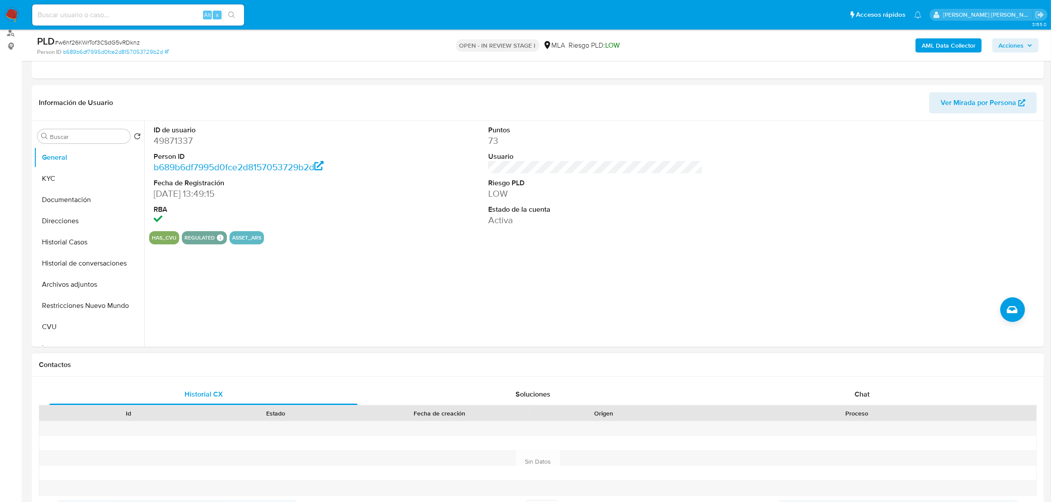
scroll to position [165, 0]
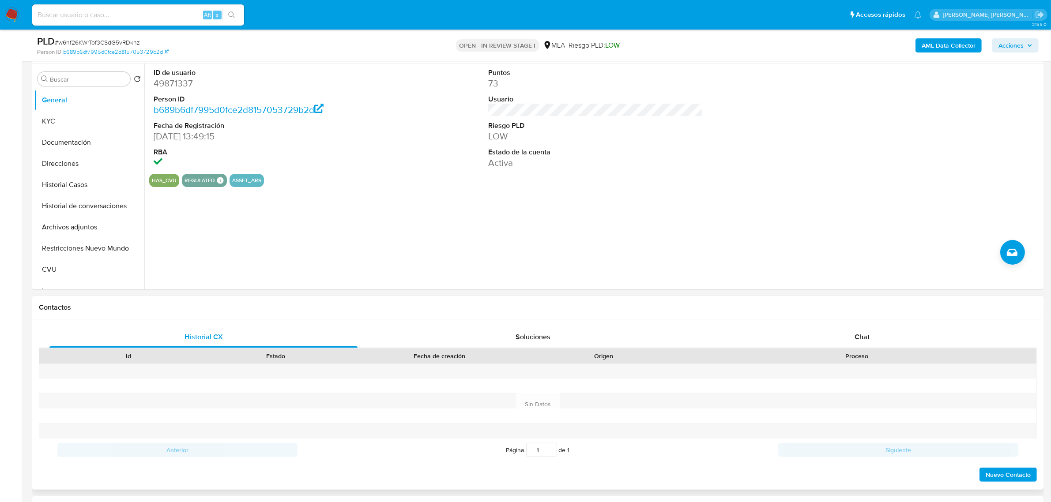
drag, startPoint x: 857, startPoint y: 338, endPoint x: 753, endPoint y: 353, distance: 105.6
click at [857, 338] on span "Chat" at bounding box center [861, 337] width 15 height 10
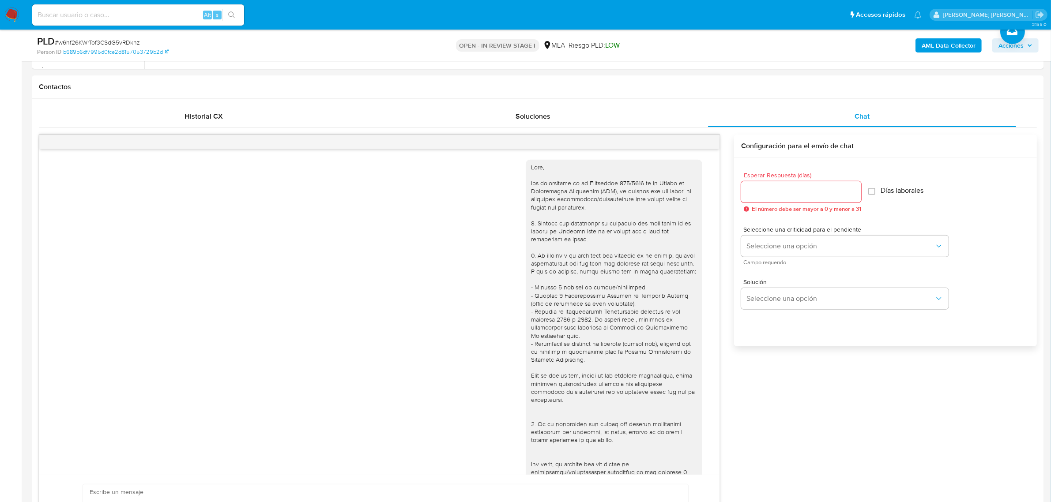
scroll to position [369, 0]
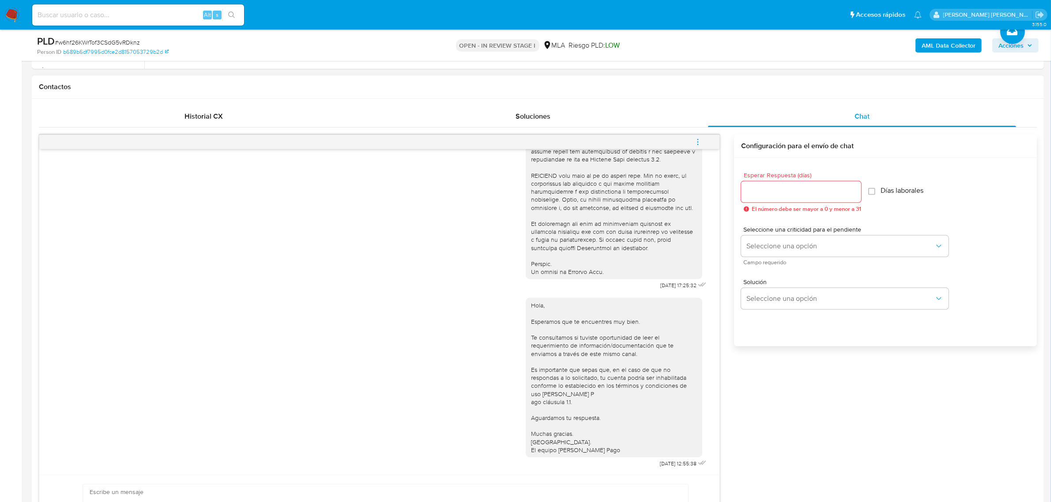
click at [696, 146] on icon "menu-action" at bounding box center [698, 142] width 8 height 8
click at [665, 127] on li "Cerrar conversación" at bounding box center [638, 126] width 90 height 16
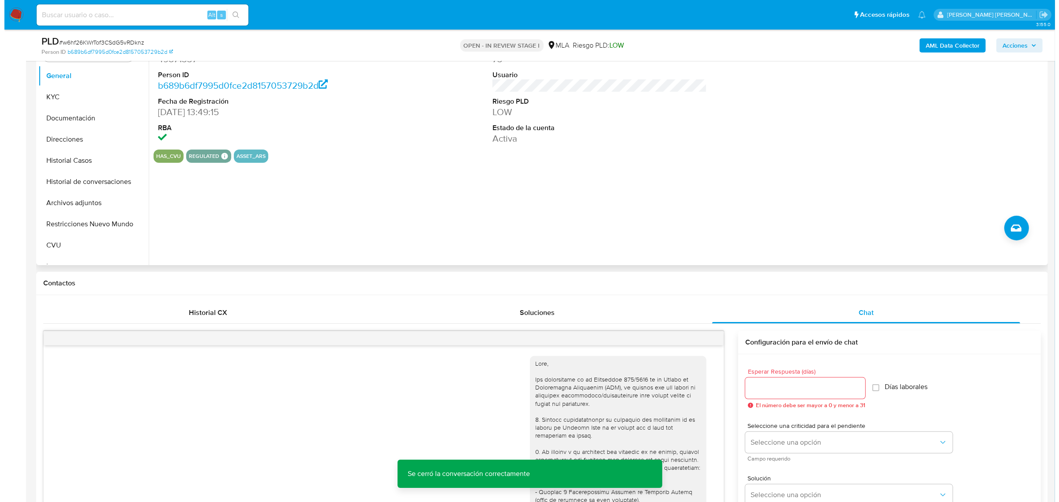
scroll to position [110, 0]
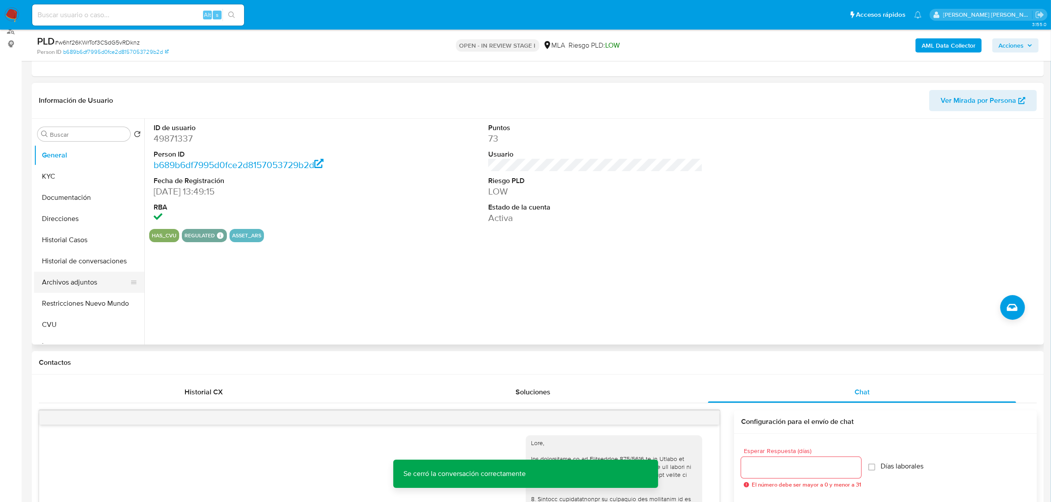
click at [60, 286] on button "Archivos adjuntos" at bounding box center [85, 282] width 103 height 21
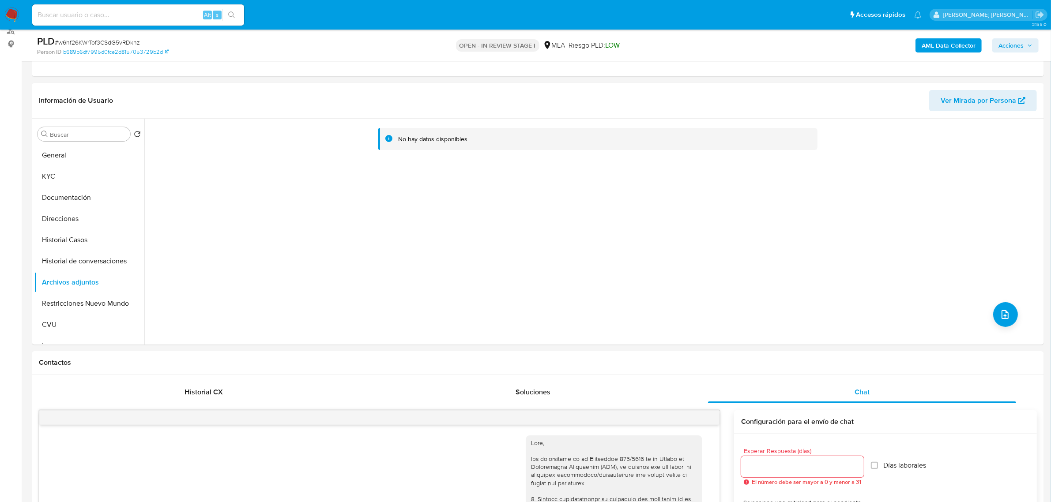
click at [942, 49] on b "AML Data Collector" at bounding box center [948, 45] width 54 height 14
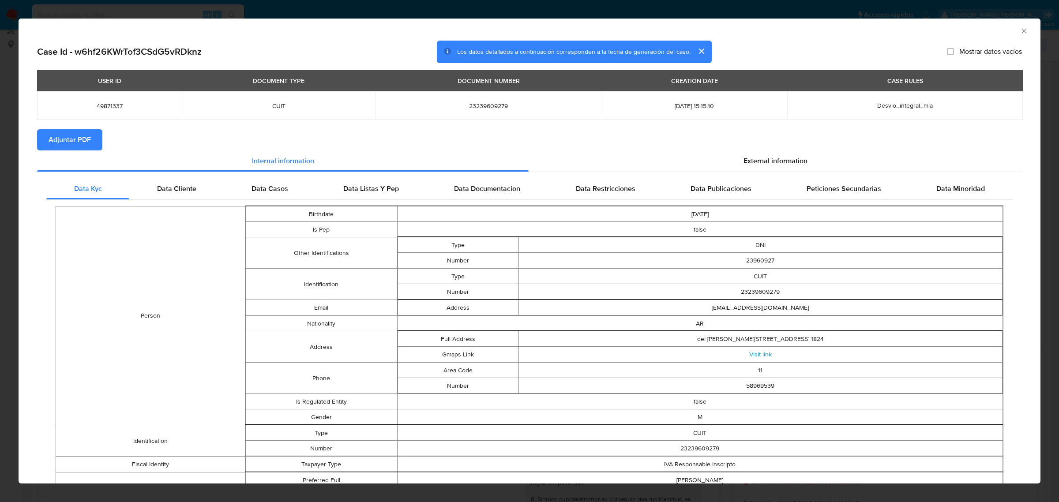
click at [90, 135] on span "Adjuntar PDF" at bounding box center [70, 139] width 42 height 19
click at [1021, 29] on icon "Cerrar ventana" at bounding box center [1023, 30] width 5 height 5
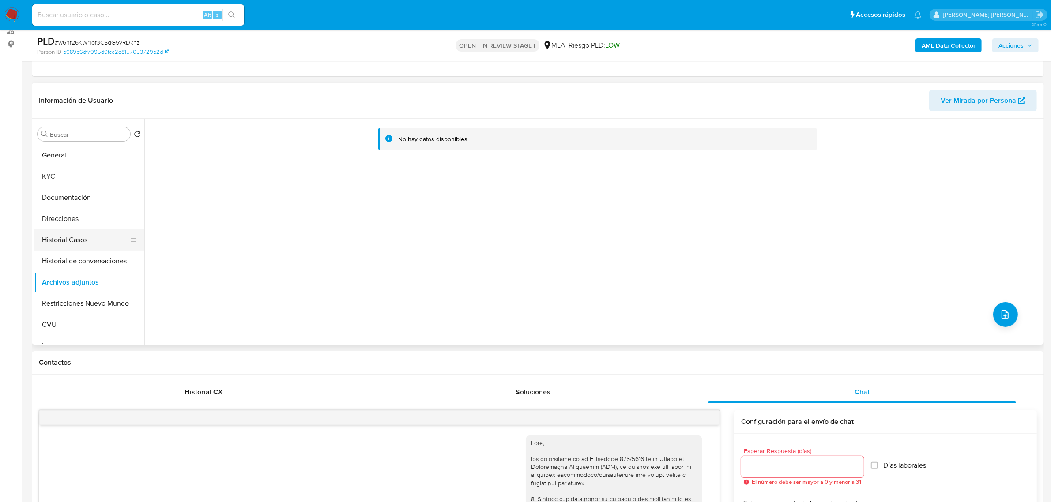
click at [82, 236] on button "Historial Casos" at bounding box center [85, 239] width 103 height 21
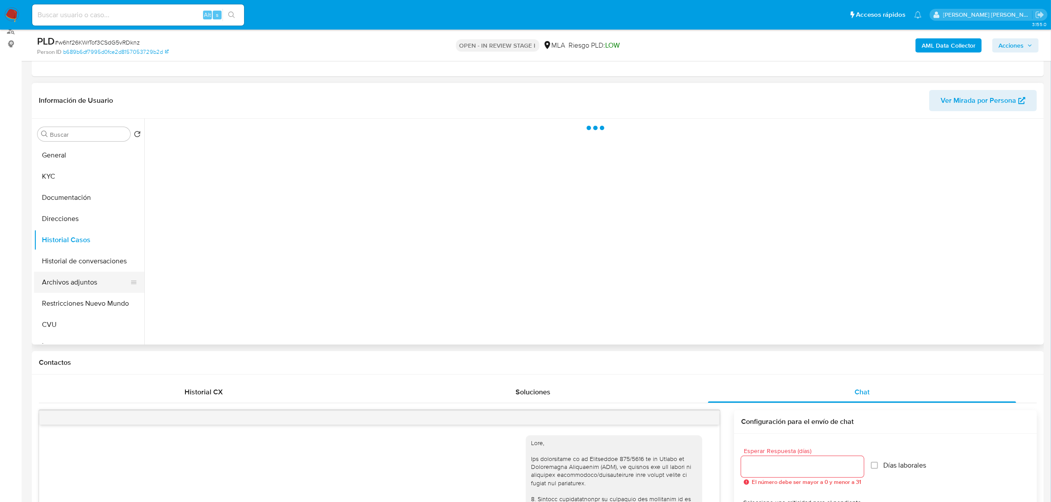
click at [83, 285] on button "Archivos adjuntos" at bounding box center [85, 282] width 103 height 21
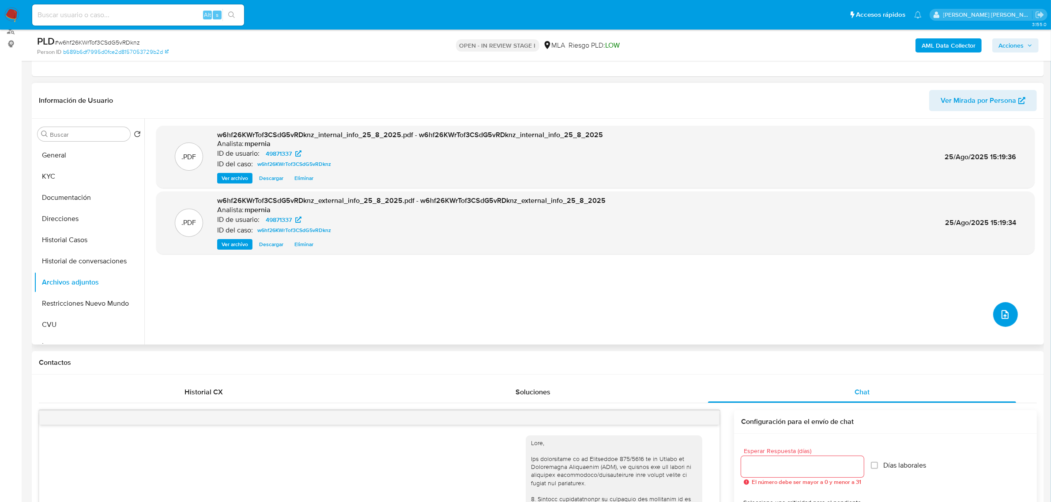
click at [999, 313] on icon "upload-file" at bounding box center [1004, 314] width 11 height 11
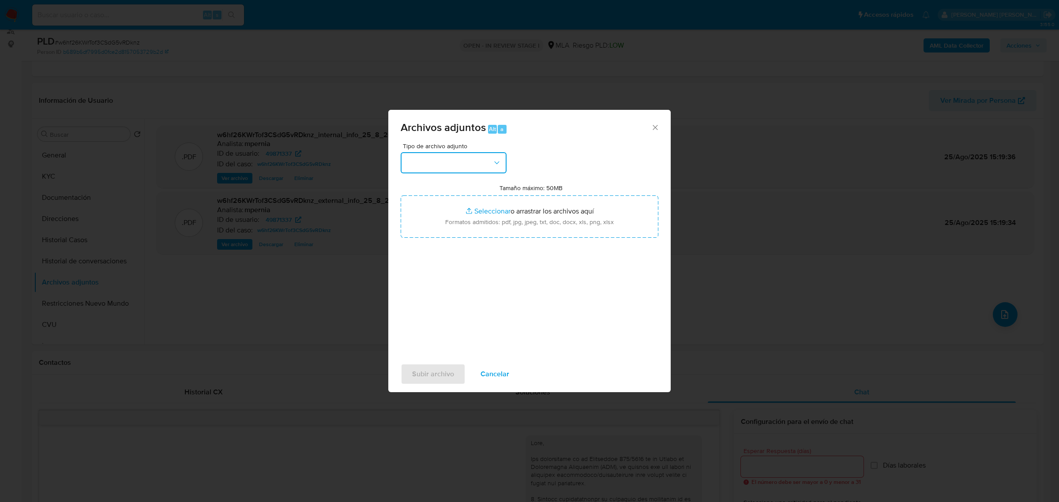
click at [458, 158] on button "button" at bounding box center [454, 162] width 106 height 21
click at [421, 245] on div "OTROS" at bounding box center [451, 245] width 90 height 21
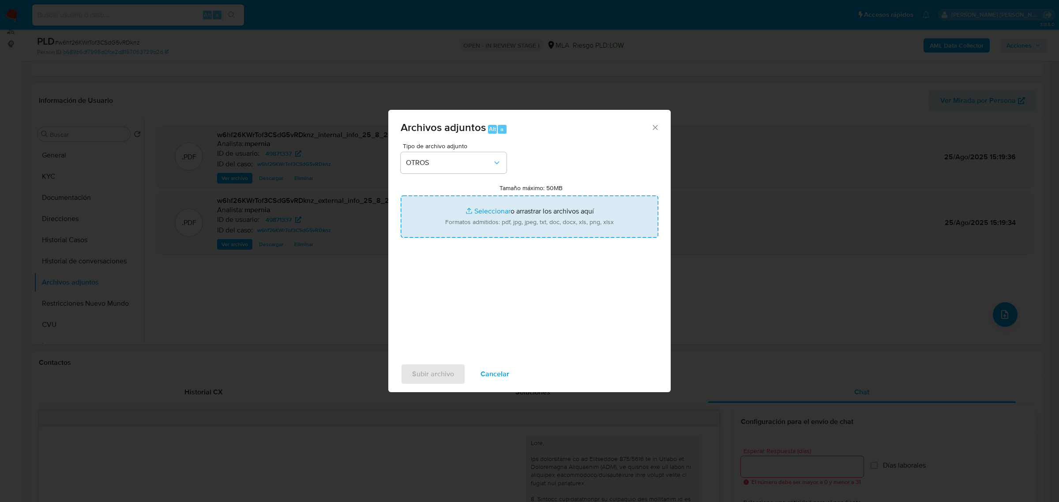
type input "C:\fakepath\Analisis- NO ROI- w6hf26KWrTof3CSdG5vRDknz.docx"
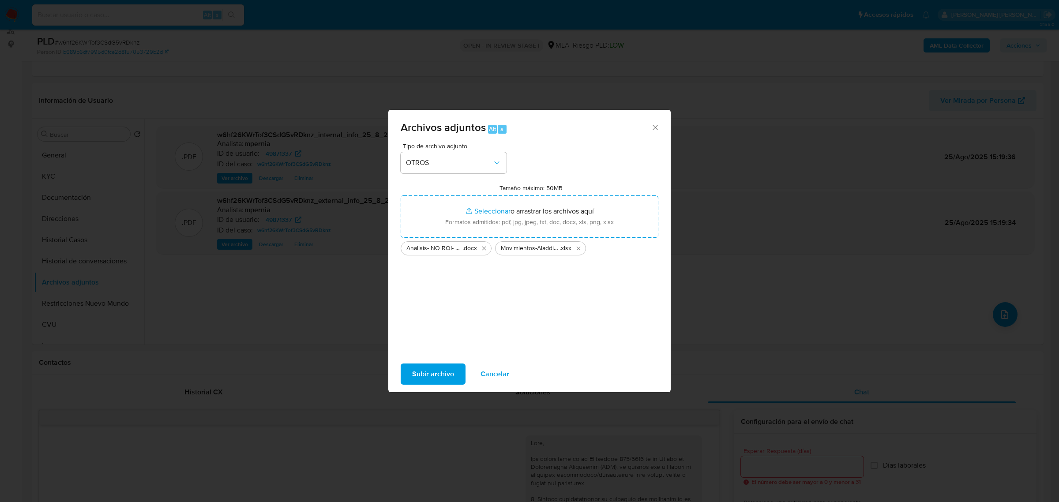
click at [440, 377] on span "Subir archivo" at bounding box center [433, 373] width 42 height 19
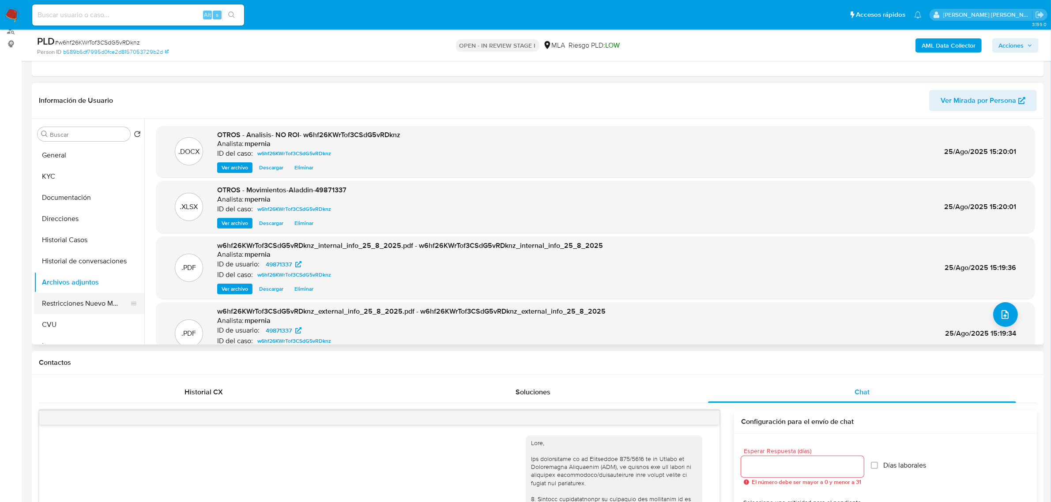
click at [78, 301] on button "Restricciones Nuevo Mundo" at bounding box center [85, 303] width 103 height 21
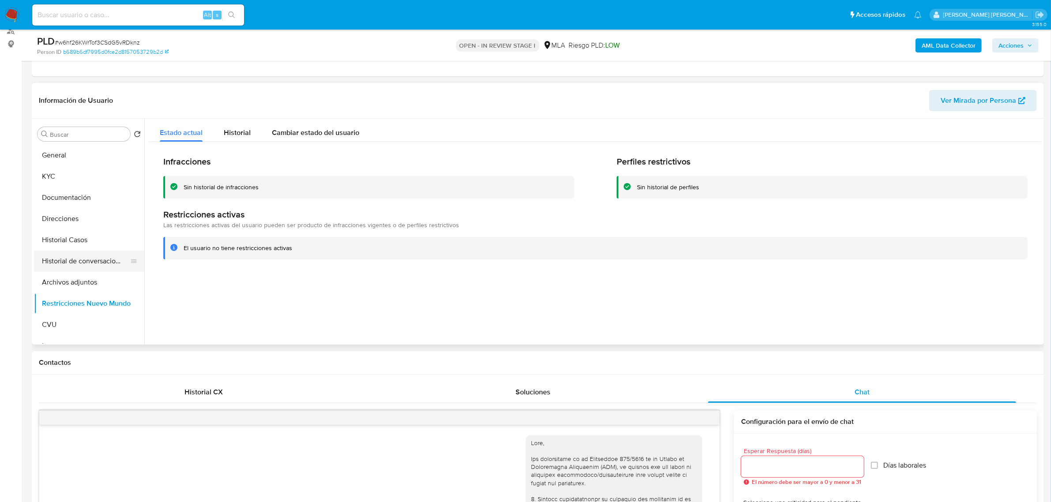
click at [86, 263] on button "Historial de conversaciones" at bounding box center [85, 261] width 103 height 21
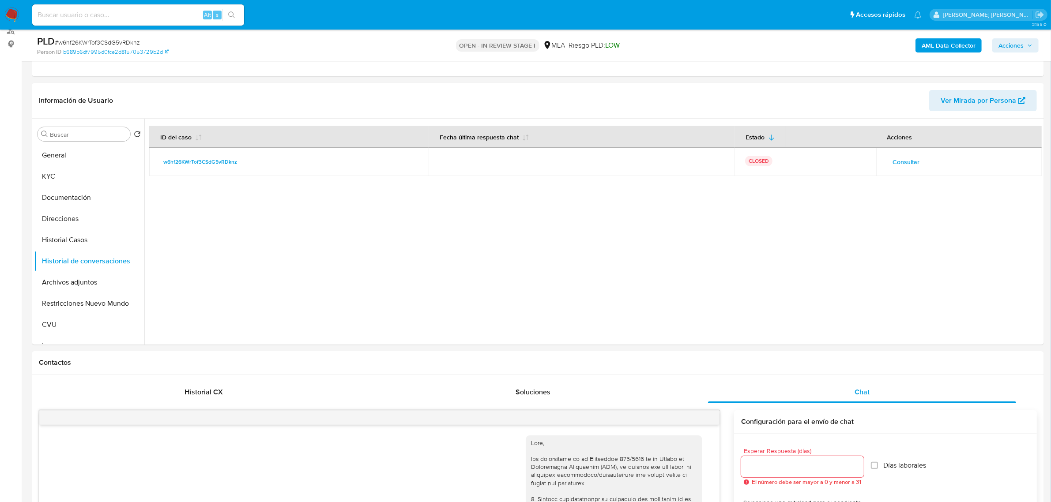
click at [998, 50] on span "Acciones" at bounding box center [1010, 45] width 25 height 14
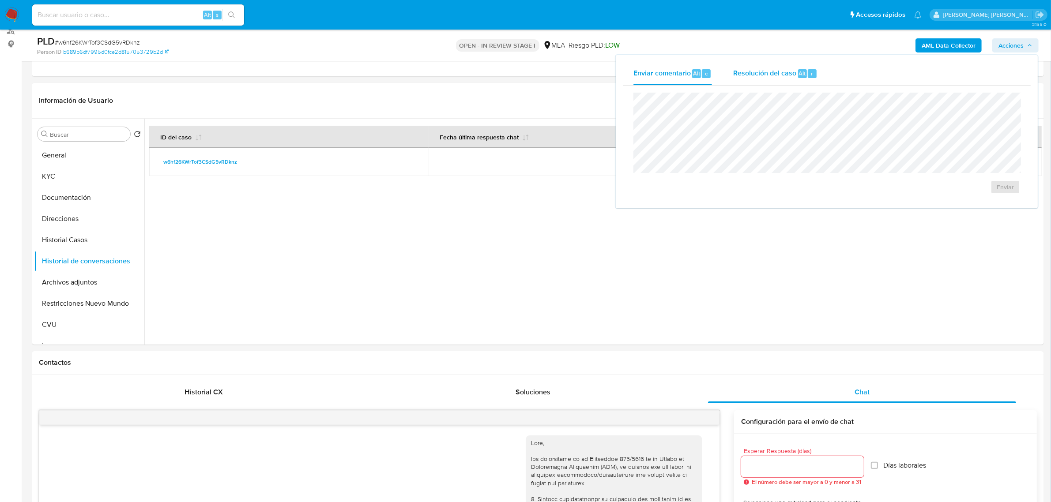
click at [762, 72] on span "Resolución del caso" at bounding box center [764, 73] width 63 height 10
click at [898, 191] on span "No ROI Proposal" at bounding box center [919, 192] width 46 height 12
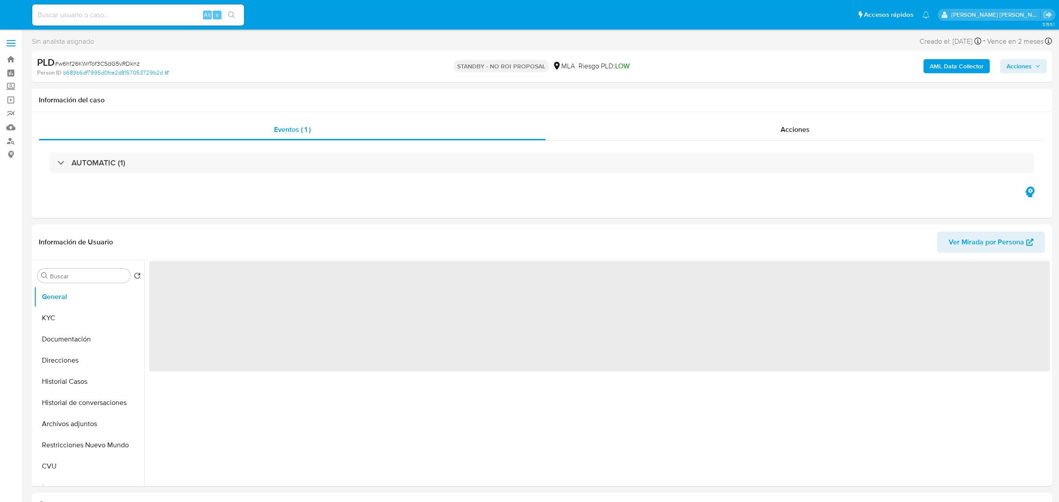
select select "10"
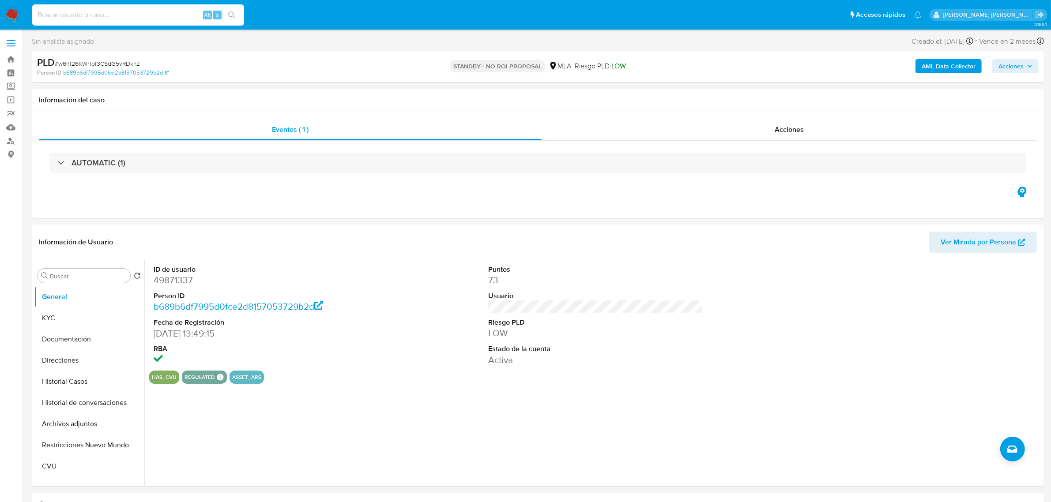
click at [105, 9] on input at bounding box center [138, 14] width 212 height 11
paste input "114644758"
type input "114644758"
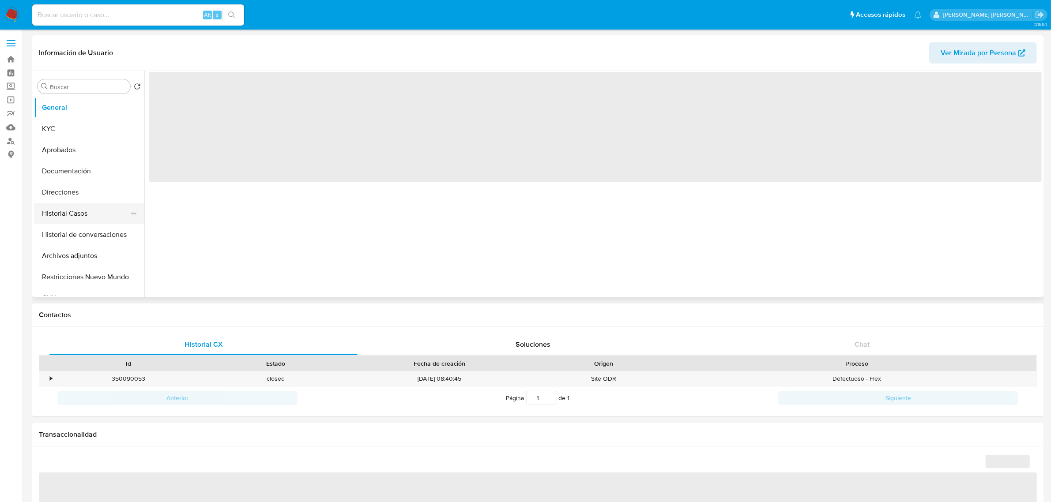
click at [89, 212] on button "Historial Casos" at bounding box center [85, 213] width 103 height 21
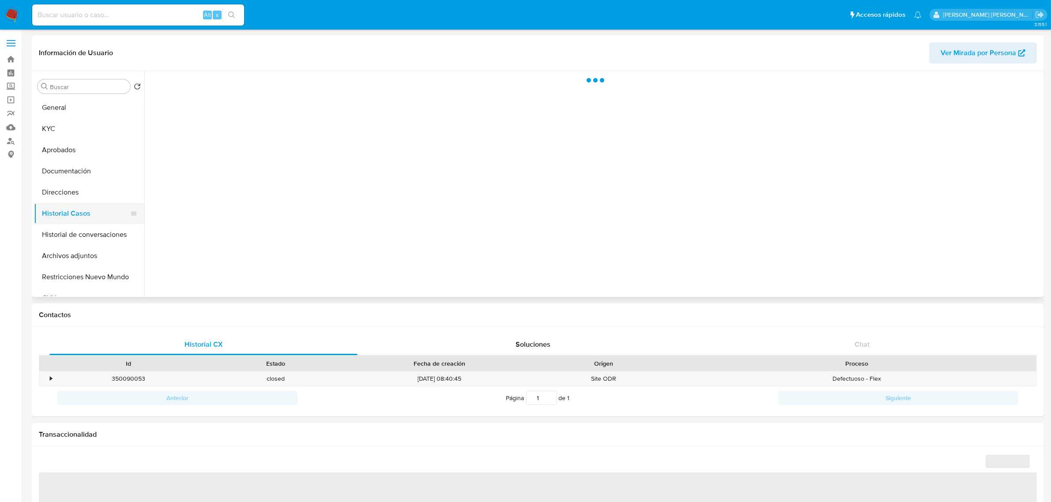
select select "10"
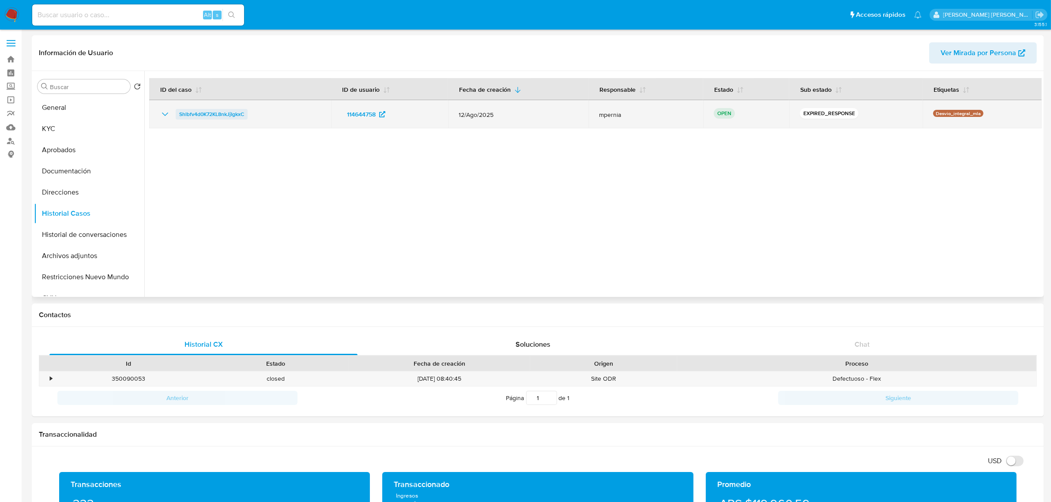
drag, startPoint x: 259, startPoint y: 115, endPoint x: 180, endPoint y: 115, distance: 79.0
click at [180, 115] on div "Shlbfv4d0K72KL8nkJjIgkxC" at bounding box center [240, 114] width 161 height 11
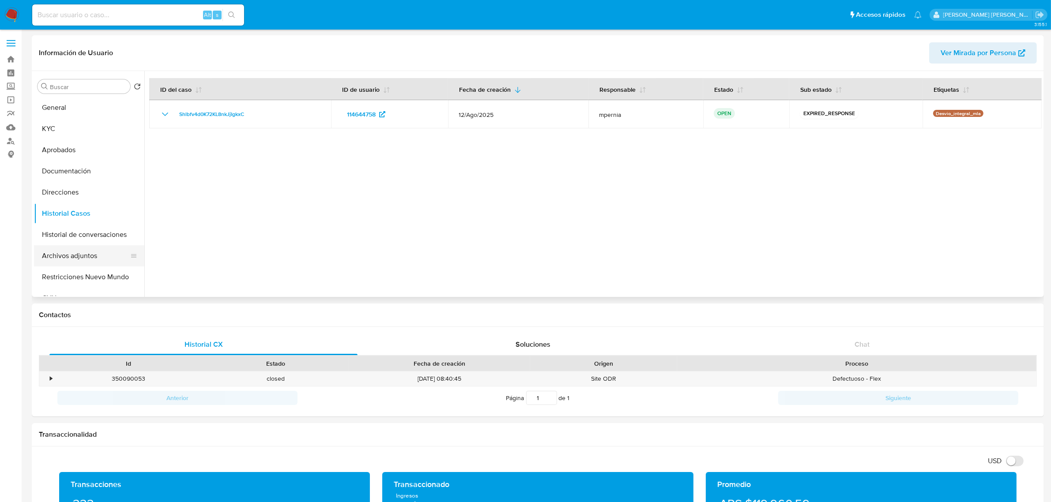
click at [68, 258] on button "Archivos adjuntos" at bounding box center [85, 255] width 103 height 21
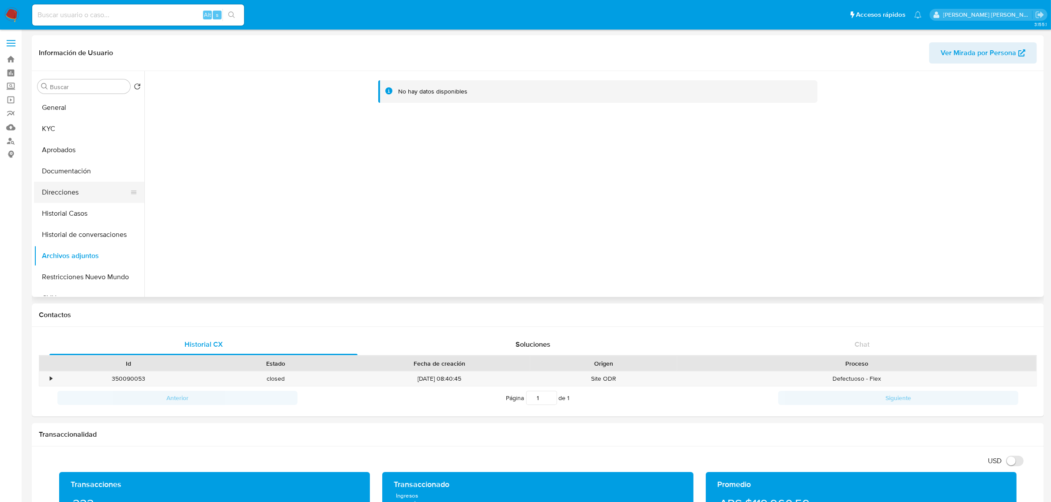
click at [61, 195] on button "Direcciones" at bounding box center [85, 192] width 103 height 21
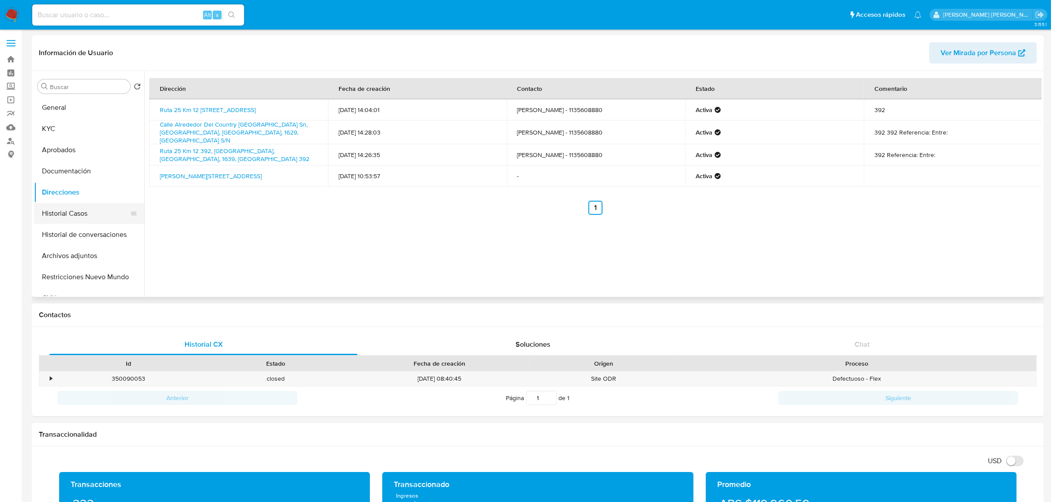
click at [69, 210] on button "Historial Casos" at bounding box center [85, 213] width 103 height 21
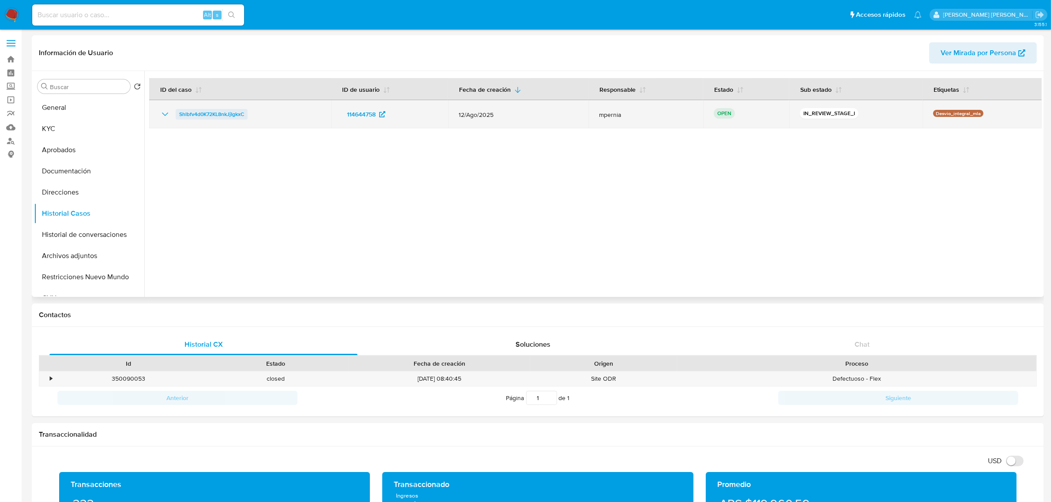
click at [191, 111] on span "Shlbfv4d0K72KL8nkJjIgkxC" at bounding box center [211, 114] width 65 height 11
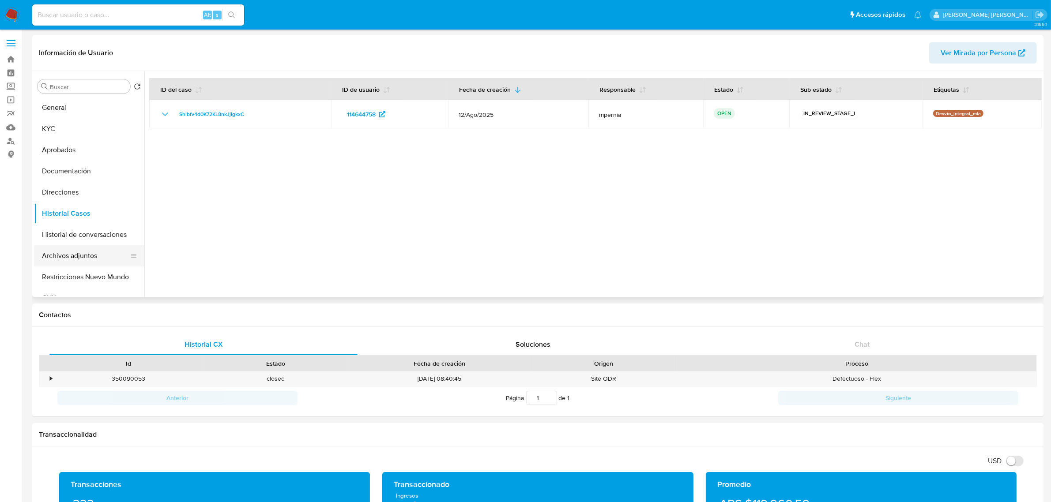
click at [76, 257] on button "Archivos adjuntos" at bounding box center [85, 255] width 103 height 21
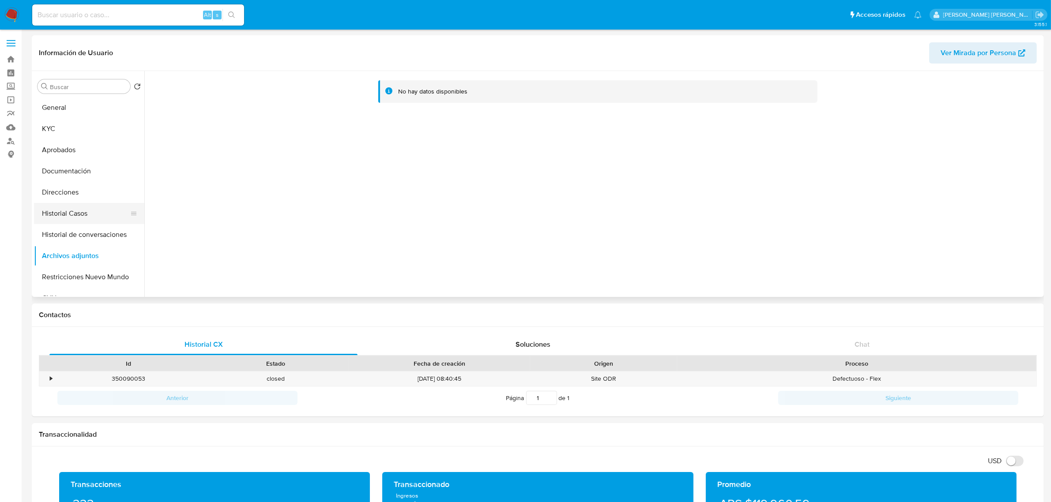
click at [73, 217] on button "Historial Casos" at bounding box center [85, 213] width 103 height 21
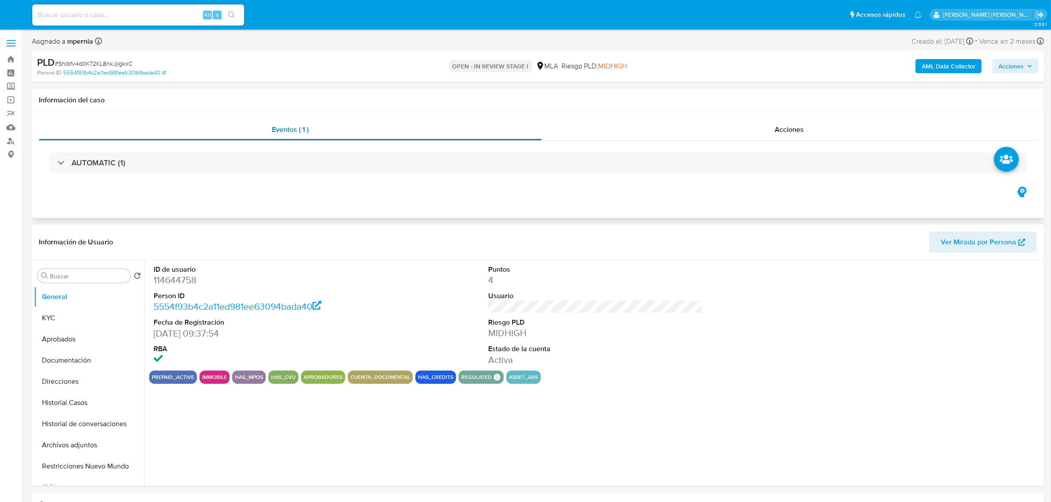
select select "10"
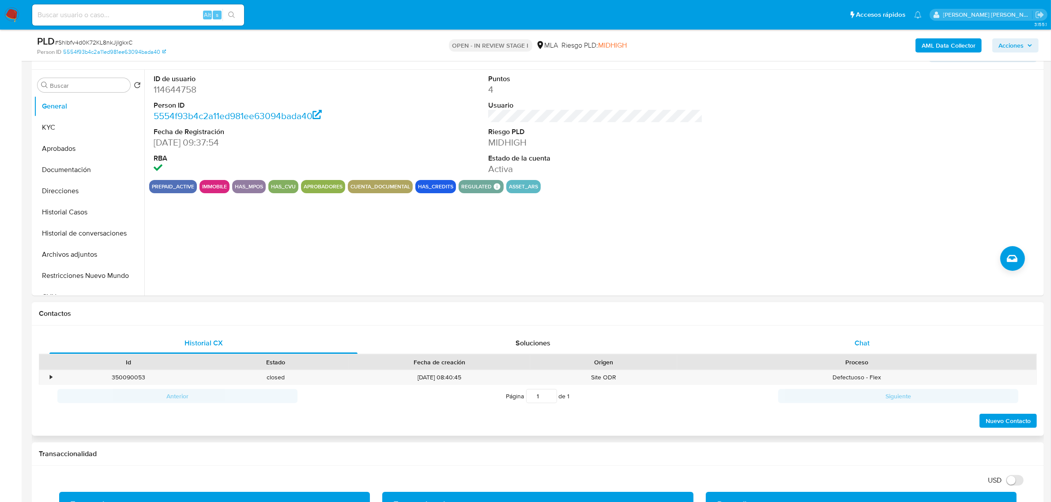
scroll to position [165, 0]
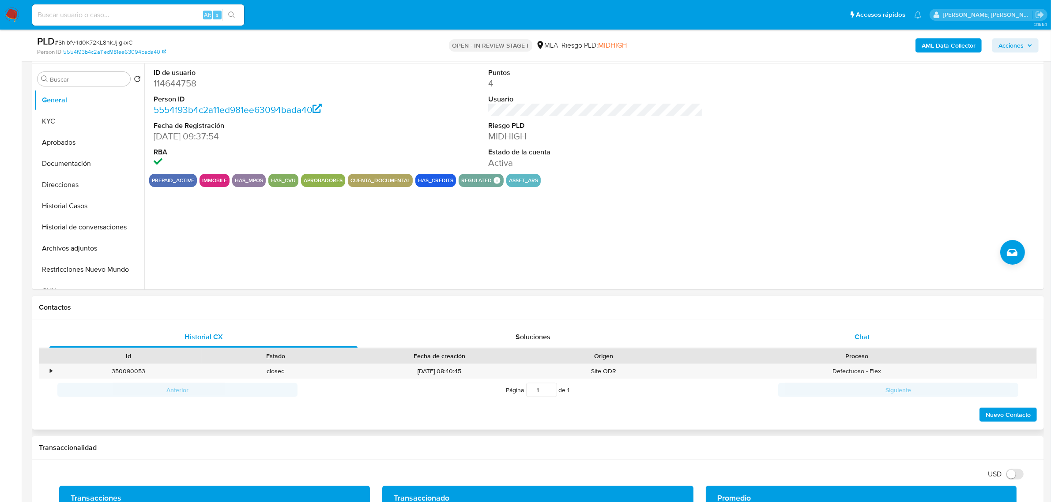
click at [855, 332] on span "Chat" at bounding box center [861, 337] width 15 height 10
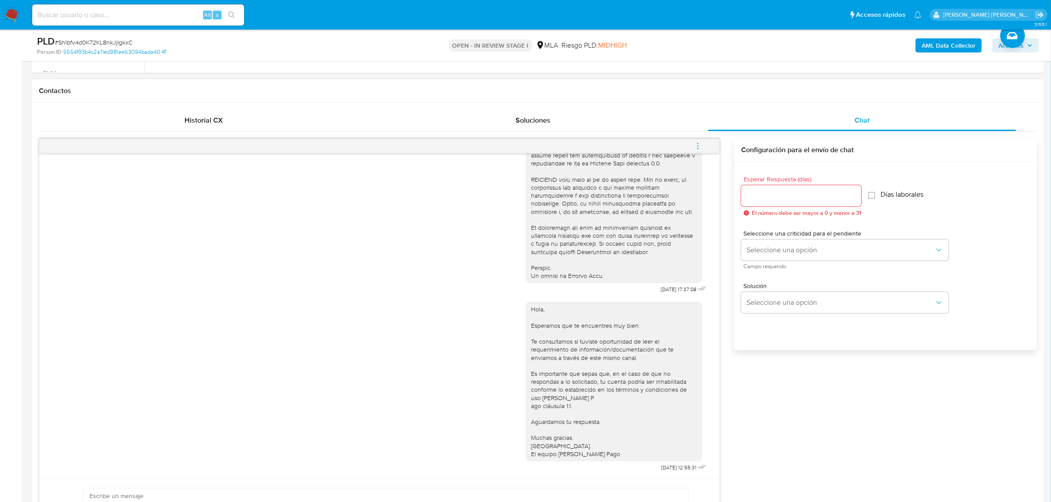
scroll to position [386, 0]
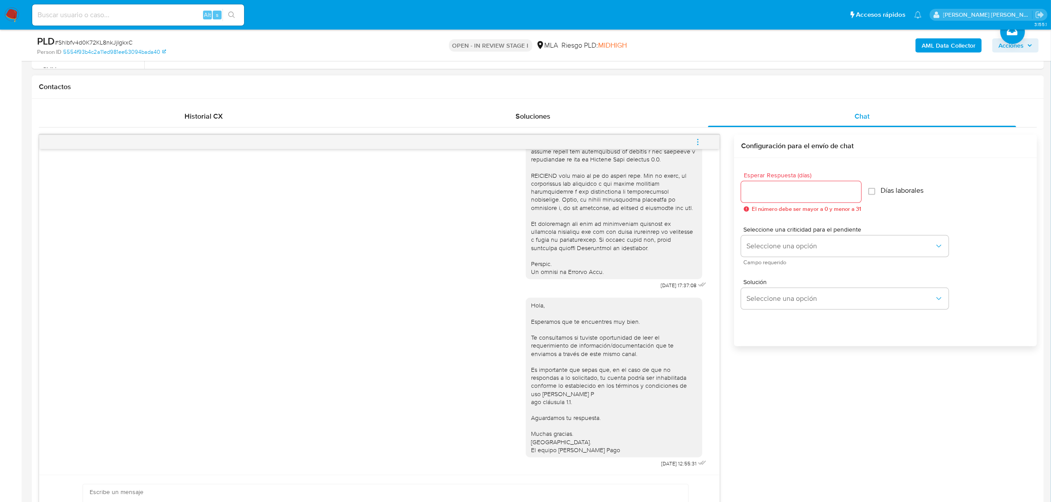
click at [700, 145] on icon "menu-action" at bounding box center [698, 142] width 8 height 8
drag, startPoint x: 614, startPoint y: 124, endPoint x: 488, endPoint y: 58, distance: 141.9
click at [614, 124] on li "Cerrar conversación" at bounding box center [638, 126] width 90 height 16
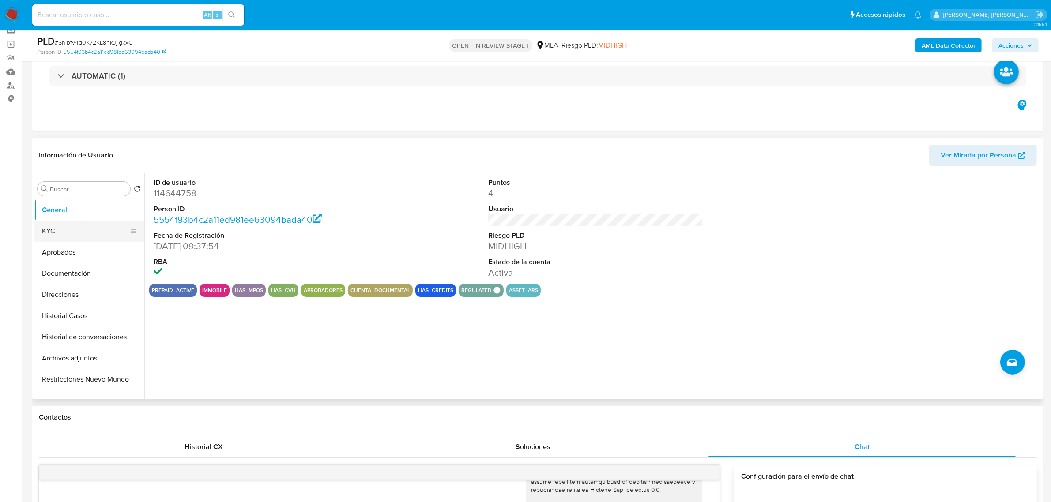
scroll to position [55, 0]
click at [58, 255] on button "Aprobados" at bounding box center [85, 252] width 103 height 21
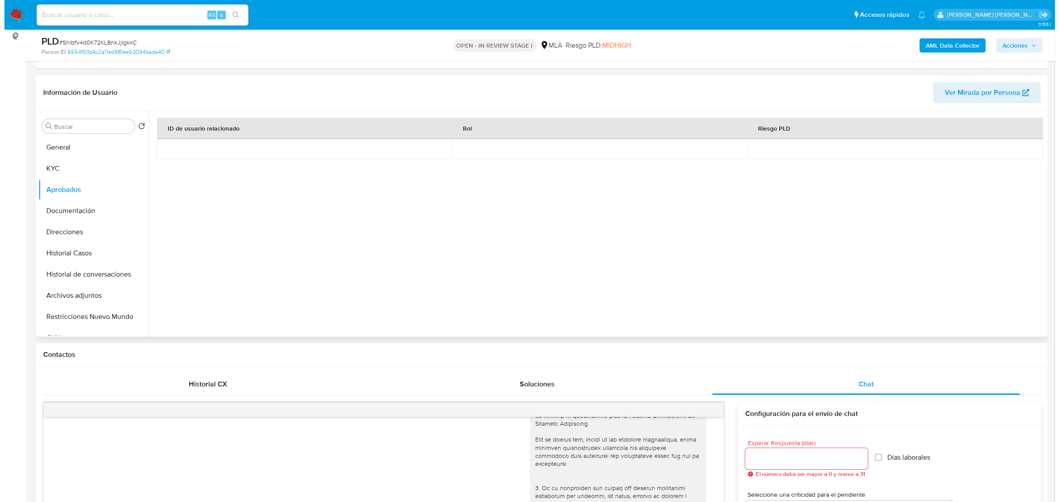
scroll to position [110, 0]
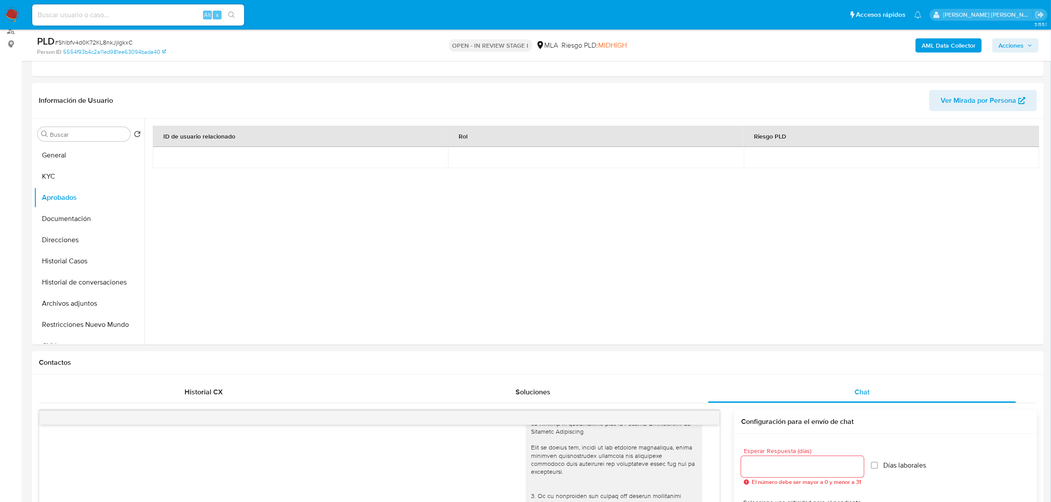
click at [949, 46] on b "AML Data Collector" at bounding box center [948, 45] width 54 height 14
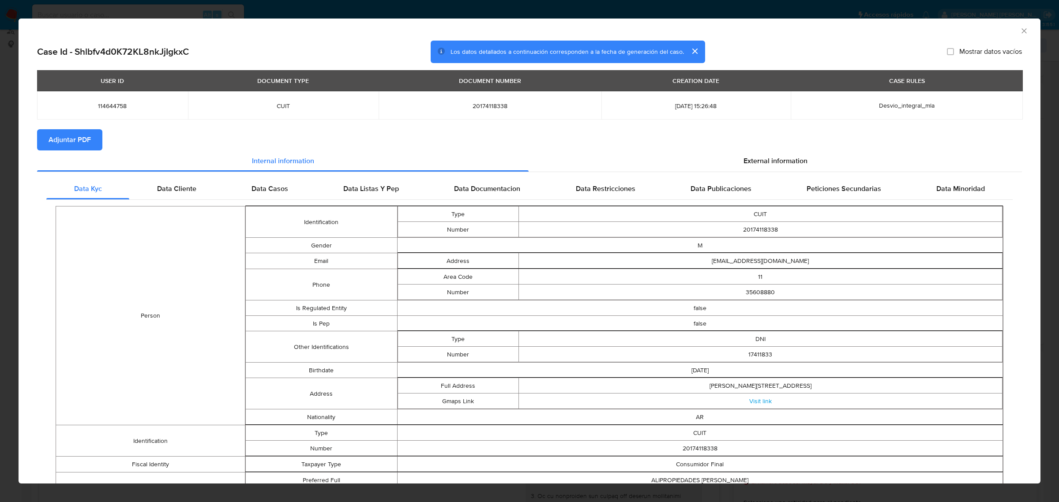
click at [90, 143] on span "Adjuntar PDF" at bounding box center [70, 139] width 42 height 19
click at [1020, 33] on icon "Cerrar ventana" at bounding box center [1024, 30] width 9 height 9
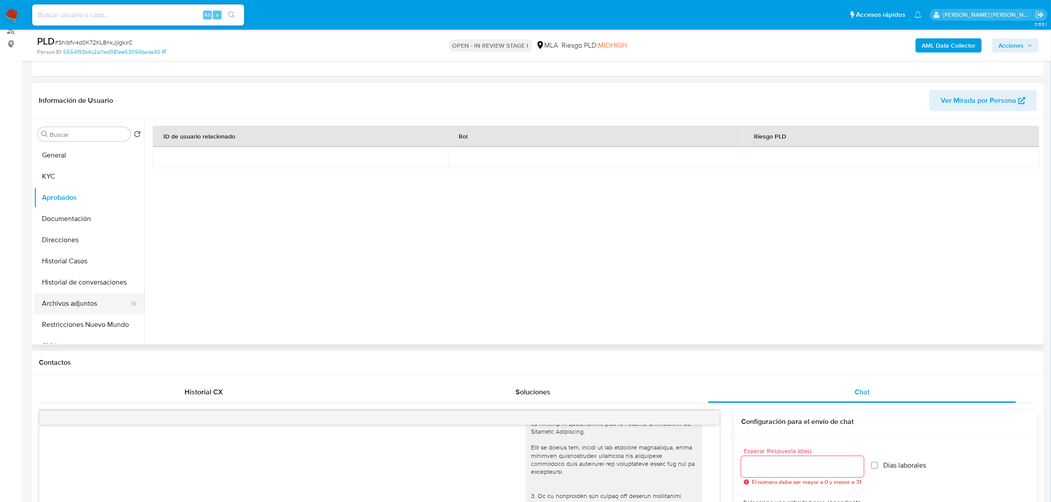
click at [62, 300] on button "Archivos adjuntos" at bounding box center [85, 303] width 103 height 21
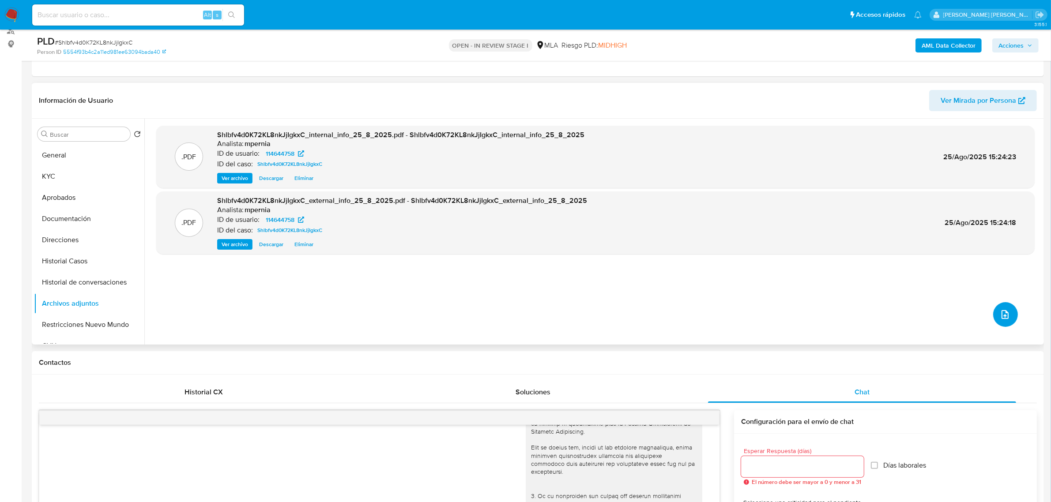
click at [1003, 315] on icon "upload-file" at bounding box center [1004, 314] width 11 height 11
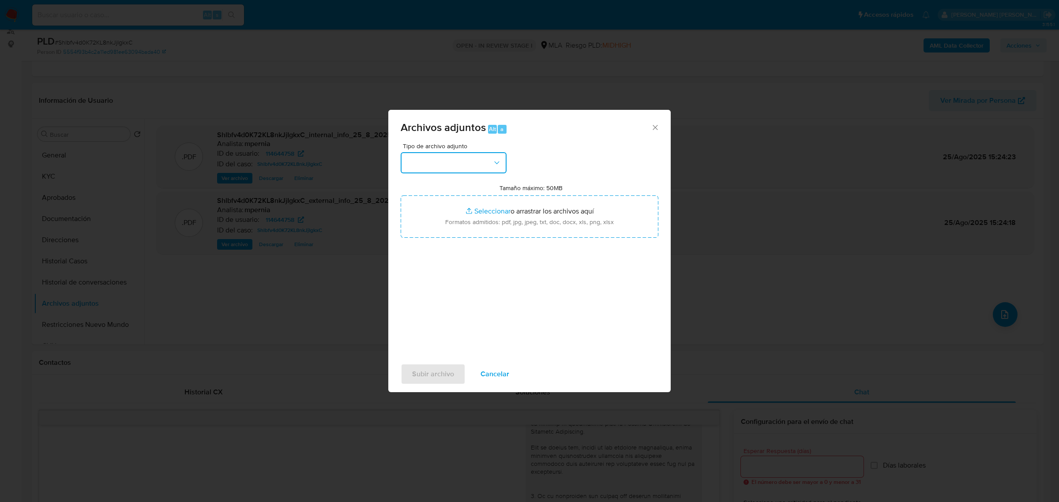
click at [439, 165] on button "button" at bounding box center [454, 162] width 106 height 21
click at [442, 256] on div "OTROS" at bounding box center [451, 245] width 90 height 21
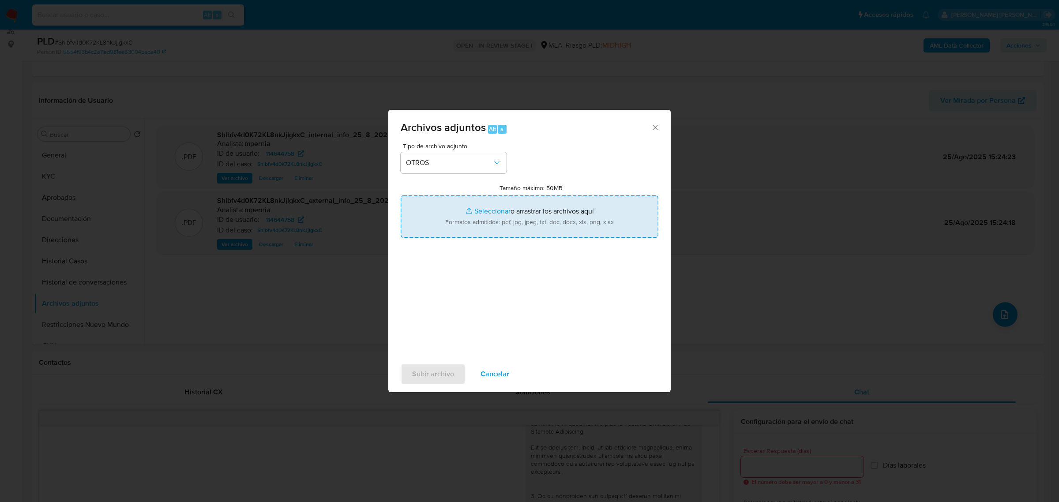
type input "C:\fakepath\Movimientos-Aladdin-114644758.xlsx"
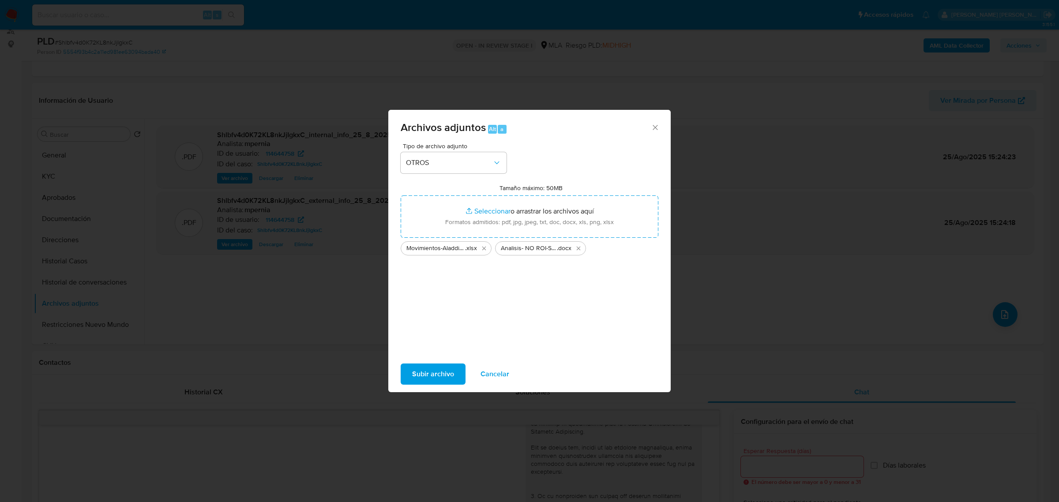
click at [435, 361] on div "Subir archivo Cancelar" at bounding box center [529, 374] width 282 height 34
click at [436, 372] on span "Subir archivo" at bounding box center [433, 373] width 42 height 19
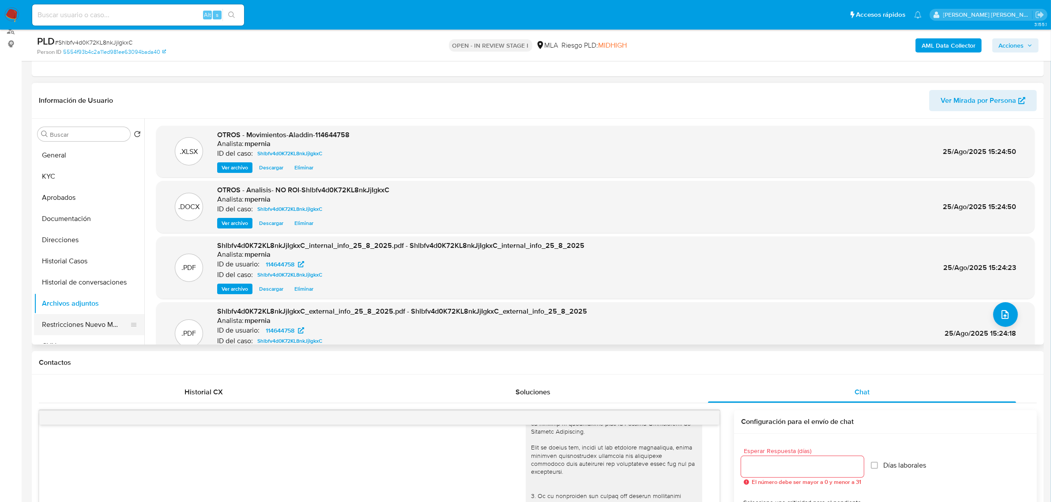
click at [69, 327] on button "Restricciones Nuevo Mundo" at bounding box center [85, 324] width 103 height 21
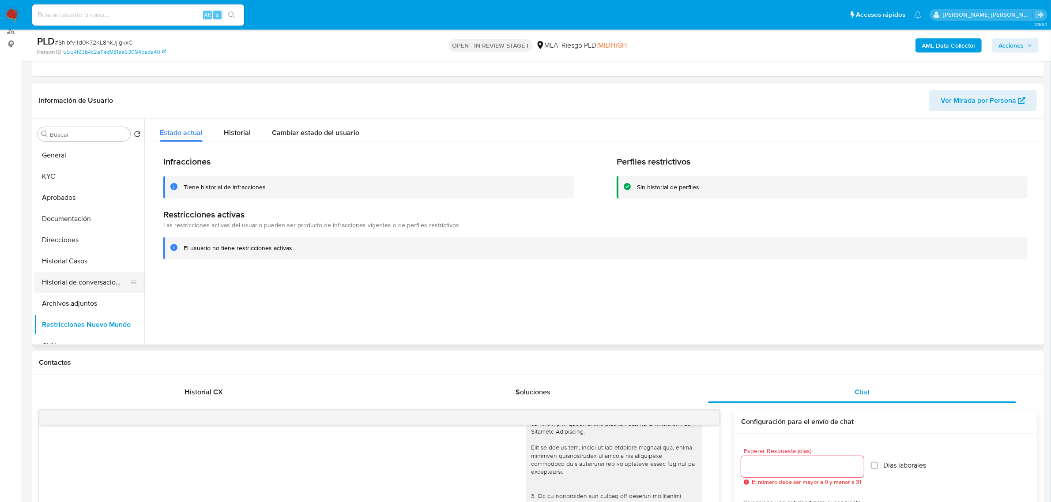
click at [87, 278] on button "Historial de conversaciones" at bounding box center [85, 282] width 103 height 21
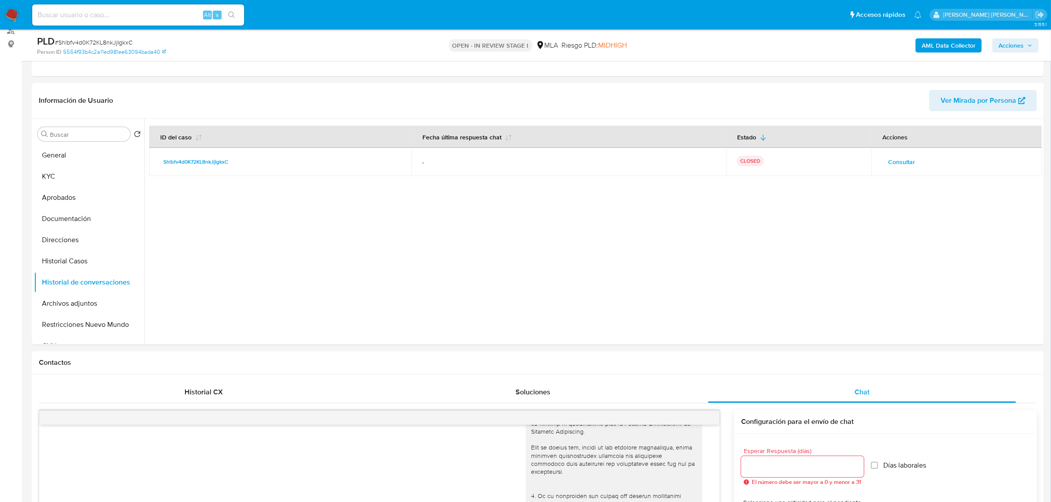
click at [1026, 43] on span "Acciones" at bounding box center [1015, 45] width 34 height 12
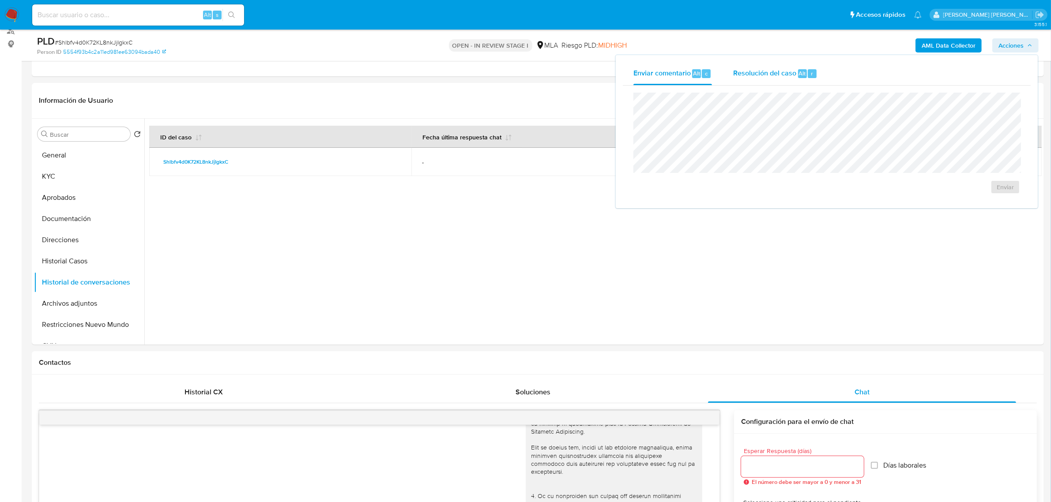
click at [806, 82] on div "Resolución del caso Alt r" at bounding box center [775, 73] width 84 height 23
click at [918, 192] on span "No ROI Proposal" at bounding box center [919, 192] width 46 height 12
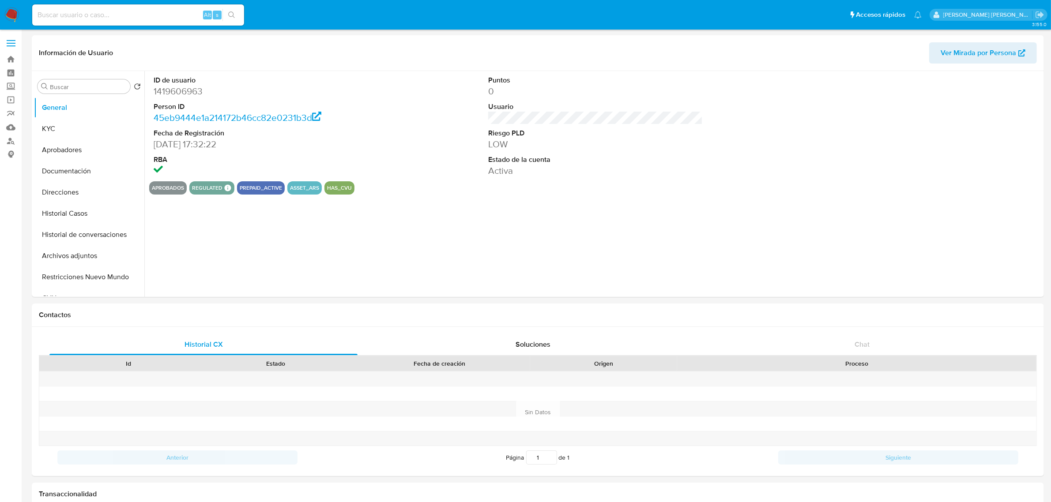
select select "10"
click at [45, 137] on button "KYC" at bounding box center [85, 128] width 103 height 21
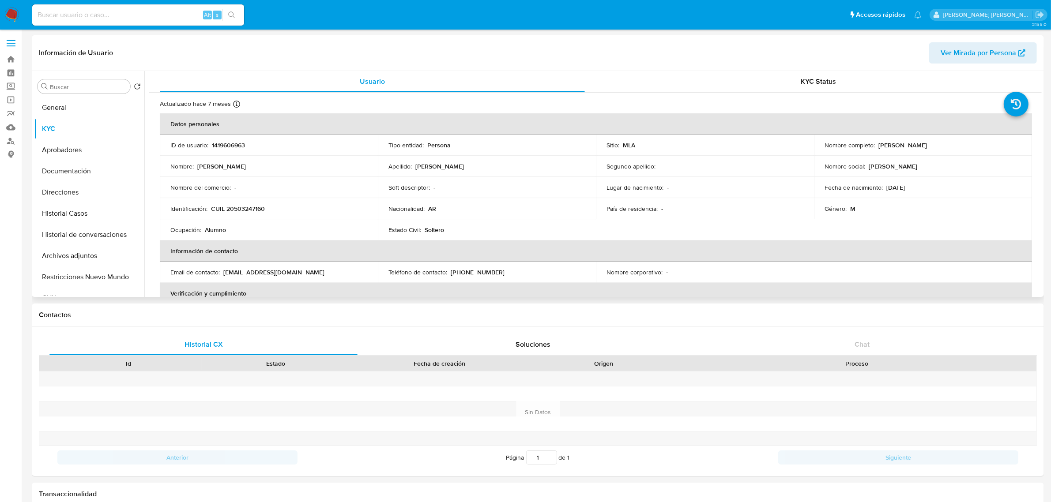
drag, startPoint x: 875, startPoint y: 143, endPoint x: 928, endPoint y: 148, distance: 53.6
click at [928, 148] on div "Nombre completo : [PERSON_NAME]" at bounding box center [922, 145] width 197 height 8
copy p "[PERSON_NAME]"
drag, startPoint x: 210, startPoint y: 210, endPoint x: 272, endPoint y: 203, distance: 62.6
click at [272, 203] on td "Identificación : CUIL 20503247160" at bounding box center [269, 208] width 218 height 21
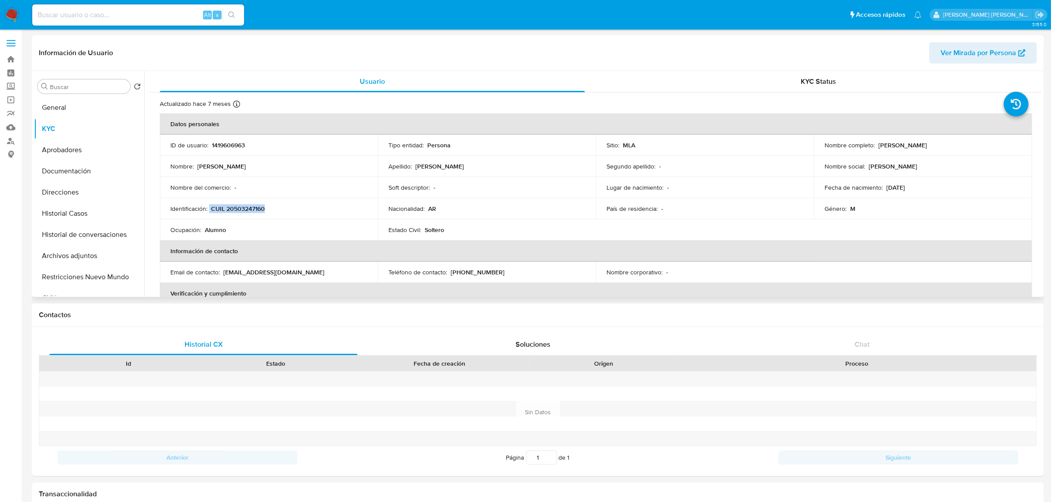
copy div "CUIL 20503247160"
click at [57, 165] on button "Documentación" at bounding box center [85, 171] width 103 height 21
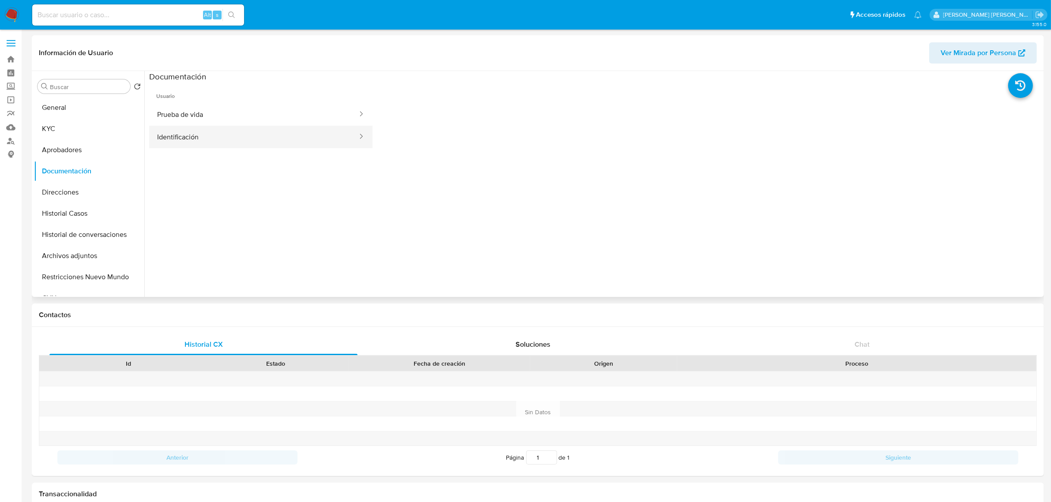
click at [182, 138] on button "Identificación" at bounding box center [253, 137] width 209 height 23
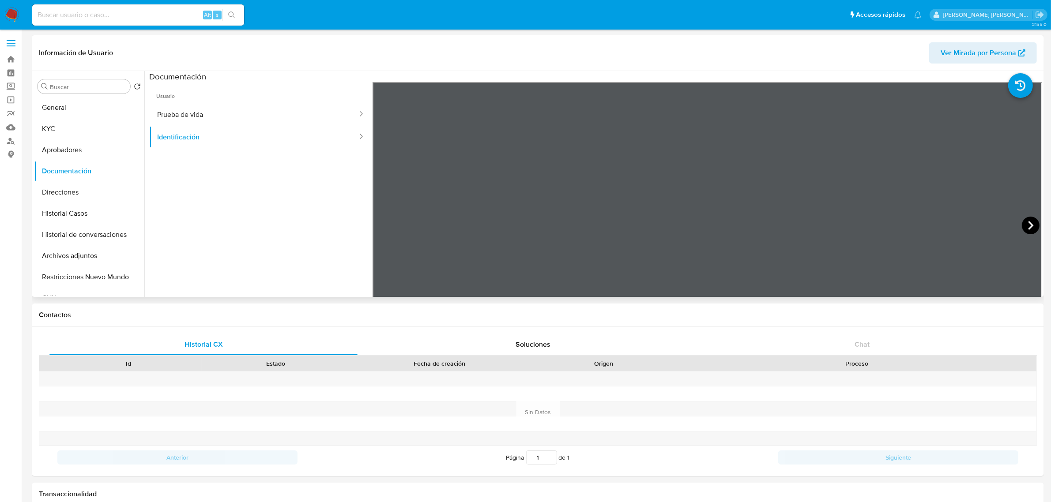
click at [1024, 221] on icon at bounding box center [1030, 226] width 18 height 18
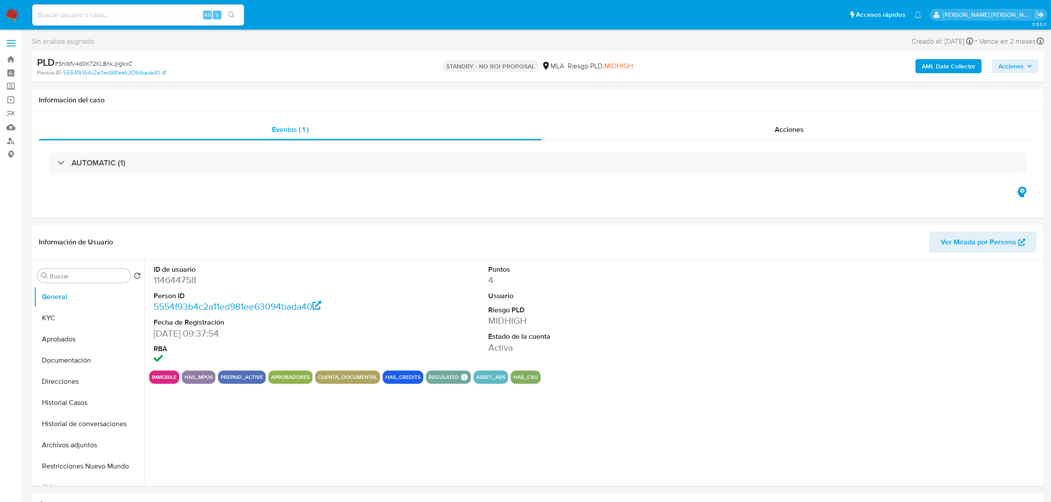
select select "10"
click at [165, 10] on input at bounding box center [138, 14] width 212 height 11
paste input "190016888"
type input "190016888"
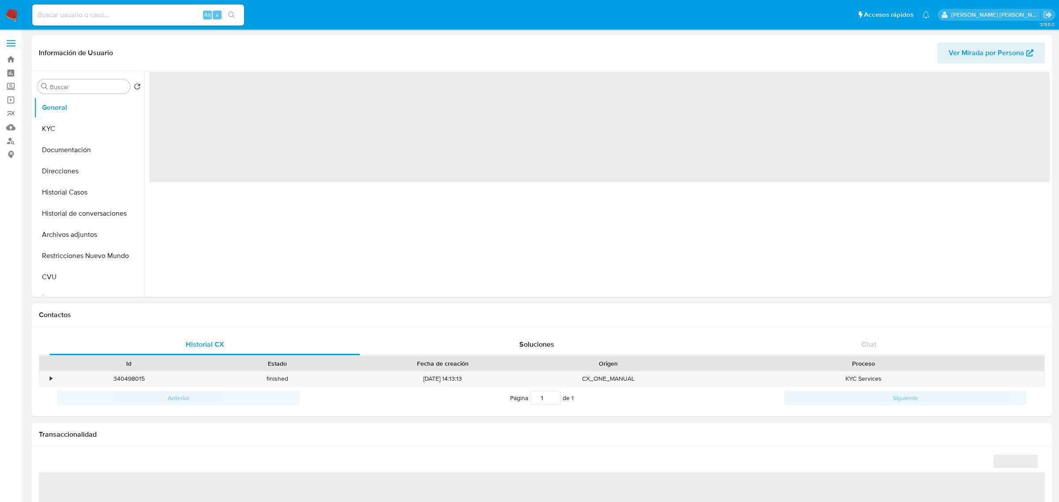
select select "10"
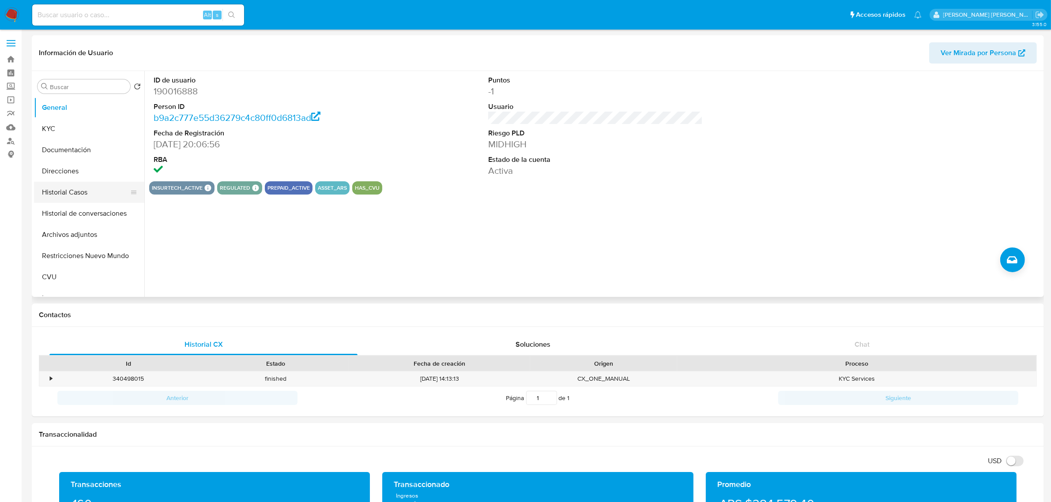
click at [60, 197] on button "Historial Casos" at bounding box center [85, 192] width 103 height 21
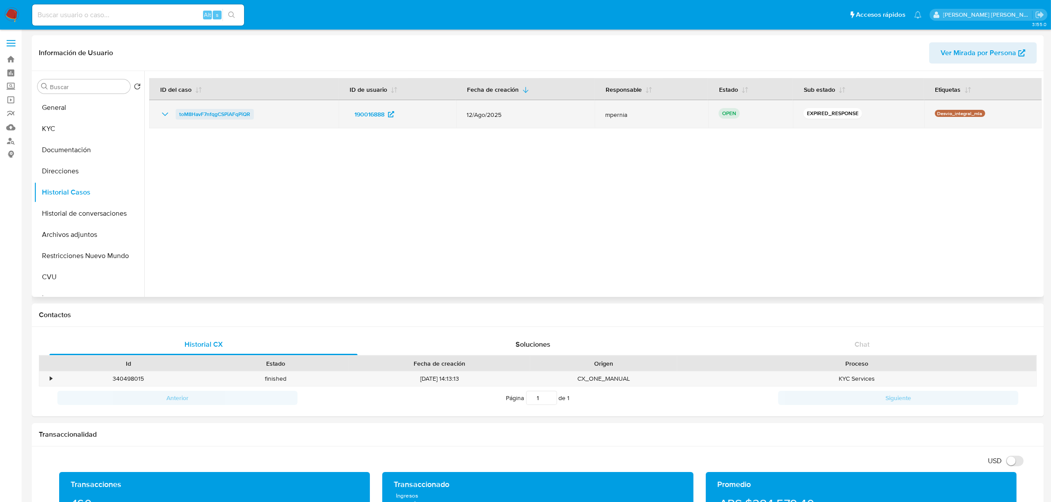
drag, startPoint x: 274, startPoint y: 112, endPoint x: 179, endPoint y: 116, distance: 95.8
click at [179, 116] on div "toM8HavF7nfqgCSPiAFqPiQR" at bounding box center [244, 114] width 168 height 11
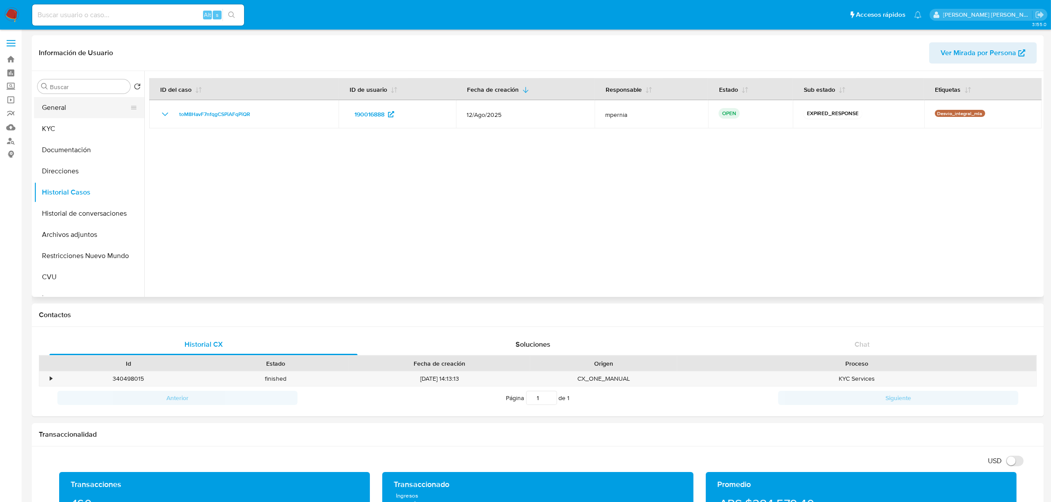
click at [63, 111] on button "General" at bounding box center [85, 107] width 103 height 21
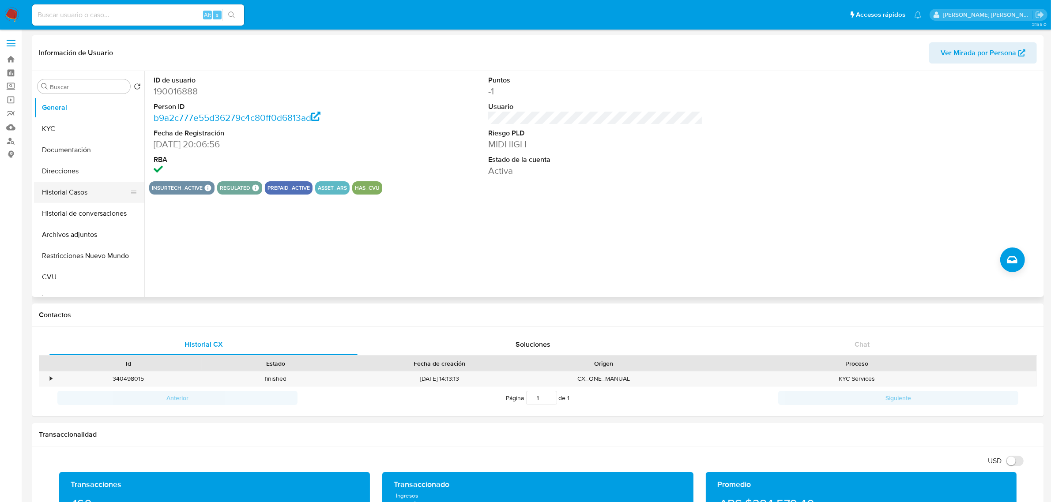
click at [71, 189] on button "Historial Casos" at bounding box center [85, 192] width 103 height 21
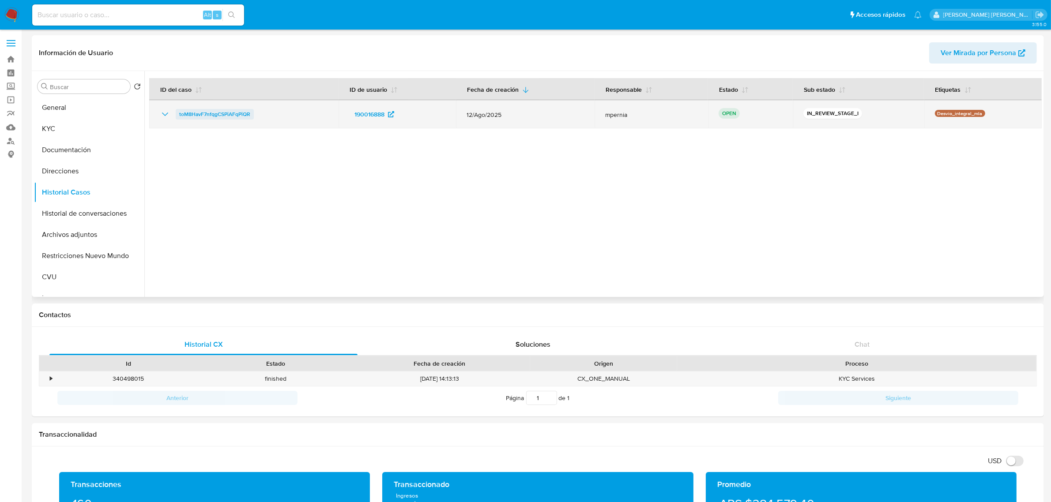
click at [201, 111] on span "toM8HavF7nfqgCSPiAFqPiQR" at bounding box center [214, 114] width 71 height 11
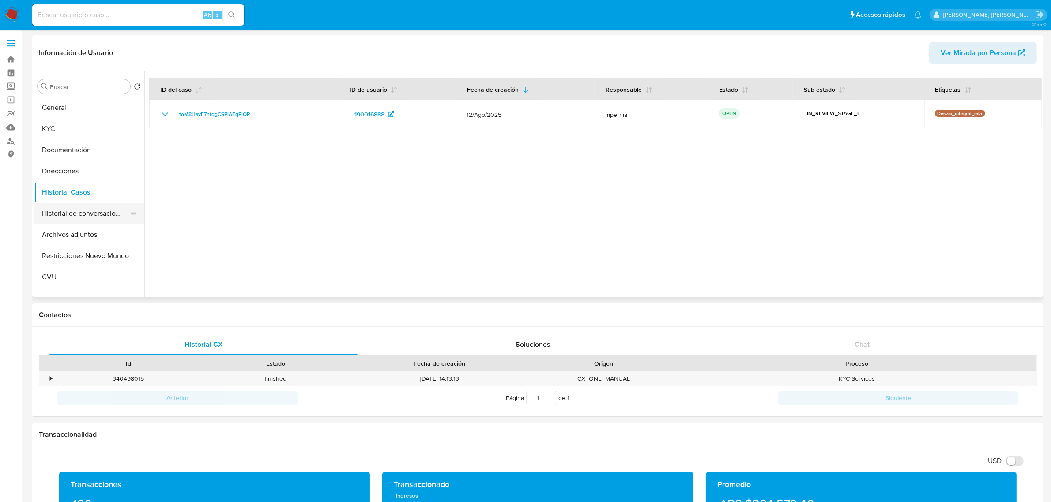
click at [92, 219] on button "Historial de conversaciones" at bounding box center [85, 213] width 103 height 21
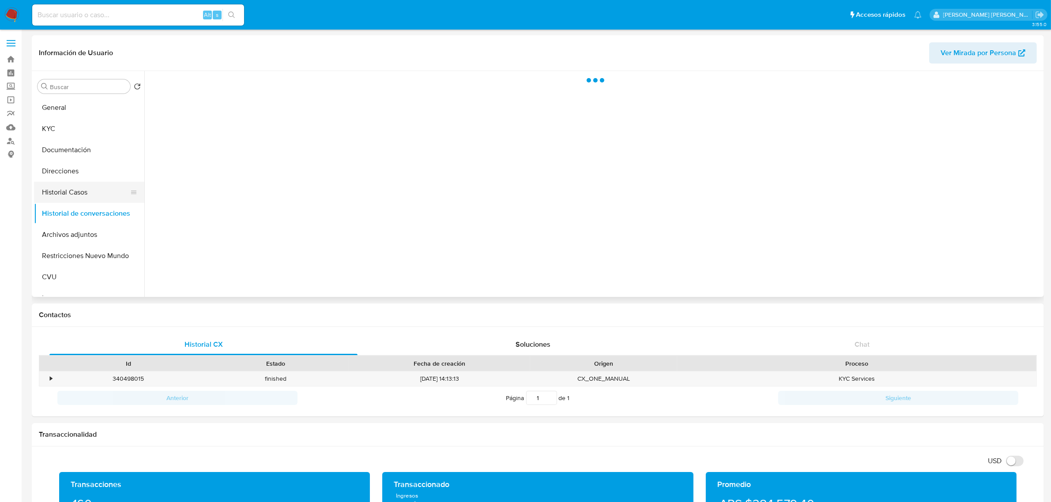
click at [70, 195] on button "Historial Casos" at bounding box center [85, 192] width 103 height 21
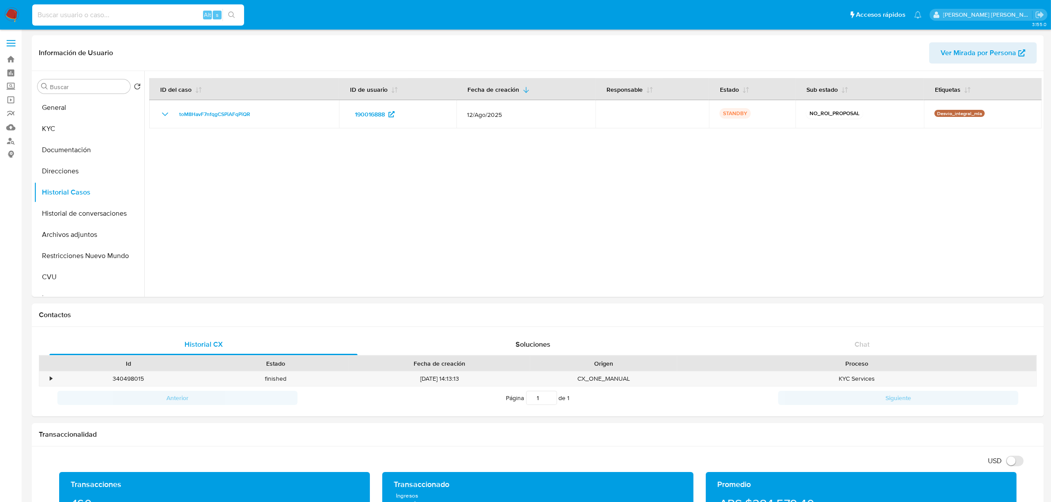
click at [95, 19] on input at bounding box center [138, 14] width 212 height 11
paste input "1340235512"
type input "1340235512"
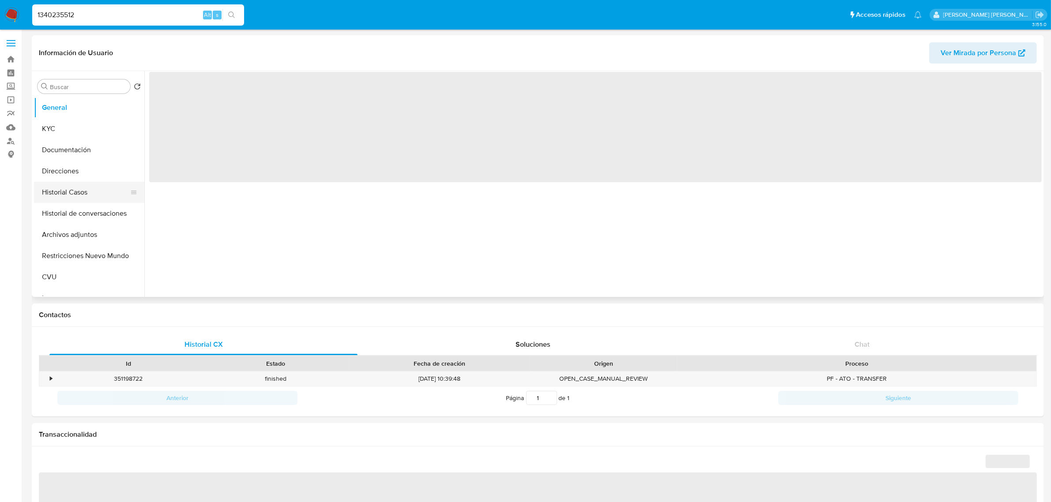
click at [54, 196] on button "Historial Casos" at bounding box center [85, 192] width 103 height 21
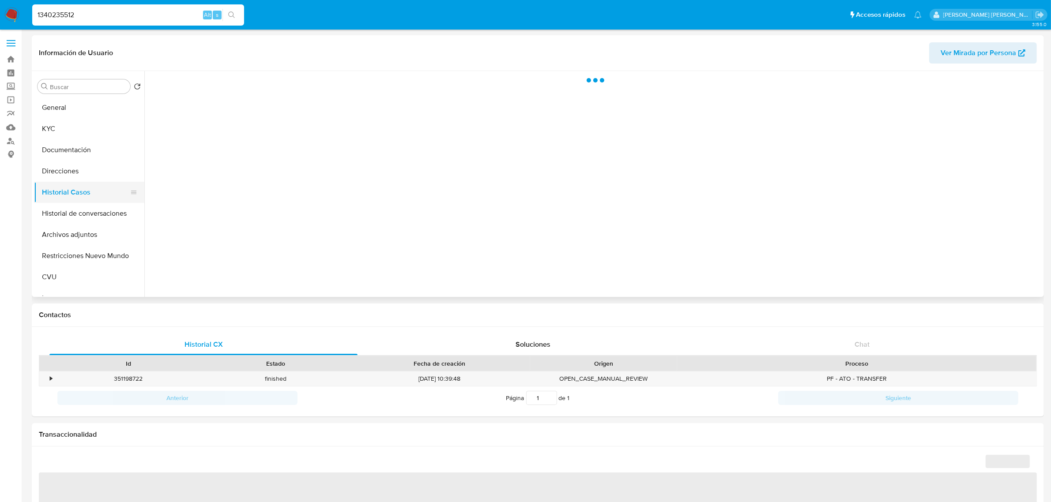
select select "10"
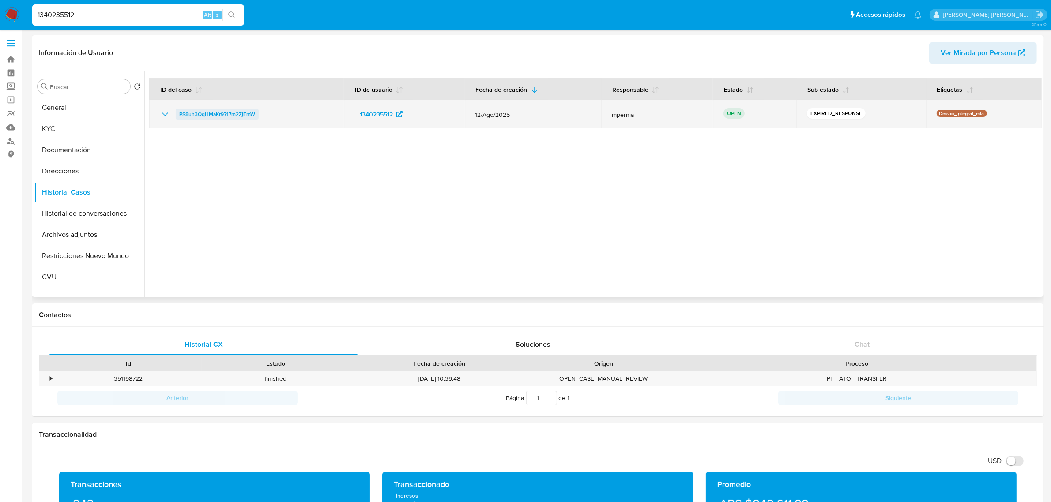
drag, startPoint x: 265, startPoint y: 113, endPoint x: 178, endPoint y: 115, distance: 87.4
click at [178, 115] on div "PS8uh3QqHMaKr9717m2ZjEmW" at bounding box center [246, 114] width 173 height 11
click at [225, 117] on span "PS8uh3QqHMaKr9717m2ZjEmW" at bounding box center [217, 114] width 76 height 11
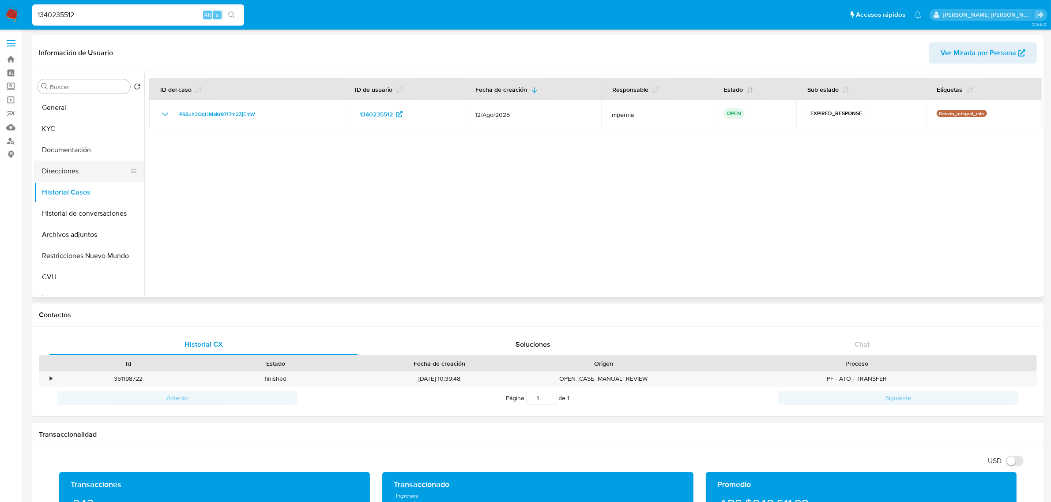
click at [63, 175] on button "Direcciones" at bounding box center [85, 171] width 103 height 21
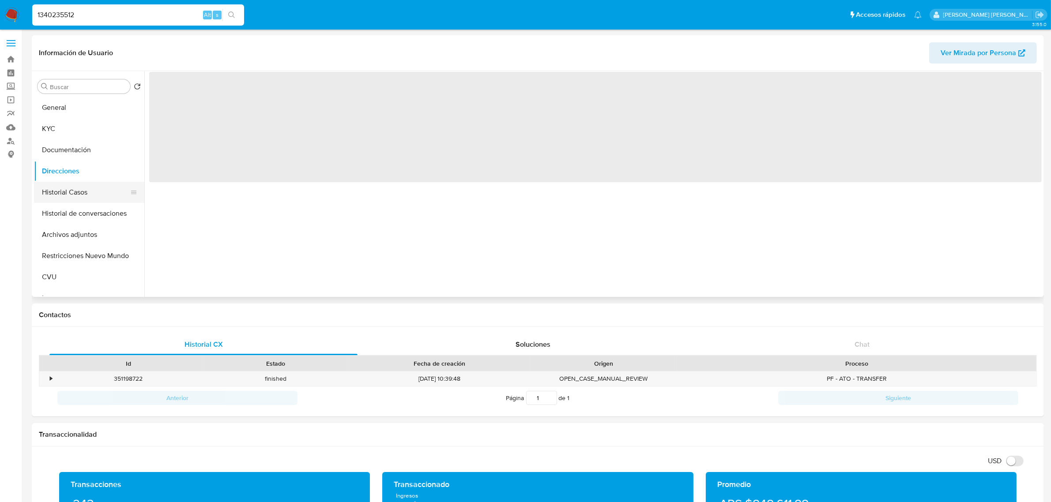
click at [61, 184] on button "Historial Casos" at bounding box center [85, 192] width 103 height 21
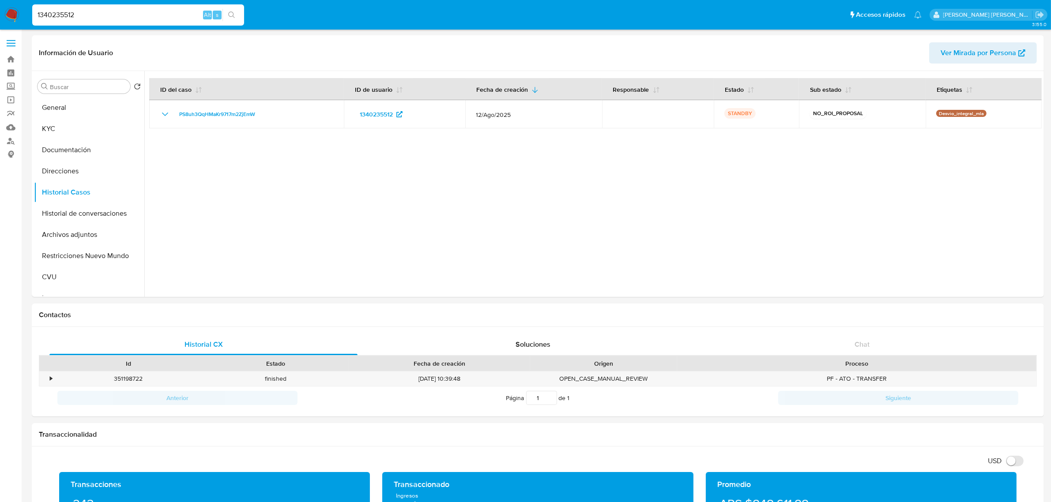
click at [60, 11] on input "1340235512" at bounding box center [138, 14] width 212 height 11
paste input "2447469965"
type input "2447469965"
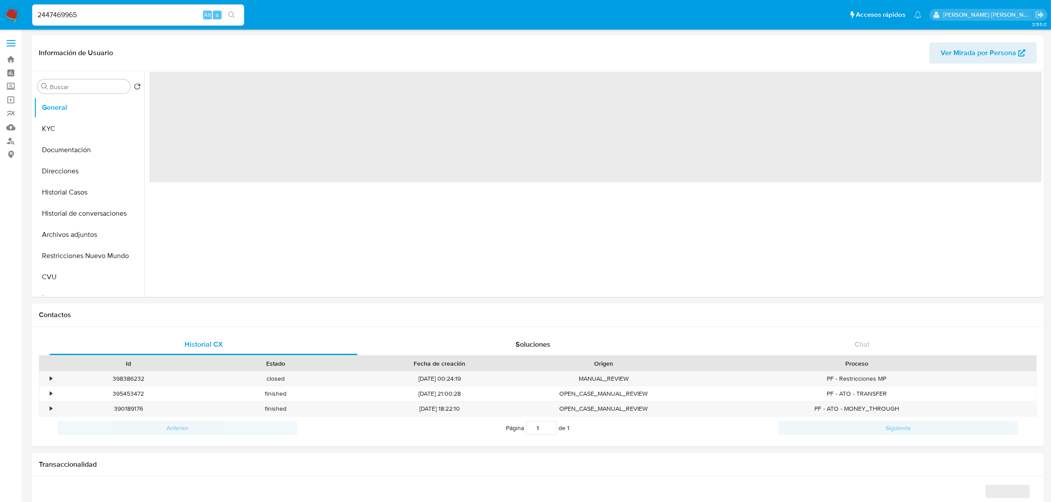
select select "10"
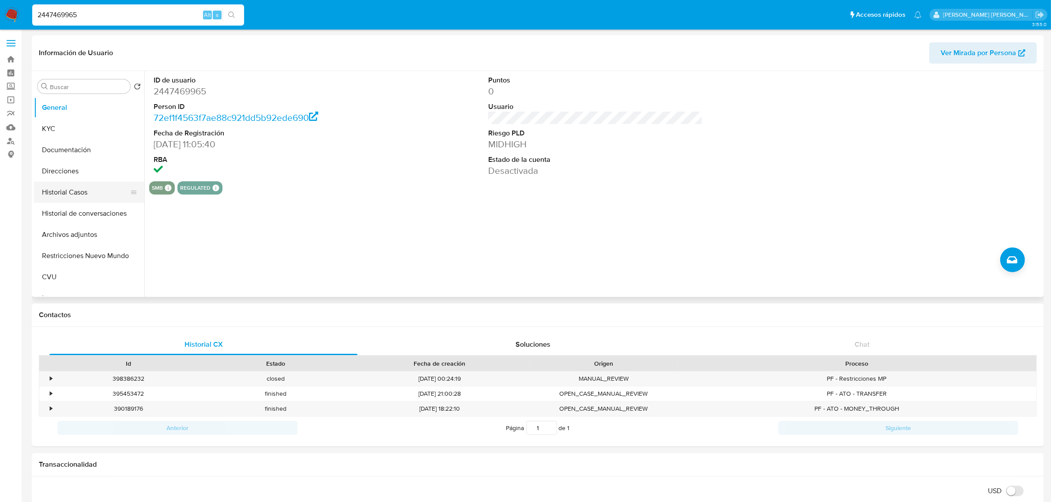
click at [58, 196] on button "Historial Casos" at bounding box center [85, 192] width 103 height 21
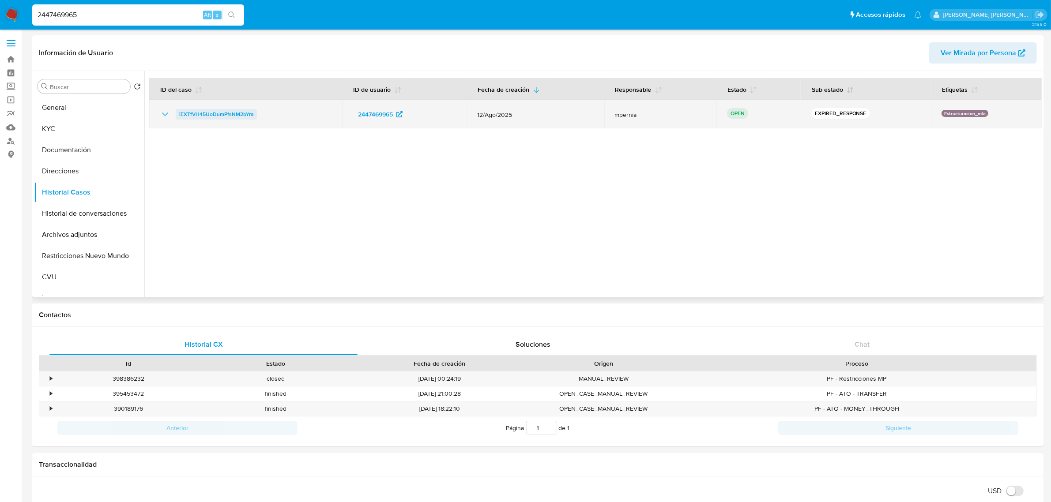
drag, startPoint x: 258, startPoint y: 116, endPoint x: 177, endPoint y: 113, distance: 80.8
click at [177, 113] on div "iEXTfVH45UoDumPfsNM2bYra" at bounding box center [246, 114] width 172 height 11
click at [230, 114] on span "iEXTfVH45UoDumPfsNM2bYra" at bounding box center [216, 114] width 74 height 11
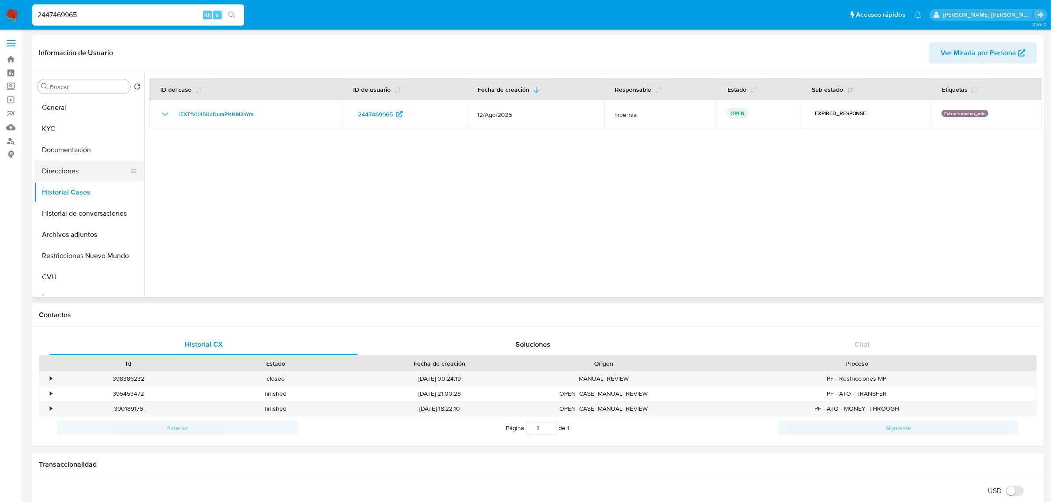
drag, startPoint x: 58, startPoint y: 174, endPoint x: 60, endPoint y: 181, distance: 6.7
click at [58, 174] on button "Direcciones" at bounding box center [85, 171] width 103 height 21
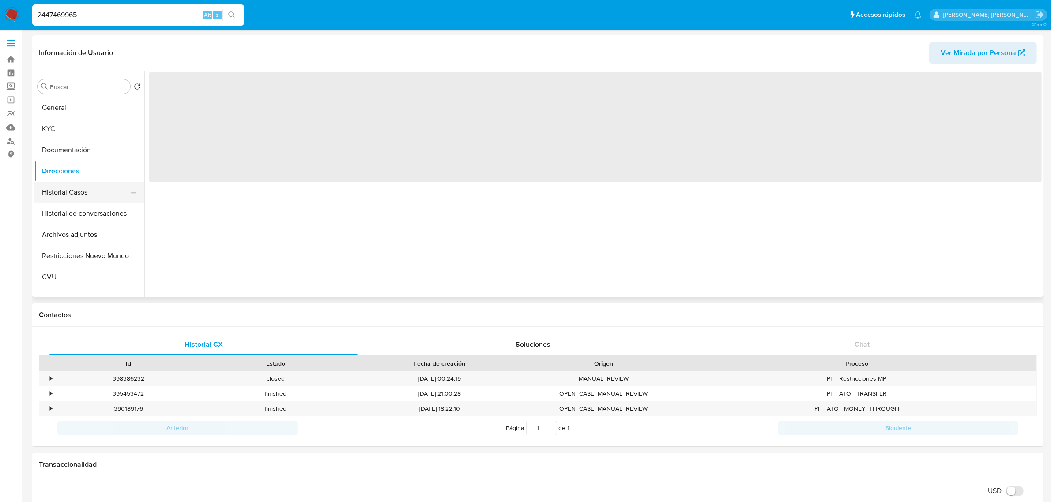
click at [60, 188] on button "Historial Casos" at bounding box center [85, 192] width 103 height 21
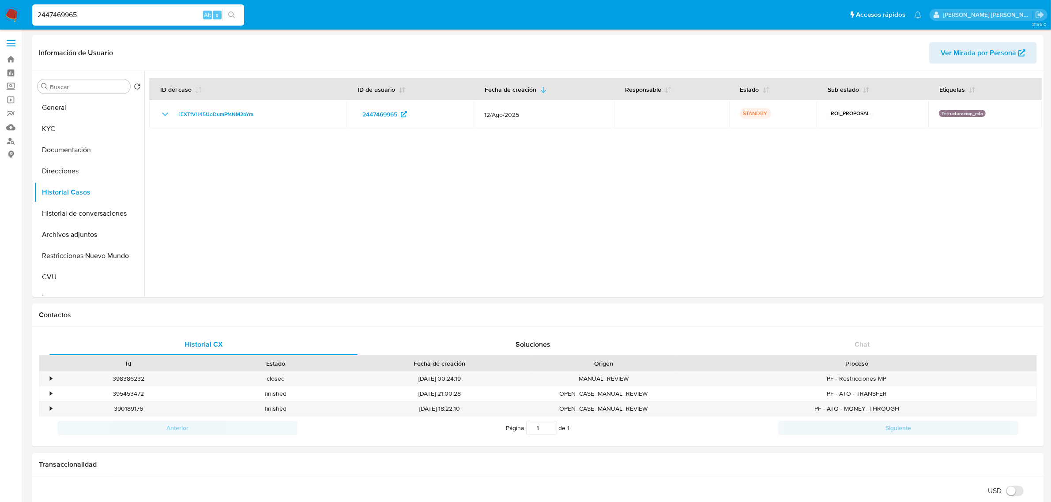
drag, startPoint x: 54, startPoint y: 14, endPoint x: 4, endPoint y: 20, distance: 50.2
click at [9, 19] on nav "Pausado Ver notificaciones 2447469965 Alt s Accesos rápidos Presiona las siguie…" at bounding box center [525, 15] width 1051 height 30
paste input "414408790"
type input "414408790"
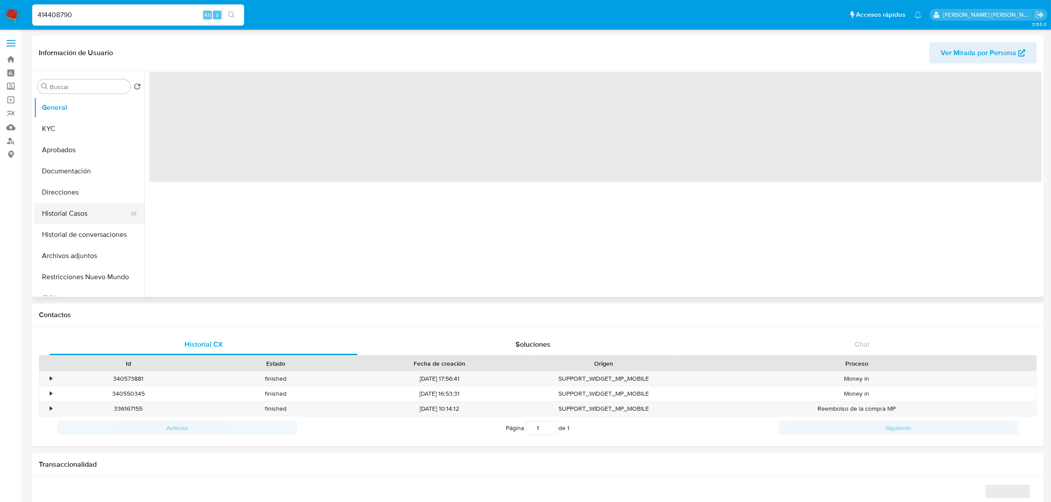
click at [64, 210] on button "Historial Casos" at bounding box center [85, 213] width 103 height 21
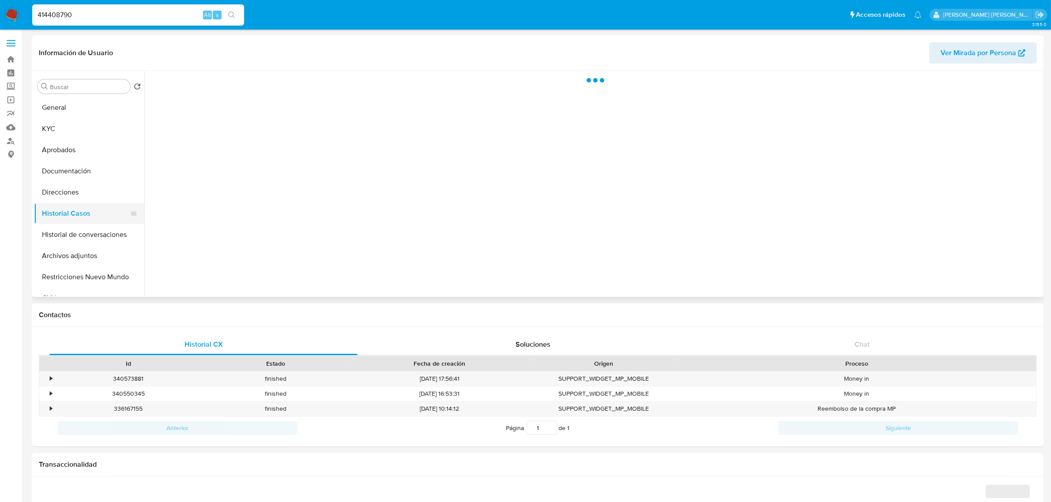
select select "10"
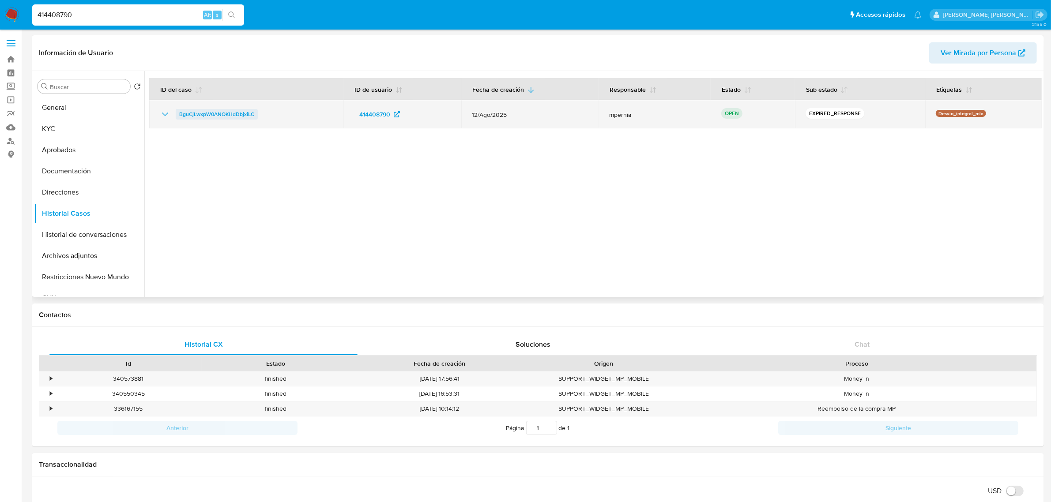
click at [224, 118] on span "BguCjLwxpW0ANQKHdDbjxiLC" at bounding box center [216, 114] width 75 height 11
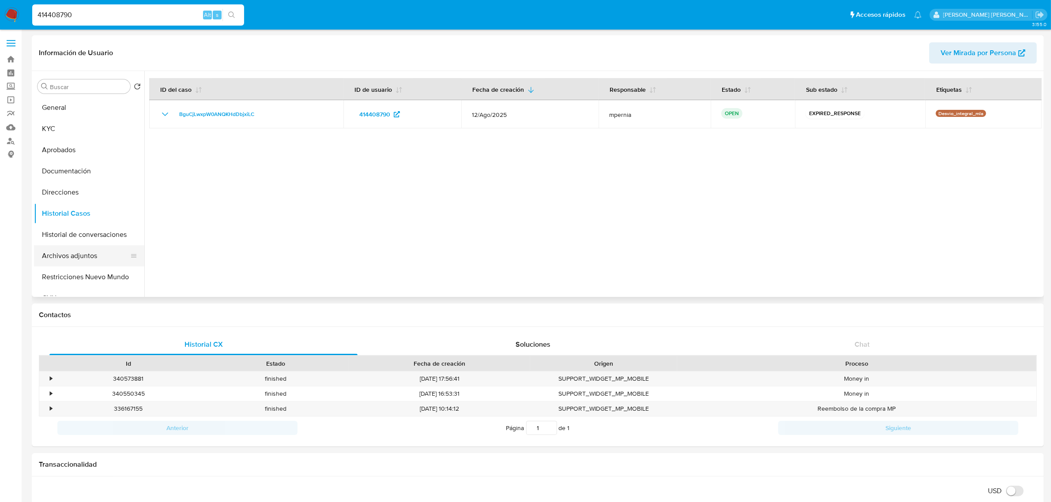
click at [76, 262] on button "Archivos adjuntos" at bounding box center [85, 255] width 103 height 21
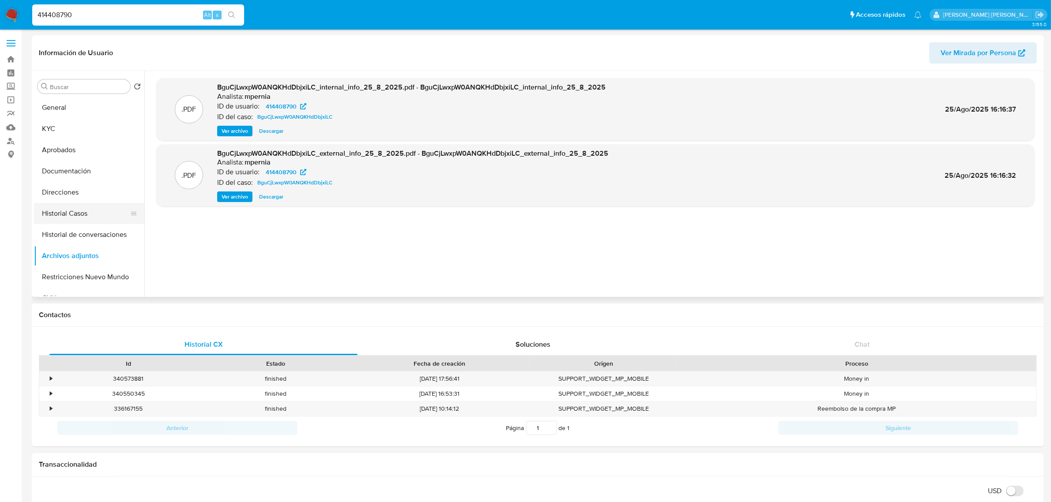
click at [78, 208] on button "Historial Casos" at bounding box center [85, 213] width 103 height 21
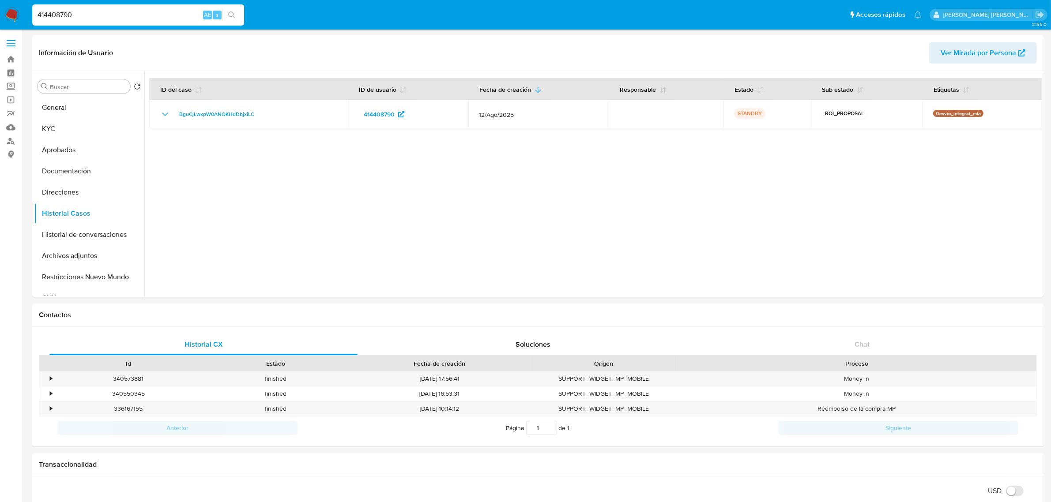
click at [65, 15] on input "414408790" at bounding box center [138, 14] width 212 height 11
paste input "315588"
type input "31558890"
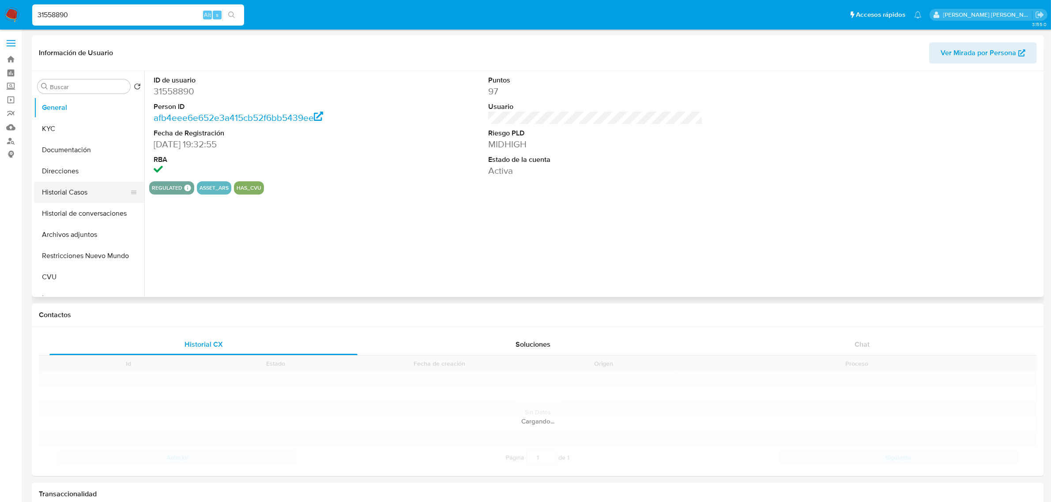
select select "10"
click at [60, 195] on button "Historial Casos" at bounding box center [85, 192] width 103 height 21
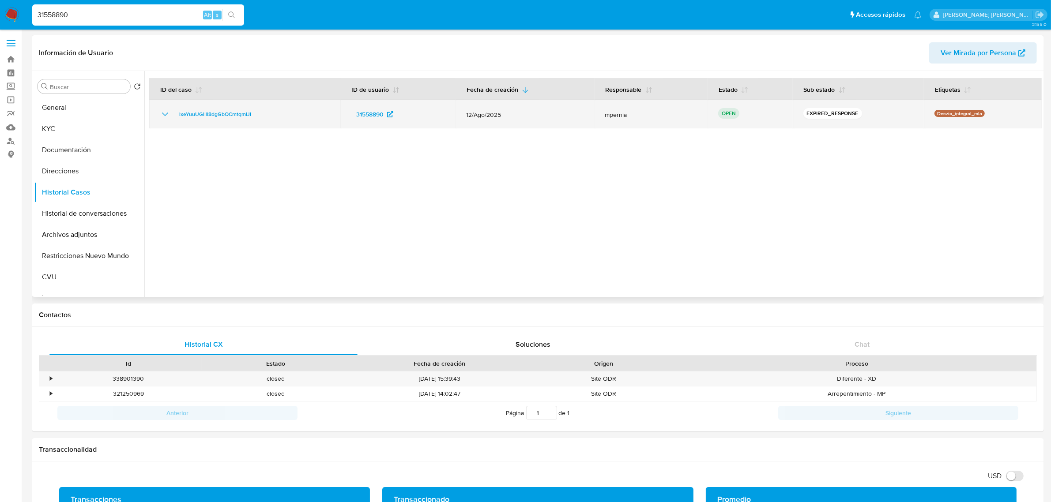
drag, startPoint x: 259, startPoint y: 118, endPoint x: 176, endPoint y: 106, distance: 82.9
click at [176, 106] on td "lxeYuuUGHI8dgGbQCmtqmlJI" at bounding box center [244, 114] width 191 height 28
click at [201, 114] on span "lxeYuuUGHI8dgGbQCmtqmlJI" at bounding box center [215, 114] width 72 height 11
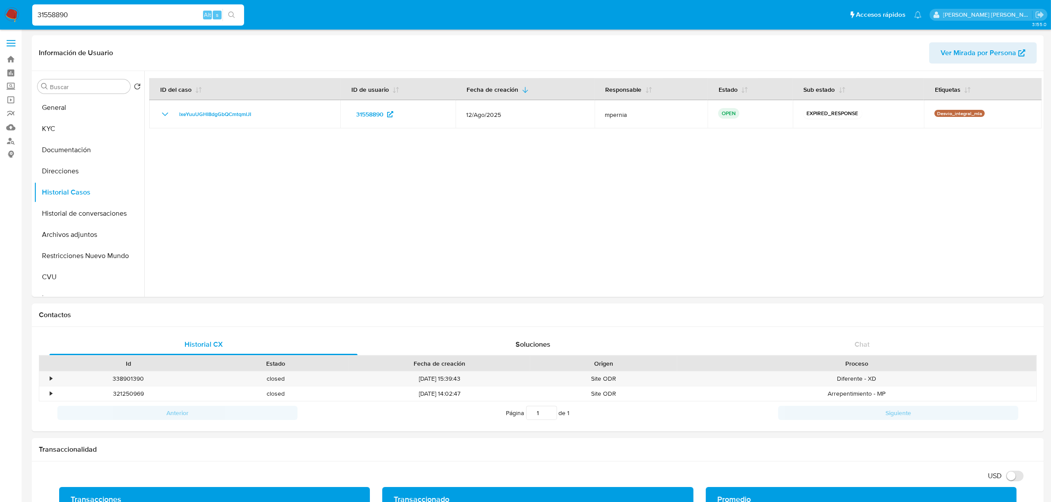
click at [124, 15] on input "31558890" at bounding box center [138, 14] width 212 height 11
paste input "1211810029"
type input "1211810029"
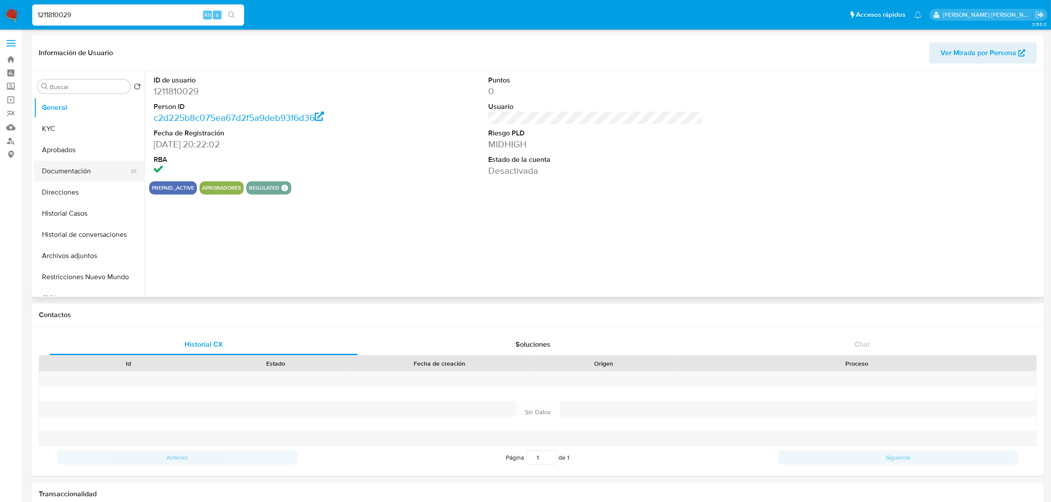
select select "10"
click at [71, 149] on button "Aprobados" at bounding box center [85, 149] width 103 height 21
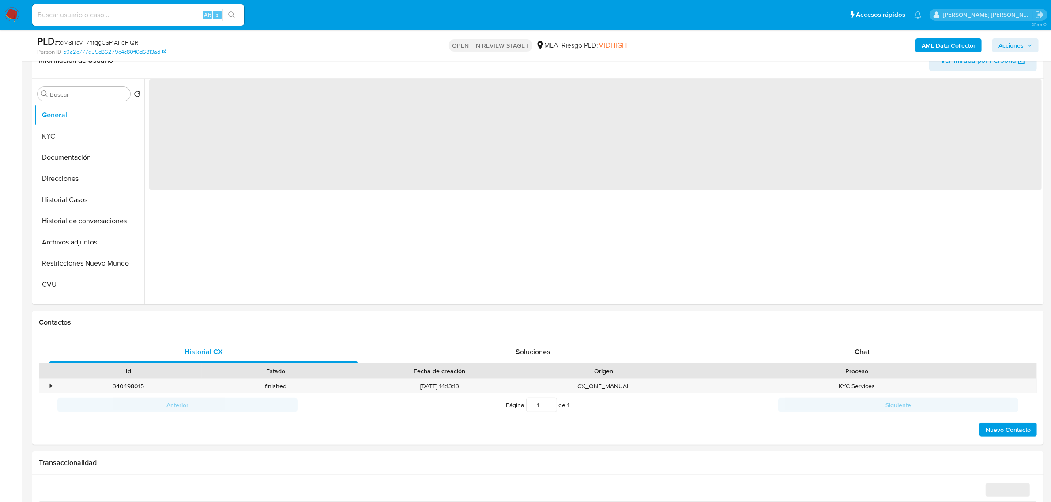
scroll to position [165, 0]
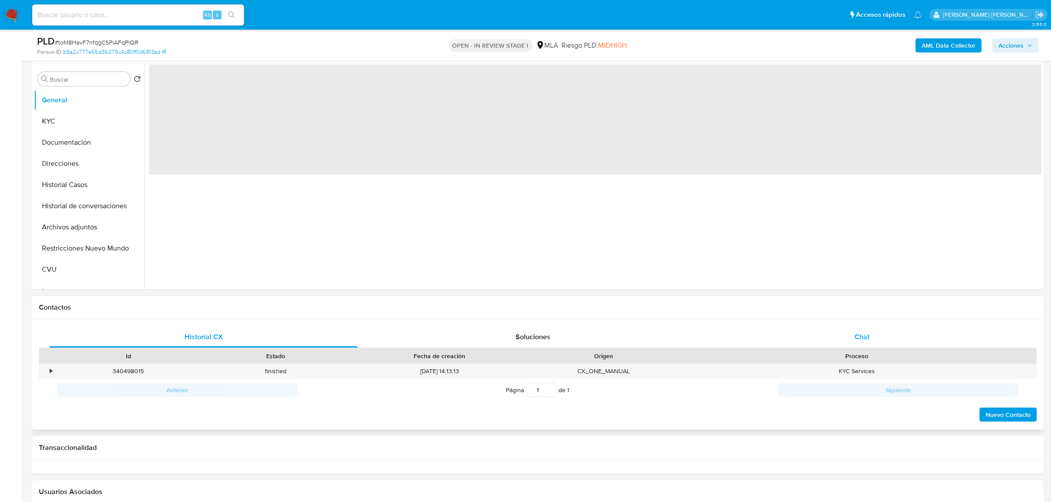
click at [854, 335] on div "Chat" at bounding box center [862, 337] width 308 height 21
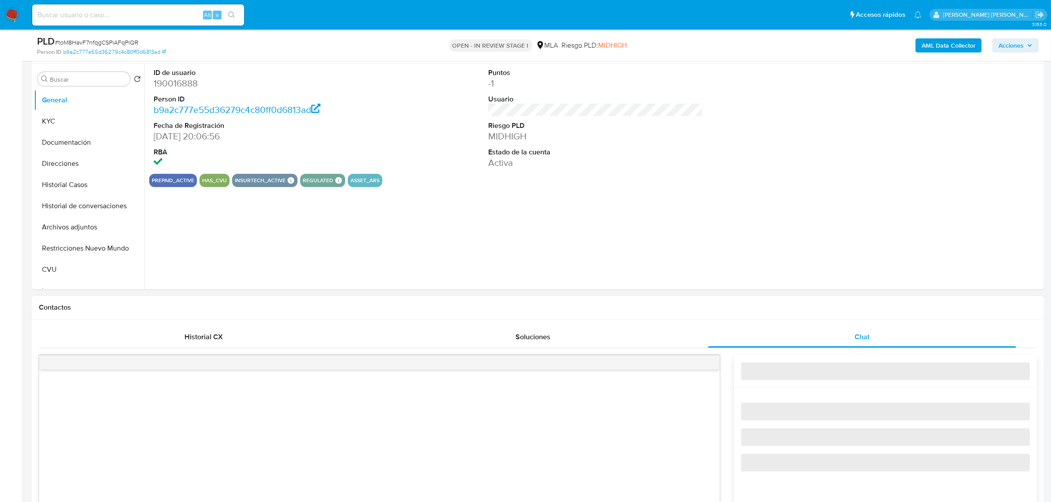
select select "10"
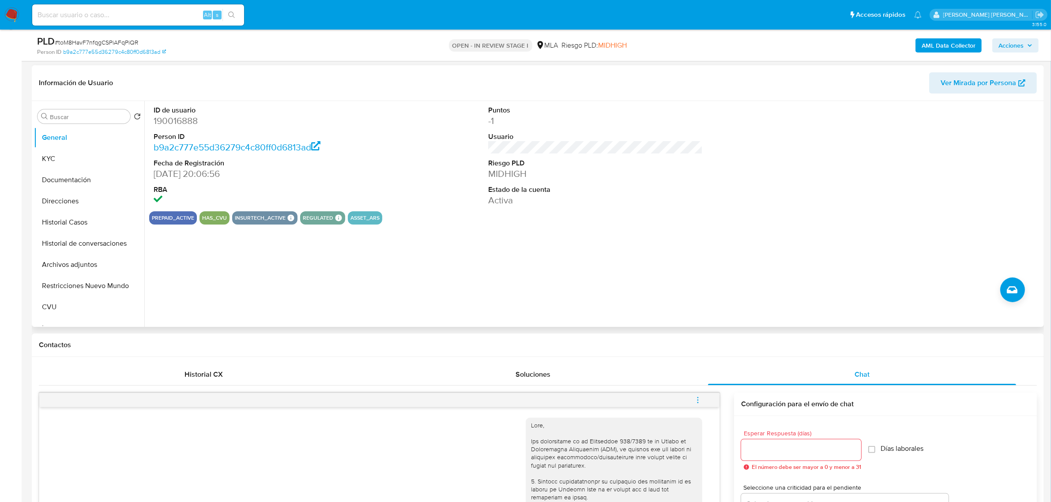
scroll to position [110, 0]
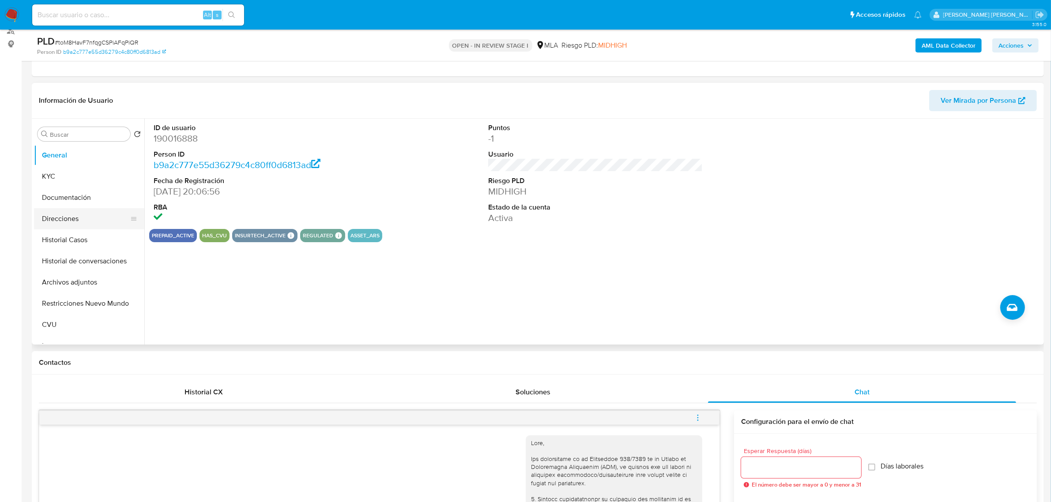
click at [62, 219] on button "Direcciones" at bounding box center [85, 218] width 103 height 21
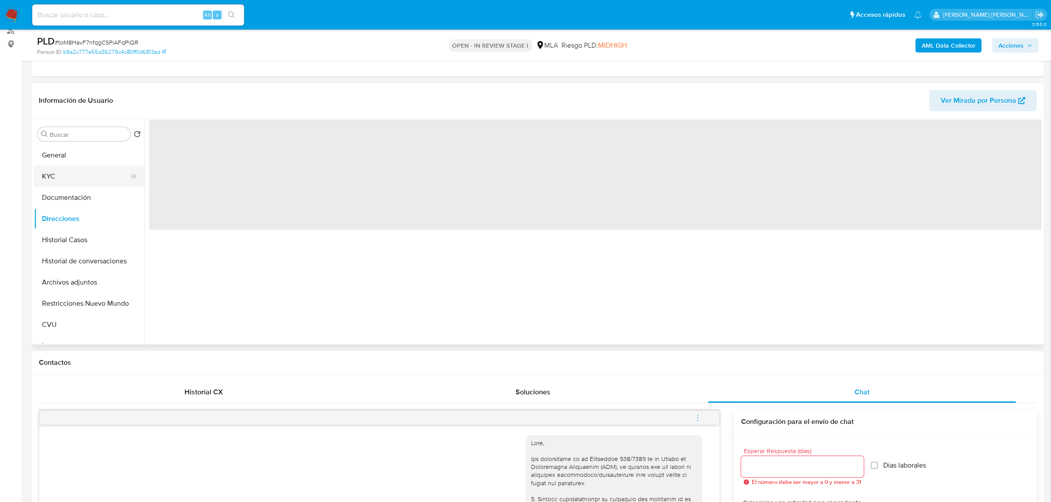
click at [58, 177] on button "KYC" at bounding box center [85, 176] width 103 height 21
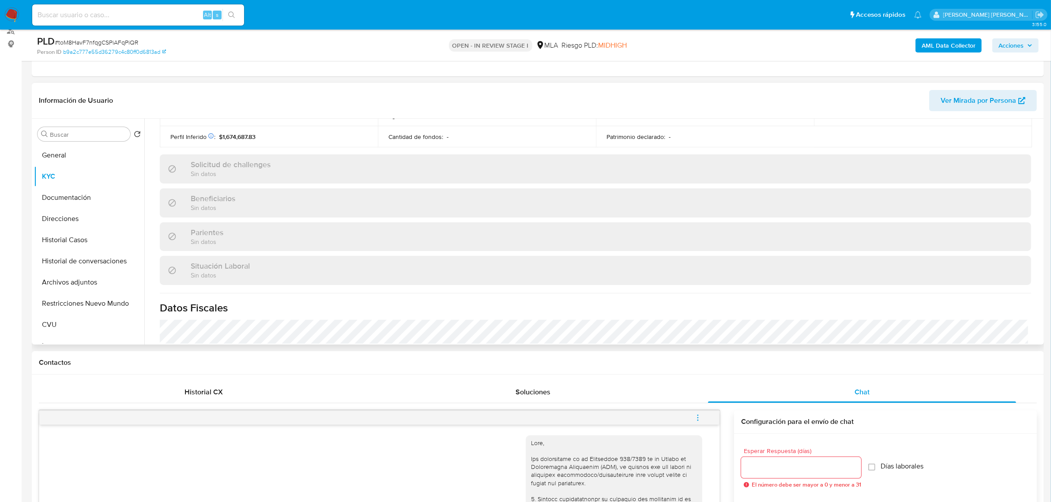
scroll to position [457, 0]
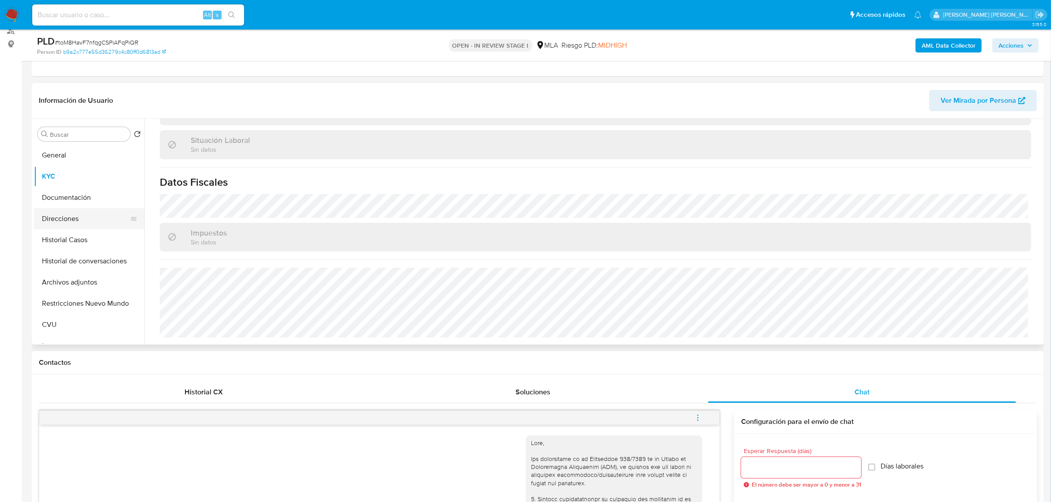
click at [64, 211] on button "Direcciones" at bounding box center [85, 218] width 103 height 21
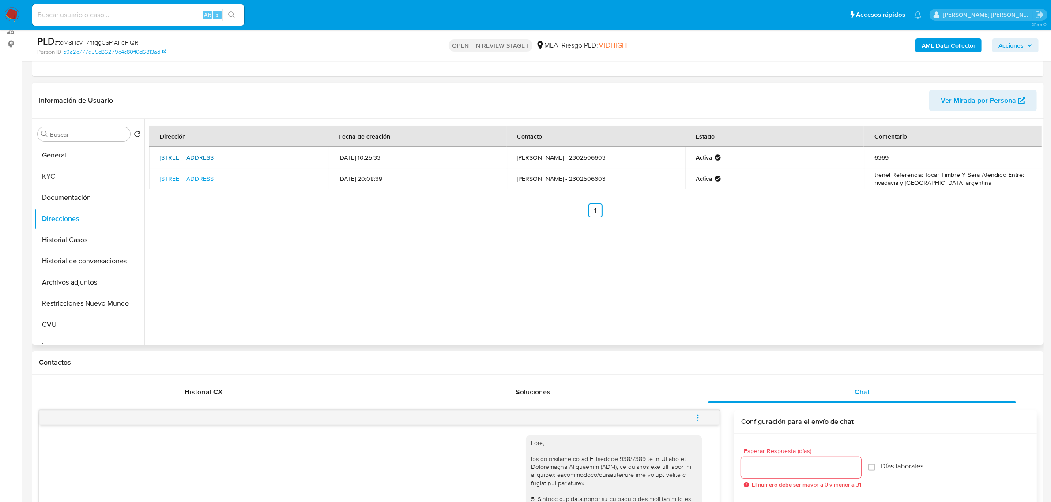
click at [210, 159] on link "[STREET_ADDRESS]" at bounding box center [187, 157] width 55 height 9
click at [64, 176] on button "KYC" at bounding box center [85, 176] width 103 height 21
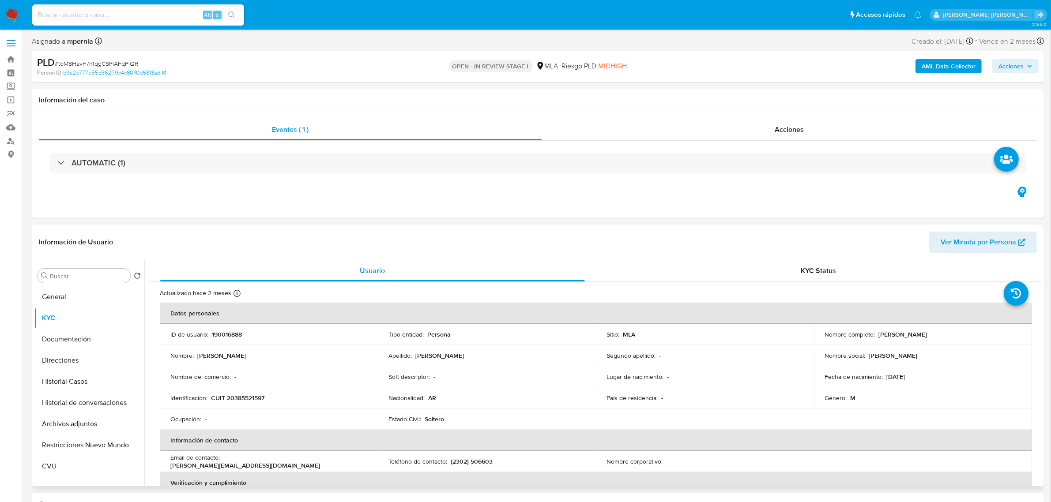
drag, startPoint x: 872, startPoint y: 331, endPoint x: 942, endPoint y: 335, distance: 69.8
click at [942, 335] on div "Nombre completo : [PERSON_NAME]" at bounding box center [922, 334] width 197 height 8
click at [71, 339] on button "Documentación" at bounding box center [85, 339] width 103 height 21
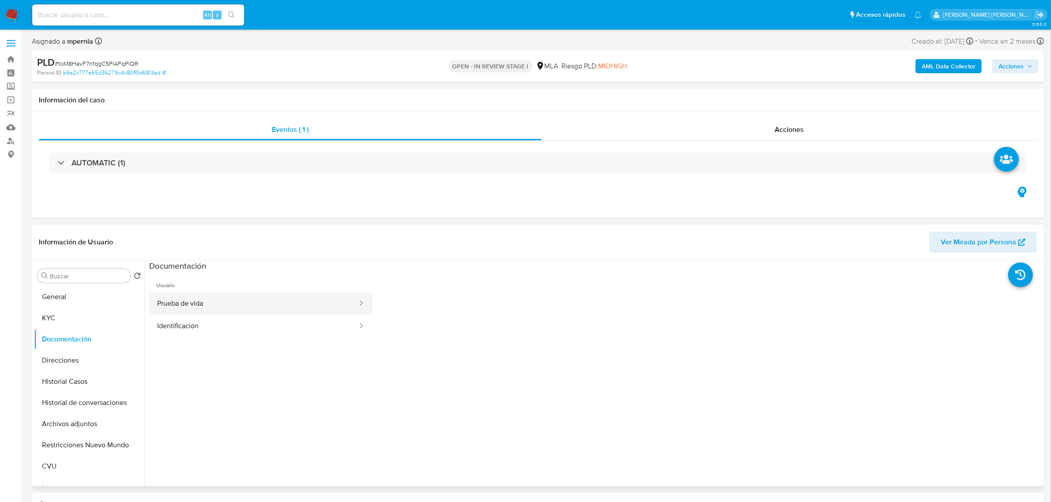
click at [203, 301] on button "Prueba de vida" at bounding box center [253, 304] width 209 height 23
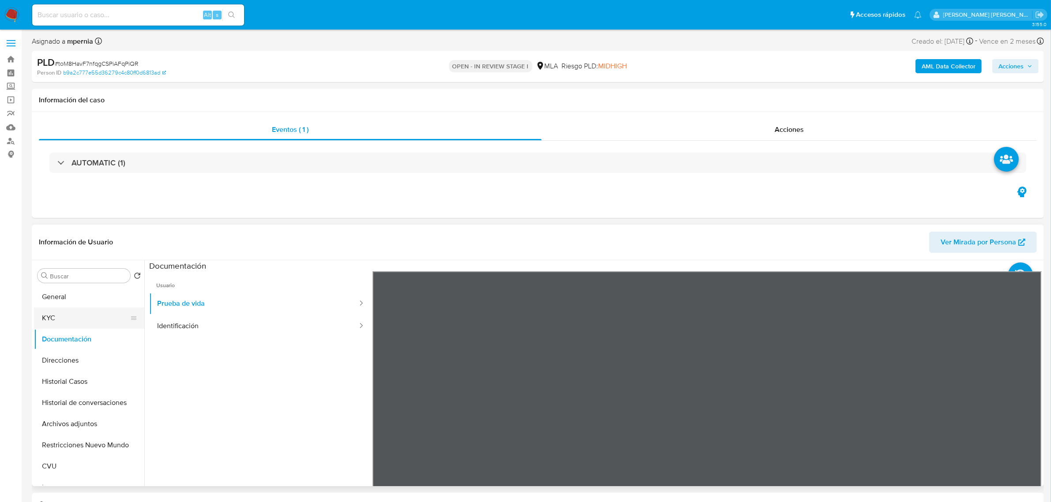
click at [68, 327] on button "KYC" at bounding box center [85, 318] width 103 height 21
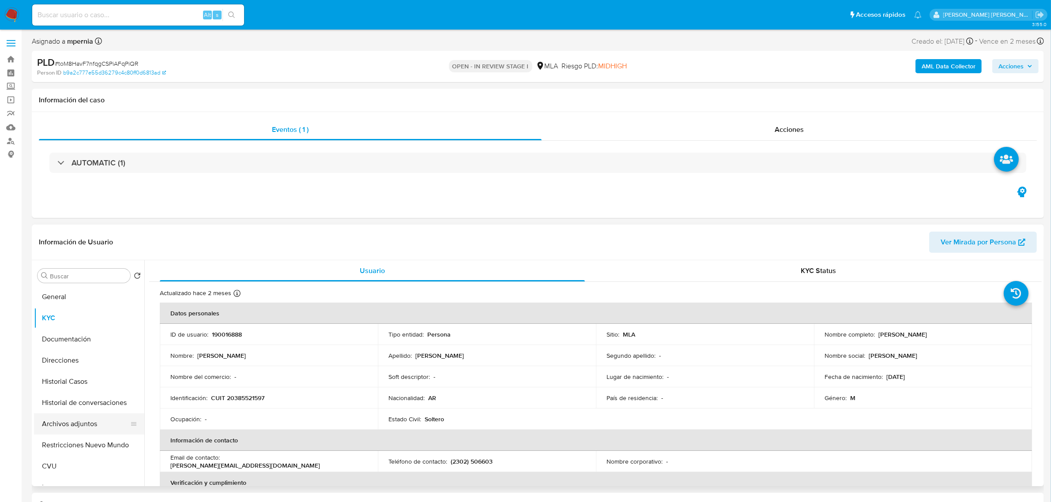
click at [79, 422] on button "Archivos adjuntos" at bounding box center [85, 423] width 103 height 21
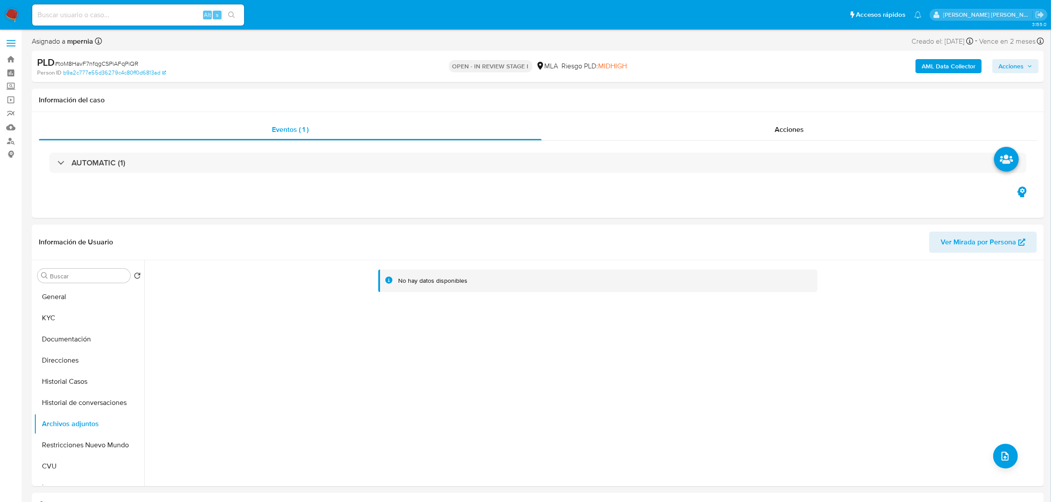
click at [958, 63] on b "AML Data Collector" at bounding box center [948, 66] width 54 height 14
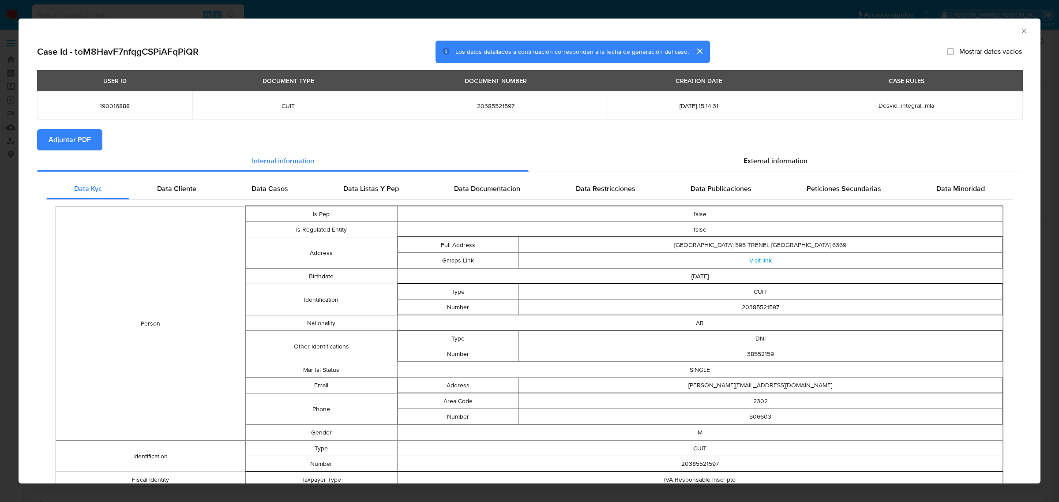
click at [80, 142] on span "Adjuntar PDF" at bounding box center [70, 139] width 42 height 19
click at [1020, 34] on icon "Cerrar ventana" at bounding box center [1024, 30] width 9 height 9
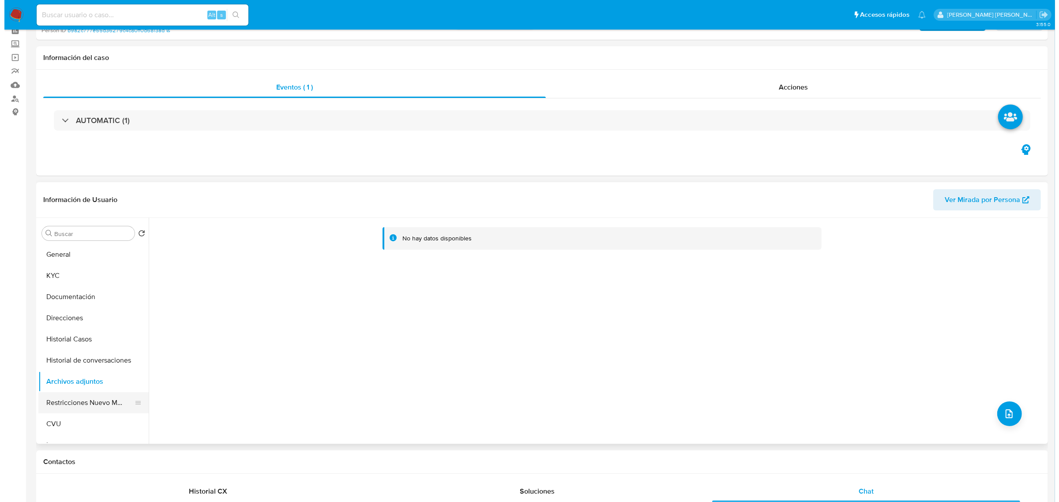
scroll to position [55, 0]
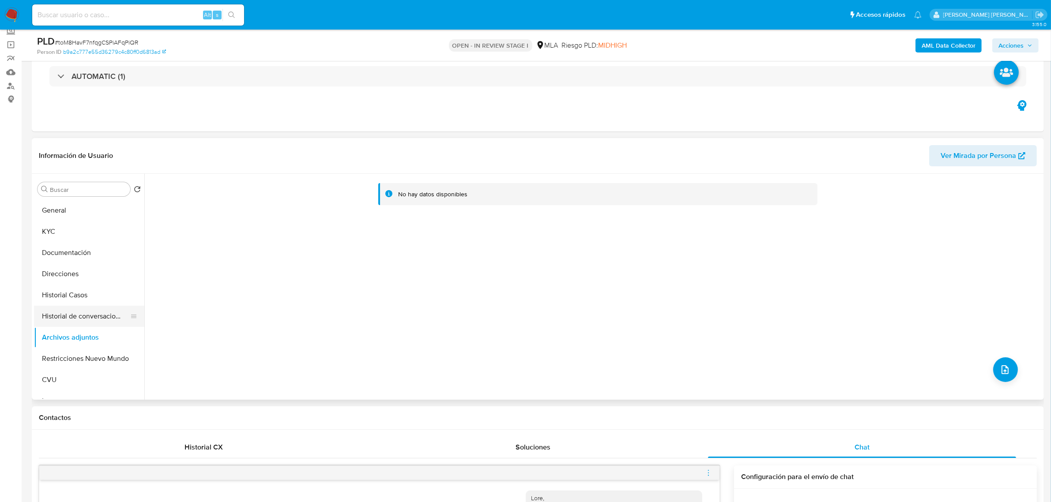
click at [64, 322] on button "Historial de conversaciones" at bounding box center [85, 316] width 103 height 21
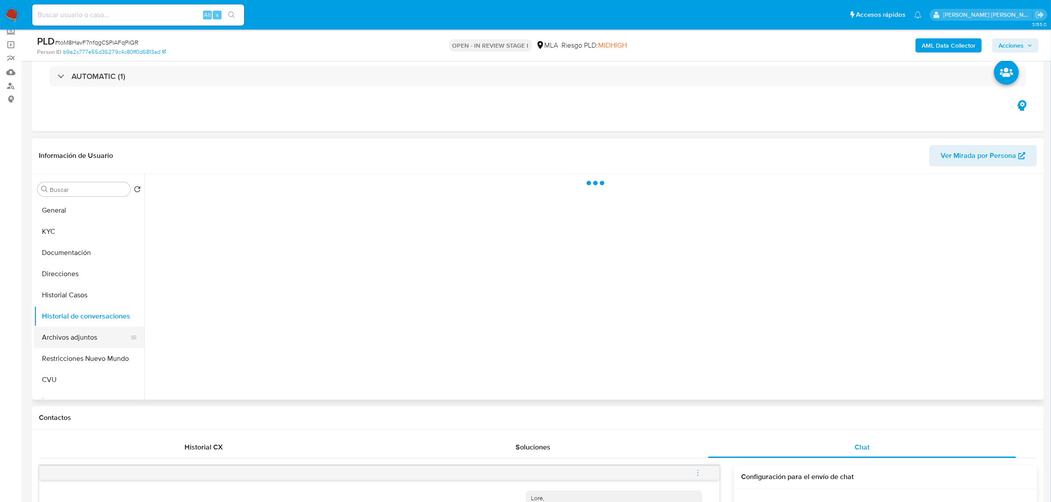
click at [61, 330] on button "Archivos adjuntos" at bounding box center [85, 337] width 103 height 21
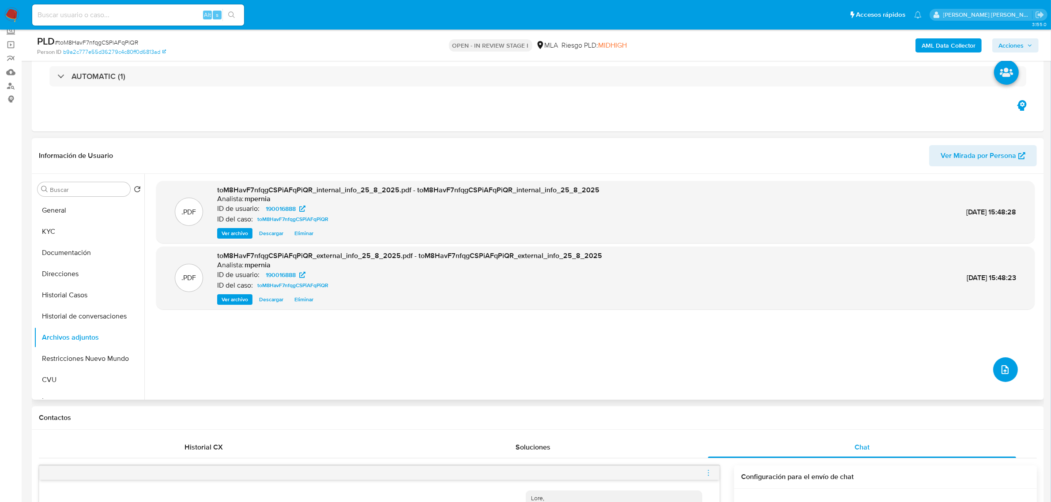
click at [993, 375] on button "upload-file" at bounding box center [1005, 369] width 25 height 25
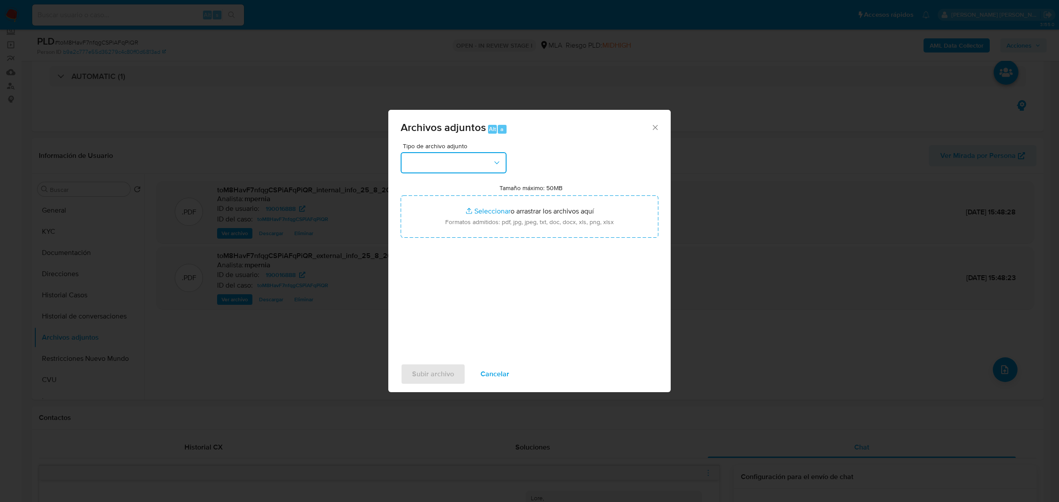
click at [464, 166] on button "button" at bounding box center [454, 162] width 106 height 21
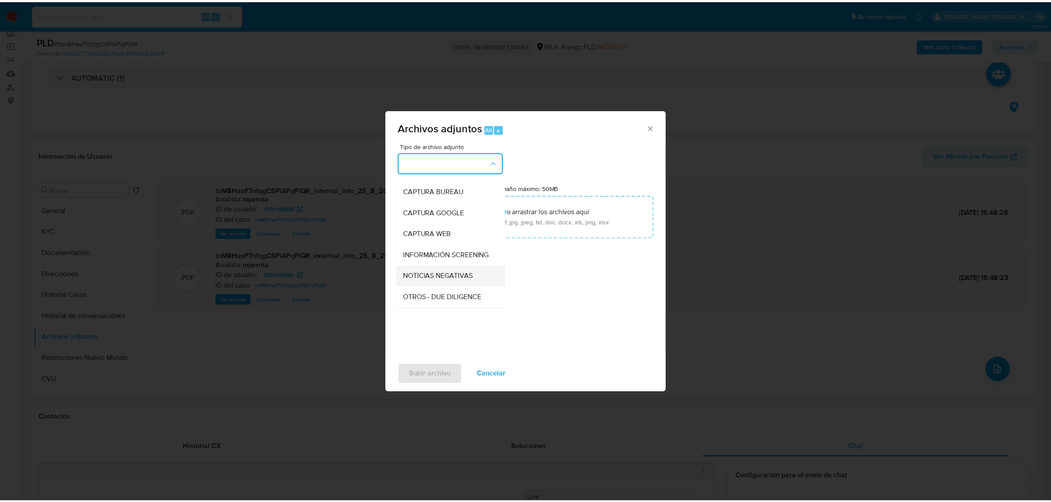
scroll to position [110, 0]
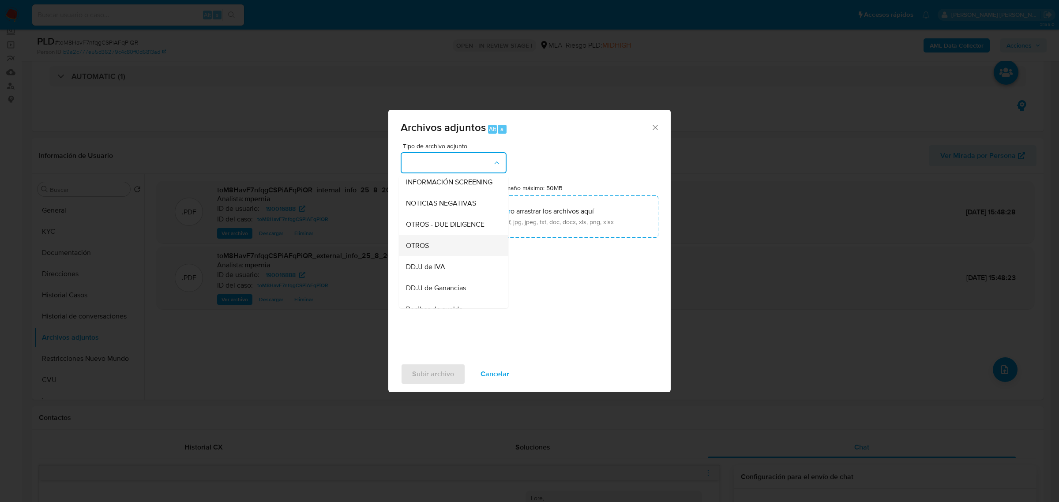
click at [443, 251] on div "OTROS" at bounding box center [451, 245] width 90 height 21
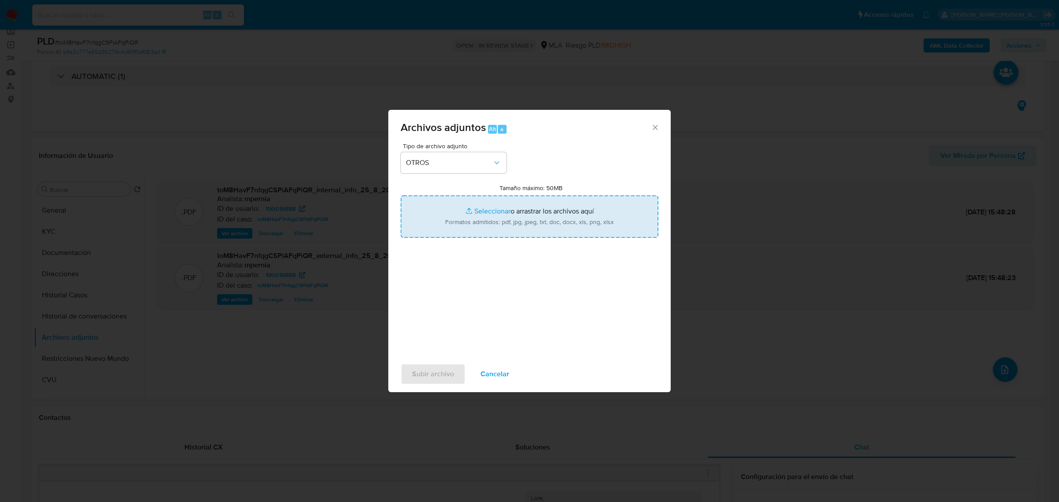
type input "C:\fakepath\Movimientos-Aladdin-190016888.xlsx"
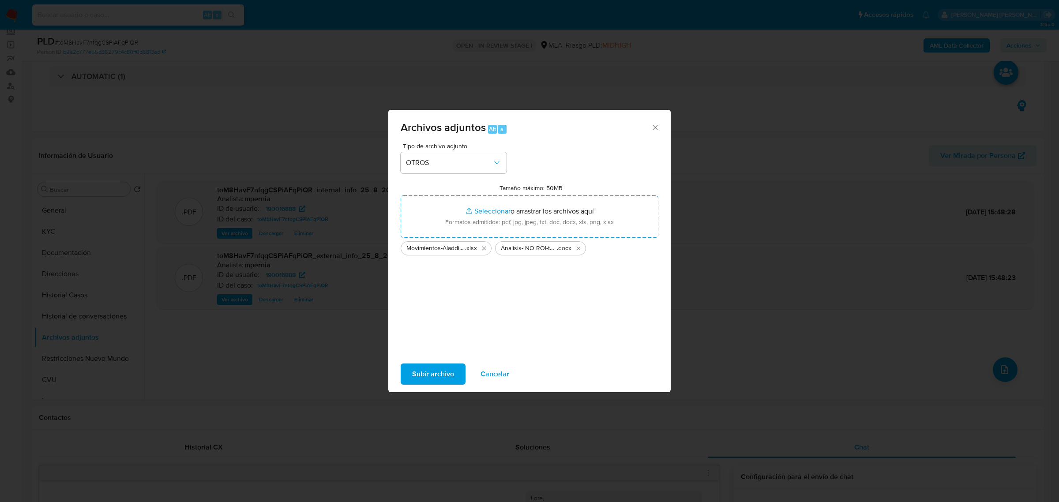
click at [435, 371] on span "Subir archivo" at bounding box center [433, 373] width 42 height 19
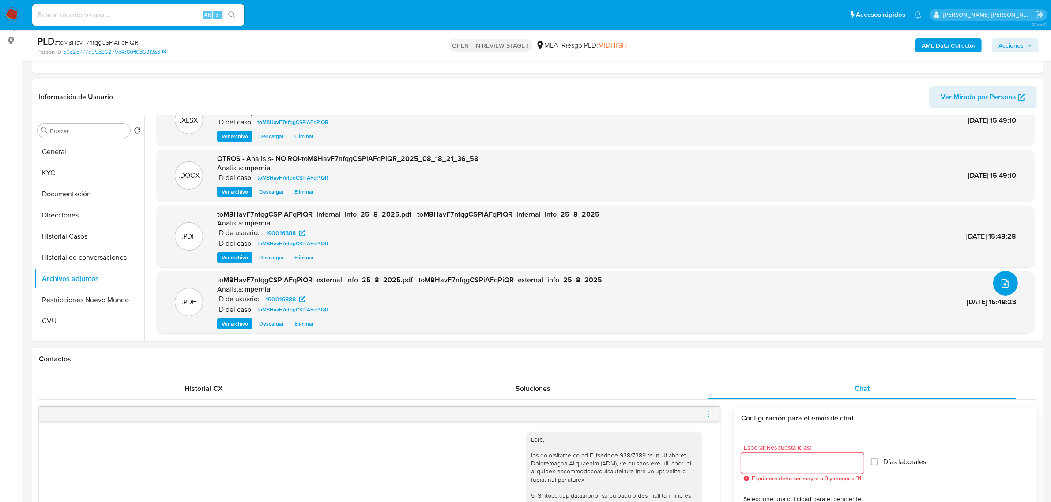
scroll to position [165, 0]
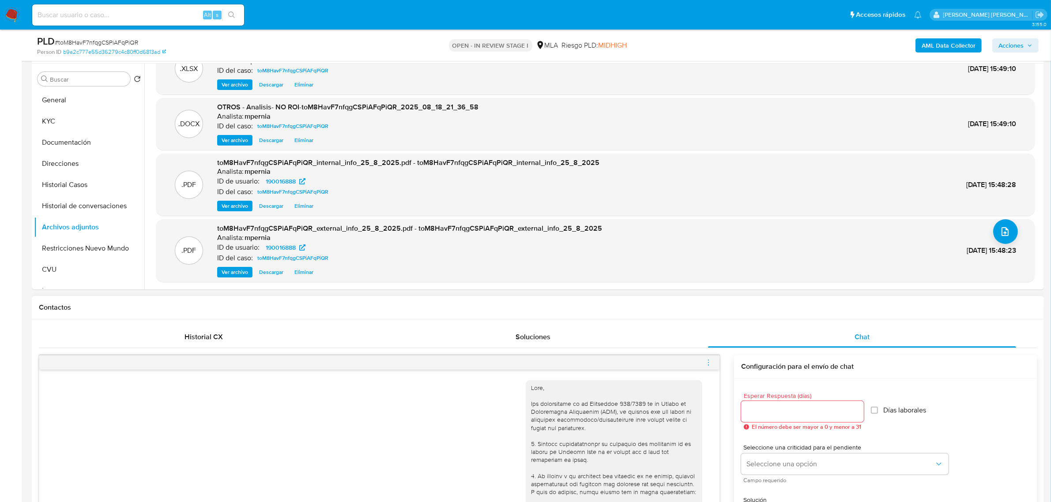
click at [712, 362] on icon "menu-action" at bounding box center [708, 363] width 8 height 8
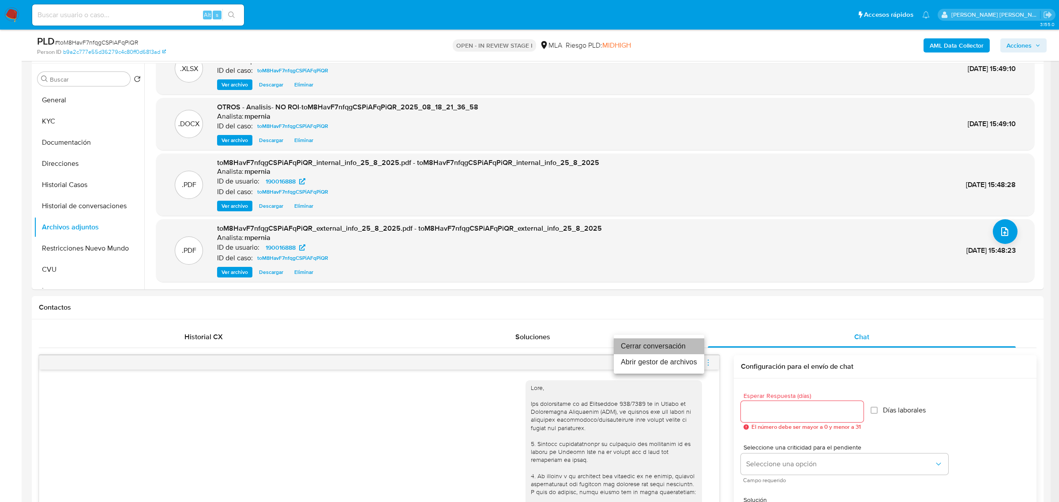
click at [681, 343] on li "Cerrar conversación" at bounding box center [659, 346] width 90 height 16
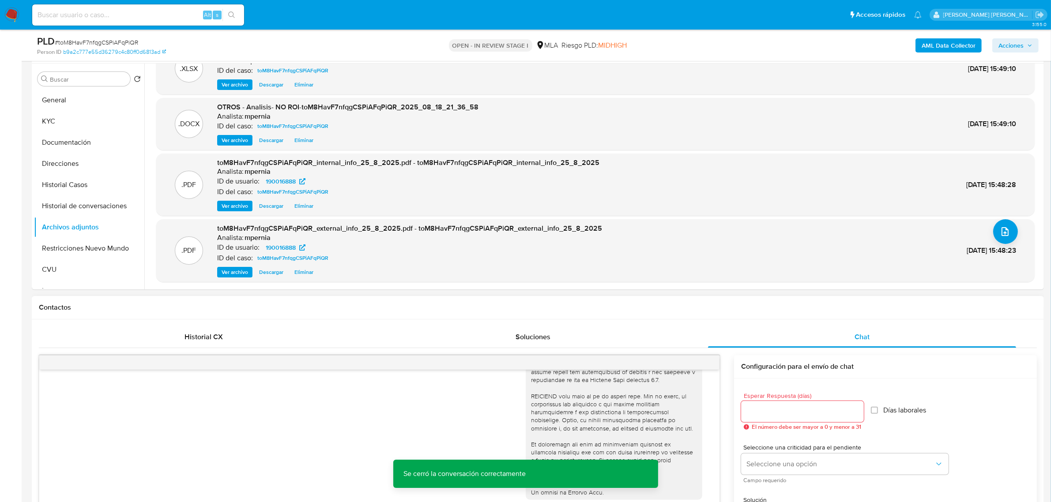
scroll to position [0, 0]
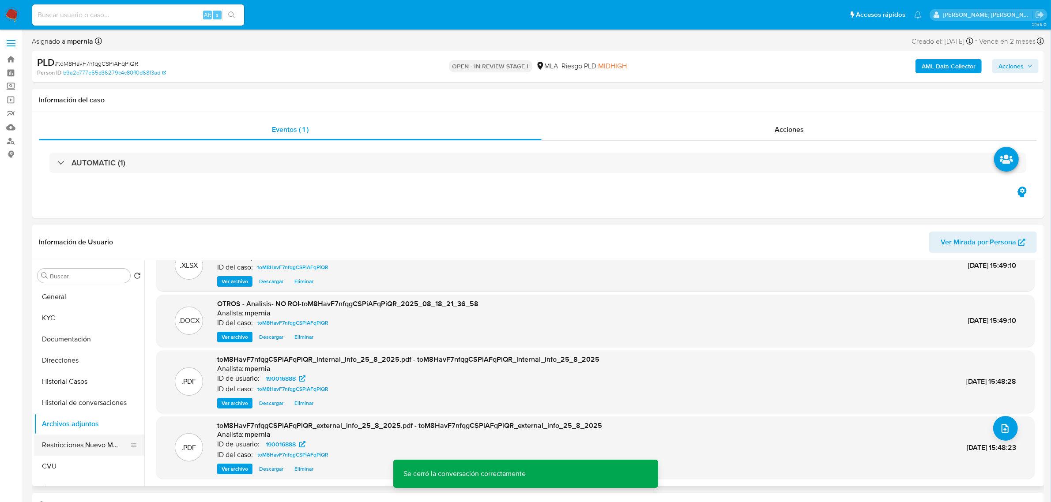
drag, startPoint x: 100, startPoint y: 450, endPoint x: 100, endPoint y: 446, distance: 4.4
click at [100, 450] on button "Restricciones Nuevo Mundo" at bounding box center [85, 445] width 103 height 21
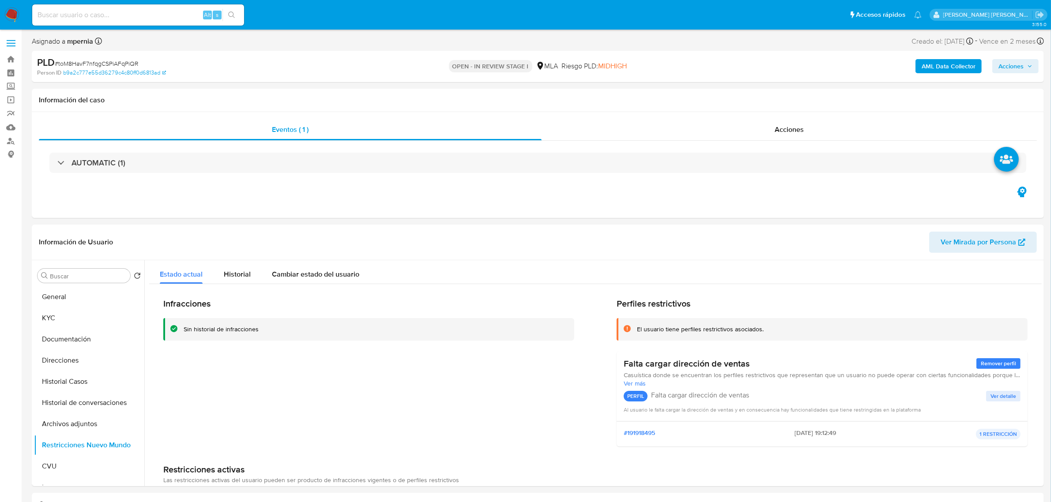
click at [1011, 68] on span "Acciones" at bounding box center [1010, 66] width 25 height 14
drag, startPoint x: 783, startPoint y: 90, endPoint x: 786, endPoint y: 111, distance: 21.3
click at [783, 90] on span "Resolución del caso" at bounding box center [764, 94] width 63 height 10
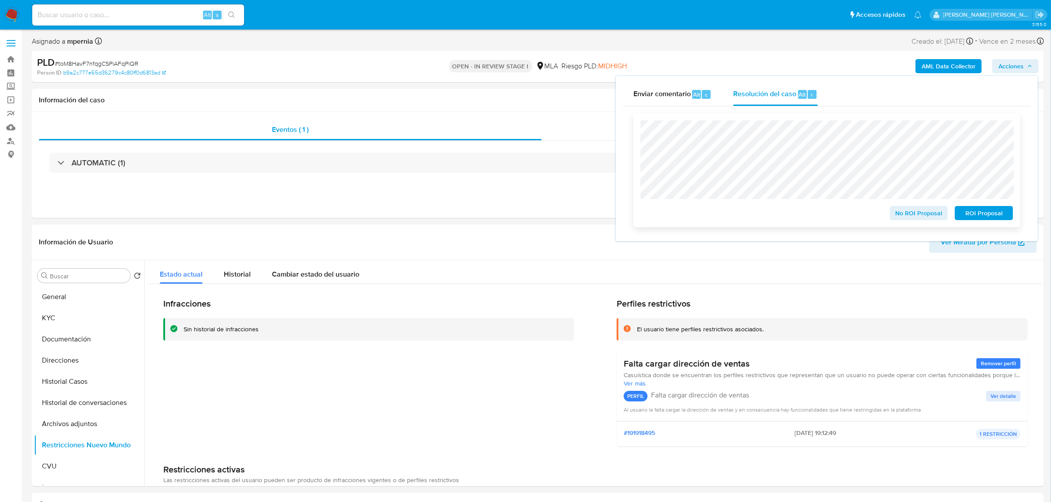
click at [914, 210] on span "No ROI Proposal" at bounding box center [919, 213] width 46 height 12
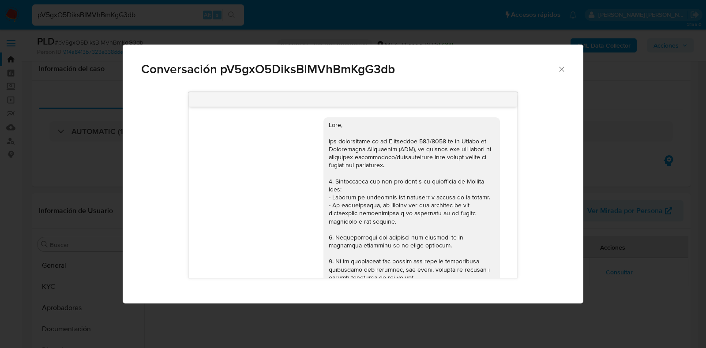
select select "10"
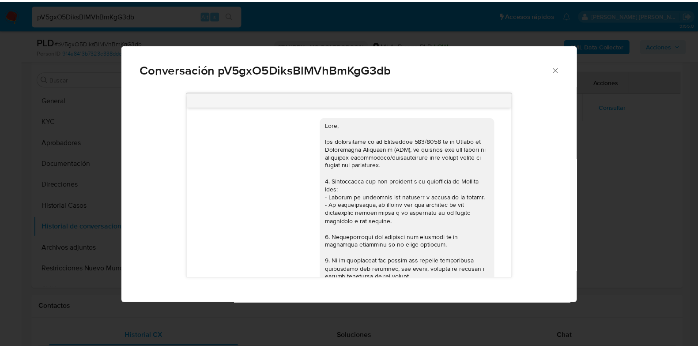
scroll to position [761, 0]
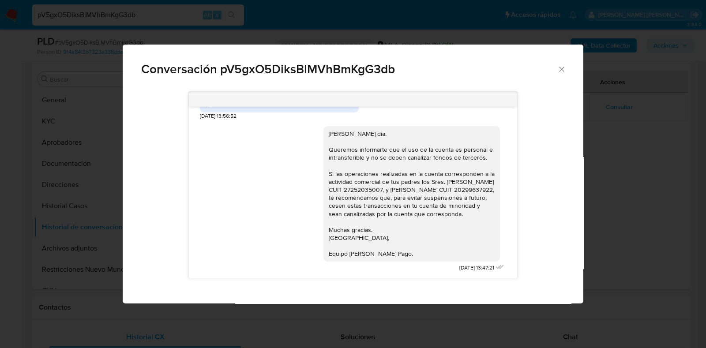
drag, startPoint x: 562, startPoint y: 66, endPoint x: 298, endPoint y: 34, distance: 266.2
click at [559, 67] on icon "Cerrar" at bounding box center [561, 69] width 9 height 9
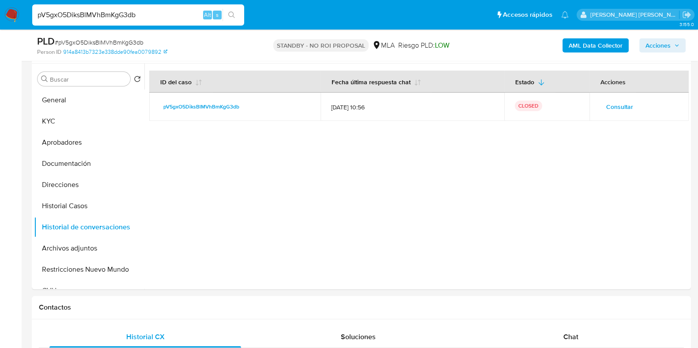
click at [105, 12] on input "pV5gxO5DiksBlMVhBmKgG3db" at bounding box center [138, 14] width 212 height 11
paste input "OXrdmPAntSa9UAjivKMBcv07"
type input "OXrdmPAntSa9UAjivKMBcv07"
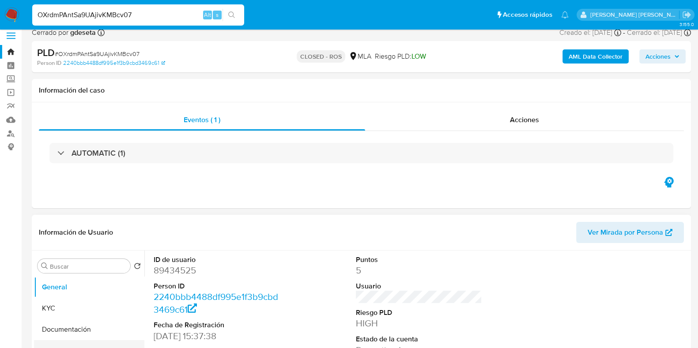
scroll to position [55, 0]
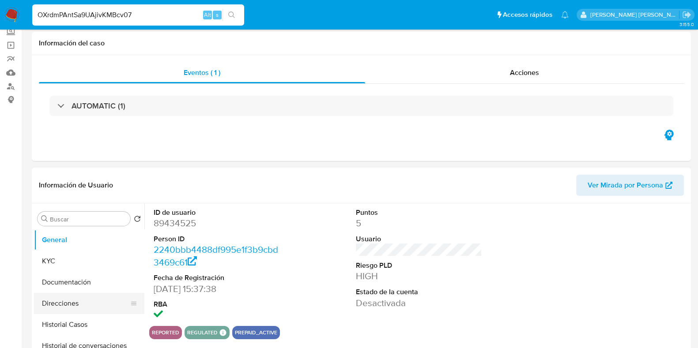
select select "10"
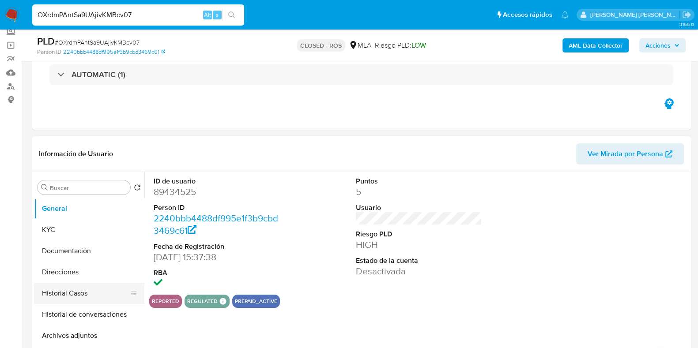
click at [73, 288] on button "Historial Casos" at bounding box center [85, 293] width 103 height 21
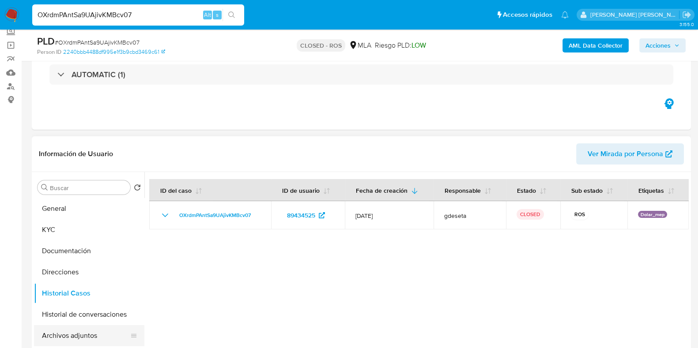
click at [71, 334] on button "Archivos adjuntos" at bounding box center [85, 335] width 103 height 21
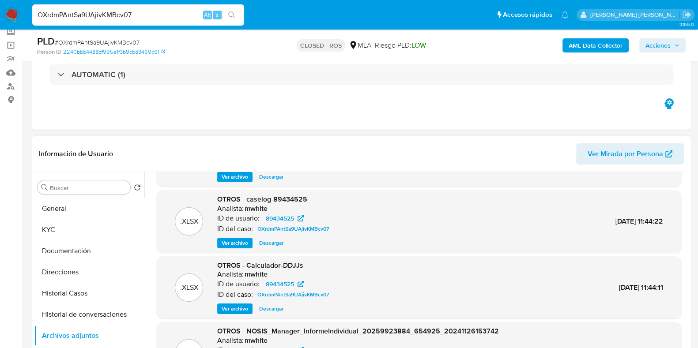
click at [237, 239] on span "Ver archivo" at bounding box center [234, 243] width 26 height 9
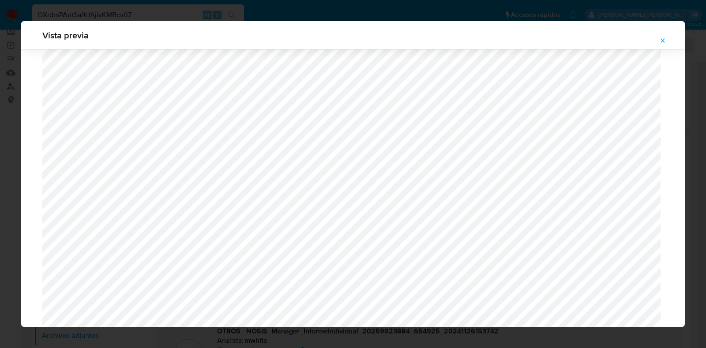
scroll to position [864, 0]
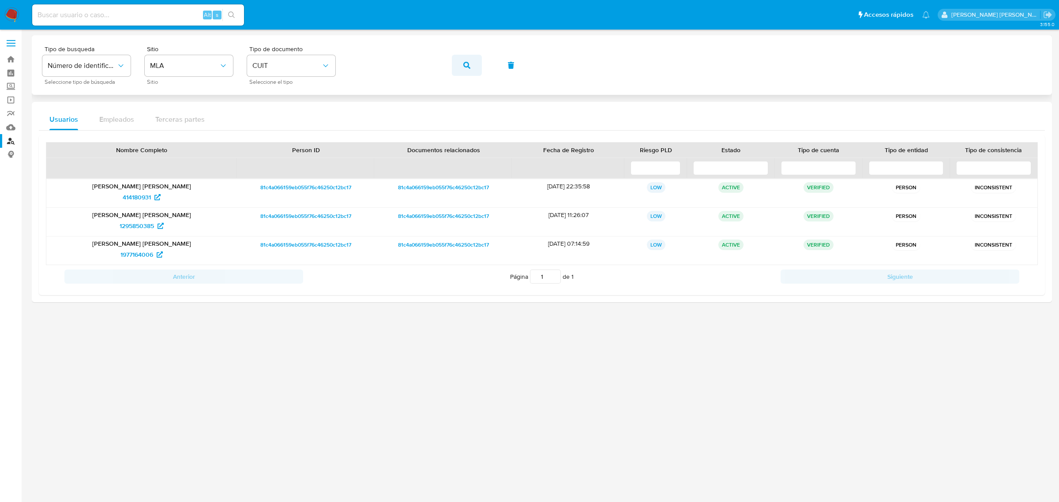
click at [469, 62] on icon "button" at bounding box center [466, 65] width 7 height 7
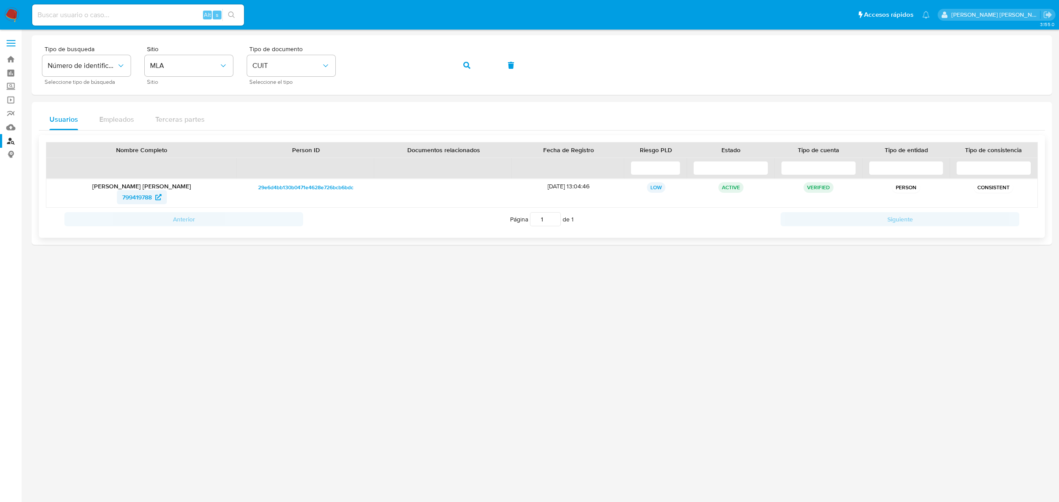
click at [127, 201] on span "799419788" at bounding box center [137, 197] width 30 height 14
click at [463, 64] on icon "button" at bounding box center [466, 65] width 7 height 7
click at [129, 198] on span "89434525" at bounding box center [137, 197] width 28 height 14
click at [470, 67] on button "button" at bounding box center [467, 65] width 30 height 21
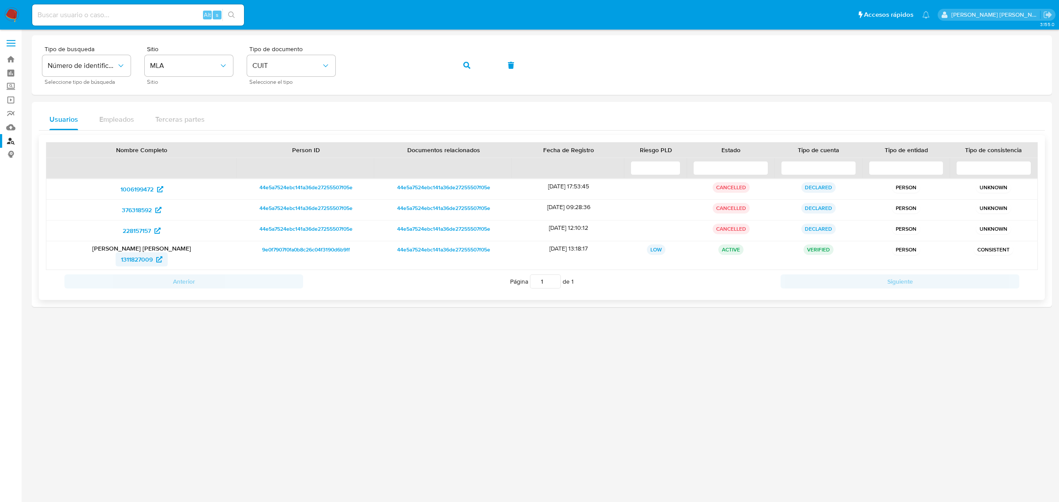
click at [136, 259] on span "1311827009" at bounding box center [137, 259] width 32 height 14
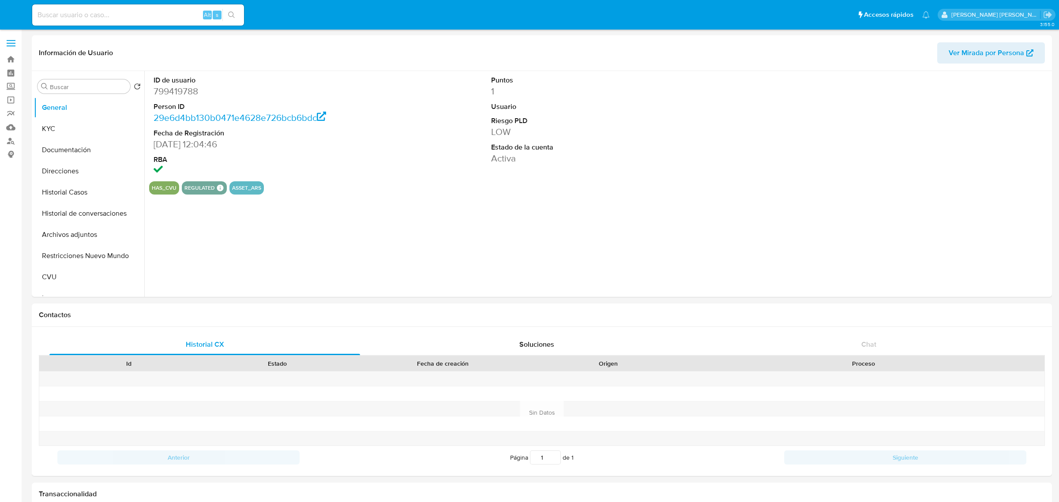
select select "10"
drag, startPoint x: 75, startPoint y: 129, endPoint x: 5, endPoint y: 169, distance: 80.4
click at [75, 130] on button "KYC" at bounding box center [89, 128] width 110 height 21
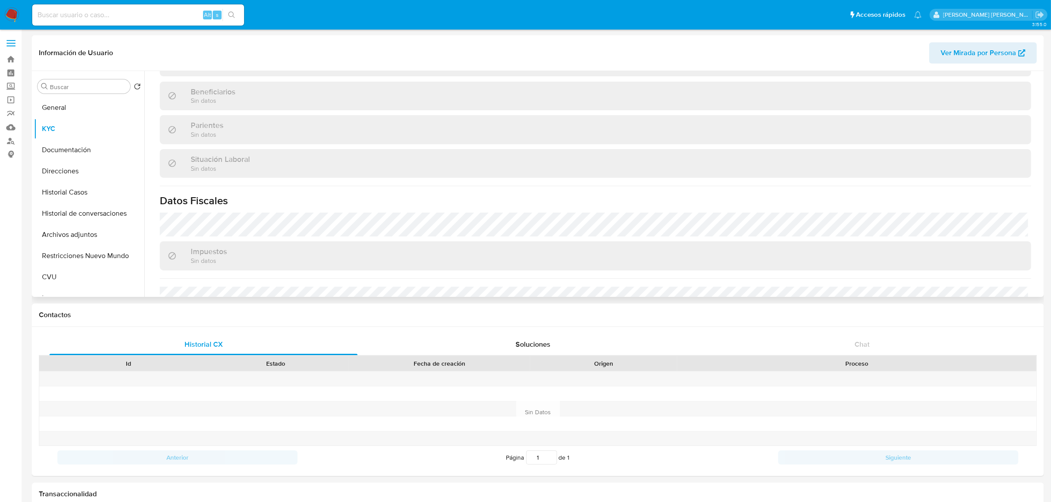
scroll to position [457, 0]
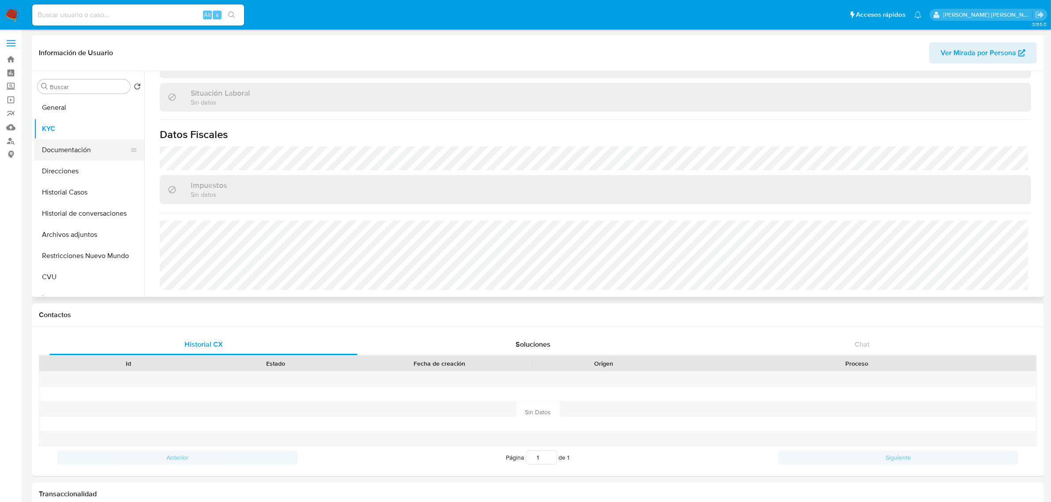
click at [58, 158] on button "Documentación" at bounding box center [85, 149] width 103 height 21
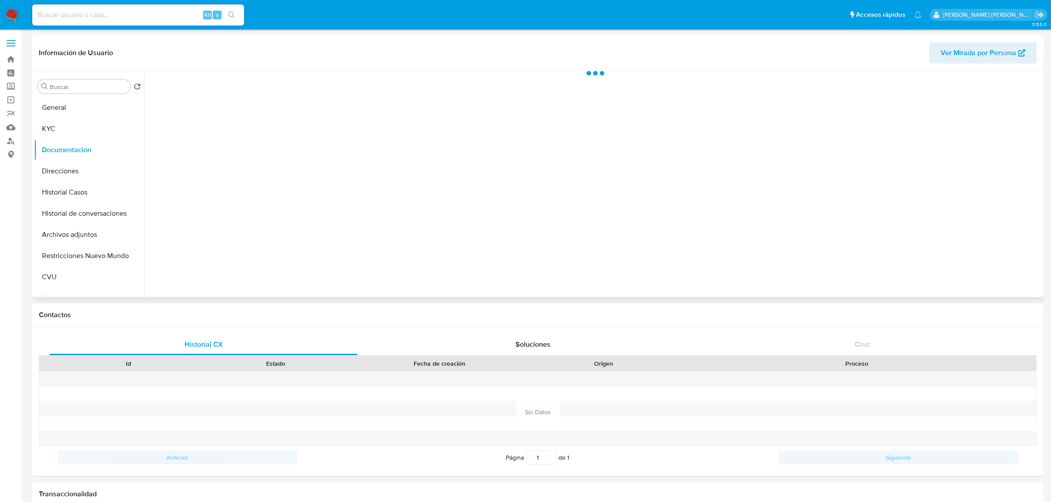
scroll to position [0, 0]
click at [185, 116] on button "Prueba de vida" at bounding box center [253, 114] width 209 height 23
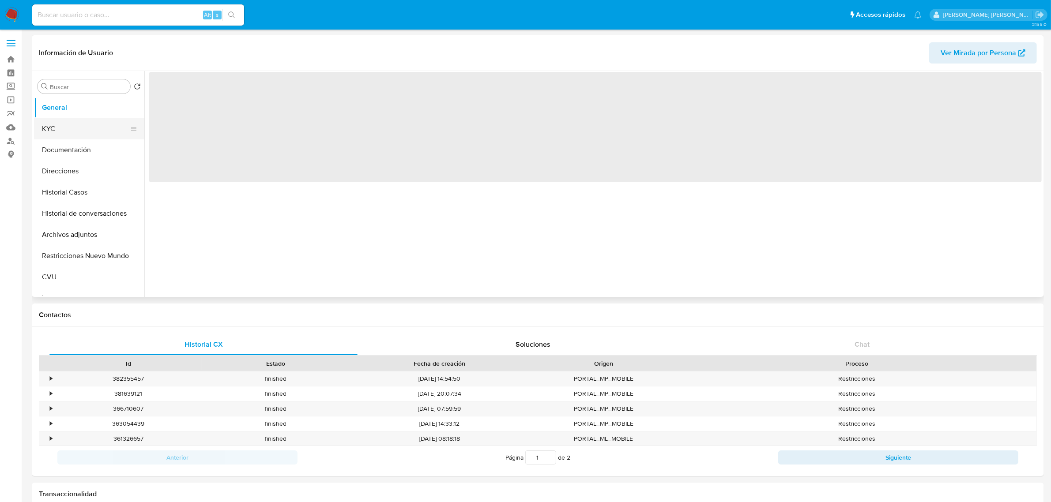
click at [54, 127] on button "KYC" at bounding box center [85, 128] width 103 height 21
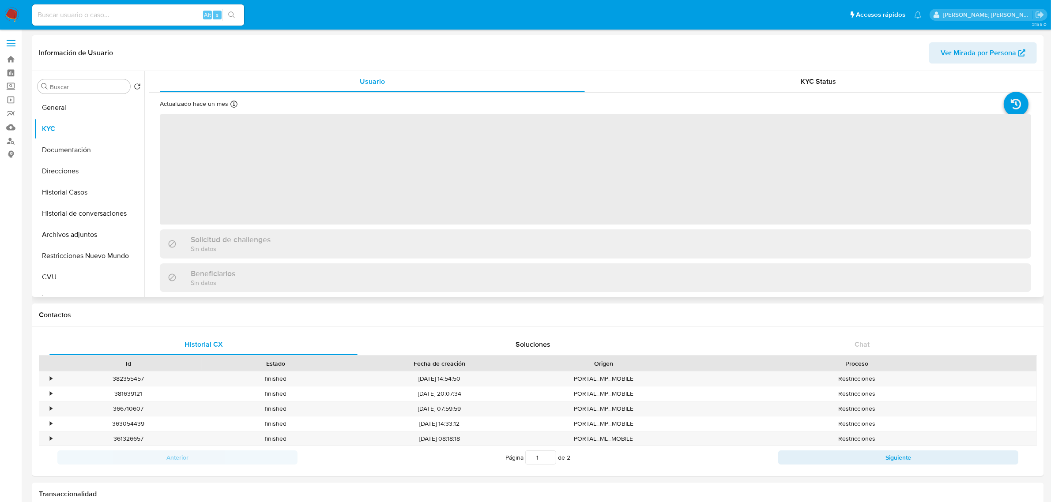
select select "10"
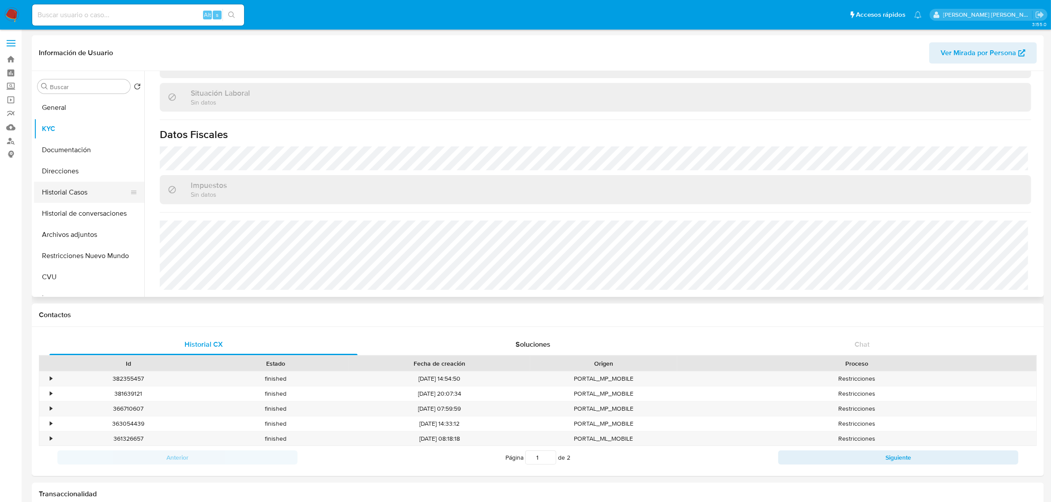
click at [82, 197] on button "Historial Casos" at bounding box center [85, 192] width 103 height 21
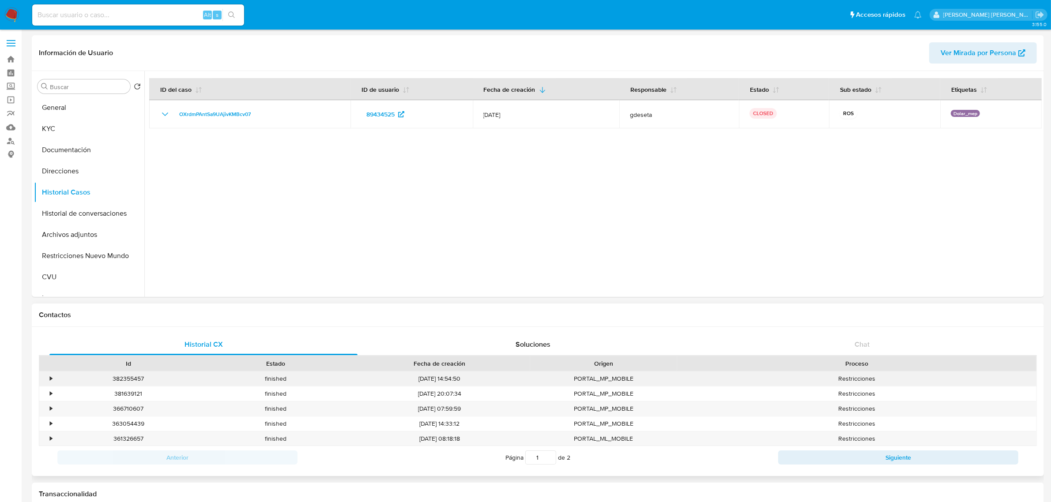
click at [138, 374] on div "382355457" at bounding box center [128, 379] width 147 height 15
copy div "382355457"
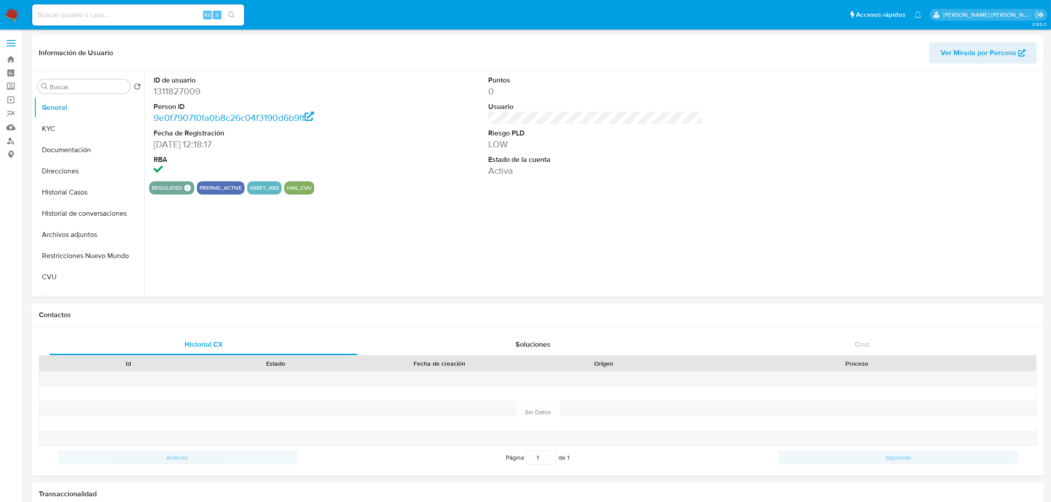
select select "10"
click at [80, 190] on button "Historial Casos" at bounding box center [85, 192] width 103 height 21
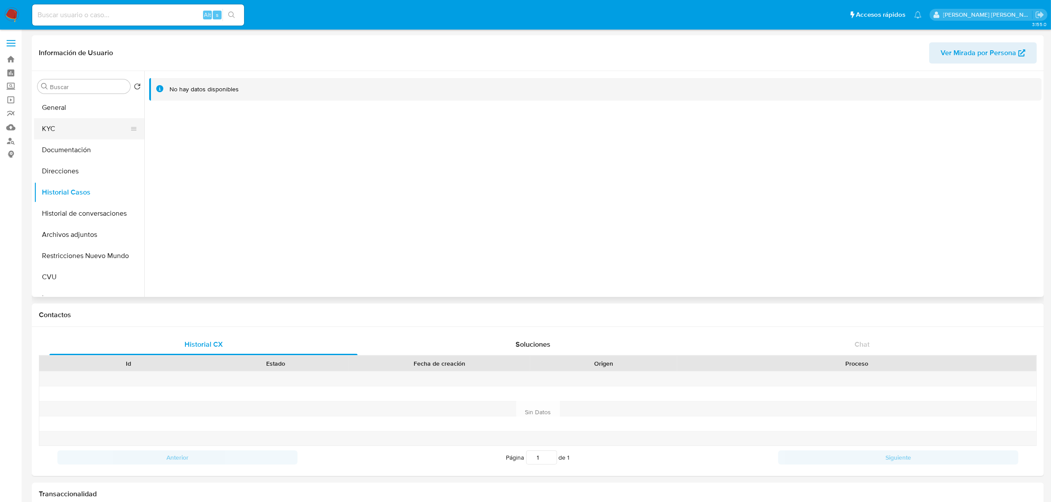
click at [86, 127] on button "KYC" at bounding box center [85, 128] width 103 height 21
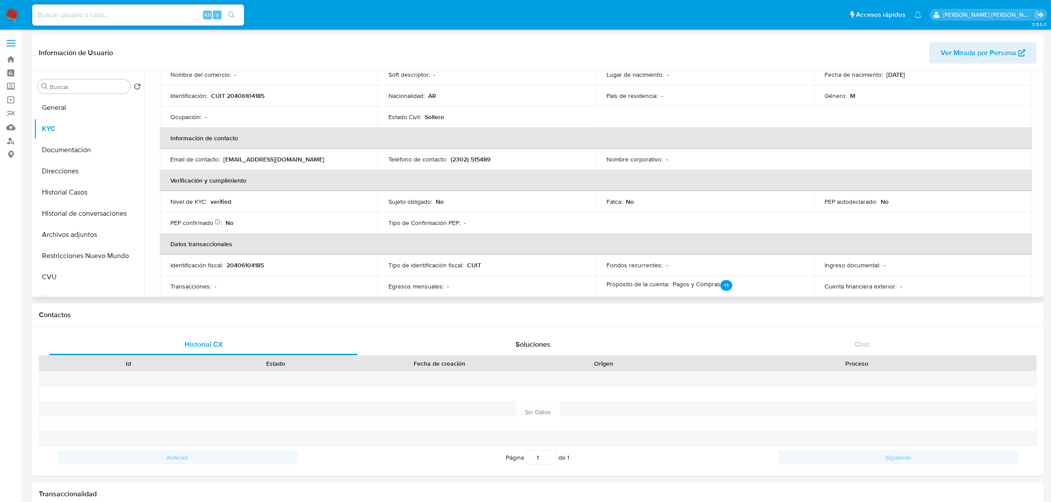
scroll to position [276, 0]
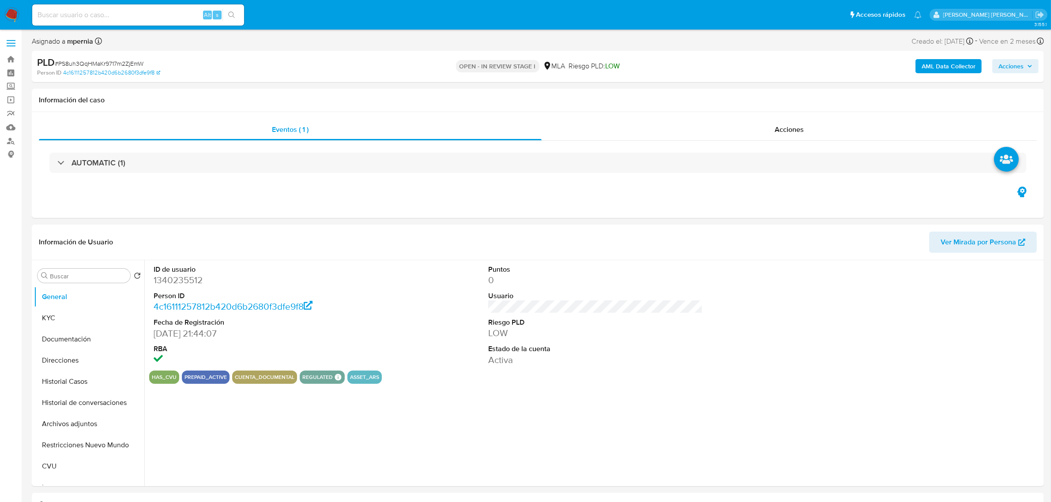
select select "10"
click at [817, 123] on div "Acciones" at bounding box center [788, 129] width 495 height 21
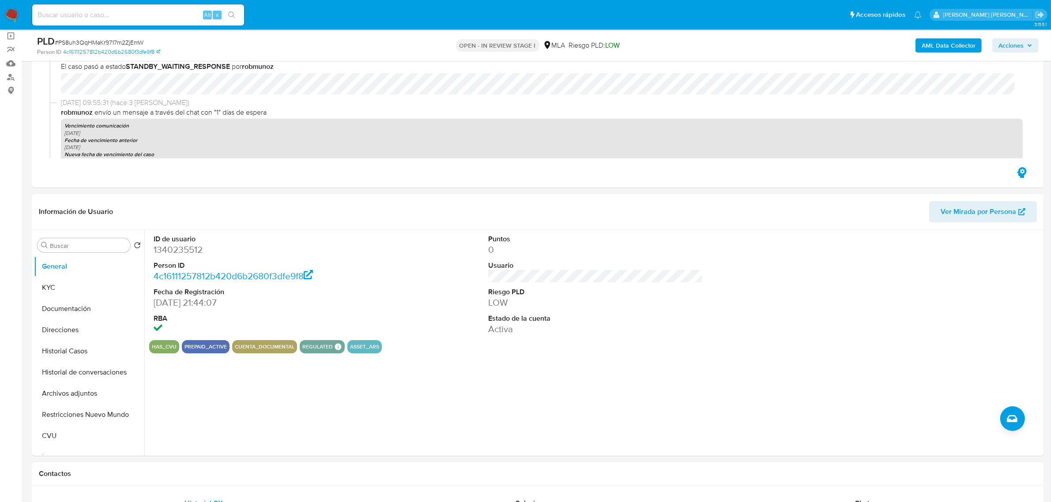
scroll to position [165, 0]
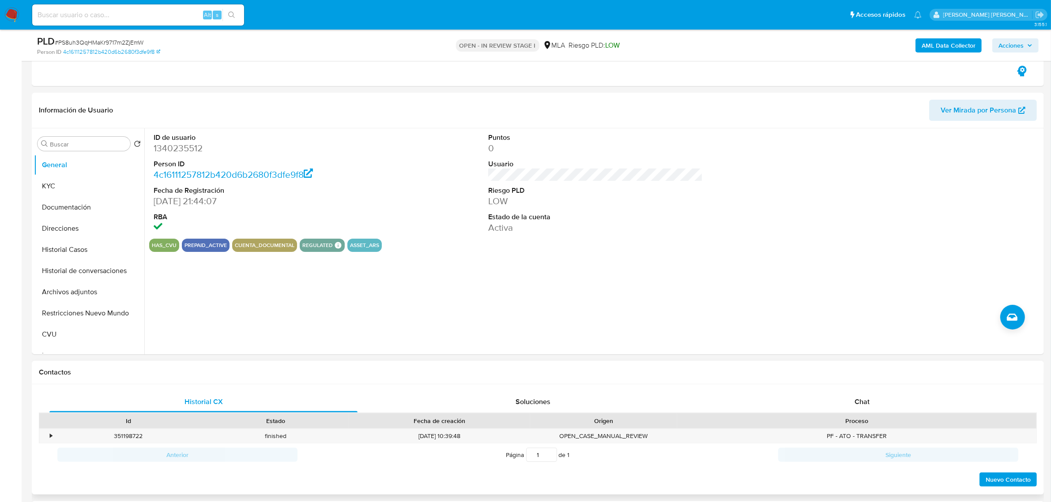
click at [852, 387] on div "Historial CX Soluciones Chat Id Estado Fecha de creación Origen Proceso • 35119…" at bounding box center [538, 439] width 1012 height 111
click at [861, 402] on span "Chat" at bounding box center [861, 402] width 15 height 10
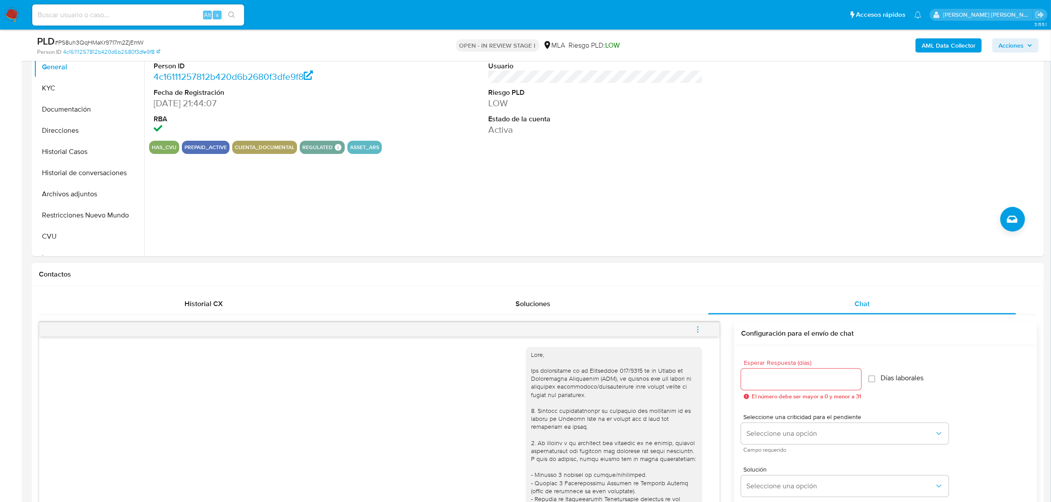
scroll to position [276, 0]
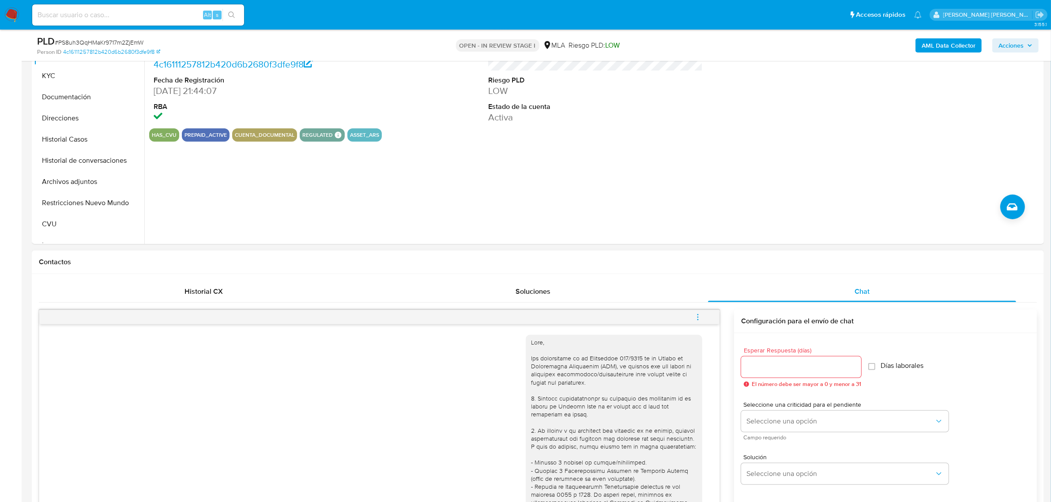
click at [692, 317] on button "menu-action" at bounding box center [697, 317] width 29 height 21
click at [670, 303] on li "Cerrar conversación" at bounding box center [638, 301] width 90 height 16
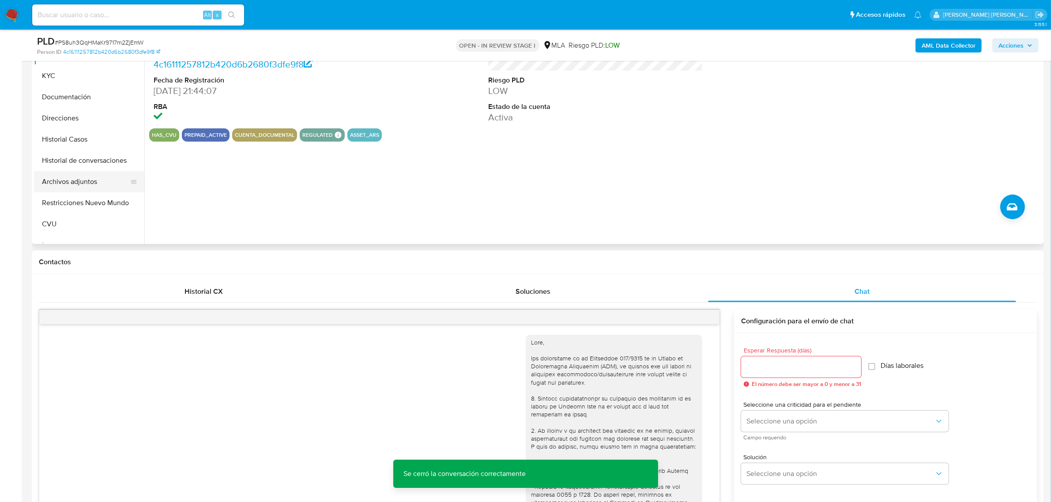
click at [77, 183] on button "Archivos adjuntos" at bounding box center [85, 181] width 103 height 21
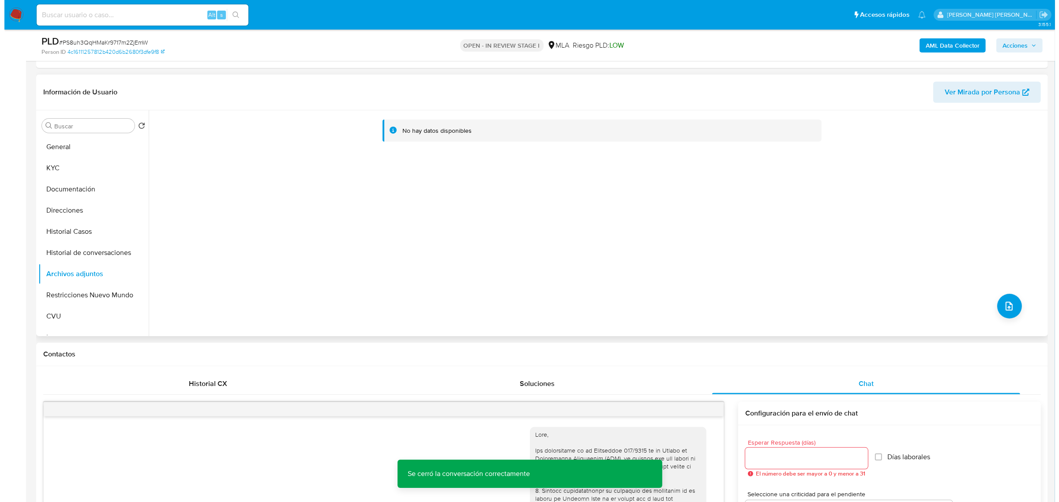
scroll to position [165, 0]
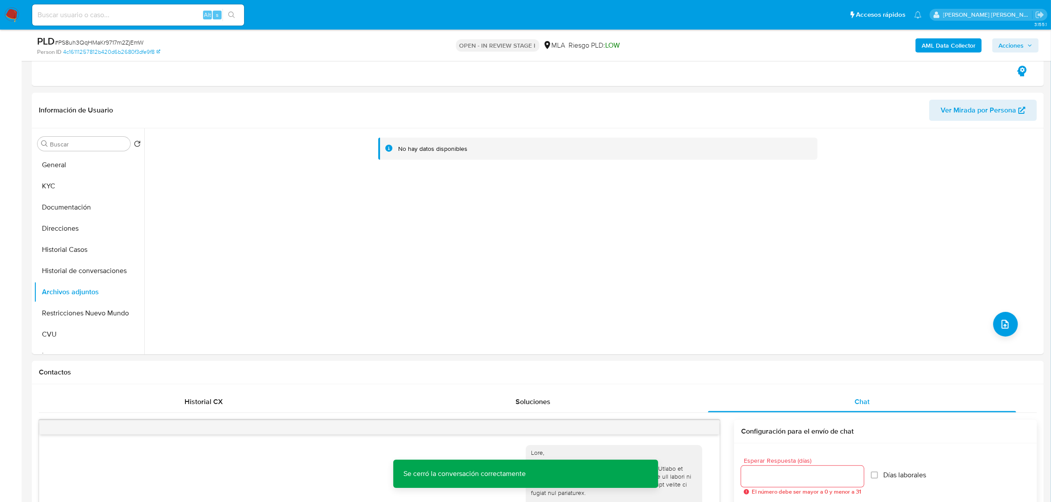
click at [957, 50] on b "AML Data Collector" at bounding box center [948, 45] width 54 height 14
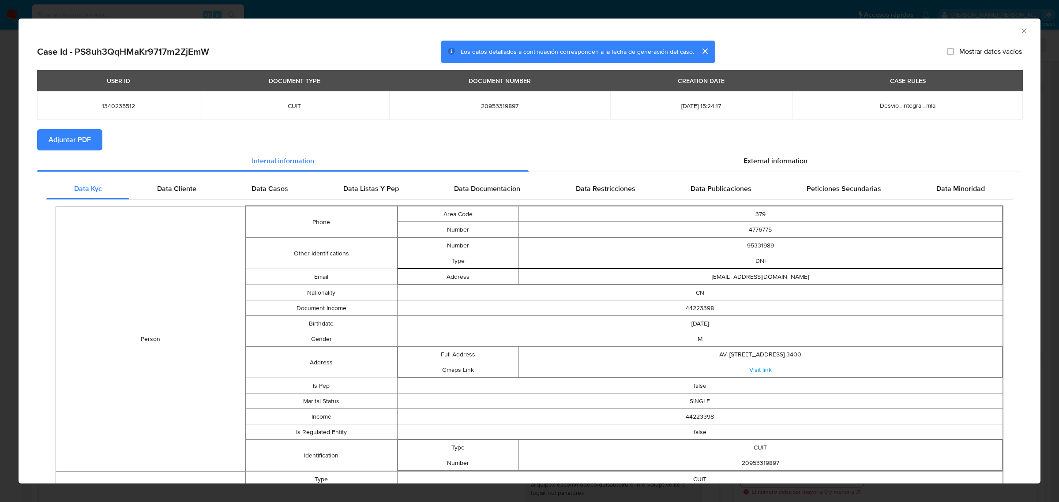
click at [78, 137] on span "Adjuntar PDF" at bounding box center [70, 139] width 42 height 19
click at [1021, 33] on icon "Cerrar ventana" at bounding box center [1023, 30] width 5 height 5
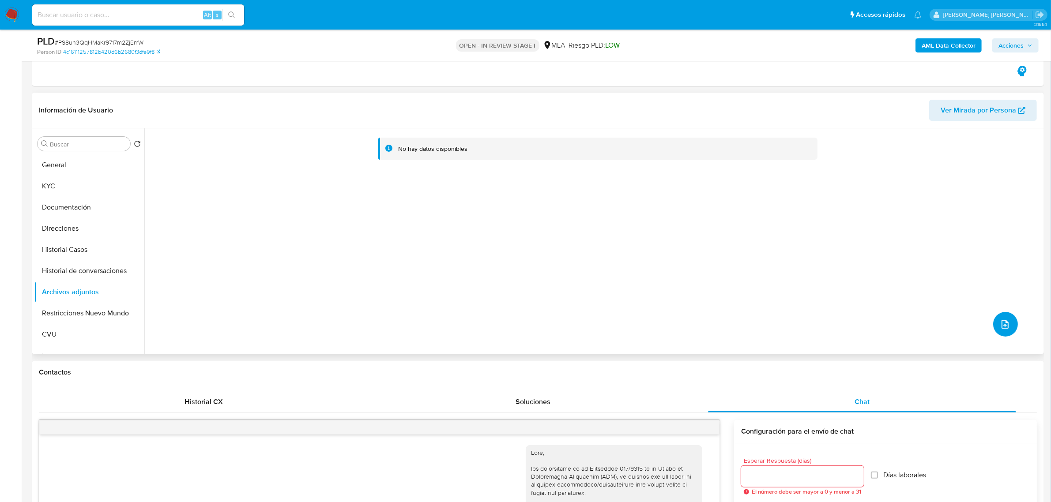
click at [996, 317] on button "upload-file" at bounding box center [1005, 324] width 25 height 25
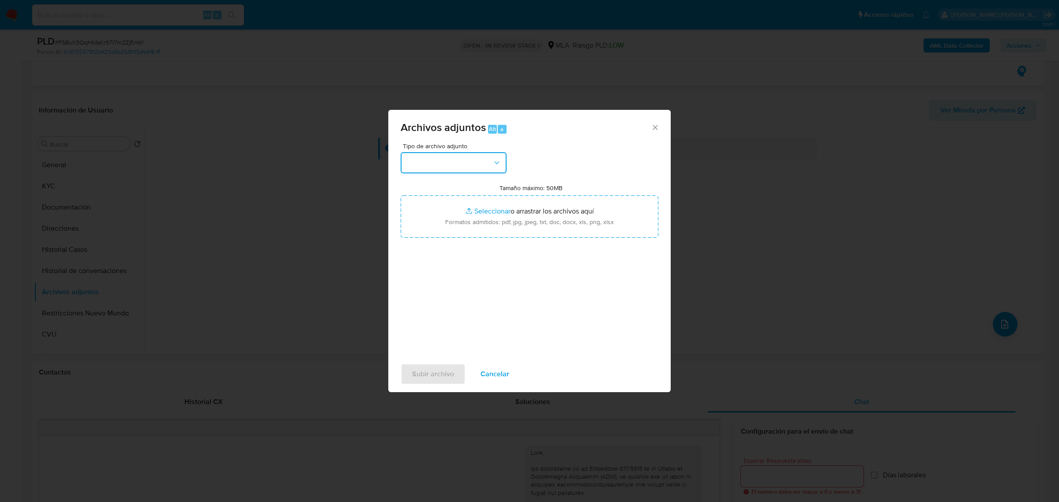
click at [472, 168] on button "button" at bounding box center [454, 162] width 106 height 21
click at [446, 245] on span "DDJJ de Ingresos Brutos" at bounding box center [444, 240] width 76 height 9
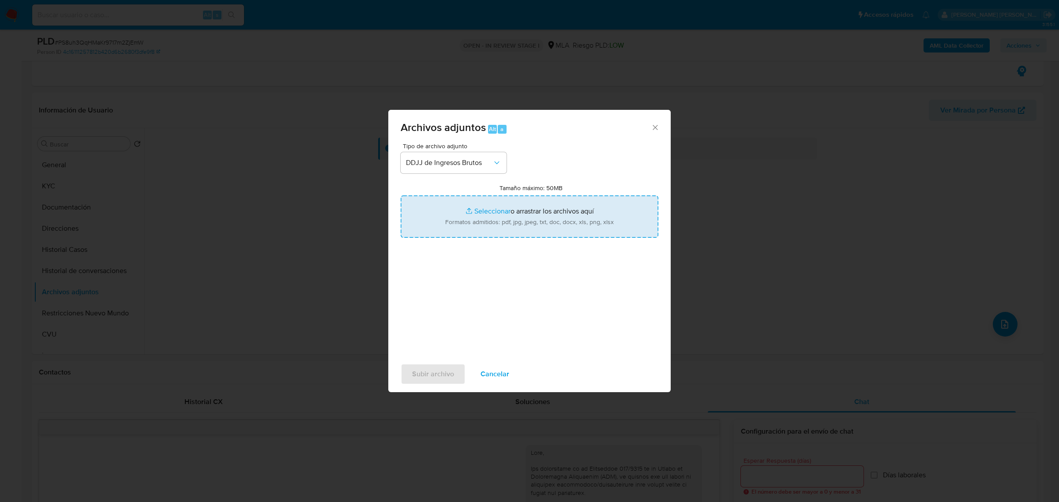
type input "C:\fakepath\INGRESOS BRUTOS 2024.pdf"
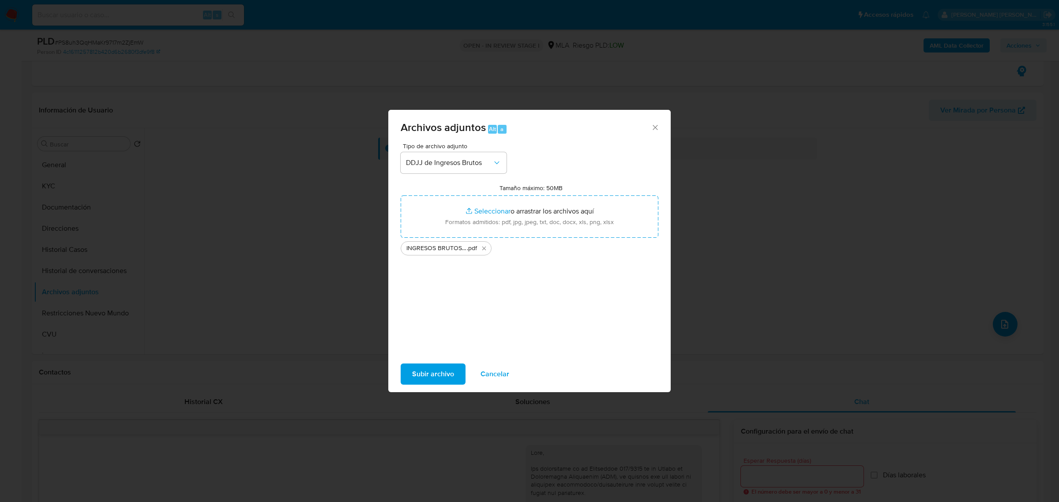
click at [437, 372] on span "Subir archivo" at bounding box center [433, 373] width 42 height 19
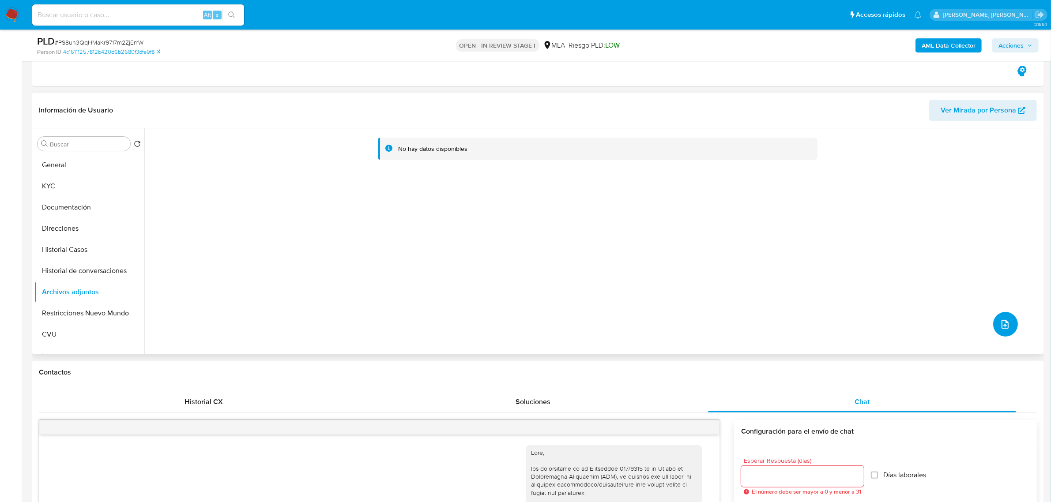
click at [995, 319] on button "upload-file" at bounding box center [1005, 324] width 25 height 25
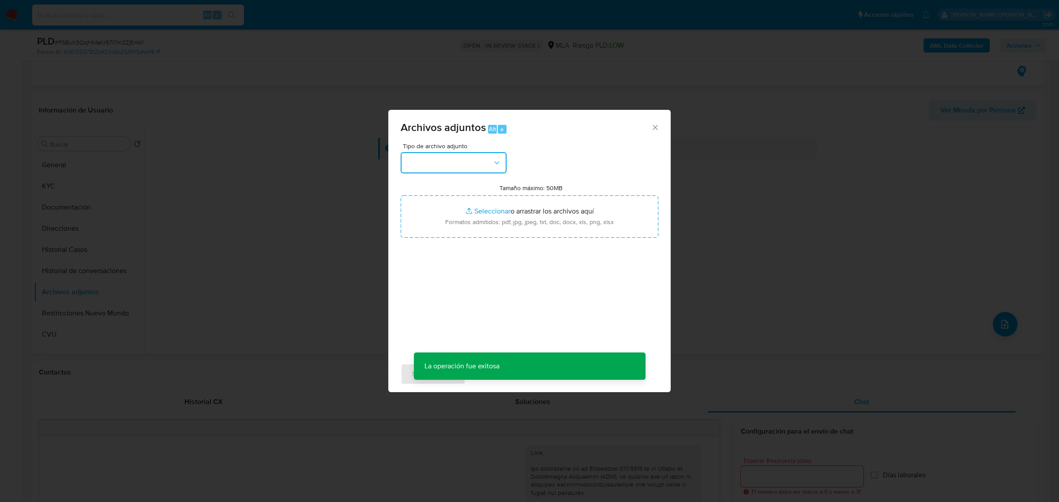
click at [494, 162] on icon "button" at bounding box center [496, 162] width 9 height 9
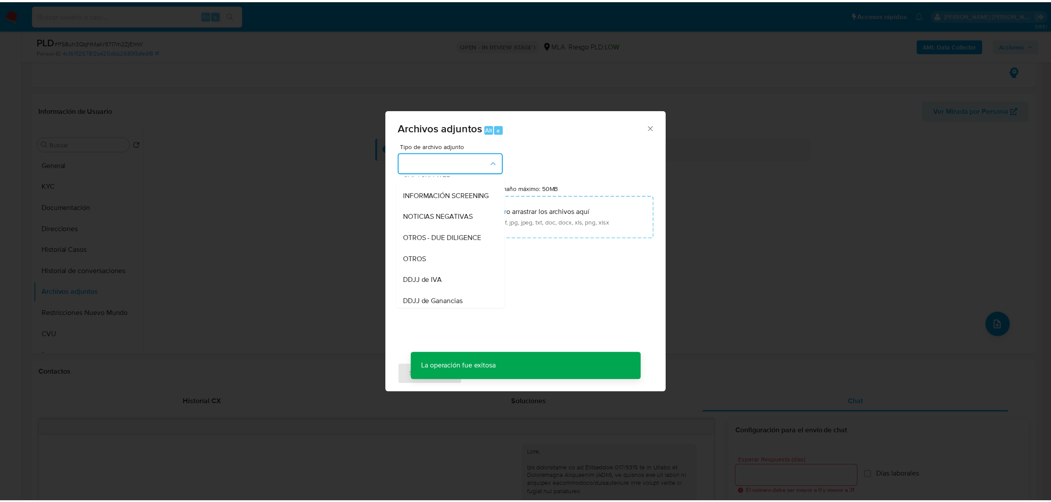
scroll to position [110, 0]
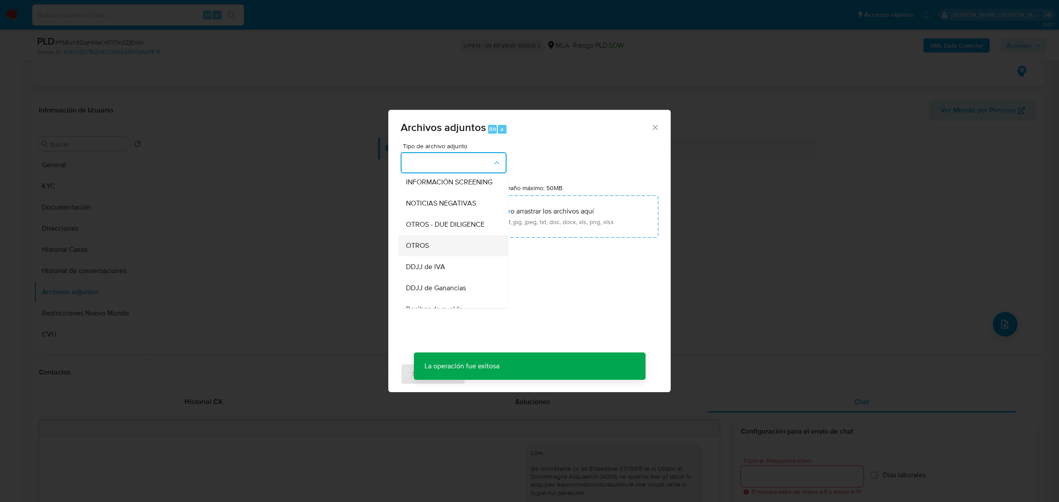
click at [453, 253] on div "OTROS" at bounding box center [451, 245] width 90 height 21
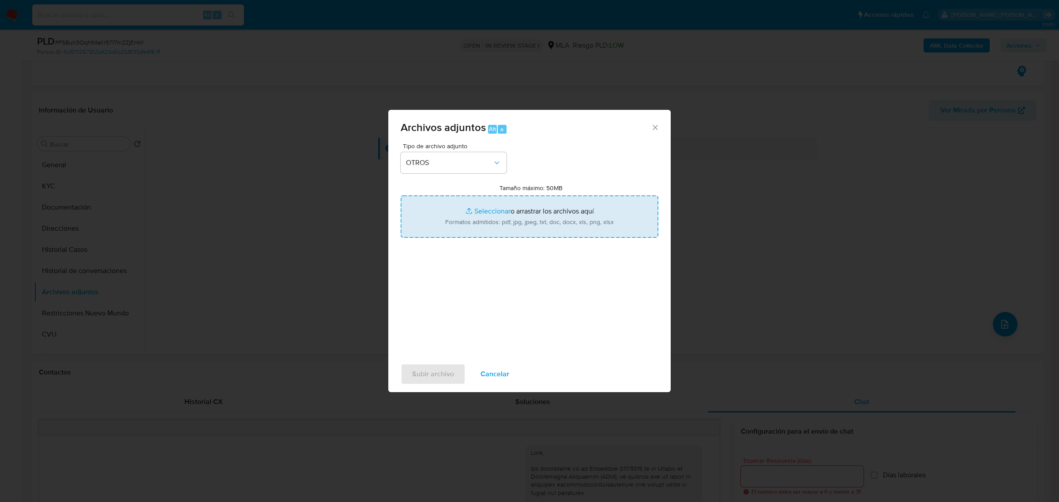
type input "C:\fakepath\Analisis- NO ROI- PS8uh3QqHMaKr9717m2ZjEmW.docx"
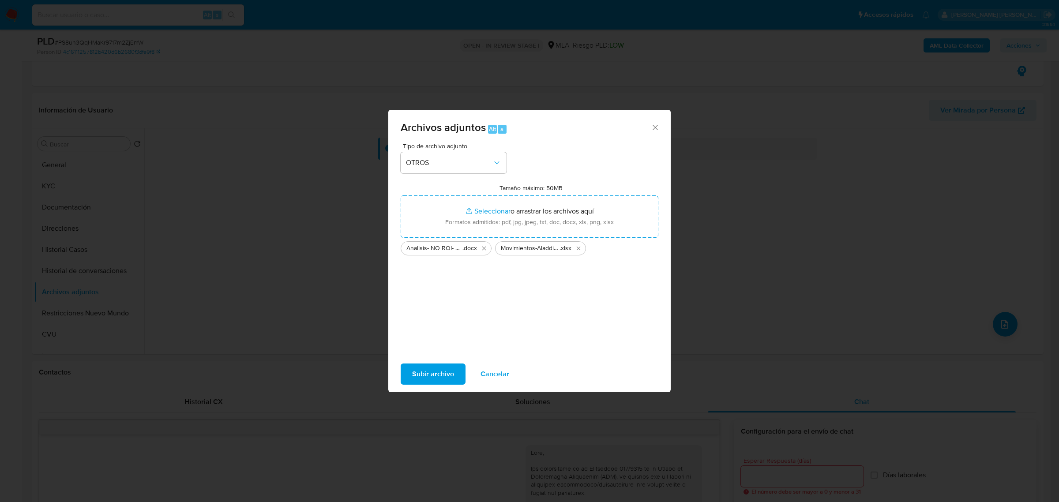
click at [448, 372] on span "Subir archivo" at bounding box center [433, 373] width 42 height 19
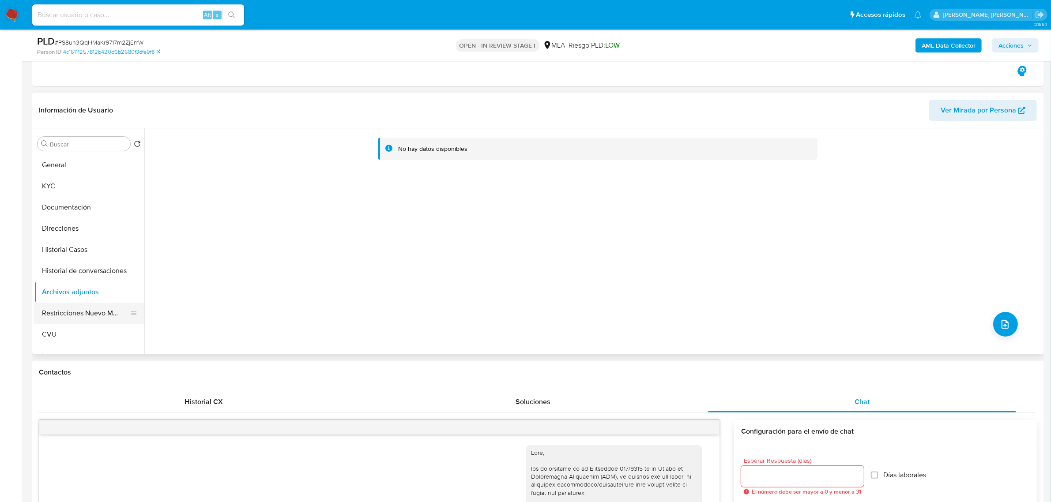
click at [84, 323] on button "Restricciones Nuevo Mundo" at bounding box center [85, 313] width 103 height 21
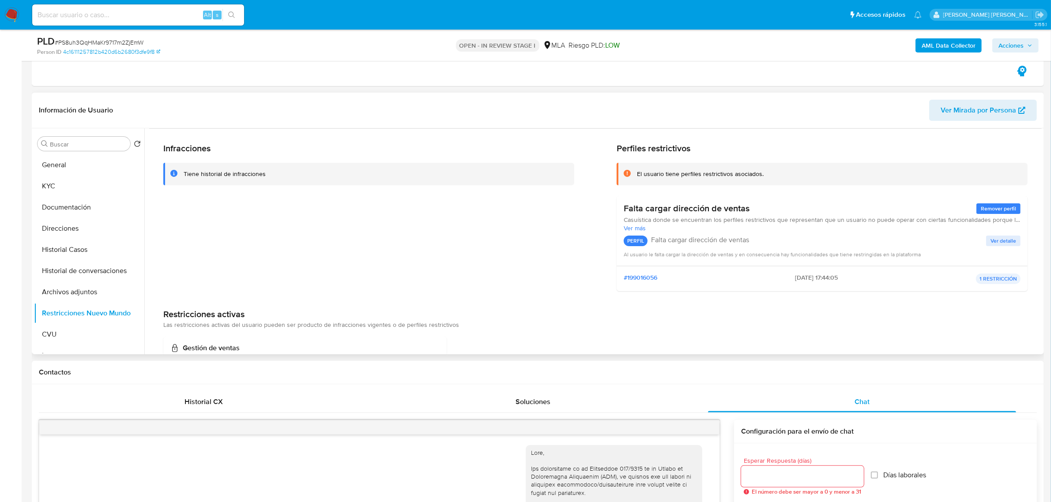
scroll to position [0, 0]
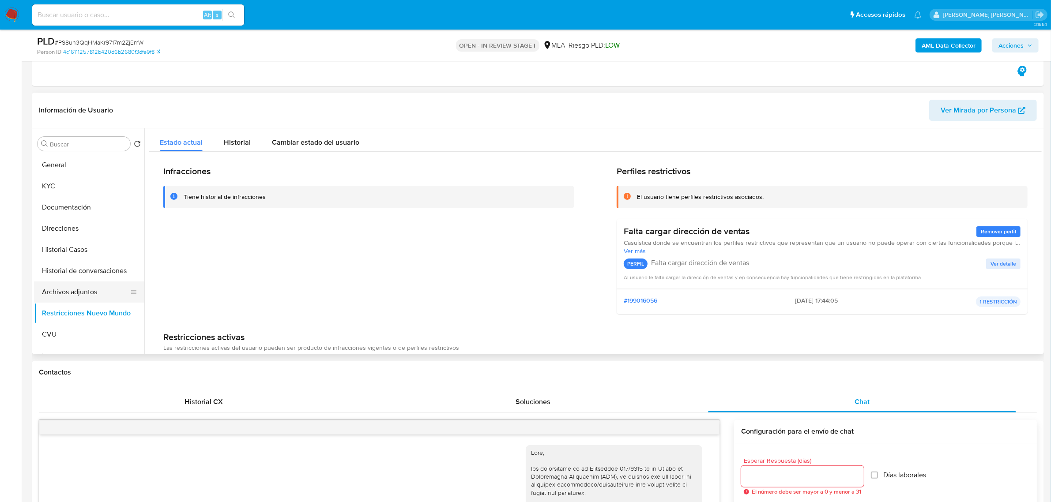
click at [101, 295] on button "Archivos adjuntos" at bounding box center [85, 292] width 103 height 21
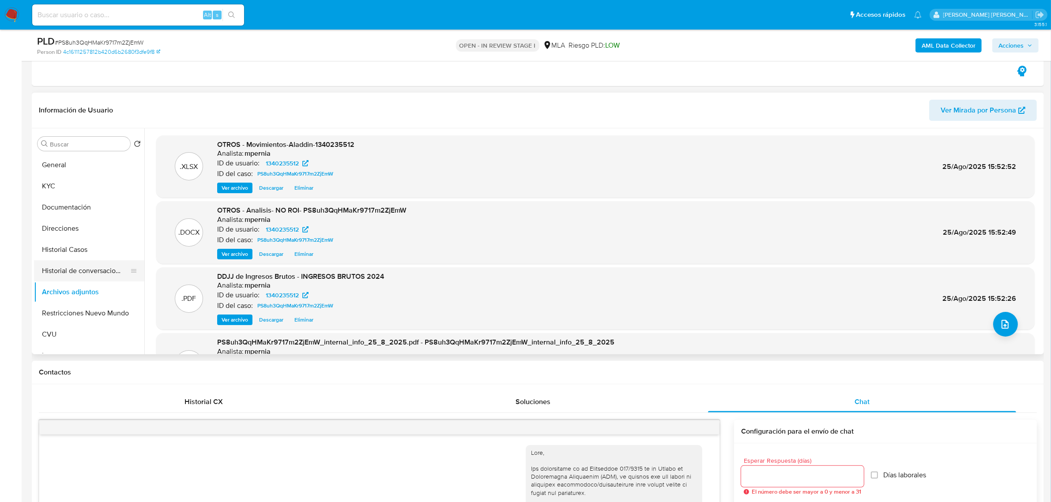
click at [66, 265] on button "Historial de conversaciones" at bounding box center [85, 270] width 103 height 21
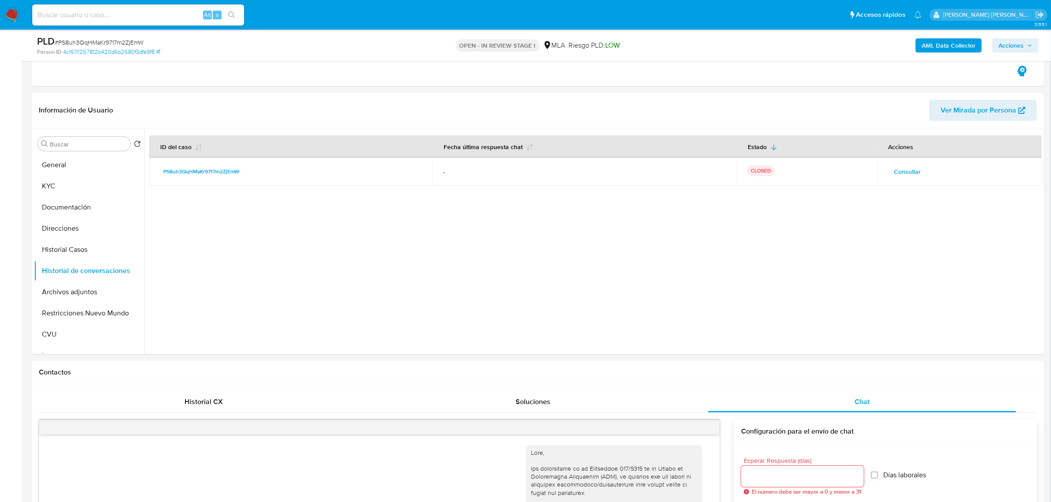
click at [1023, 43] on span "Acciones" at bounding box center [1010, 45] width 25 height 14
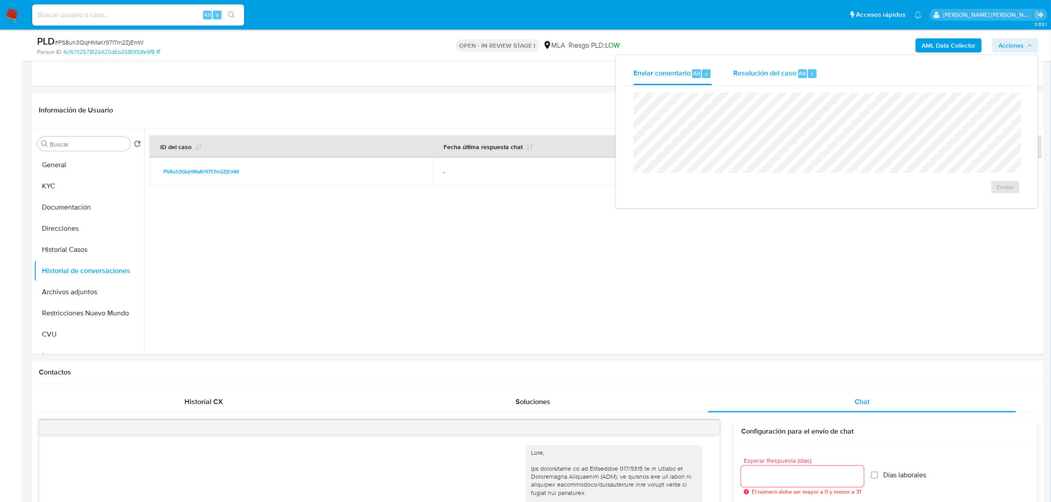
click at [786, 72] on span "Resolución del caso" at bounding box center [764, 73] width 63 height 10
click at [923, 195] on span "No ROI Proposal" at bounding box center [919, 192] width 46 height 12
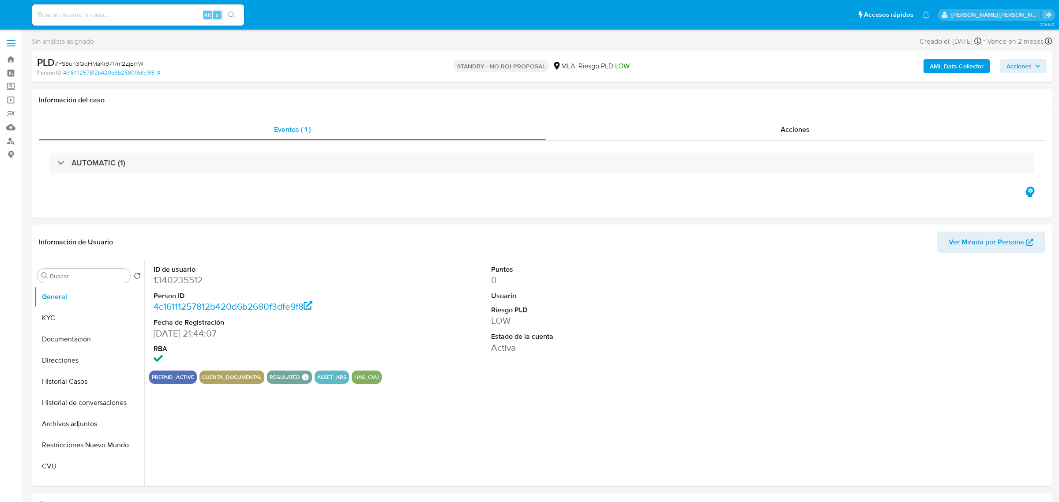
select select "10"
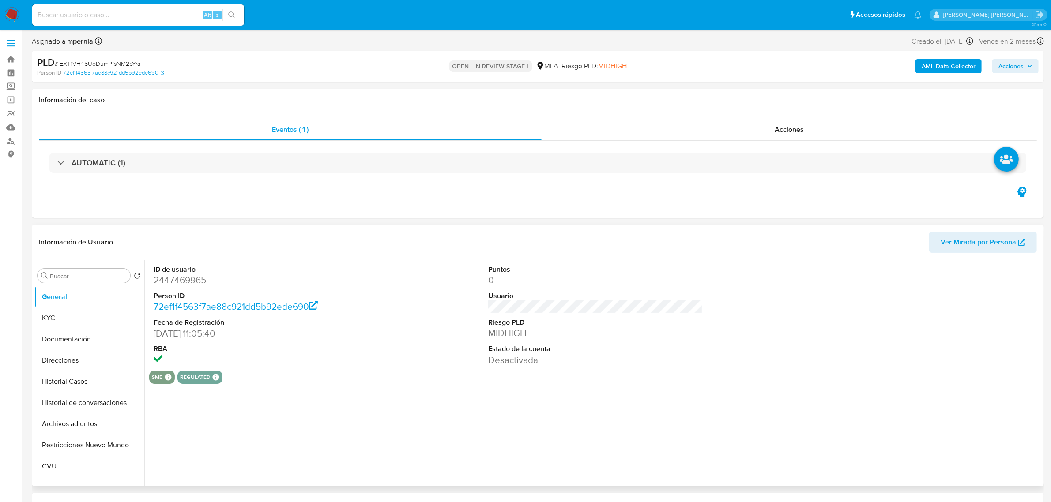
select select "10"
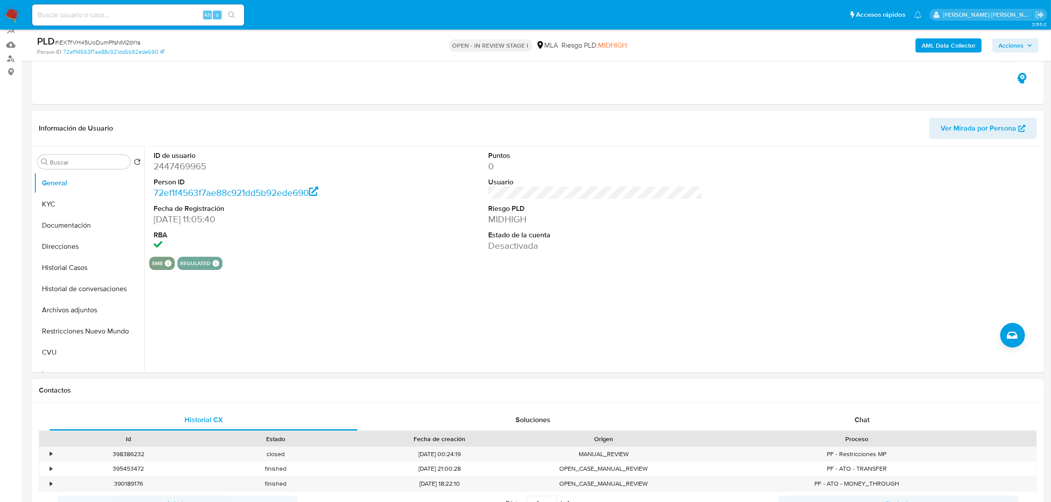
scroll to position [221, 0]
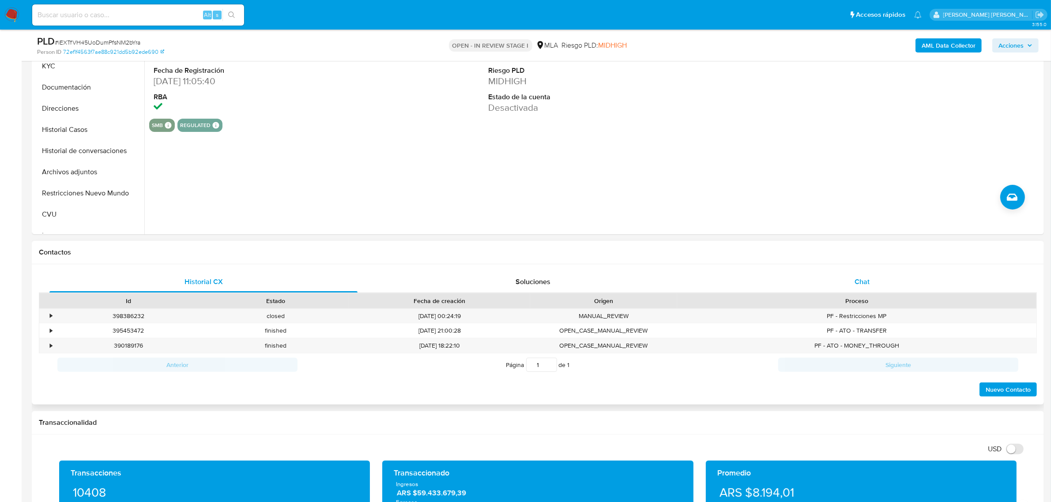
click at [866, 282] on span "Chat" at bounding box center [861, 282] width 15 height 10
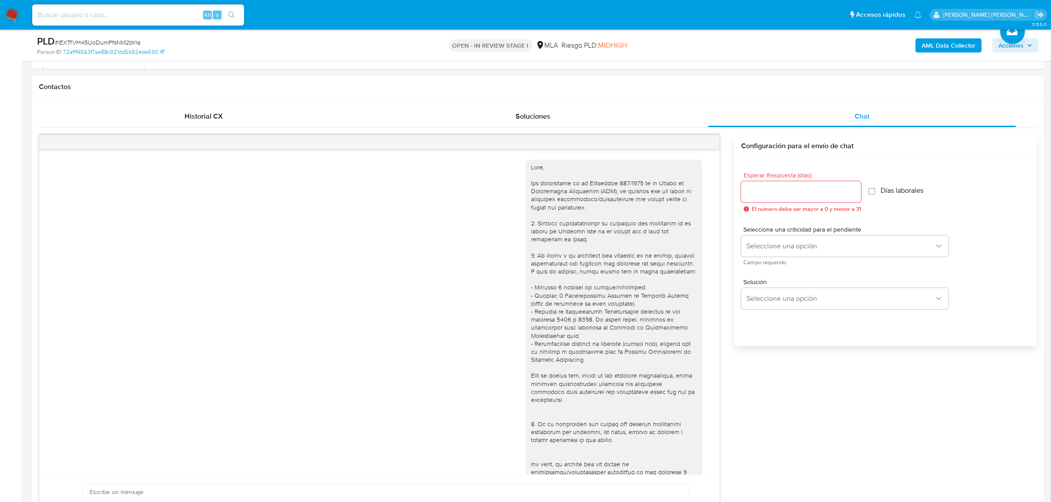
scroll to position [369, 0]
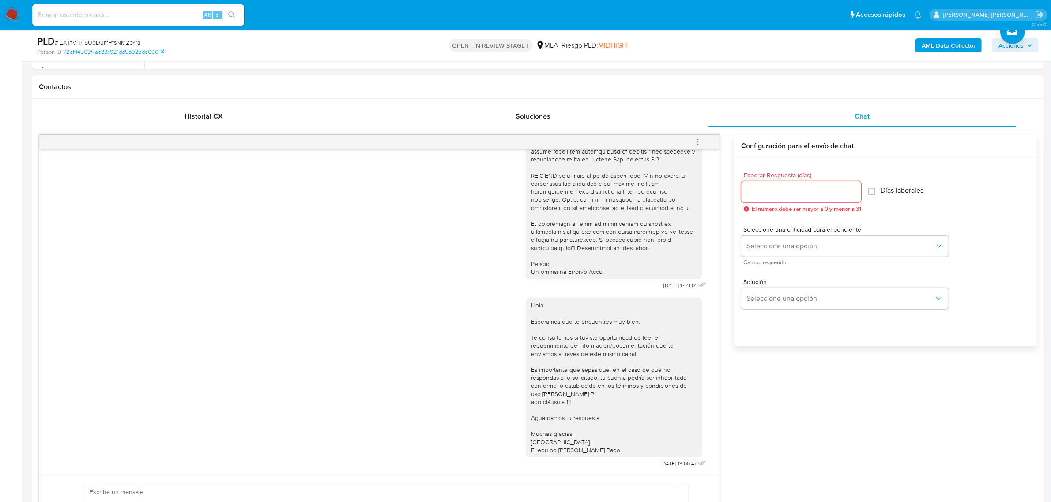
click at [698, 142] on icon "menu-action" at bounding box center [698, 142] width 8 height 8
click at [634, 127] on li "Cerrar conversación" at bounding box center [638, 126] width 90 height 16
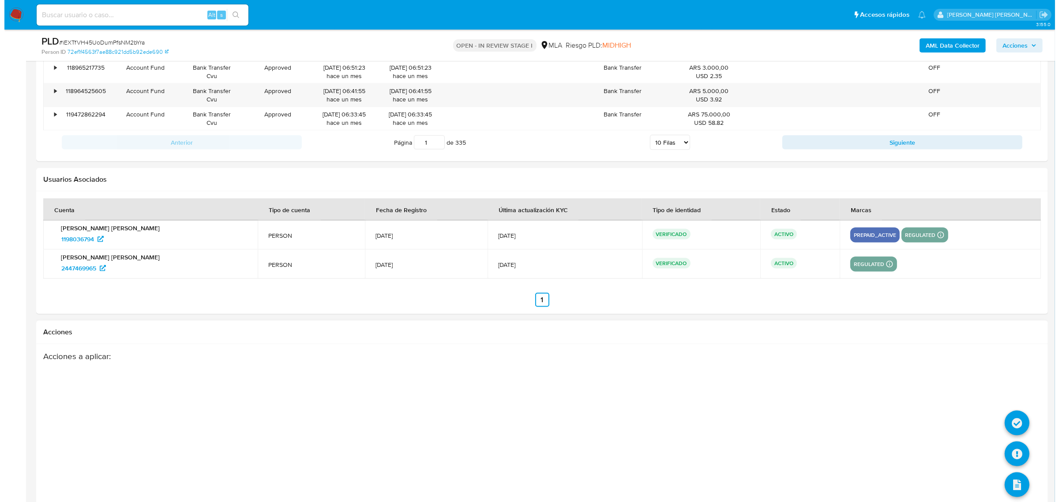
scroll to position [1584, 0]
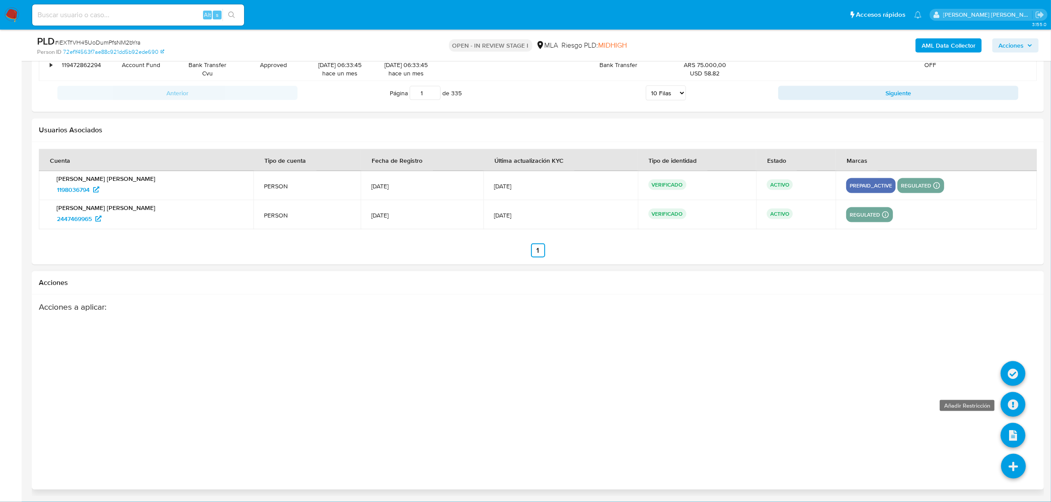
click at [1013, 409] on icon at bounding box center [1012, 404] width 25 height 25
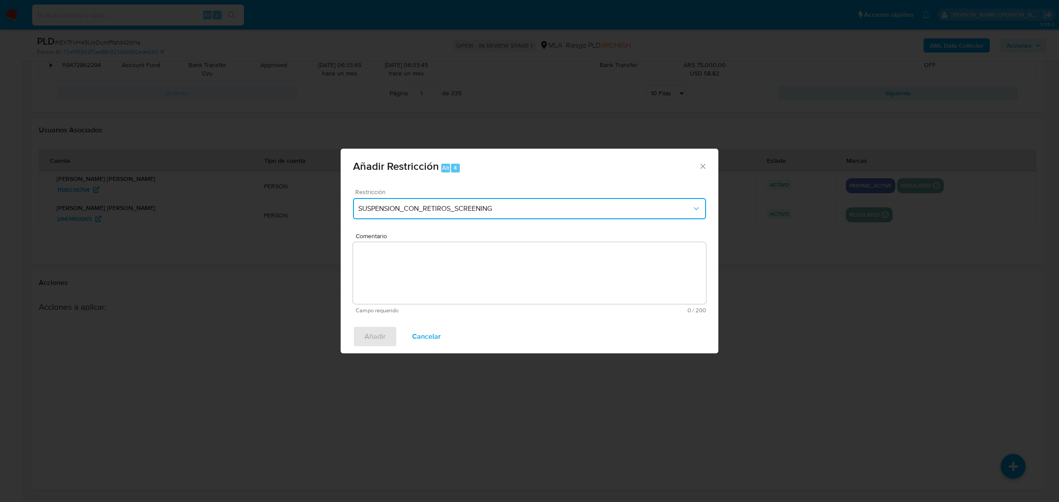
click at [381, 200] on button "SUSPENSION_CON_RETIROS_SCREENING" at bounding box center [529, 208] width 353 height 21
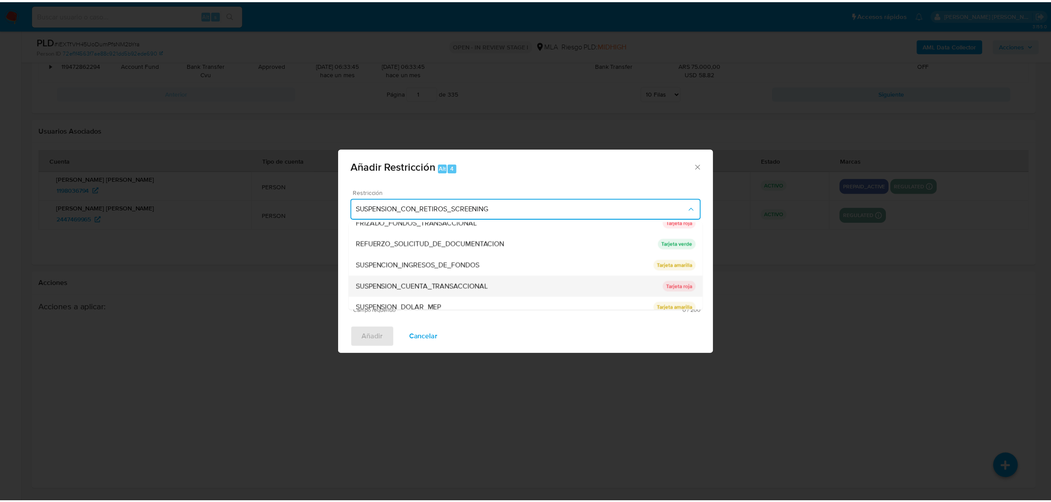
scroll to position [187, 0]
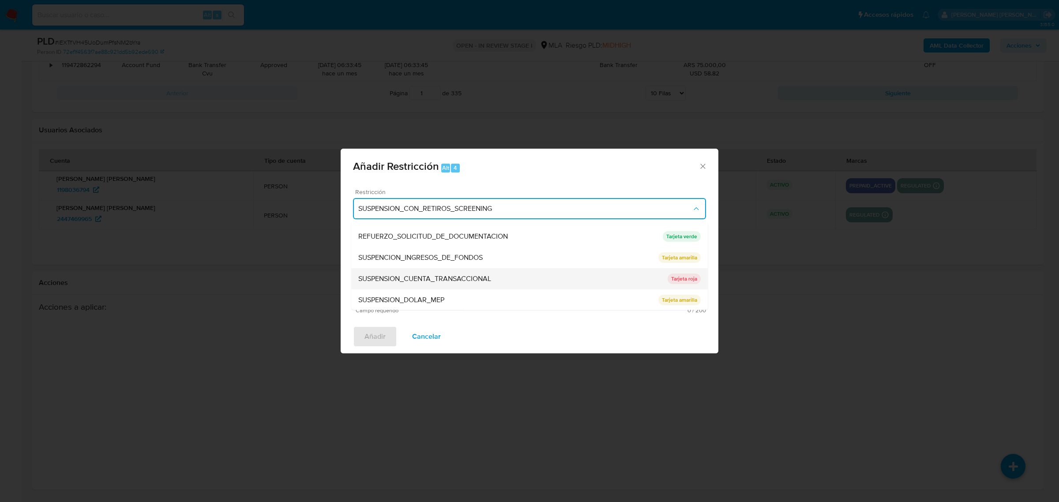
click at [420, 279] on span "SUSPENSION_CUENTA_TRANSACCIONAL" at bounding box center [424, 278] width 133 height 9
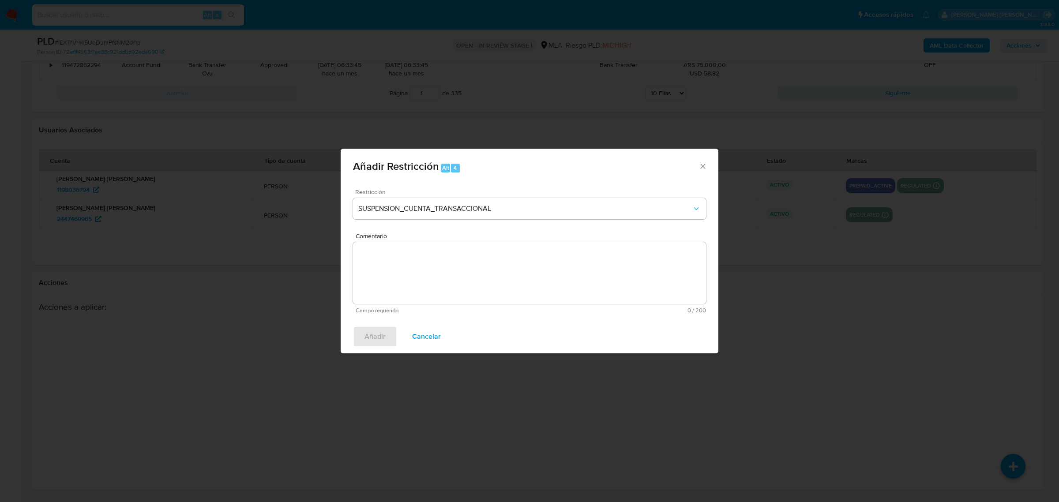
click at [422, 272] on textarea "Comentario" at bounding box center [529, 273] width 353 height 62
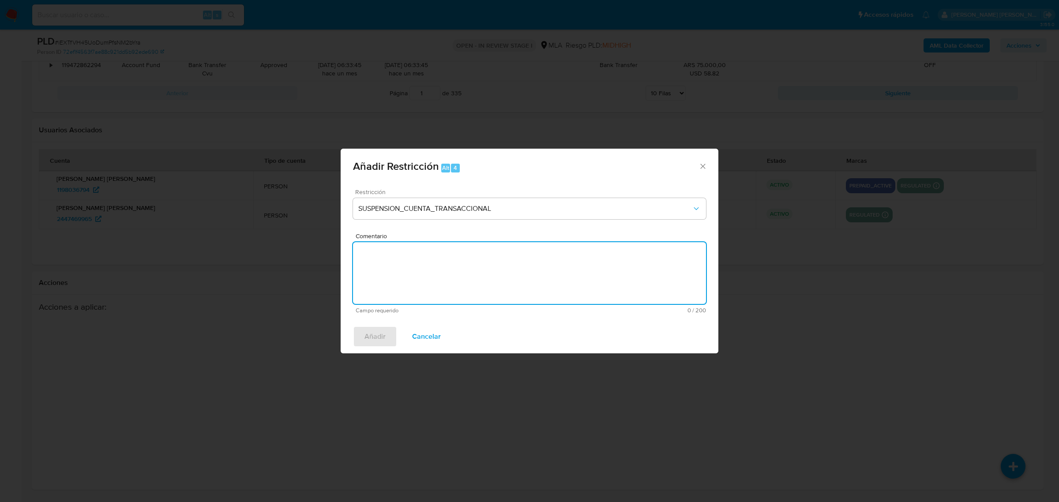
type textarea "a"
type textarea "AML"
click at [363, 332] on button "Añadir" at bounding box center [375, 336] width 44 height 21
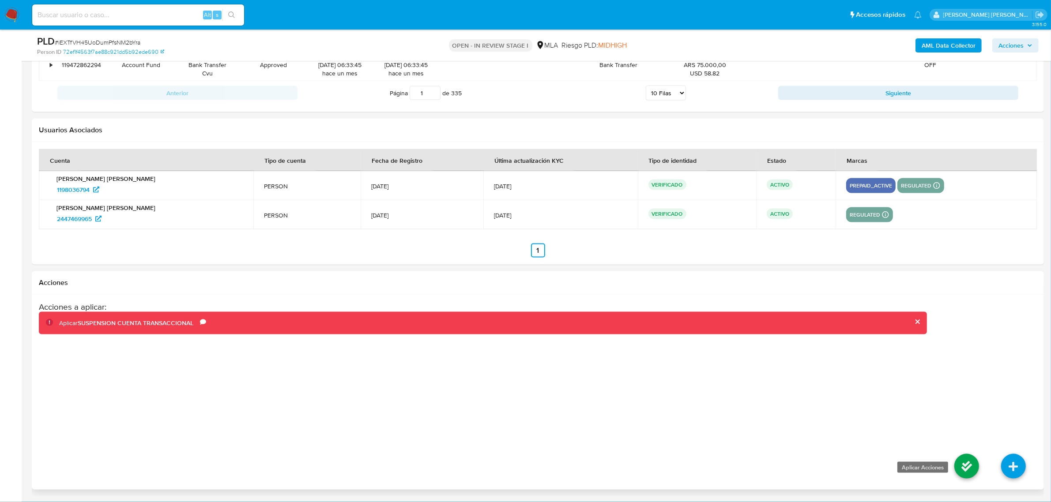
click at [967, 477] on icon at bounding box center [966, 466] width 25 height 25
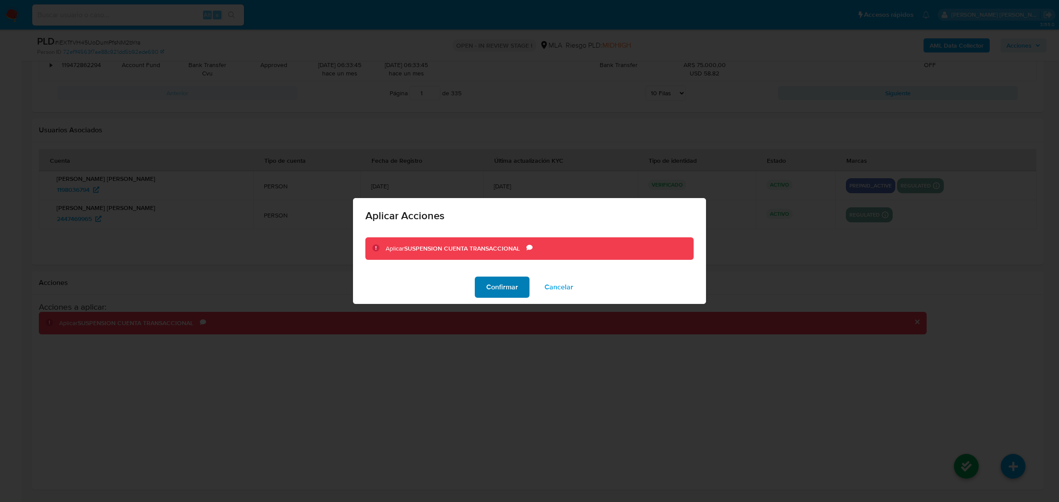
click at [497, 284] on span "Confirmar" at bounding box center [502, 287] width 32 height 19
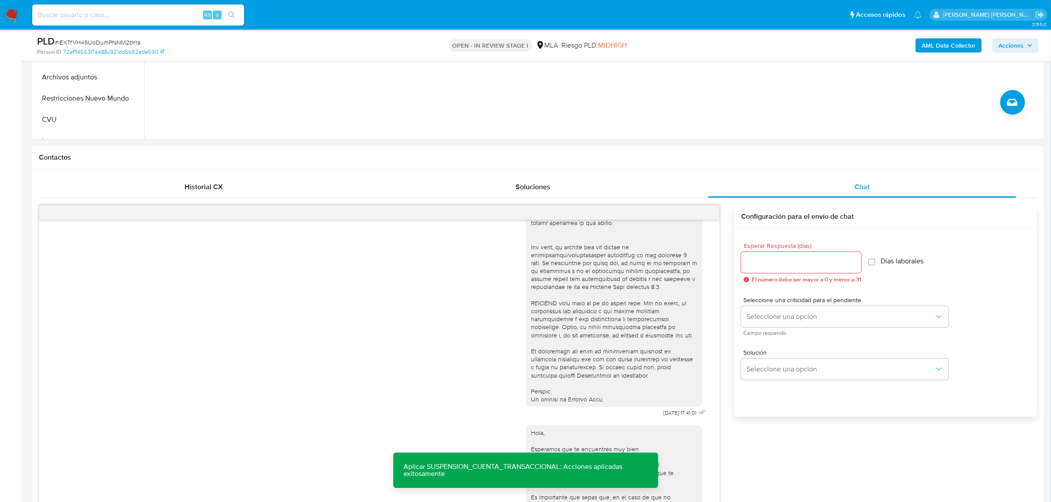
scroll to position [149, 0]
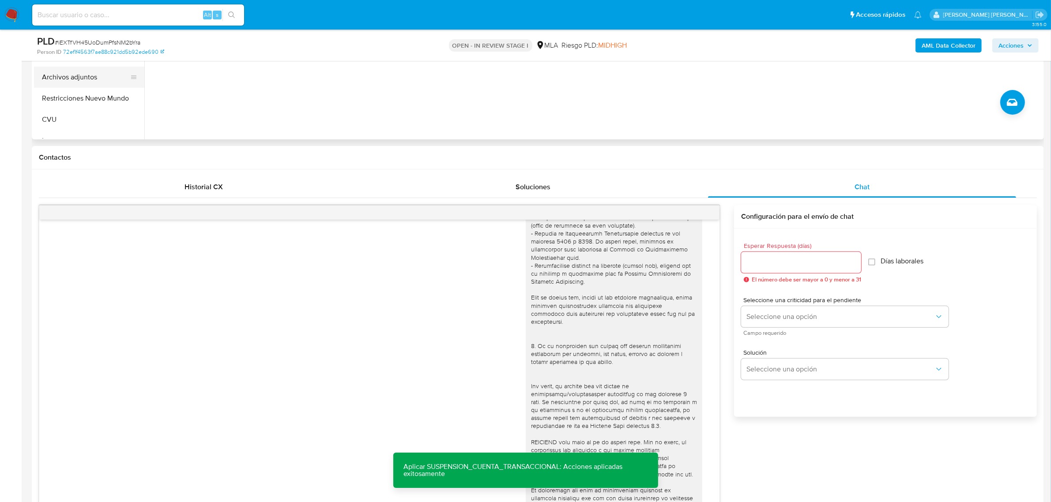
click at [80, 78] on button "Archivos adjuntos" at bounding box center [85, 77] width 103 height 21
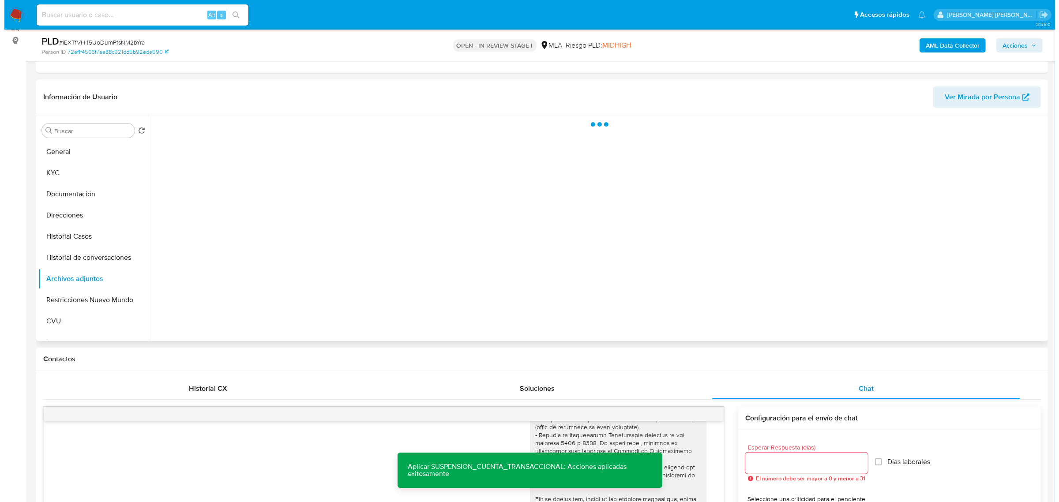
scroll to position [95, 0]
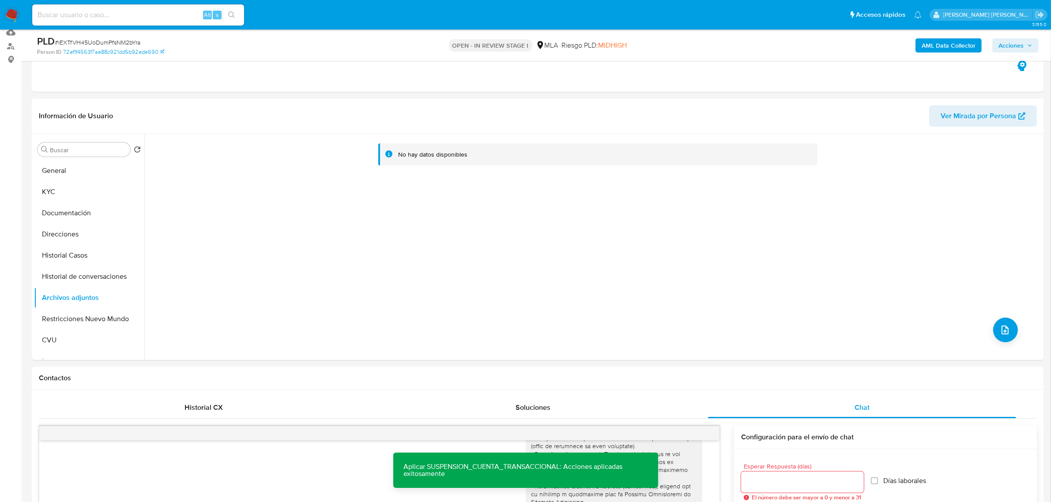
click at [965, 44] on b "AML Data Collector" at bounding box center [948, 45] width 54 height 14
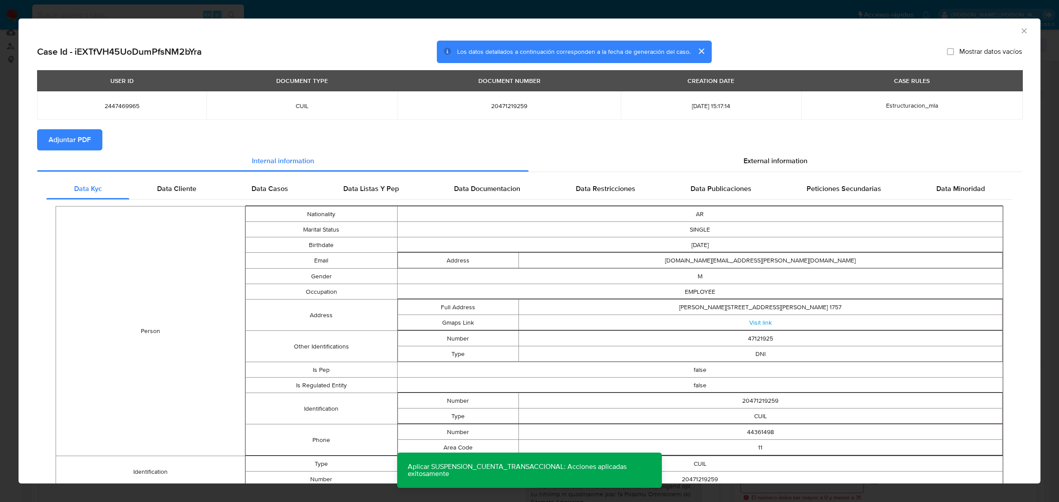
click at [82, 133] on span "Adjuntar PDF" at bounding box center [70, 139] width 42 height 19
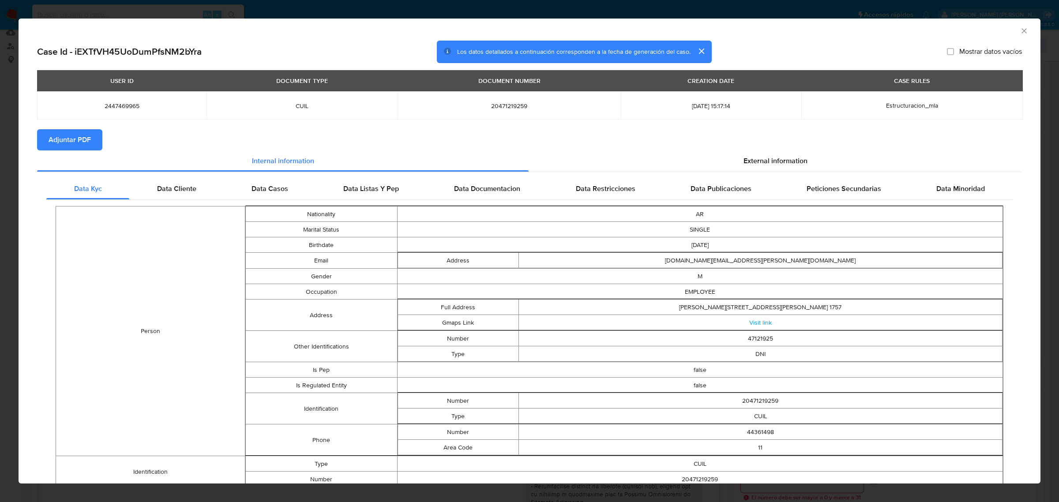
click at [1021, 30] on icon "Cerrar ventana" at bounding box center [1023, 30] width 5 height 5
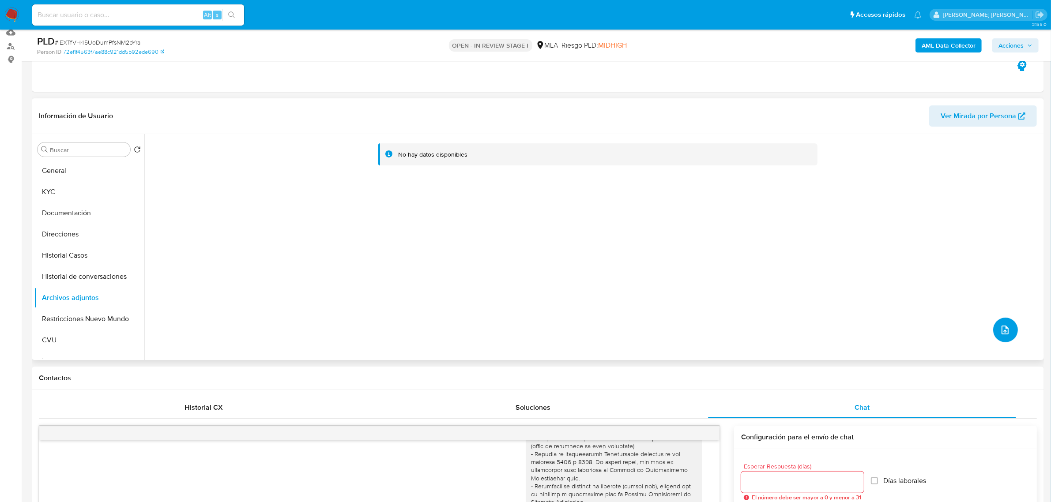
click at [1002, 327] on icon "upload-file" at bounding box center [1004, 330] width 11 height 11
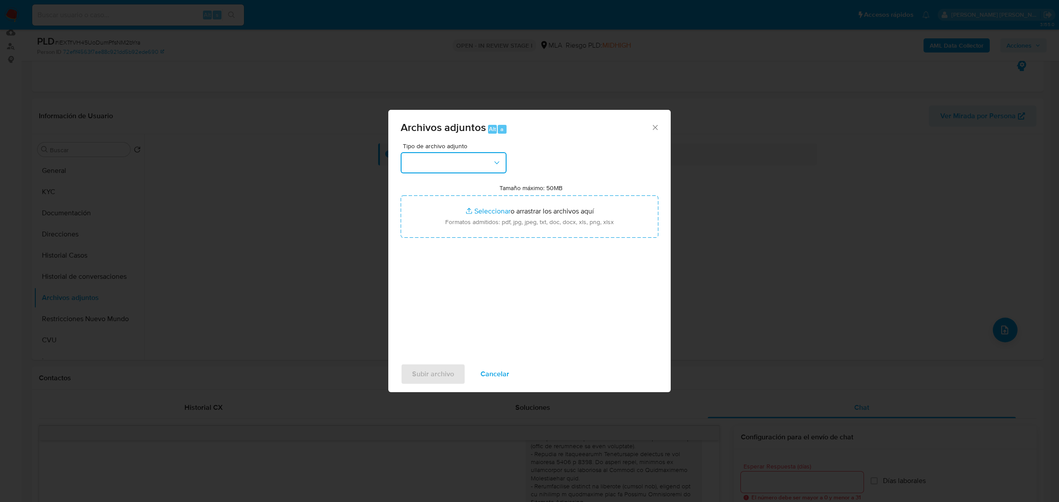
click at [449, 161] on button "button" at bounding box center [454, 162] width 106 height 21
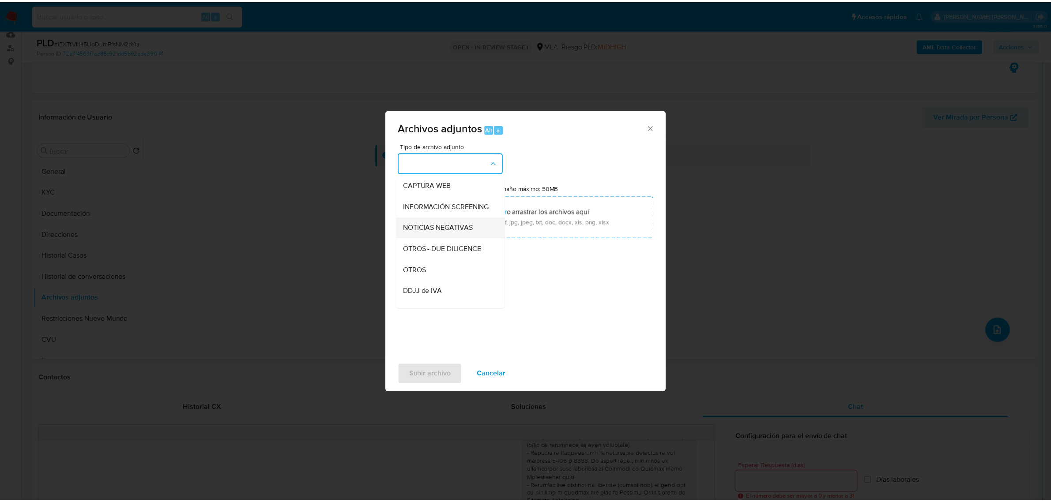
scroll to position [110, 0]
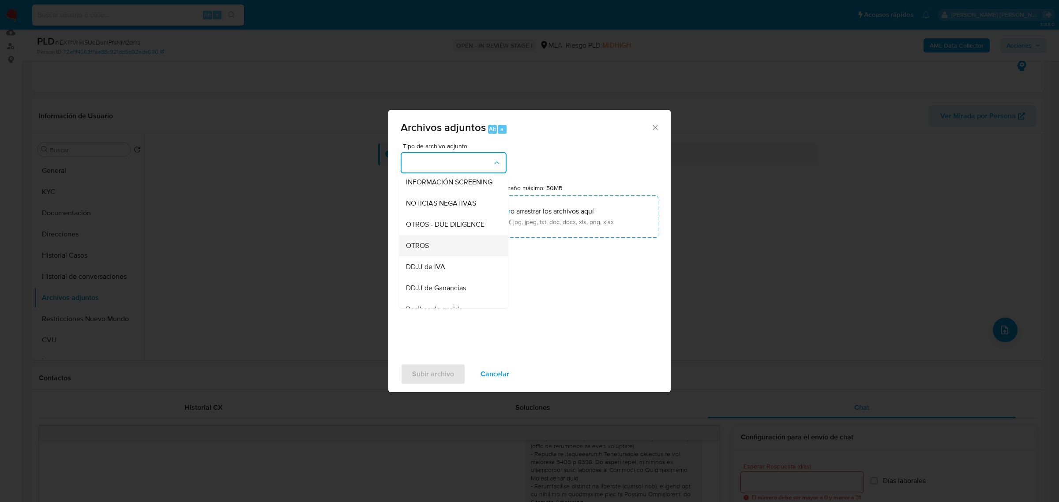
click at [426, 250] on span "OTROS" at bounding box center [417, 245] width 23 height 9
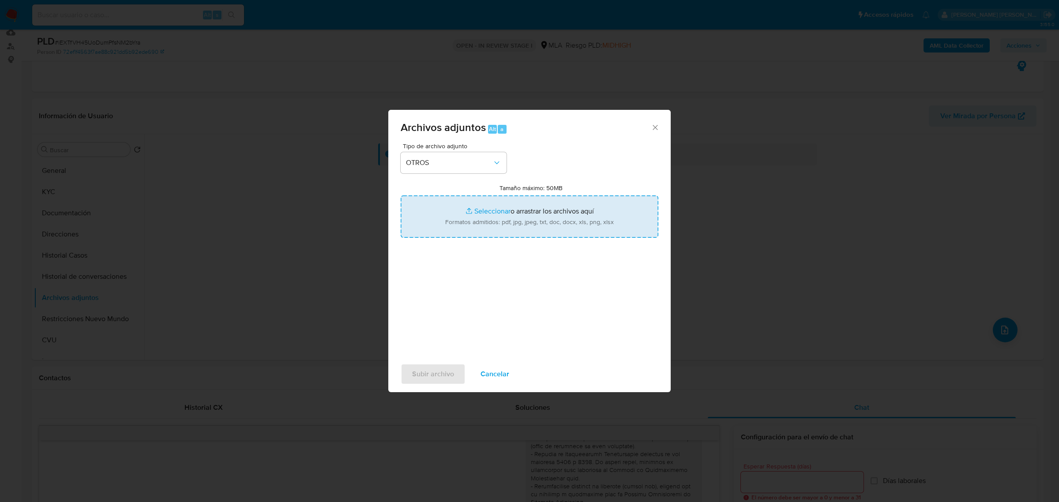
type input "C:\fakepath\Movimientos-Aladdin-2447469965.xlsx"
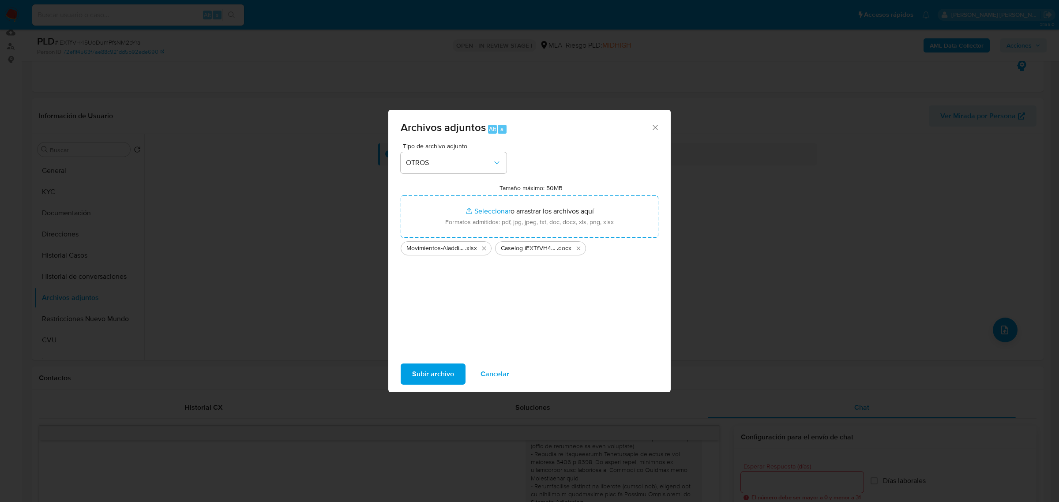
click at [427, 373] on span "Subir archivo" at bounding box center [433, 373] width 42 height 19
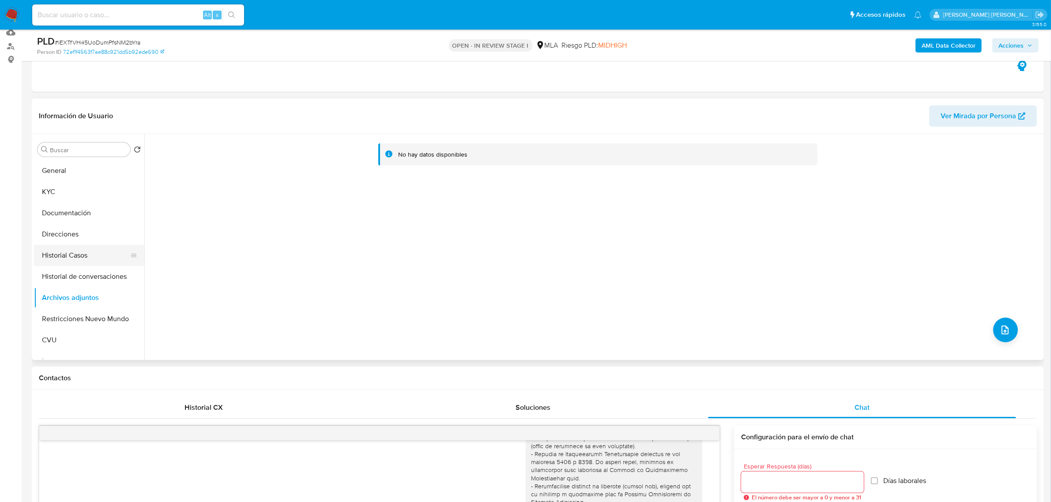
click at [65, 251] on button "Historial Casos" at bounding box center [85, 255] width 103 height 21
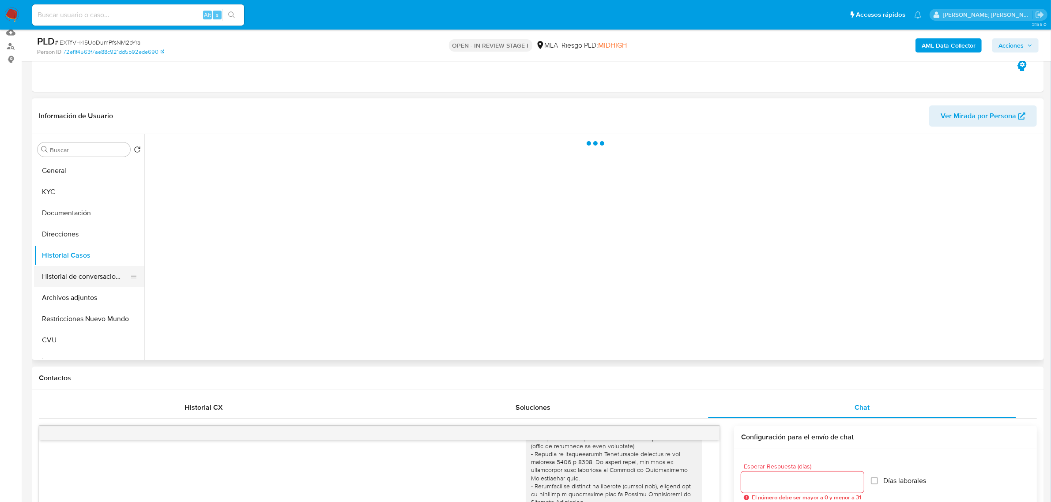
click at [58, 282] on button "Historial de conversaciones" at bounding box center [85, 276] width 103 height 21
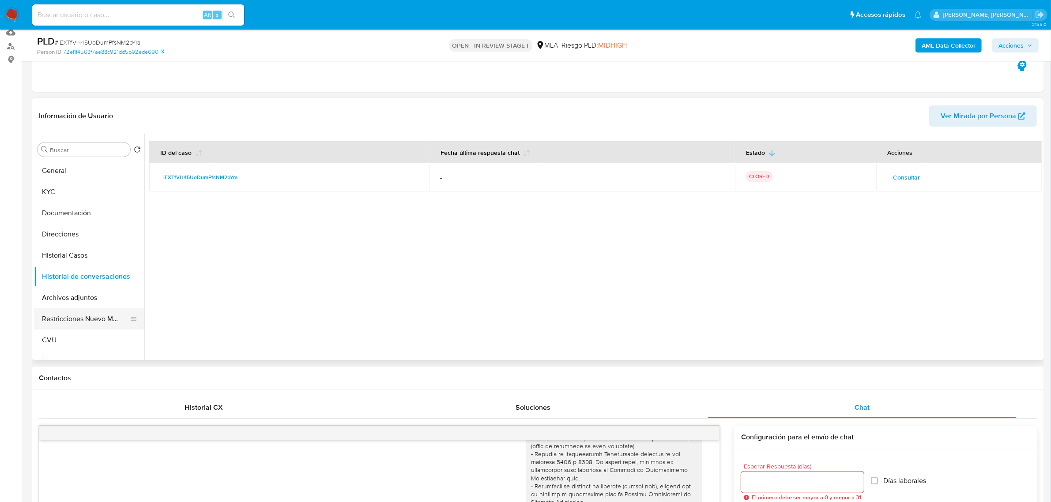
click at [66, 317] on button "Restricciones Nuevo Mundo" at bounding box center [85, 318] width 103 height 21
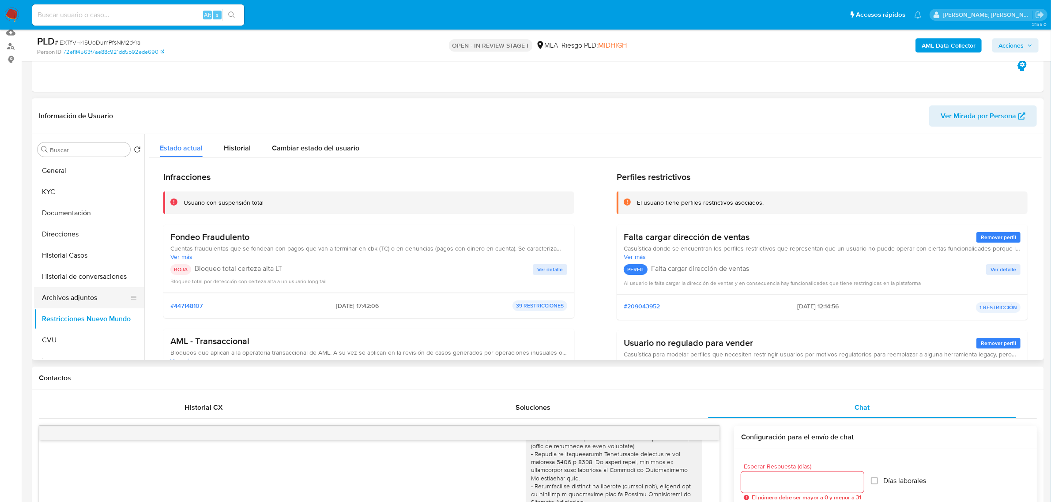
click at [75, 301] on button "Archivos adjuntos" at bounding box center [85, 297] width 103 height 21
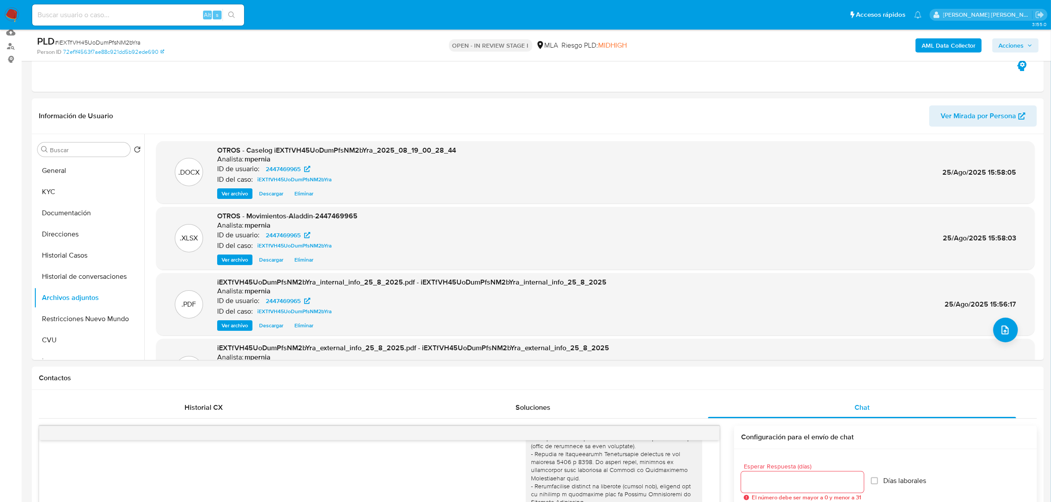
click at [1010, 44] on span "Acciones" at bounding box center [1010, 45] width 25 height 14
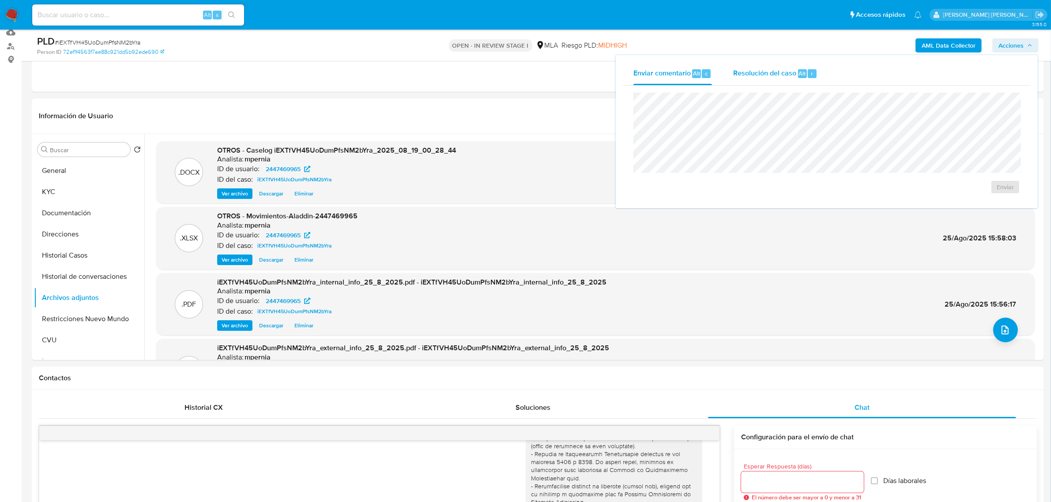
click at [773, 80] on div "Resolución del caso Alt r" at bounding box center [775, 73] width 84 height 23
click at [974, 193] on span "ROI Proposal" at bounding box center [984, 192] width 46 height 12
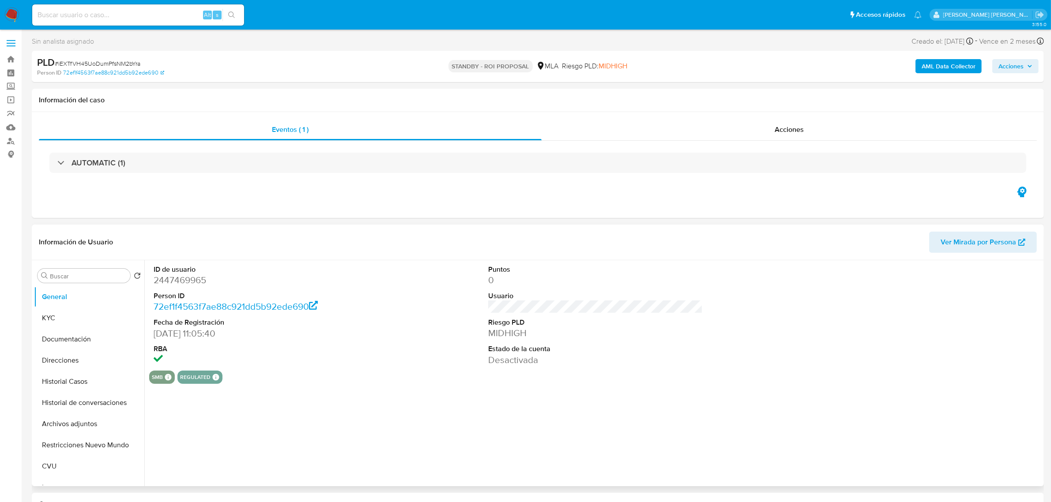
select select "10"
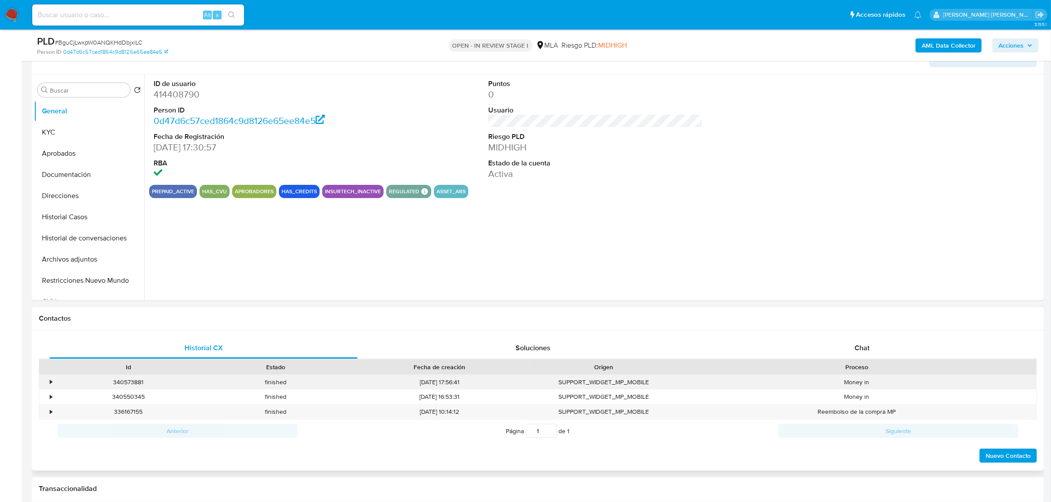
scroll to position [165, 0]
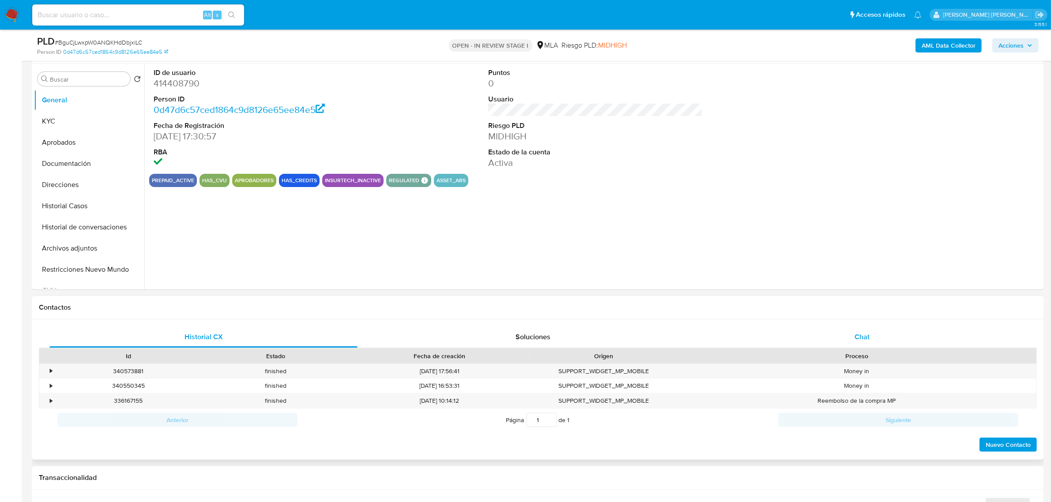
select select "10"
click at [859, 317] on div "Contactos" at bounding box center [538, 307] width 1012 height 23
drag, startPoint x: 856, startPoint y: 334, endPoint x: 709, endPoint y: 266, distance: 162.5
click at [856, 334] on span "Chat" at bounding box center [861, 337] width 15 height 10
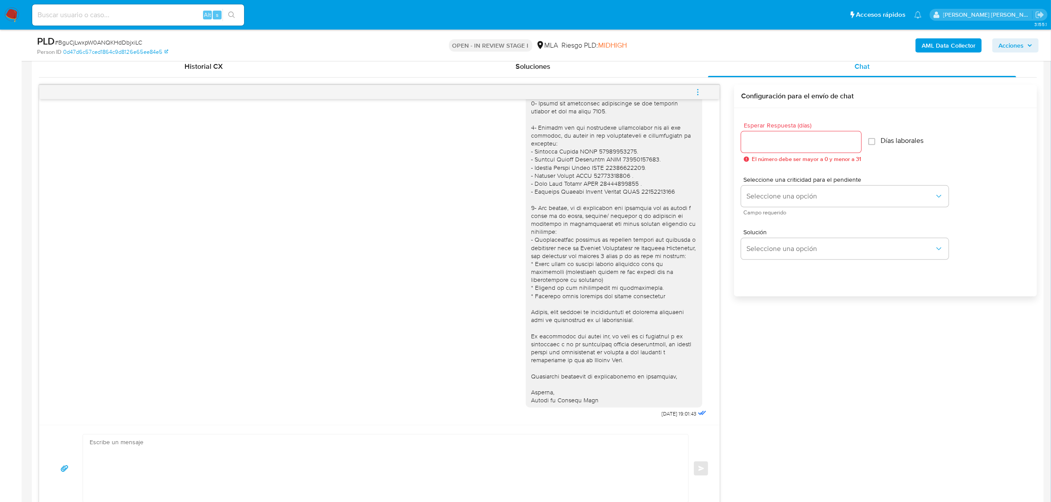
scroll to position [221, 0]
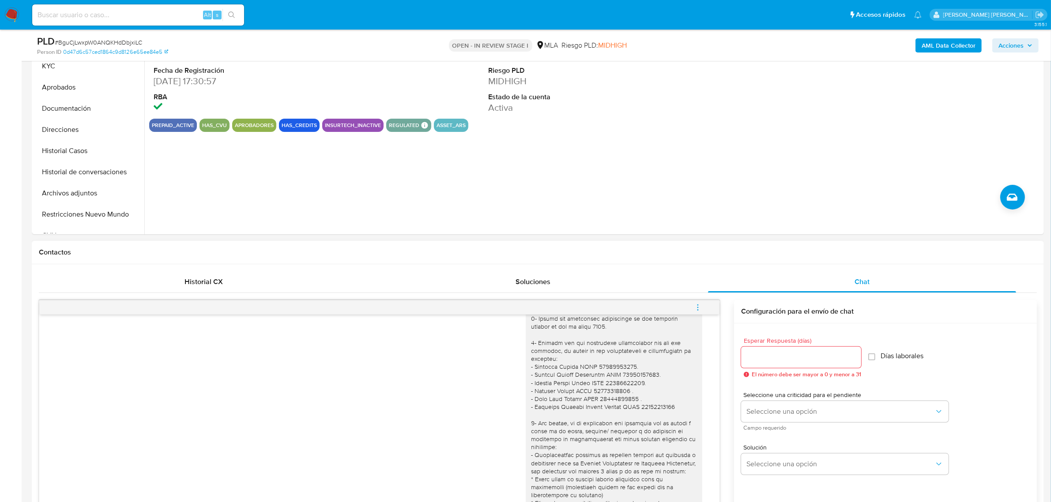
click at [693, 310] on button "menu-action" at bounding box center [697, 307] width 29 height 21
click at [634, 292] on li "Cerrar conversación" at bounding box center [638, 291] width 90 height 16
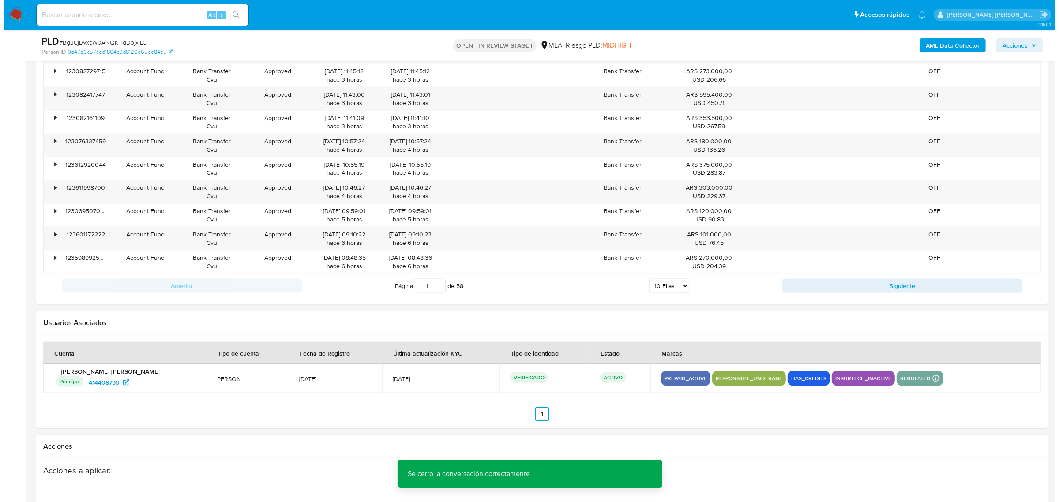
scroll to position [1554, 0]
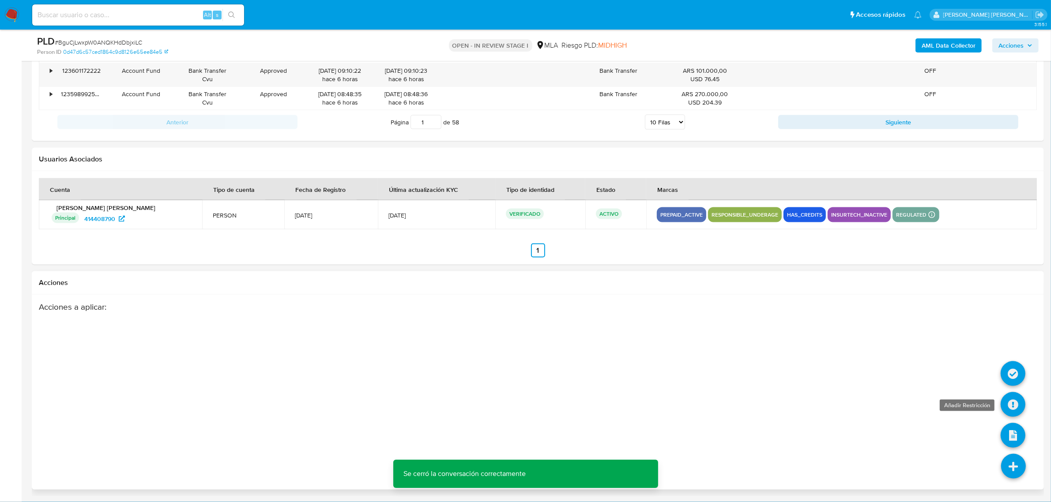
click at [1010, 402] on icon at bounding box center [1012, 404] width 25 height 25
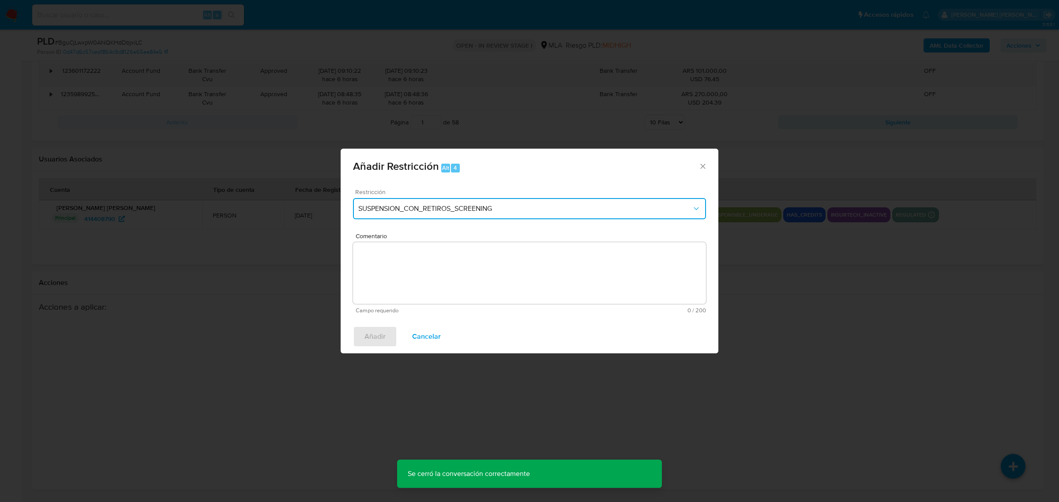
click at [513, 204] on span "SUSPENSION_CON_RETIROS_SCREENING" at bounding box center [525, 208] width 334 height 9
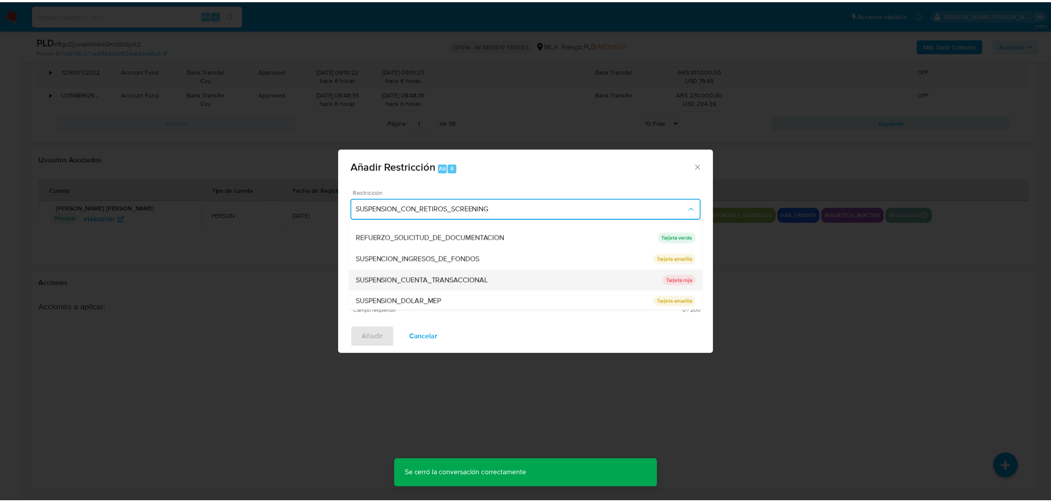
scroll to position [187, 0]
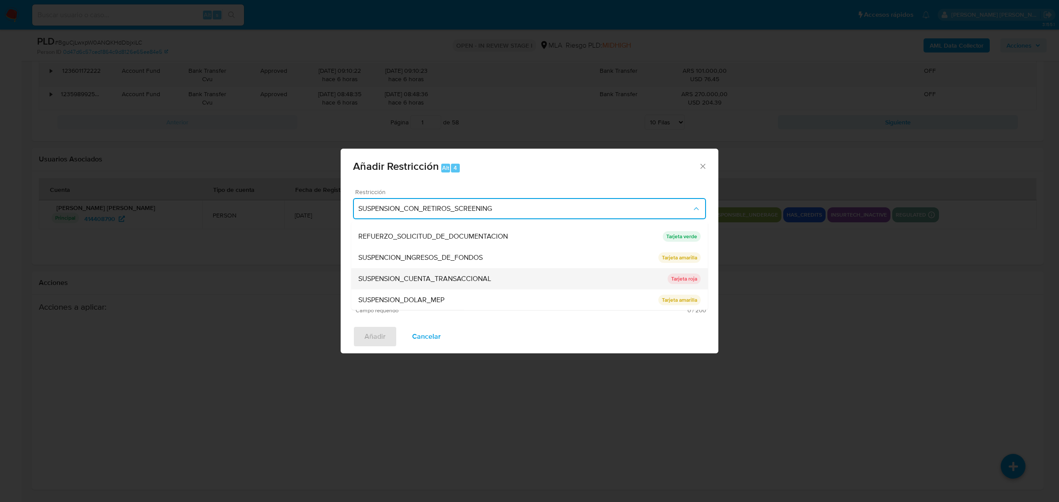
click at [451, 275] on span "SUSPENSION_CUENTA_TRANSACCIONAL" at bounding box center [424, 278] width 133 height 9
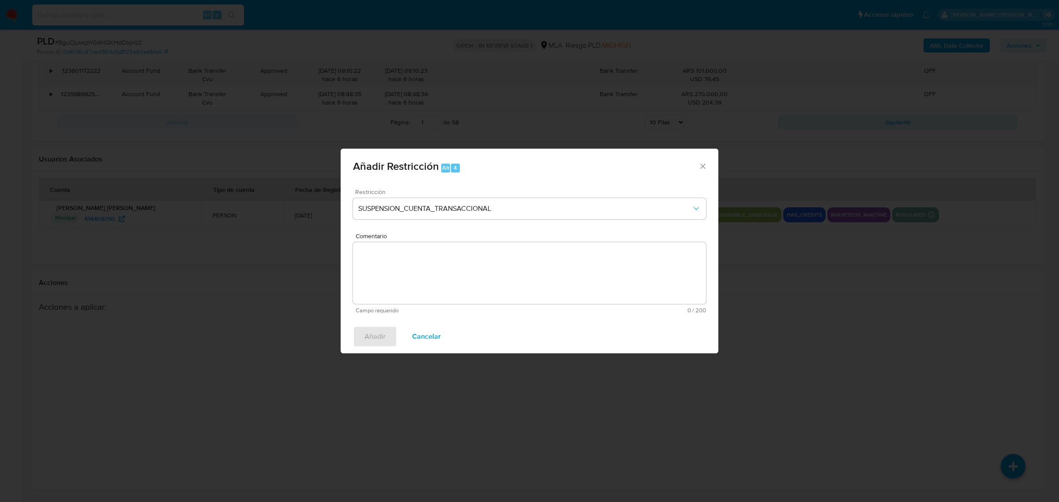
click at [446, 277] on textarea "Comentario" at bounding box center [529, 273] width 353 height 62
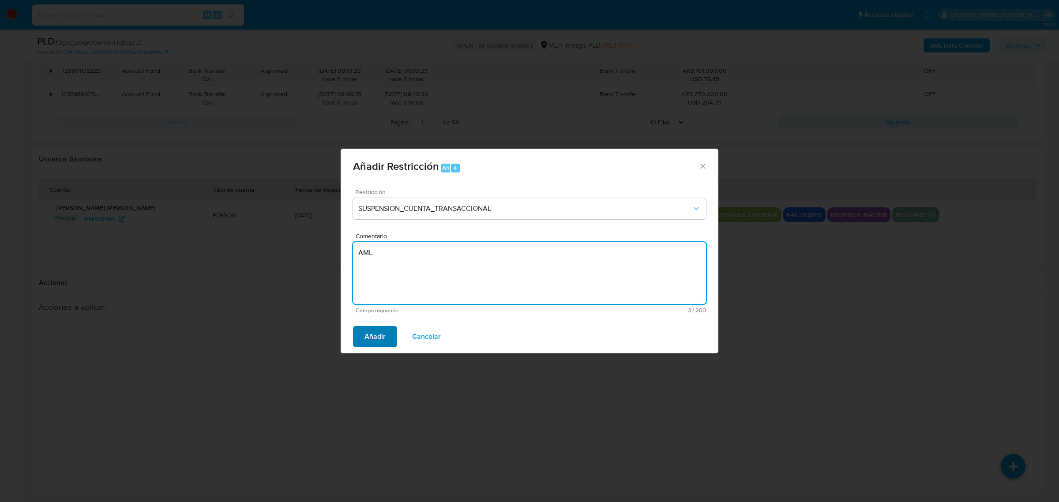
type textarea "AML"
click at [372, 336] on span "Añadir" at bounding box center [374, 336] width 21 height 19
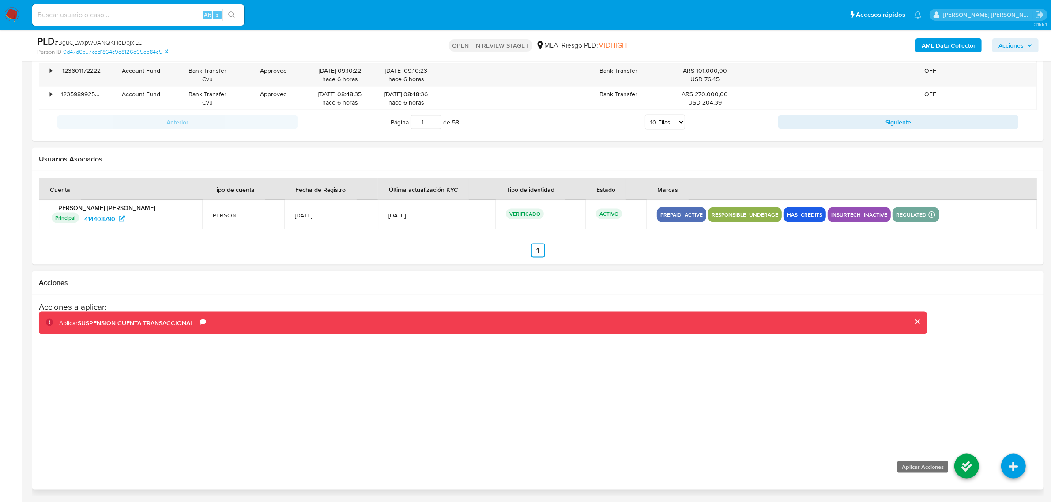
click at [965, 458] on icon at bounding box center [966, 466] width 25 height 25
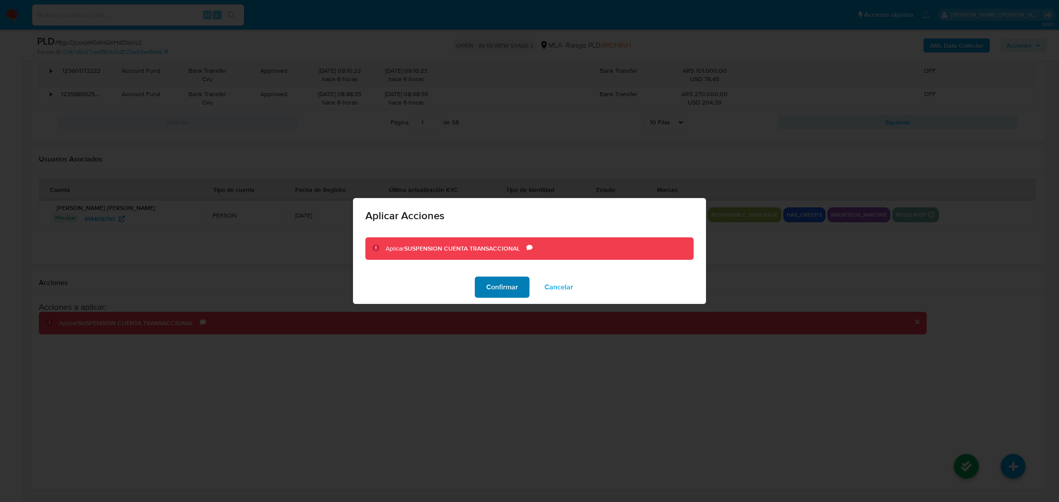
click at [508, 283] on span "Confirmar" at bounding box center [502, 287] width 32 height 19
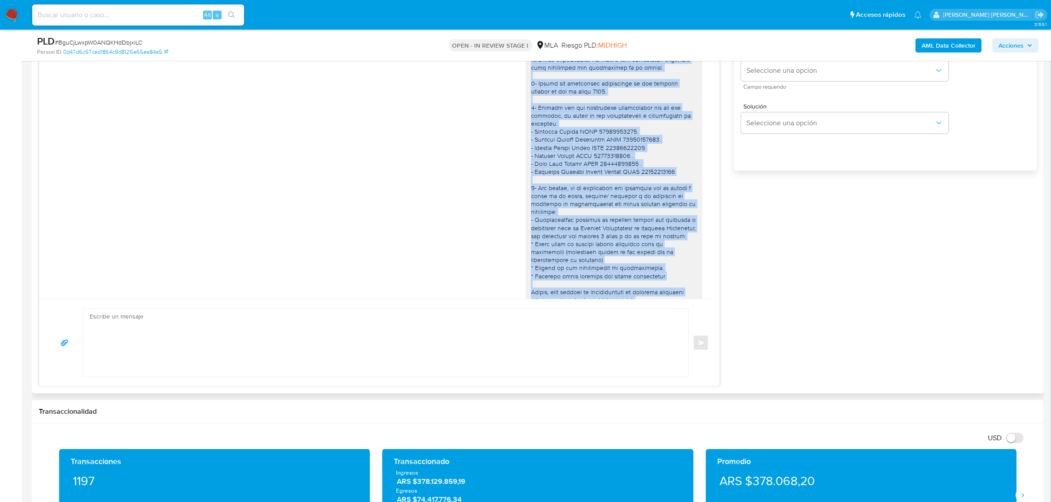
scroll to position [1133, 0]
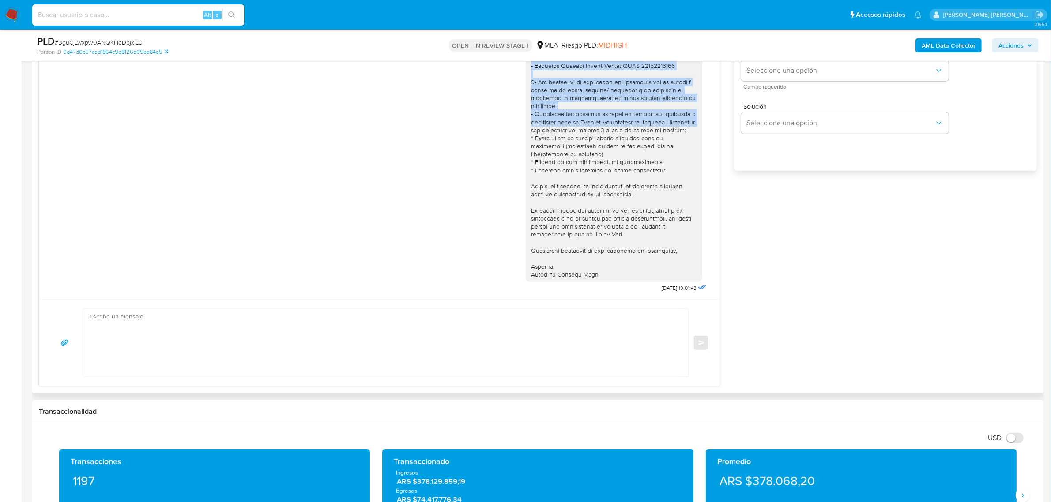
drag, startPoint x: 524, startPoint y: 220, endPoint x: 559, endPoint y: 120, distance: 105.5
click at [559, 120] on div at bounding box center [614, 22] width 166 height 514
copy div "- De corresponder, indicar el nombre, domicilio y/o sitio web del comercio. 2- …"
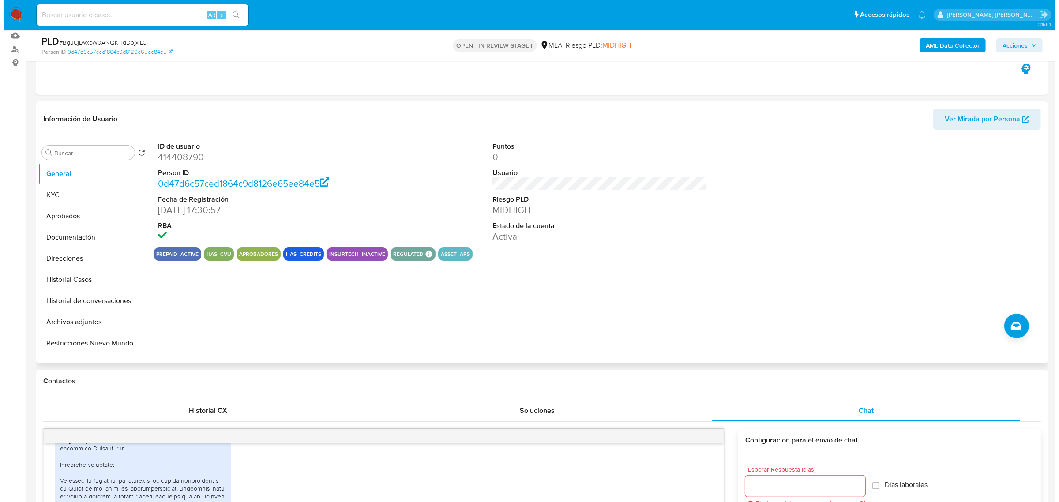
scroll to position [65, 0]
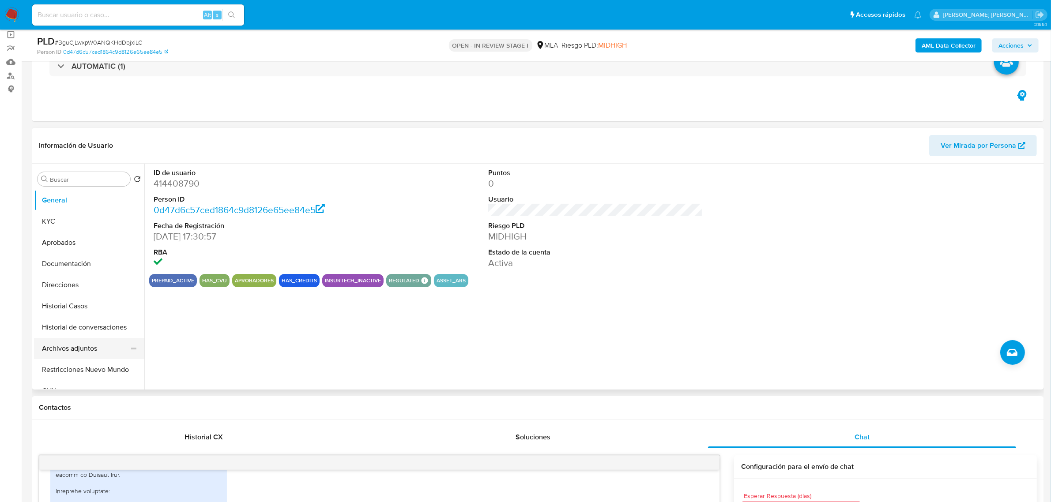
click at [62, 352] on button "Archivos adjuntos" at bounding box center [85, 348] width 103 height 21
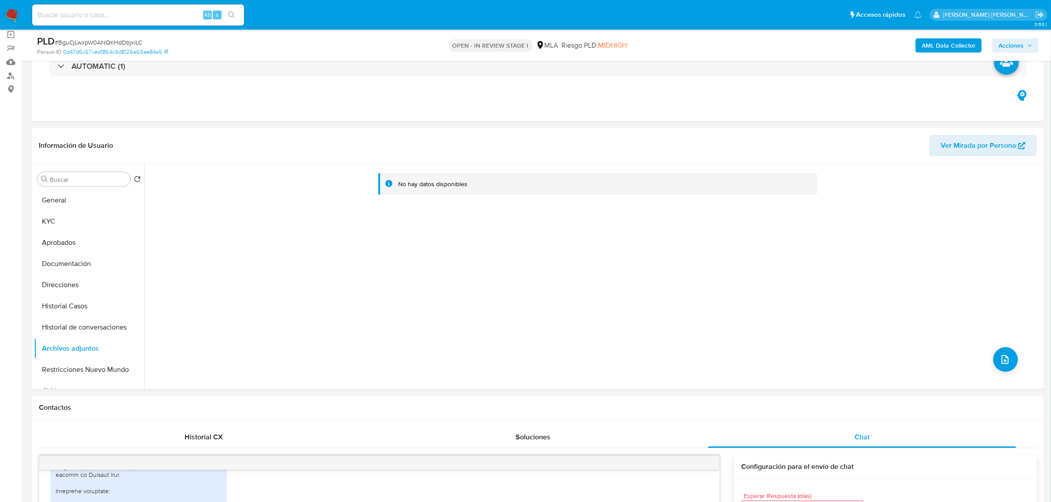
click at [932, 48] on b "AML Data Collector" at bounding box center [948, 45] width 54 height 14
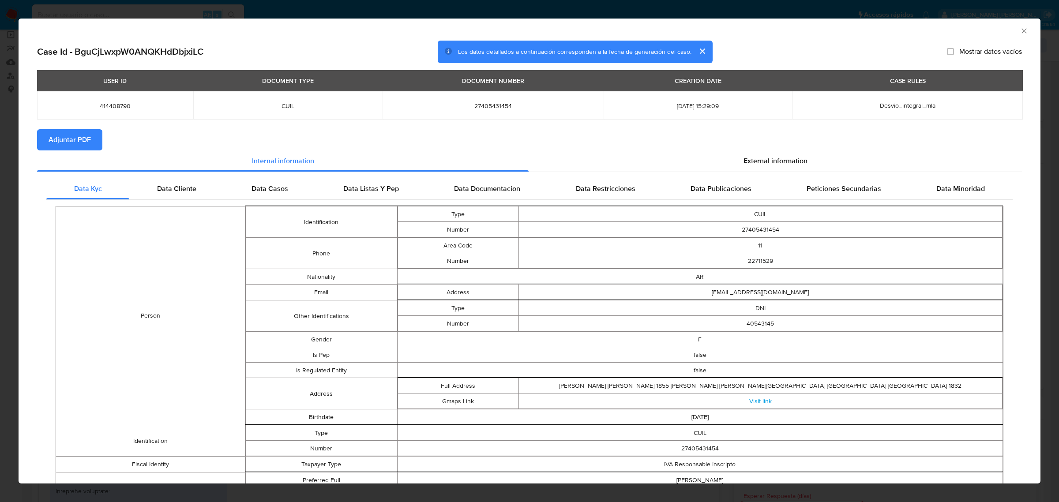
click at [82, 149] on span "Adjuntar PDF" at bounding box center [70, 139] width 42 height 19
click at [1020, 30] on icon "Cerrar ventana" at bounding box center [1024, 30] width 9 height 9
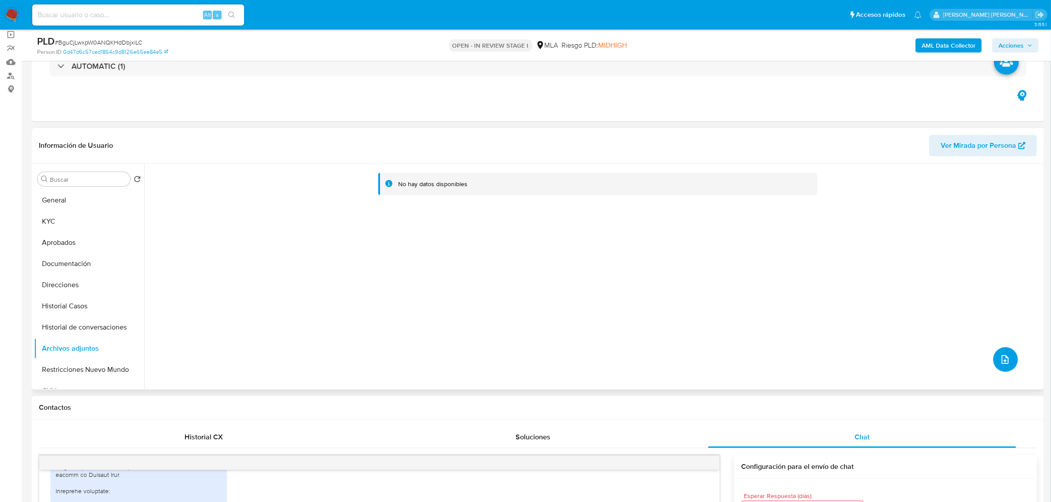
click at [1001, 360] on icon "upload-file" at bounding box center [1004, 359] width 7 height 9
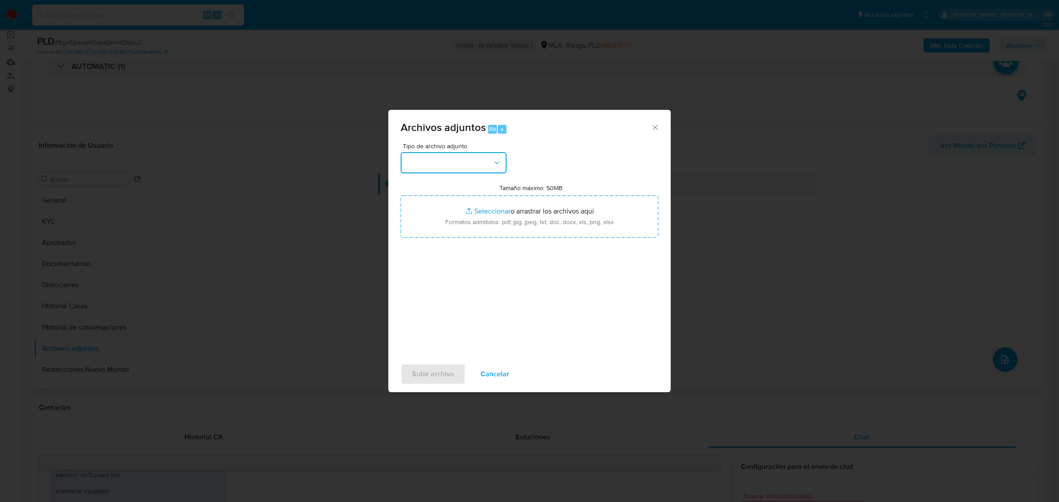
click at [464, 168] on button "button" at bounding box center [454, 162] width 106 height 21
click at [422, 193] on span "INGRESOS" at bounding box center [422, 195] width 33 height 9
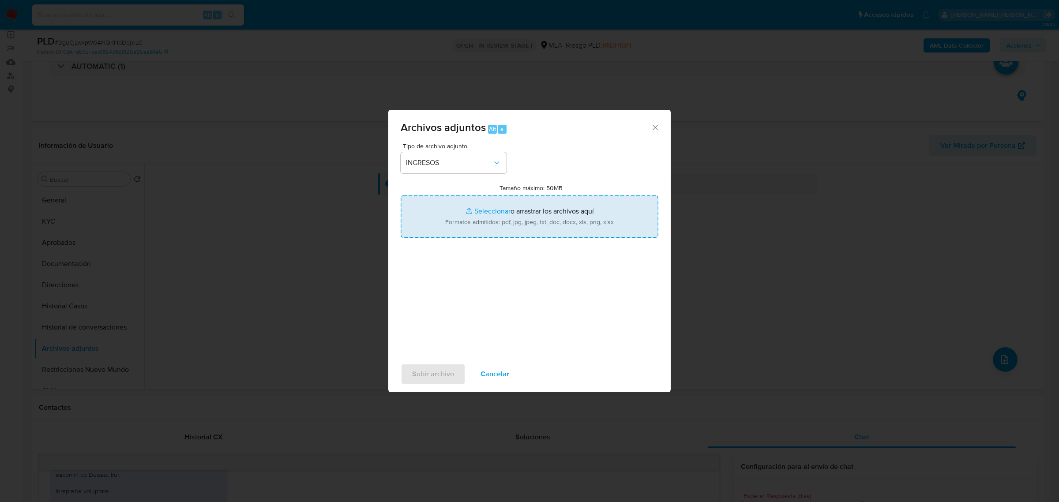
type input "C:\fakepath\414408790_fac84d6b-0cc4-4447-bb33-e20c1cb28f0e.pdf"
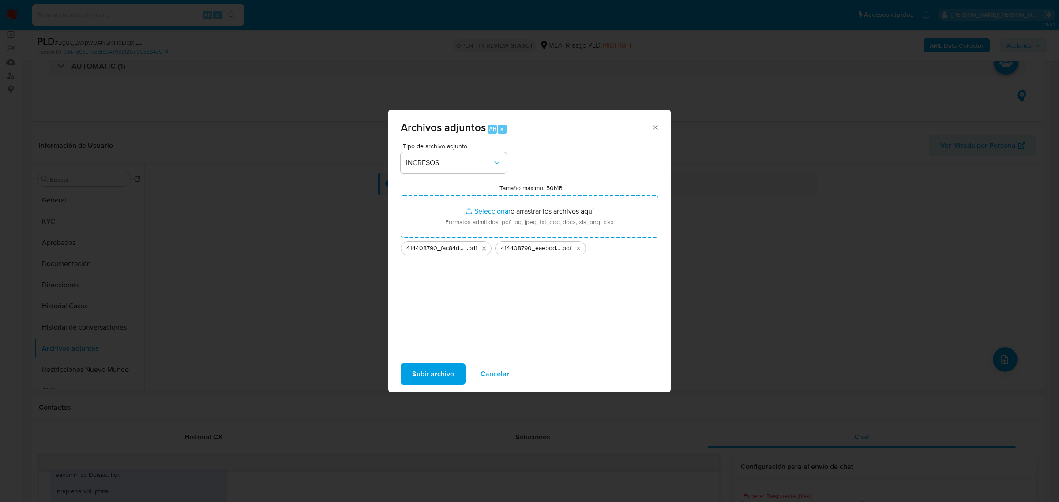
click at [430, 371] on span "Subir archivo" at bounding box center [433, 373] width 42 height 19
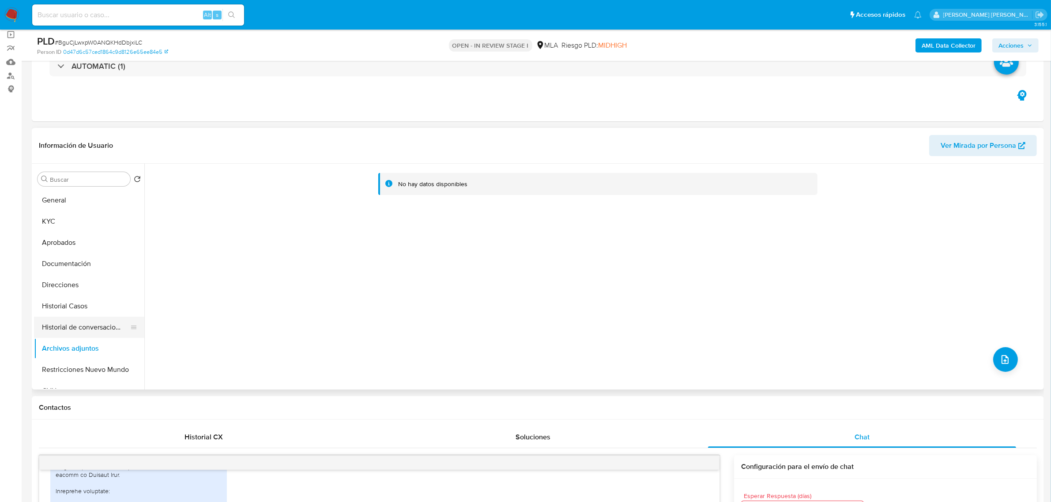
click at [78, 319] on button "Historial de conversaciones" at bounding box center [85, 327] width 103 height 21
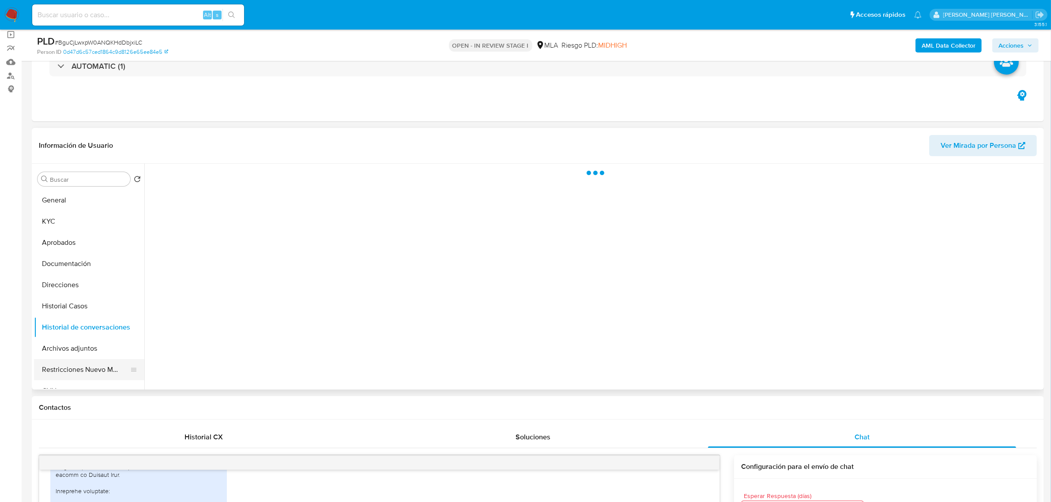
click at [82, 365] on button "Restricciones Nuevo Mundo" at bounding box center [85, 369] width 103 height 21
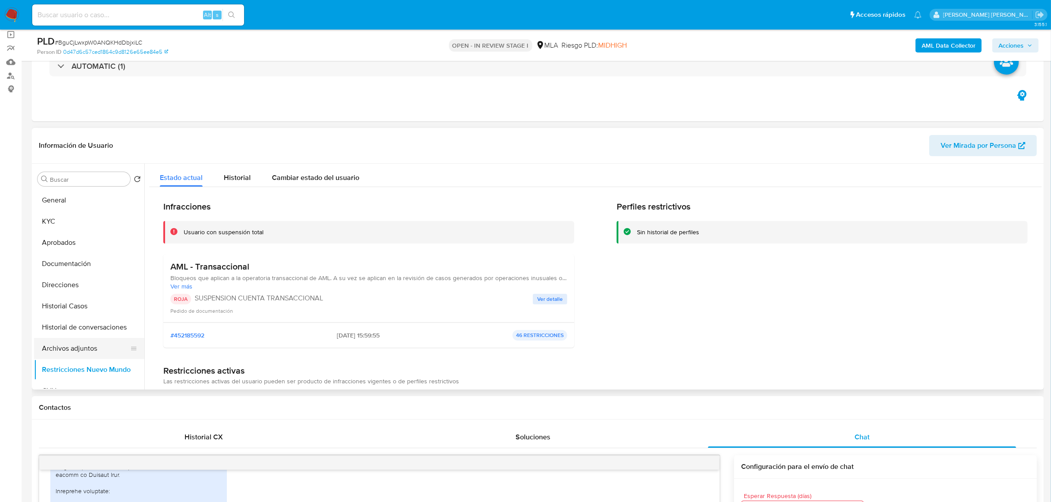
click at [91, 352] on button "Archivos adjuntos" at bounding box center [85, 348] width 103 height 21
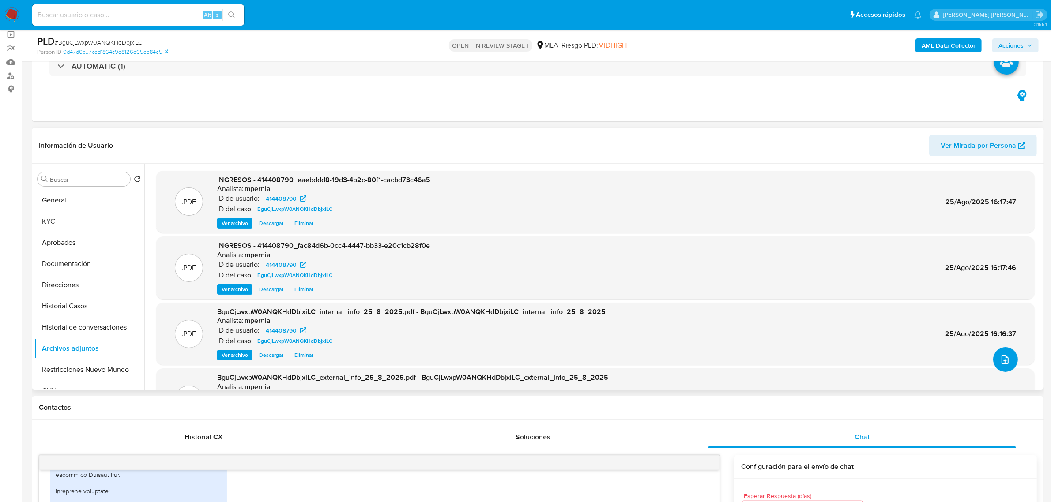
click at [1010, 357] on button "upload-file" at bounding box center [1005, 359] width 25 height 25
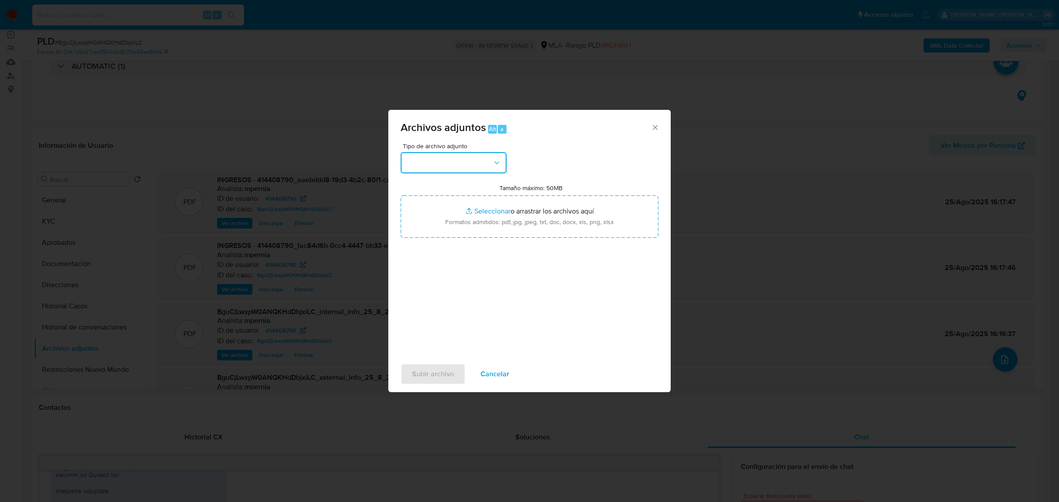
click at [470, 159] on button "button" at bounding box center [454, 162] width 106 height 21
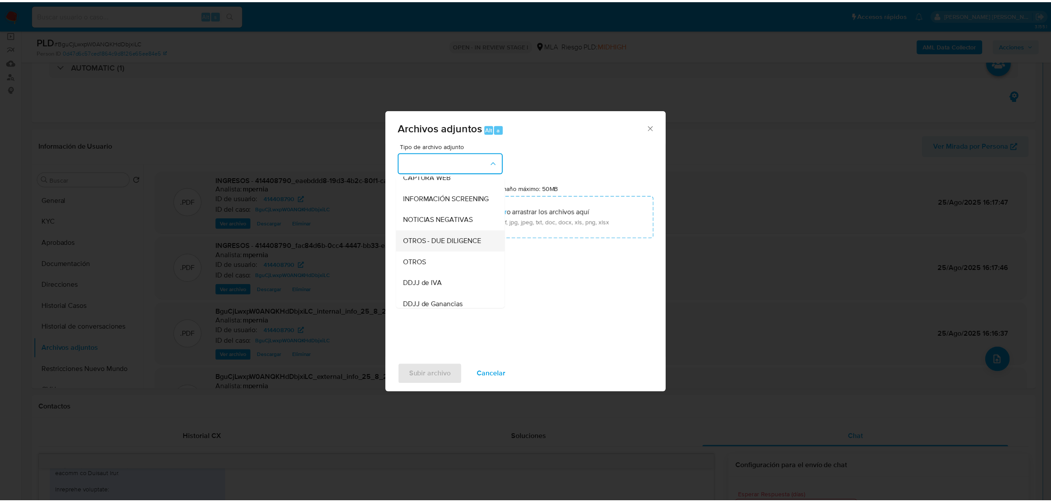
scroll to position [110, 0]
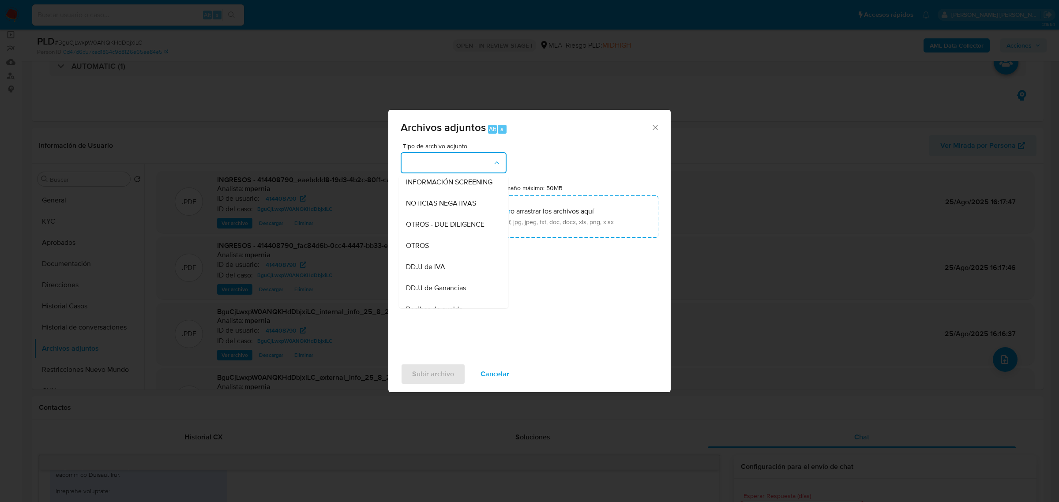
drag, startPoint x: 437, startPoint y: 256, endPoint x: 424, endPoint y: 254, distance: 13.9
click at [437, 256] on div "OTROS" at bounding box center [451, 245] width 90 height 21
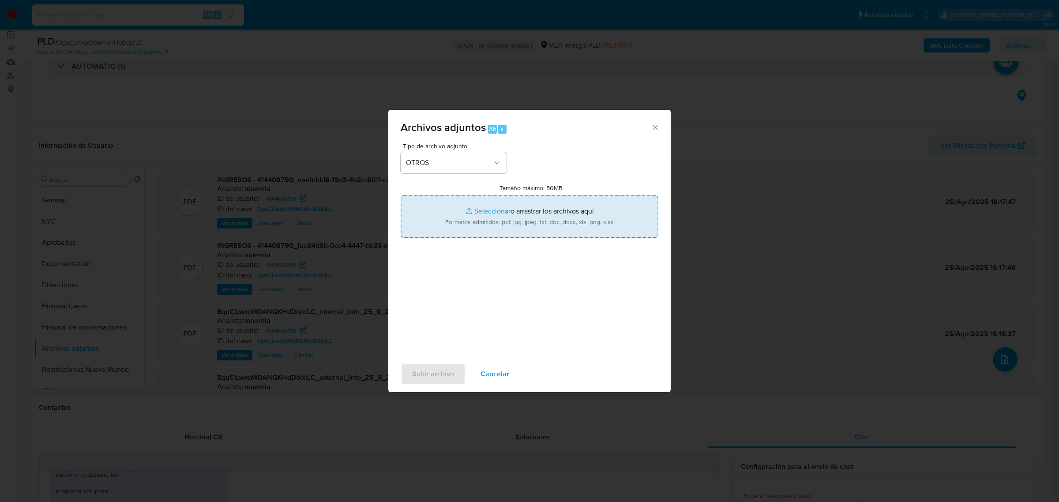
type input "C:\fakepath\Movimientos-Aladdin-414408790.xlsx"
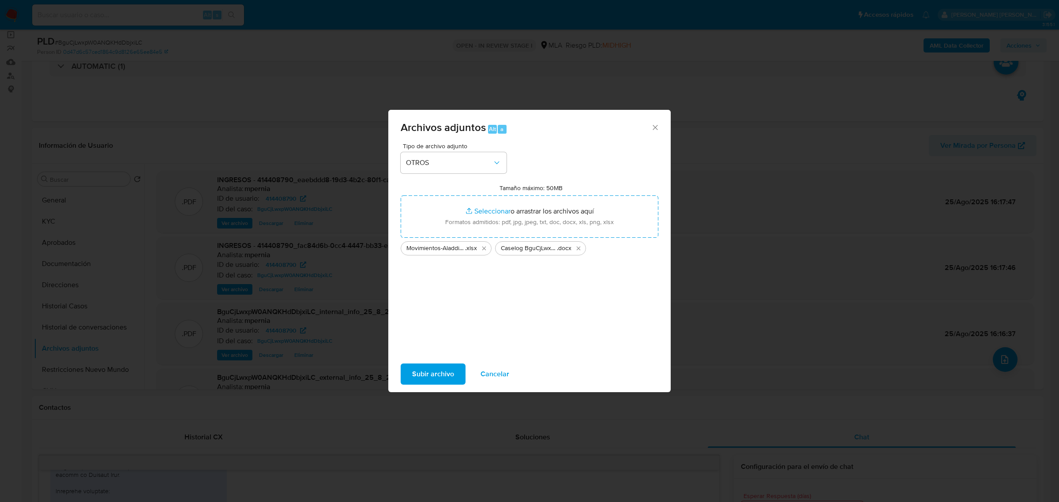
click at [409, 372] on button "Subir archivo" at bounding box center [433, 374] width 65 height 21
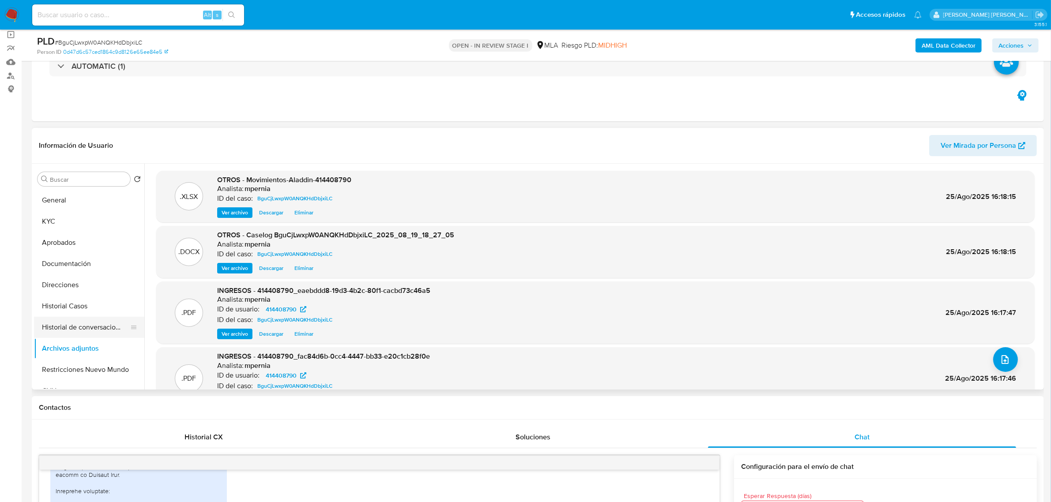
click at [80, 325] on button "Historial de conversaciones" at bounding box center [85, 327] width 103 height 21
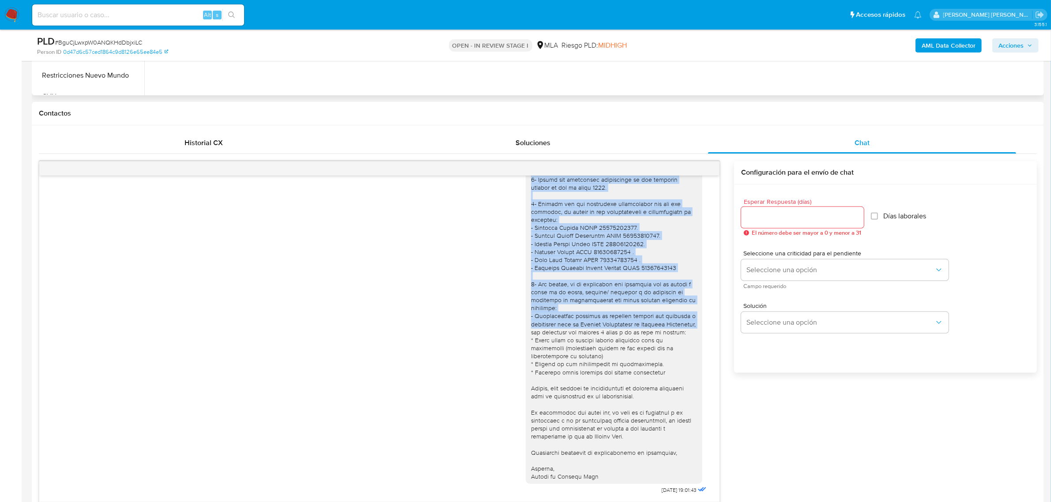
scroll to position [341, 0]
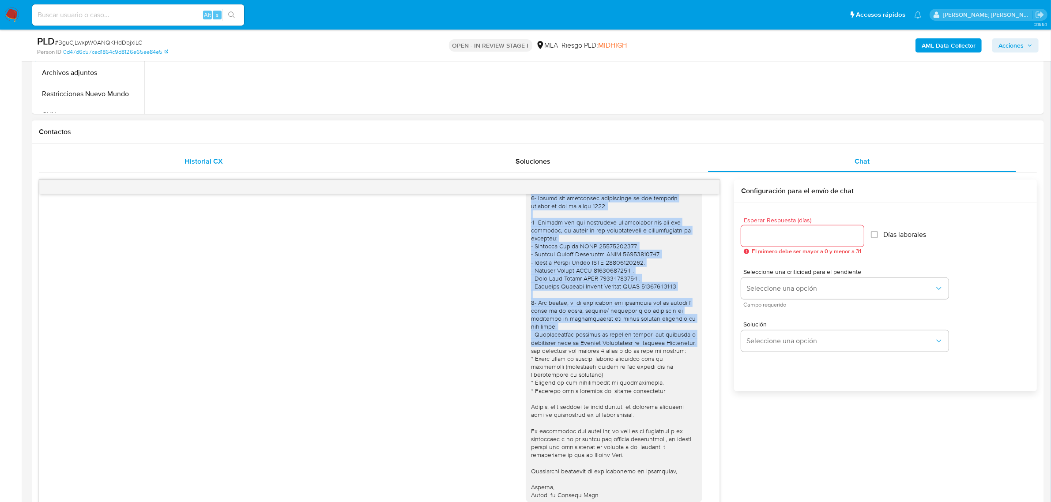
click at [194, 162] on span "Historial CX" at bounding box center [203, 161] width 38 height 10
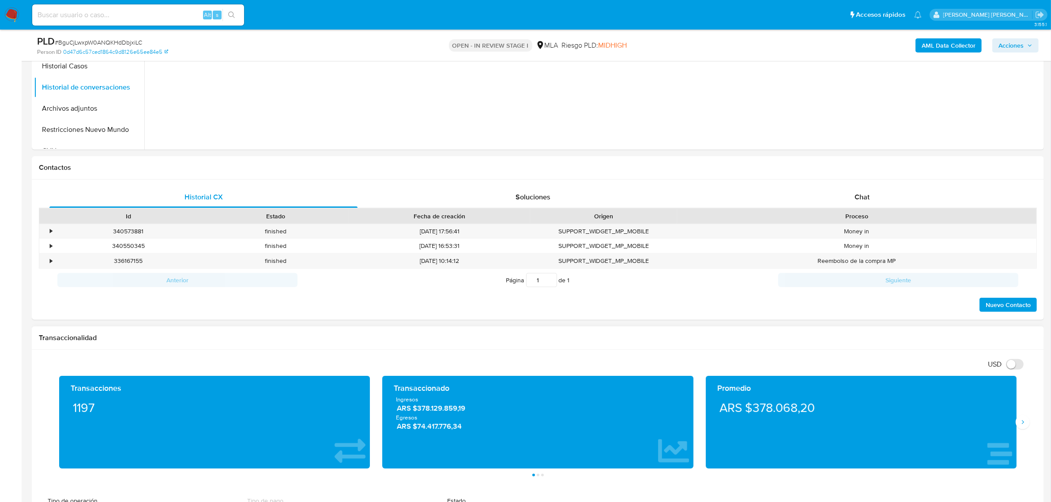
scroll to position [396, 0]
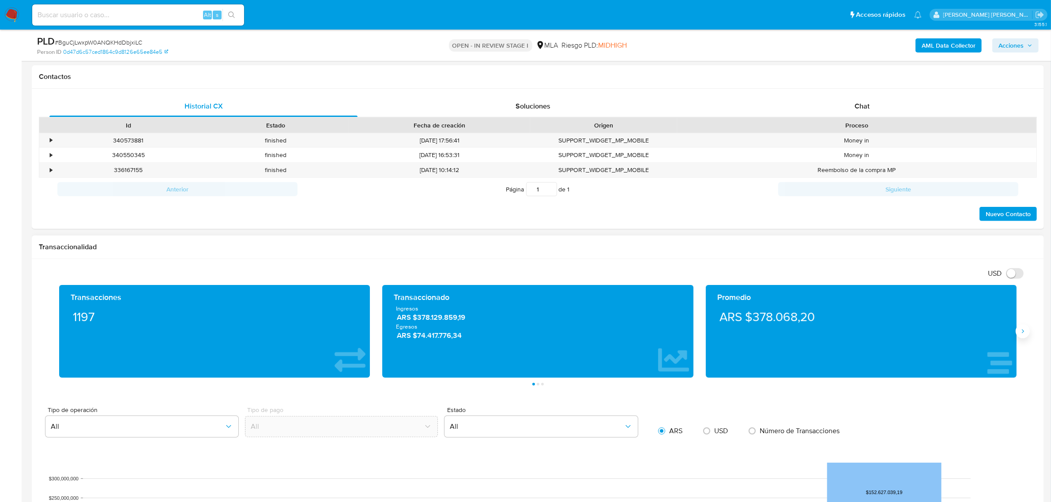
click at [1024, 330] on icon "Siguiente" at bounding box center [1022, 331] width 7 height 7
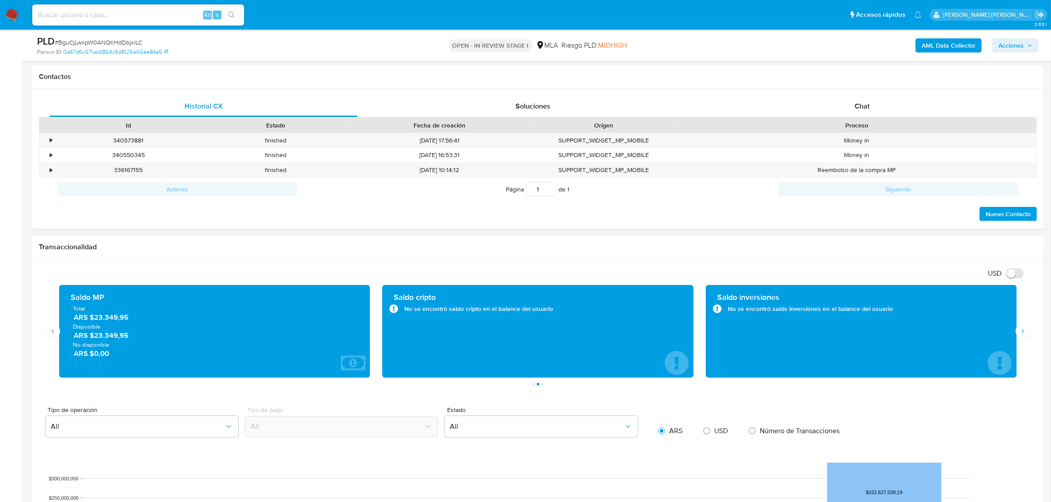
scroll to position [176, 0]
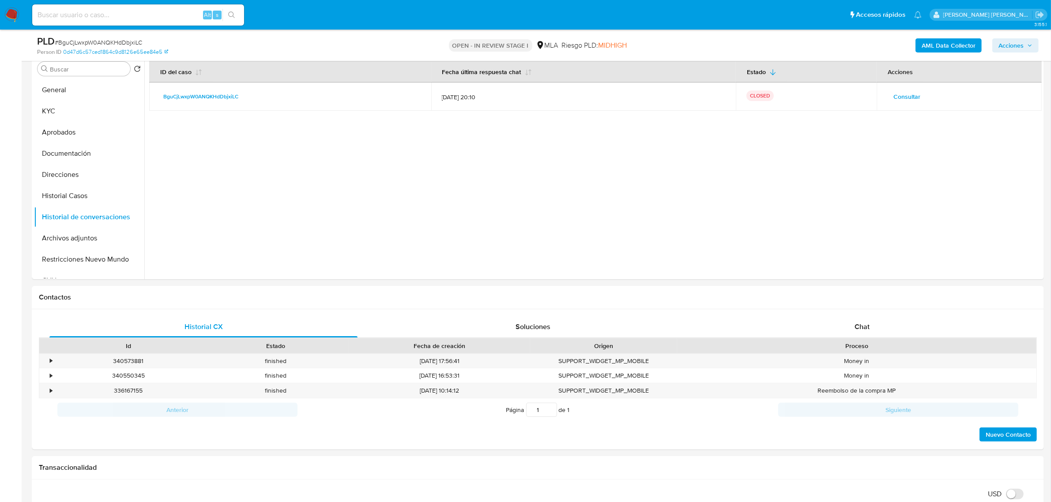
click at [1008, 45] on span "Acciones" at bounding box center [1010, 45] width 25 height 14
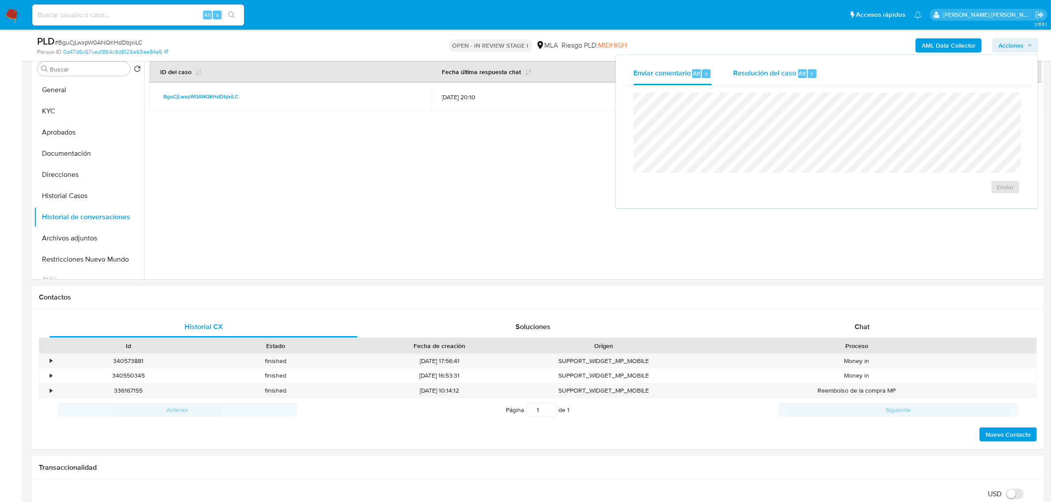
click at [768, 68] on span "Resolución del caso" at bounding box center [764, 73] width 63 height 10
click at [978, 193] on span "ROI Proposal" at bounding box center [984, 192] width 46 height 12
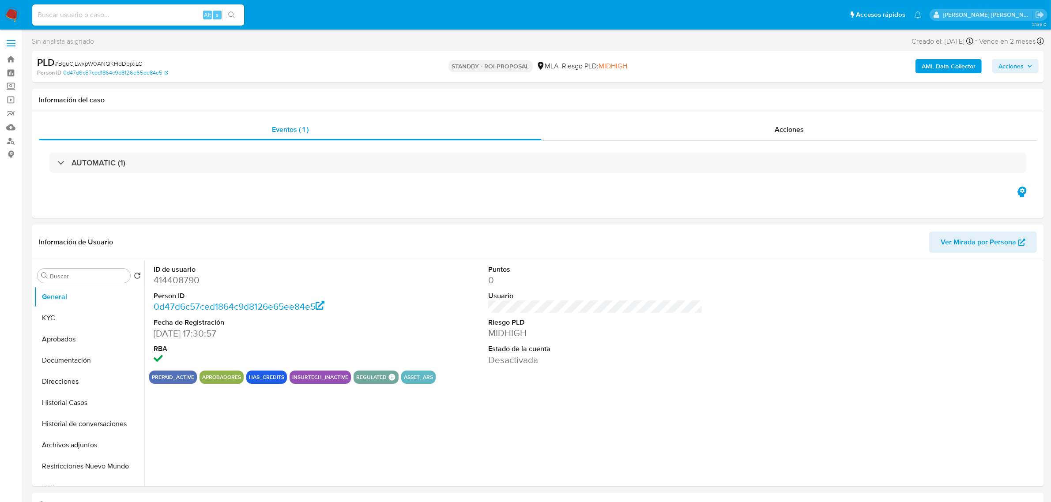
select select "10"
click at [6, 60] on link "Bandeja" at bounding box center [52, 60] width 105 height 14
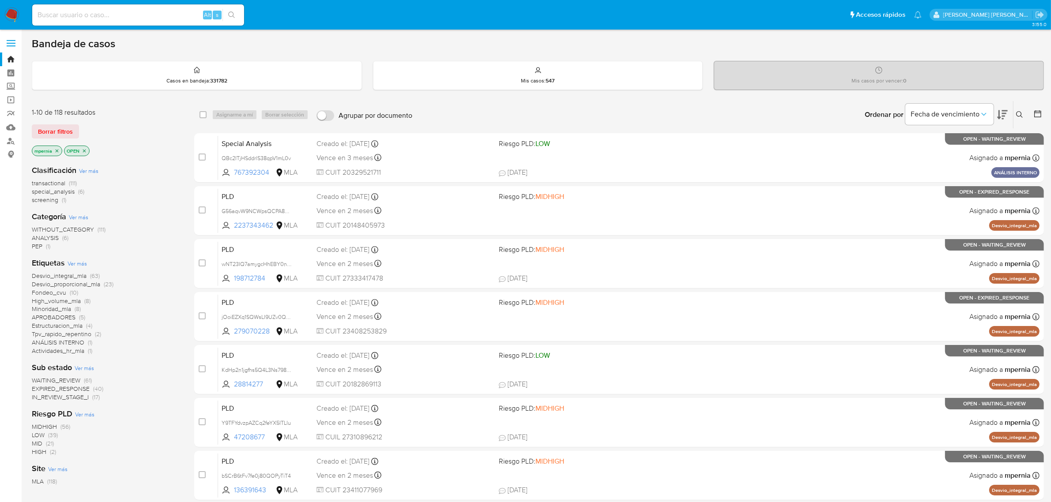
click at [50, 181] on span "transactional" at bounding box center [49, 183] width 34 height 9
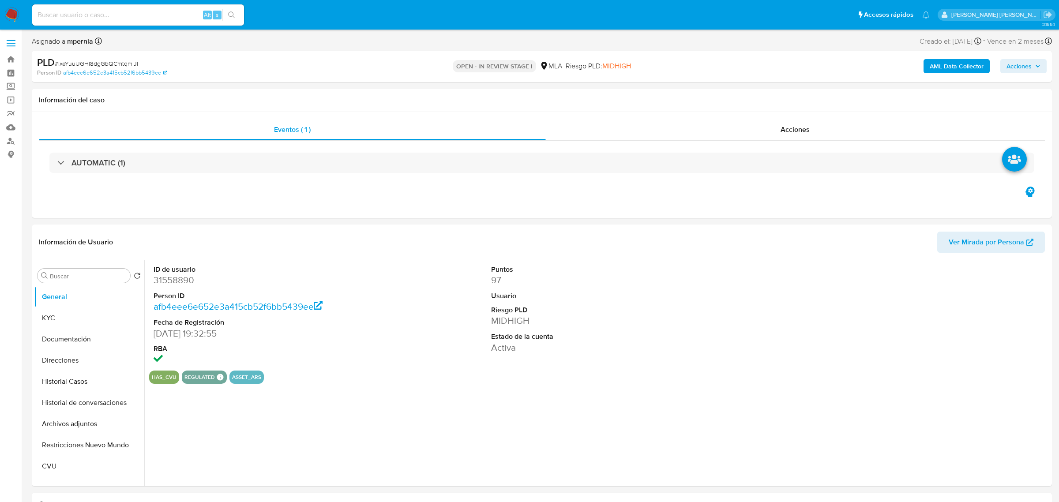
select select "10"
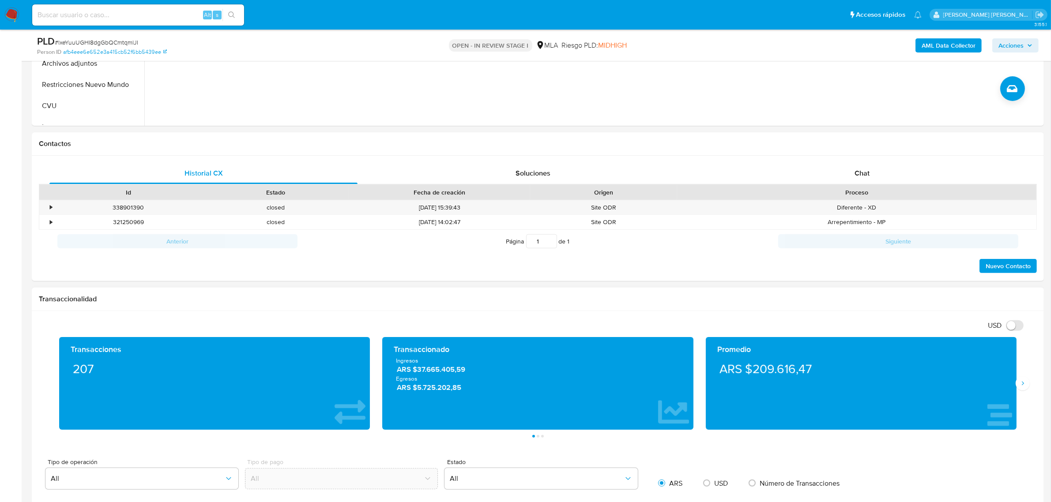
scroll to position [331, 0]
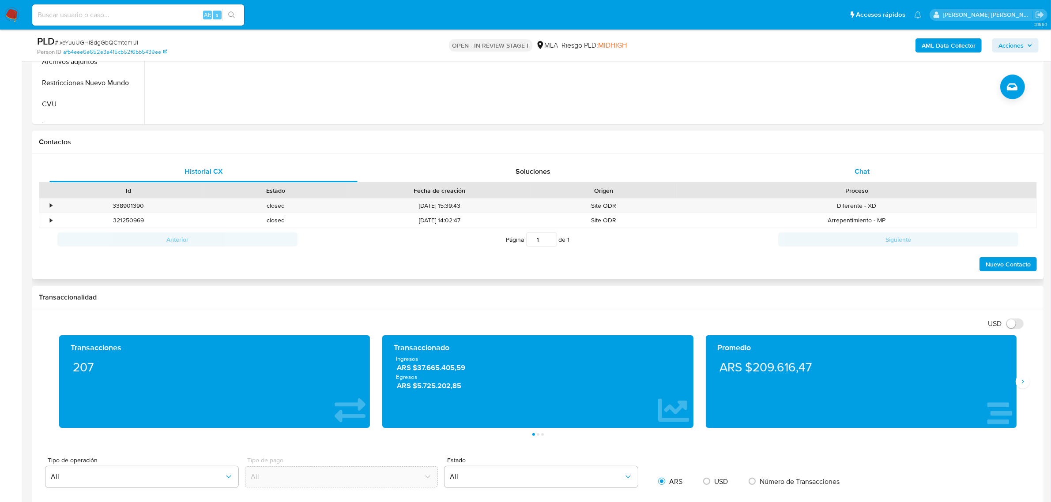
click at [843, 178] on div "Chat" at bounding box center [862, 171] width 308 height 21
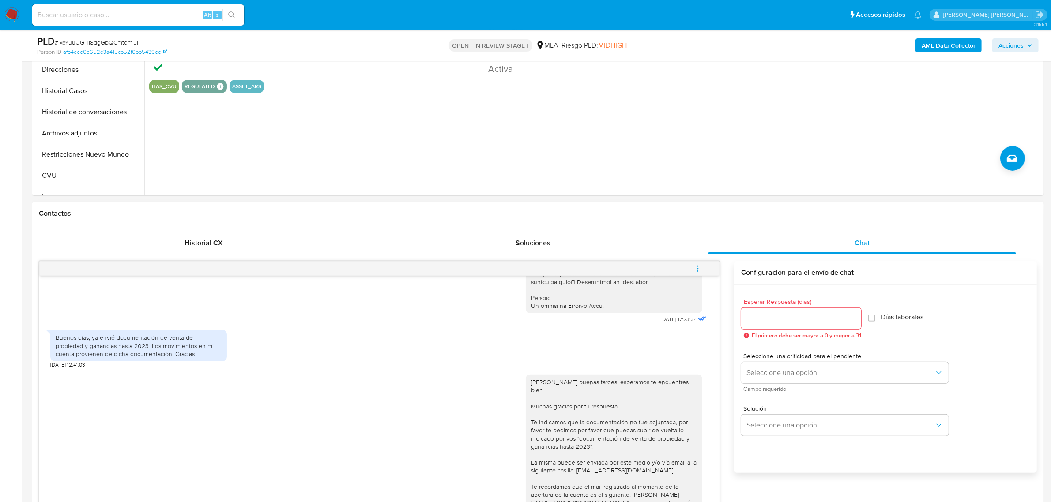
scroll to position [110, 0]
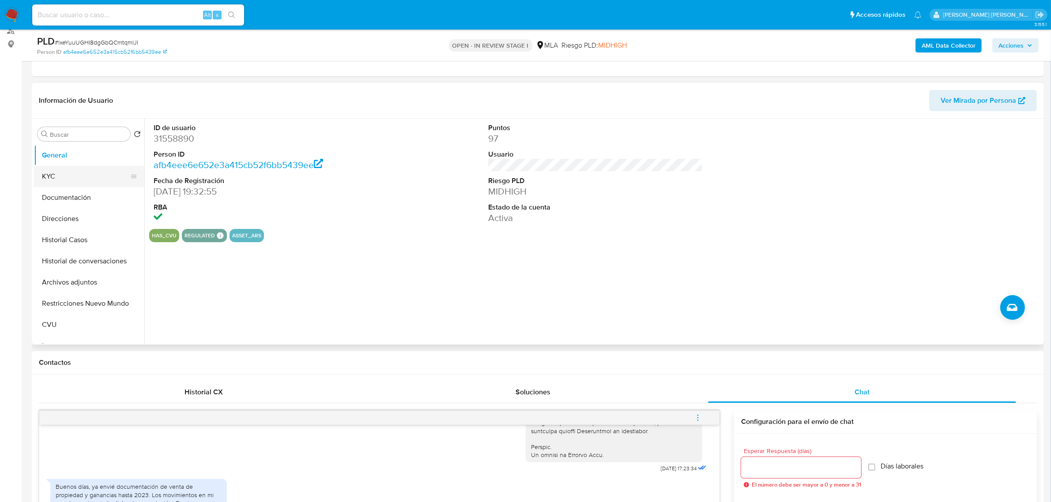
drag, startPoint x: 76, startPoint y: 179, endPoint x: 82, endPoint y: 182, distance: 6.1
click at [76, 179] on button "KYC" at bounding box center [85, 176] width 103 height 21
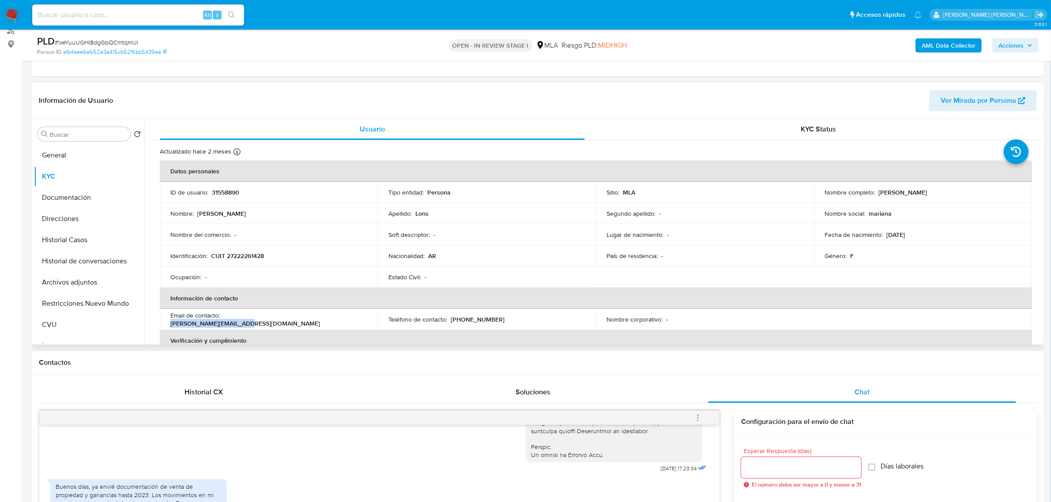
drag, startPoint x: 223, startPoint y: 321, endPoint x: 298, endPoint y: 323, distance: 74.6
click at [298, 323] on div "Email de contacto : [PERSON_NAME][EMAIL_ADDRESS][DOMAIN_NAME]" at bounding box center [268, 320] width 197 height 16
copy p "[PERSON_NAME][EMAIL_ADDRESS][DOMAIN_NAME]"
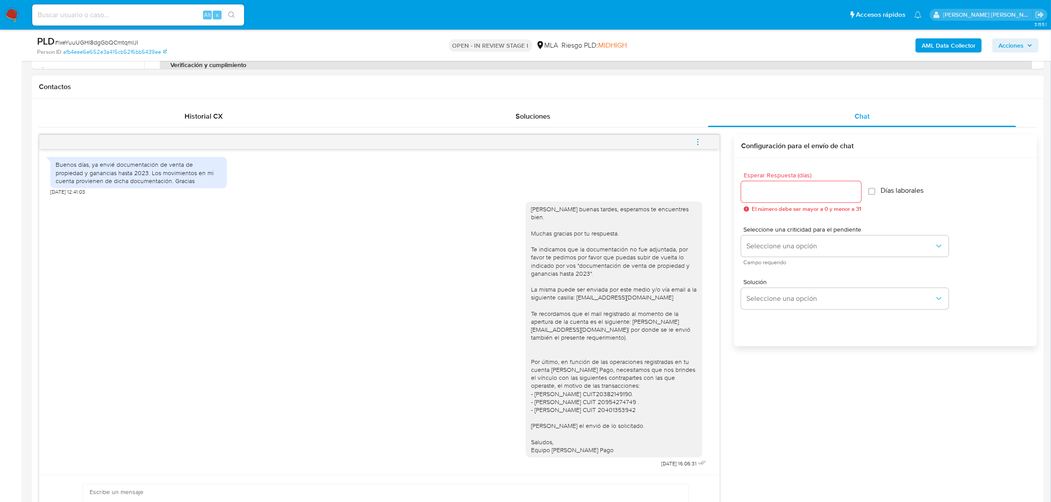
scroll to position [492, 0]
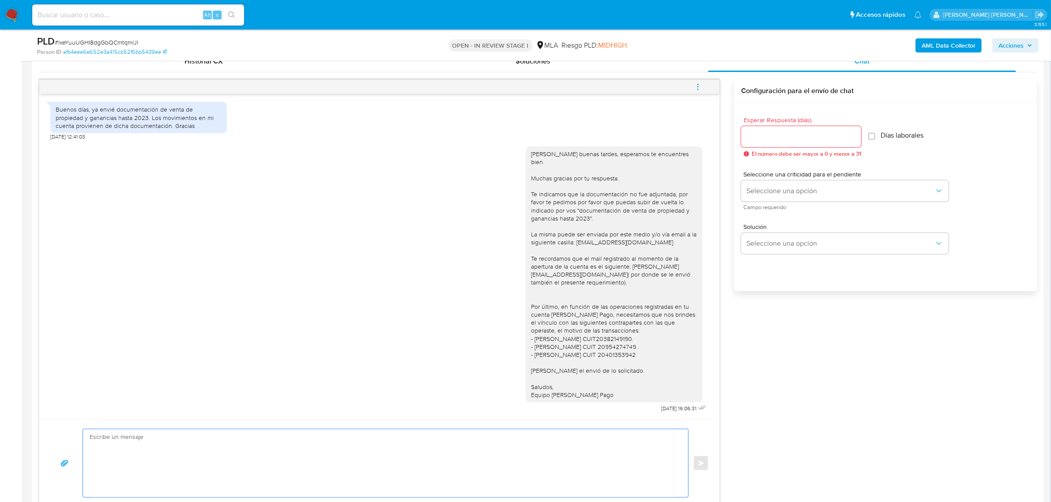
click at [320, 435] on textarea at bounding box center [383, 463] width 587 height 68
paste textarea "Hola, Esperamos que te encuentres muy bien. Te consultamos si tuviste oportunid…"
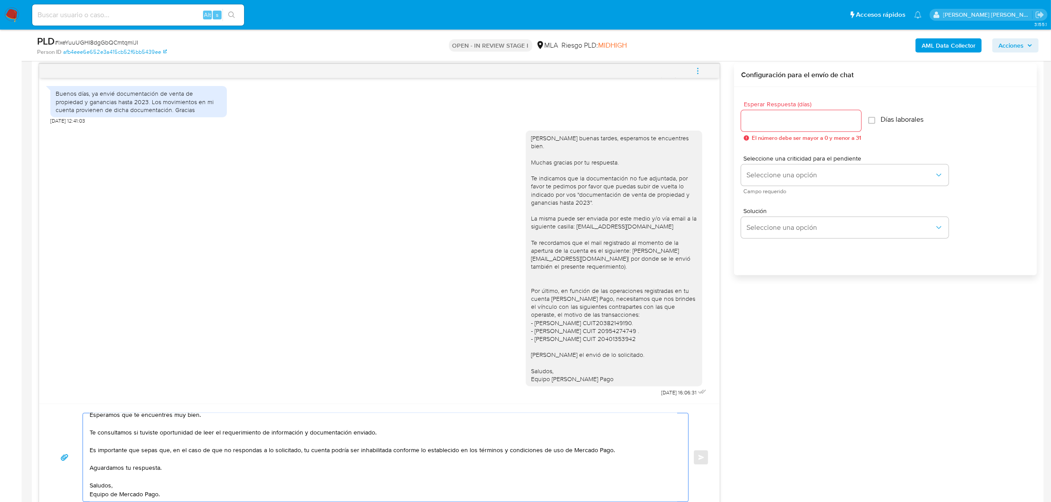
scroll to position [0, 0]
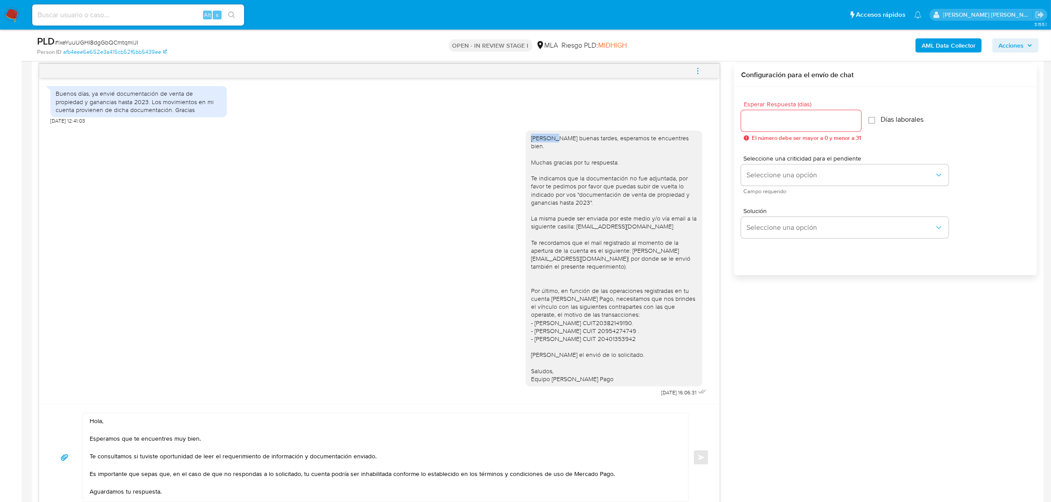
drag, startPoint x: 521, startPoint y: 144, endPoint x: 545, endPoint y: 146, distance: 24.4
click at [545, 146] on div "[PERSON_NAME] buenas tardes, esperamos te encuentres bien. Muchas gracias por t…" at bounding box center [613, 259] width 176 height 256
copy div "[PERSON_NAME]"
click at [102, 424] on textarea "Hola, Esperamos que te encuentres muy bien. Te consultamos si tuviste oportunid…" at bounding box center [383, 457] width 587 height 88
paste textarea "[PERSON_NAME]"
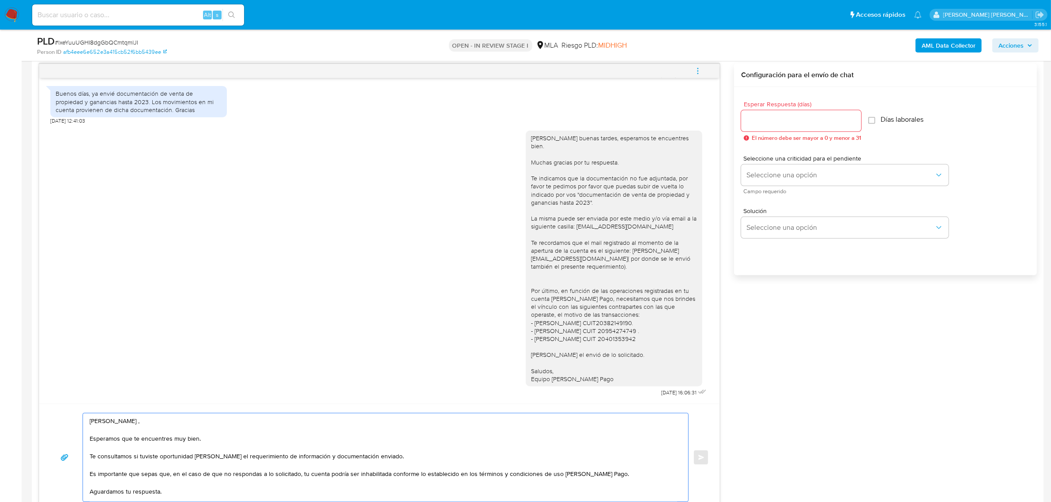
click at [138, 442] on textarea "[PERSON_NAME] , Esperamos que te encuentres muy bien. Te consultamos si tuviste…" at bounding box center [383, 457] width 587 height 88
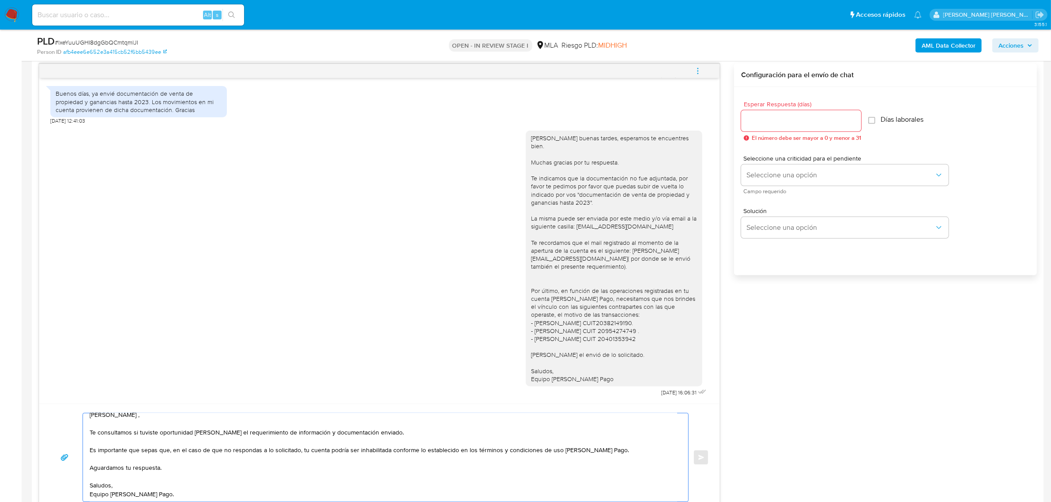
scroll to position [15, 0]
type textarea "[PERSON_NAME] , Te consultamos si tuviste oportunidad [PERSON_NAME] el requerim…"
drag, startPoint x: 781, startPoint y: 113, endPoint x: 779, endPoint y: 120, distance: 7.1
click at [781, 113] on div at bounding box center [801, 120] width 120 height 21
click at [777, 124] on input "Esperar Respuesta (días)" at bounding box center [801, 120] width 120 height 11
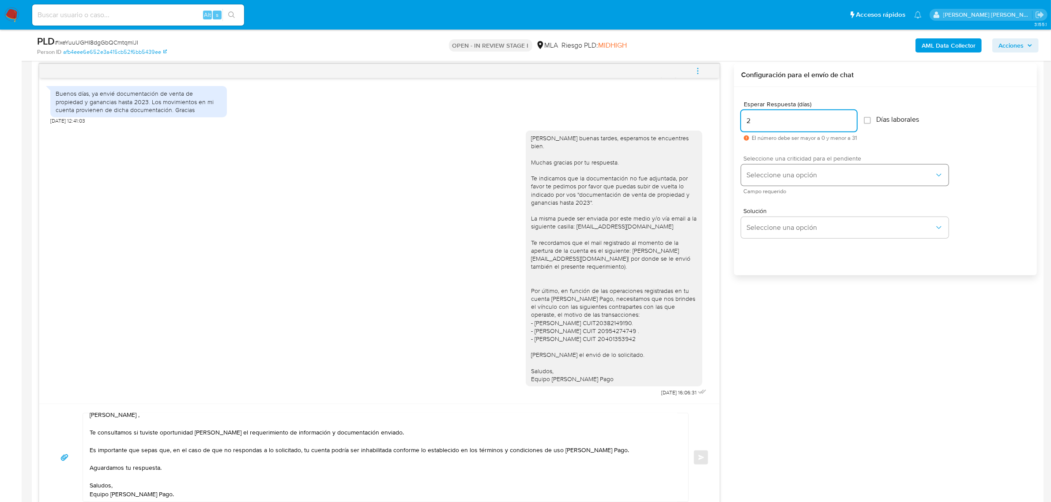
type input "2"
click at [777, 171] on span "Seleccione una opción" at bounding box center [840, 175] width 188 height 9
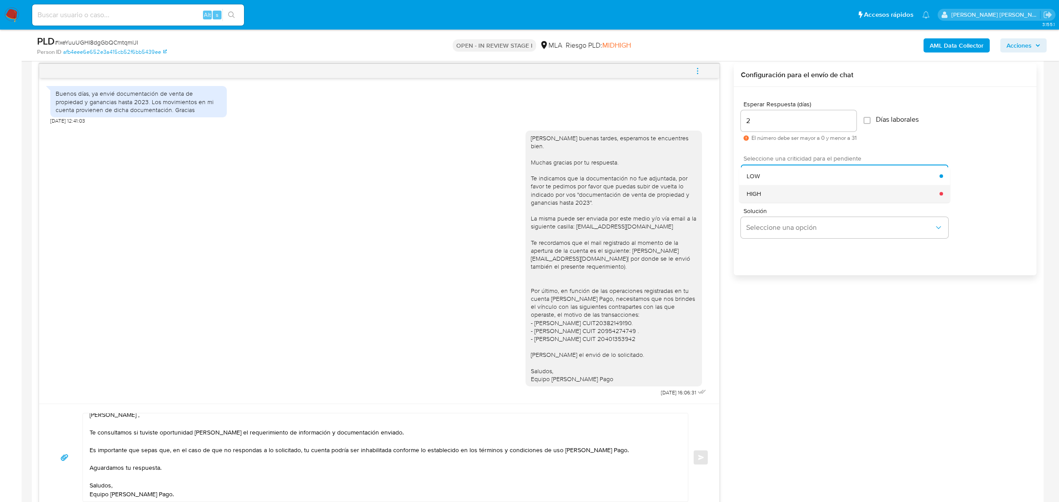
click at [766, 193] on div "HIGH" at bounding box center [843, 194] width 193 height 18
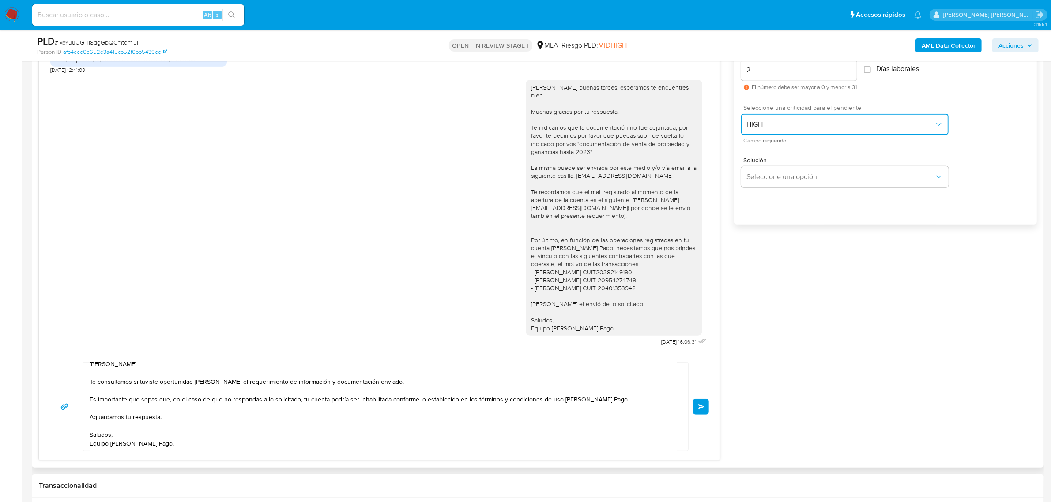
scroll to position [567, 0]
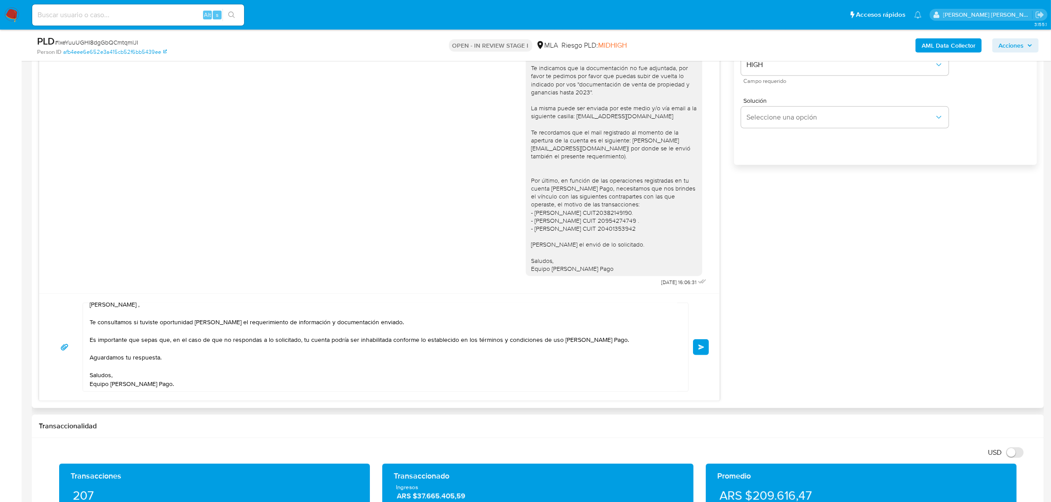
click at [702, 353] on button "Enviar" at bounding box center [701, 347] width 16 height 16
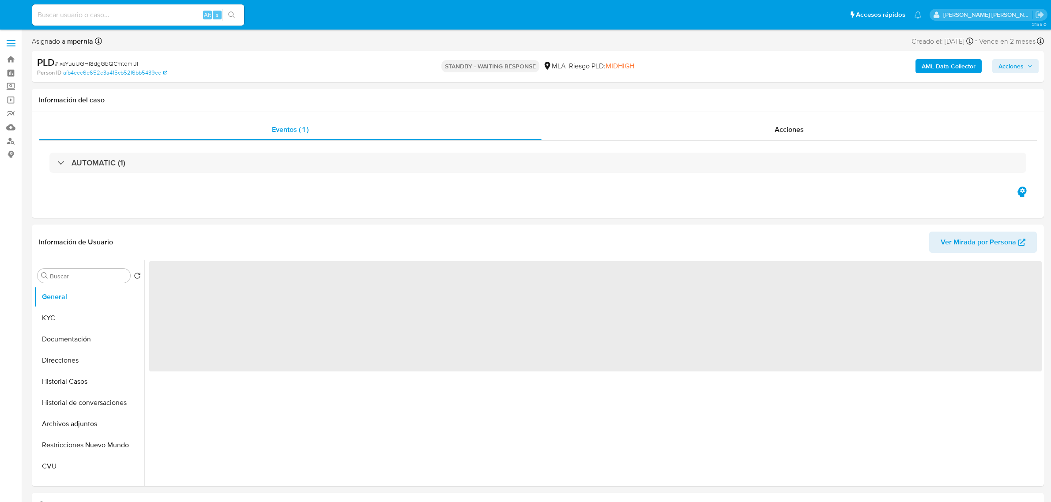
select select "10"
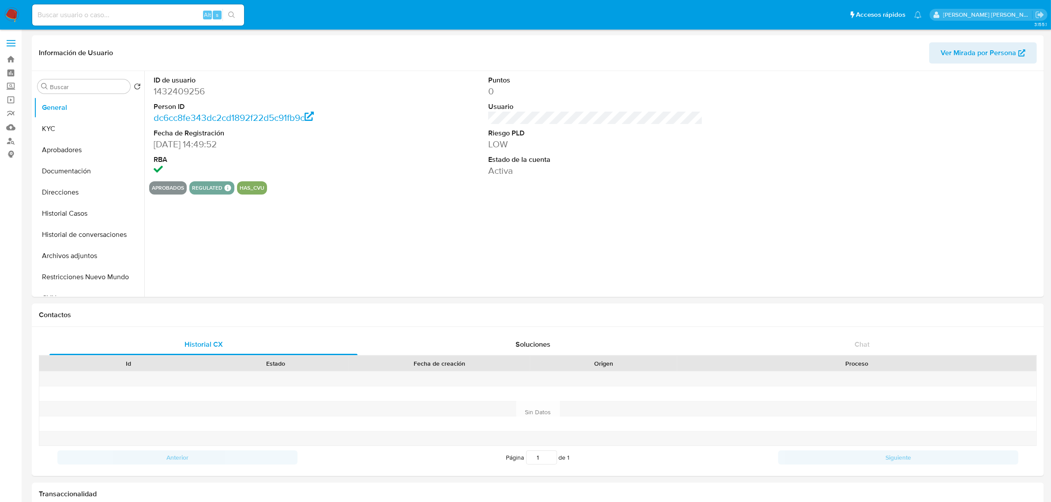
select select "10"
click at [71, 210] on button "Historial Casos" at bounding box center [85, 213] width 103 height 21
click at [73, 212] on button "Historial Casos" at bounding box center [85, 213] width 103 height 21
select select "10"
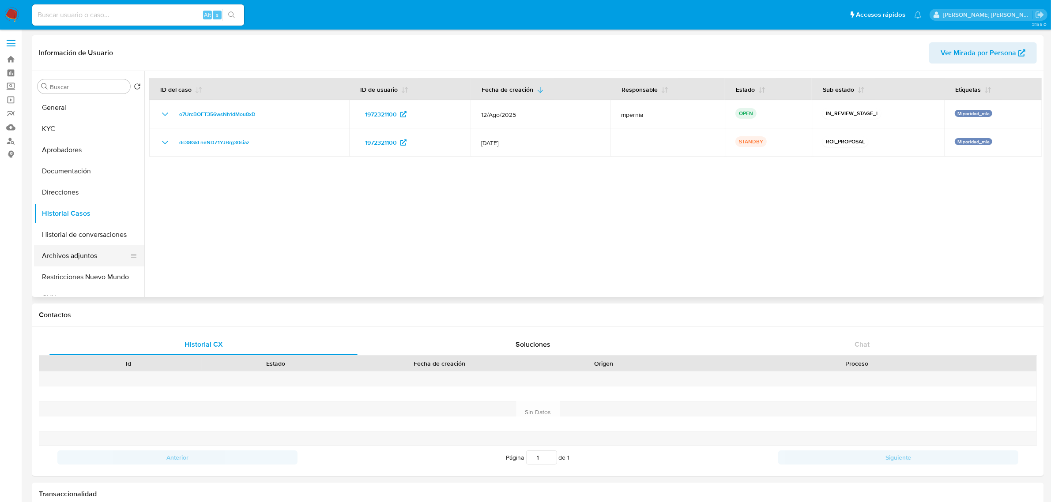
click at [74, 256] on button "Archivos adjuntos" at bounding box center [85, 255] width 103 height 21
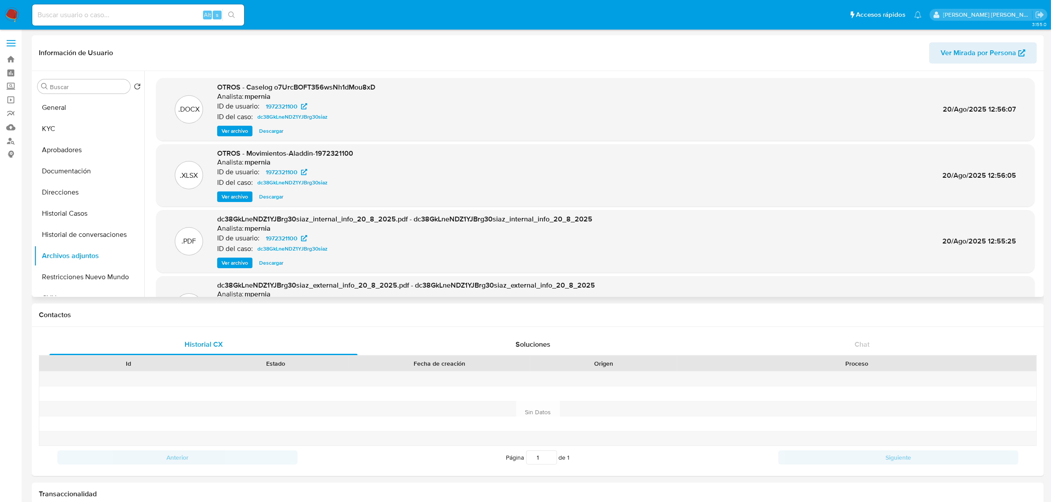
click at [230, 127] on span "Ver archivo" at bounding box center [234, 131] width 26 height 9
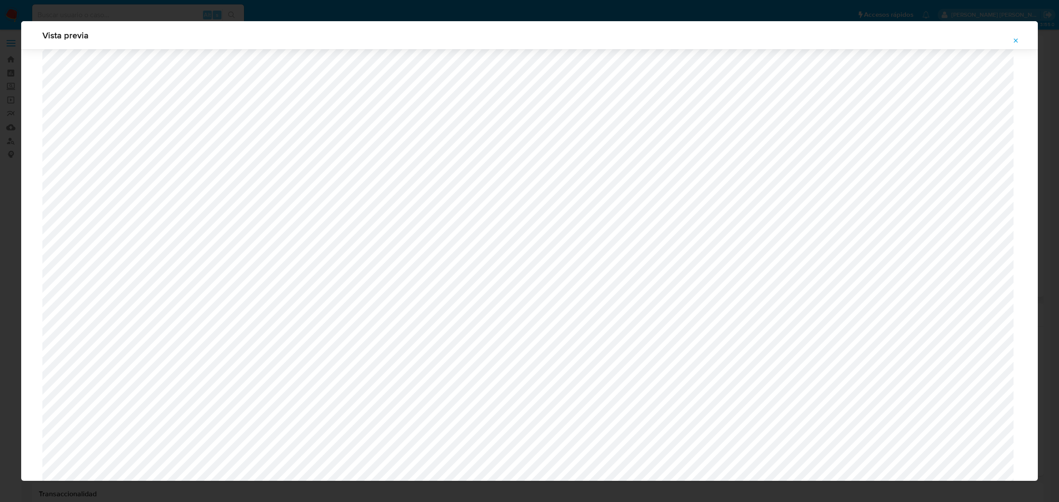
scroll to position [258, 0]
click at [1017, 42] on icon "Attachment preview" at bounding box center [1015, 40] width 7 height 7
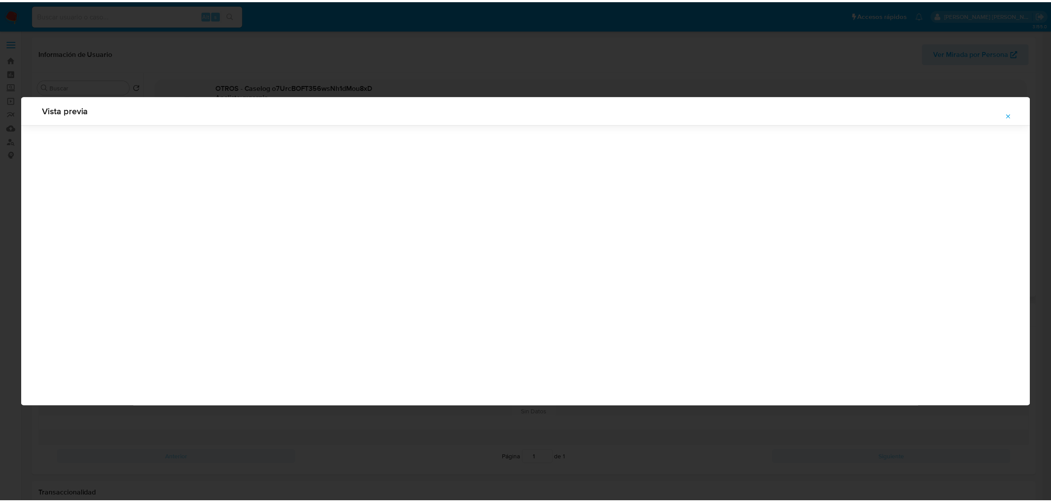
scroll to position [0, 0]
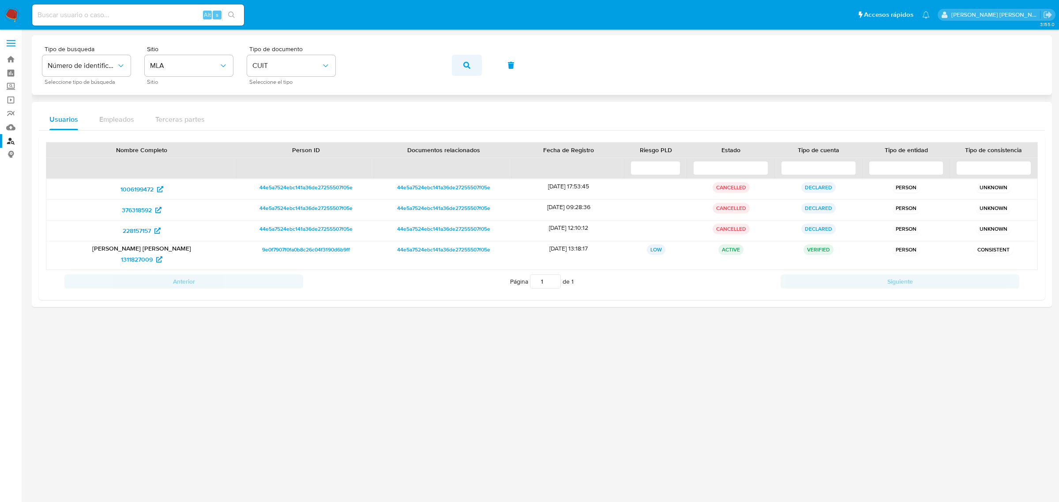
click at [464, 62] on icon "button" at bounding box center [466, 65] width 7 height 7
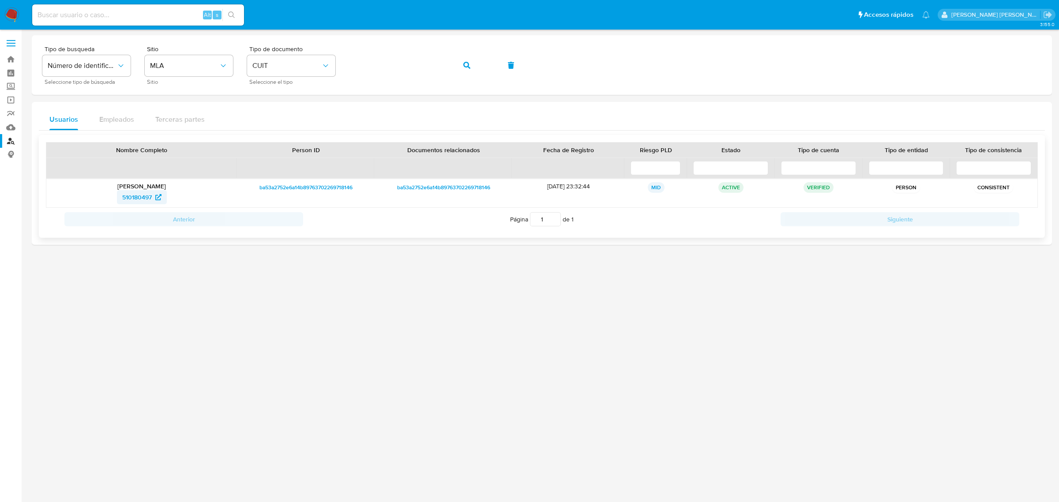
click at [145, 201] on span "510180497" at bounding box center [137, 197] width 30 height 14
click at [471, 68] on button "button" at bounding box center [467, 65] width 30 height 21
click at [137, 195] on span "1470670428" at bounding box center [137, 197] width 34 height 14
click at [469, 65] on icon "button" at bounding box center [466, 65] width 7 height 7
click at [140, 201] on span "1095241082" at bounding box center [137, 197] width 34 height 14
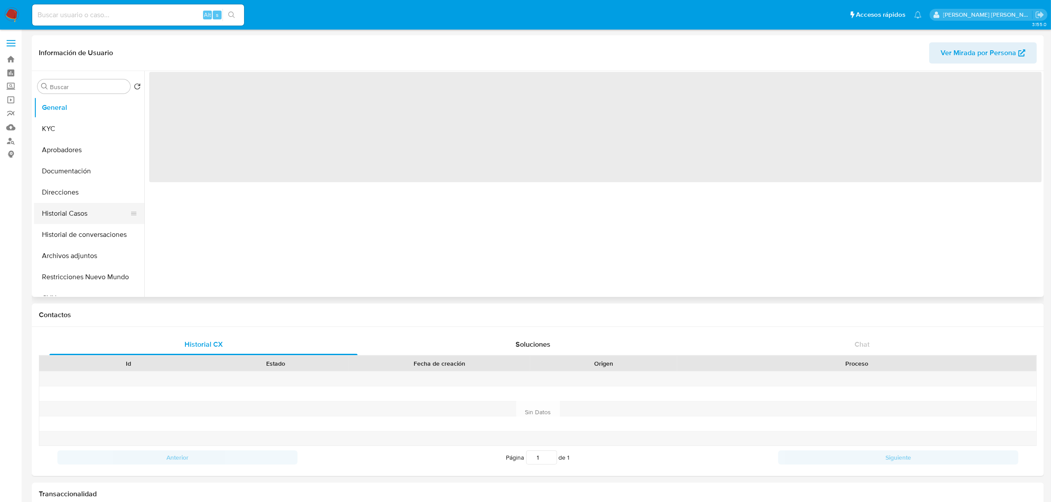
click at [71, 212] on button "Historial Casos" at bounding box center [85, 213] width 103 height 21
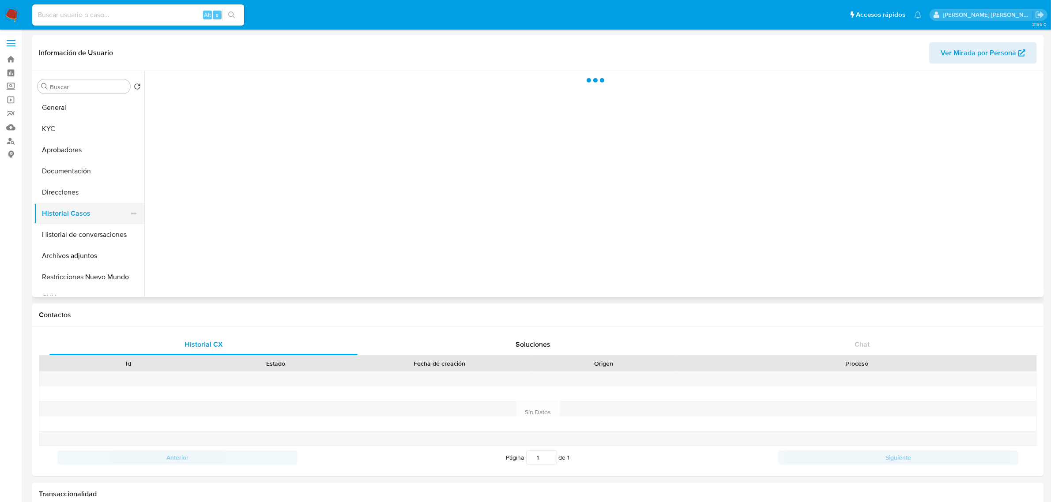
select select "10"
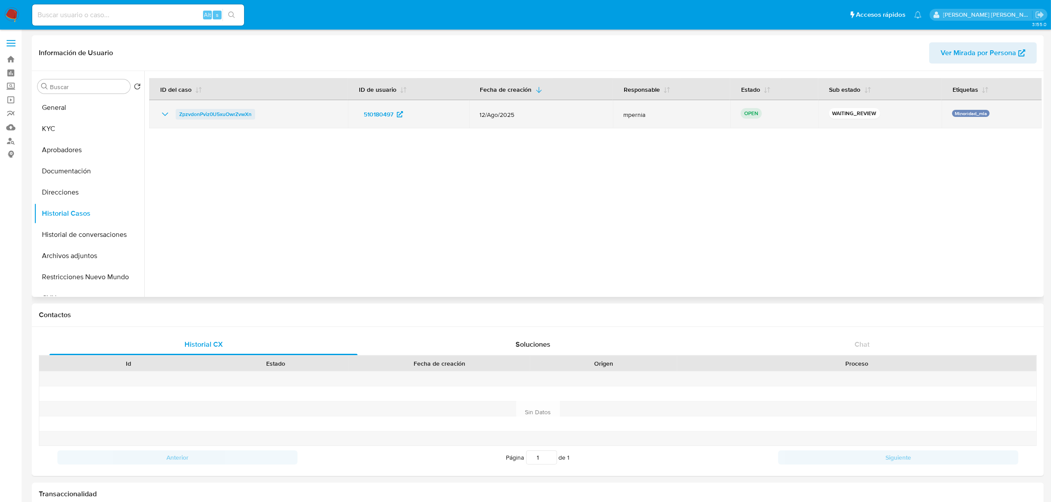
drag, startPoint x: 263, startPoint y: 111, endPoint x: 178, endPoint y: 118, distance: 85.0
click at [178, 118] on div "ZpzvdonPviz0U5xuOwrZvwXn" at bounding box center [248, 114] width 177 height 11
click at [233, 114] on span "ZpzvdonPviz0U5xuOwrZvwXn" at bounding box center [215, 114] width 72 height 11
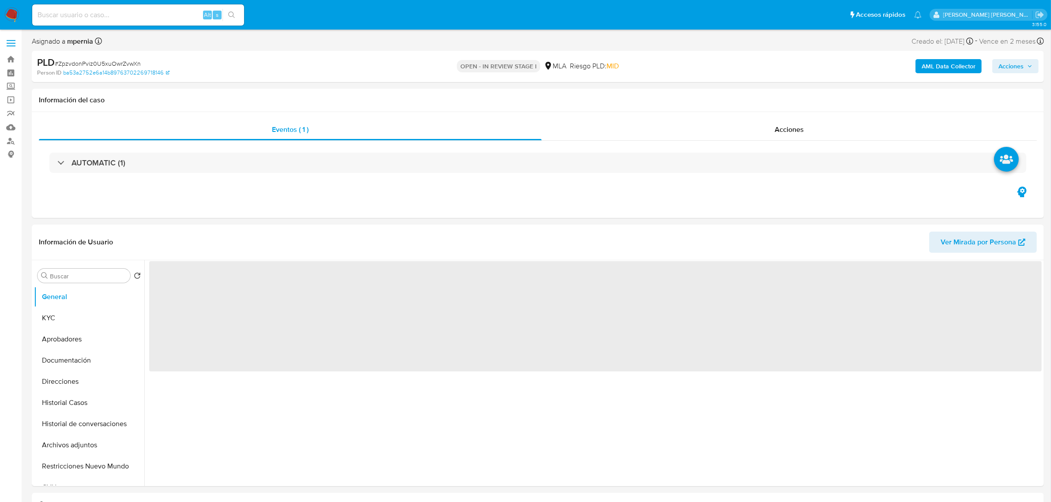
select select "10"
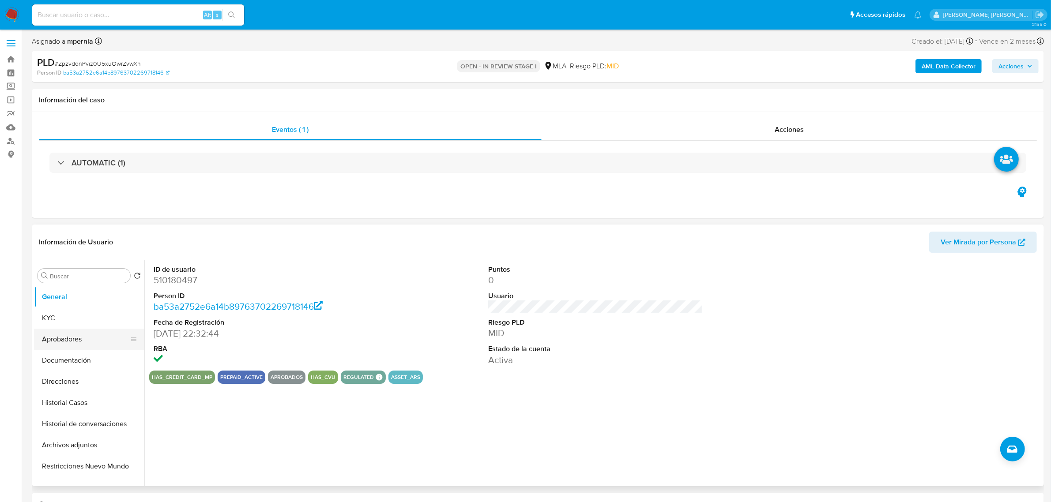
click at [80, 341] on button "Aprobadores" at bounding box center [85, 339] width 103 height 21
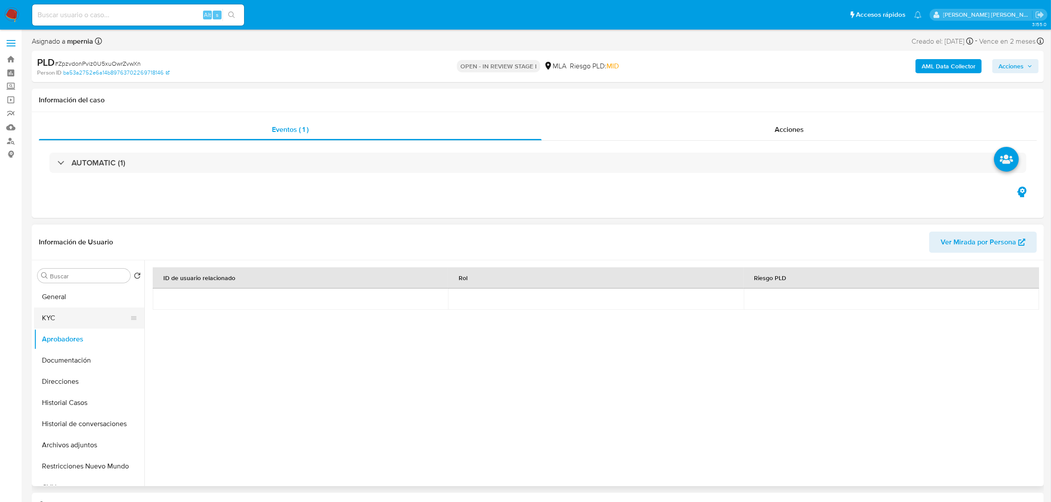
click at [60, 319] on button "KYC" at bounding box center [85, 318] width 103 height 21
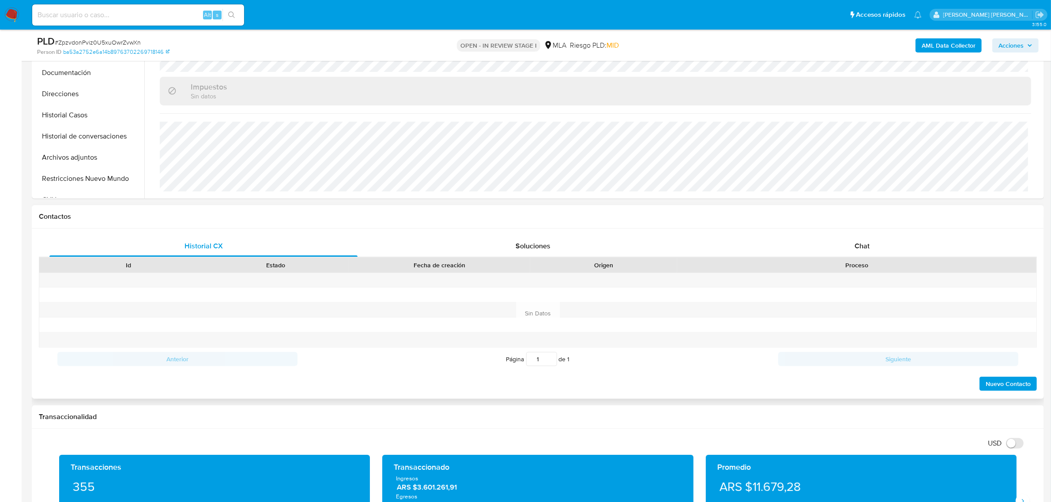
scroll to position [276, 0]
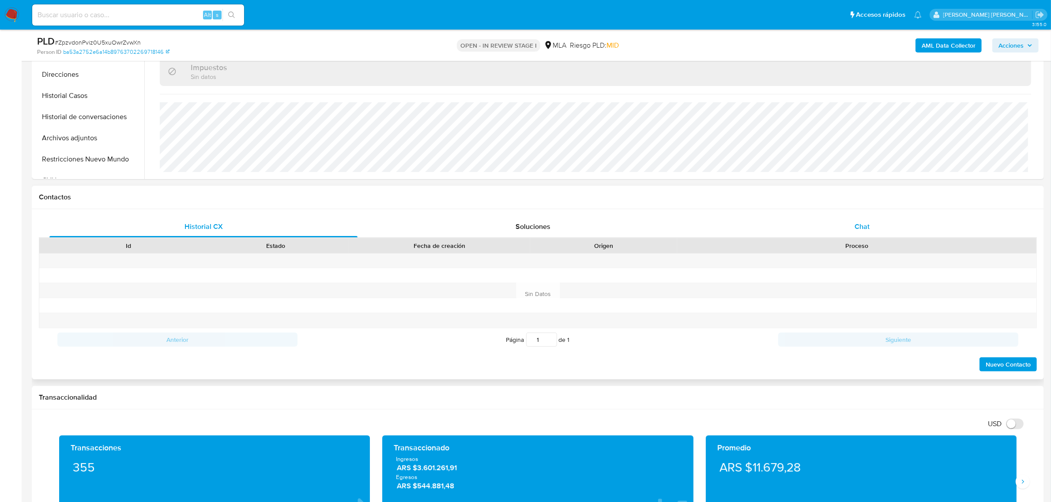
click at [860, 225] on span "Chat" at bounding box center [861, 226] width 15 height 10
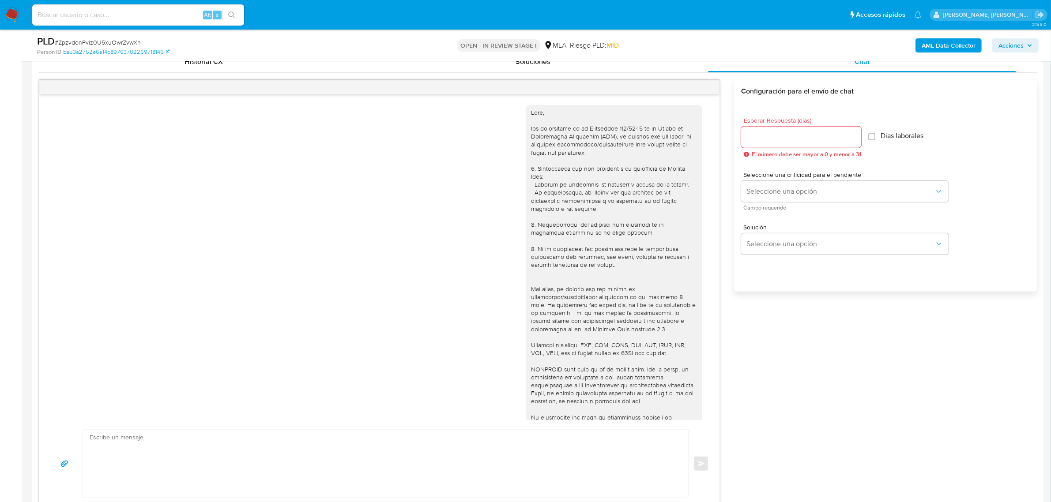
scroll to position [135, 0]
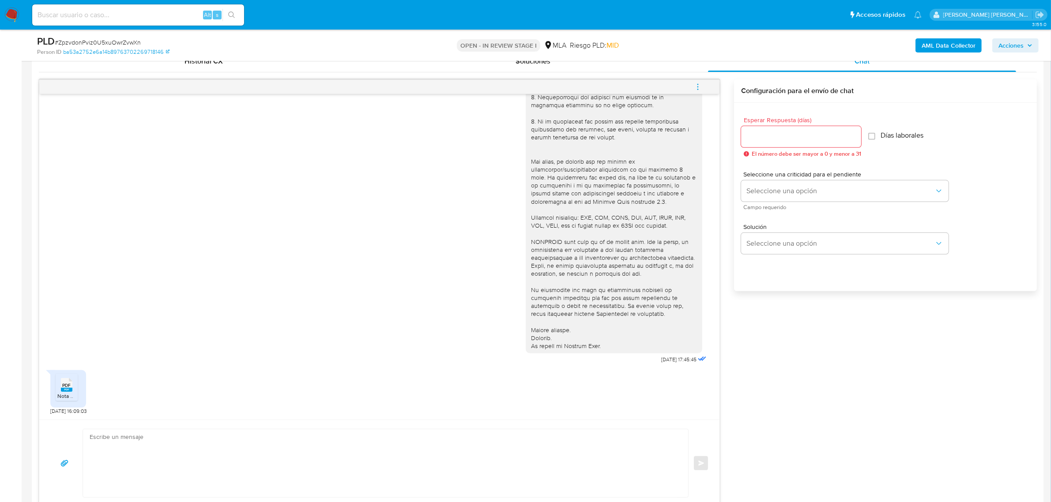
click at [73, 390] on div "PDF PDF" at bounding box center [66, 383] width 19 height 17
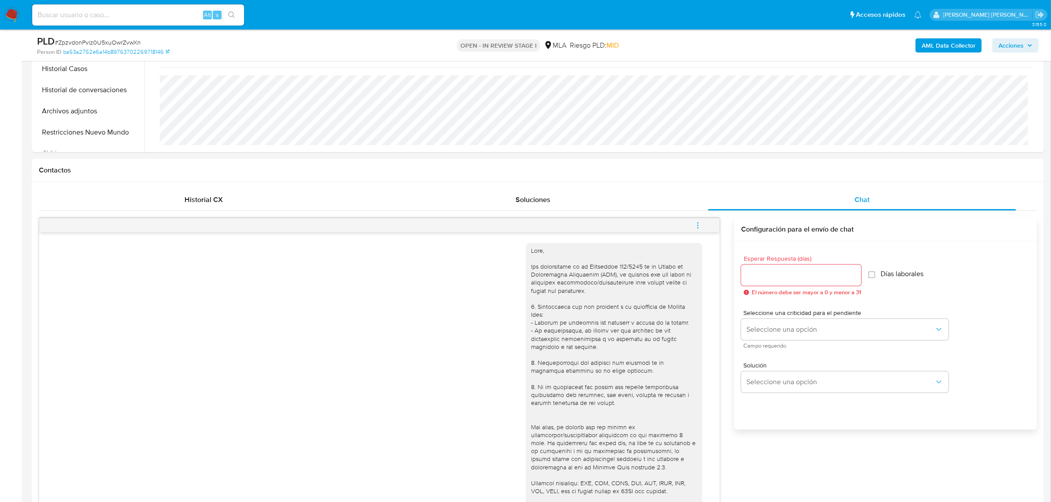
scroll to position [165, 0]
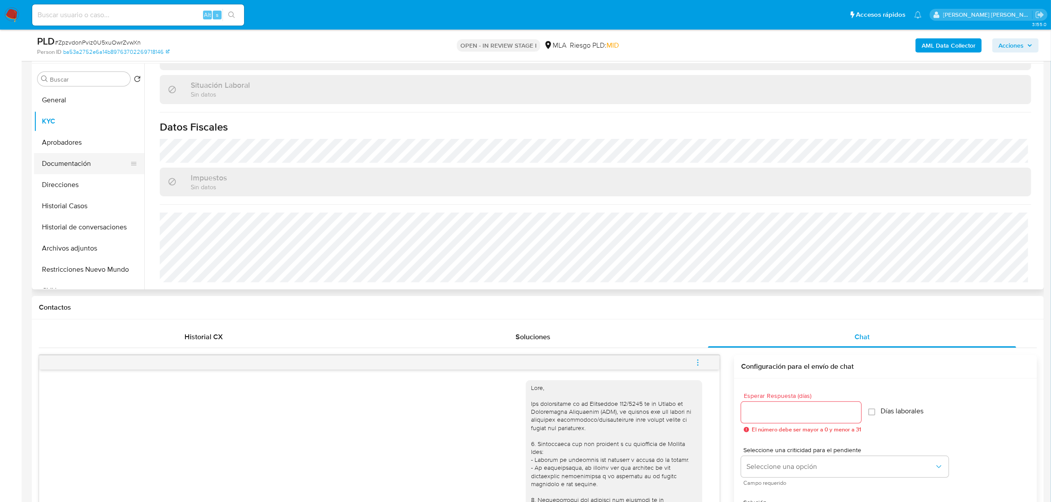
click at [73, 162] on button "Documentación" at bounding box center [85, 163] width 103 height 21
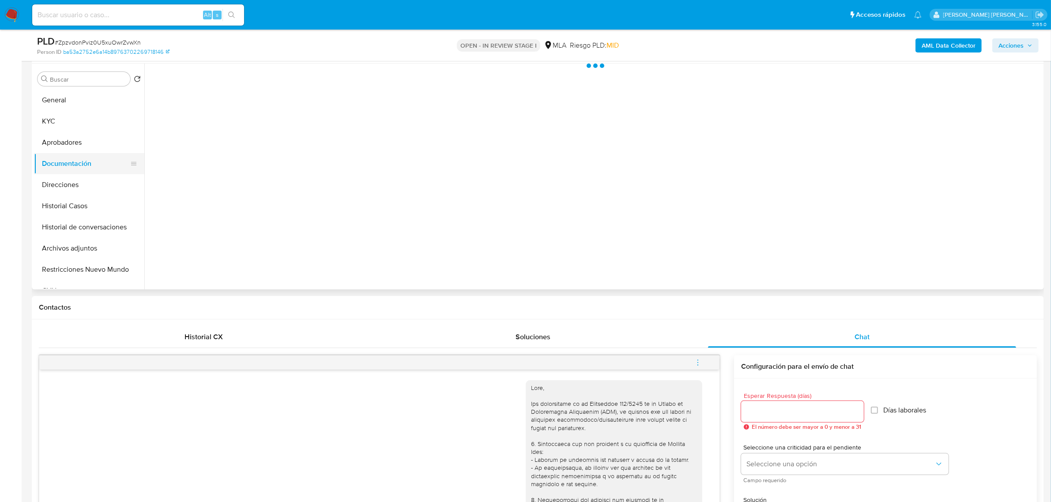
scroll to position [0, 0]
click at [240, 101] on button "Prueba de vida" at bounding box center [253, 107] width 209 height 23
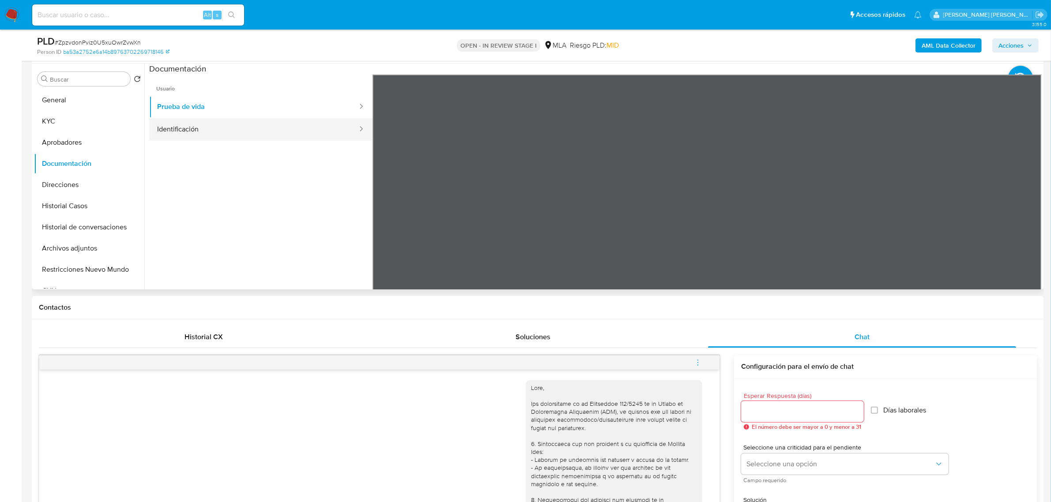
click at [296, 125] on button "Identificación" at bounding box center [253, 129] width 209 height 23
click at [1021, 217] on icon at bounding box center [1030, 218] width 18 height 18
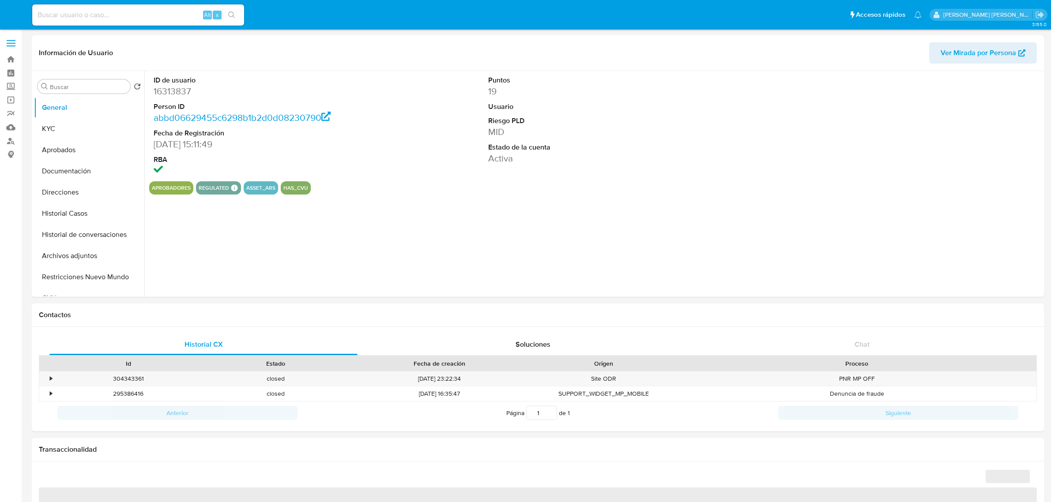
select select "10"
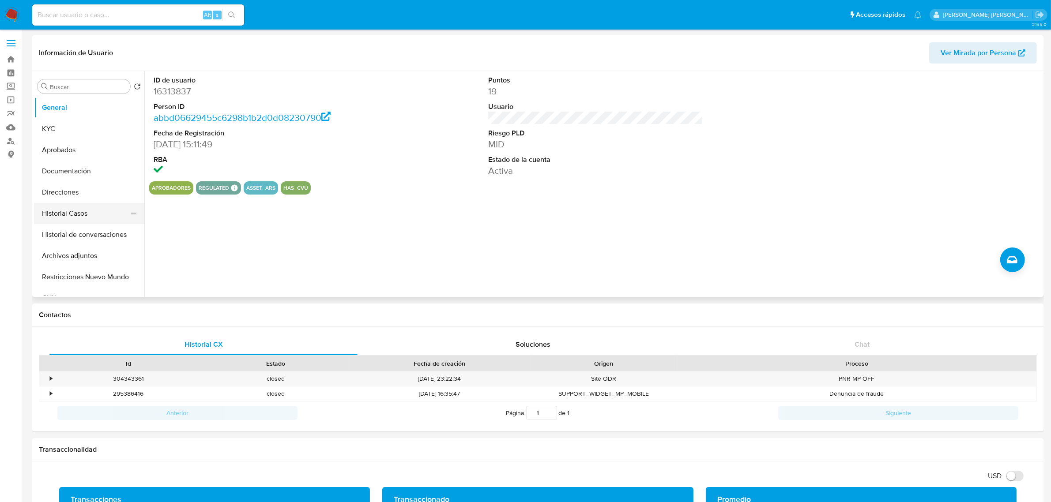
click at [88, 211] on button "Historial Casos" at bounding box center [85, 213] width 103 height 21
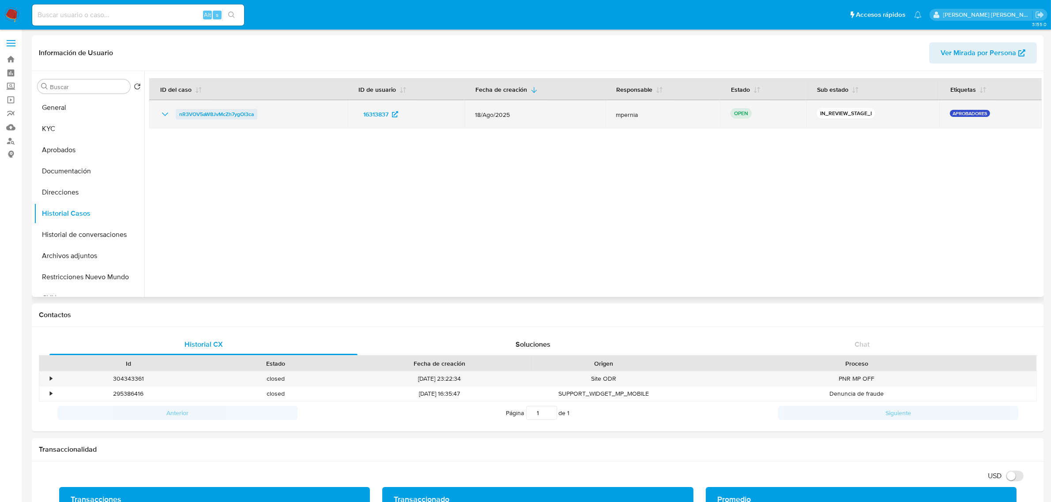
click at [230, 111] on span "nR3VOV5aW8JvMcZh7ygOl3ca" at bounding box center [216, 114] width 75 height 11
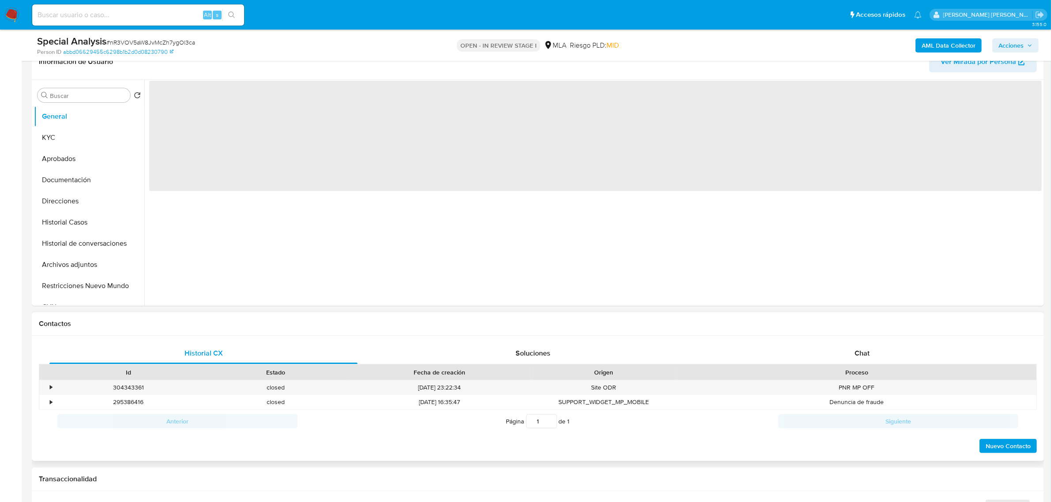
scroll to position [165, 0]
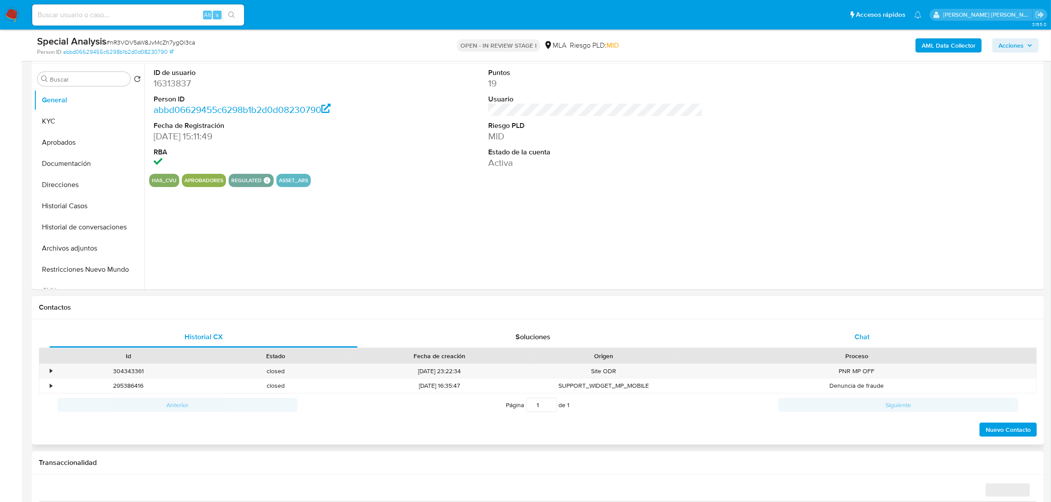
click at [859, 340] on span "Chat" at bounding box center [861, 337] width 15 height 10
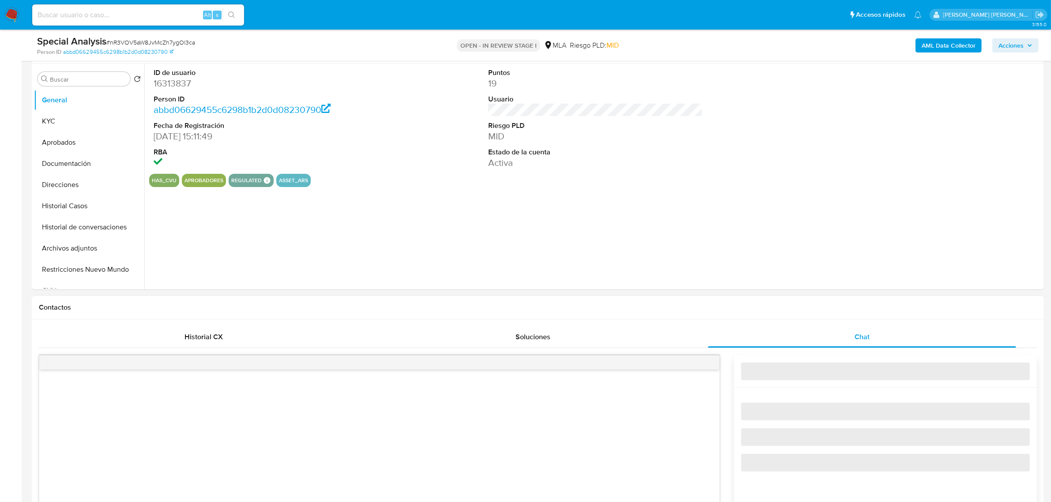
select select "10"
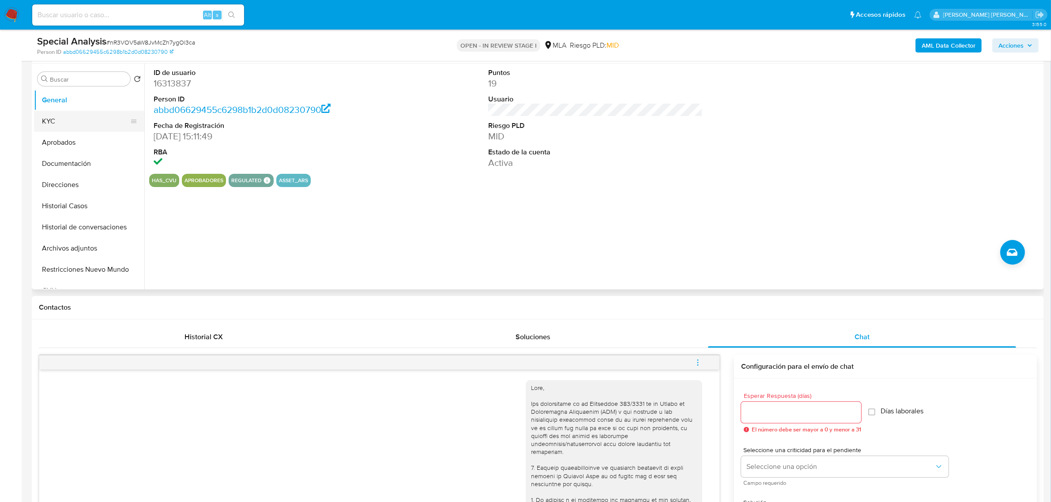
click at [62, 123] on button "KYC" at bounding box center [85, 121] width 103 height 21
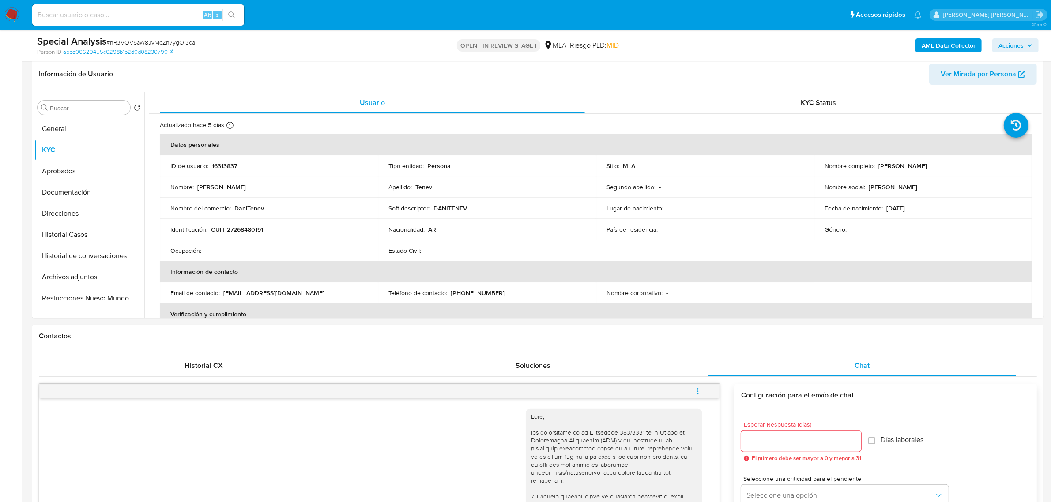
scroll to position [110, 0]
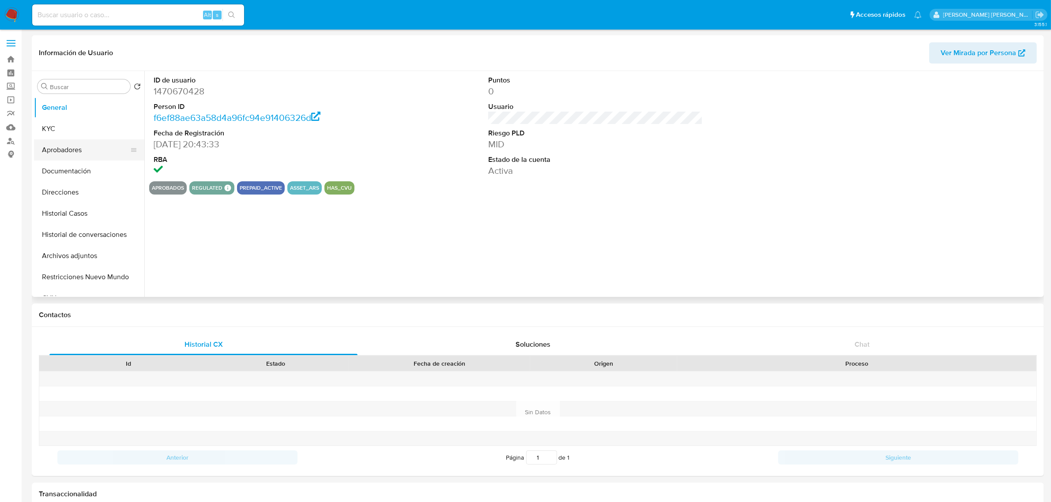
select select "10"
click at [60, 214] on button "Historial Casos" at bounding box center [85, 213] width 103 height 21
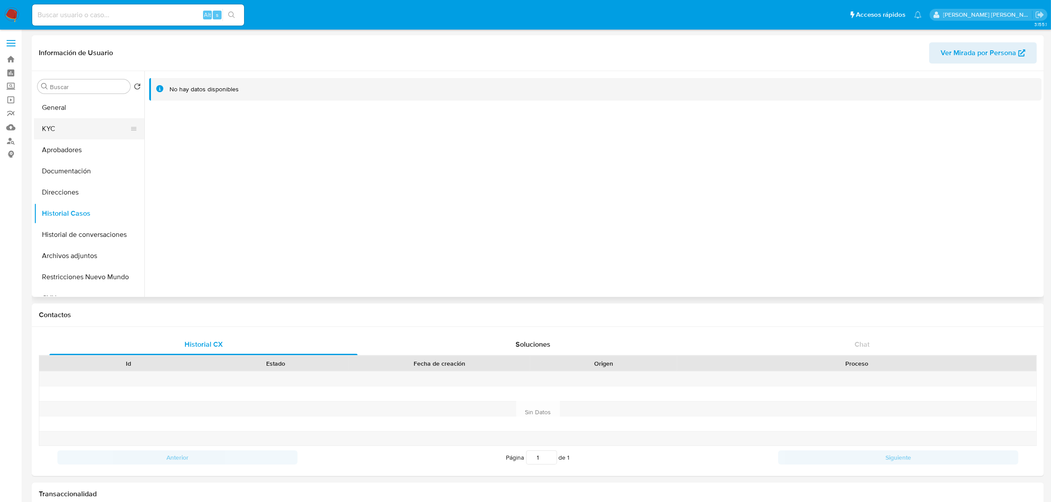
click at [60, 126] on button "KYC" at bounding box center [85, 128] width 103 height 21
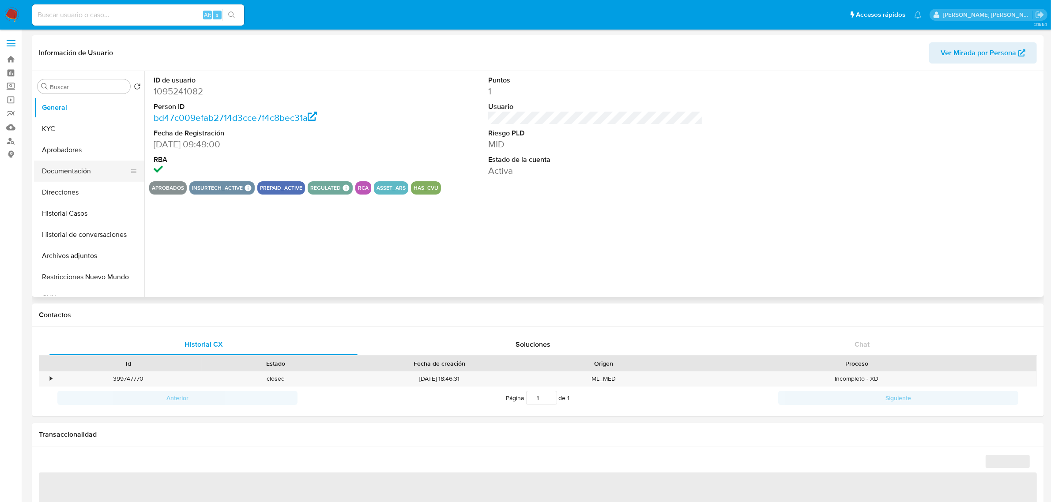
select select "10"
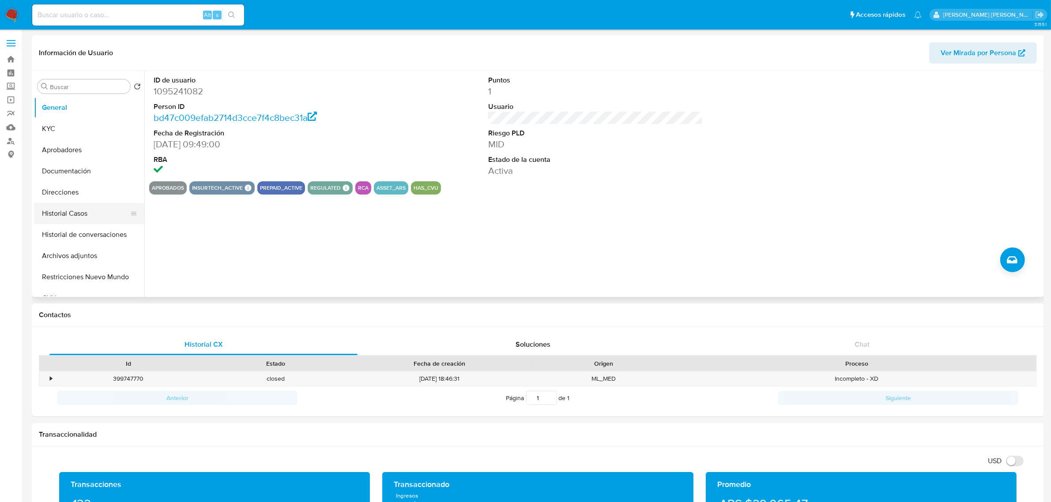
click at [93, 206] on button "Historial Casos" at bounding box center [85, 213] width 103 height 21
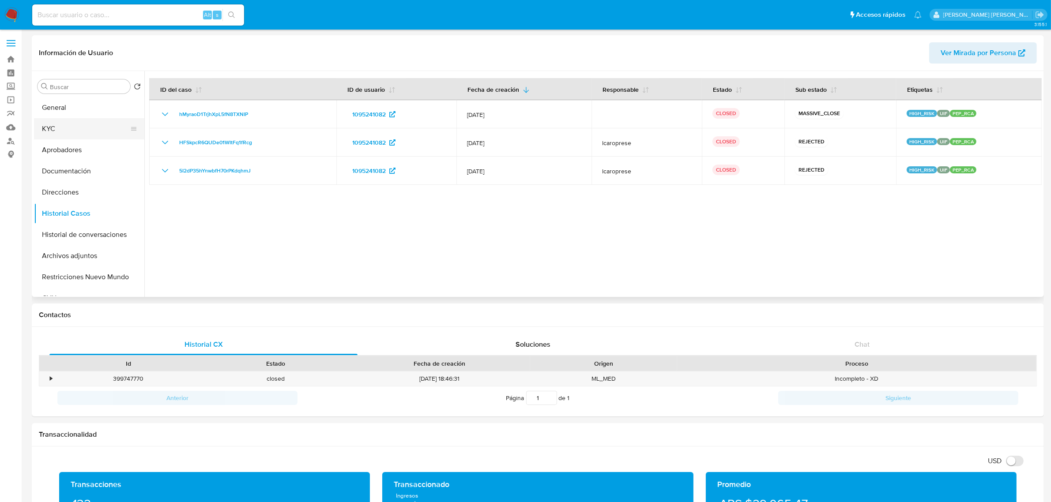
click at [56, 132] on button "KYC" at bounding box center [85, 128] width 103 height 21
